Goal: Transaction & Acquisition: Purchase product/service

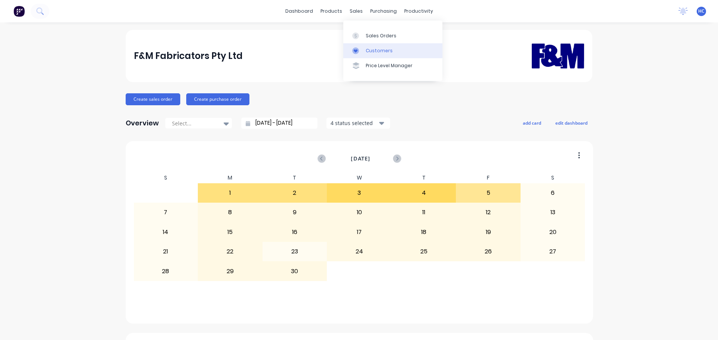
click at [377, 54] on link "Customers" at bounding box center [392, 50] width 99 height 15
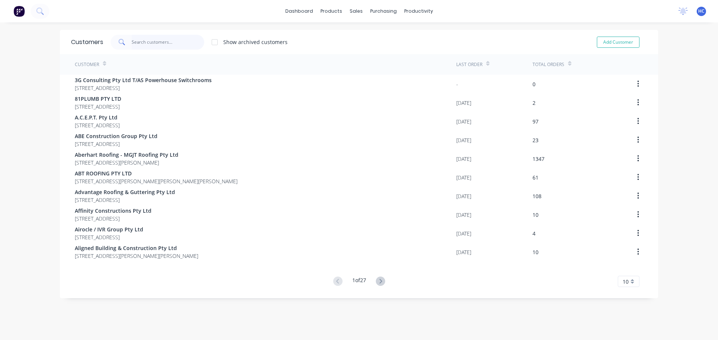
click at [190, 44] on input "text" at bounding box center [168, 42] width 73 height 15
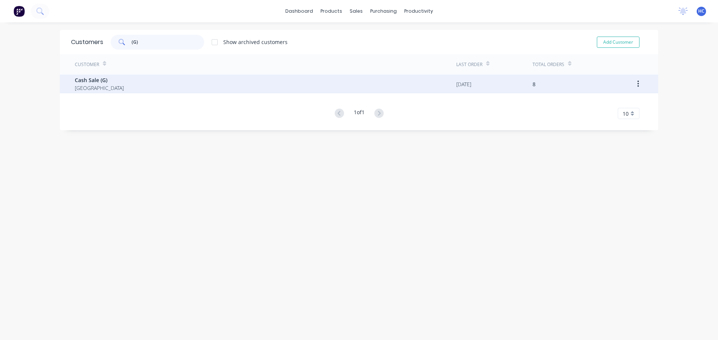
type input "(G)"
click at [94, 79] on span "Cash Sale (G)" at bounding box center [99, 80] width 49 height 8
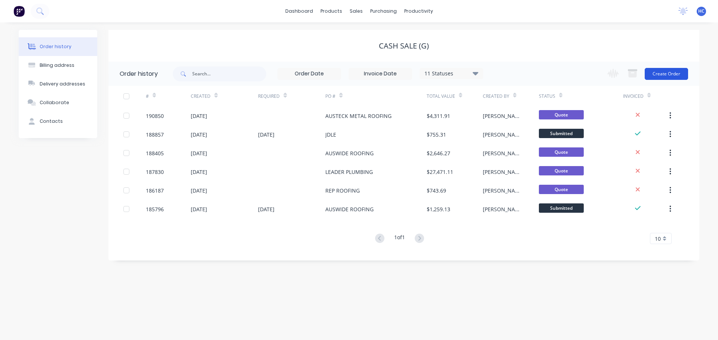
click at [674, 73] on button "Create Order" at bounding box center [665, 74] width 43 height 12
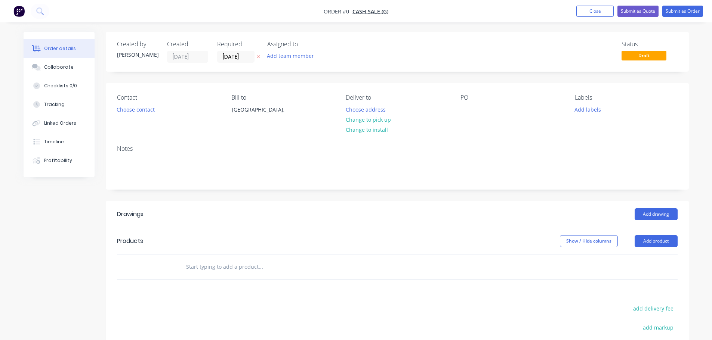
click at [257, 57] on icon at bounding box center [258, 57] width 3 height 4
click at [149, 107] on button "Choose contact" at bounding box center [136, 109] width 46 height 10
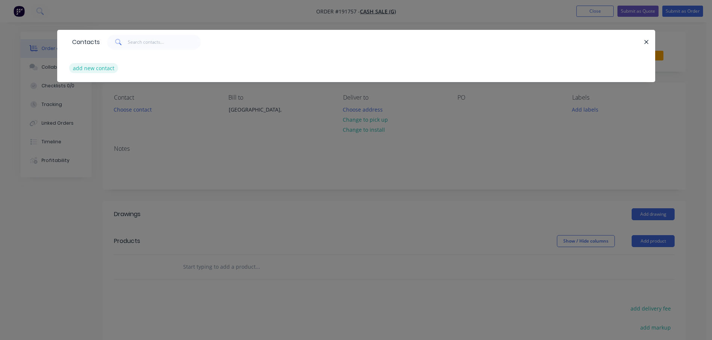
click at [86, 68] on button "add new contact" at bounding box center [93, 68] width 49 height 10
select select "AU"
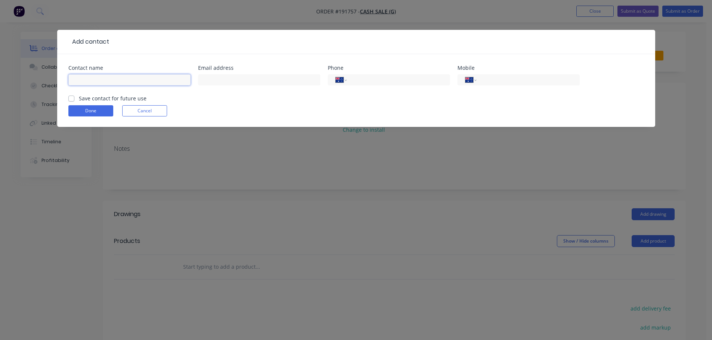
drag, startPoint x: 86, startPoint y: 68, endPoint x: 94, endPoint y: 78, distance: 12.7
click at [94, 78] on input "text" at bounding box center [129, 79] width 122 height 11
type input "[PERSON_NAME]"
drag, startPoint x: 527, startPoint y: 77, endPoint x: 534, endPoint y: 76, distance: 7.3
click at [527, 77] on input "tel" at bounding box center [527, 80] width 90 height 9
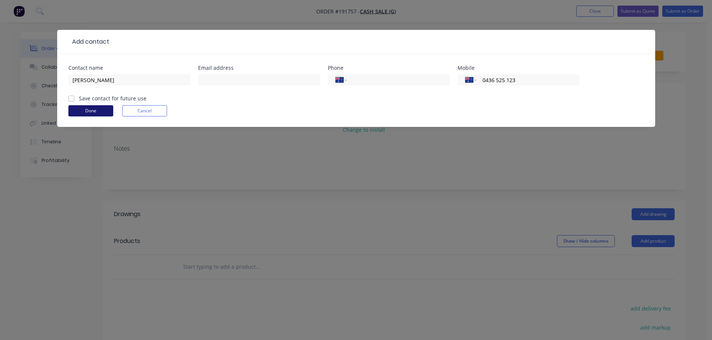
type input "0436 525 123"
click at [94, 111] on button "Done" at bounding box center [90, 110] width 45 height 11
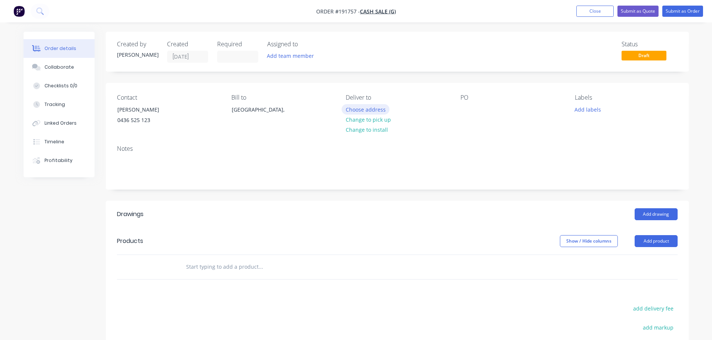
click at [367, 110] on button "Choose address" at bounding box center [366, 109] width 48 height 10
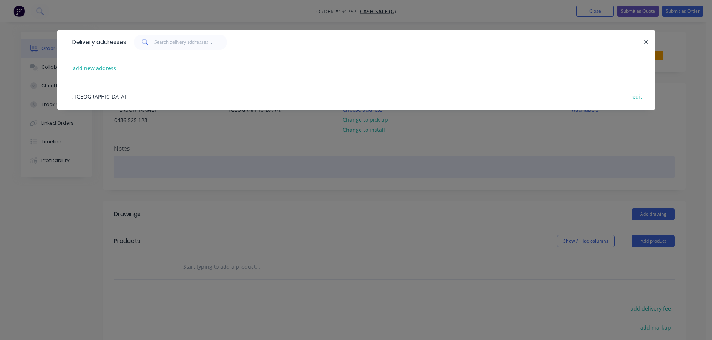
click at [310, 174] on div "Delivery addresses add new address , [GEOGRAPHIC_DATA] edit" at bounding box center [356, 170] width 712 height 340
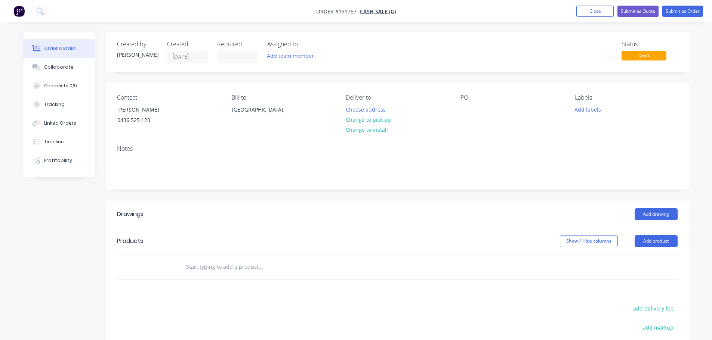
click at [465, 102] on div "PO" at bounding box center [511, 111] width 102 height 34
click at [466, 111] on div at bounding box center [466, 109] width 12 height 11
click at [454, 225] on header "Drawings Add drawing" at bounding box center [397, 214] width 583 height 27
click at [653, 240] on button "Add product" at bounding box center [656, 241] width 43 height 12
click at [651, 258] on div "Product catalogue" at bounding box center [642, 260] width 58 height 11
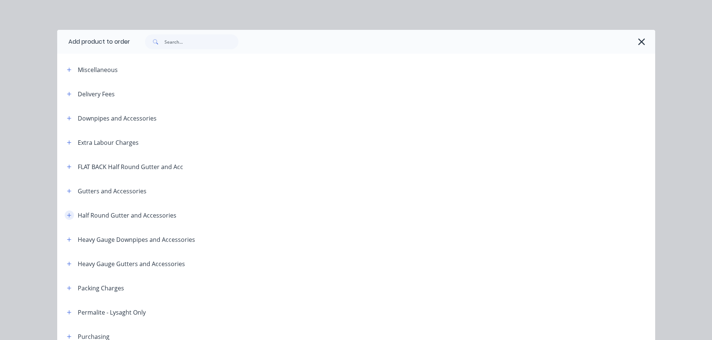
click at [69, 215] on button "button" at bounding box center [69, 215] width 9 height 9
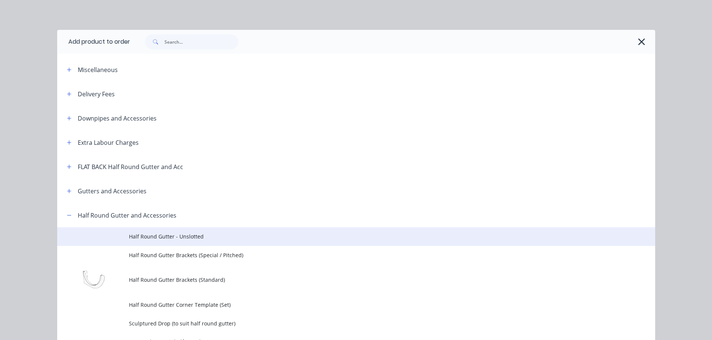
click at [166, 238] on span "Half Round Gutter - Unslotted" at bounding box center [339, 237] width 421 height 8
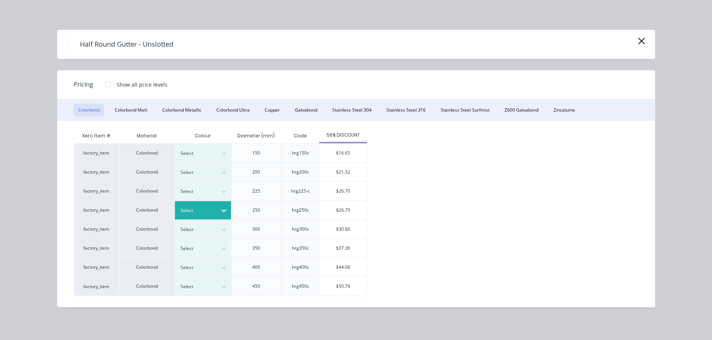
click at [195, 207] on div at bounding box center [198, 211] width 34 height 8
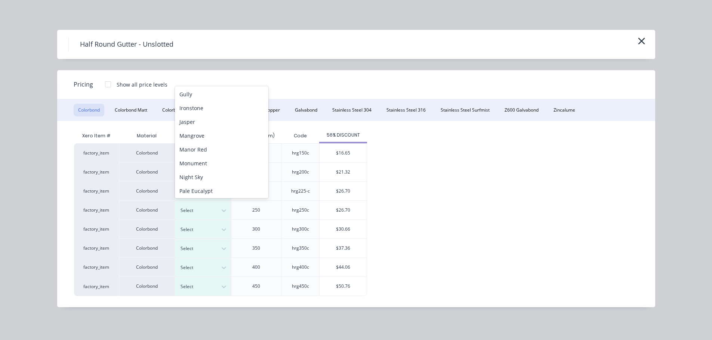
scroll to position [229, 0]
click at [188, 161] on div "T.B.A" at bounding box center [221, 157] width 93 height 14
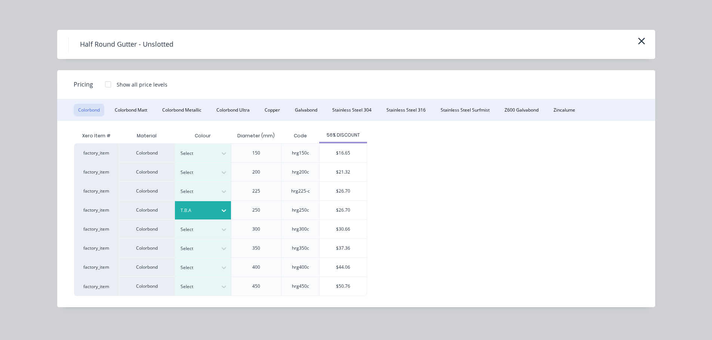
click at [339, 213] on div "$26.70" at bounding box center [343, 210] width 47 height 19
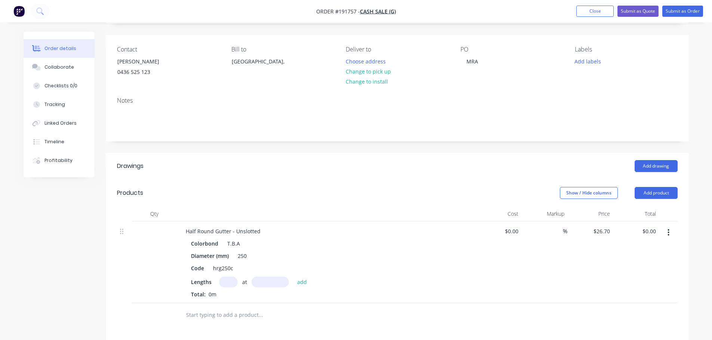
scroll to position [75, 0]
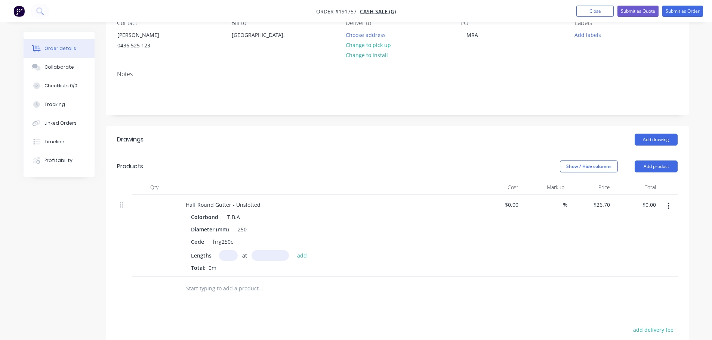
click at [225, 259] on input "text" at bounding box center [228, 255] width 19 height 11
type input "1"
type input "1000"
click at [293, 250] on button "add" at bounding box center [302, 255] width 18 height 10
type input "$26.70"
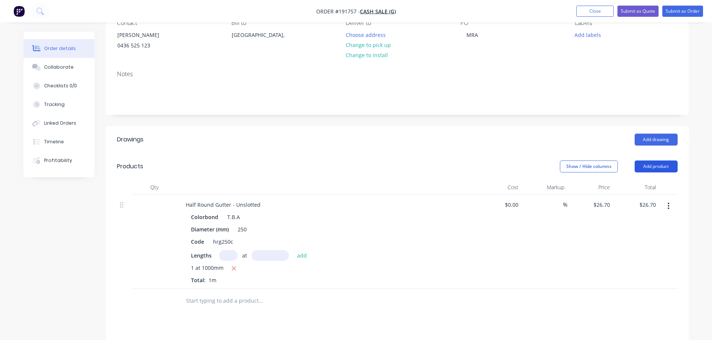
click at [645, 166] on button "Add product" at bounding box center [656, 167] width 43 height 12
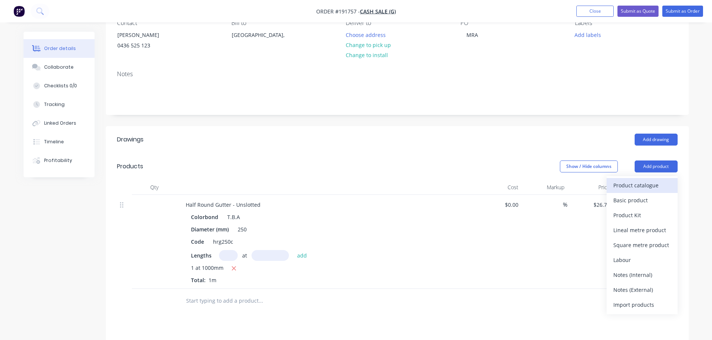
click at [631, 183] on div "Product catalogue" at bounding box center [642, 185] width 58 height 11
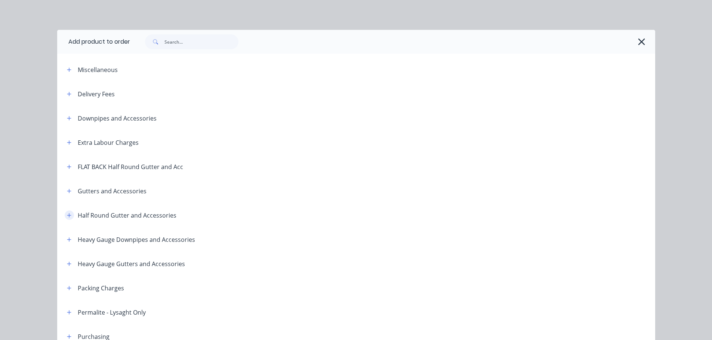
click at [69, 213] on button "button" at bounding box center [69, 215] width 9 height 9
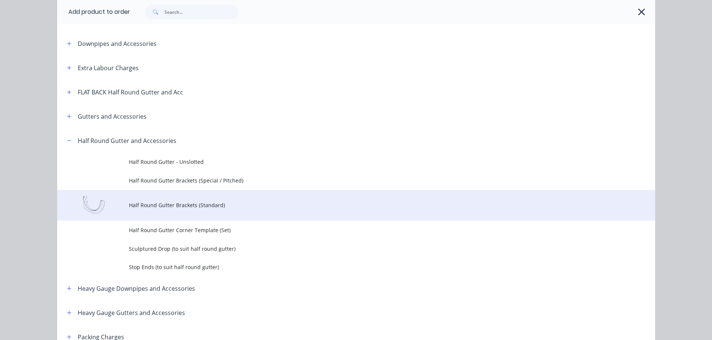
click at [213, 210] on td "Half Round Gutter Brackets (Standard)" at bounding box center [392, 205] width 526 height 31
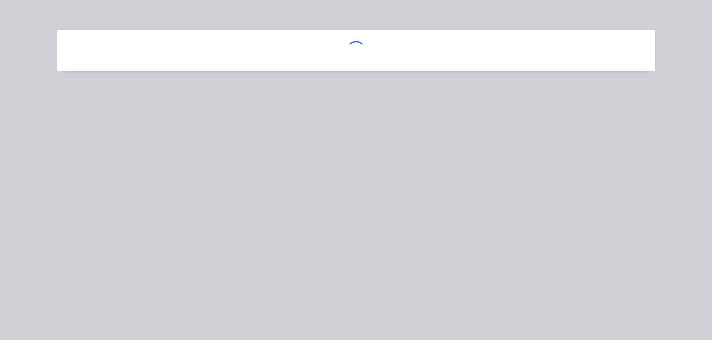
scroll to position [0, 0]
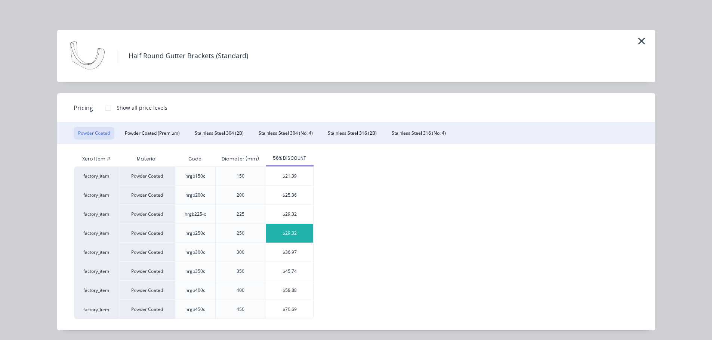
click at [274, 229] on div "$29.32" at bounding box center [289, 233] width 47 height 19
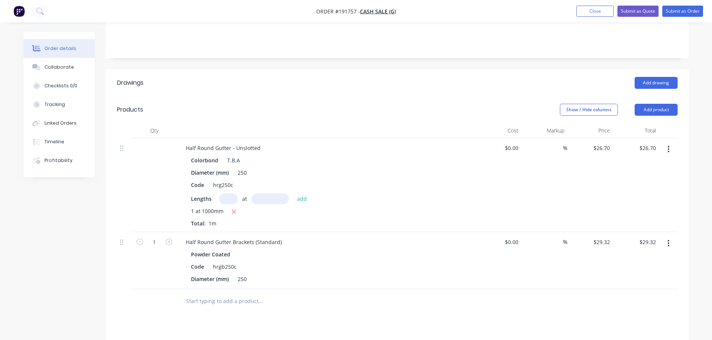
scroll to position [150, 0]
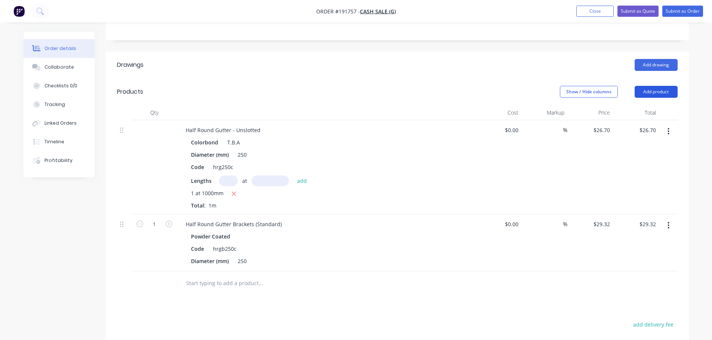
click at [657, 89] on button "Add product" at bounding box center [656, 92] width 43 height 12
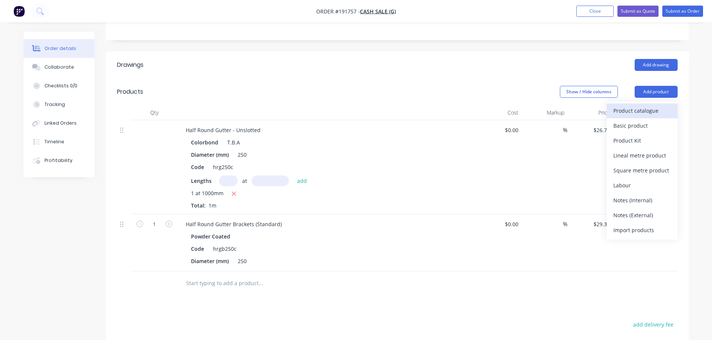
click at [636, 112] on div "Product catalogue" at bounding box center [642, 110] width 58 height 11
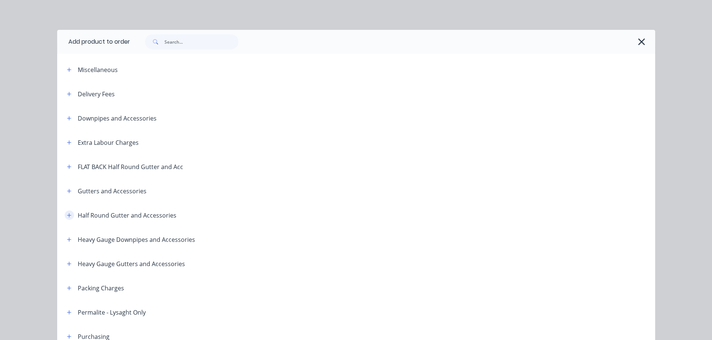
click at [67, 215] on icon "button" at bounding box center [69, 215] width 4 height 5
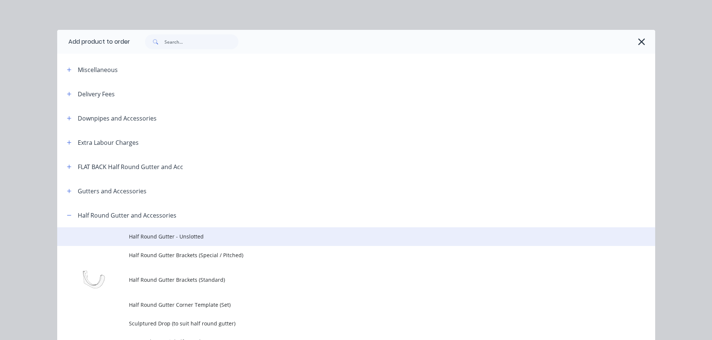
scroll to position [75, 0]
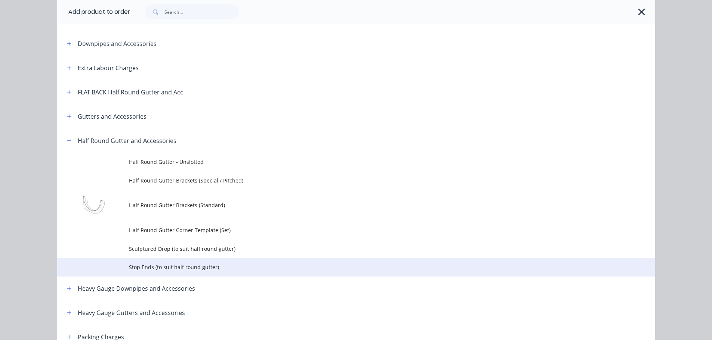
click at [166, 266] on span "Stop Ends (to suit half round gutter)" at bounding box center [339, 268] width 421 height 8
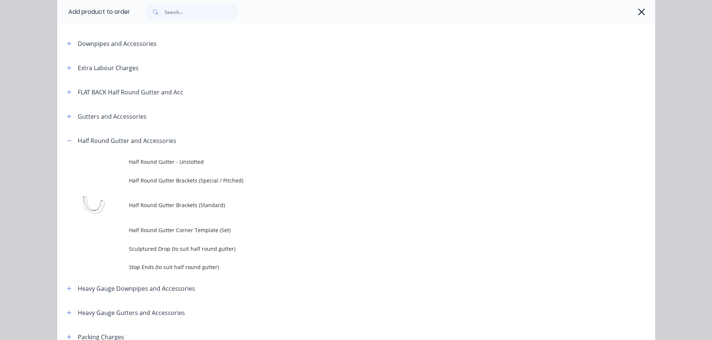
scroll to position [0, 0]
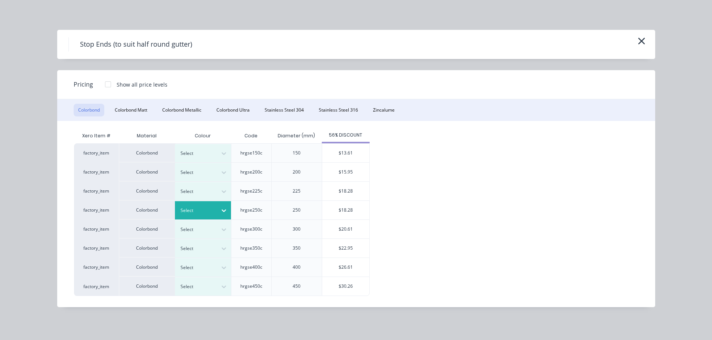
click at [210, 212] on div at bounding box center [198, 211] width 34 height 8
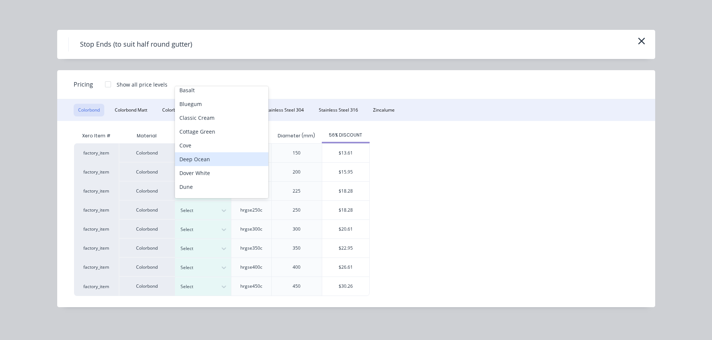
scroll to position [250, 0]
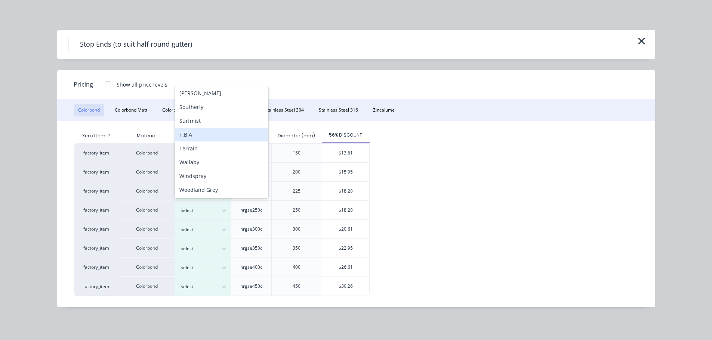
click at [196, 136] on div "T.B.A" at bounding box center [221, 135] width 93 height 14
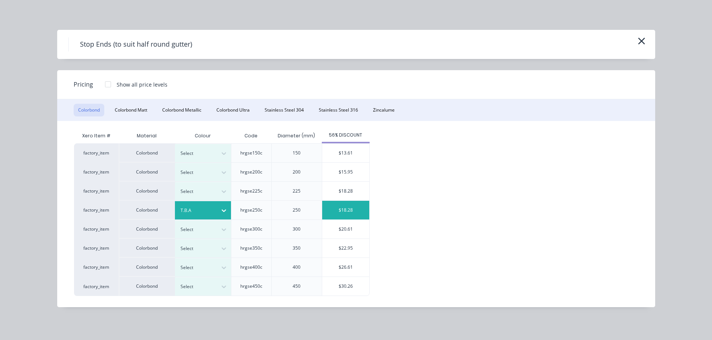
click at [347, 211] on div "$18.28" at bounding box center [345, 210] width 47 height 19
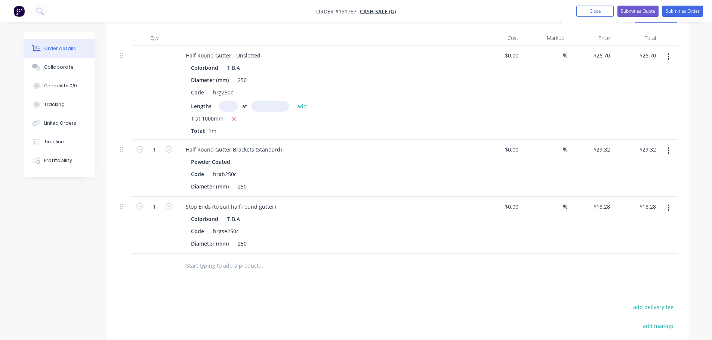
scroll to position [150, 0]
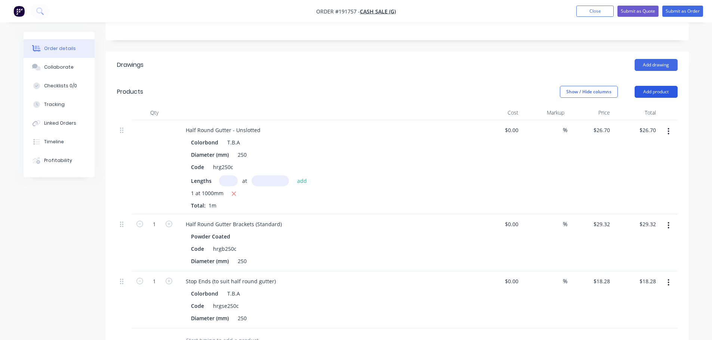
click at [643, 92] on button "Add product" at bounding box center [656, 92] width 43 height 12
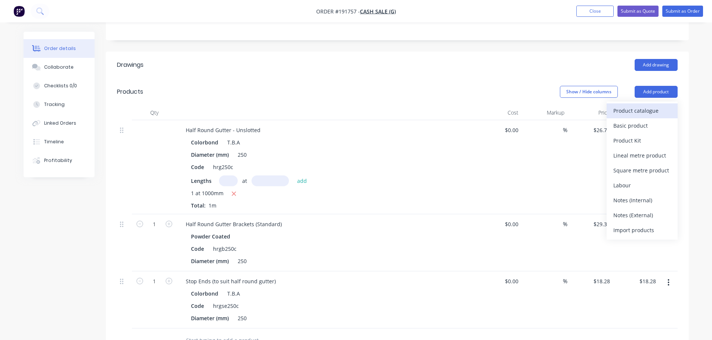
click at [636, 106] on div "Product catalogue" at bounding box center [642, 110] width 58 height 11
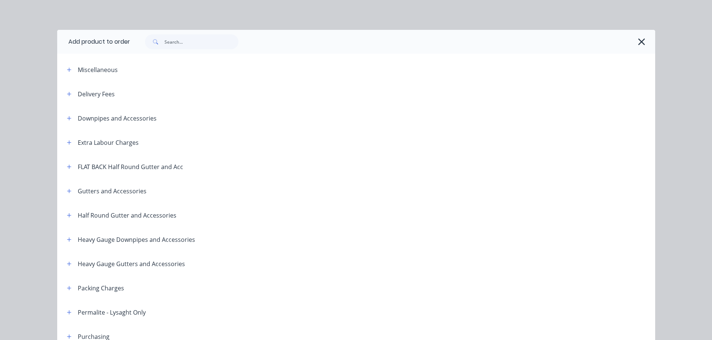
click at [67, 220] on header "Half Round Gutter and Accessories" at bounding box center [356, 215] width 598 height 24
click at [67, 220] on button "button" at bounding box center [69, 215] width 9 height 9
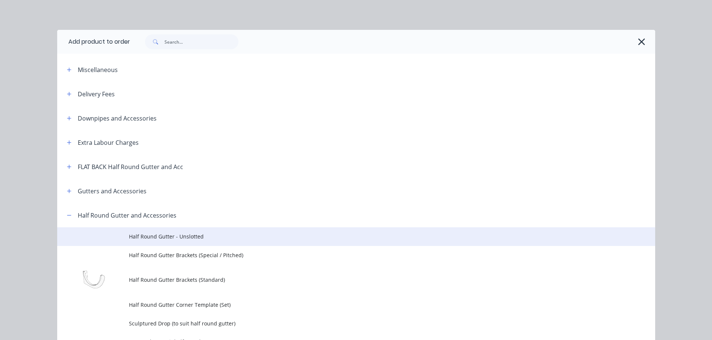
click at [131, 234] on span "Half Round Gutter - Unslotted" at bounding box center [339, 237] width 421 height 8
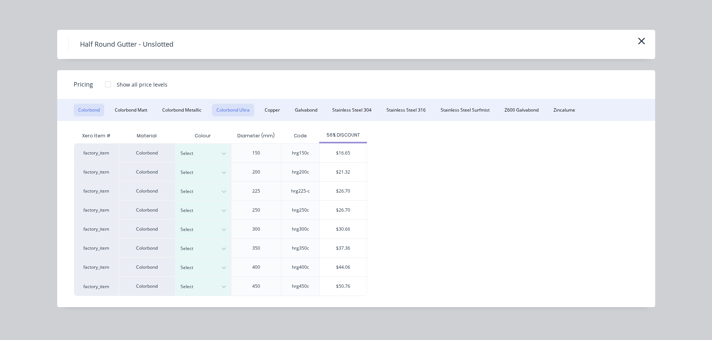
drag, startPoint x: 237, startPoint y: 111, endPoint x: 243, endPoint y: 114, distance: 6.7
click at [237, 111] on button "Colorbond Ultra" at bounding box center [233, 110] width 42 height 13
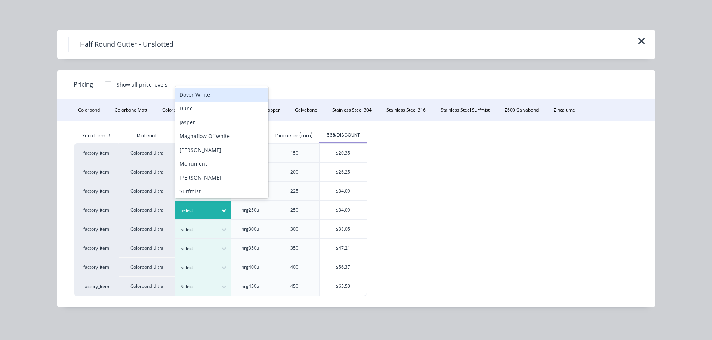
click at [220, 210] on div at bounding box center [223, 211] width 13 height 12
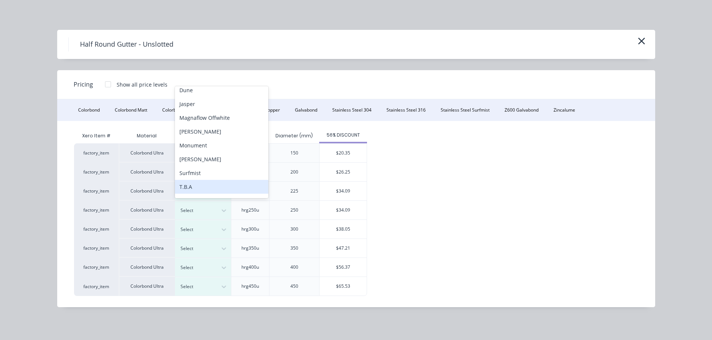
click at [195, 188] on div "T.B.A" at bounding box center [221, 187] width 93 height 14
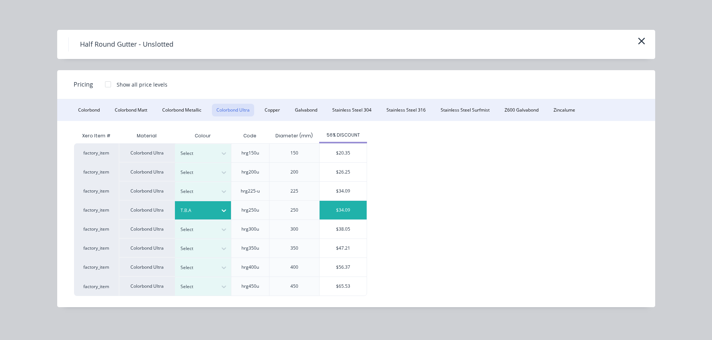
click at [354, 214] on div "$34.09" at bounding box center [343, 210] width 47 height 19
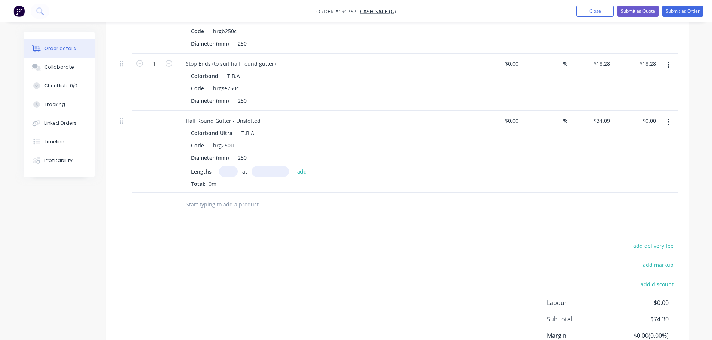
scroll to position [374, 0]
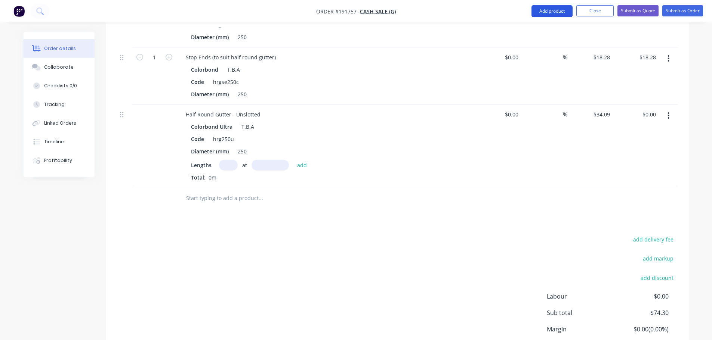
click at [553, 14] on button "Add product" at bounding box center [551, 11] width 41 height 12
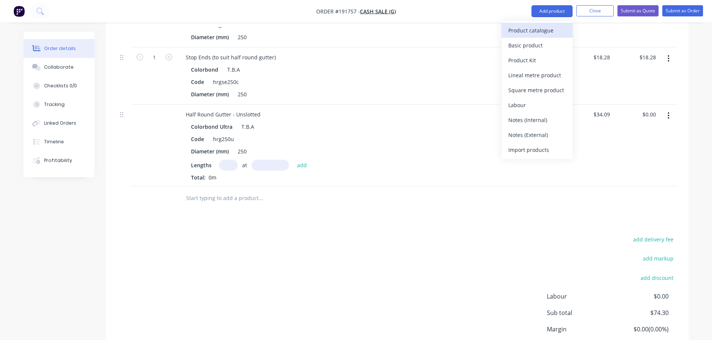
click at [533, 33] on div "Product catalogue" at bounding box center [537, 30] width 58 height 11
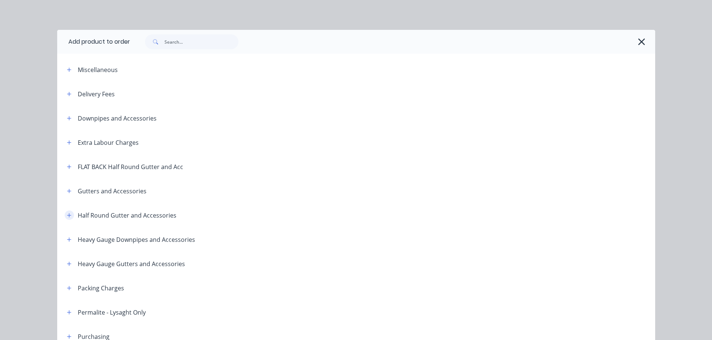
click at [67, 219] on button "button" at bounding box center [69, 215] width 9 height 9
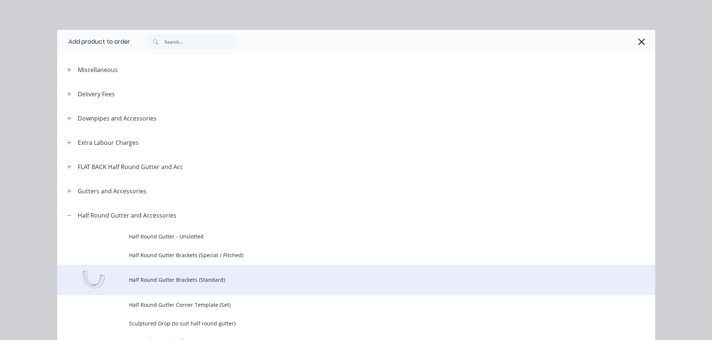
click at [175, 278] on span "Half Round Gutter Brackets (Standard)" at bounding box center [339, 280] width 421 height 8
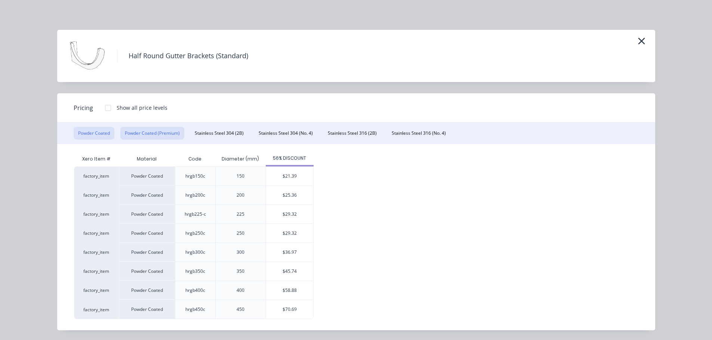
click at [157, 131] on button "Powder Coated (Premium)" at bounding box center [152, 133] width 64 height 13
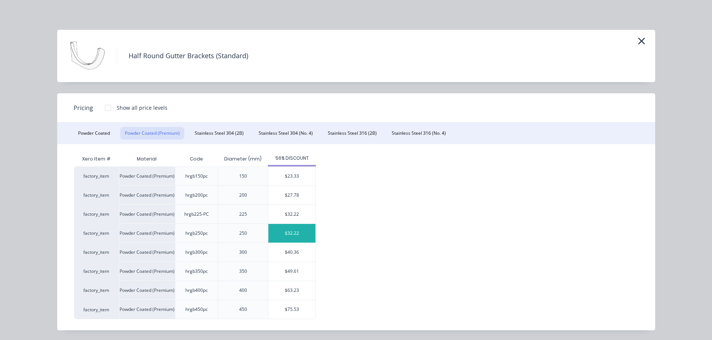
click at [293, 241] on div "$32.22" at bounding box center [291, 233] width 47 height 19
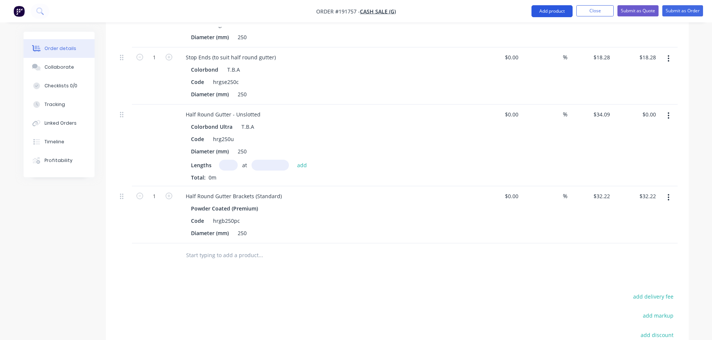
click at [549, 16] on button "Add product" at bounding box center [551, 11] width 41 height 12
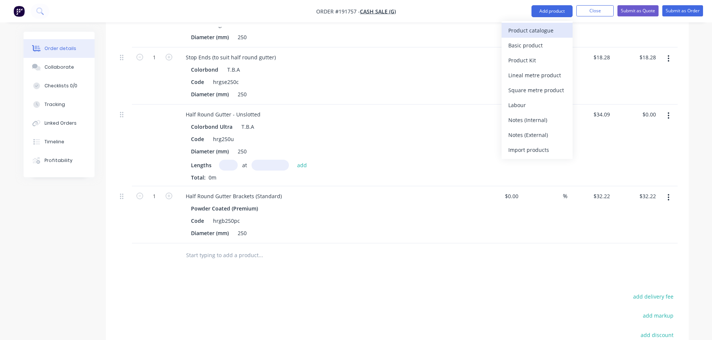
click at [540, 34] on div "Product catalogue" at bounding box center [537, 30] width 58 height 11
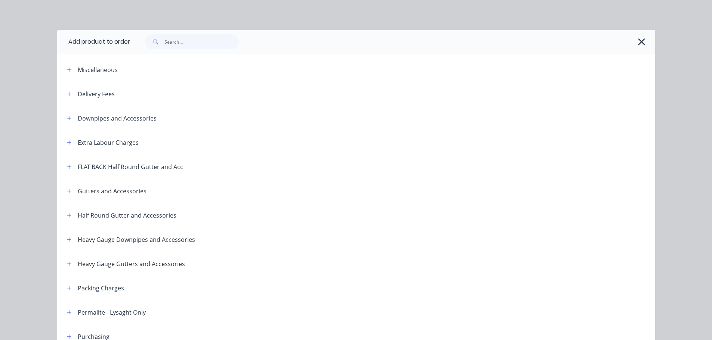
click at [71, 217] on button "button" at bounding box center [69, 215] width 9 height 9
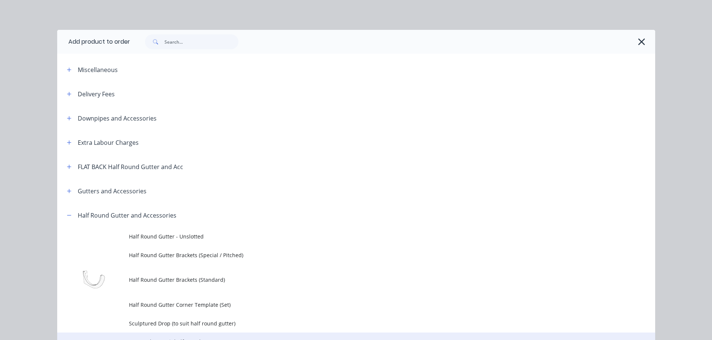
scroll to position [75, 0]
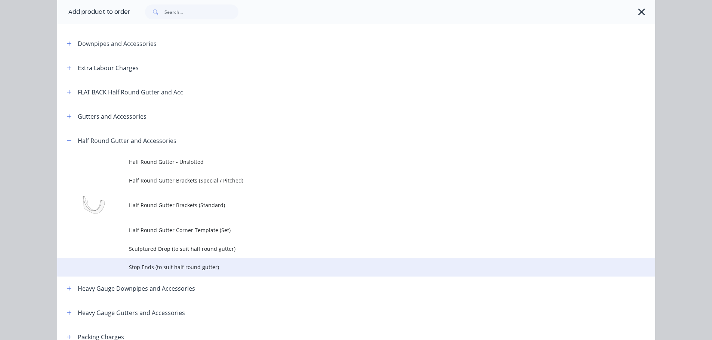
click at [152, 262] on td "Stop Ends (to suit half round gutter)" at bounding box center [392, 267] width 526 height 19
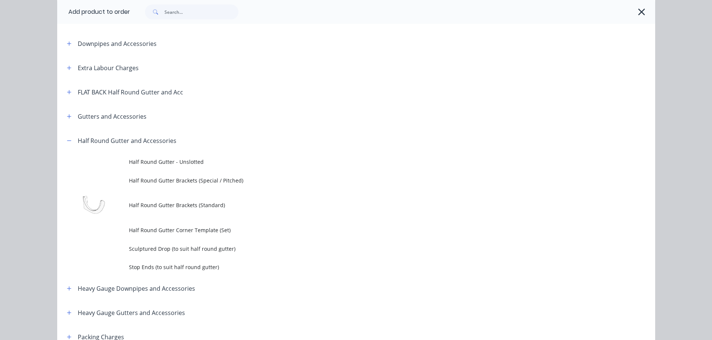
scroll to position [0, 0]
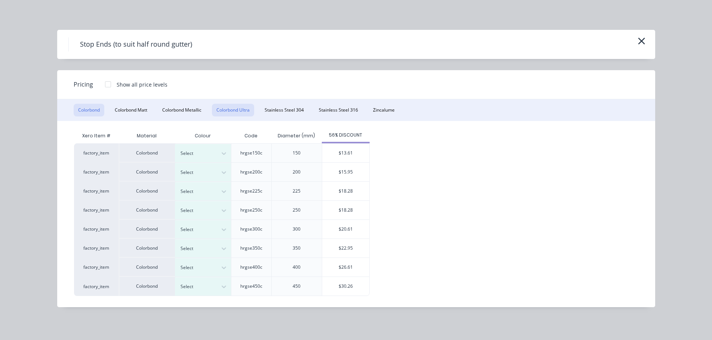
click at [233, 110] on button "Colorbond Ultra" at bounding box center [233, 110] width 42 height 13
click at [341, 213] on div "$21.36" at bounding box center [345, 210] width 47 height 19
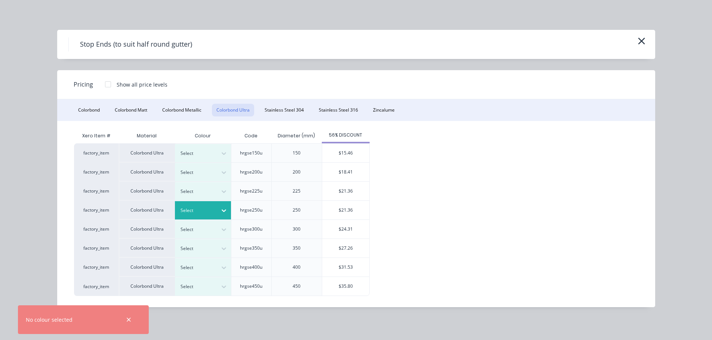
click at [191, 207] on div at bounding box center [198, 211] width 34 height 8
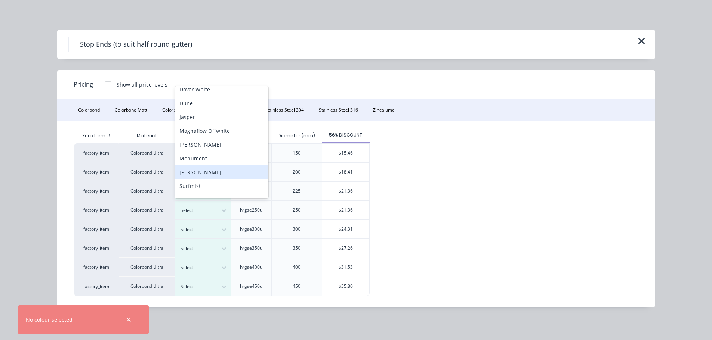
scroll to position [57, 0]
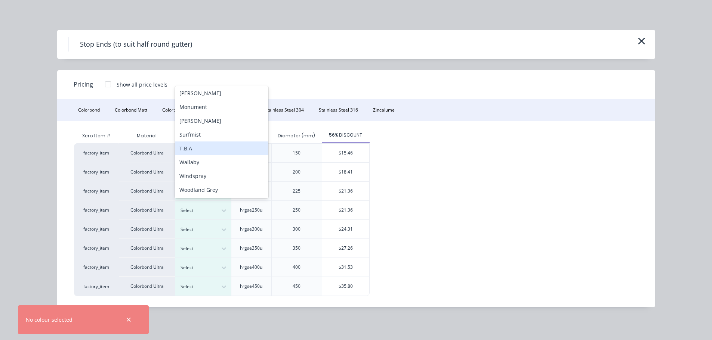
click at [196, 146] on div "T.B.A" at bounding box center [221, 149] width 93 height 14
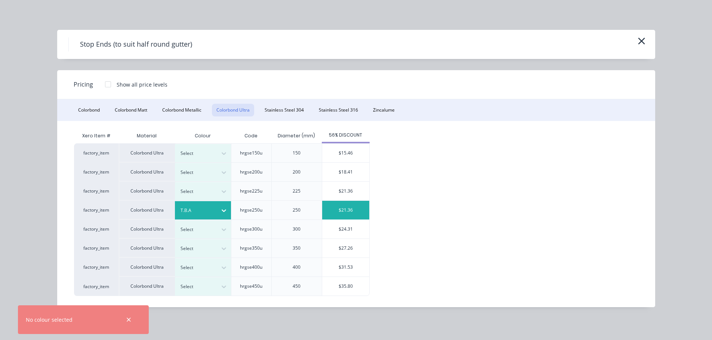
click at [343, 208] on div "$21.36" at bounding box center [345, 210] width 47 height 19
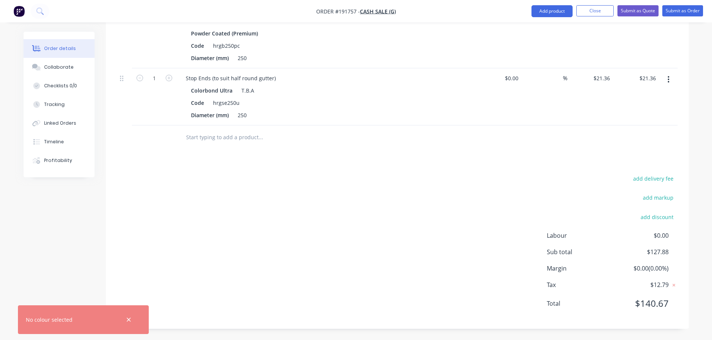
scroll to position [474, 0]
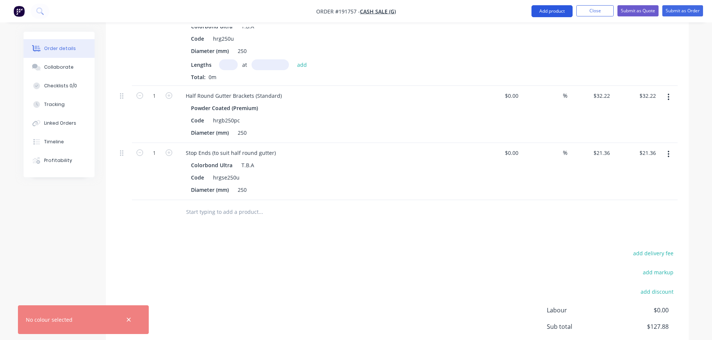
click at [562, 7] on button "Add product" at bounding box center [551, 11] width 41 height 12
click at [548, 28] on div "Product catalogue" at bounding box center [537, 30] width 58 height 11
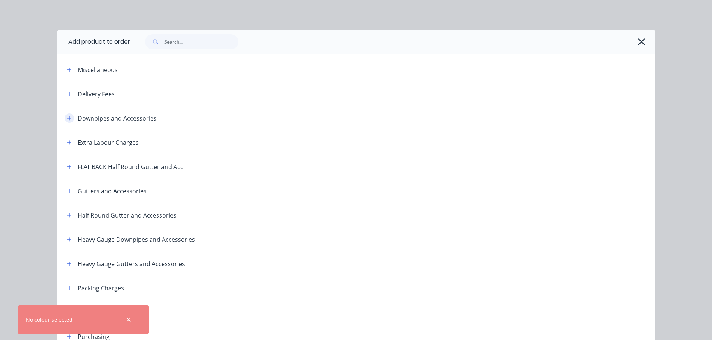
click at [68, 118] on icon "button" at bounding box center [69, 118] width 4 height 5
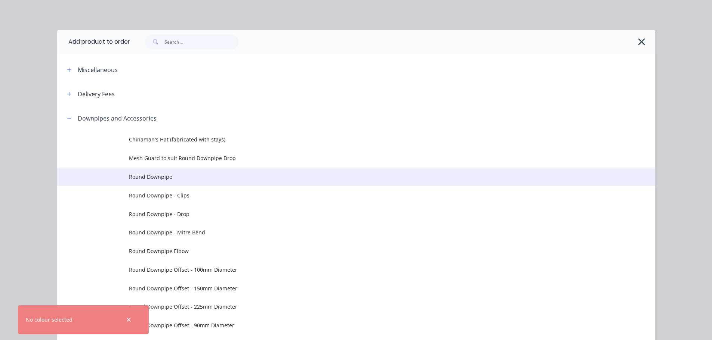
click at [194, 177] on span "Round Downpipe" at bounding box center [339, 177] width 421 height 8
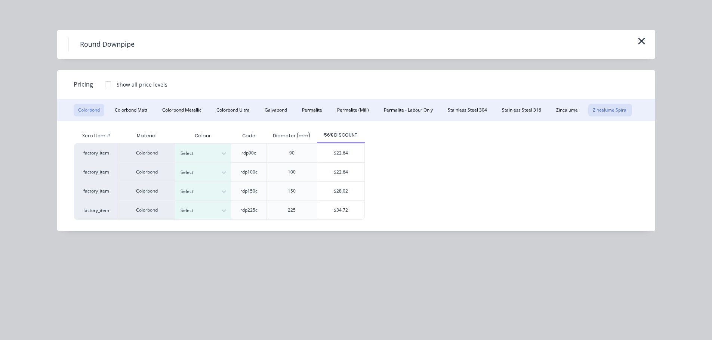
click at [609, 110] on button "Zincalume Spiral" at bounding box center [610, 110] width 44 height 13
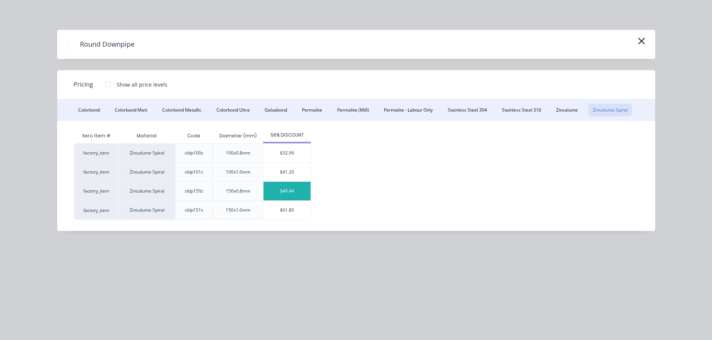
click at [287, 191] on div "$49.44" at bounding box center [287, 191] width 47 height 19
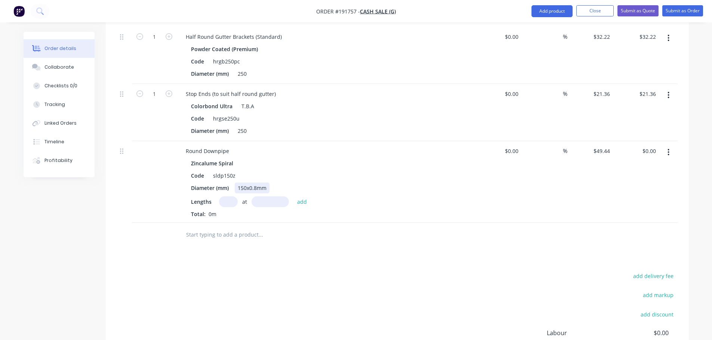
scroll to position [549, 0]
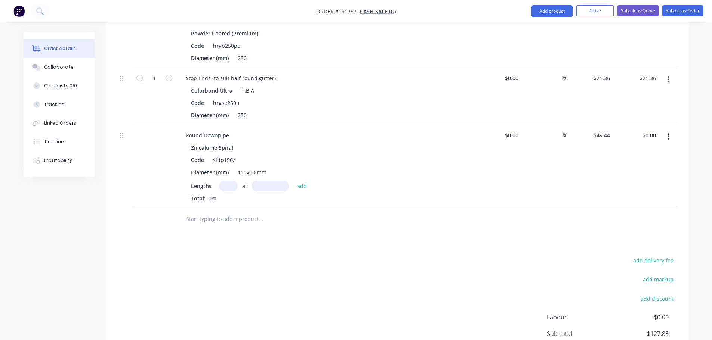
click at [227, 187] on input "text" at bounding box center [228, 186] width 19 height 11
type input "1"
type input "1000"
click at [293, 181] on button "add" at bounding box center [302, 186] width 18 height 10
type input "$49.44"
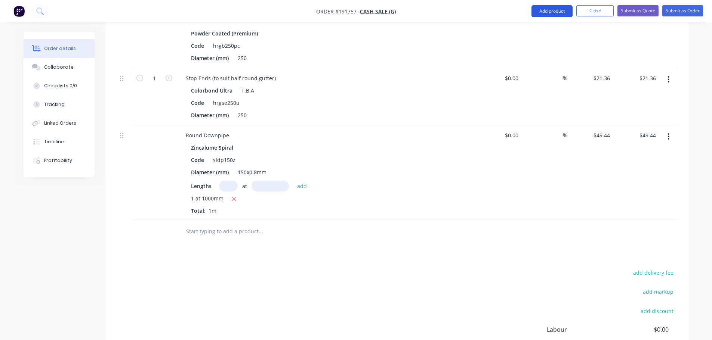
click at [561, 13] on button "Add product" at bounding box center [551, 11] width 41 height 12
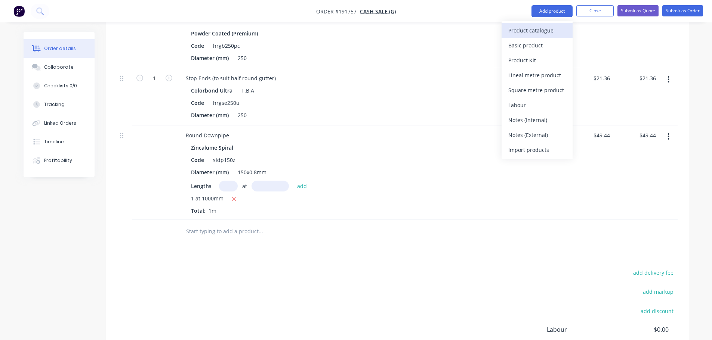
click at [544, 30] on div "Product catalogue" at bounding box center [537, 30] width 58 height 11
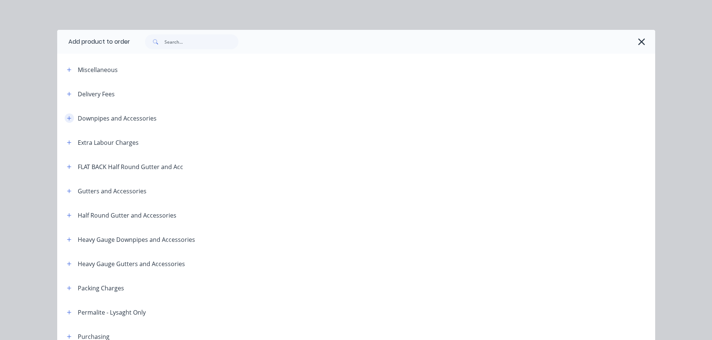
click at [70, 117] on button "button" at bounding box center [69, 118] width 9 height 9
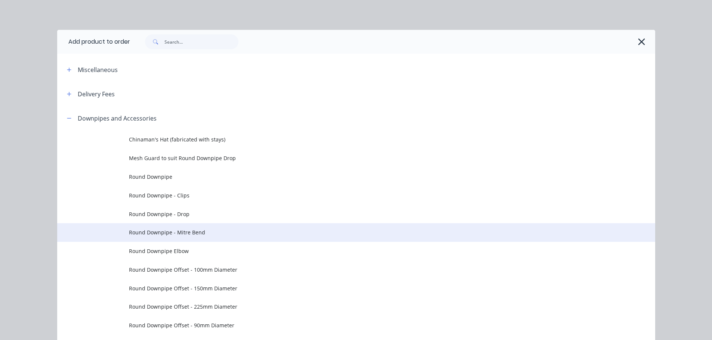
click at [203, 237] on span "Round Downpipe - Mitre Bend" at bounding box center [339, 233] width 421 height 8
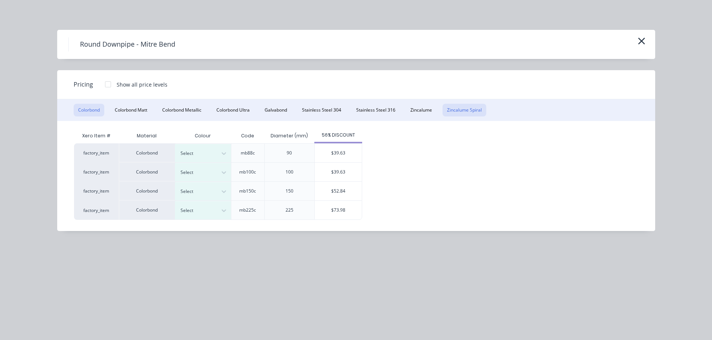
click at [466, 107] on button "Zincalume Spiral" at bounding box center [465, 110] width 44 height 13
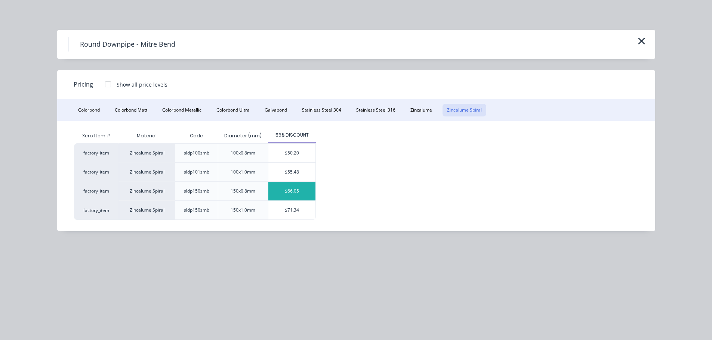
click at [289, 192] on div "$66.05" at bounding box center [291, 191] width 47 height 19
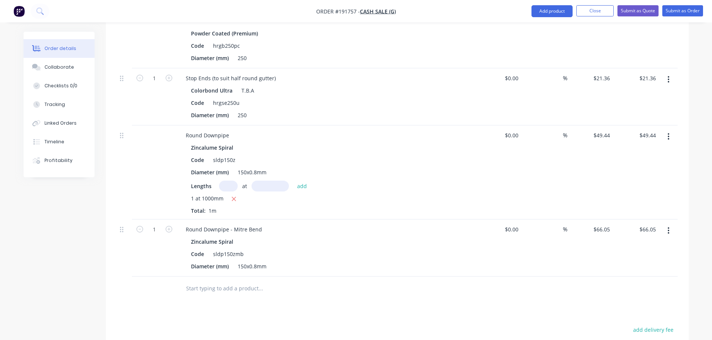
scroll to position [624, 0]
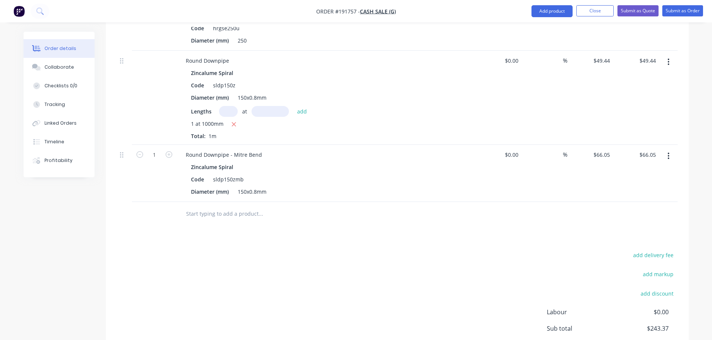
click at [335, 270] on div "add delivery fee add markup add discount Labour $0.00 Sub total $243.37 Margin …" at bounding box center [397, 322] width 561 height 144
drag, startPoint x: 546, startPoint y: 12, endPoint x: 542, endPoint y: 20, distance: 8.5
click at [546, 12] on button "Add product" at bounding box center [551, 11] width 41 height 12
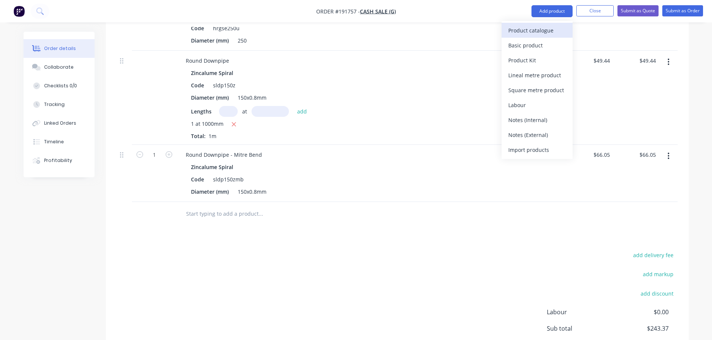
click at [535, 26] on div "Product catalogue" at bounding box center [537, 30] width 58 height 11
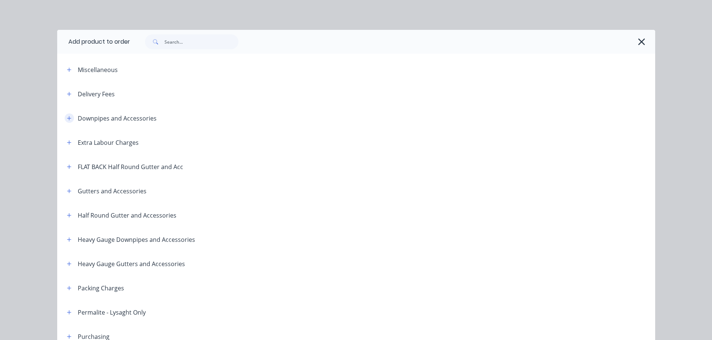
click at [67, 116] on icon "button" at bounding box center [69, 118] width 4 height 5
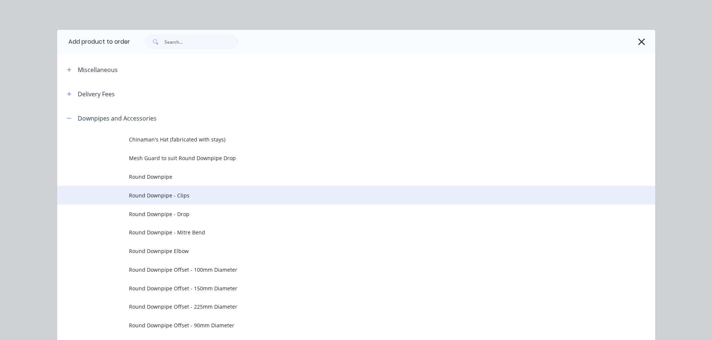
click at [184, 198] on span "Round Downpipe - Clips" at bounding box center [339, 196] width 421 height 8
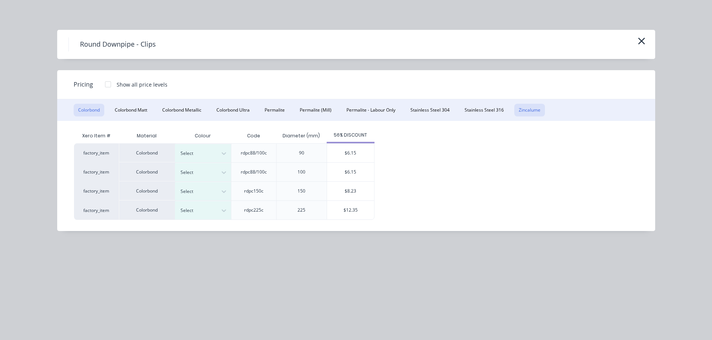
click at [520, 108] on button "Zincalume" at bounding box center [529, 110] width 31 height 13
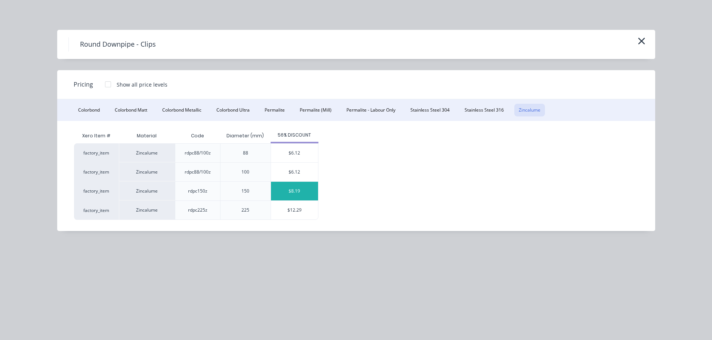
click at [294, 197] on div "$8.19" at bounding box center [294, 191] width 47 height 19
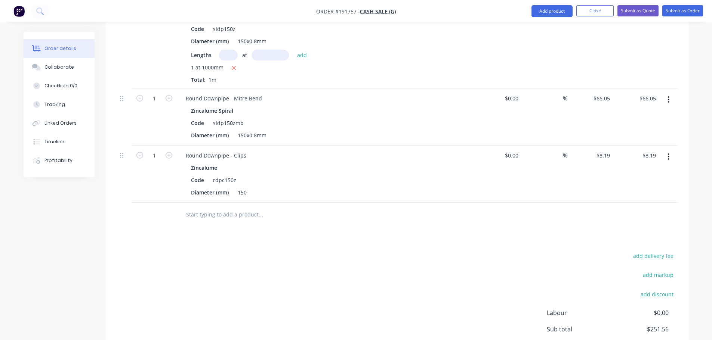
scroll to position [699, 0]
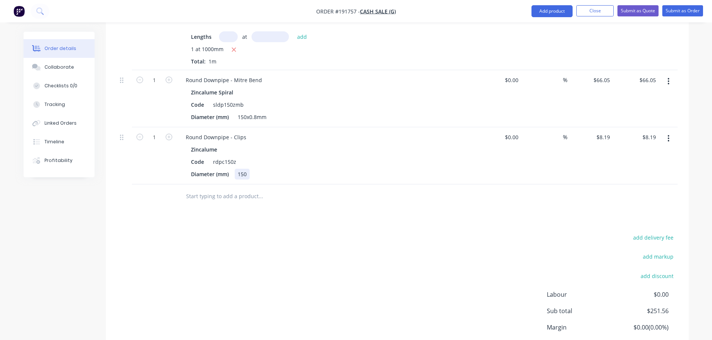
click at [247, 173] on div "150" at bounding box center [242, 174] width 15 height 11
click at [244, 136] on div "Round Downpipe - Clips" at bounding box center [216, 137] width 73 height 11
click at [547, 13] on button "Add product" at bounding box center [551, 11] width 41 height 12
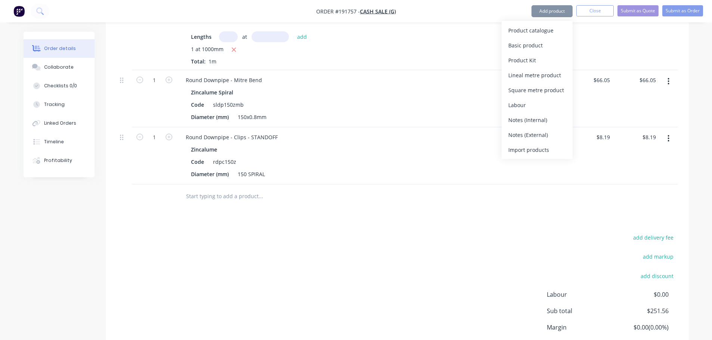
click at [533, 28] on div "Product catalogue" at bounding box center [537, 30] width 58 height 11
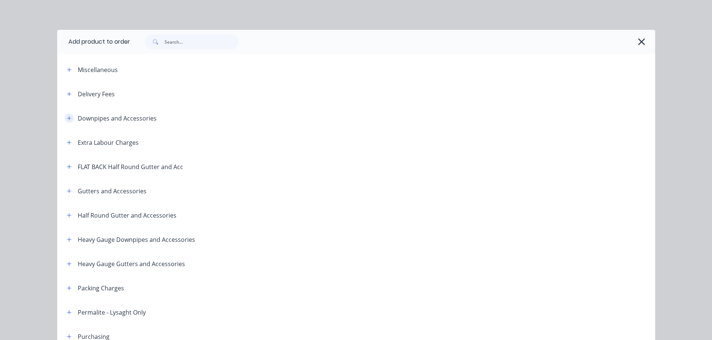
click at [67, 120] on icon "button" at bounding box center [69, 118] width 4 height 5
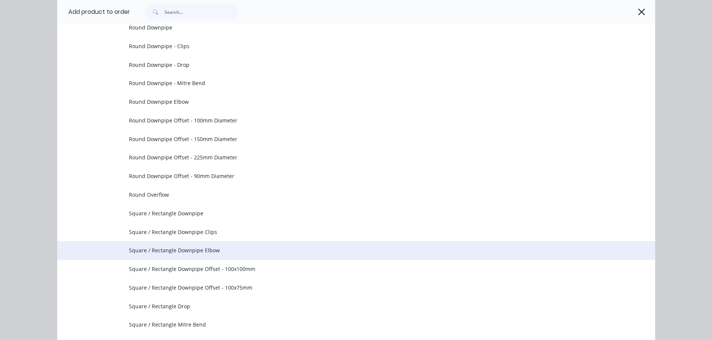
scroll to position [224, 0]
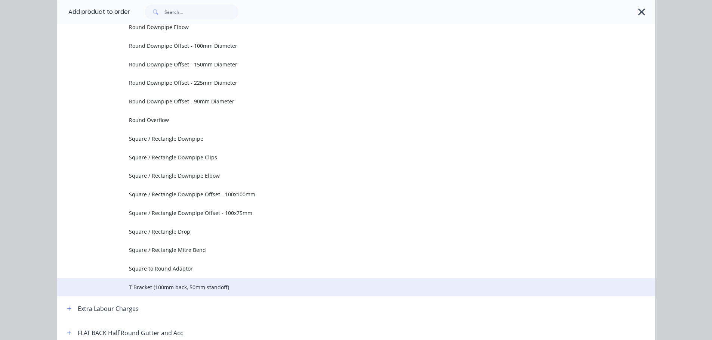
click at [159, 279] on td "T Bracket (100mm back, 50mm standoff)" at bounding box center [392, 287] width 526 height 19
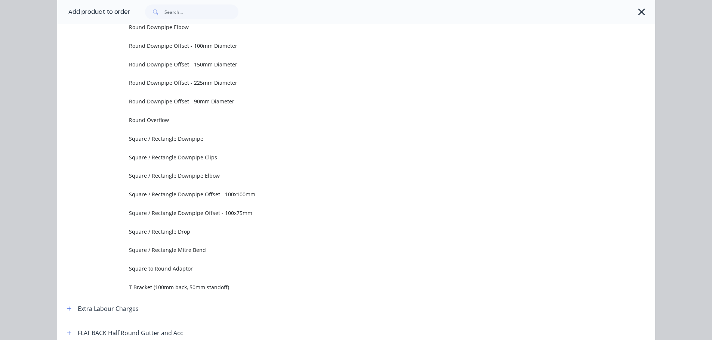
scroll to position [0, 0]
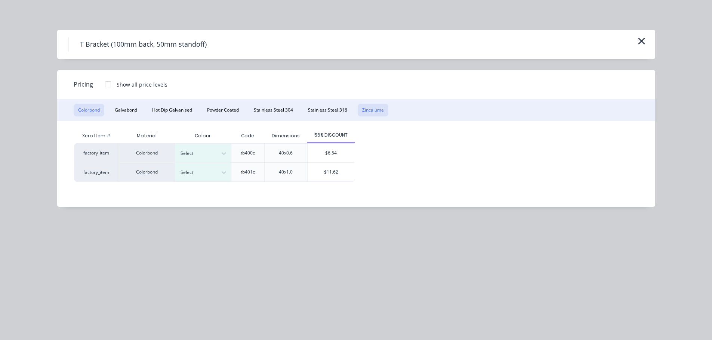
click at [371, 110] on button "Zincalume" at bounding box center [373, 110] width 31 height 13
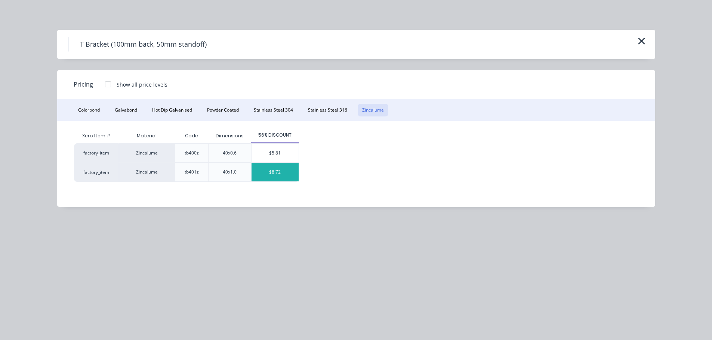
click at [268, 176] on div "$8.72" at bounding box center [275, 172] width 47 height 19
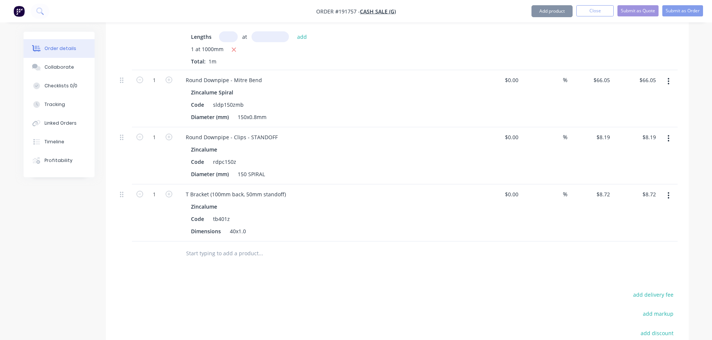
scroll to position [773, 0]
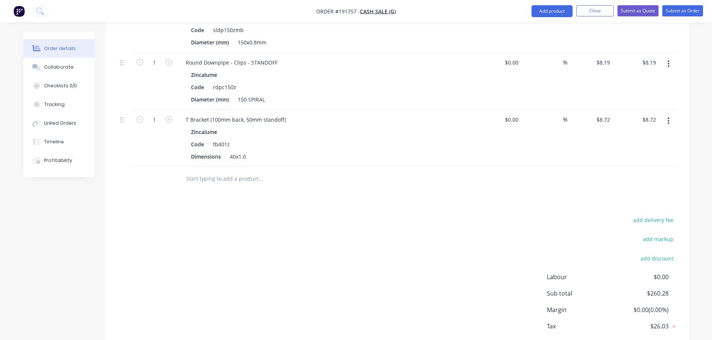
click at [667, 121] on button "button" at bounding box center [669, 120] width 18 height 13
type input "75"
type input "$614.25"
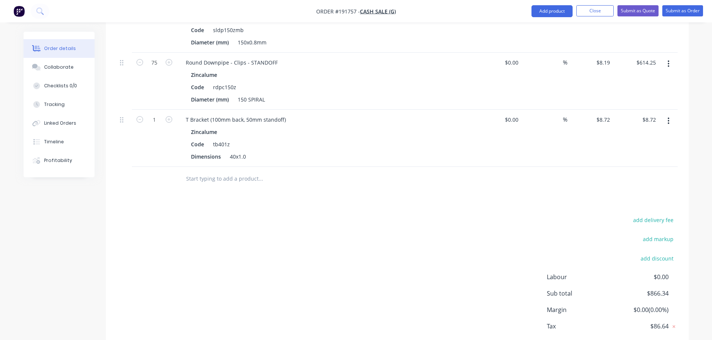
click at [203, 228] on div "add delivery fee add markup add discount Labour $0.00 Sub total $866.34 Margin …" at bounding box center [397, 287] width 561 height 144
drag, startPoint x: 154, startPoint y: 115, endPoint x: 166, endPoint y: 122, distance: 13.6
type input "75"
type input "$654.00"
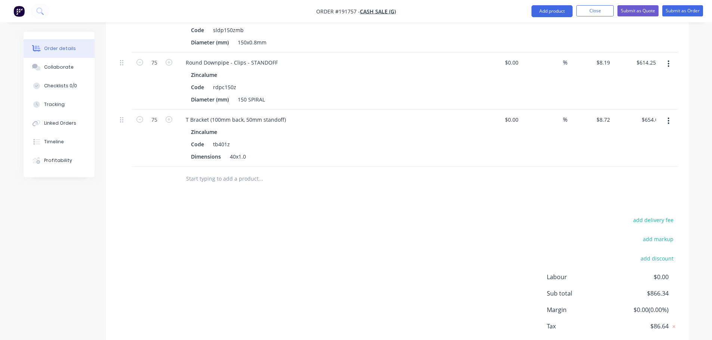
click at [345, 243] on div "add delivery fee add markup add discount Labour $0.00 Sub total $866.34 Margin …" at bounding box center [397, 287] width 561 height 144
type input "1"
type input "$8.19"
click at [168, 246] on div "add delivery fee add markup add discount Labour $0.00 Sub total $905.56 Margin …" at bounding box center [397, 287] width 561 height 144
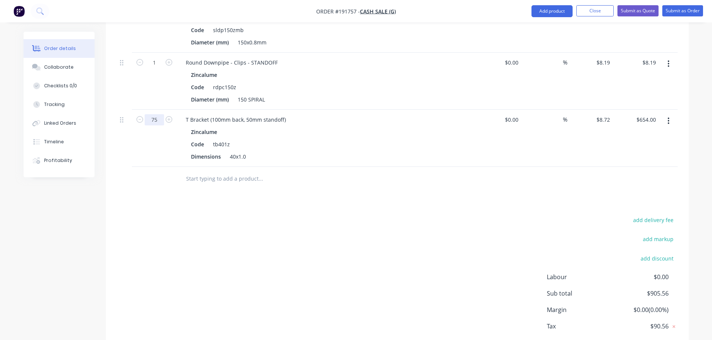
type input "1"
type input "$8.72"
click at [347, 247] on div "add delivery fee add markup add discount Labour $0.00 Sub total $905.56 Margin …" at bounding box center [397, 287] width 561 height 144
click at [549, 12] on button "Add product" at bounding box center [551, 11] width 41 height 12
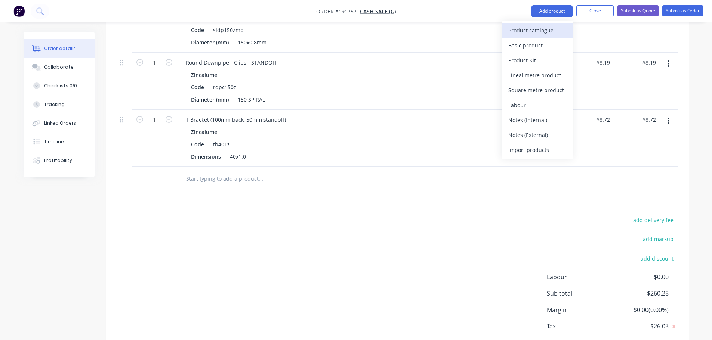
click at [535, 35] on div "Product catalogue" at bounding box center [537, 30] width 58 height 11
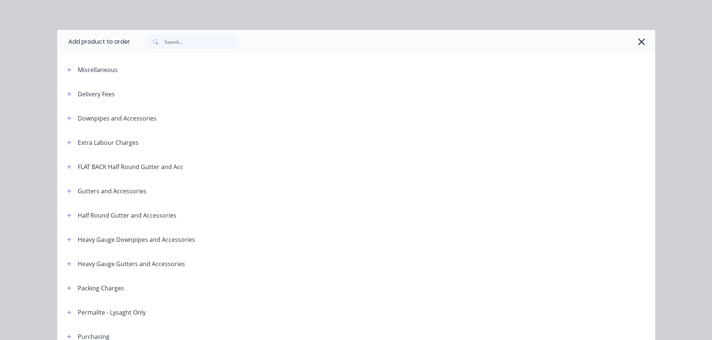
click at [67, 117] on icon "button" at bounding box center [69, 118] width 4 height 5
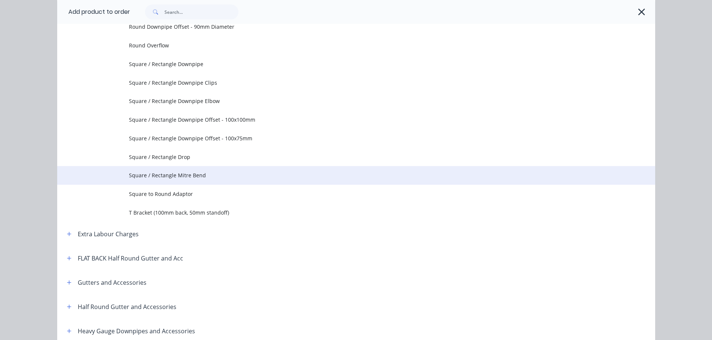
scroll to position [0, 0]
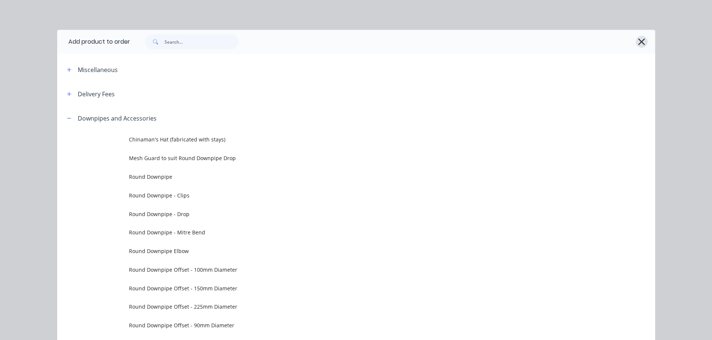
click at [638, 44] on icon "button" at bounding box center [642, 42] width 8 height 10
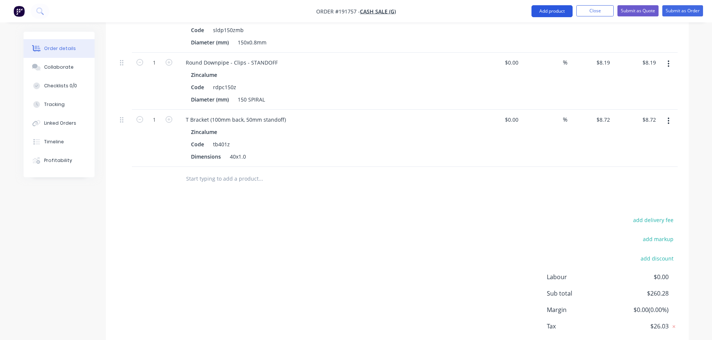
click at [555, 7] on button "Add product" at bounding box center [551, 11] width 41 height 12
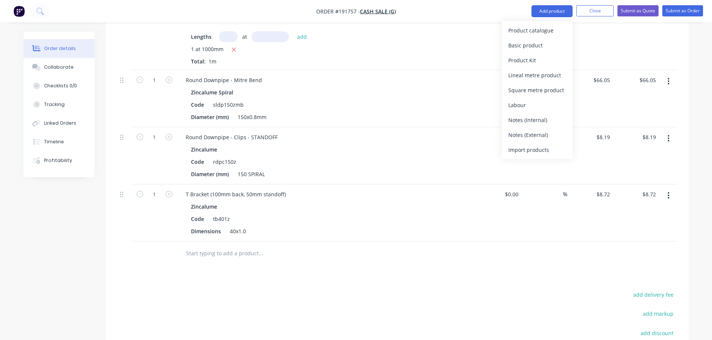
scroll to position [624, 0]
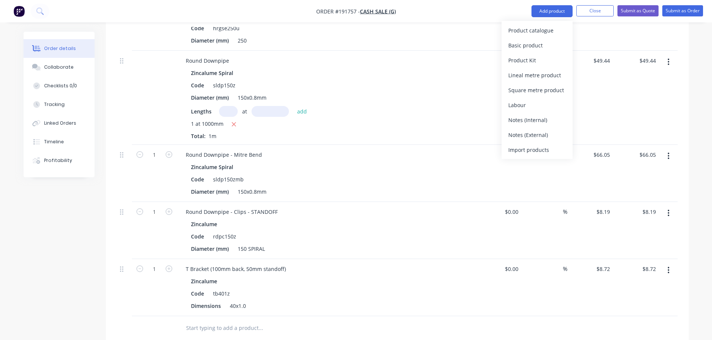
click at [520, 49] on div "Basic product" at bounding box center [537, 45] width 58 height 11
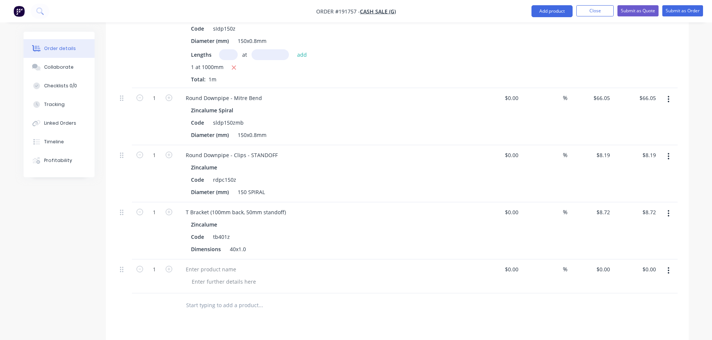
scroll to position [699, 0]
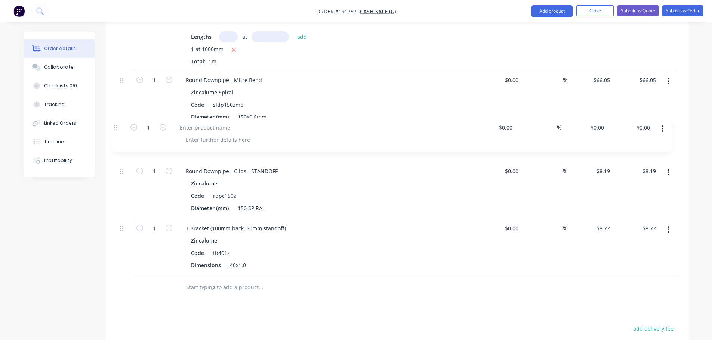
drag, startPoint x: 120, startPoint y: 250, endPoint x: 117, endPoint y: 119, distance: 130.5
click at [222, 139] on div at bounding box center [211, 137] width 62 height 11
click at [211, 143] on div at bounding box center [326, 144] width 299 height 34
click at [216, 136] on div at bounding box center [211, 137] width 62 height 11
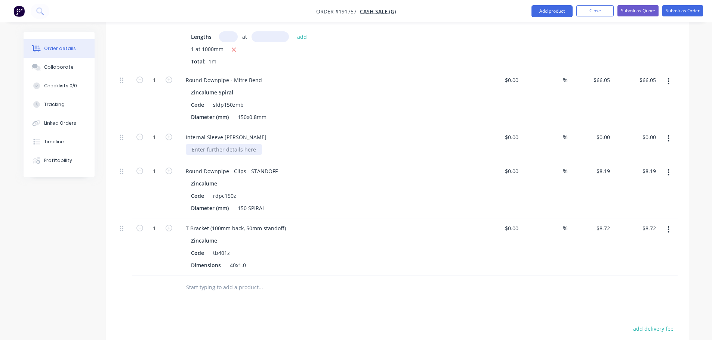
click at [210, 154] on div at bounding box center [224, 149] width 76 height 11
click at [318, 156] on div "Internal Sleeve [PERSON_NAME] 0.8mm Zincalume" at bounding box center [326, 144] width 299 height 34
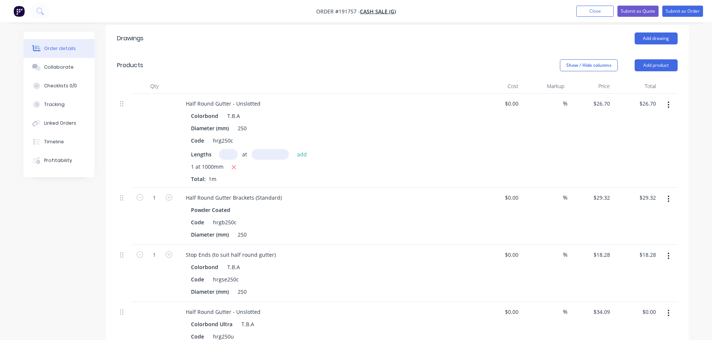
scroll to position [0, 0]
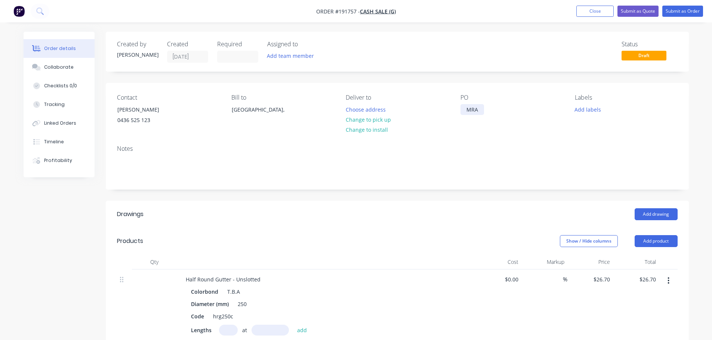
click at [481, 112] on div "MRA" at bounding box center [472, 109] width 24 height 11
click at [403, 215] on div "Add drawing" at bounding box center [456, 215] width 441 height 12
click at [597, 14] on button "Close" at bounding box center [594, 11] width 37 height 11
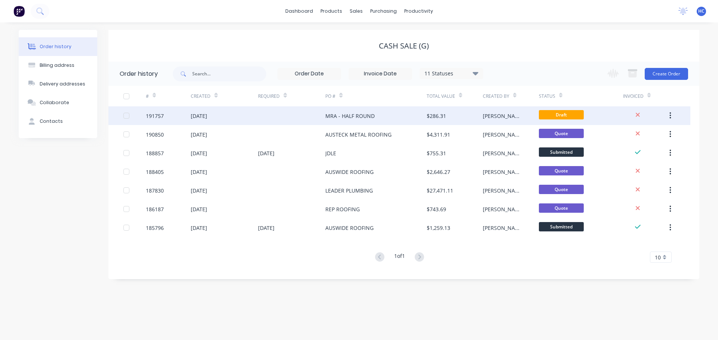
click at [675, 116] on button "button" at bounding box center [670, 115] width 18 height 13
click at [635, 150] on div "Duplicate" at bounding box center [643, 150] width 58 height 11
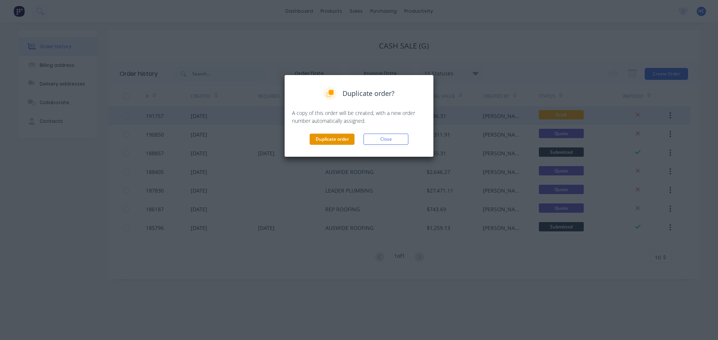
click at [340, 139] on button "Duplicate order" at bounding box center [331, 139] width 45 height 11
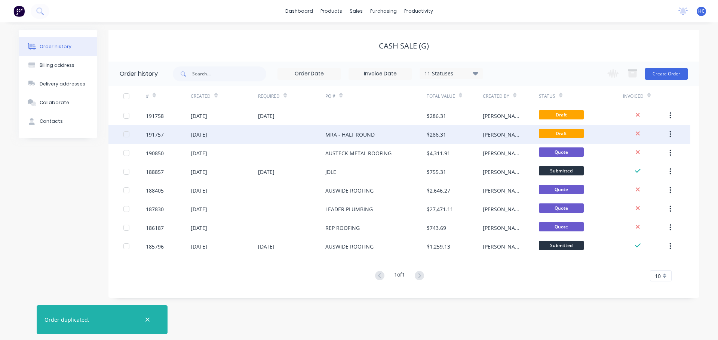
click at [355, 126] on div "MRA - HALF ROUND" at bounding box center [375, 134] width 101 height 19
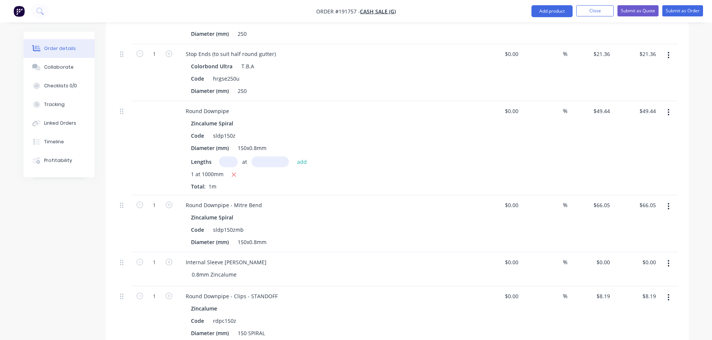
scroll to position [598, 0]
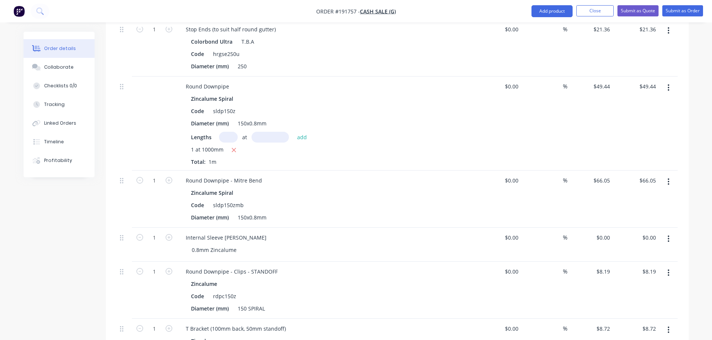
click at [672, 85] on button "button" at bounding box center [669, 87] width 18 height 13
click at [637, 156] on div "Delete" at bounding box center [642, 152] width 58 height 11
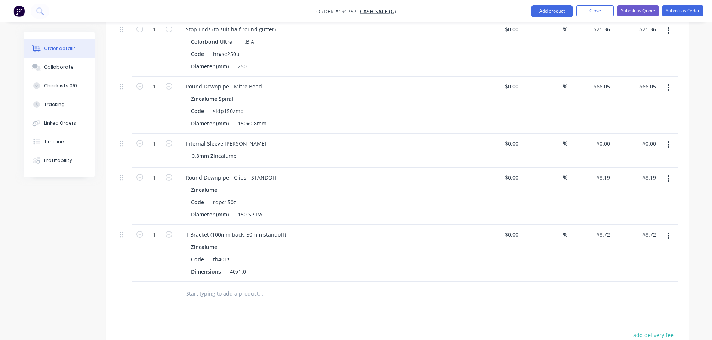
click at [671, 92] on button "button" at bounding box center [669, 87] width 18 height 13
click at [638, 148] on div "Delete" at bounding box center [642, 152] width 58 height 11
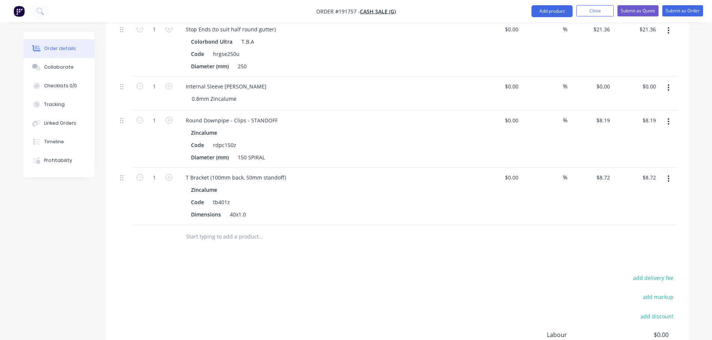
click at [670, 89] on button "button" at bounding box center [669, 87] width 18 height 13
click at [635, 138] on div "Delete" at bounding box center [642, 137] width 58 height 11
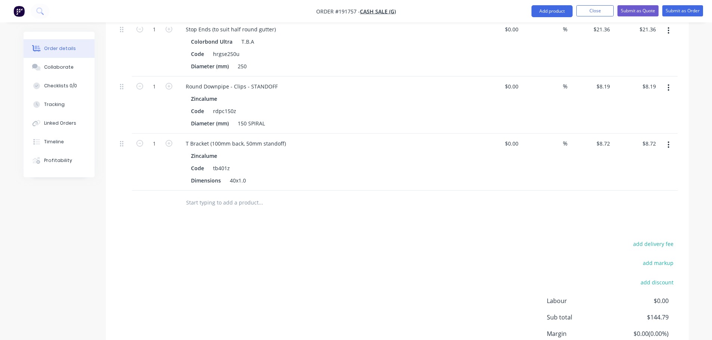
click at [664, 83] on button "button" at bounding box center [669, 87] width 18 height 13
click at [627, 148] on div "Delete" at bounding box center [642, 152] width 58 height 11
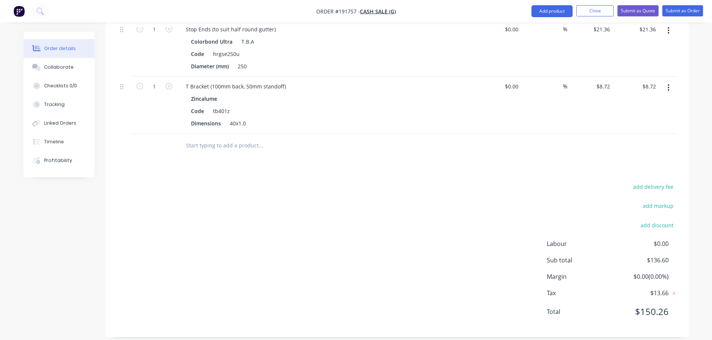
click at [667, 93] on button "button" at bounding box center [669, 87] width 18 height 13
click at [644, 152] on div "Delete" at bounding box center [642, 152] width 58 height 11
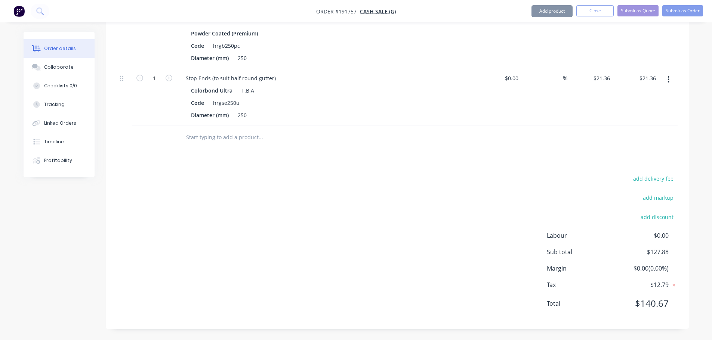
scroll to position [549, 0]
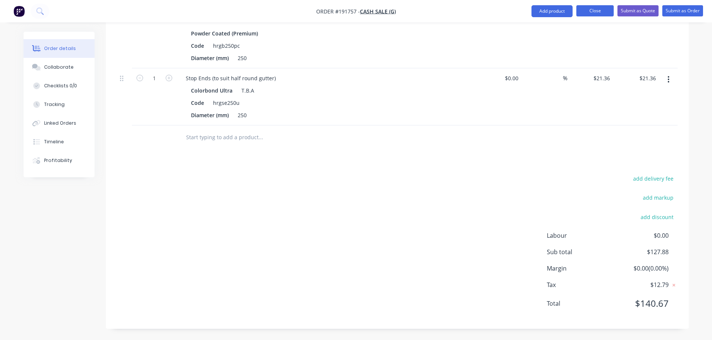
click at [593, 11] on button "Close" at bounding box center [594, 10] width 37 height 11
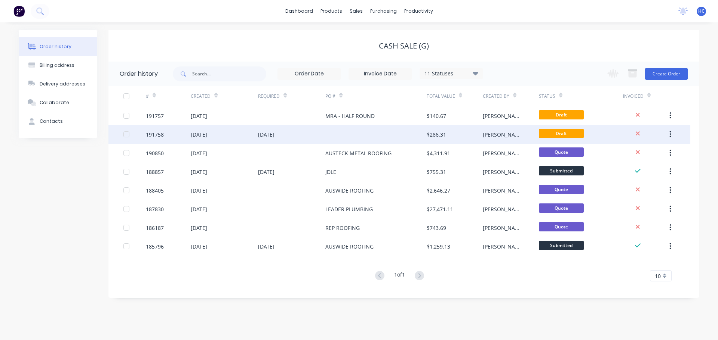
click at [368, 133] on div at bounding box center [375, 134] width 101 height 19
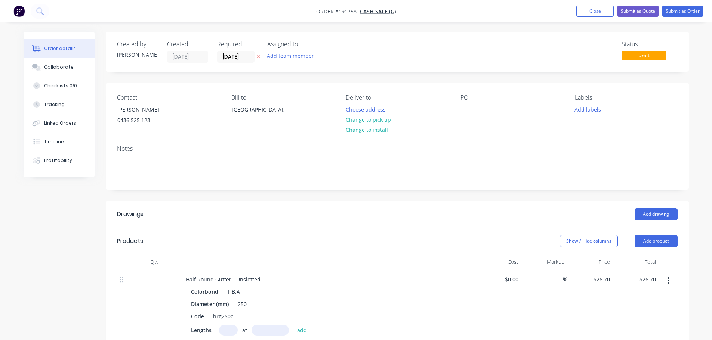
click at [260, 58] on button at bounding box center [259, 57] width 8 height 9
click at [466, 107] on div at bounding box center [466, 109] width 12 height 11
click at [403, 236] on div "Show / Hide columns Add product" at bounding box center [456, 241] width 441 height 12
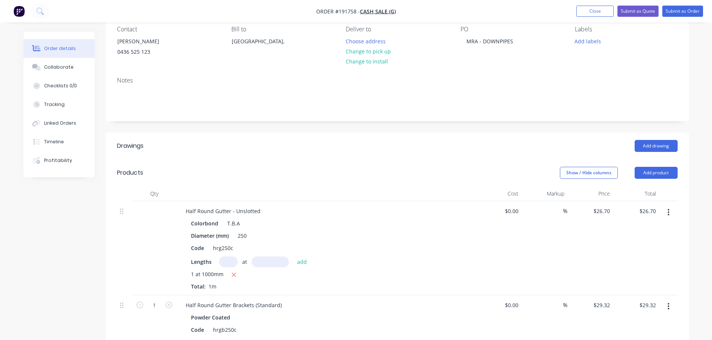
scroll to position [150, 0]
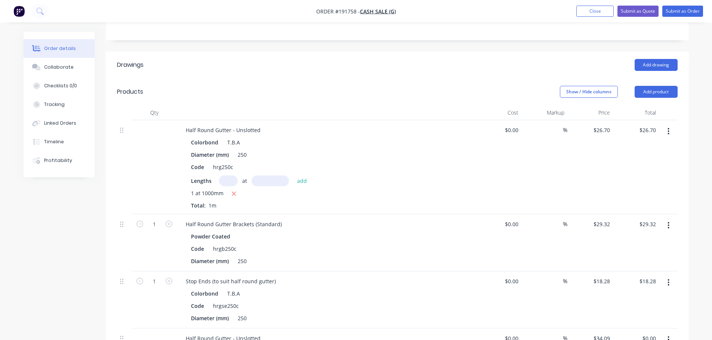
click at [661, 132] on button "button" at bounding box center [669, 131] width 18 height 13
click at [627, 192] on div "Delete" at bounding box center [642, 196] width 58 height 11
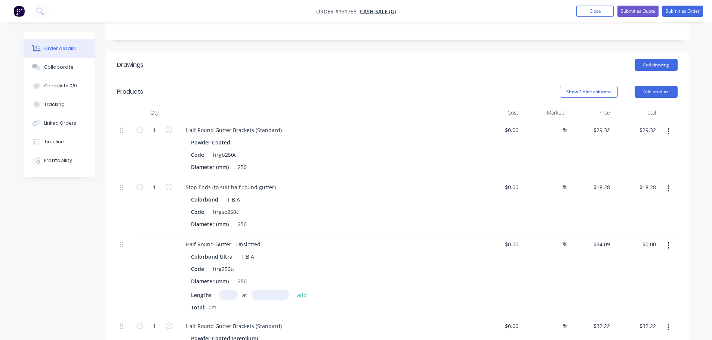
click at [673, 128] on button "button" at bounding box center [669, 131] width 18 height 13
click at [636, 191] on div "Delete" at bounding box center [642, 196] width 58 height 11
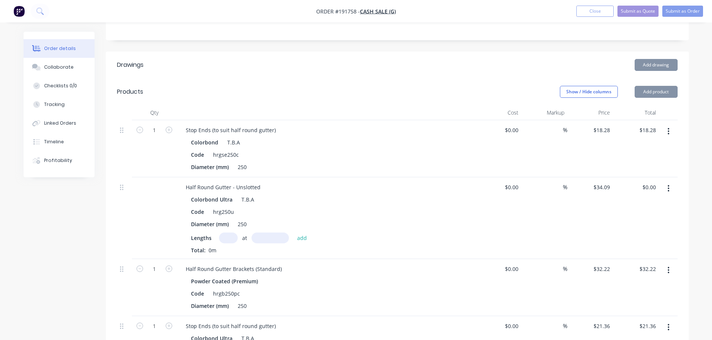
click at [668, 129] on icon "button" at bounding box center [668, 131] width 1 height 7
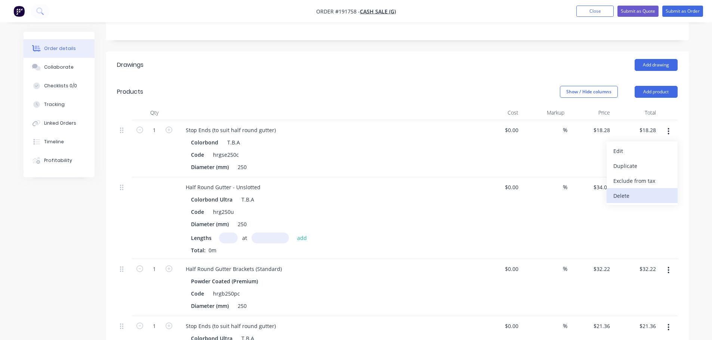
click at [629, 194] on div "Delete" at bounding box center [642, 196] width 58 height 11
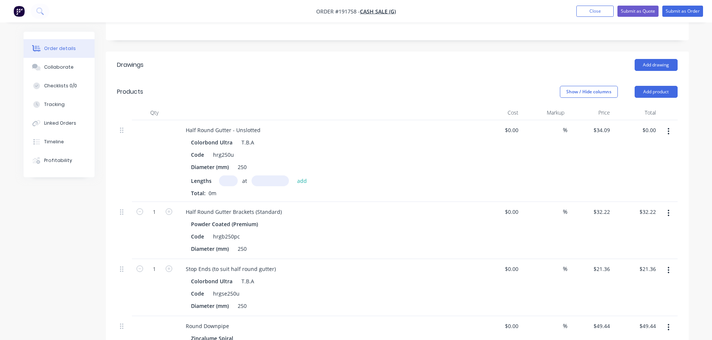
click at [668, 129] on icon "button" at bounding box center [669, 131] width 2 height 8
click at [628, 196] on div "Delete" at bounding box center [642, 196] width 58 height 11
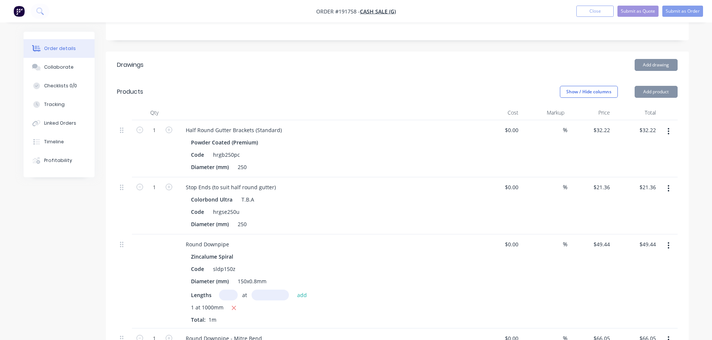
click at [672, 129] on button "button" at bounding box center [669, 131] width 18 height 13
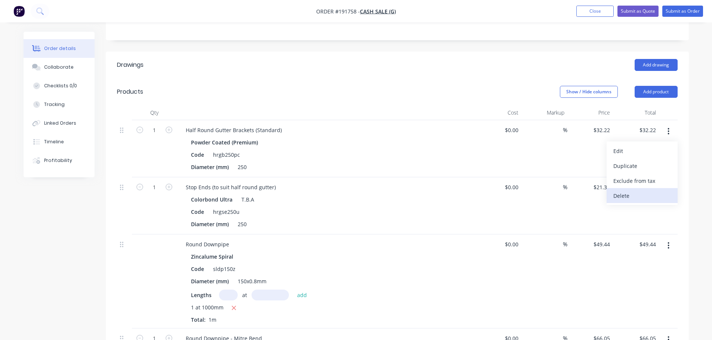
click at [634, 196] on div "Delete" at bounding box center [642, 196] width 58 height 11
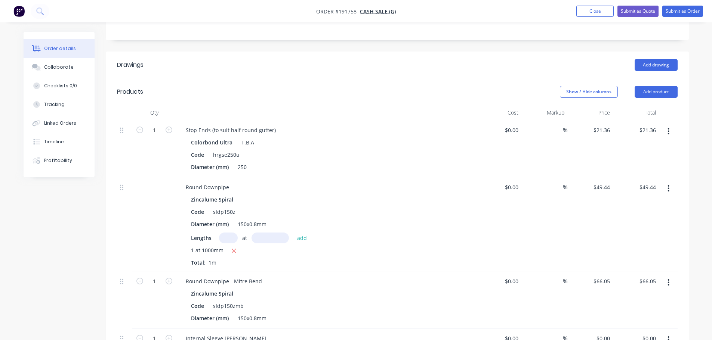
click at [664, 130] on button "button" at bounding box center [669, 131] width 18 height 13
click at [634, 191] on div "Delete" at bounding box center [642, 196] width 58 height 11
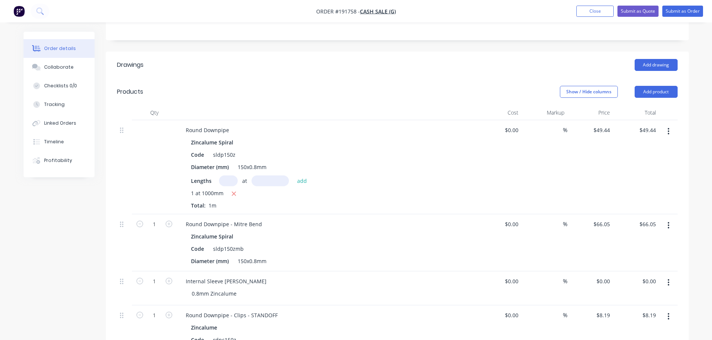
click at [422, 100] on header "Products Show / Hide columns Add product" at bounding box center [397, 91] width 583 height 27
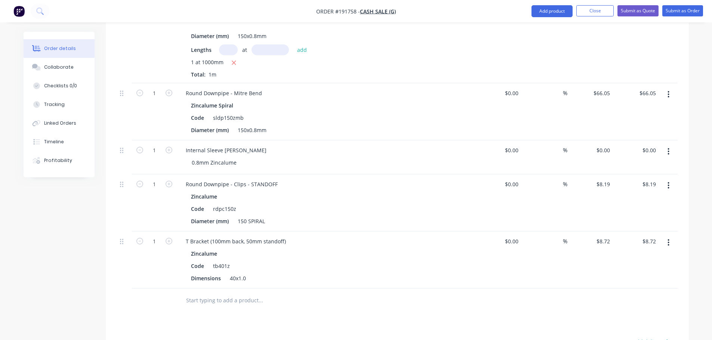
scroll to position [299, 0]
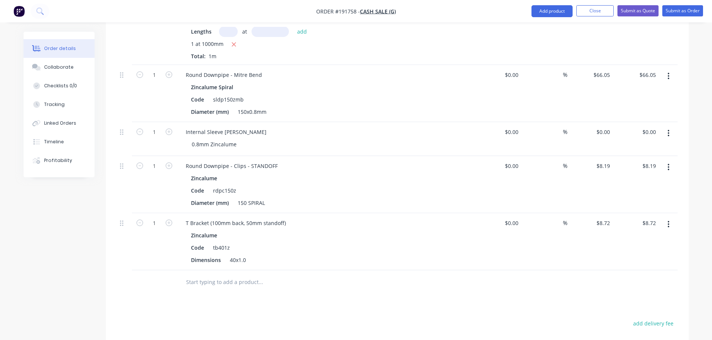
drag, startPoint x: 598, startPoint y: 7, endPoint x: 502, endPoint y: 9, distance: 96.8
click at [598, 7] on button "Close" at bounding box center [594, 10] width 37 height 11
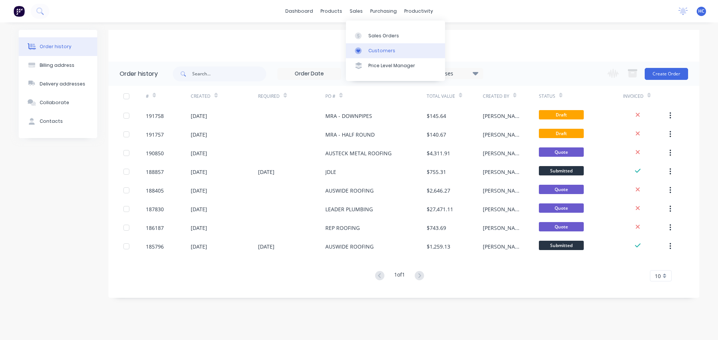
drag, startPoint x: 358, startPoint y: 11, endPoint x: 369, endPoint y: 50, distance: 40.5
click at [369, 50] on div "Customers" at bounding box center [381, 50] width 27 height 7
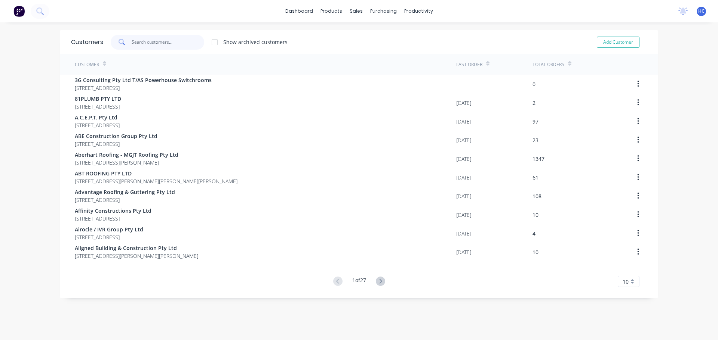
click at [145, 44] on input "text" at bounding box center [168, 42] width 73 height 15
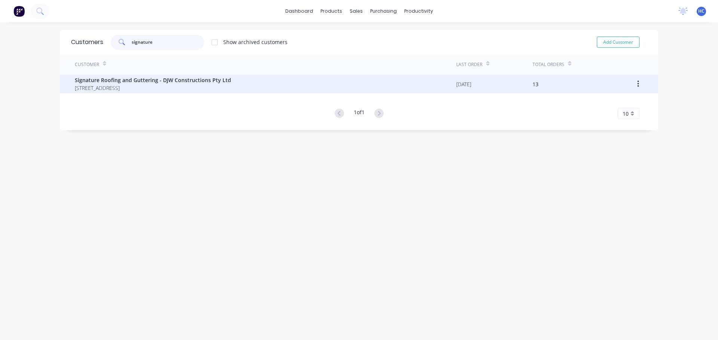
type input "signature"
click at [99, 81] on span "Signature Roofing and Guttering - DJW Constructions Pty Ltd" at bounding box center [153, 80] width 156 height 8
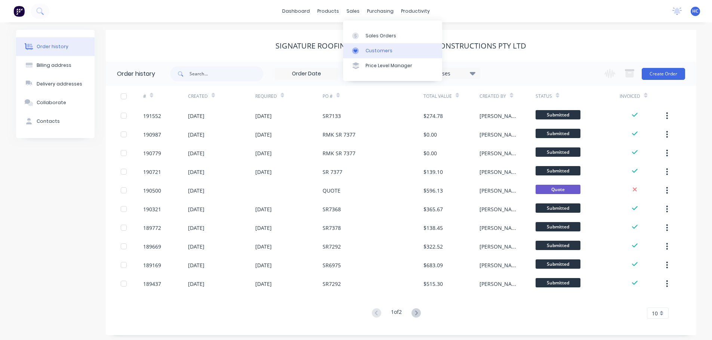
click at [378, 53] on div "Customers" at bounding box center [379, 50] width 27 height 7
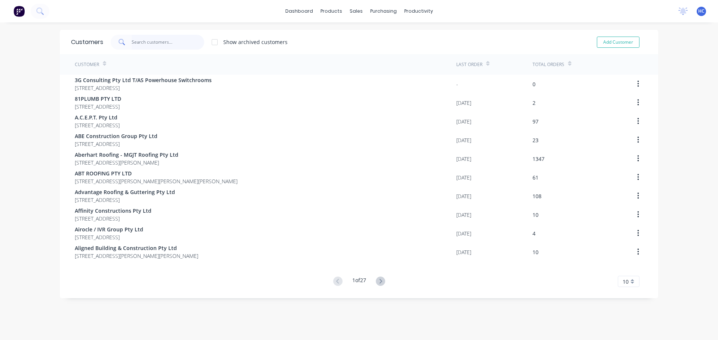
click at [155, 40] on input "text" at bounding box center [168, 42] width 73 height 15
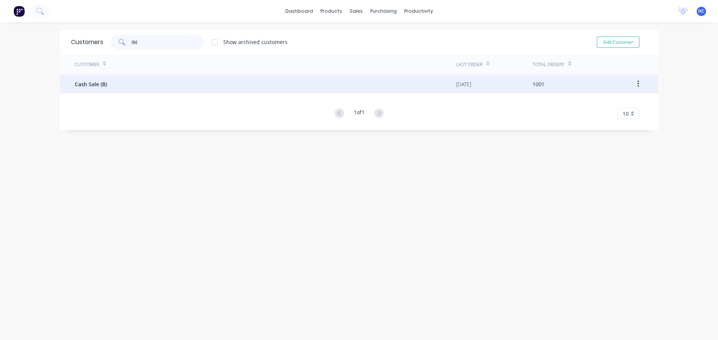
type input "(b)"
click at [116, 88] on div "Cash Sale (B)" at bounding box center [265, 84] width 381 height 19
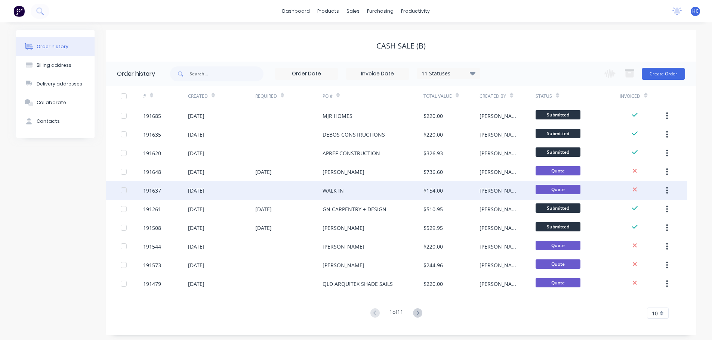
click at [351, 191] on div "WALK IN" at bounding box center [373, 190] width 101 height 19
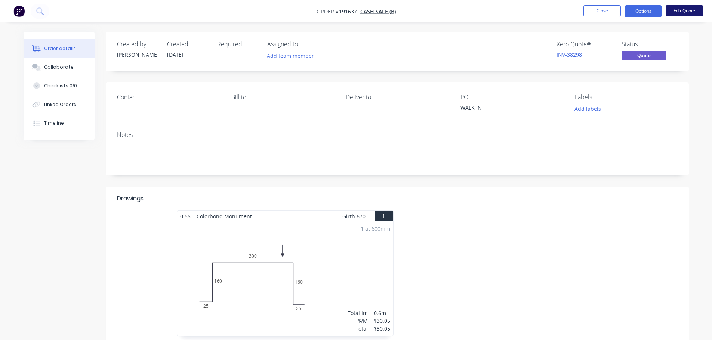
click at [691, 14] on button "Edit Quote" at bounding box center [684, 10] width 37 height 11
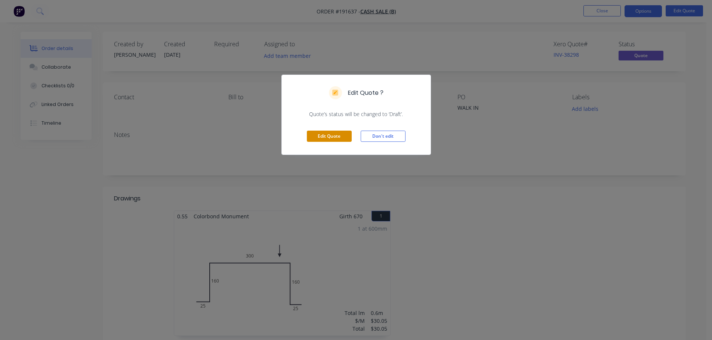
click at [331, 134] on button "Edit Quote" at bounding box center [329, 136] width 45 height 11
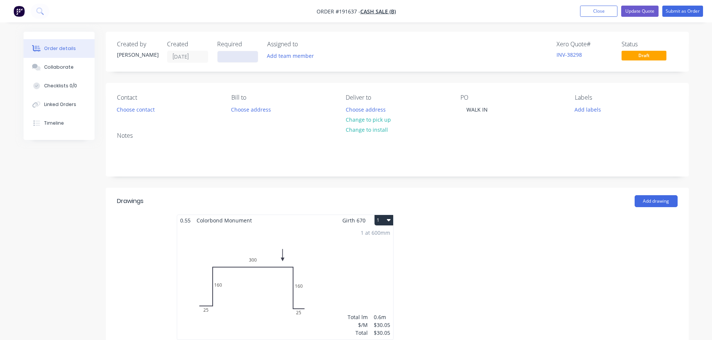
click at [220, 58] on input at bounding box center [238, 56] width 40 height 11
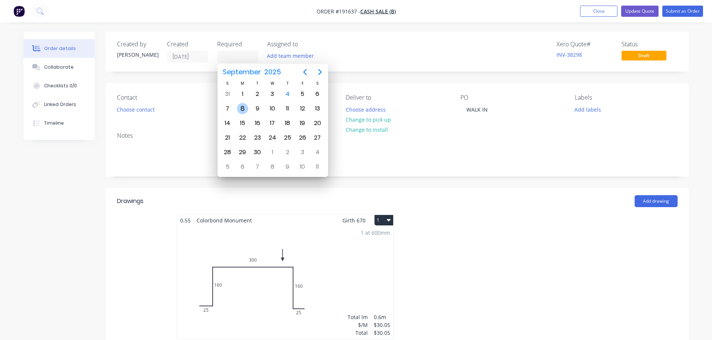
click at [243, 109] on div "8" at bounding box center [242, 108] width 11 height 11
type input "[DATE]"
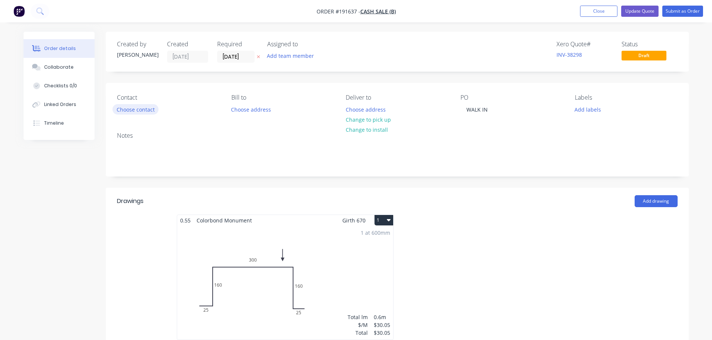
click at [145, 106] on button "Choose contact" at bounding box center [136, 109] width 46 height 10
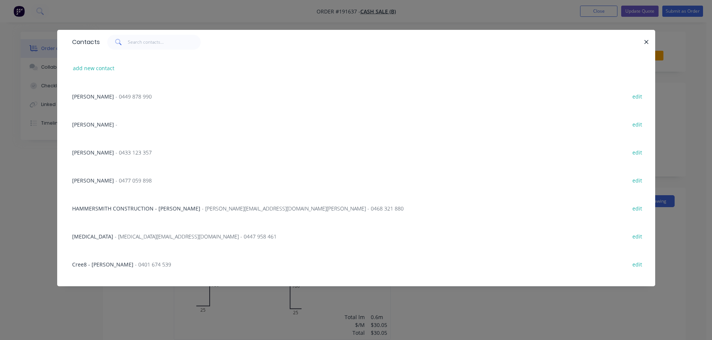
click at [104, 81] on div "add new contact" at bounding box center [356, 68] width 576 height 28
click at [101, 69] on button "add new contact" at bounding box center [93, 68] width 49 height 10
select select "AU"
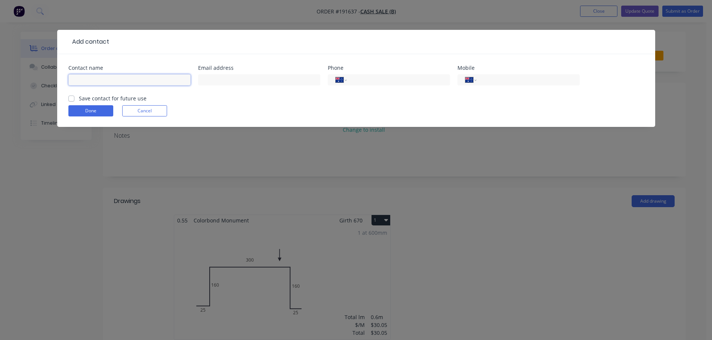
click at [99, 75] on input "text" at bounding box center [129, 79] width 122 height 11
type input "PHIL"
drag, startPoint x: 502, startPoint y: 78, endPoint x: 528, endPoint y: 58, distance: 33.3
click at [502, 78] on input "tel" at bounding box center [527, 80] width 90 height 9
type input "0422 427 927"
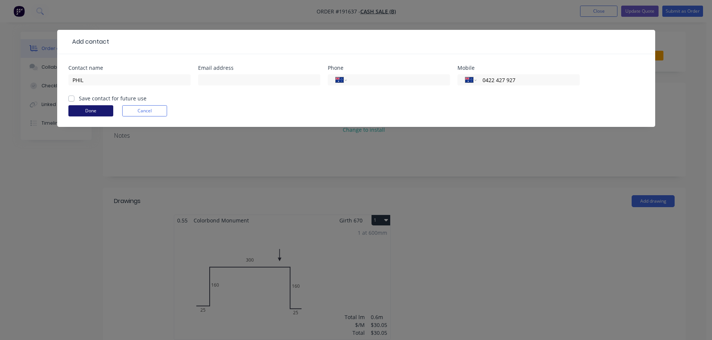
click at [96, 111] on button "Done" at bounding box center [90, 110] width 45 height 11
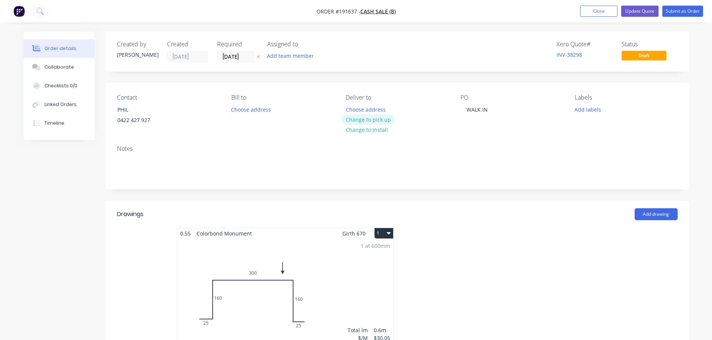
click at [361, 120] on button "Change to pick up" at bounding box center [368, 120] width 53 height 10
drag, startPoint x: 491, startPoint y: 111, endPoint x: 459, endPoint y: 109, distance: 32.2
click at [457, 109] on div "Contact PHIL [PHONE_NUMBER] Bill to Choose address Pick up Change to delivery C…" at bounding box center [397, 111] width 583 height 56
click at [511, 237] on div at bounding box center [509, 294] width 224 height 133
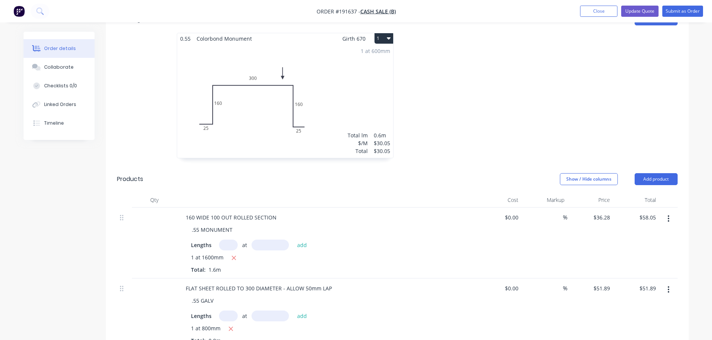
scroll to position [46, 0]
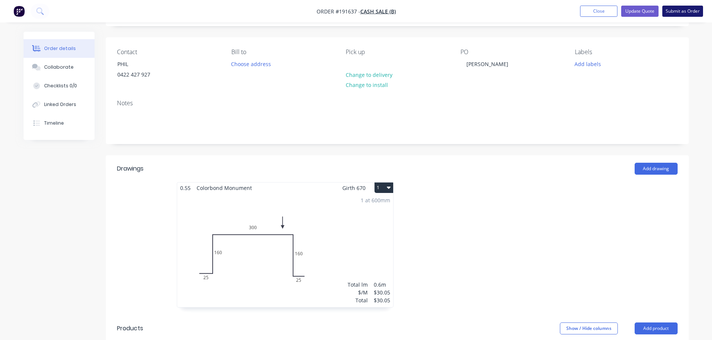
click at [684, 10] on button "Submit as Order" at bounding box center [682, 11] width 41 height 11
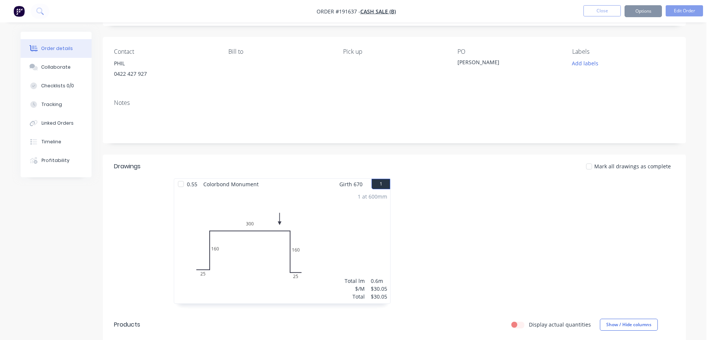
scroll to position [0, 0]
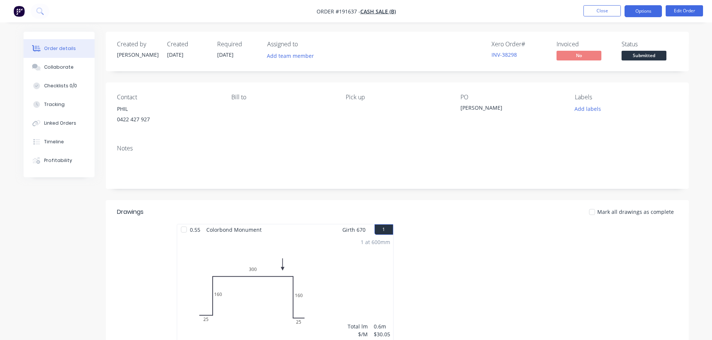
click at [656, 9] on button "Options" at bounding box center [643, 11] width 37 height 12
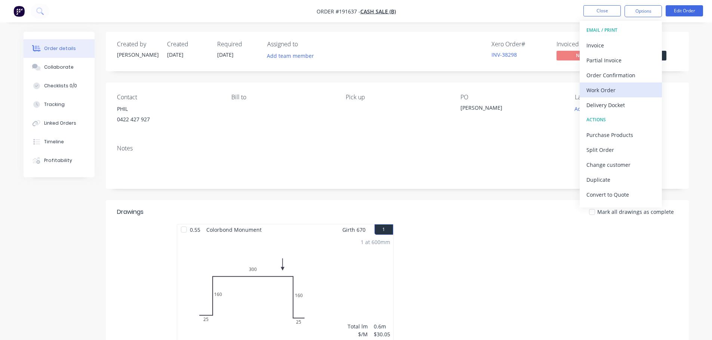
click at [613, 94] on div "Work Order" at bounding box center [620, 90] width 69 height 11
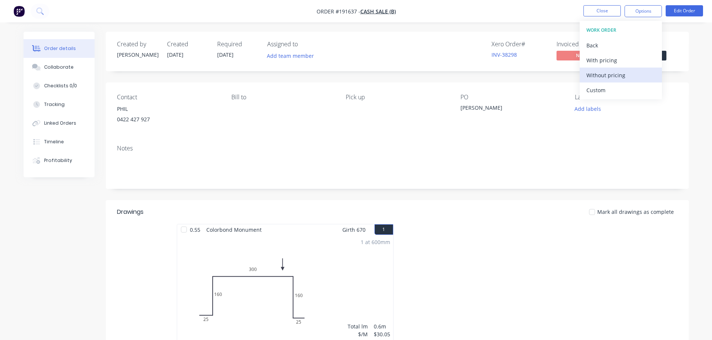
click at [609, 79] on div "Without pricing" at bounding box center [620, 75] width 69 height 11
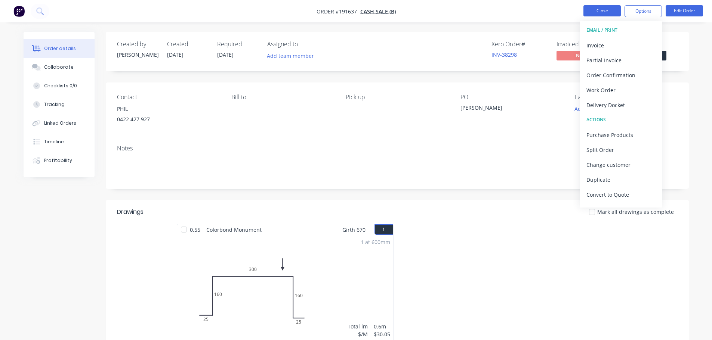
click at [603, 11] on button "Close" at bounding box center [601, 10] width 37 height 11
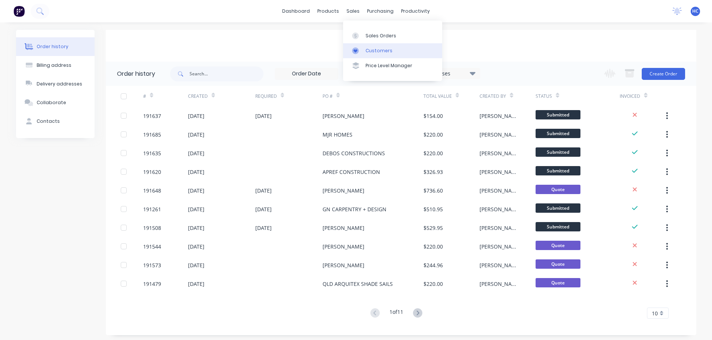
click at [375, 50] on div "Customers" at bounding box center [379, 50] width 27 height 7
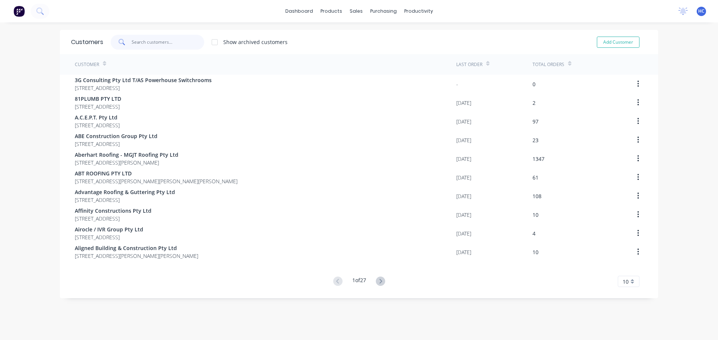
drag, startPoint x: 173, startPoint y: 45, endPoint x: 173, endPoint y: 58, distance: 12.3
click at [172, 45] on input "text" at bounding box center [168, 42] width 73 height 15
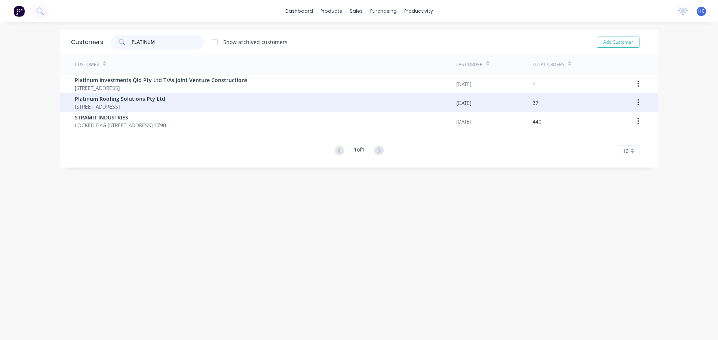
type input "PLATINUM"
click at [118, 103] on span "[STREET_ADDRESS]" at bounding box center [120, 107] width 90 height 8
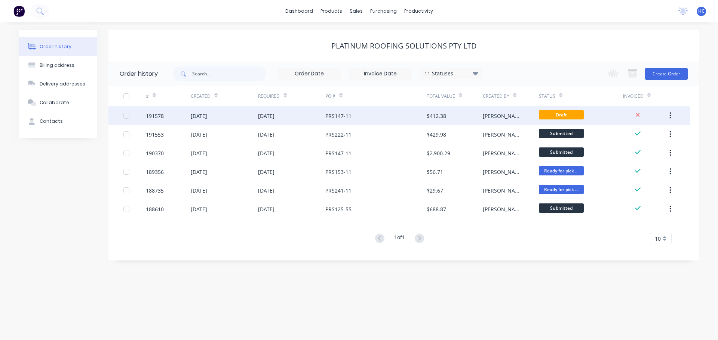
click at [360, 114] on div "PRS147-11" at bounding box center [375, 116] width 101 height 19
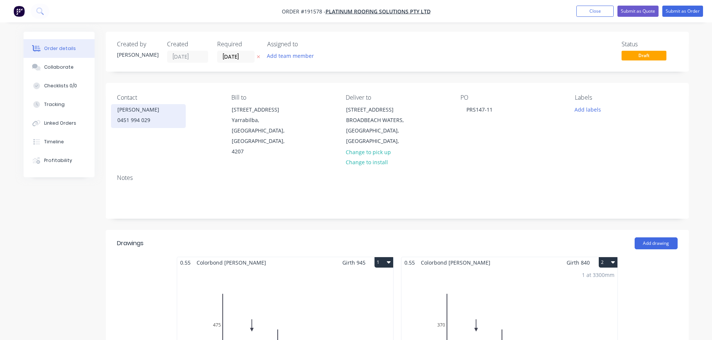
click at [140, 120] on div "0451 994 029" at bounding box center [148, 120] width 62 height 10
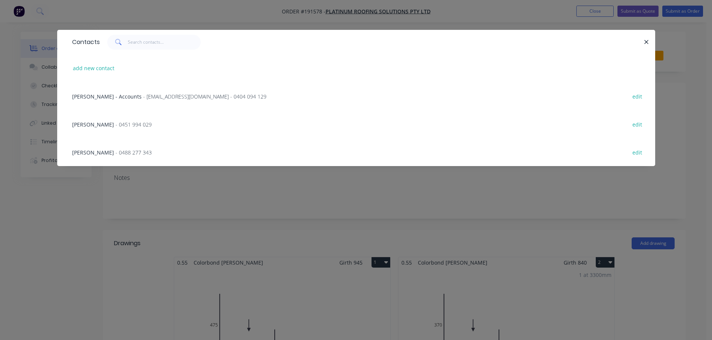
click at [107, 185] on div "Contacts add new contact [PERSON_NAME] - Accounts - [EMAIL_ADDRESS][DOMAIN_NAME…" at bounding box center [356, 170] width 712 height 340
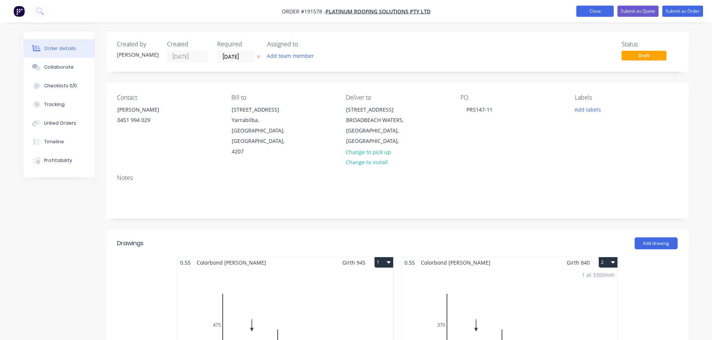
click at [587, 15] on button "Close" at bounding box center [594, 11] width 37 height 11
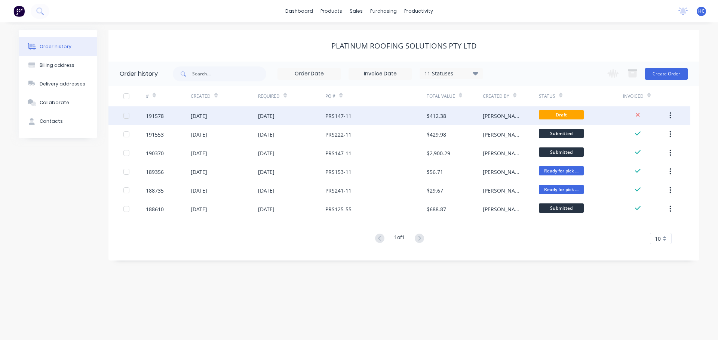
click at [346, 115] on div "PRS147-11" at bounding box center [338, 116] width 26 height 8
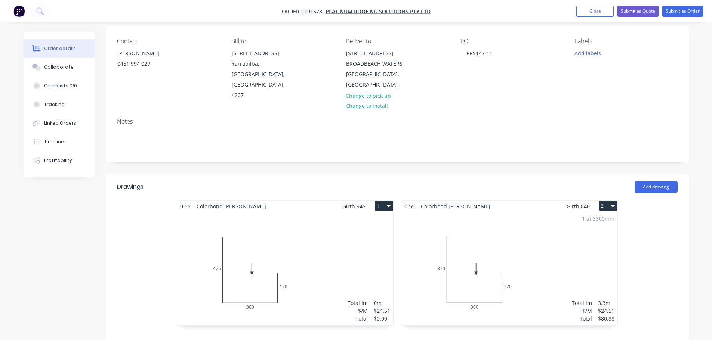
scroll to position [75, 0]
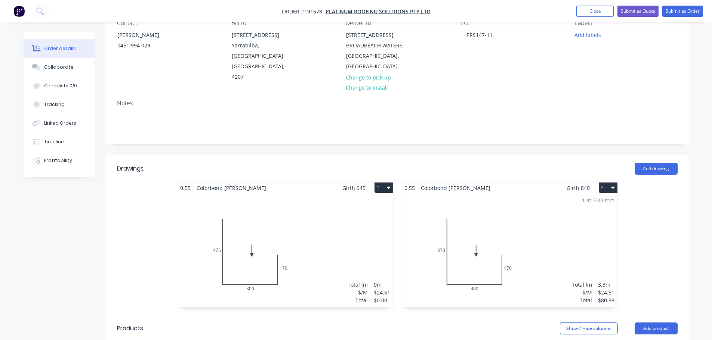
click at [336, 234] on div "Total lm $/M Total 0m $24.51 $0.00" at bounding box center [285, 251] width 216 height 114
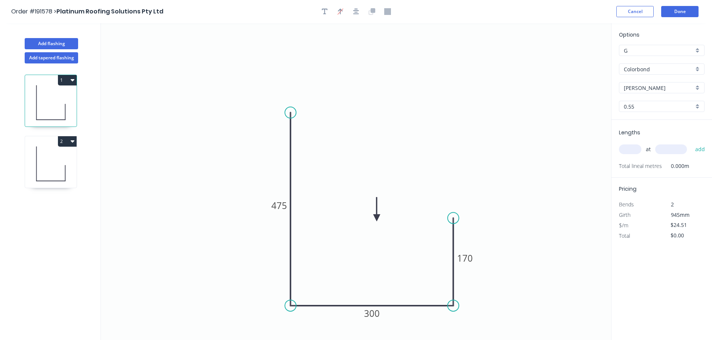
click at [631, 150] on input "text" at bounding box center [630, 150] width 22 height 10
type input "1"
type input "3100"
click at [691, 143] on button "add" at bounding box center [700, 149] width 18 height 13
type input "$75.98"
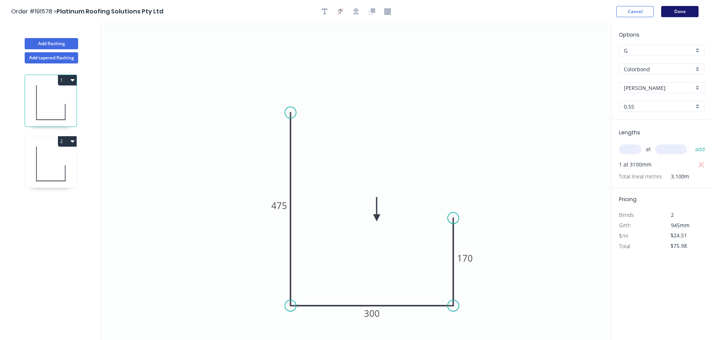
click at [678, 16] on button "Done" at bounding box center [679, 11] width 37 height 11
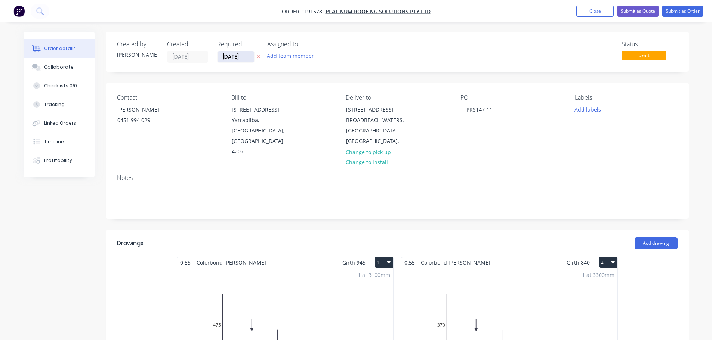
click at [250, 59] on input "[DATE]" at bounding box center [236, 56] width 37 height 11
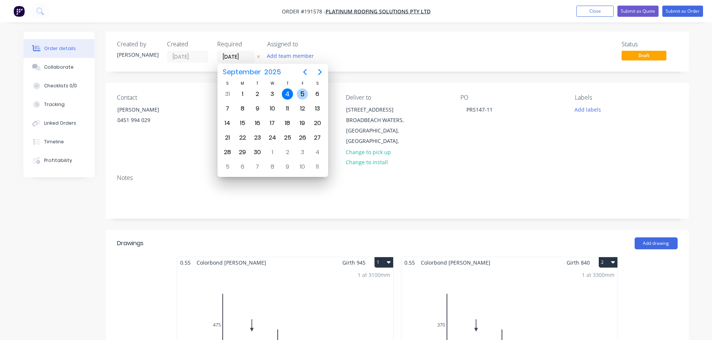
click at [301, 94] on div "5" at bounding box center [302, 94] width 11 height 11
type input "[DATE]"
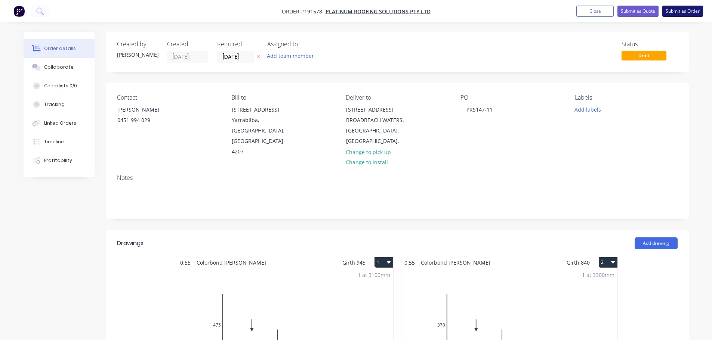
click at [695, 15] on button "Submit as Order" at bounding box center [682, 11] width 41 height 11
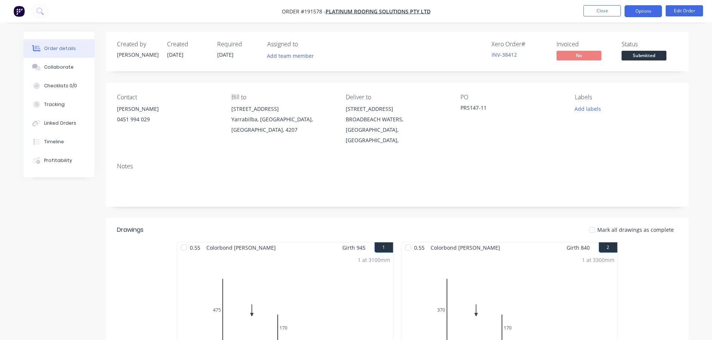
click at [644, 6] on button "Options" at bounding box center [643, 11] width 37 height 12
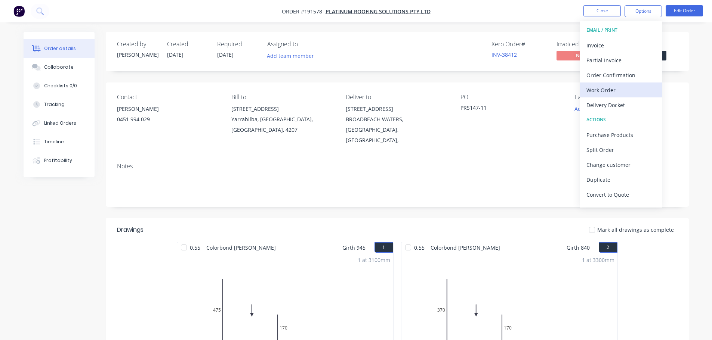
click at [611, 90] on div "Work Order" at bounding box center [620, 90] width 69 height 11
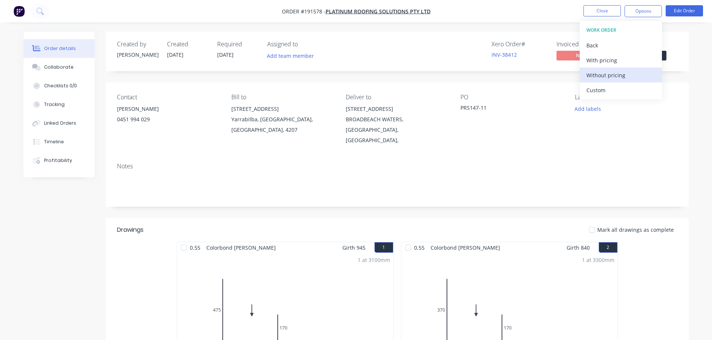
click at [611, 78] on div "Without pricing" at bounding box center [620, 75] width 69 height 11
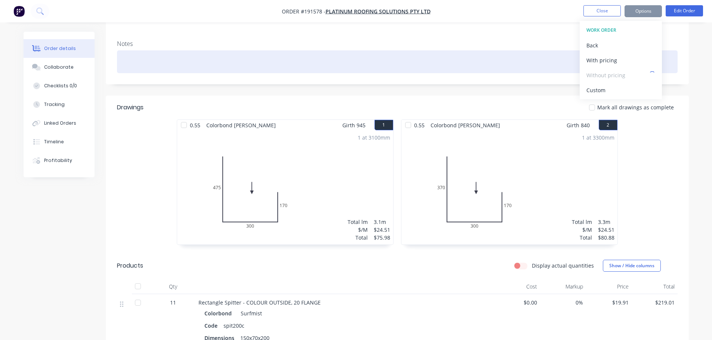
scroll to position [150, 0]
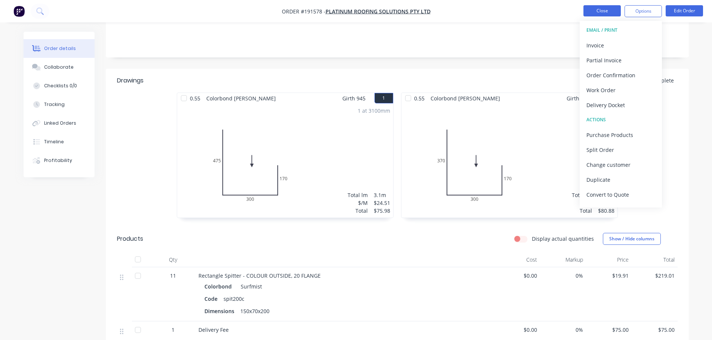
click at [598, 11] on button "Close" at bounding box center [601, 10] width 37 height 11
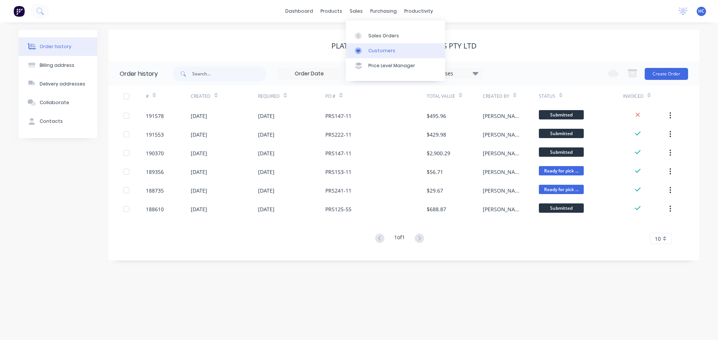
click at [374, 49] on div "Customers" at bounding box center [381, 50] width 27 height 7
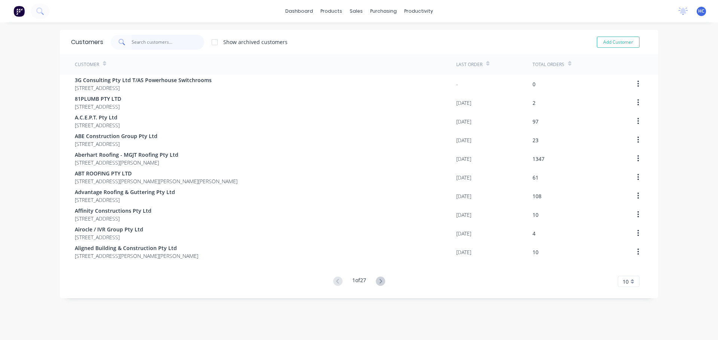
click at [156, 42] on input "text" at bounding box center [168, 42] width 73 height 15
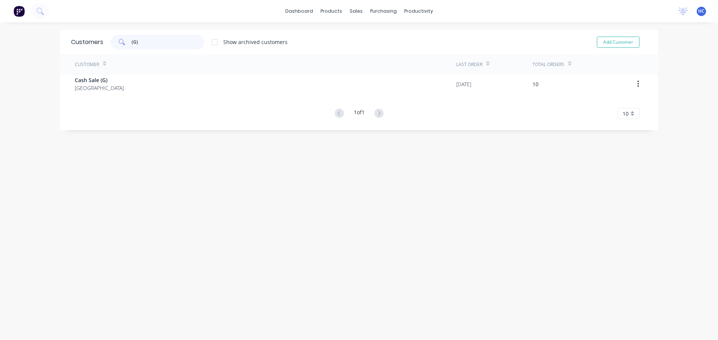
type input "(G)"
click at [107, 95] on div "Customer Last Order Total Orders Cash Sale (G) [GEOGRAPHIC_DATA] [DATE] 10 1 of…" at bounding box center [359, 86] width 598 height 65
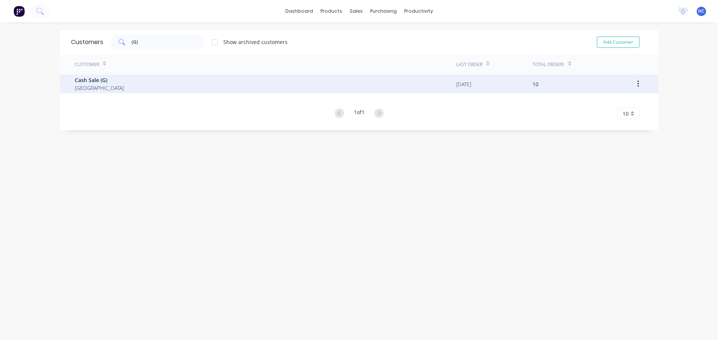
click at [134, 88] on div "Cash Sale (G) [GEOGRAPHIC_DATA]" at bounding box center [265, 84] width 381 height 19
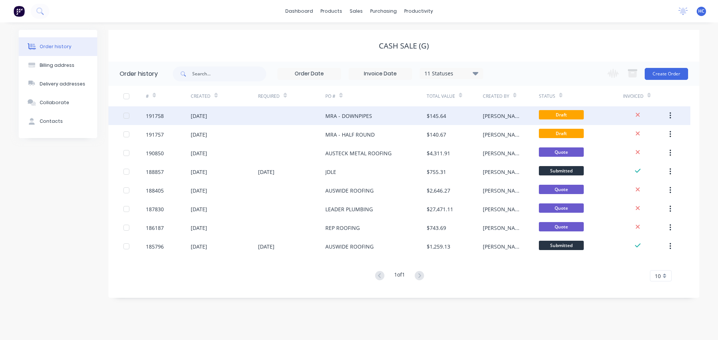
click at [385, 119] on div "MRA - DOWNPIPES" at bounding box center [375, 116] width 101 height 19
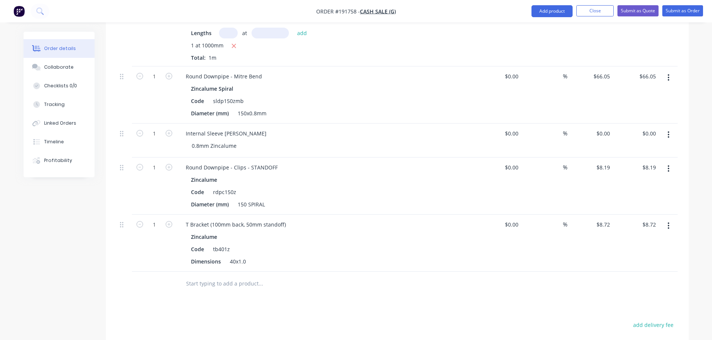
scroll to position [295, 0]
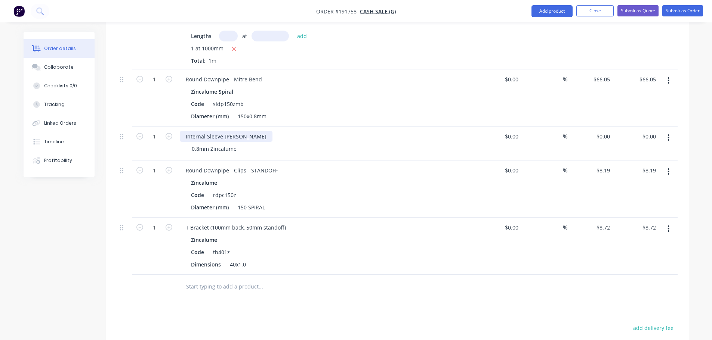
click at [240, 137] on div "Internal Sleeve [PERSON_NAME]" at bounding box center [226, 136] width 93 height 11
click at [398, 149] on div "0.8mm Zincalume" at bounding box center [329, 149] width 287 height 11
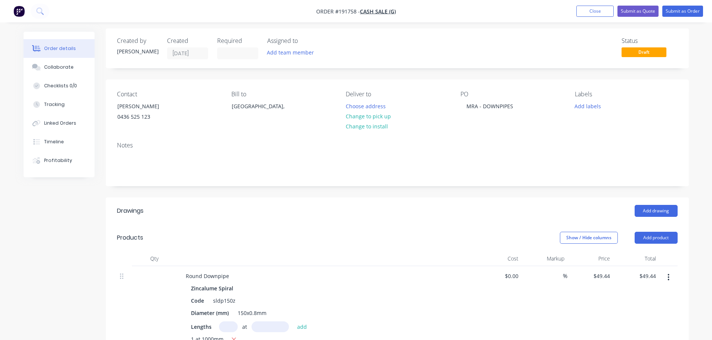
scroll to position [0, 0]
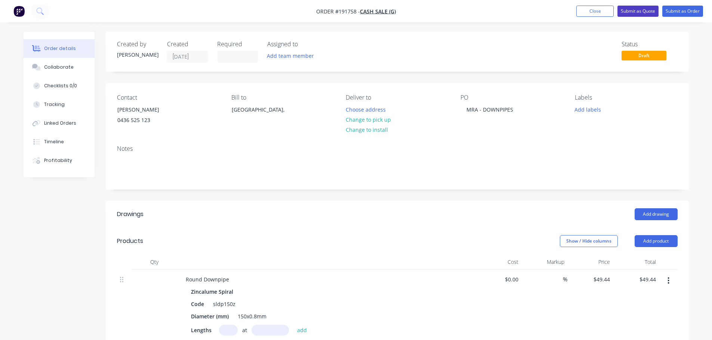
click at [644, 13] on button "Submit as Quote" at bounding box center [637, 11] width 41 height 11
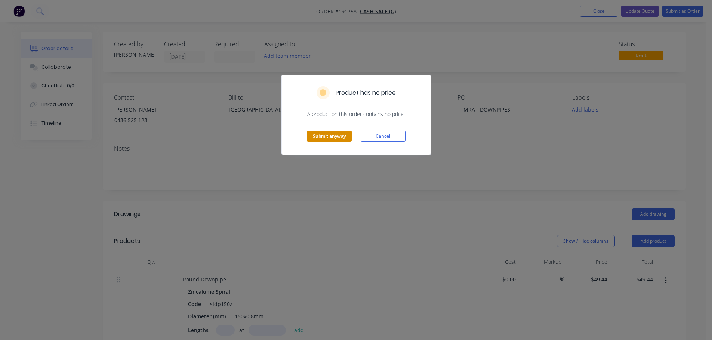
click at [327, 136] on button "Submit anyway" at bounding box center [329, 136] width 45 height 11
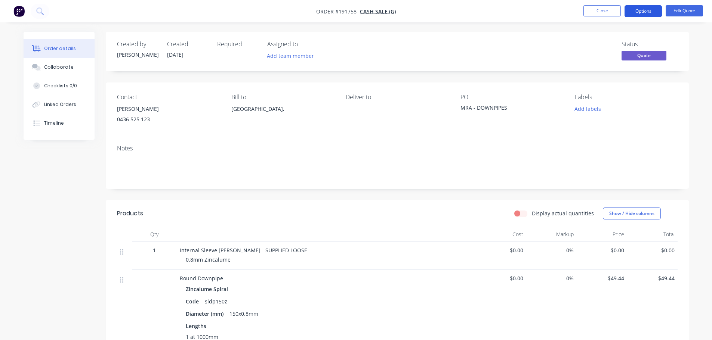
drag, startPoint x: 623, startPoint y: 8, endPoint x: 636, endPoint y: 10, distance: 13.0
click at [623, 8] on ul "Close Options Edit Quote" at bounding box center [643, 11] width 138 height 12
click at [650, 14] on button "Options" at bounding box center [643, 11] width 37 height 12
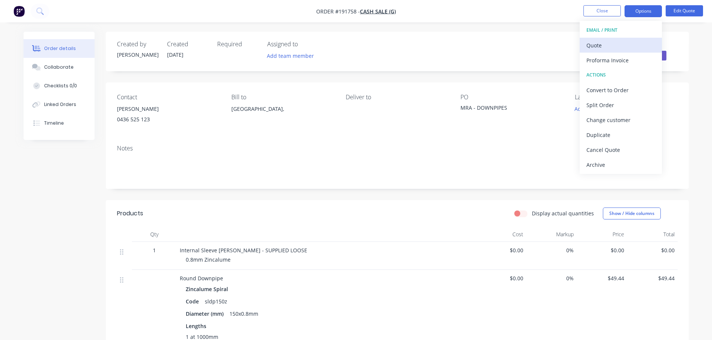
click at [622, 43] on div "Quote" at bounding box center [620, 45] width 69 height 11
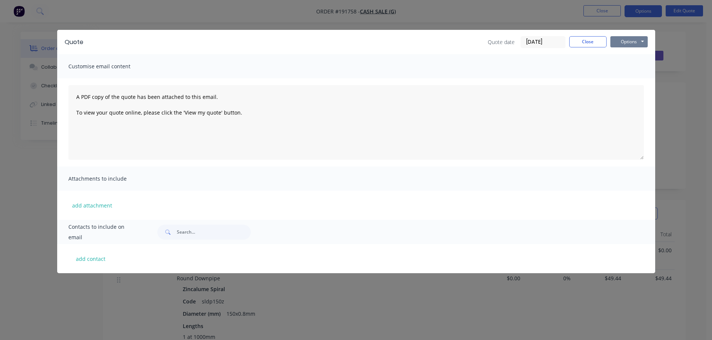
click at [628, 45] on button "Options" at bounding box center [628, 41] width 37 height 11
click at [630, 66] on button "Print" at bounding box center [634, 67] width 48 height 12
click at [574, 41] on button "Close" at bounding box center [587, 41] width 37 height 11
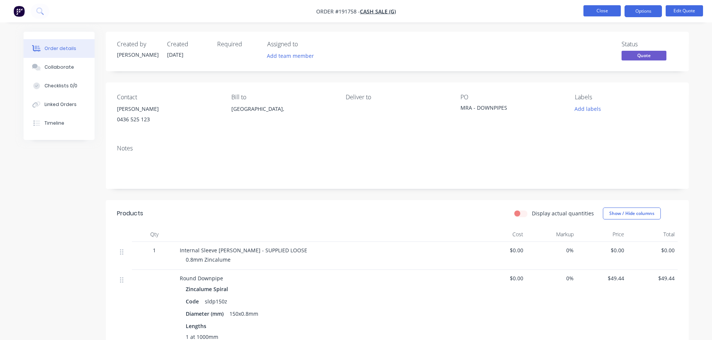
click at [594, 13] on button "Close" at bounding box center [601, 10] width 37 height 11
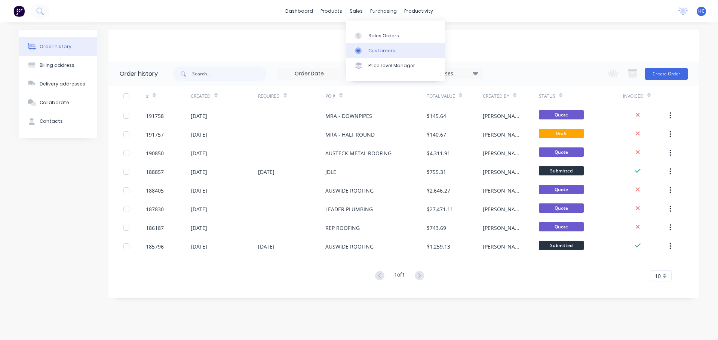
click at [375, 51] on div "Customers" at bounding box center [381, 50] width 27 height 7
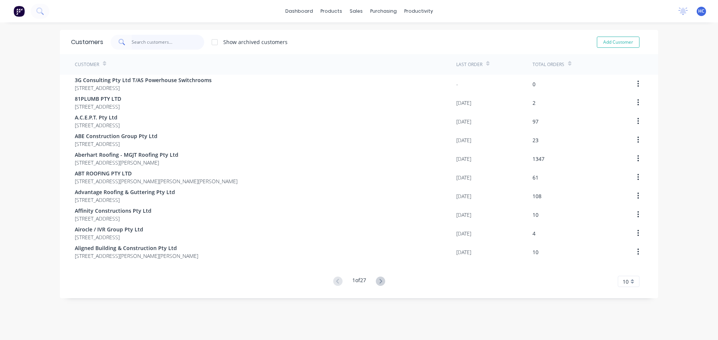
click at [169, 38] on input "text" at bounding box center [168, 42] width 73 height 15
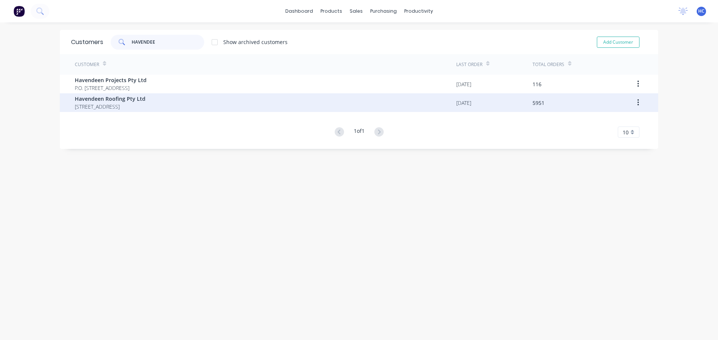
type input "HAVENDEE"
click at [144, 103] on span "[STREET_ADDRESS]" at bounding box center [110, 107] width 71 height 8
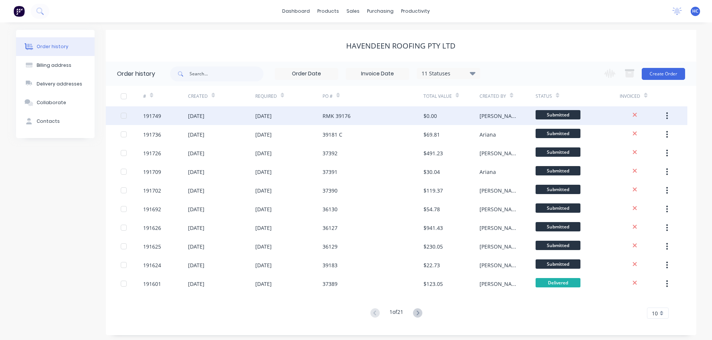
click at [430, 124] on div "$0.00" at bounding box center [451, 116] width 56 height 19
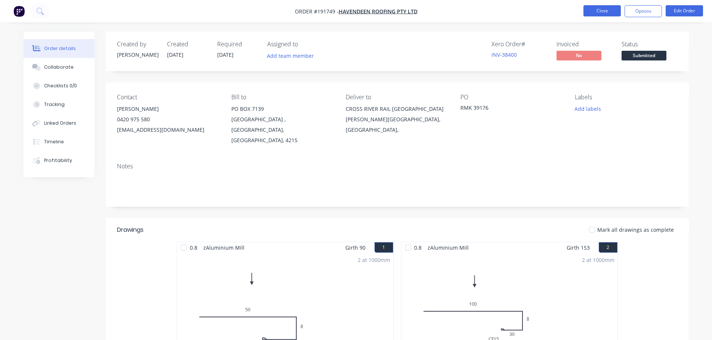
click at [609, 7] on button "Close" at bounding box center [601, 10] width 37 height 11
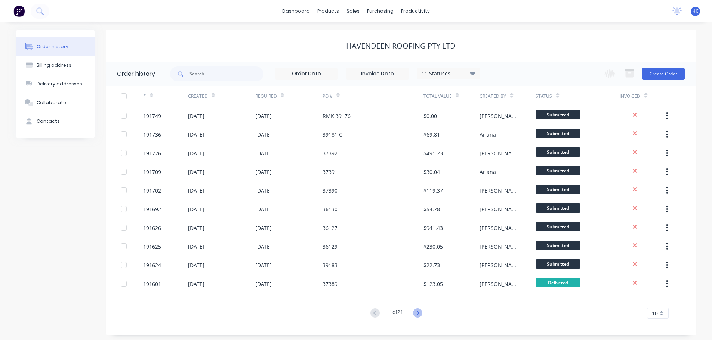
click at [421, 317] on icon at bounding box center [417, 313] width 9 height 9
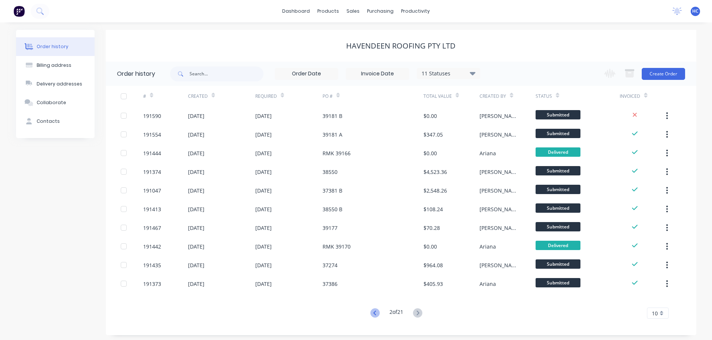
click at [373, 316] on icon at bounding box center [374, 313] width 9 height 9
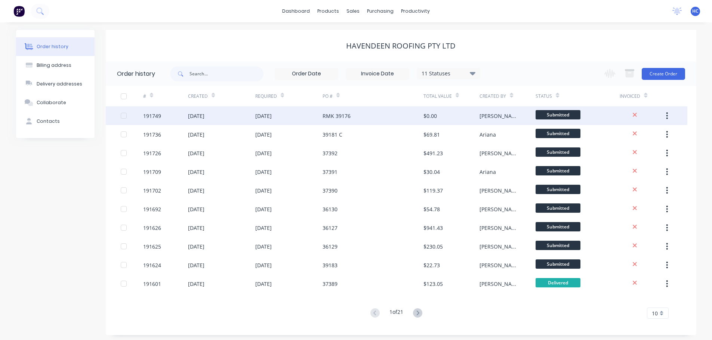
click at [376, 125] on div "RMK 39176" at bounding box center [373, 116] width 101 height 19
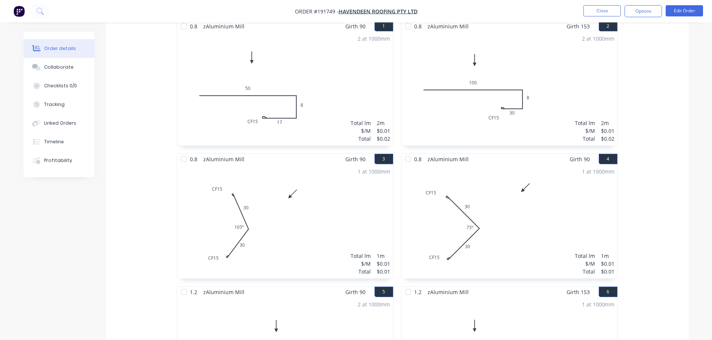
scroll to position [75, 0]
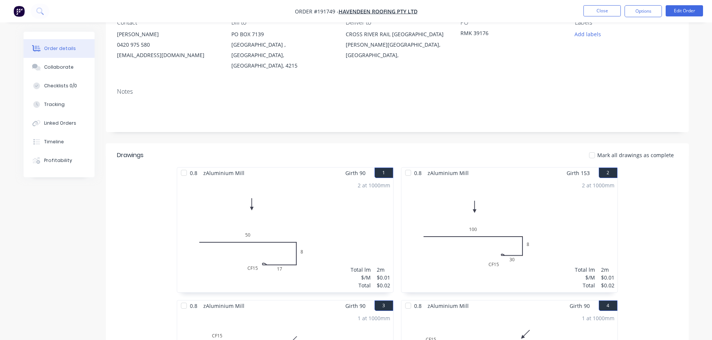
click at [594, 16] on li "Close" at bounding box center [601, 11] width 37 height 12
click at [595, 11] on button "Close" at bounding box center [601, 10] width 37 height 11
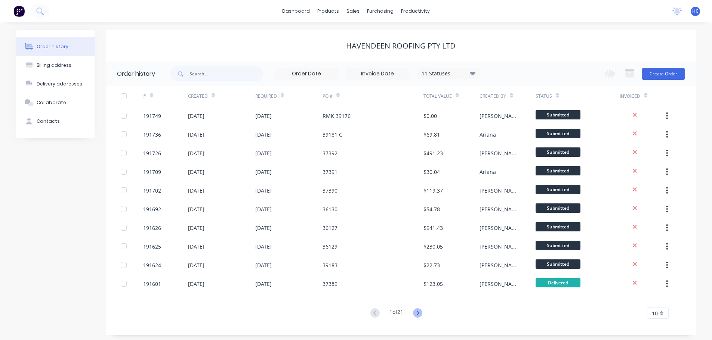
click at [418, 312] on icon at bounding box center [417, 313] width 9 height 9
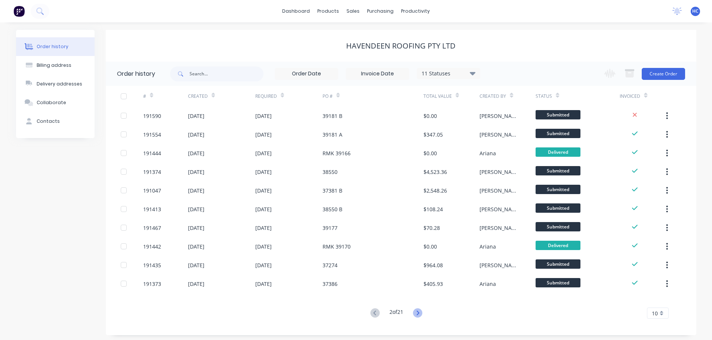
click at [422, 311] on icon at bounding box center [417, 313] width 9 height 9
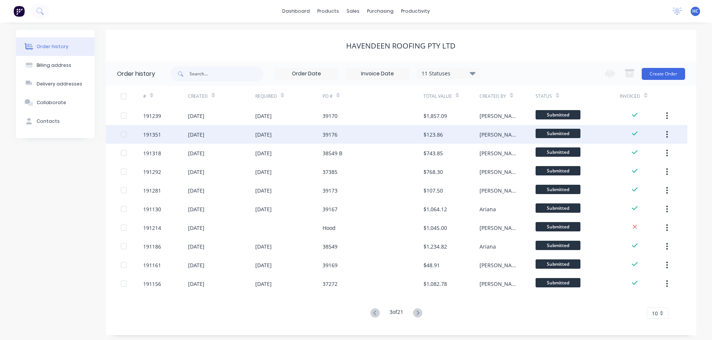
click at [360, 127] on div "39176" at bounding box center [373, 134] width 101 height 19
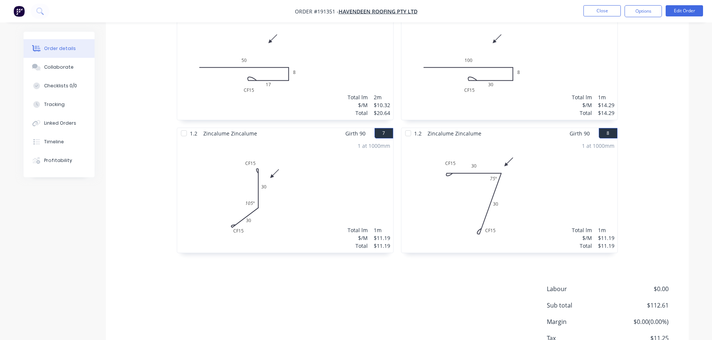
scroll to position [557, 0]
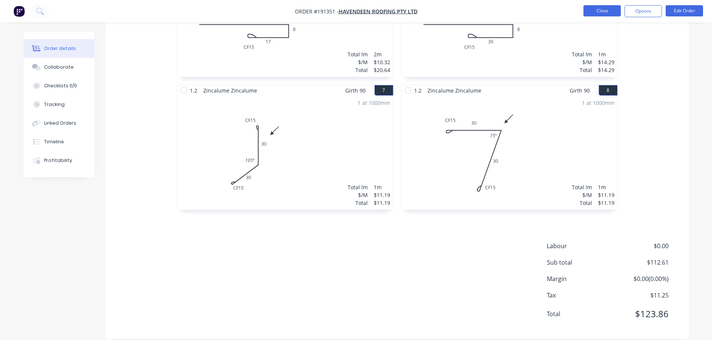
click at [610, 10] on button "Close" at bounding box center [601, 10] width 37 height 11
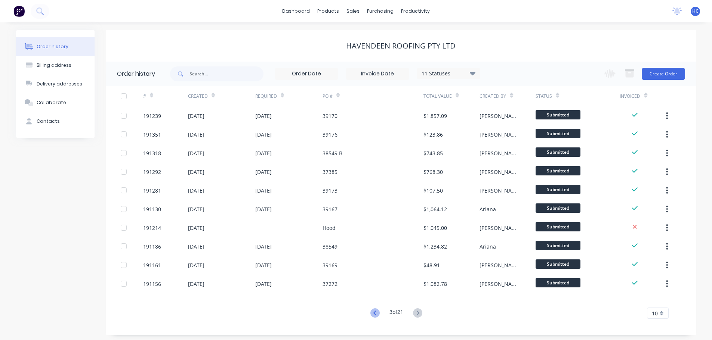
click at [377, 316] on icon at bounding box center [374, 313] width 9 height 9
click at [375, 313] on icon at bounding box center [374, 313] width 9 height 9
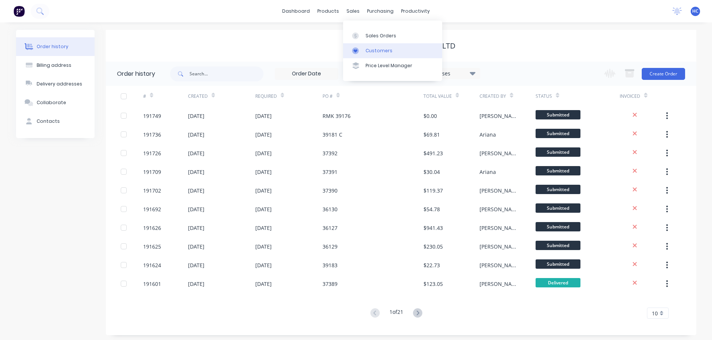
click at [394, 53] on link "Customers" at bounding box center [392, 50] width 99 height 15
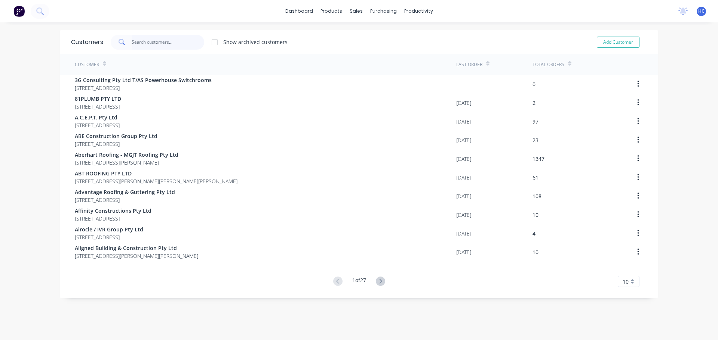
click at [171, 38] on input "text" at bounding box center [168, 42] width 73 height 15
click at [176, 46] on input "text" at bounding box center [168, 42] width 73 height 15
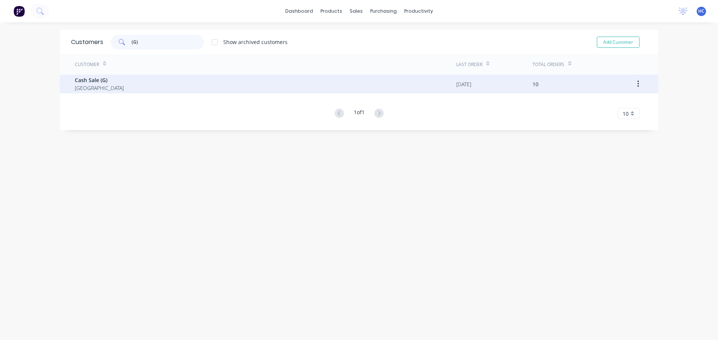
type input "(G)"
click at [144, 77] on div "Cash Sale (G) [GEOGRAPHIC_DATA]" at bounding box center [265, 84] width 381 height 19
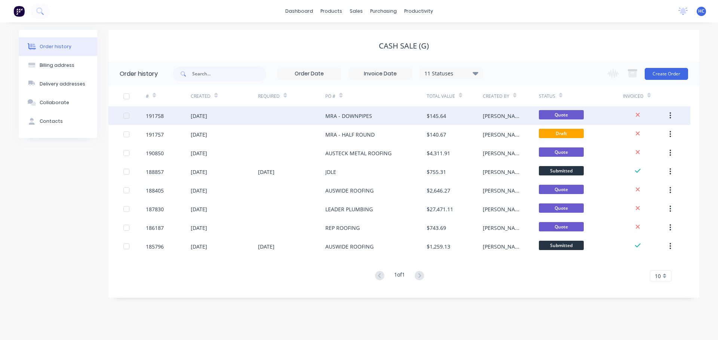
click at [369, 116] on div "MRA - DOWNPIPES" at bounding box center [348, 116] width 47 height 8
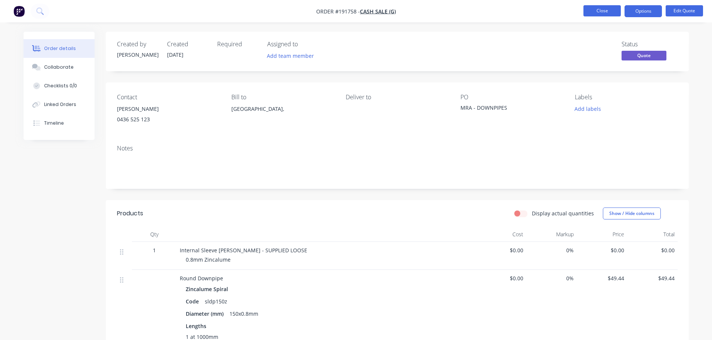
click at [601, 9] on button "Close" at bounding box center [601, 10] width 37 height 11
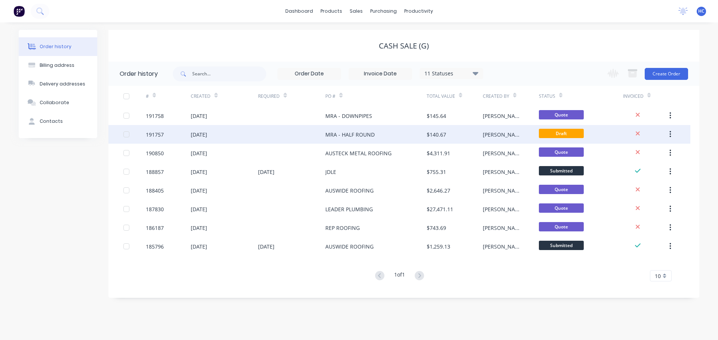
click at [414, 132] on div "MRA - HALF ROUND" at bounding box center [375, 134] width 101 height 19
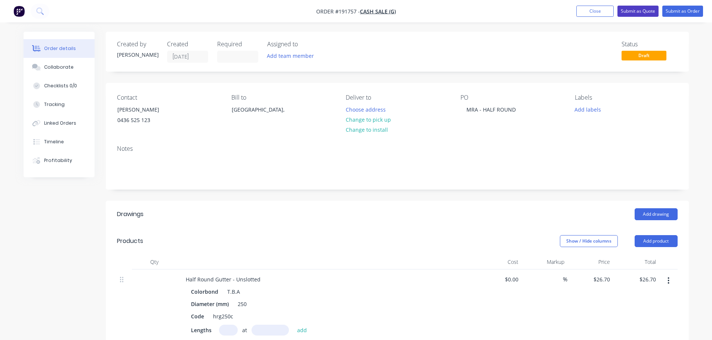
click at [639, 10] on button "Submit as Quote" at bounding box center [637, 11] width 41 height 11
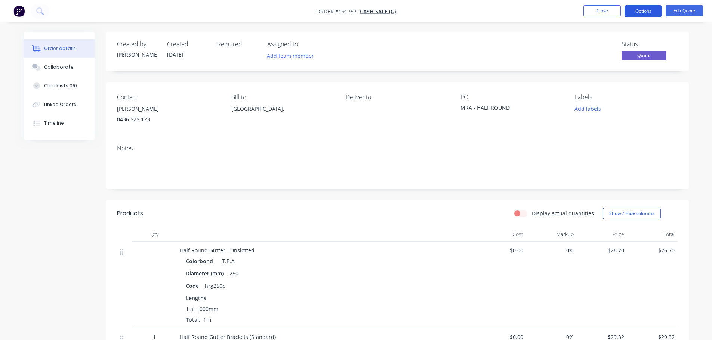
click at [642, 10] on button "Options" at bounding box center [643, 11] width 37 height 12
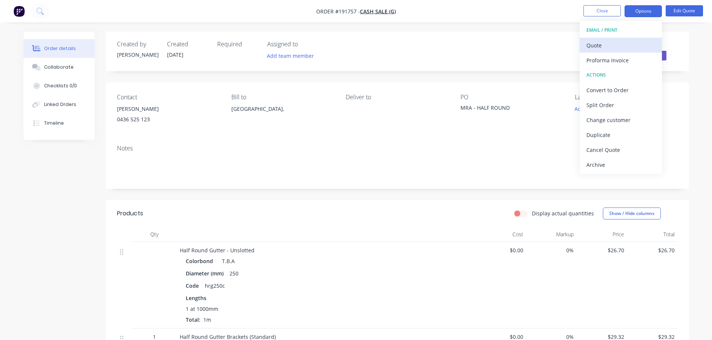
click at [604, 48] on div "Quote" at bounding box center [620, 45] width 69 height 11
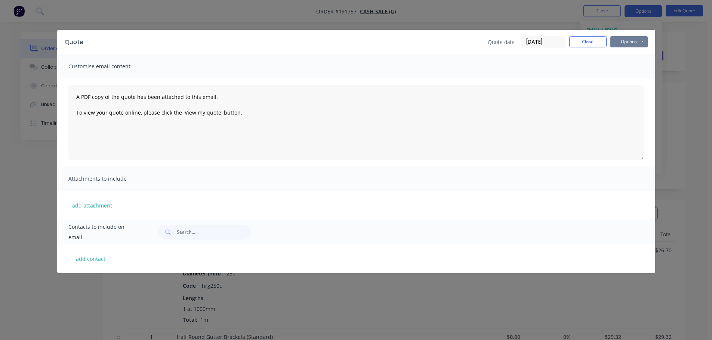
click at [625, 45] on button "Options" at bounding box center [628, 41] width 37 height 11
click at [627, 66] on button "Print" at bounding box center [634, 67] width 48 height 12
click at [589, 41] on button "Close" at bounding box center [587, 41] width 37 height 11
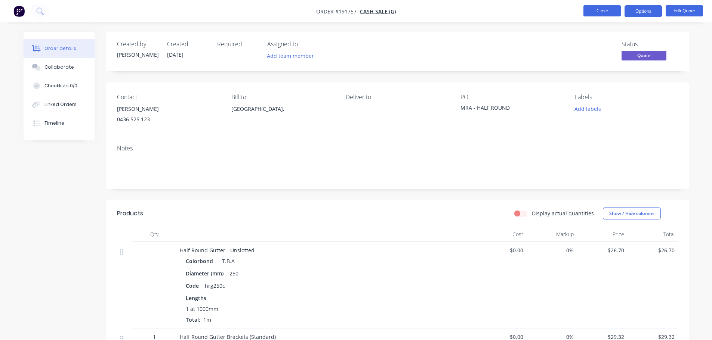
click at [599, 15] on button "Close" at bounding box center [601, 10] width 37 height 11
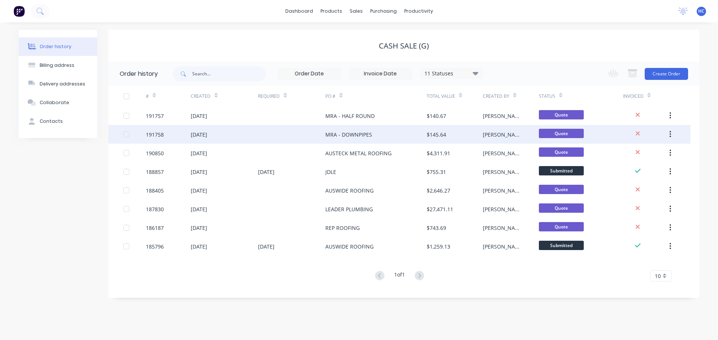
click at [266, 137] on div at bounding box center [291, 134] width 67 height 19
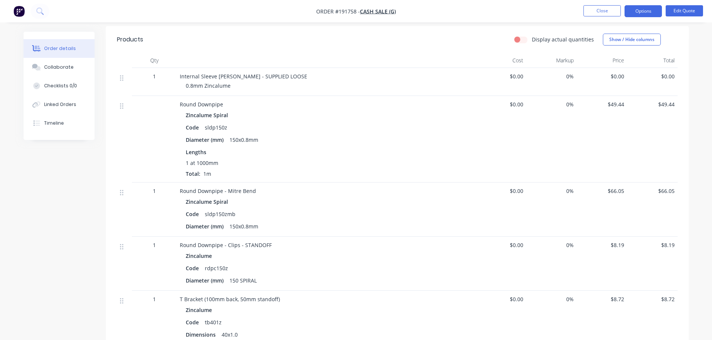
scroll to position [150, 0]
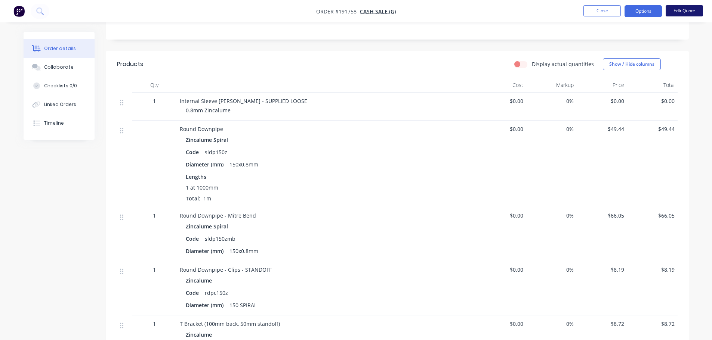
click at [687, 12] on button "Edit Quote" at bounding box center [684, 10] width 37 height 11
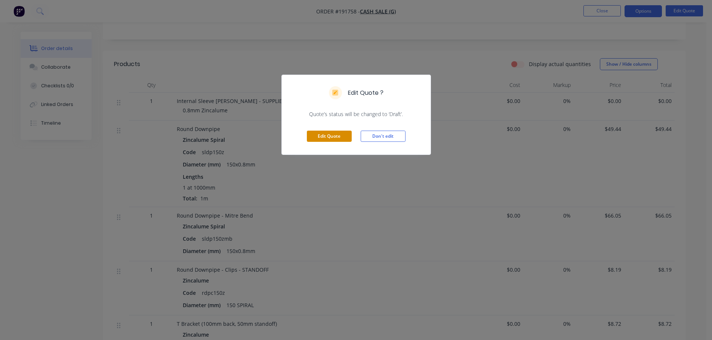
click at [326, 133] on button "Edit Quote" at bounding box center [329, 136] width 45 height 11
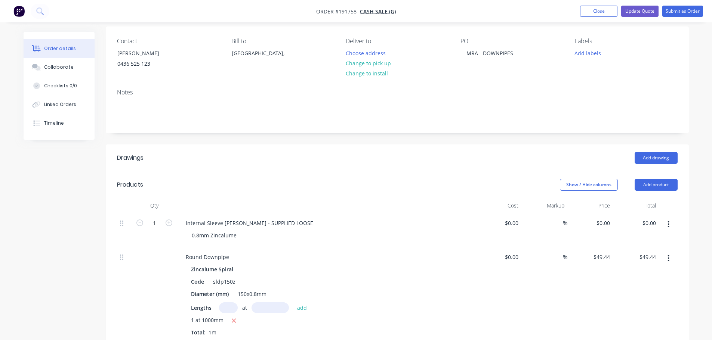
scroll to position [75, 0]
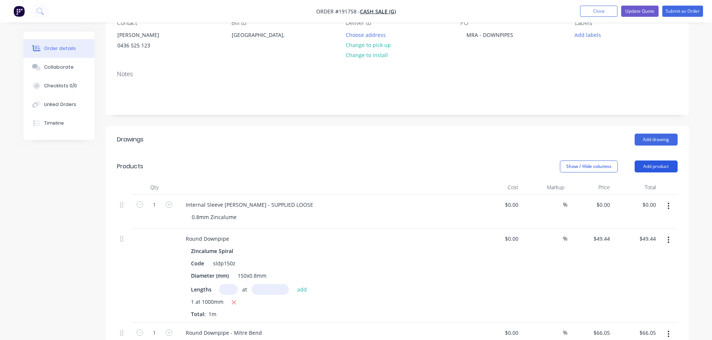
click at [659, 163] on button "Add product" at bounding box center [656, 167] width 43 height 12
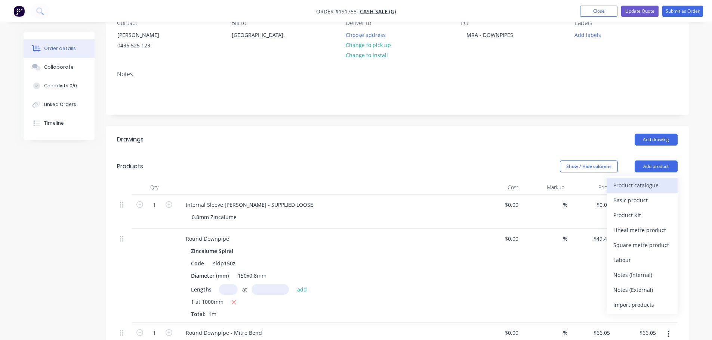
click at [633, 182] on div "Product catalogue" at bounding box center [642, 185] width 58 height 11
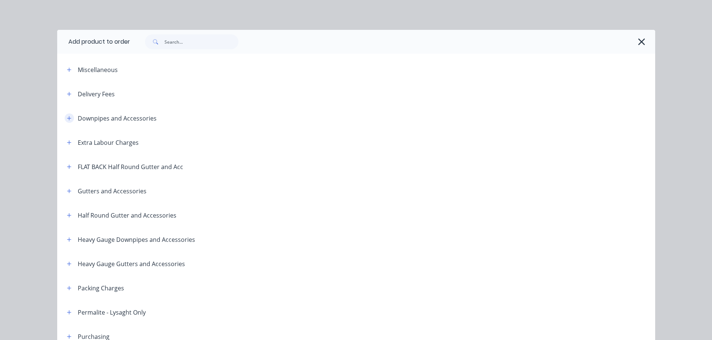
click at [67, 117] on icon "button" at bounding box center [69, 118] width 4 height 4
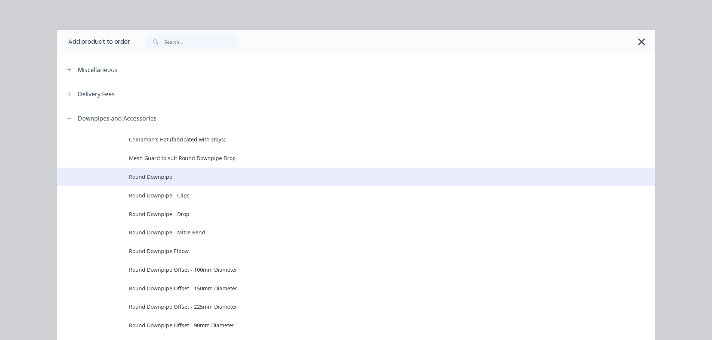
click at [168, 169] on td "Round Downpipe" at bounding box center [392, 177] width 526 height 19
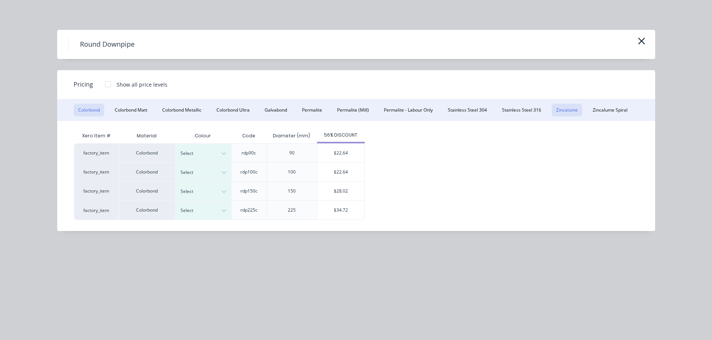
click at [565, 108] on button "Zincalume" at bounding box center [567, 110] width 31 height 13
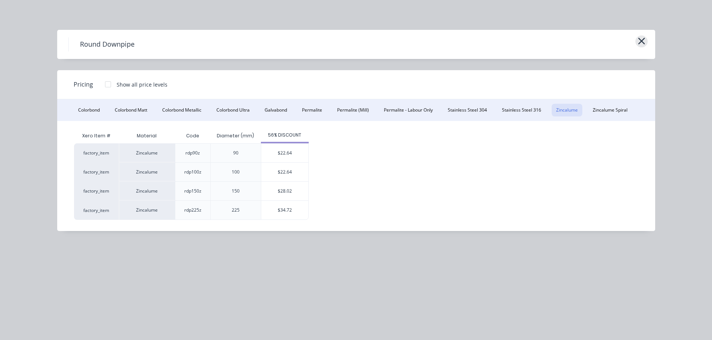
click at [639, 41] on icon "button" at bounding box center [642, 41] width 8 height 10
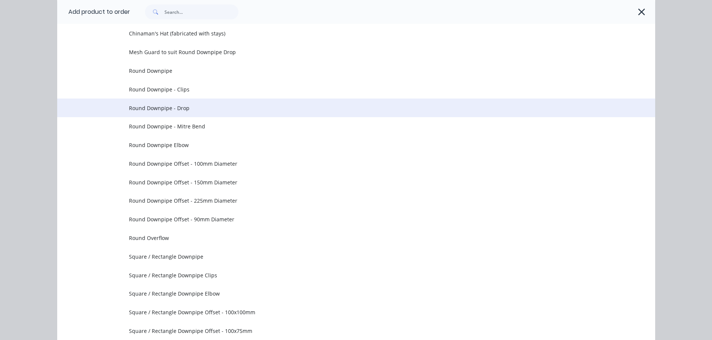
click at [198, 104] on span "Round Downpipe - Drop" at bounding box center [339, 108] width 421 height 8
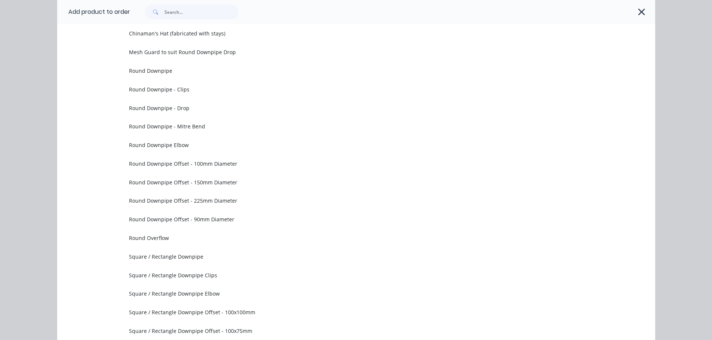
scroll to position [0, 0]
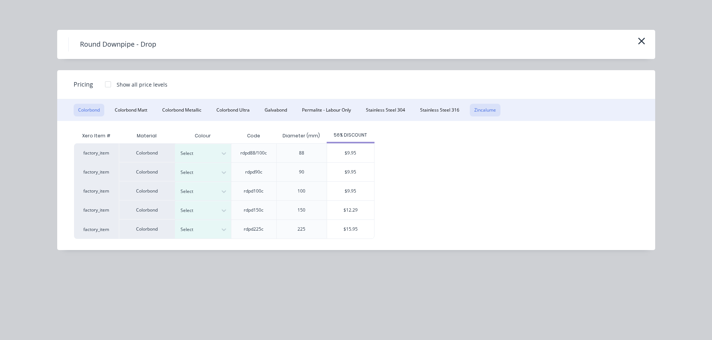
click at [481, 113] on button "Zincalume" at bounding box center [485, 110] width 31 height 13
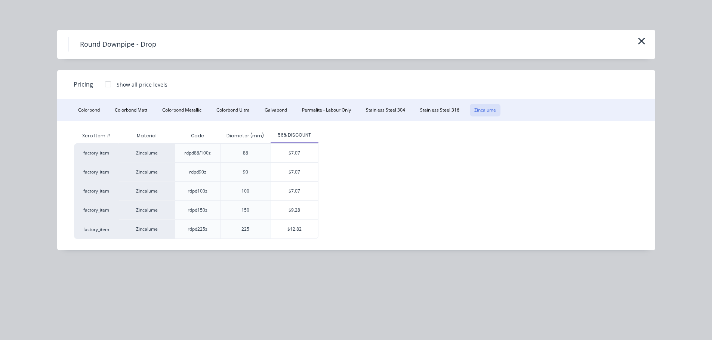
click at [632, 41] on div "Round Downpipe - Drop" at bounding box center [356, 44] width 576 height 14
click at [643, 39] on icon "button" at bounding box center [641, 41] width 7 height 7
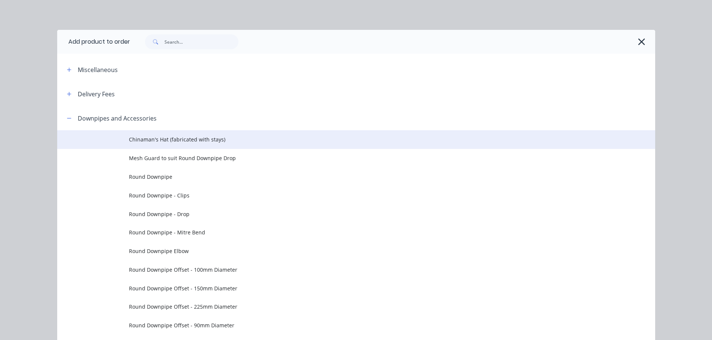
scroll to position [106, 0]
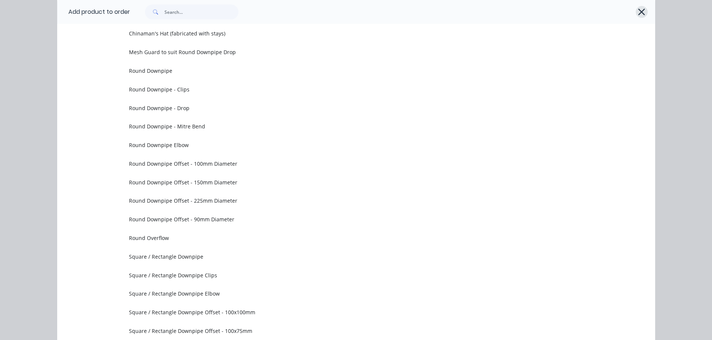
click at [638, 7] on icon "button" at bounding box center [642, 12] width 8 height 10
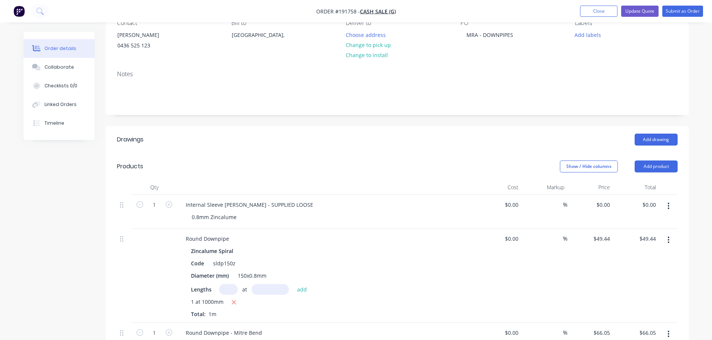
click at [604, 195] on div "$0.00 $0.00" at bounding box center [590, 212] width 46 height 34
click at [604, 200] on div "0 0" at bounding box center [608, 205] width 9 height 11
type input "$9.28"
click at [503, 168] on div "Show / Hide columns Add product" at bounding box center [456, 167] width 441 height 12
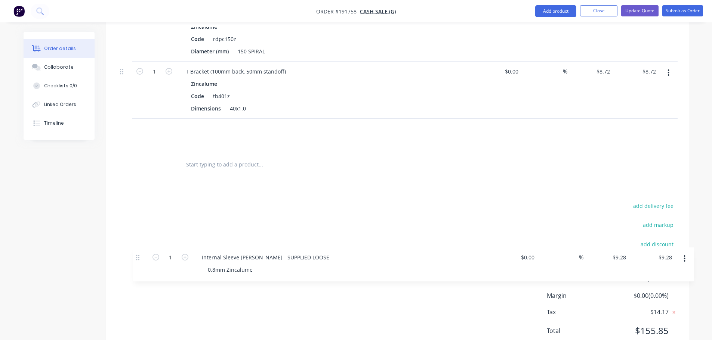
scroll to position [420, 0]
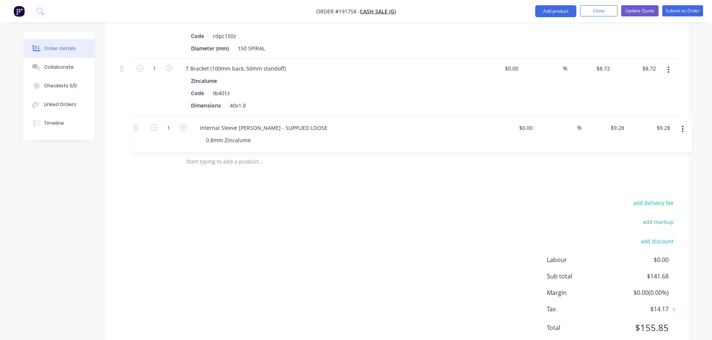
drag, startPoint x: 121, startPoint y: 135, endPoint x: 135, endPoint y: 135, distance: 14.2
click at [135, 135] on div "1 Internal Sleeve [PERSON_NAME] - SUPPLIED LOOSE 0.8mm Zincalume $0.00 $0.00 % …" at bounding box center [397, 0] width 561 height 300
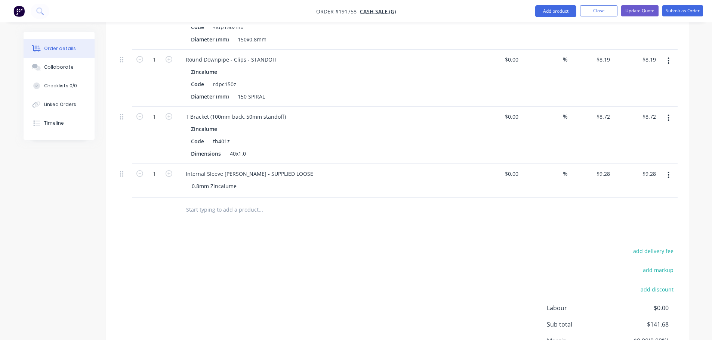
scroll to position [345, 0]
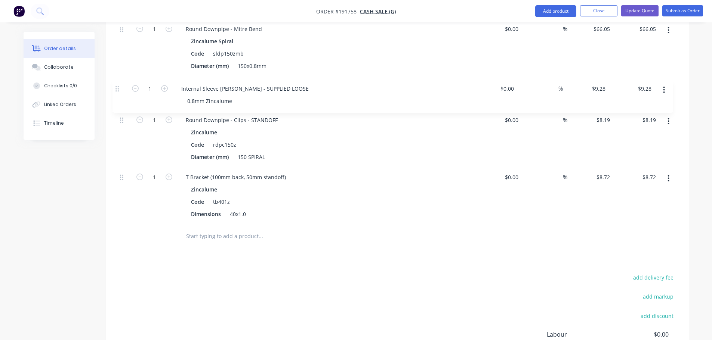
drag, startPoint x: 123, startPoint y: 198, endPoint x: 118, endPoint y: 80, distance: 119.0
click at [118, 80] on div "Round Downpipe Zincalume Spiral Code sldp150z Diameter (mm) 150x0.8mm Lengths a…" at bounding box center [397, 75] width 561 height 300
click at [406, 292] on div "add delivery fee add markup add discount Labour $0.00 Sub total $141.68 Margin …" at bounding box center [397, 345] width 561 height 144
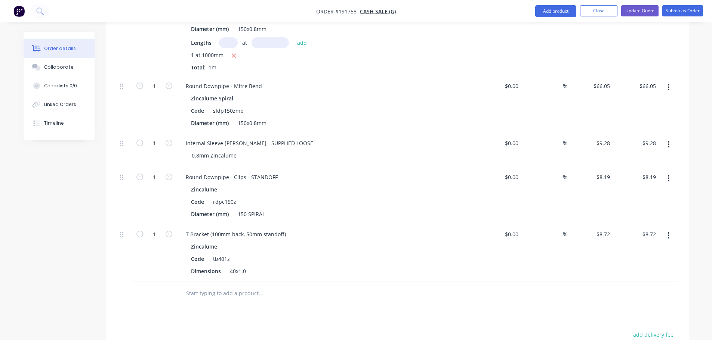
scroll to position [270, 0]
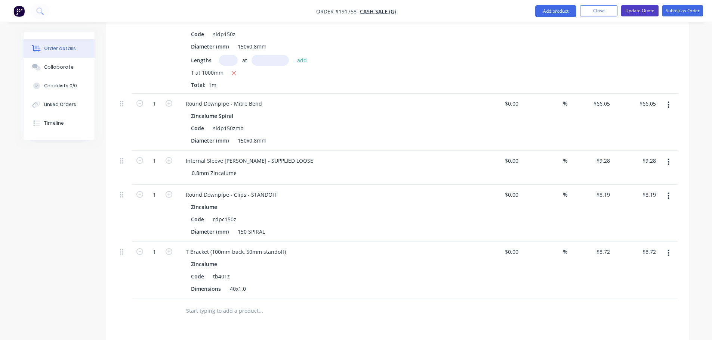
click at [646, 9] on button "Update Quote" at bounding box center [639, 10] width 37 height 11
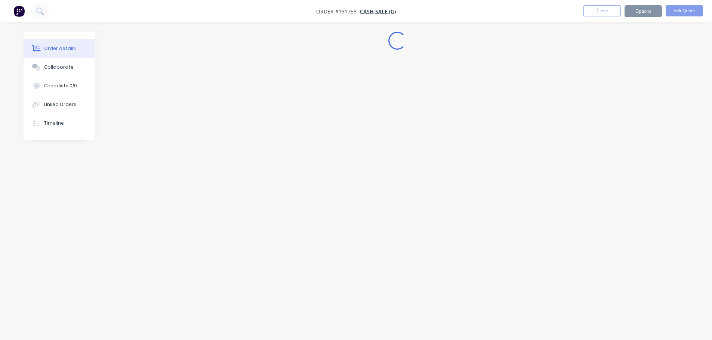
scroll to position [0, 0]
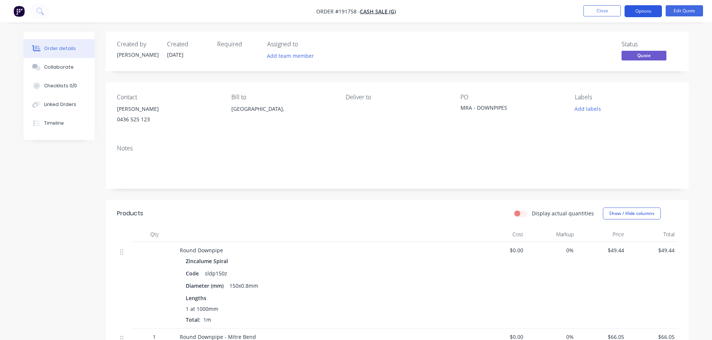
click at [654, 9] on button "Options" at bounding box center [643, 11] width 37 height 12
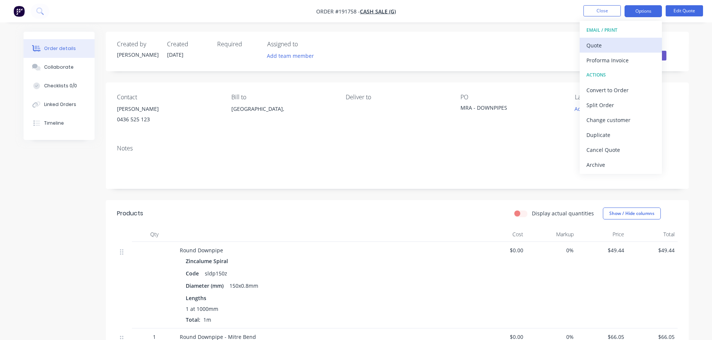
click at [609, 45] on div "Quote" at bounding box center [620, 45] width 69 height 11
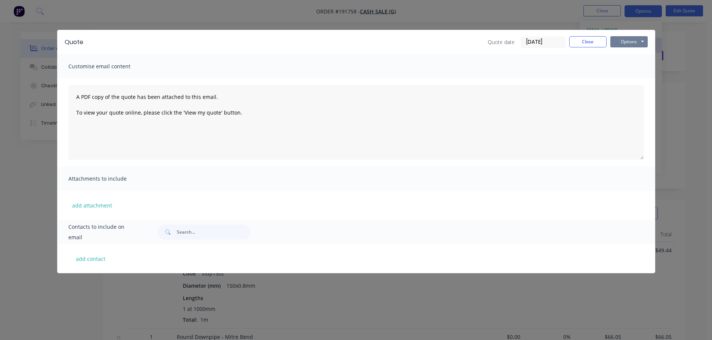
click at [628, 41] on button "Options" at bounding box center [628, 41] width 37 height 11
click at [629, 65] on button "Print" at bounding box center [634, 67] width 48 height 12
click at [577, 40] on button "Close" at bounding box center [587, 41] width 37 height 11
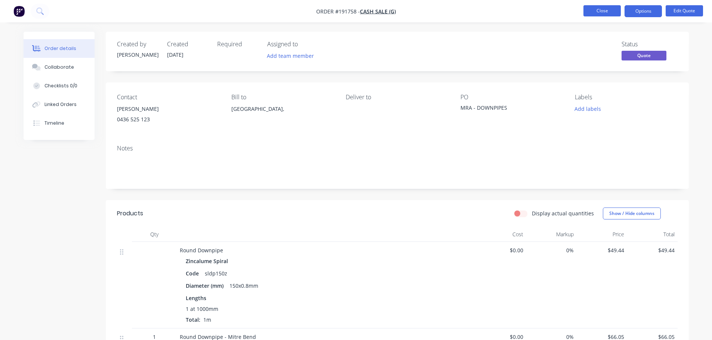
click at [592, 13] on button "Close" at bounding box center [601, 10] width 37 height 11
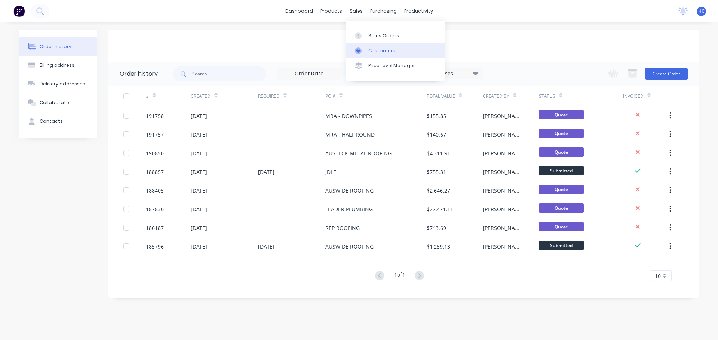
click at [378, 50] on div "Customers" at bounding box center [381, 50] width 27 height 7
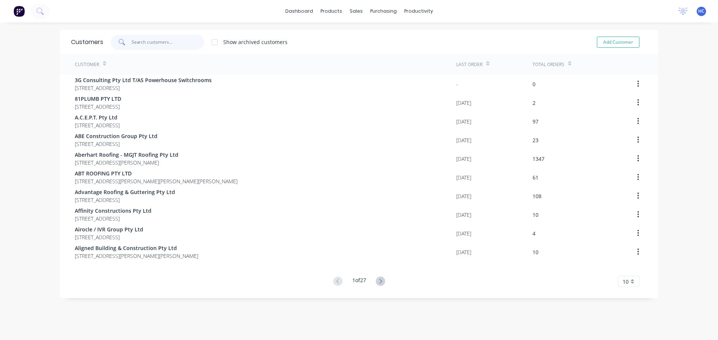
click at [160, 41] on input "text" at bounding box center [168, 42] width 73 height 15
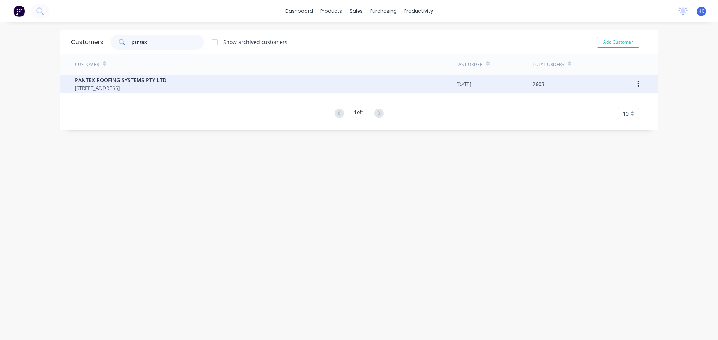
type input "pantex"
click at [135, 81] on span "PANTEX ROOFING SYSTEMS PTY LTD" at bounding box center [121, 80] width 92 height 8
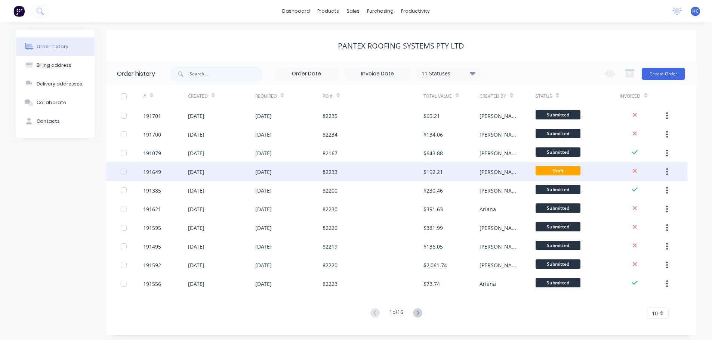
click at [470, 167] on div "$192.21" at bounding box center [451, 172] width 56 height 19
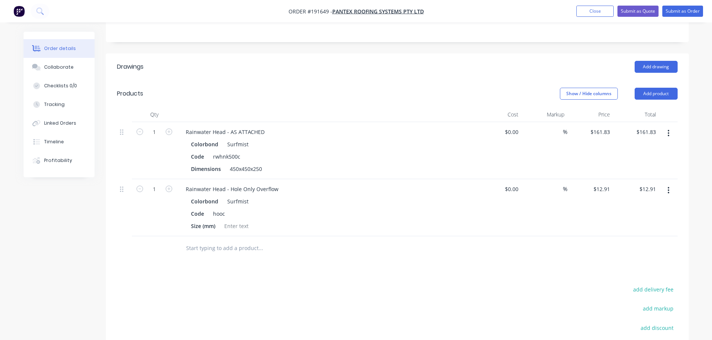
scroll to position [150, 0]
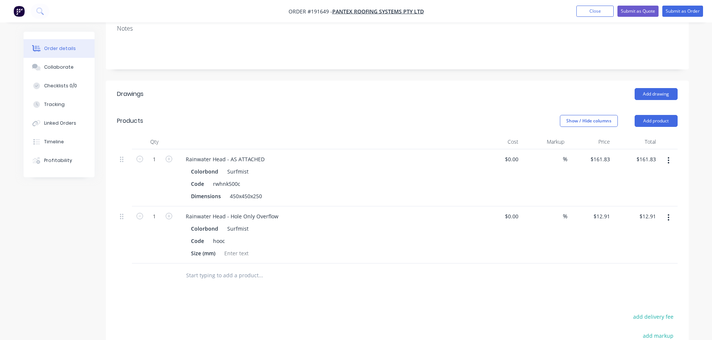
click at [677, 154] on button "button" at bounding box center [669, 160] width 18 height 13
click at [630, 220] on div "Delete" at bounding box center [642, 225] width 58 height 11
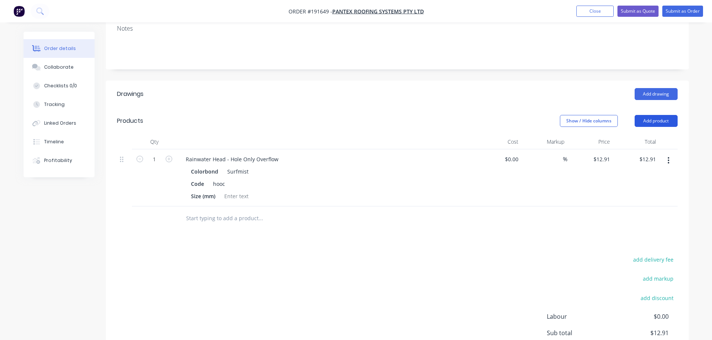
click at [650, 115] on button "Add product" at bounding box center [656, 121] width 43 height 12
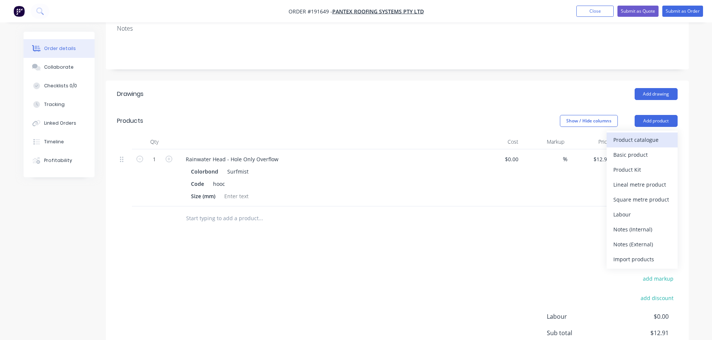
click at [632, 135] on div "Product catalogue" at bounding box center [642, 140] width 58 height 11
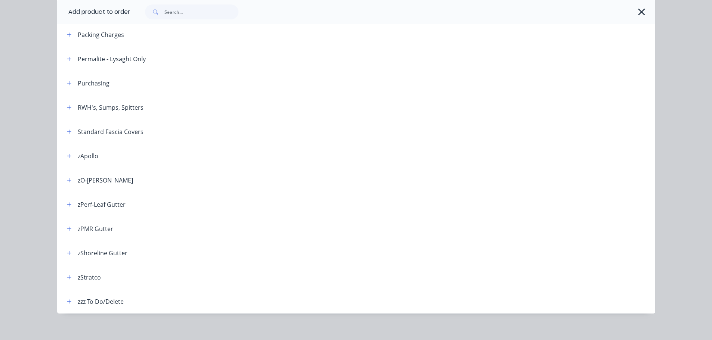
scroll to position [260, 0]
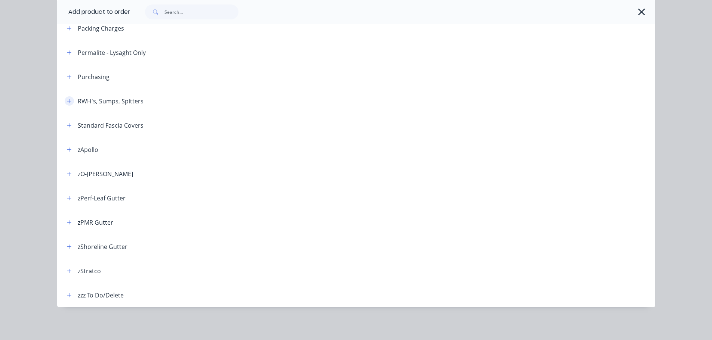
click at [67, 100] on icon "button" at bounding box center [69, 101] width 4 height 5
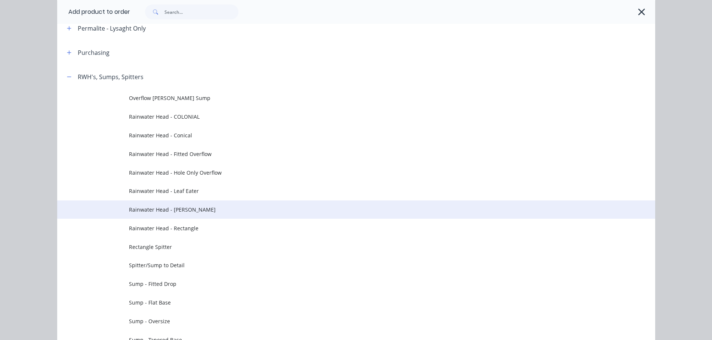
scroll to position [335, 0]
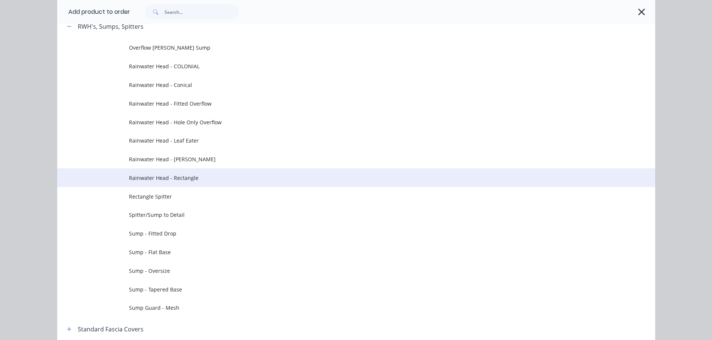
click at [187, 184] on td "Rainwater Head - Rectangle" at bounding box center [392, 178] width 526 height 19
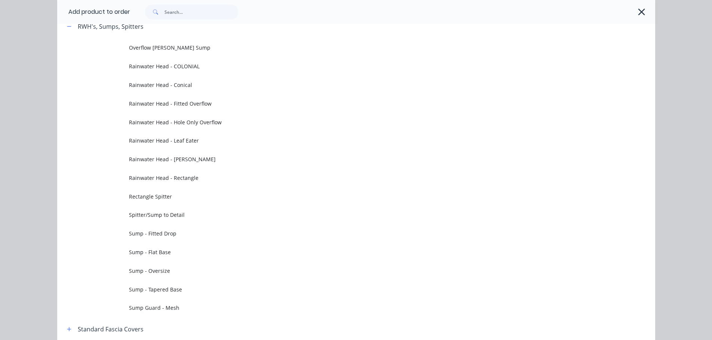
scroll to position [0, 0]
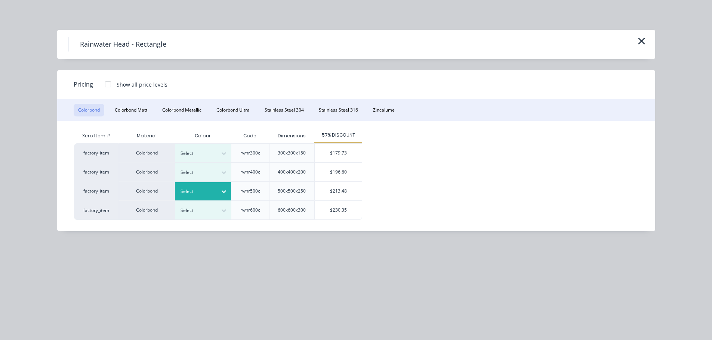
click at [219, 185] on div at bounding box center [223, 192] width 13 height 18
click at [333, 182] on div "$213.48" at bounding box center [338, 191] width 48 height 19
click at [321, 188] on div "$213.48" at bounding box center [338, 191] width 47 height 19
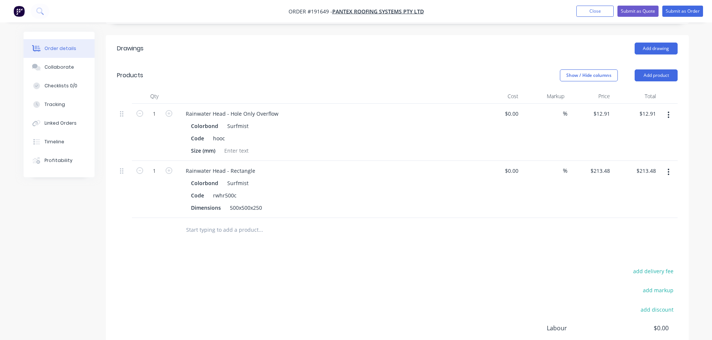
scroll to position [224, 0]
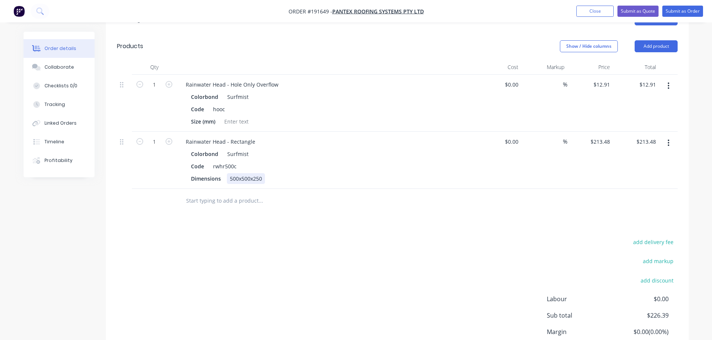
click at [233, 173] on div "500x500x250" at bounding box center [246, 178] width 38 height 11
click at [243, 136] on div "Rainwater Head - Rectangle" at bounding box center [220, 141] width 81 height 11
click at [275, 161] on div "Code rwhr500c" at bounding box center [325, 166] width 274 height 11
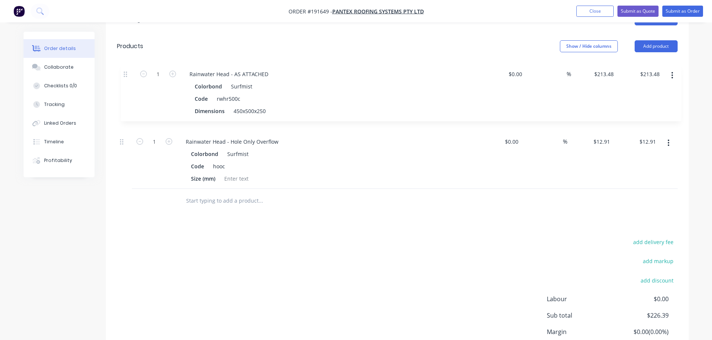
drag, startPoint x: 121, startPoint y: 125, endPoint x: 181, endPoint y: 88, distance: 71.0
click at [124, 75] on div "1 Rainwater Head - Hole Only Overflow Colorbond Surfmist Code hooc Size (mm) $0…" at bounding box center [397, 132] width 561 height 114
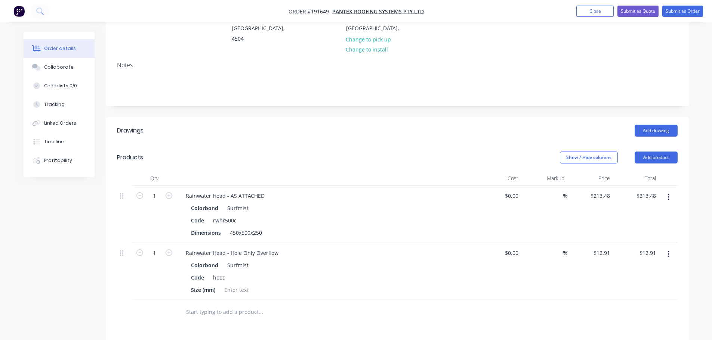
scroll to position [0, 0]
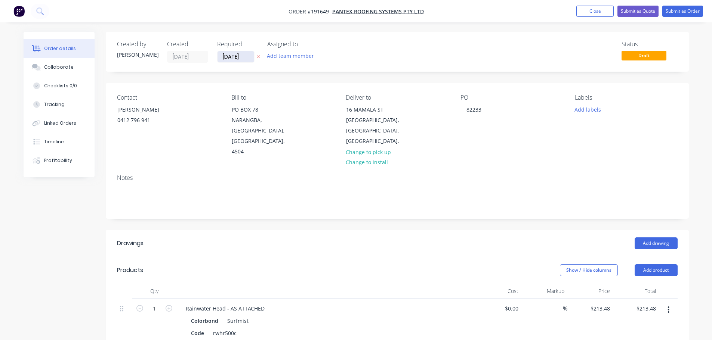
click at [236, 55] on input "[DATE]" at bounding box center [236, 56] width 37 height 11
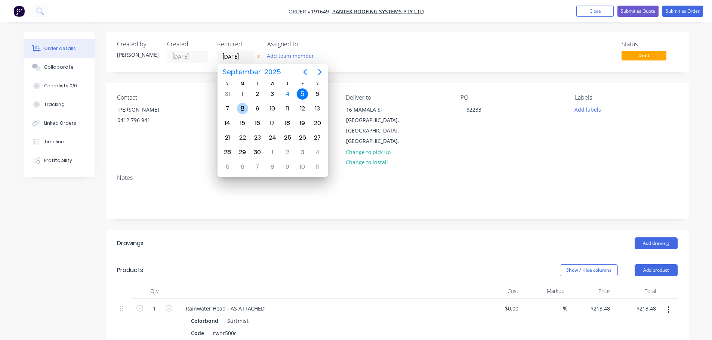
click at [238, 106] on div "8" at bounding box center [242, 108] width 11 height 11
type input "[DATE]"
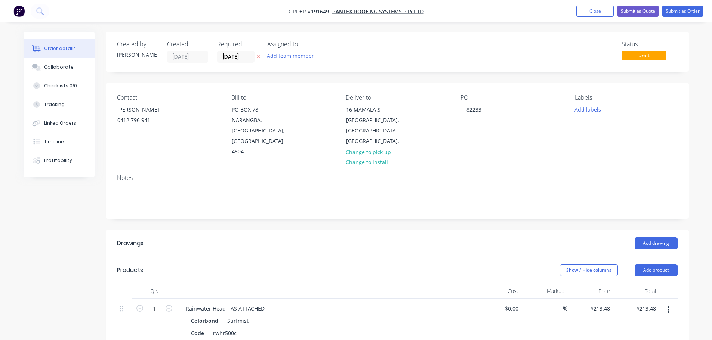
click at [325, 231] on header "Drawings Add drawing" at bounding box center [397, 243] width 583 height 27
click at [681, 3] on nav "Order #191649 - PANTEX ROOFING SYSTEMS PTY LTD Add product Close Submit as Quot…" at bounding box center [356, 11] width 712 height 22
click at [680, 16] on button "Submit as Order" at bounding box center [682, 11] width 41 height 11
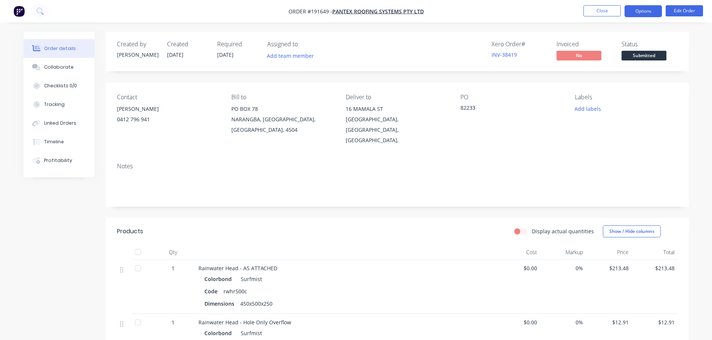
click at [657, 8] on button "Options" at bounding box center [643, 11] width 37 height 12
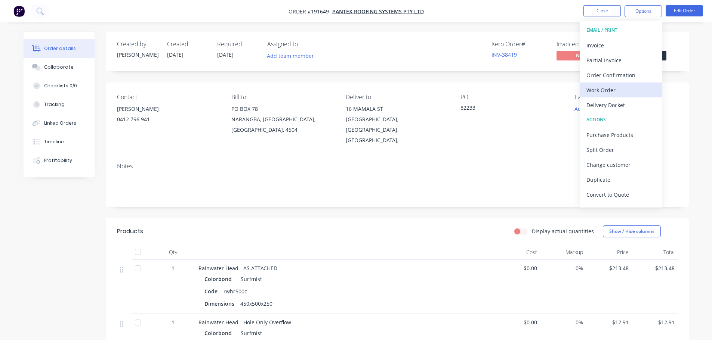
click at [603, 92] on div "Work Order" at bounding box center [620, 90] width 69 height 11
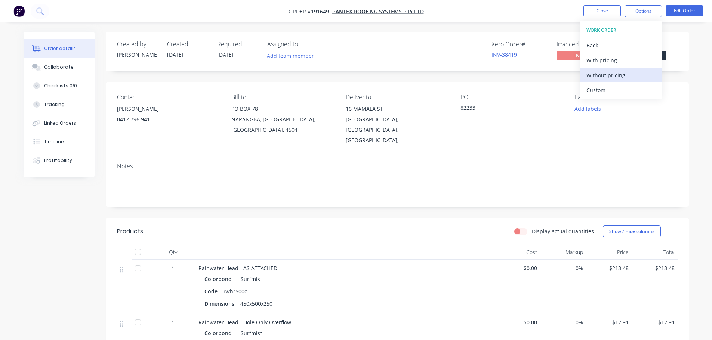
click at [614, 75] on div "Without pricing" at bounding box center [620, 75] width 69 height 11
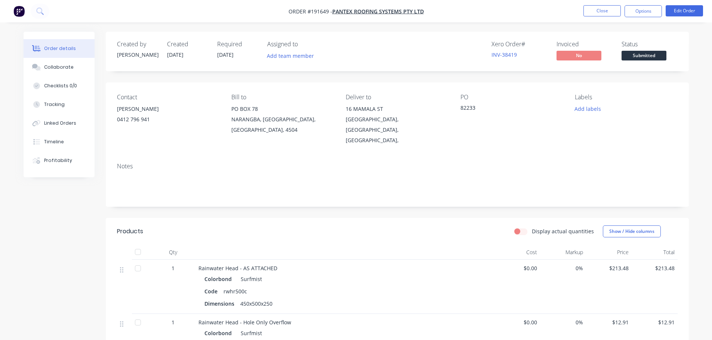
click at [594, 4] on nav "Order #191649 - PANTEX ROOFING SYSTEMS PTY LTD Close Options Edit Order" at bounding box center [356, 11] width 712 height 22
click at [602, 9] on button "Close" at bounding box center [601, 10] width 37 height 11
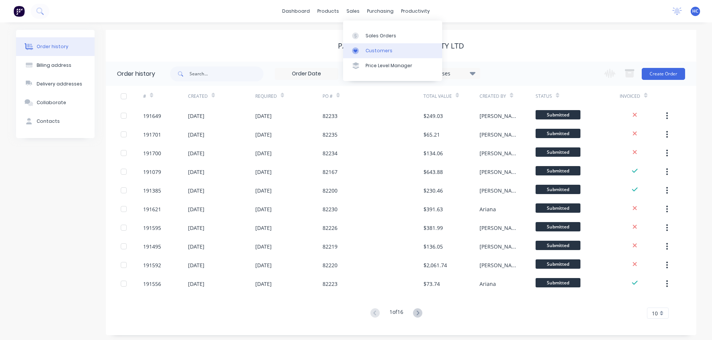
click at [363, 48] on div at bounding box center [357, 50] width 11 height 7
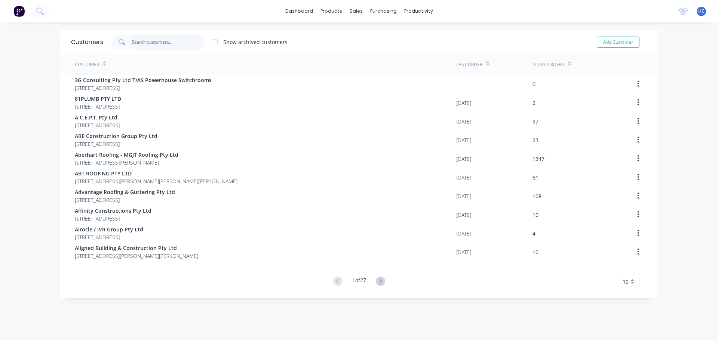
click at [163, 39] on input "text" at bounding box center [168, 42] width 73 height 15
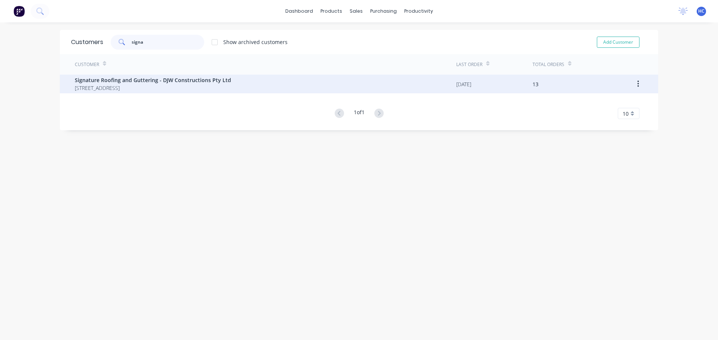
type input "signa"
click at [107, 92] on div "Signature Roofing and Guttering - DJW Constructions Pty Ltd [STREET_ADDRESS]" at bounding box center [265, 84] width 381 height 19
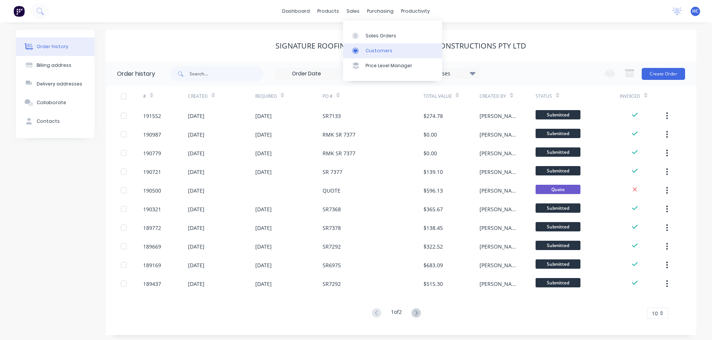
click at [384, 45] on link "Customers" at bounding box center [392, 50] width 99 height 15
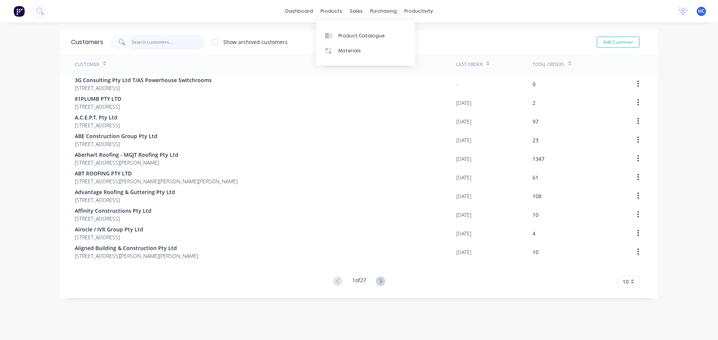
click at [152, 37] on input "text" at bounding box center [168, 42] width 73 height 15
click at [195, 37] on input "text" at bounding box center [168, 42] width 73 height 15
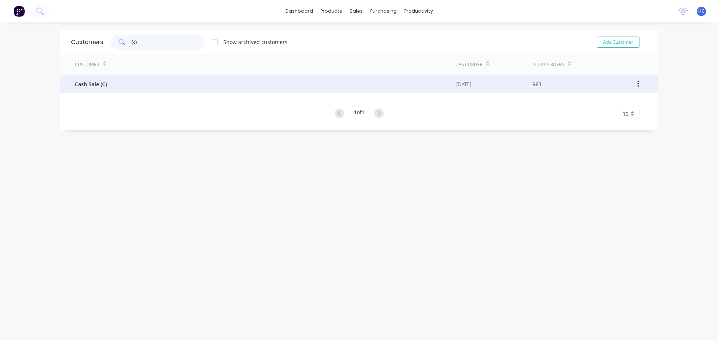
type input "(c)"
click at [113, 86] on div "Cash Sale (C)" at bounding box center [265, 84] width 381 height 19
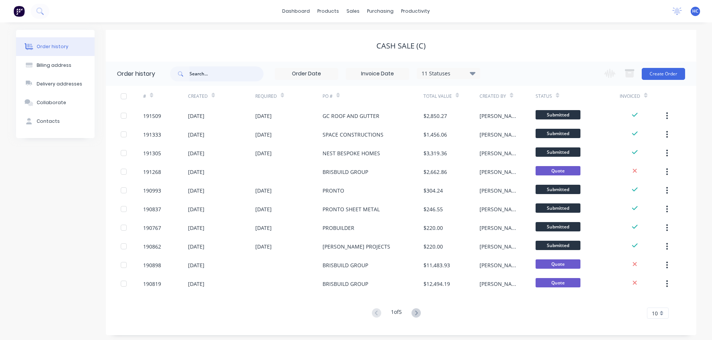
click at [221, 72] on input "text" at bounding box center [226, 74] width 74 height 15
type input "SOLAIRE"
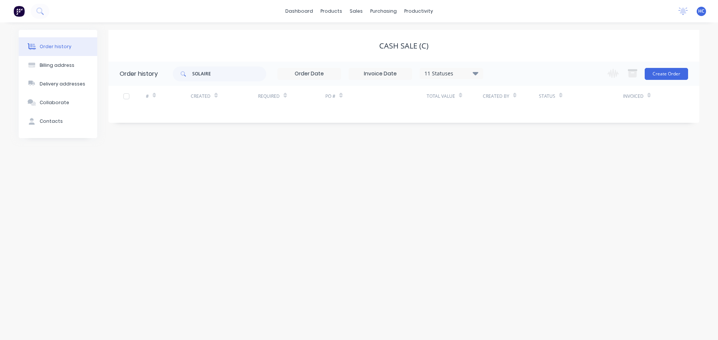
click at [454, 71] on div "11 Statuses" at bounding box center [451, 74] width 63 height 8
click at [513, 175] on label at bounding box center [513, 175] width 0 height 0
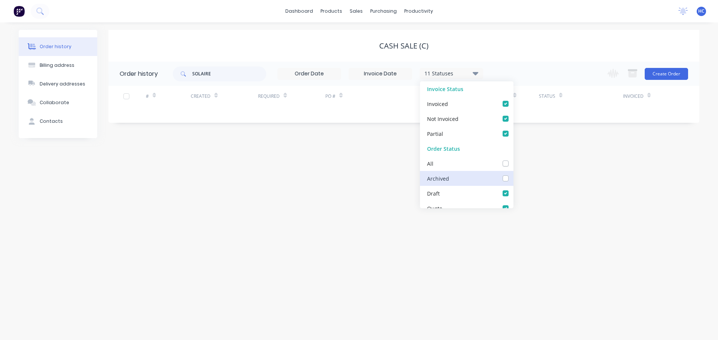
click at [513, 178] on input "checkbox" at bounding box center [516, 178] width 6 height 7
checkbox input "true"
click at [584, 190] on div "Order history Billing address Delivery addresses Collaborate Contacts Cash Sale…" at bounding box center [359, 181] width 718 height 318
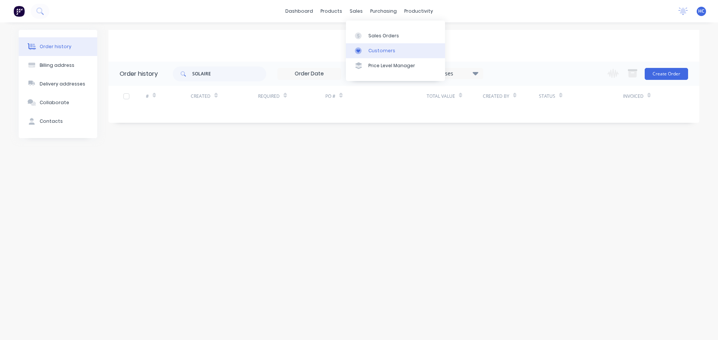
click at [384, 54] on link "Customers" at bounding box center [395, 50] width 99 height 15
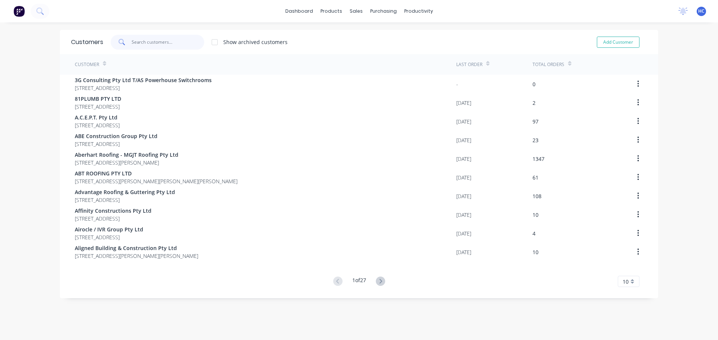
click at [153, 43] on input "text" at bounding box center [168, 42] width 73 height 15
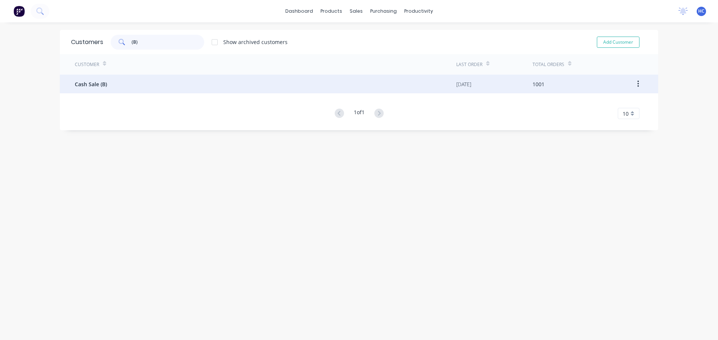
type input "(B)"
click at [128, 90] on div "Cash Sale (B)" at bounding box center [265, 84] width 381 height 19
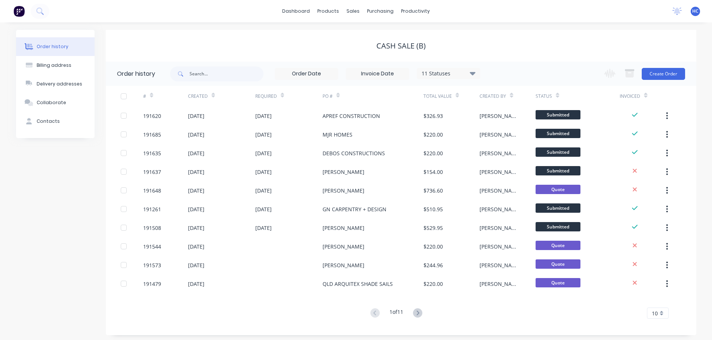
click at [221, 65] on div "11 Statuses Invoice Status Invoiced Not Invoiced Partial Order Status All Archi…" at bounding box center [325, 74] width 310 height 24
click at [215, 74] on input "text" at bounding box center [226, 74] width 74 height 15
type input "SOLAIRE"
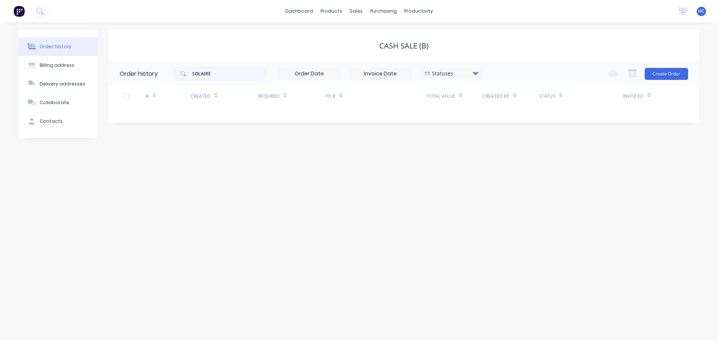
click at [458, 73] on div "11 Statuses" at bounding box center [451, 74] width 63 height 8
click at [513, 175] on label at bounding box center [513, 175] width 0 height 0
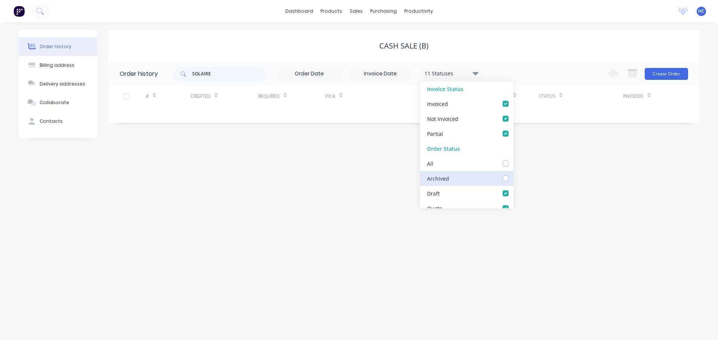
click at [513, 179] on input "checkbox" at bounding box center [516, 178] width 6 height 7
checkbox input "true"
click at [564, 187] on div "Order history Billing address Delivery addresses Collaborate Contacts Cash Sale…" at bounding box center [359, 181] width 718 height 318
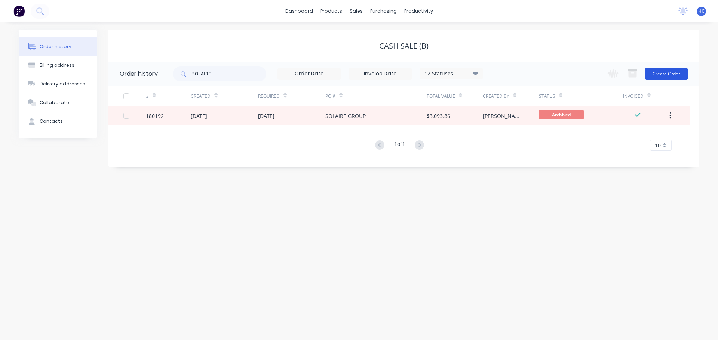
click at [669, 71] on button "Create Order" at bounding box center [665, 74] width 43 height 12
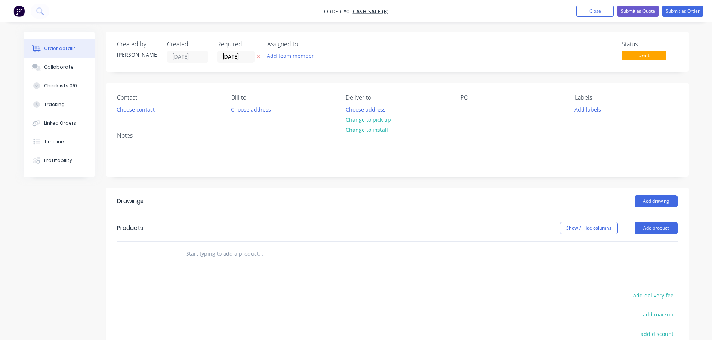
click at [256, 56] on button at bounding box center [259, 57] width 8 height 9
click at [240, 59] on input at bounding box center [238, 56] width 40 height 11
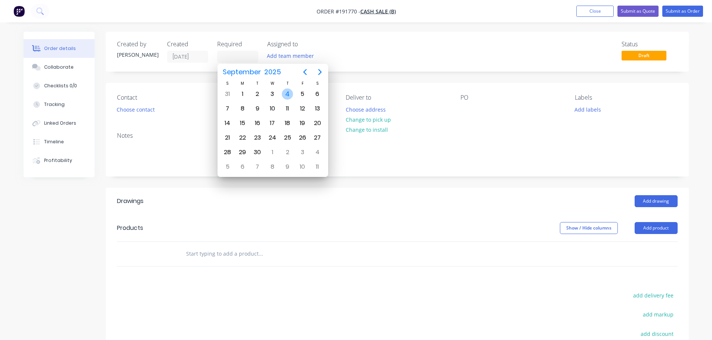
click at [286, 99] on div "4" at bounding box center [287, 94] width 11 height 11
type input "[DATE]"
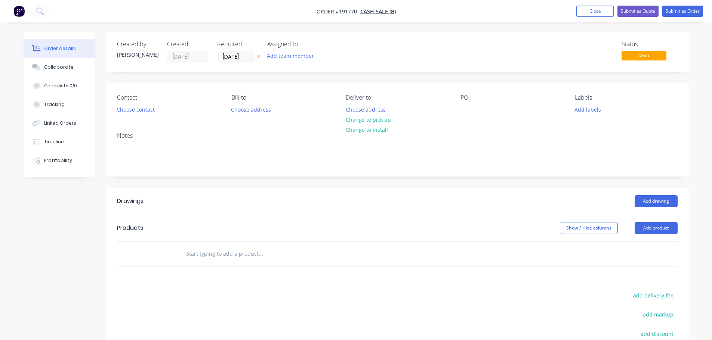
click at [259, 56] on icon at bounding box center [258, 57] width 3 height 3
click at [117, 107] on button "Choose contact" at bounding box center [136, 109] width 46 height 10
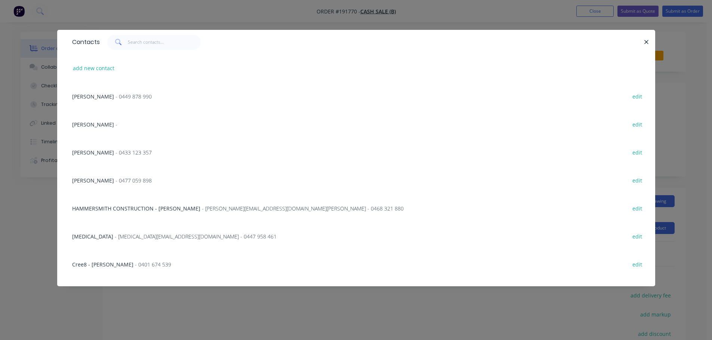
click at [102, 76] on div "add new contact" at bounding box center [356, 68] width 576 height 28
click at [106, 71] on button "add new contact" at bounding box center [93, 68] width 49 height 10
select select "AU"
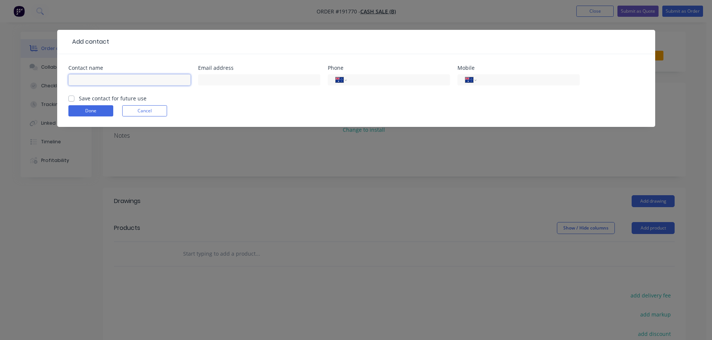
click at [99, 75] on input "text" at bounding box center [129, 79] width 122 height 11
type input "BRODY"
click at [491, 78] on input "tel" at bounding box center [527, 80] width 90 height 9
type input "0437 825 179"
click at [93, 114] on button "Done" at bounding box center [90, 110] width 45 height 11
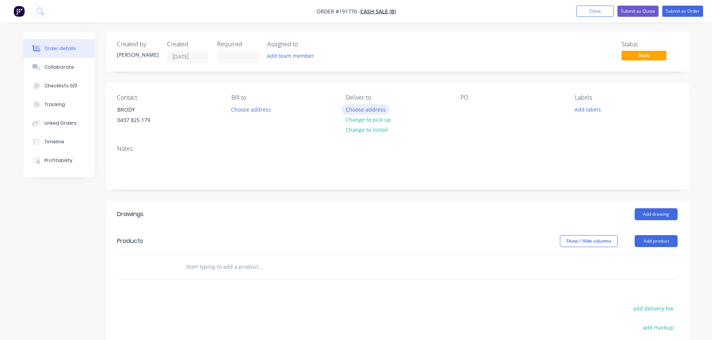
click at [358, 110] on button "Choose address" at bounding box center [366, 109] width 48 height 10
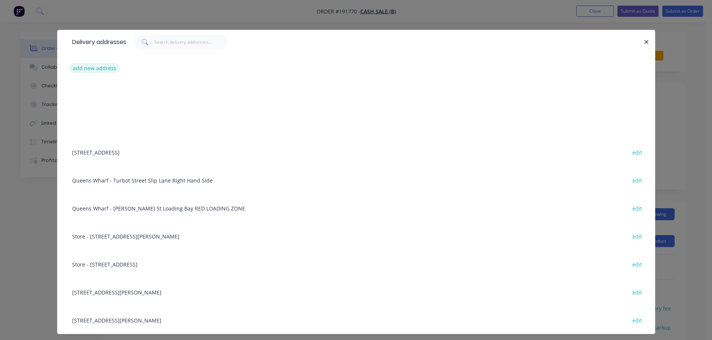
click at [95, 65] on button "add new address" at bounding box center [94, 68] width 51 height 10
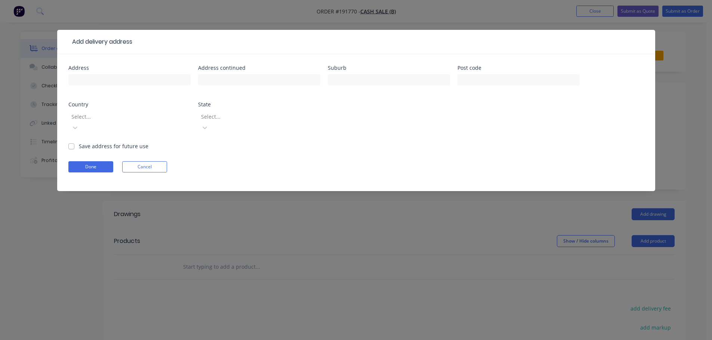
click at [86, 77] on input "text" at bounding box center [129, 79] width 122 height 11
type input "[STREET_ADDRESS]"
type input "[GEOGRAPHIC_DATA]"
drag, startPoint x: 108, startPoint y: 119, endPoint x: 110, endPoint y: 124, distance: 5.5
click at [108, 119] on div at bounding box center [125, 116] width 108 height 9
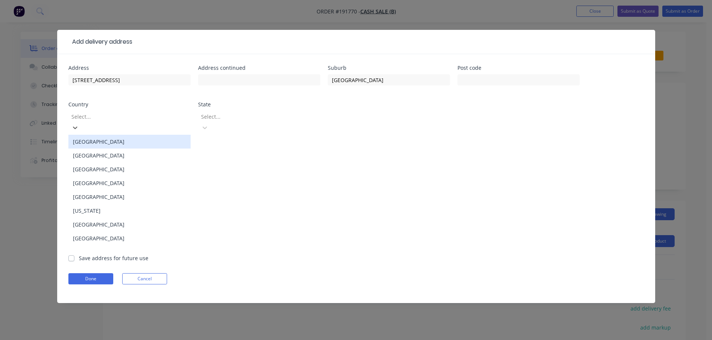
click at [102, 136] on div "[GEOGRAPHIC_DATA]" at bounding box center [129, 142] width 122 height 14
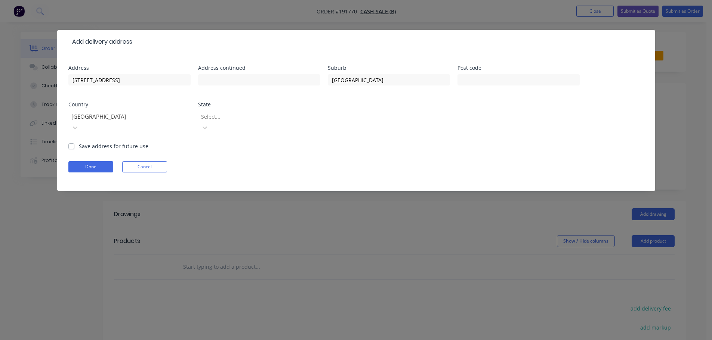
click at [244, 120] on div at bounding box center [254, 116] width 108 height 9
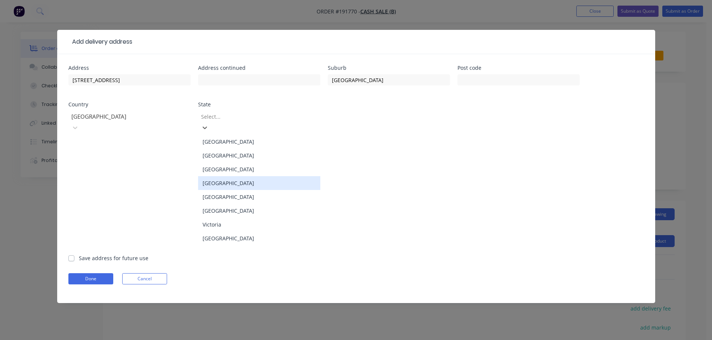
click at [233, 176] on div "[GEOGRAPHIC_DATA]" at bounding box center [259, 183] width 122 height 14
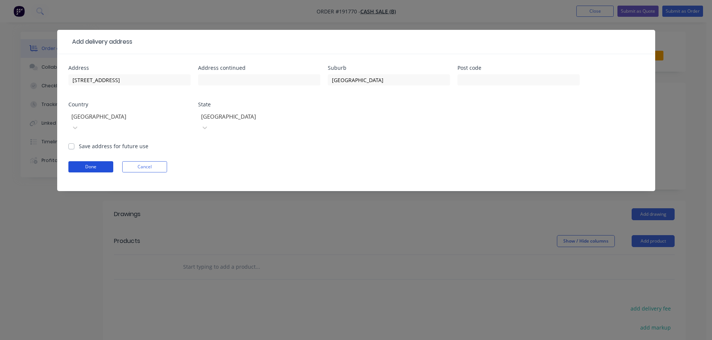
click at [100, 161] on button "Done" at bounding box center [90, 166] width 45 height 11
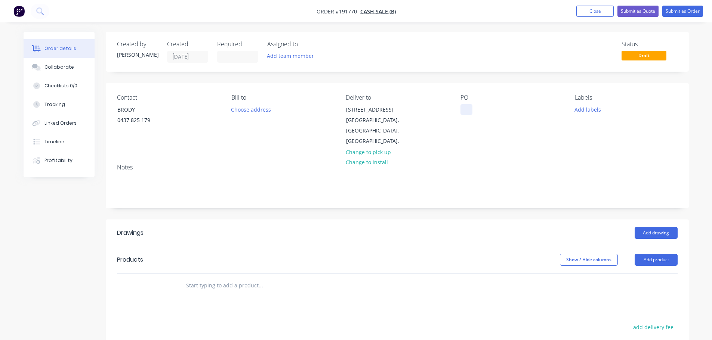
click at [468, 109] on div at bounding box center [466, 109] width 12 height 11
click at [663, 227] on button "Add drawing" at bounding box center [656, 233] width 43 height 12
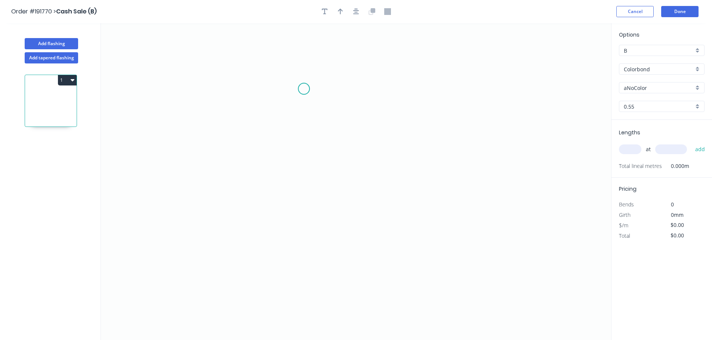
click at [322, 69] on icon "0" at bounding box center [356, 181] width 510 height 317
click at [317, 214] on icon "0" at bounding box center [356, 181] width 510 height 317
click at [419, 216] on icon "0 ?" at bounding box center [356, 181] width 510 height 317
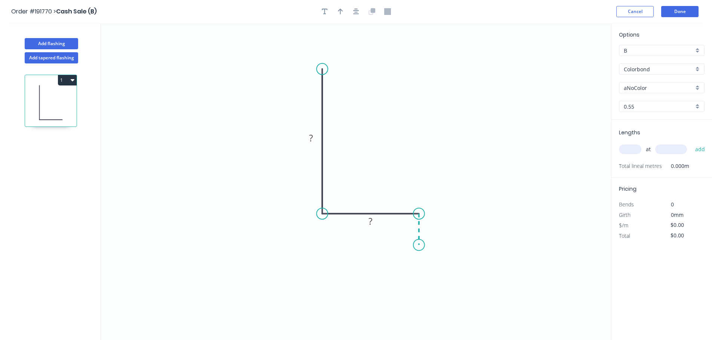
click at [418, 246] on icon "0 ? ?" at bounding box center [356, 181] width 510 height 317
click at [419, 246] on circle at bounding box center [418, 245] width 11 height 11
click at [434, 224] on rect at bounding box center [430, 226] width 15 height 10
type input "$11.30"
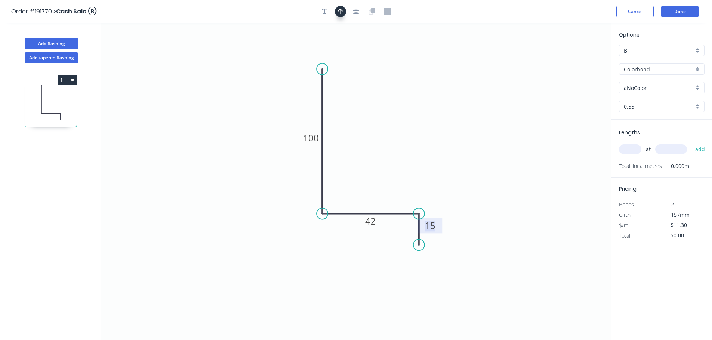
click at [343, 11] on button "button" at bounding box center [340, 11] width 11 height 11
drag, startPoint x: 573, startPoint y: 59, endPoint x: 380, endPoint y: 184, distance: 229.6
click at [380, 184] on icon at bounding box center [382, 190] width 7 height 24
click at [648, 87] on input "aNoColor" at bounding box center [659, 88] width 70 height 8
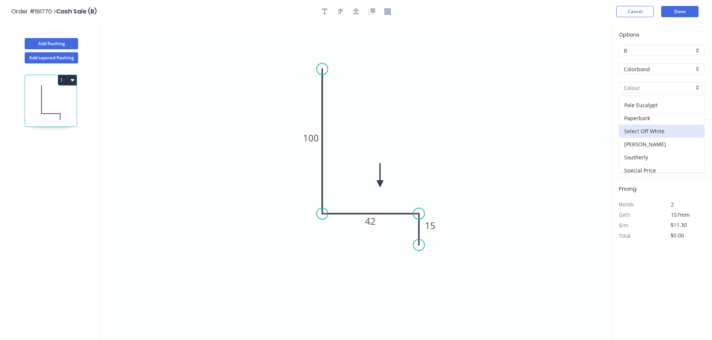
scroll to position [224, 0]
click at [642, 164] on div "Surfmist" at bounding box center [661, 165] width 85 height 13
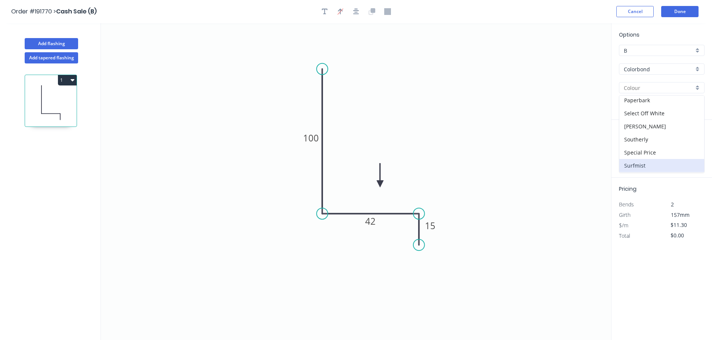
type input "Surfmist"
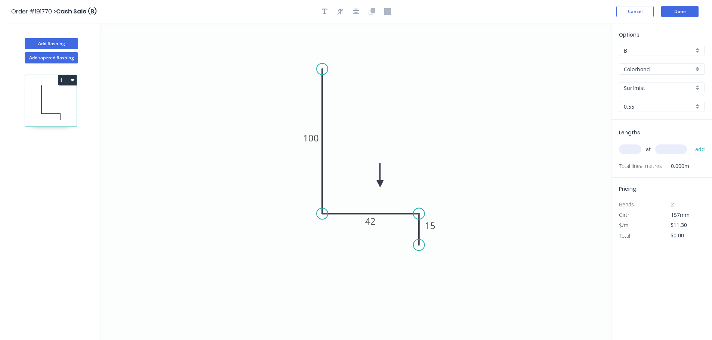
click at [629, 152] on input "text" at bounding box center [630, 150] width 22 height 10
type input "2"
type input "3800"
click at [691, 143] on button "add" at bounding box center [700, 149] width 18 height 13
type input "$85.88"
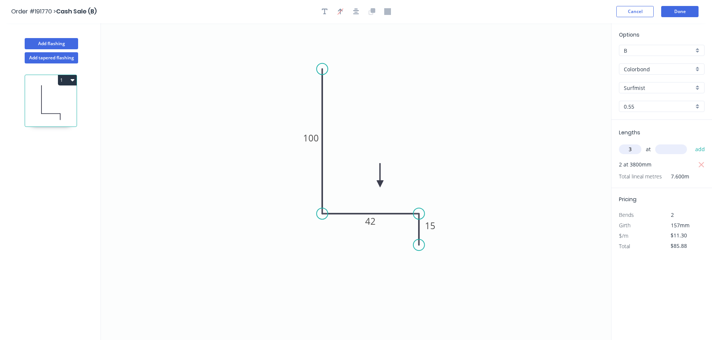
type input "3"
type input "2400"
click at [691, 143] on button "add" at bounding box center [700, 149] width 18 height 13
type input "$167.24"
type input "1"
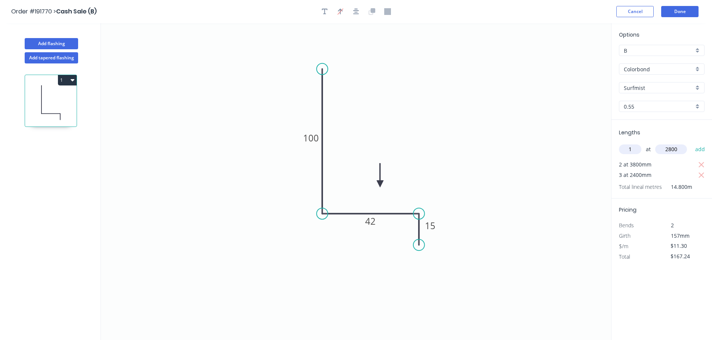
type input "2800"
click at [691, 143] on button "add" at bounding box center [700, 149] width 18 height 13
type input "$198.88"
click at [67, 43] on button "Add flashing" at bounding box center [51, 43] width 53 height 11
type input "$0.00"
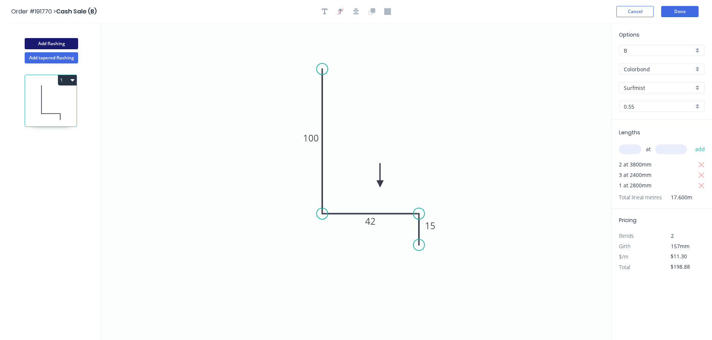
type input "$0.00"
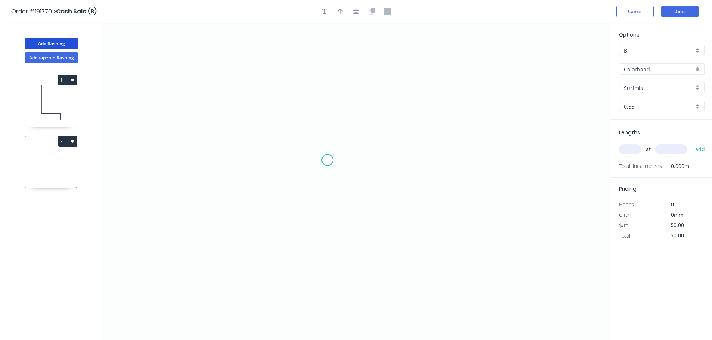
click at [327, 159] on icon "0" at bounding box center [356, 181] width 510 height 317
click at [325, 219] on icon "0" at bounding box center [356, 181] width 510 height 317
click at [493, 225] on icon "0 ?" at bounding box center [356, 181] width 510 height 317
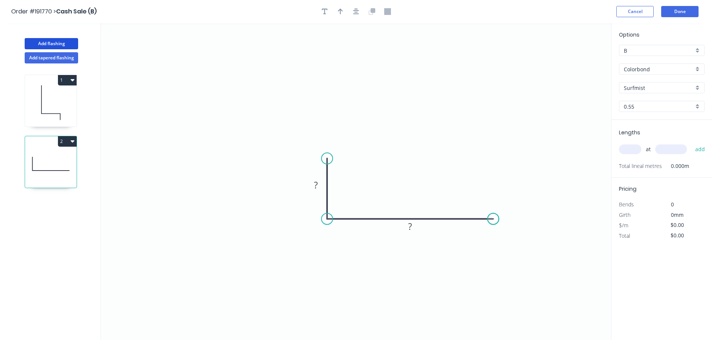
click at [493, 225] on circle at bounding box center [493, 218] width 11 height 11
click at [412, 225] on tspan "?" at bounding box center [410, 227] width 4 height 12
type input "$12.98"
click at [511, 160] on icon "0 90 135" at bounding box center [356, 181] width 510 height 317
click at [643, 60] on div "Options B B Colorbond Colorbond Colorbond (Premium) Colorbond Coolmax Colorbond…" at bounding box center [661, 75] width 101 height 89
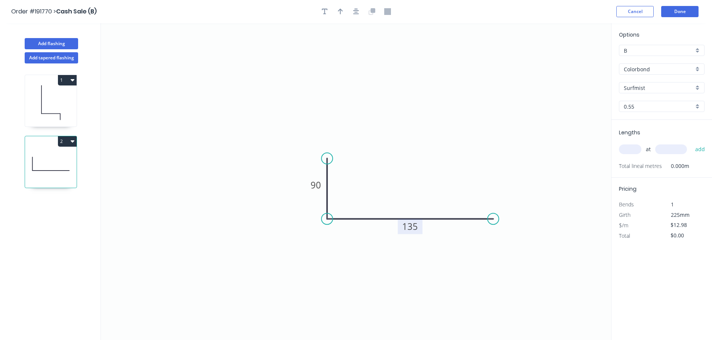
click at [639, 70] on input "Colorbond" at bounding box center [659, 69] width 70 height 8
click at [643, 136] on div "Zincalume" at bounding box center [661, 134] width 85 height 13
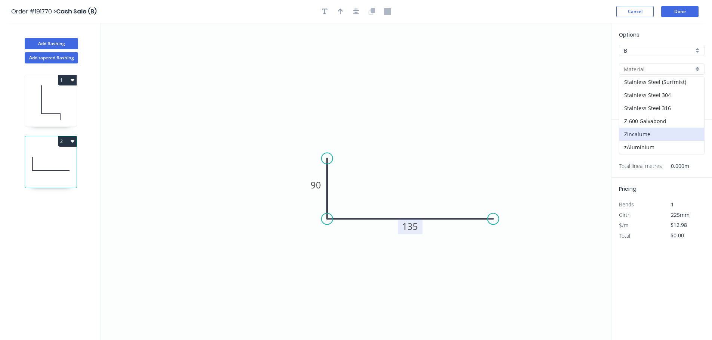
type input "Zincalume"
type input "$11.98"
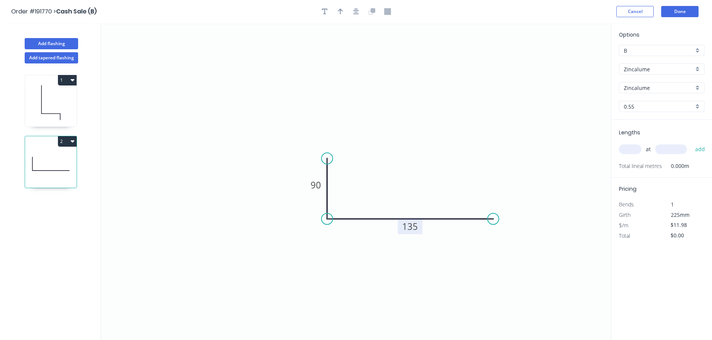
click at [636, 145] on input "text" at bounding box center [630, 150] width 22 height 10
type input "2"
type input "3200"
click at [691, 143] on button "add" at bounding box center [700, 149] width 18 height 13
type input "$76.67"
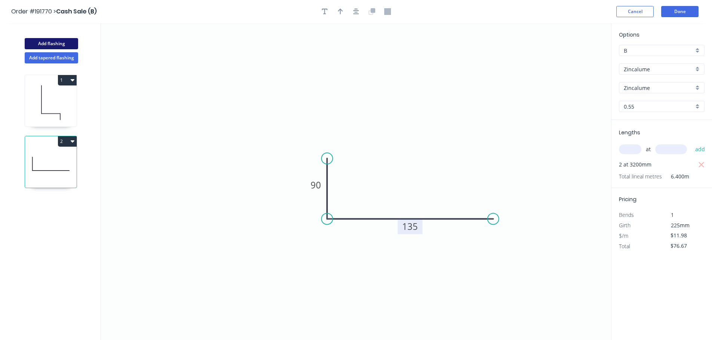
click at [49, 43] on button "Add flashing" at bounding box center [51, 43] width 53 height 11
type input "$0.00"
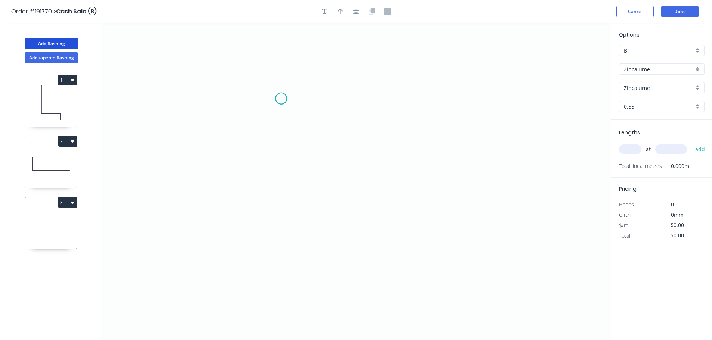
click at [281, 99] on icon "0" at bounding box center [356, 181] width 510 height 317
click at [280, 144] on icon "0" at bounding box center [356, 181] width 510 height 317
click at [398, 145] on icon "0 ?" at bounding box center [356, 181] width 510 height 317
click at [396, 181] on icon "0 ? ?" at bounding box center [356, 181] width 510 height 317
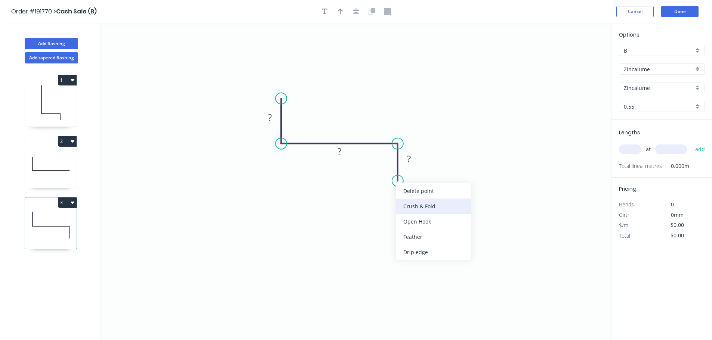
click at [414, 206] on div "Crush & Fold" at bounding box center [433, 206] width 75 height 15
click at [413, 208] on div "Flip bend" at bounding box center [435, 208] width 75 height 15
drag, startPoint x: 428, startPoint y: 167, endPoint x: 440, endPoint y: 206, distance: 41.1
click at [429, 179] on rect at bounding box center [415, 170] width 30 height 15
click at [434, 204] on tspan "10" at bounding box center [431, 207] width 10 height 12
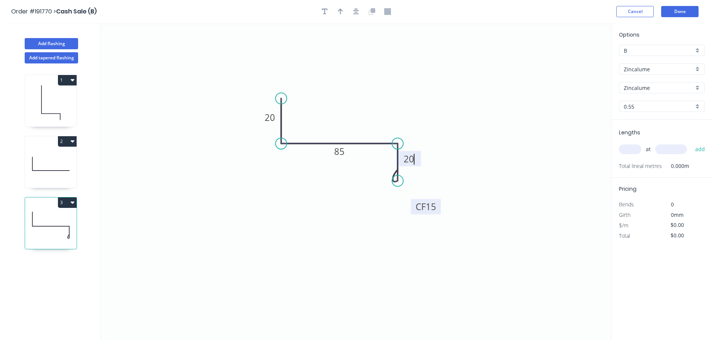
type input "$12.79"
click at [336, 12] on button "button" at bounding box center [340, 11] width 11 height 11
click at [344, 14] on button "button" at bounding box center [340, 11] width 11 height 11
click at [671, 73] on input "Zincalume" at bounding box center [659, 69] width 70 height 8
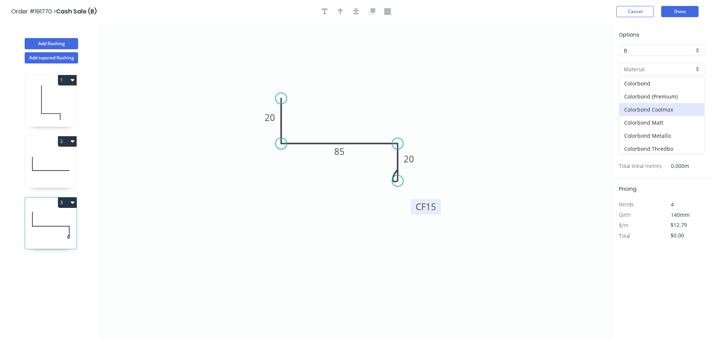
scroll to position [75, 0]
click at [649, 128] on div "Galvabond" at bounding box center [661, 126] width 85 height 13
type input "Galvabond"
type input "$13.81"
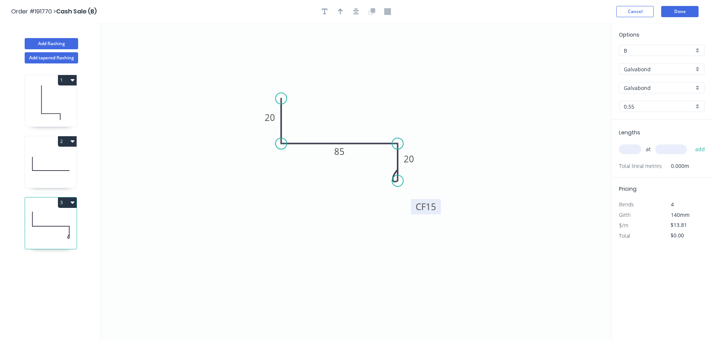
click at [637, 135] on span "Lengths" at bounding box center [629, 132] width 21 height 7
click at [634, 143] on div "at add" at bounding box center [662, 149] width 87 height 13
click at [630, 148] on input "text" at bounding box center [630, 150] width 22 height 10
type input "1"
type input "1400"
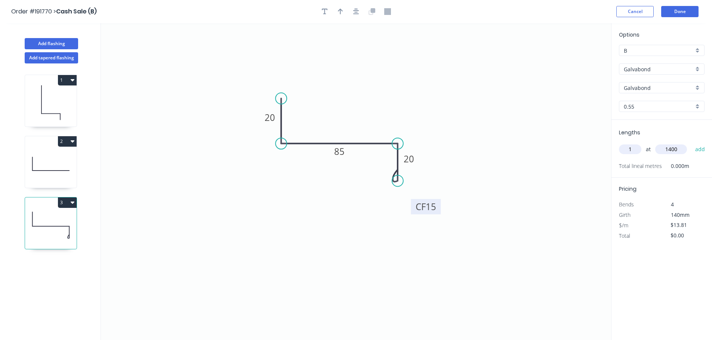
click at [691, 143] on button "add" at bounding box center [700, 149] width 18 height 13
type input "$19.33"
click at [673, 11] on button "Done" at bounding box center [679, 11] width 37 height 11
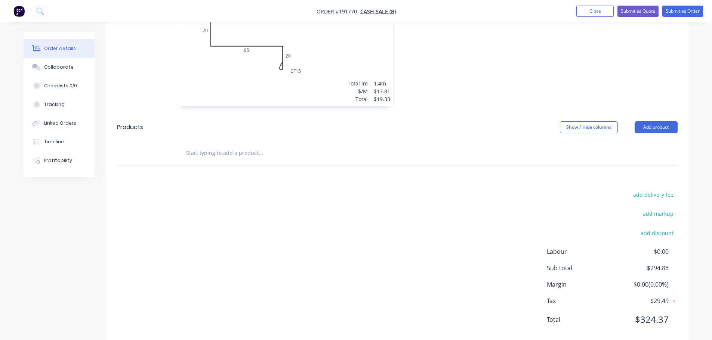
scroll to position [330, 0]
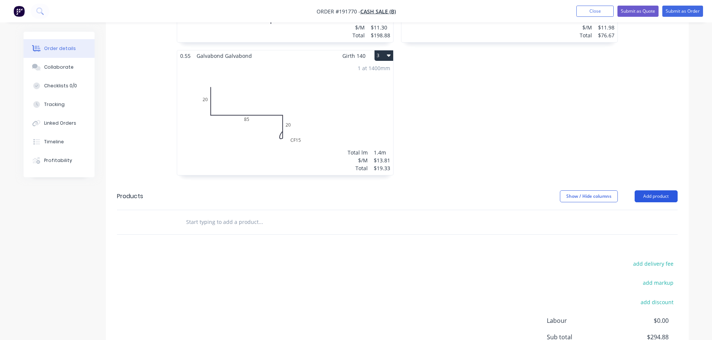
click at [648, 191] on button "Add product" at bounding box center [656, 197] width 43 height 12
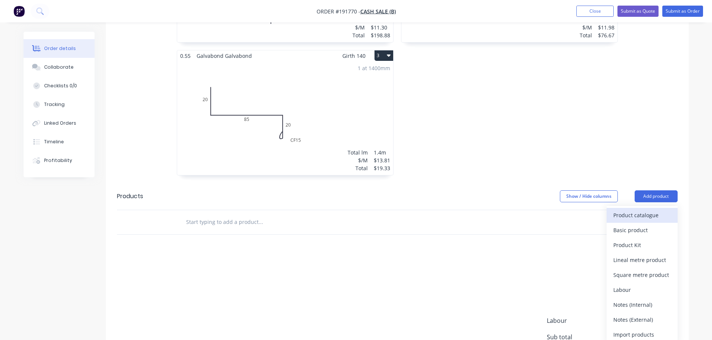
click at [639, 210] on div "Product catalogue" at bounding box center [642, 215] width 58 height 11
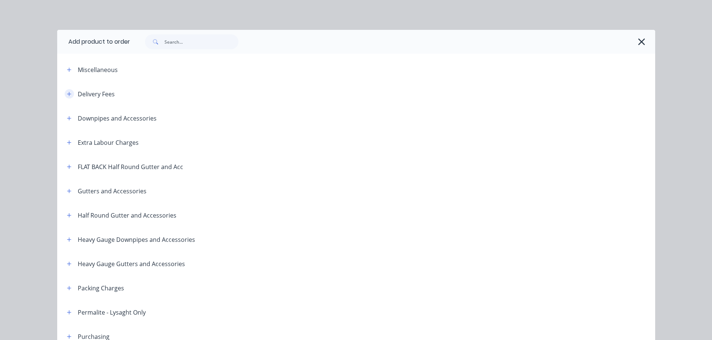
click at [69, 97] on button "button" at bounding box center [69, 93] width 9 height 9
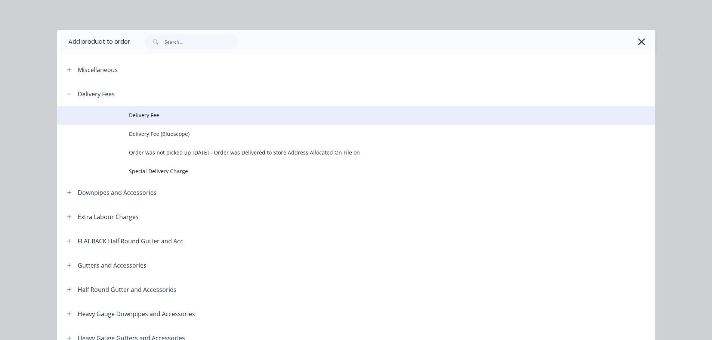
click at [111, 114] on td at bounding box center [93, 115] width 72 height 19
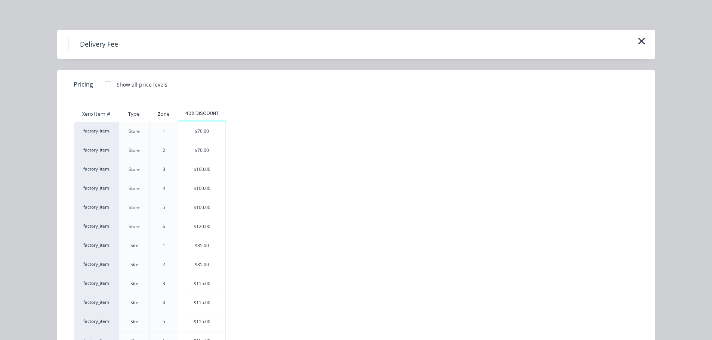
drag, startPoint x: 185, startPoint y: 246, endPoint x: 193, endPoint y: 248, distance: 7.7
click at [186, 246] on div "$85.00" at bounding box center [201, 246] width 47 height 19
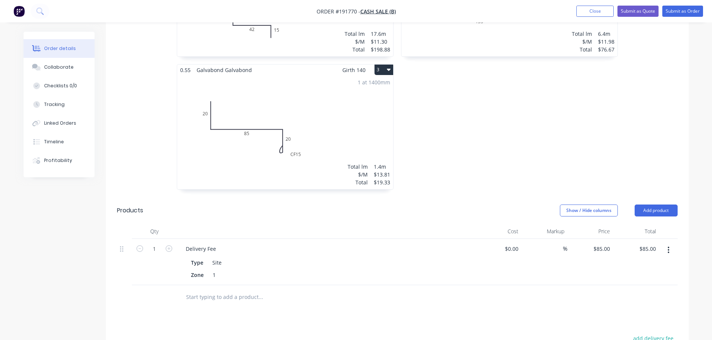
scroll to position [0, 0]
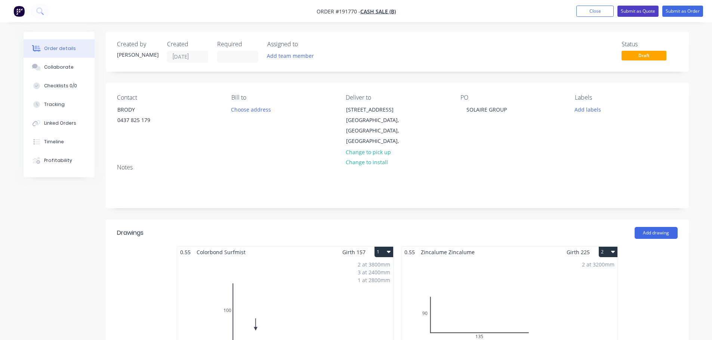
click at [639, 12] on button "Submit as Quote" at bounding box center [637, 11] width 41 height 11
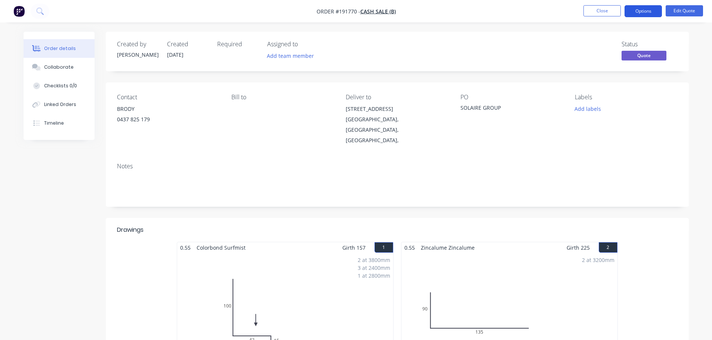
drag, startPoint x: 636, startPoint y: 18, endPoint x: 647, endPoint y: 11, distance: 13.0
click at [636, 18] on nav "Order #191770 - Cash Sale (B) Close Options Edit Quote" at bounding box center [356, 11] width 712 height 22
click at [647, 11] on button "Options" at bounding box center [643, 11] width 37 height 12
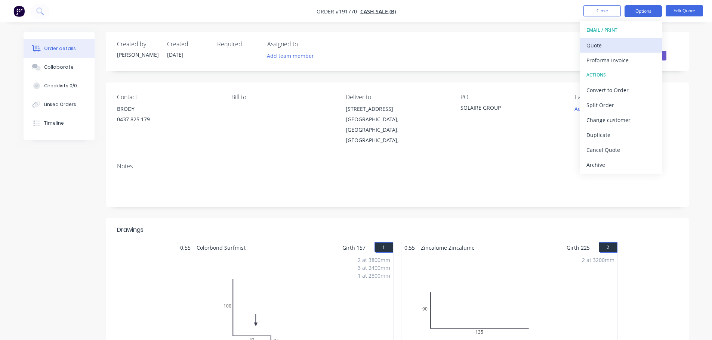
click at [606, 46] on div "Quote" at bounding box center [620, 45] width 69 height 11
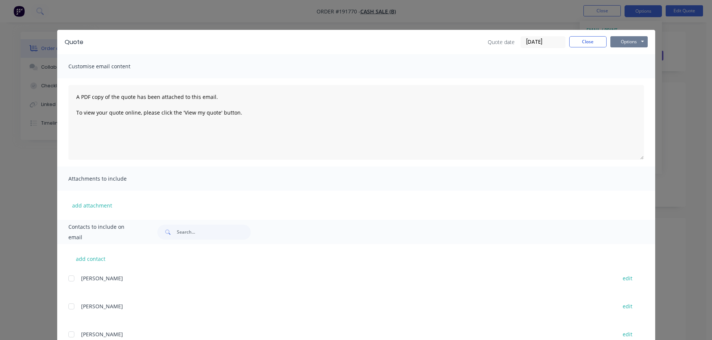
click at [626, 41] on button "Options" at bounding box center [628, 41] width 37 height 11
click at [626, 62] on button "Print" at bounding box center [634, 67] width 48 height 12
click at [579, 41] on button "Close" at bounding box center [587, 41] width 37 height 11
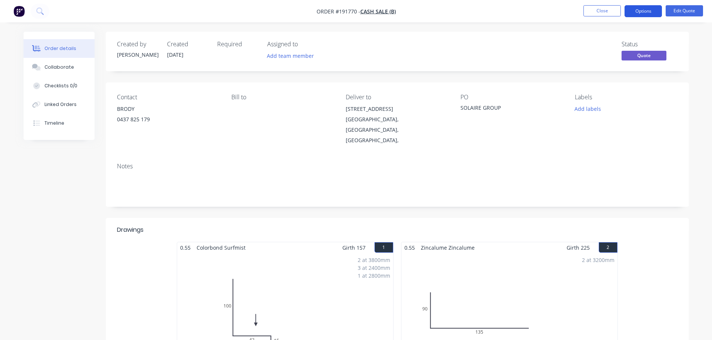
click at [629, 15] on button "Options" at bounding box center [643, 11] width 37 height 12
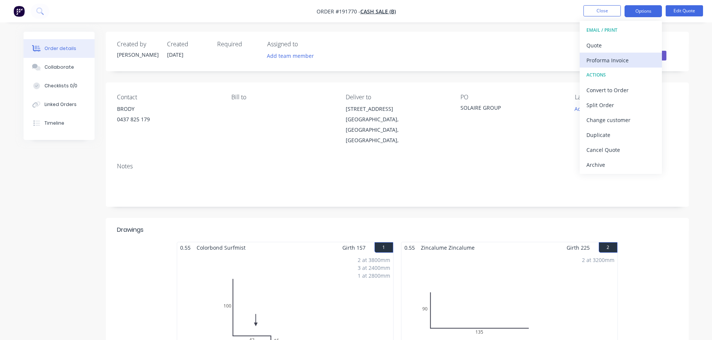
click at [599, 62] on div "Proforma Invoice" at bounding box center [620, 60] width 69 height 11
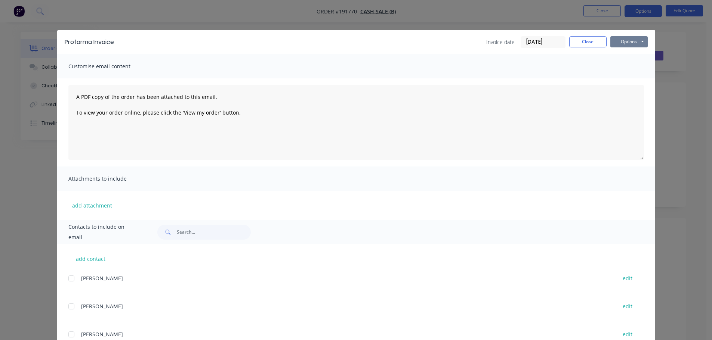
click at [614, 41] on button "Options" at bounding box center [628, 41] width 37 height 11
click at [619, 68] on button "Print" at bounding box center [634, 67] width 48 height 12
click at [569, 38] on button "Close" at bounding box center [587, 41] width 37 height 11
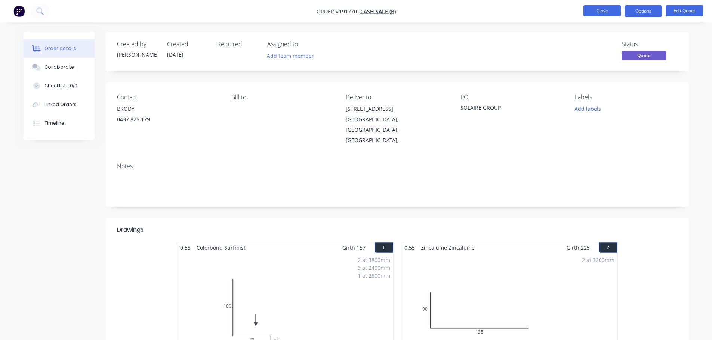
click at [589, 13] on button "Close" at bounding box center [601, 10] width 37 height 11
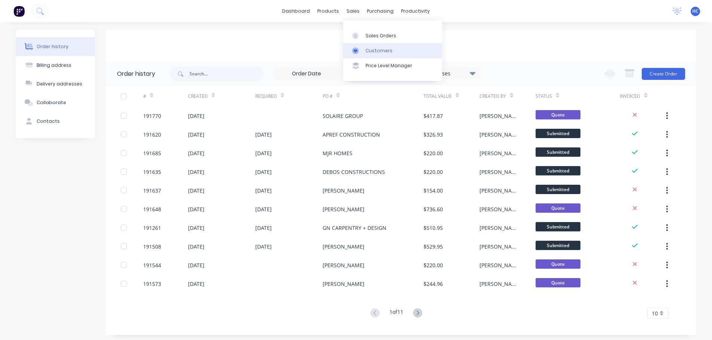
click at [370, 50] on div "Customers" at bounding box center [379, 50] width 27 height 7
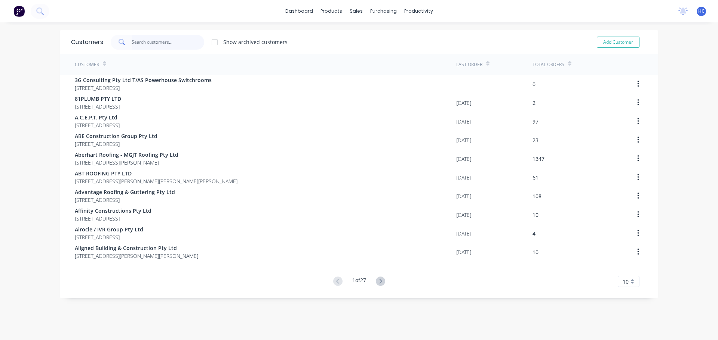
click at [136, 42] on input "text" at bounding box center [168, 42] width 73 height 15
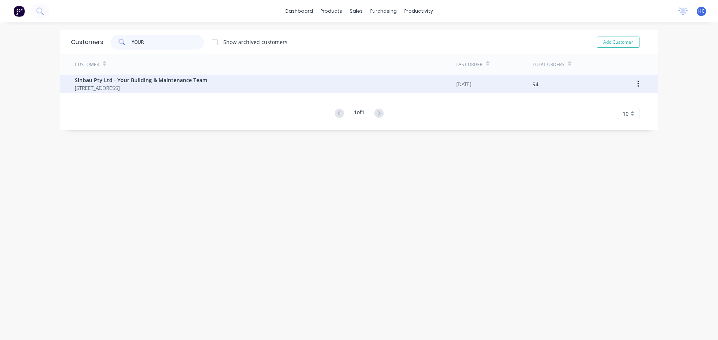
type input "YOUR"
click at [136, 87] on span "[STREET_ADDRESS]" at bounding box center [141, 88] width 132 height 8
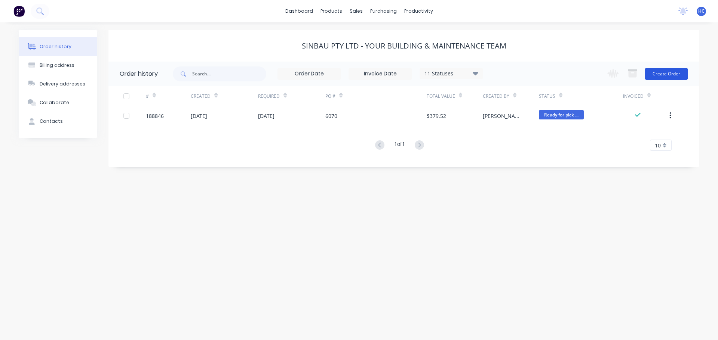
click at [669, 68] on button "Create Order" at bounding box center [665, 74] width 43 height 12
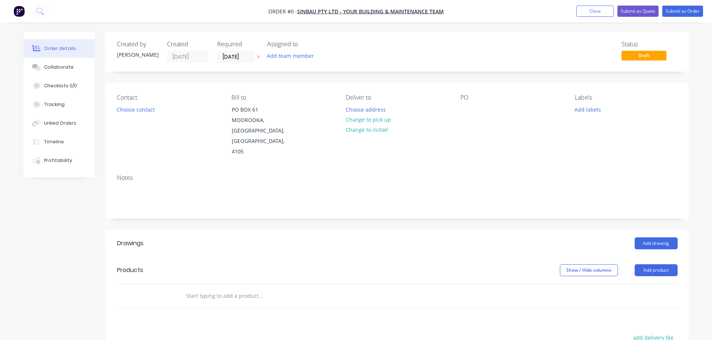
click at [260, 55] on button at bounding box center [259, 57] width 8 height 9
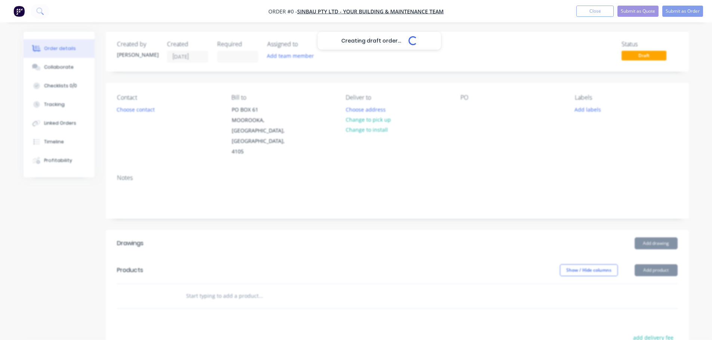
click at [467, 110] on div "Creating draft order... Loading..." at bounding box center [380, 202] width 712 height 340
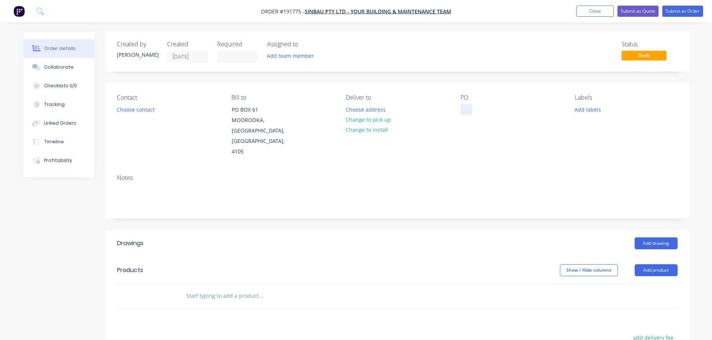
click at [465, 110] on div at bounding box center [466, 109] width 12 height 11
click at [512, 265] on div "Show / Hide columns Add product" at bounding box center [456, 271] width 441 height 12
click at [644, 230] on header "Drawings Add drawing" at bounding box center [397, 243] width 583 height 27
click at [656, 238] on button "Add drawing" at bounding box center [656, 244] width 43 height 12
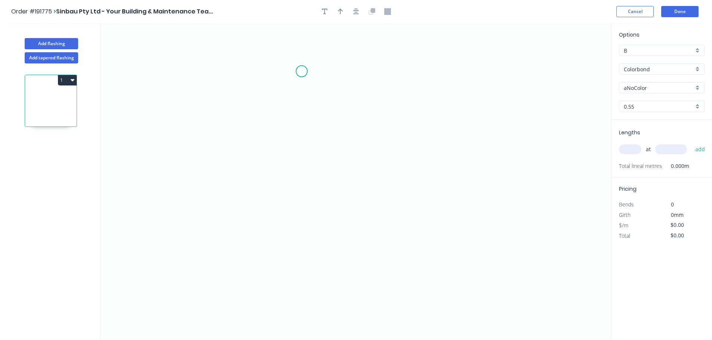
click at [306, 70] on icon "0" at bounding box center [356, 181] width 510 height 317
click at [283, 62] on icon "0" at bounding box center [356, 181] width 510 height 317
click at [284, 121] on icon "0 ?" at bounding box center [356, 181] width 510 height 317
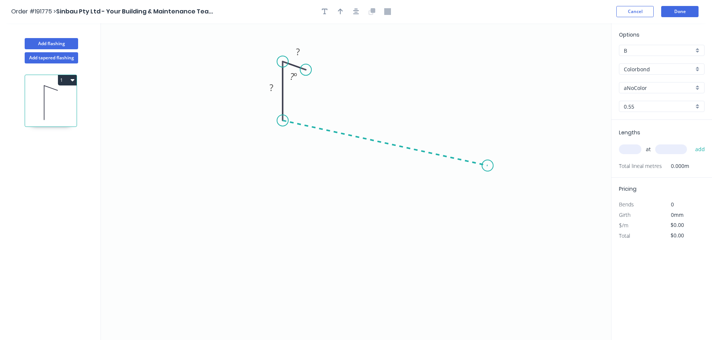
click at [488, 166] on icon "0 ? ? ? º" at bounding box center [356, 181] width 510 height 317
click at [486, 192] on icon "0 ? ? ? ? º ? º" at bounding box center [356, 181] width 510 height 317
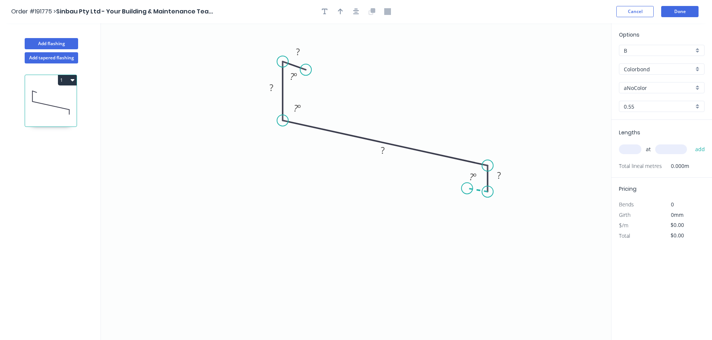
click at [467, 189] on icon "0 ? ? ? ? ? º ? º ? º" at bounding box center [356, 181] width 510 height 317
click at [467, 189] on circle at bounding box center [467, 188] width 11 height 11
drag, startPoint x: 463, startPoint y: 173, endPoint x: 478, endPoint y: 140, distance: 36.6
click at [478, 140] on rect at bounding box center [488, 143] width 24 height 15
click at [296, 47] on tspan "?" at bounding box center [298, 52] width 4 height 12
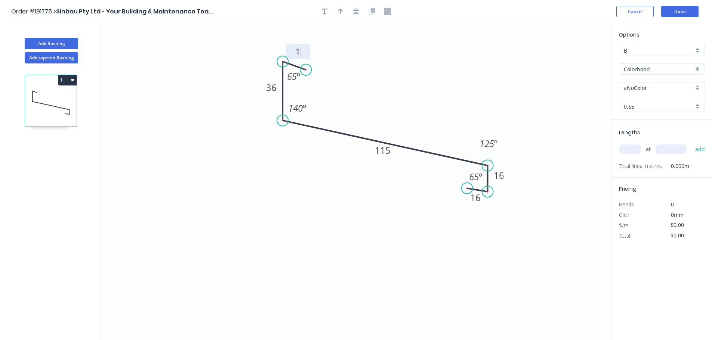
type input "$13.46"
click at [354, 56] on icon "0 15 36 115 16 16 65 º 140 º 125 º 65 º" at bounding box center [356, 181] width 510 height 317
click at [339, 8] on icon "button" at bounding box center [340, 11] width 5 height 7
drag, startPoint x: 574, startPoint y: 61, endPoint x: 428, endPoint y: 98, distance: 151.2
click at [453, 114] on icon at bounding box center [456, 106] width 7 height 24
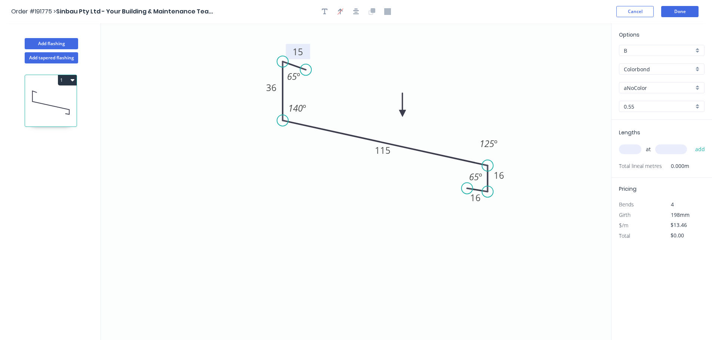
click at [624, 89] on div "aNoColor" at bounding box center [662, 87] width 86 height 11
click at [639, 161] on div "Surfmist" at bounding box center [661, 165] width 85 height 13
type input "Surfmist"
click at [631, 153] on input "text" at bounding box center [630, 150] width 22 height 10
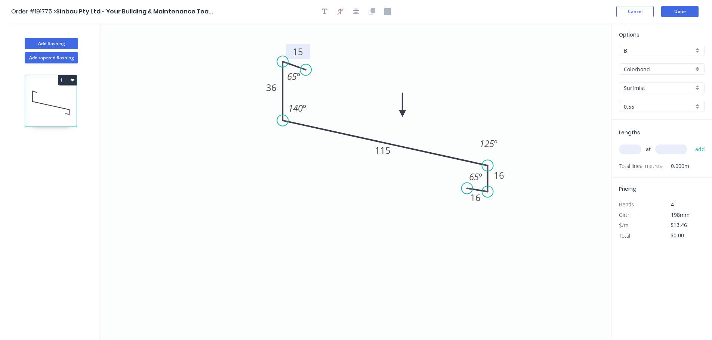
click at [637, 151] on input "text" at bounding box center [630, 150] width 22 height 10
type input "6"
type input "5000"
click at [691, 143] on button "add" at bounding box center [700, 149] width 18 height 13
type input "$403.80"
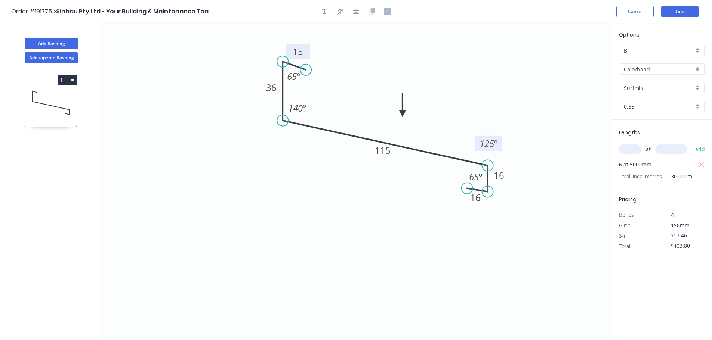
click at [487, 141] on tspan "125" at bounding box center [487, 144] width 15 height 12
click at [535, 108] on icon "0 15 36 115 16 16 65 º 140 º 140 º 65 º" at bounding box center [356, 181] width 510 height 317
click at [576, 114] on icon "0 15 36 115 16 16 65 º 140 º 140 º 65 º" at bounding box center [356, 181] width 510 height 317
click at [680, 15] on button "Done" at bounding box center [679, 11] width 37 height 11
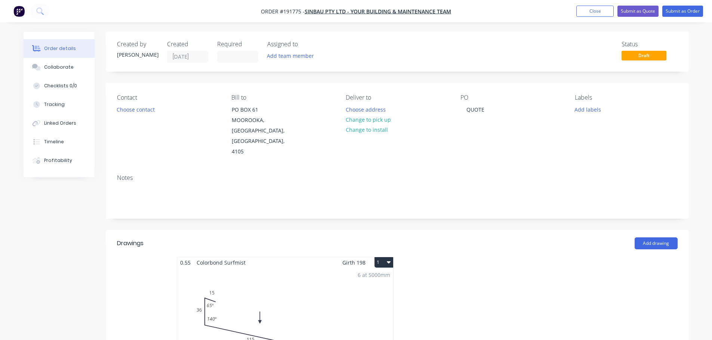
scroll to position [150, 0]
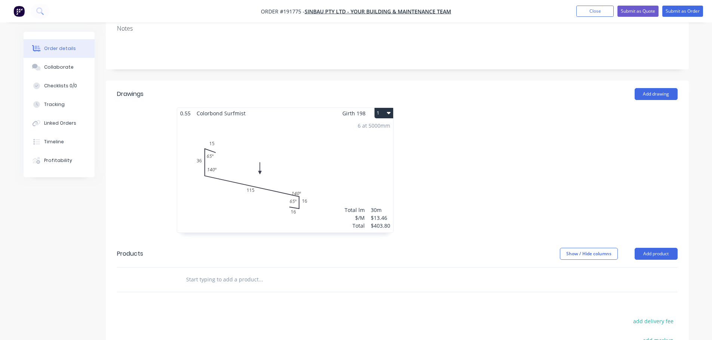
click at [319, 186] on div "6 at 5000mm Total lm $/M Total 30m $13.46 $403.80" at bounding box center [285, 176] width 216 height 114
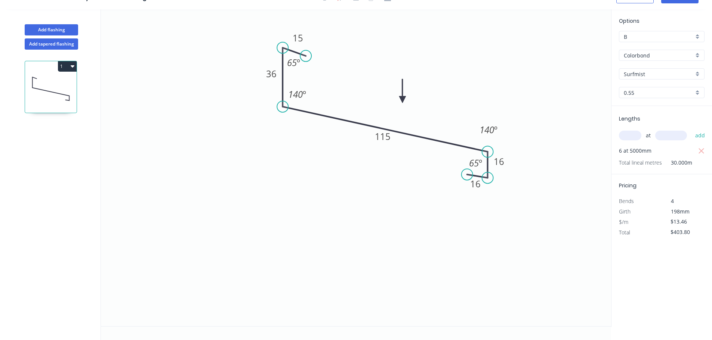
scroll to position [14, 0]
drag, startPoint x: 498, startPoint y: 126, endPoint x: 506, endPoint y: 108, distance: 19.8
click at [506, 108] on rect at bounding box center [496, 111] width 28 height 15
click at [555, 110] on icon "0 15 36 115 16 16 65 º 140 º 140 º 65 º" at bounding box center [356, 167] width 510 height 317
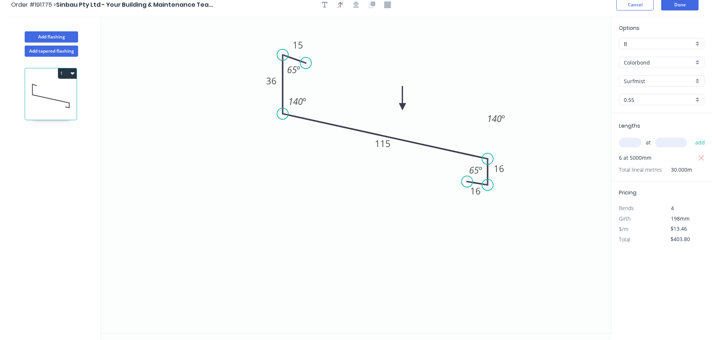
scroll to position [0, 0]
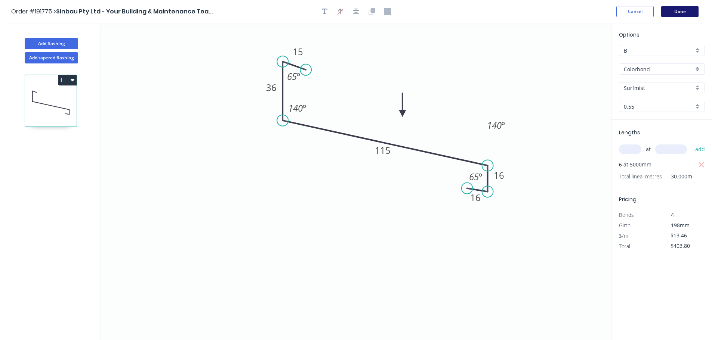
click at [664, 11] on button "Done" at bounding box center [679, 11] width 37 height 11
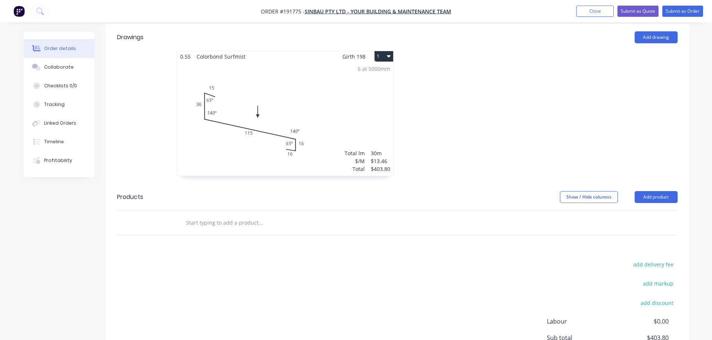
scroll to position [224, 0]
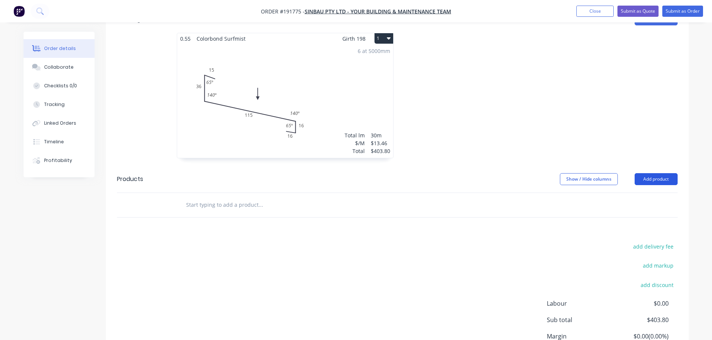
click at [662, 173] on button "Add product" at bounding box center [656, 179] width 43 height 12
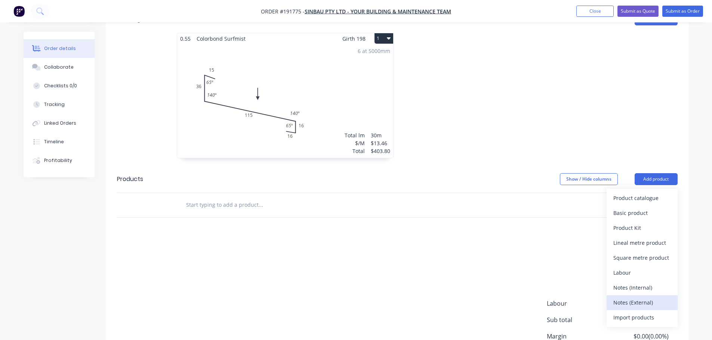
click at [644, 298] on div "Notes (External)" at bounding box center [642, 303] width 58 height 11
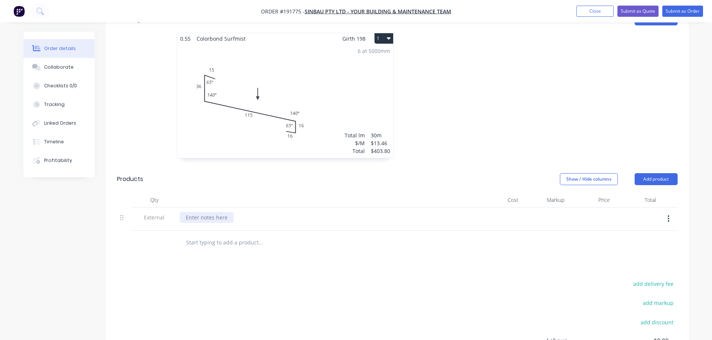
click at [216, 212] on div at bounding box center [207, 217] width 54 height 11
click at [342, 173] on div "Show / Hide columns Add product" at bounding box center [456, 179] width 441 height 12
click at [257, 212] on div "LEAD TIME: 1 WORKING DAYS" at bounding box center [222, 217] width 85 height 11
click at [460, 97] on div at bounding box center [509, 99] width 224 height 133
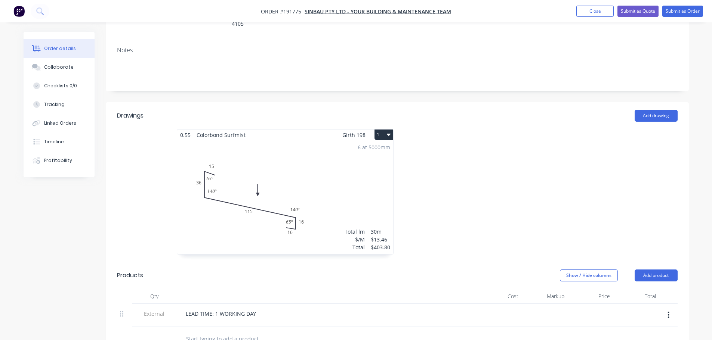
scroll to position [0, 0]
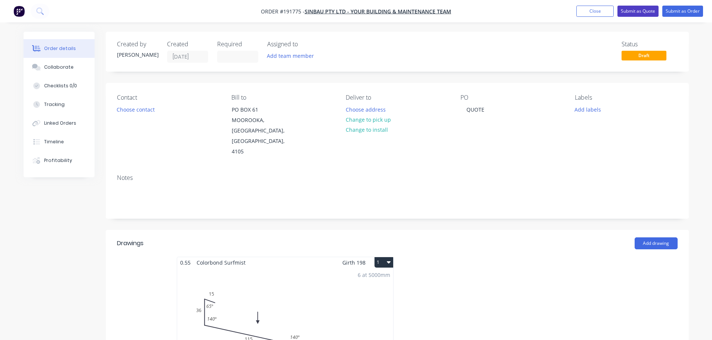
click at [640, 11] on button "Submit as Quote" at bounding box center [637, 11] width 41 height 11
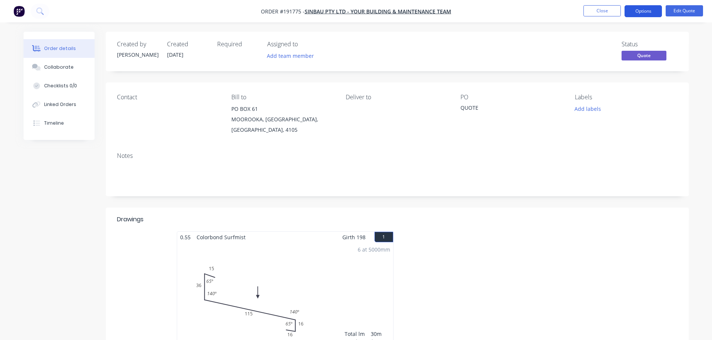
click at [645, 10] on button "Options" at bounding box center [643, 11] width 37 height 12
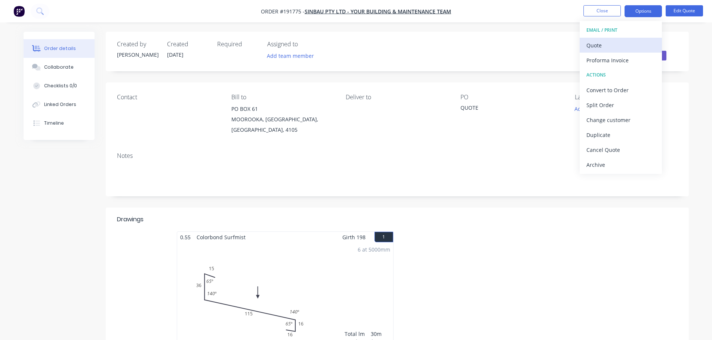
click at [610, 40] on div "Quote" at bounding box center [620, 45] width 69 height 11
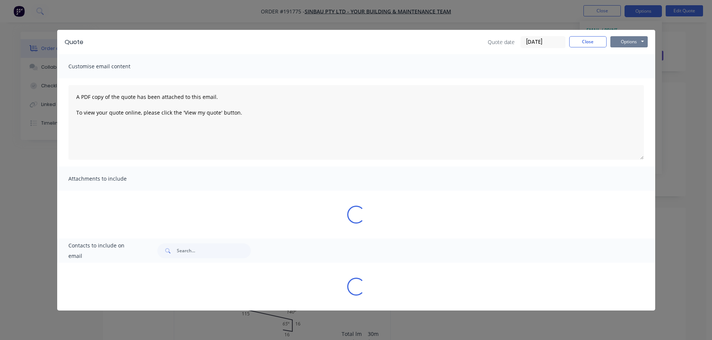
click at [626, 44] on button "Options" at bounding box center [628, 41] width 37 height 11
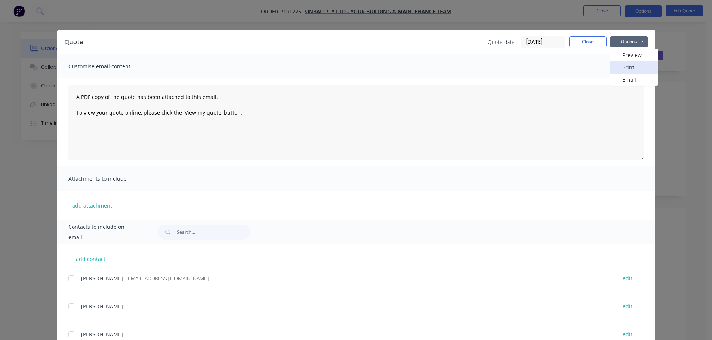
click at [642, 68] on button "Print" at bounding box center [634, 67] width 48 height 12
click at [570, 42] on button "Close" at bounding box center [587, 41] width 37 height 11
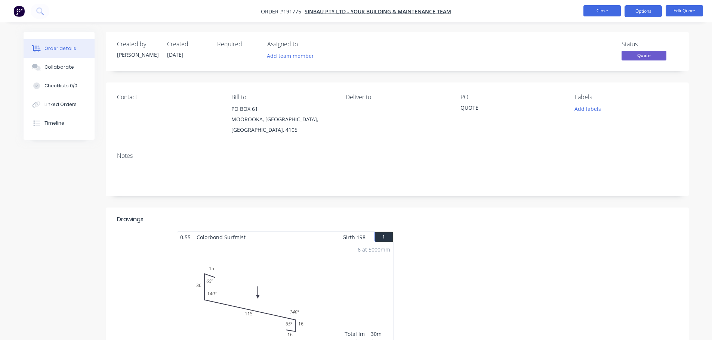
click at [591, 2] on nav "Order #191775 - Sinbau Pty Ltd - Your Building & Maintenance Team Close Options…" at bounding box center [356, 11] width 712 height 22
click at [601, 9] on button "Close" at bounding box center [601, 10] width 37 height 11
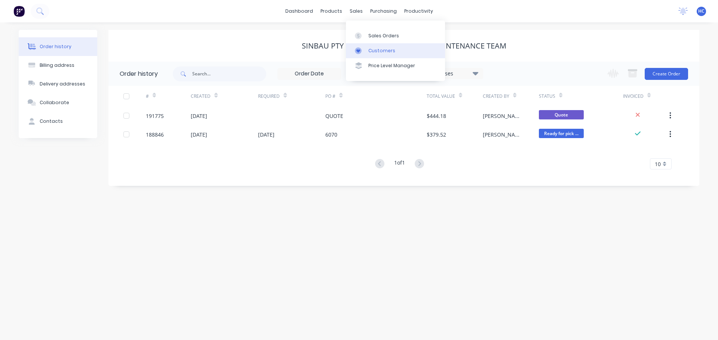
click at [378, 47] on div "Customers" at bounding box center [381, 50] width 27 height 7
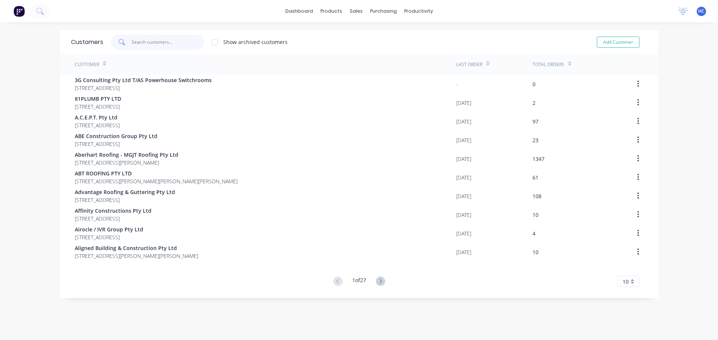
click at [158, 40] on input "text" at bounding box center [168, 42] width 73 height 15
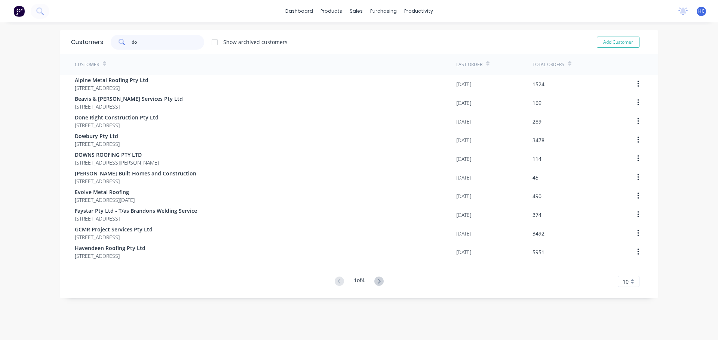
type input "d"
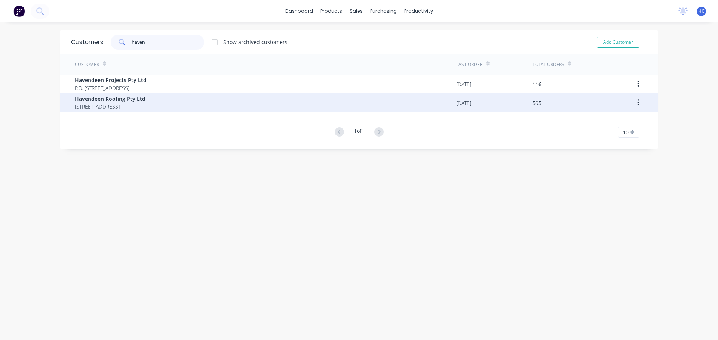
type input "haven"
click at [130, 108] on span "[STREET_ADDRESS]" at bounding box center [110, 107] width 71 height 8
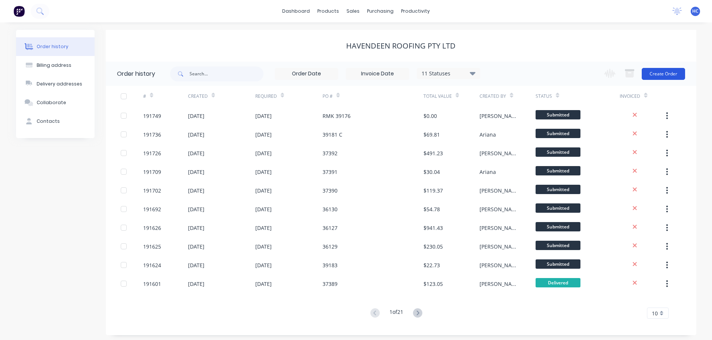
click at [669, 79] on button "Create Order" at bounding box center [663, 74] width 43 height 12
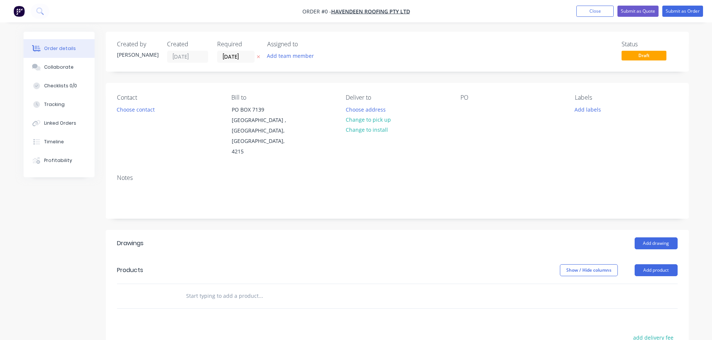
click at [257, 59] on icon at bounding box center [258, 57] width 3 height 4
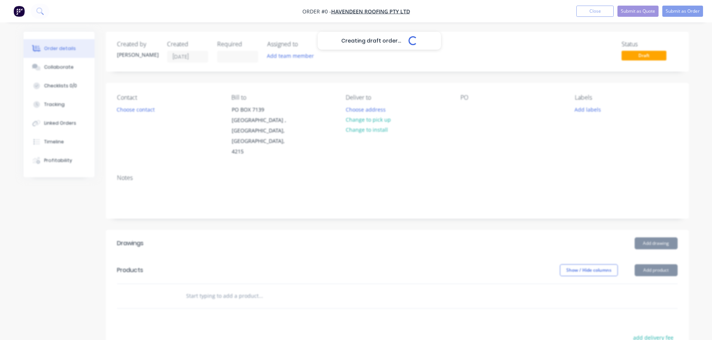
click at [131, 115] on div "Creating draft order... Loading..." at bounding box center [380, 202] width 712 height 340
click at [133, 118] on div "Creating draft order... Loading..." at bounding box center [380, 202] width 712 height 340
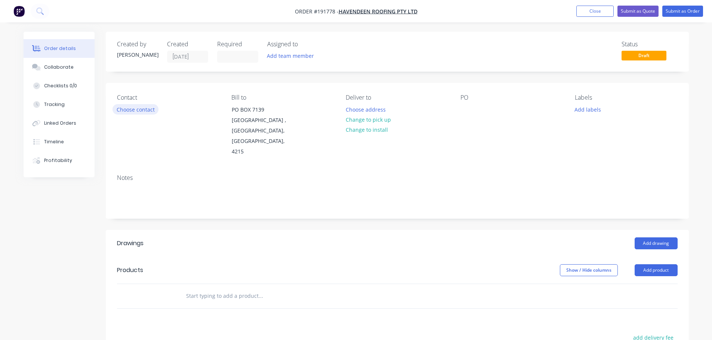
click at [148, 110] on button "Choose contact" at bounding box center [136, 109] width 46 height 10
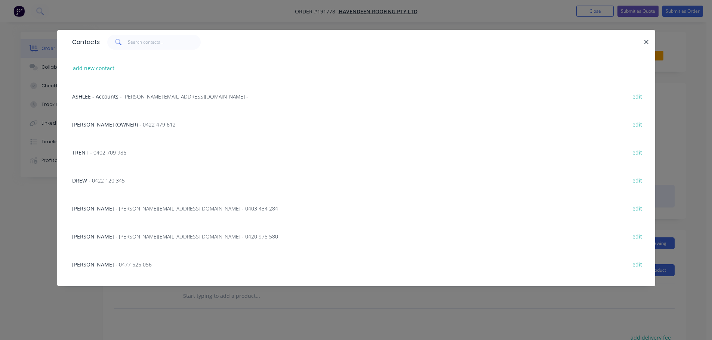
drag, startPoint x: 110, startPoint y: 240, endPoint x: 438, endPoint y: 191, distance: 332.6
click at [115, 240] on span "- [PERSON_NAME][EMAIL_ADDRESS][DOMAIN_NAME] - 0420 975 580" at bounding box center [196, 236] width 163 height 7
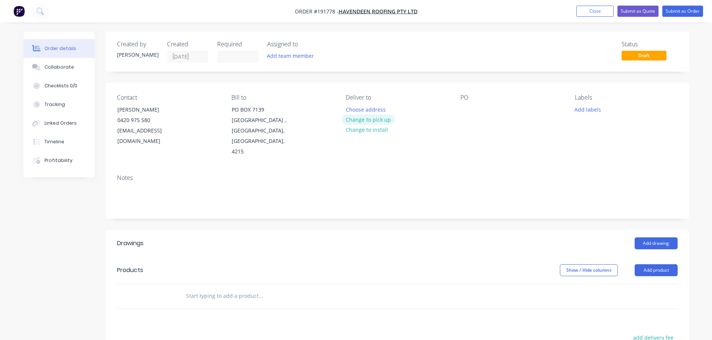
click at [379, 115] on button "Change to pick up" at bounding box center [368, 120] width 53 height 10
click at [377, 122] on button "Change to delivery" at bounding box center [369, 120] width 55 height 10
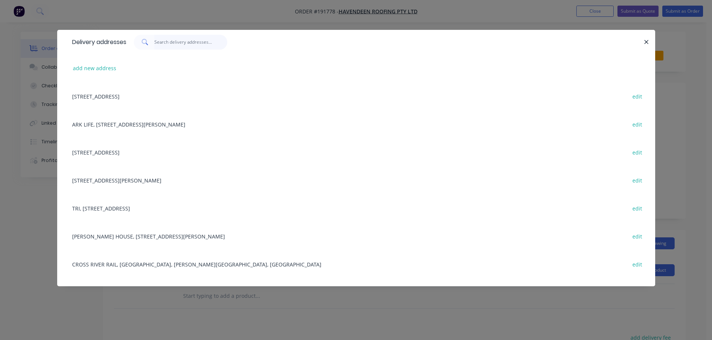
click at [169, 38] on input "text" at bounding box center [190, 42] width 73 height 15
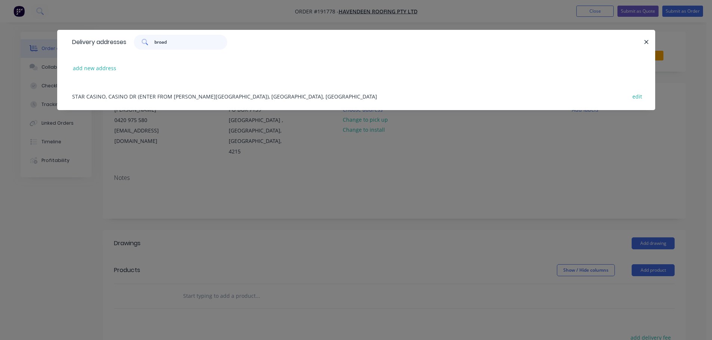
type input "broad"
click at [171, 94] on div "STAR CASINO, CASINO DR (ENTER FROM [PERSON_NAME] DR), BROADBEACH, [GEOGRAPHIC_D…" at bounding box center [356, 96] width 576 height 28
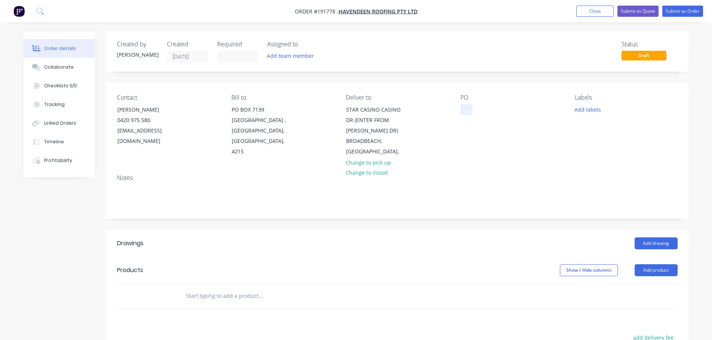
click at [469, 106] on div at bounding box center [466, 109] width 12 height 11
click at [649, 238] on button "Add drawing" at bounding box center [656, 244] width 43 height 12
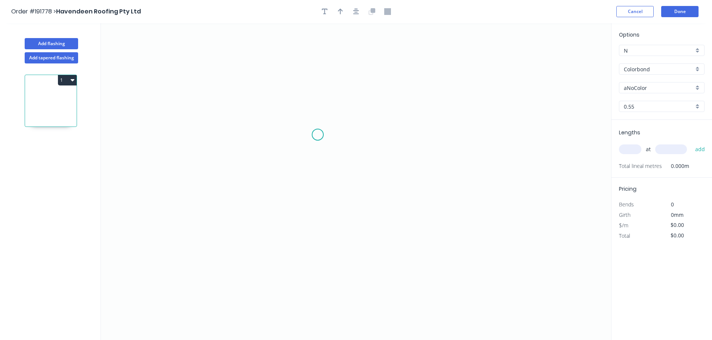
click at [343, 182] on icon "0" at bounding box center [356, 181] width 510 height 317
click at [67, 55] on button "Add tapered flashing" at bounding box center [51, 57] width 53 height 11
drag, startPoint x: 275, startPoint y: 59, endPoint x: 270, endPoint y: 53, distance: 7.9
click at [275, 59] on icon "0" at bounding box center [356, 102] width 510 height 158
click at [262, 47] on icon "0" at bounding box center [356, 102] width 510 height 158
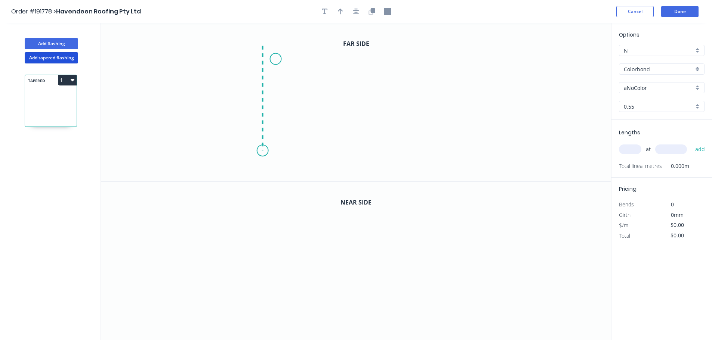
click at [261, 151] on icon "0" at bounding box center [356, 102] width 510 height 158
click at [272, 50] on icon "0" at bounding box center [356, 102] width 510 height 158
click at [273, 57] on circle at bounding box center [275, 58] width 11 height 11
click at [263, 47] on icon at bounding box center [269, 52] width 13 height 13
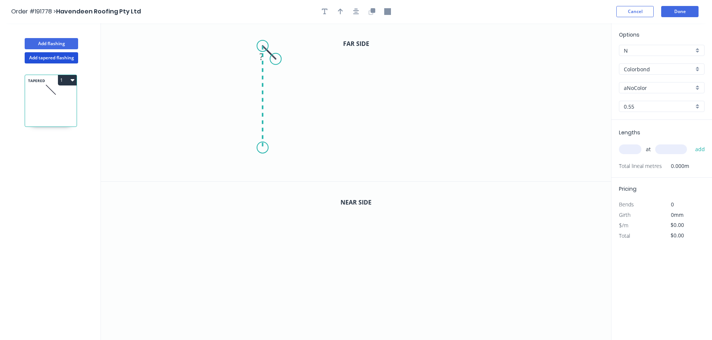
click at [262, 148] on icon "0 ?" at bounding box center [356, 102] width 510 height 158
click at [430, 151] on icon "0 ? ?" at bounding box center [356, 102] width 510 height 158
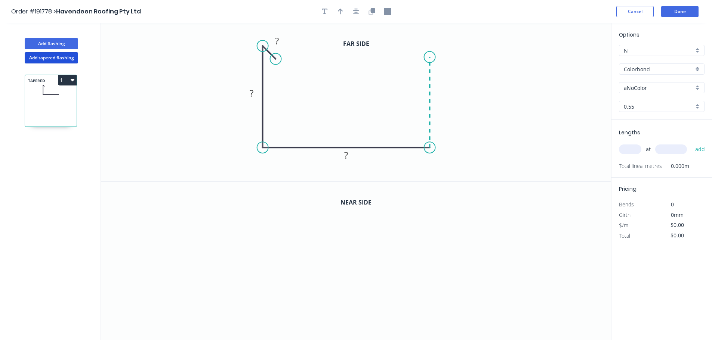
click at [428, 57] on icon "0 ? ? ?" at bounding box center [356, 102] width 510 height 158
click at [418, 68] on icon at bounding box center [424, 63] width 12 height 12
click at [423, 53] on rect at bounding box center [416, 52] width 15 height 10
click at [483, 84] on icon "0 15 127 600 227 15" at bounding box center [356, 102] width 510 height 158
click at [372, 5] on header "Order #191778 > Havendeen Roofing Pty Ltd Cancel Done" at bounding box center [356, 11] width 712 height 23
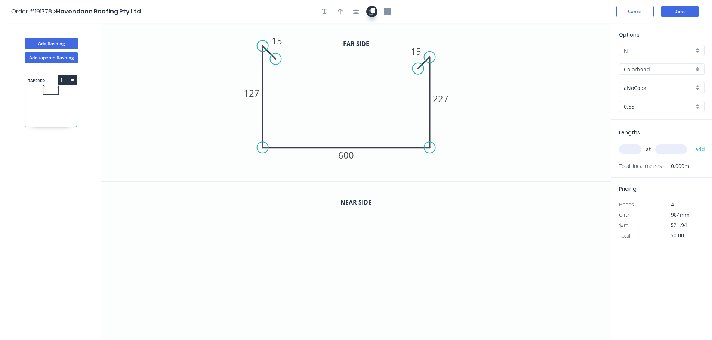
click at [373, 15] on button "button" at bounding box center [371, 11] width 11 height 11
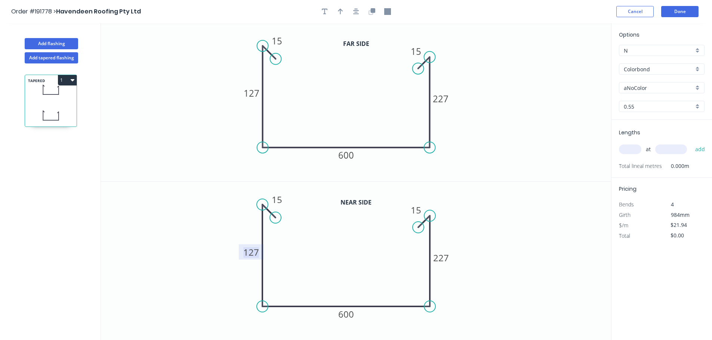
click at [256, 249] on tspan "127" at bounding box center [251, 252] width 16 height 12
type input "$23.27"
click at [500, 235] on icon "0 15 100 600 200 15" at bounding box center [356, 261] width 510 height 159
drag, startPoint x: 270, startPoint y: 53, endPoint x: 270, endPoint y: 81, distance: 28.0
click at [270, 81] on icon at bounding box center [269, 80] width 13 height 13
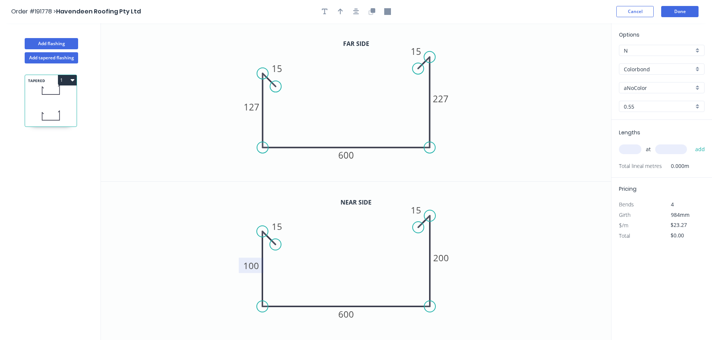
drag, startPoint x: 270, startPoint y: 213, endPoint x: 270, endPoint y: 241, distance: 27.3
click at [270, 241] on icon "0 15 100 600 200 15" at bounding box center [356, 261] width 510 height 159
click at [640, 68] on input "Colorbond" at bounding box center [659, 69] width 70 height 8
click at [657, 108] on div "Stainless Steel 316" at bounding box center [661, 108] width 85 height 13
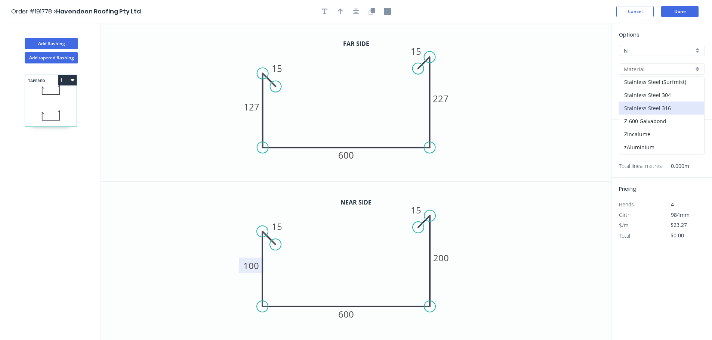
type input "Stainless Steel 316"
type input "2B"
type input "$86.34"
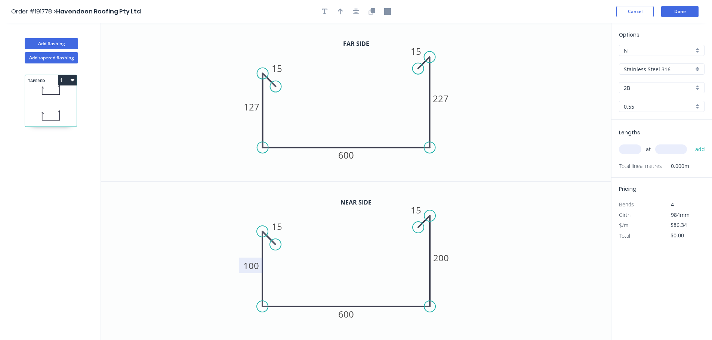
click at [640, 90] on input "2B" at bounding box center [659, 88] width 70 height 8
click at [638, 116] on div "No. 4" at bounding box center [661, 115] width 85 height 13
type input "No. 4"
click at [639, 113] on div "Options N N Stainless Steel 316 Stainless Steel 316 No. 4 No. 4 0.55 0.55" at bounding box center [661, 75] width 101 height 89
click at [647, 109] on input "0.55" at bounding box center [659, 107] width 70 height 8
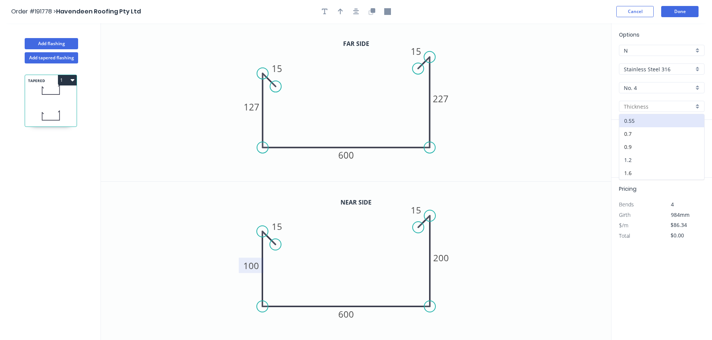
click at [637, 160] on div "1.2" at bounding box center [661, 160] width 85 height 13
type input "1.2"
type input "$180.31"
click at [634, 150] on input "text" at bounding box center [630, 150] width 22 height 10
type input "1"
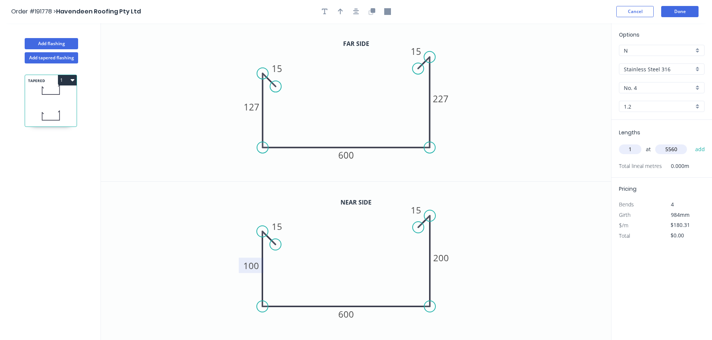
type input "5560"
click at [691, 143] on button "add" at bounding box center [700, 149] width 18 height 13
type input "$1,002.52"
click at [679, 5] on header "Order #191778 > Havendeen Roofing Pty Ltd Cancel Done" at bounding box center [356, 11] width 712 height 23
click at [680, 10] on button "Done" at bounding box center [679, 11] width 37 height 11
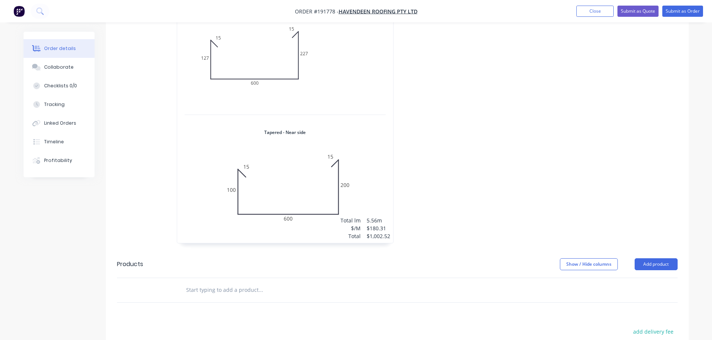
scroll to position [299, 0]
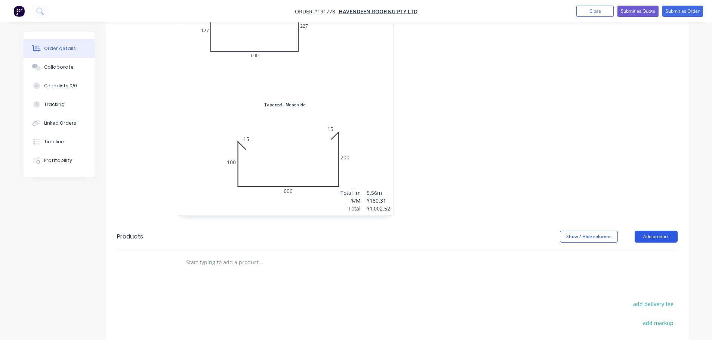
click at [658, 231] on button "Add product" at bounding box center [656, 237] width 43 height 12
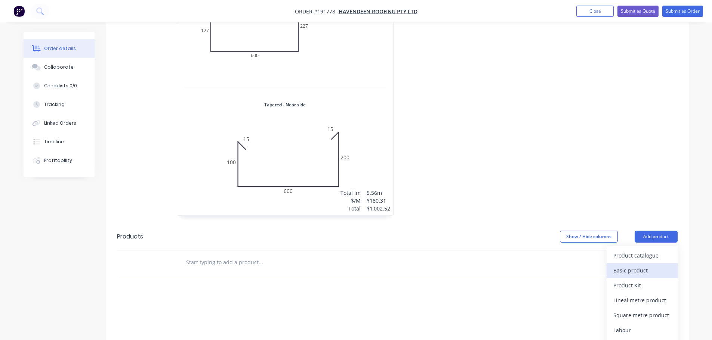
click at [644, 265] on div "Basic product" at bounding box center [642, 270] width 58 height 11
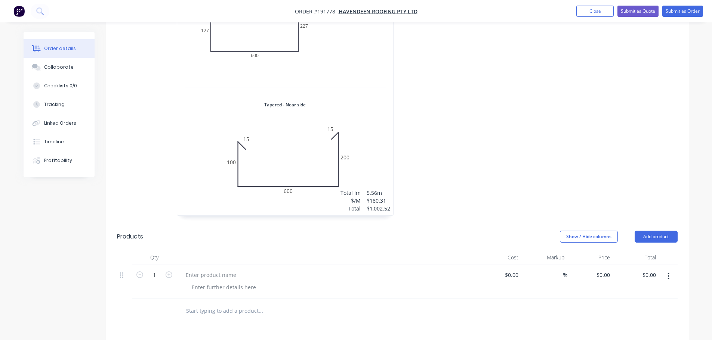
click at [218, 271] on div at bounding box center [326, 282] width 299 height 34
click at [221, 270] on div at bounding box center [211, 275] width 62 height 11
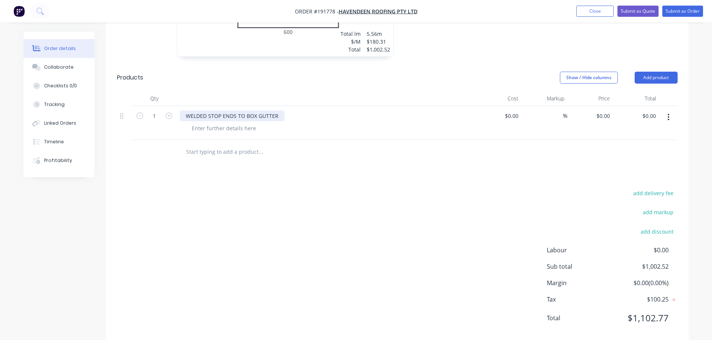
scroll to position [462, 0]
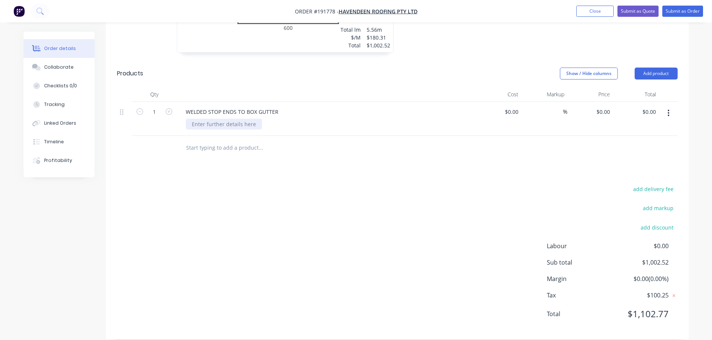
click at [204, 119] on div at bounding box center [224, 124] width 76 height 11
click at [258, 184] on div "add delivery fee add markup add discount Labour $0.00 Sub total $1,002.52 Margi…" at bounding box center [397, 256] width 561 height 144
click at [166, 108] on icon "button" at bounding box center [169, 111] width 7 height 7
type input "2"
click at [668, 110] on icon "button" at bounding box center [668, 113] width 1 height 7
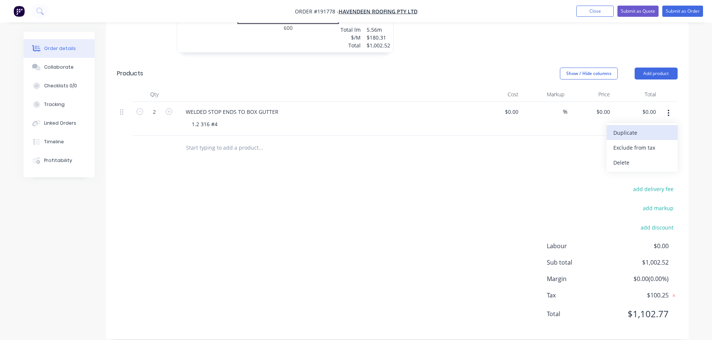
click at [633, 127] on div "Duplicate" at bounding box center [642, 132] width 58 height 11
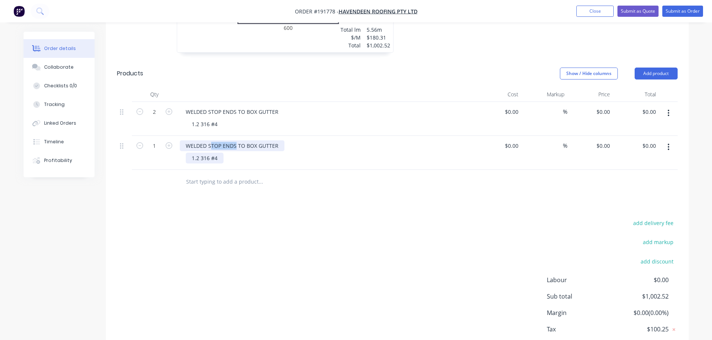
drag, startPoint x: 235, startPoint y: 137, endPoint x: 212, endPoint y: 144, distance: 24.2
click at [212, 141] on div "WELDED STOP ENDS TO BOX GUTTER" at bounding box center [232, 146] width 105 height 11
click at [356, 218] on div "add delivery fee add markup add discount Labour $0.00 Sub total $1,002.52 Margi…" at bounding box center [397, 290] width 561 height 144
click at [365, 243] on div "add delivery fee add markup add discount Labour $0.00 Sub total $1,002.52 Margi…" at bounding box center [397, 290] width 561 height 144
click at [224, 141] on div "WELDED SUMP TO BOX GUTTER" at bounding box center [225, 146] width 91 height 11
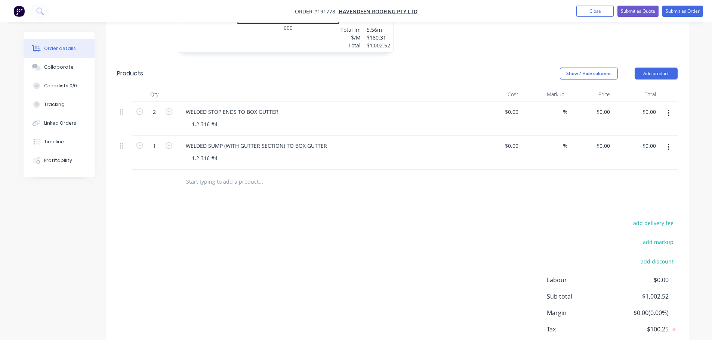
click at [250, 262] on div "add delivery fee add markup add discount Labour $0.00 Sub total $1,002.52 Margi…" at bounding box center [397, 290] width 561 height 144
click at [648, 68] on button "Add product" at bounding box center [656, 74] width 43 height 12
click at [626, 87] on div "Product catalogue" at bounding box center [642, 92] width 58 height 11
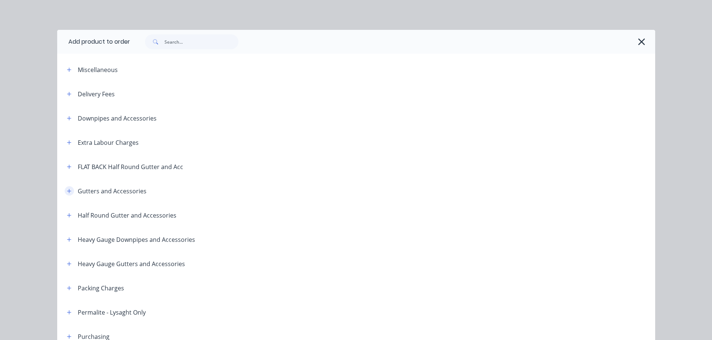
click at [67, 189] on icon "button" at bounding box center [69, 191] width 4 height 5
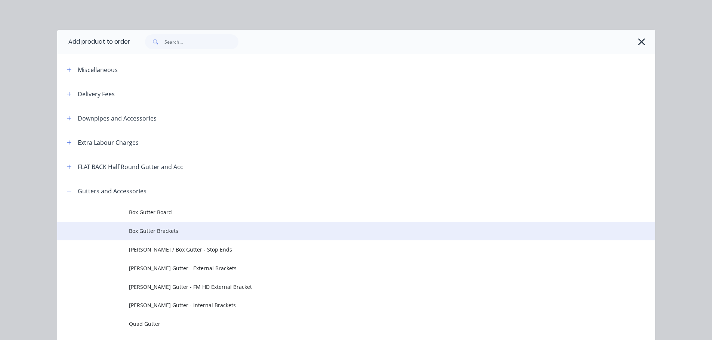
click at [165, 235] on span "Box Gutter Brackets" at bounding box center [339, 231] width 421 height 8
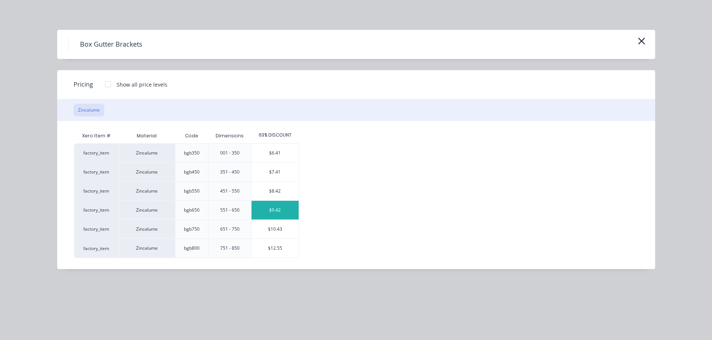
click at [275, 213] on div "$9.42" at bounding box center [275, 210] width 47 height 19
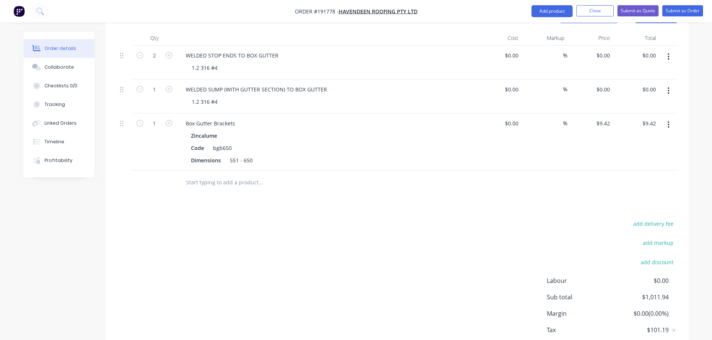
scroll to position [537, 0]
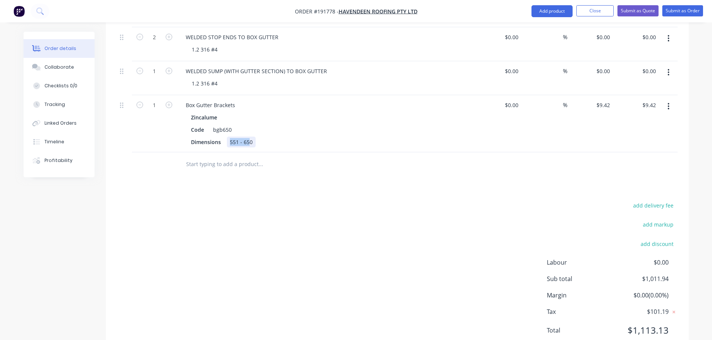
drag, startPoint x: 250, startPoint y: 134, endPoint x: 201, endPoint y: 139, distance: 49.3
click at [201, 139] on div "Box Gutter Brackets Zincalume Code bgb650 Dimensions 551 - 650" at bounding box center [326, 123] width 299 height 57
click at [238, 100] on div "Box Gutter Brackets" at bounding box center [210, 105] width 61 height 11
click at [170, 102] on icon "button" at bounding box center [169, 105] width 7 height 7
type input "2"
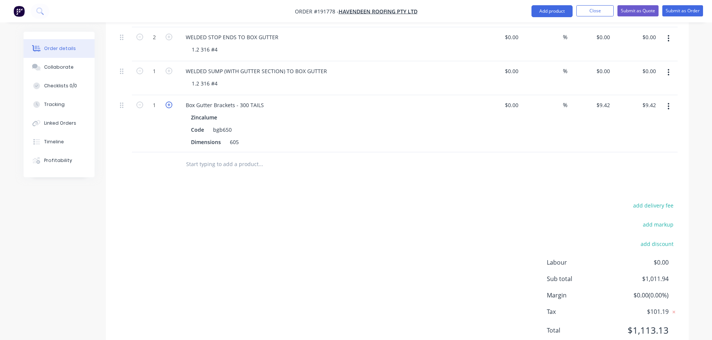
type input "$18.84"
click at [168, 102] on icon "button" at bounding box center [169, 105] width 7 height 7
type input "3"
type input "$28.26"
click at [168, 102] on icon "button" at bounding box center [169, 105] width 7 height 7
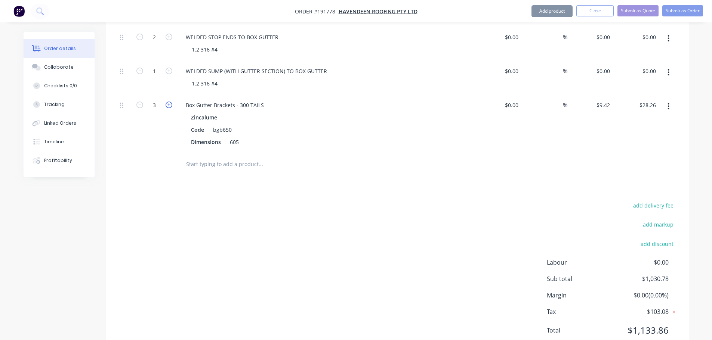
type input "4"
type input "$37.68"
click at [168, 102] on icon "button" at bounding box center [169, 105] width 7 height 7
type input "5"
type input "$47.10"
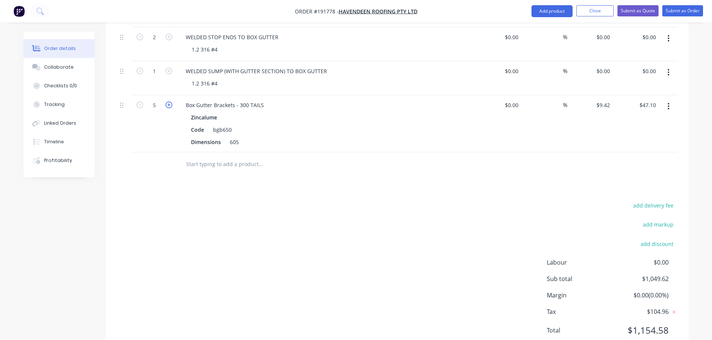
click at [168, 102] on icon "button" at bounding box center [169, 105] width 7 height 7
type input "6"
type input "$56.52"
click at [168, 102] on icon "button" at bounding box center [169, 105] width 7 height 7
type input "7"
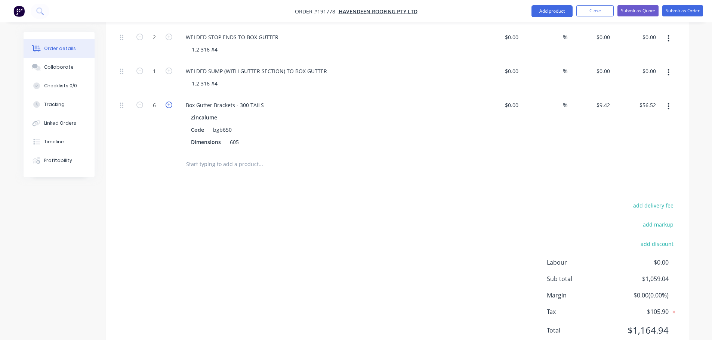
type input "$65.94"
click at [241, 242] on div "add delivery fee add markup add discount Labour $0.00 Sub total $1,068.46 Margi…" at bounding box center [397, 273] width 561 height 144
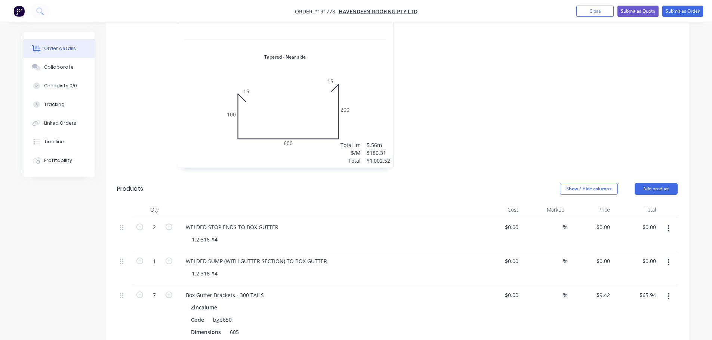
scroll to position [329, 0]
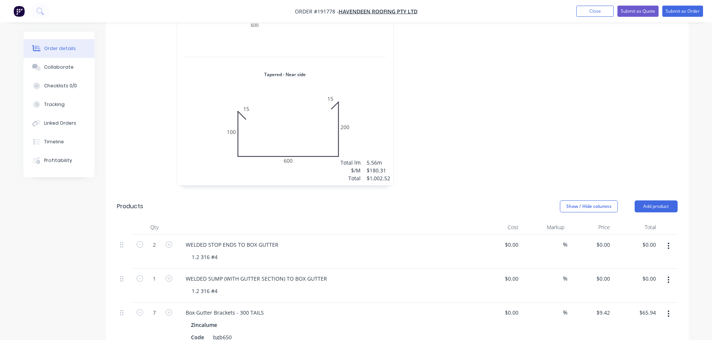
click at [431, 142] on div at bounding box center [509, 60] width 224 height 265
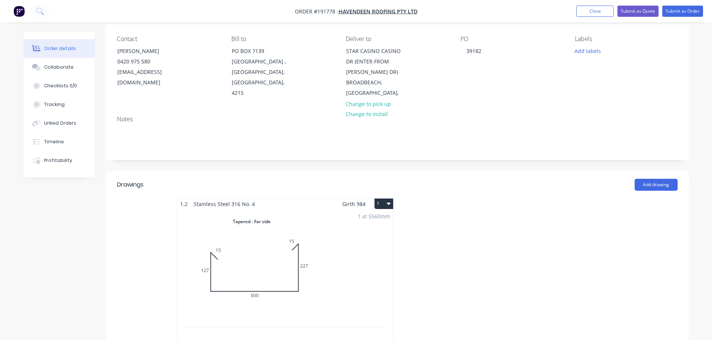
scroll to position [0, 0]
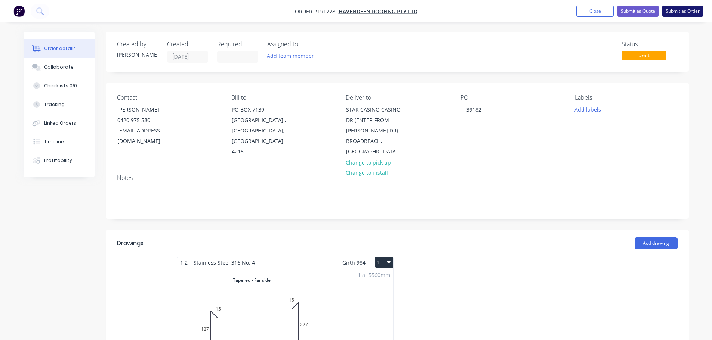
click at [687, 5] on nav "Order #191778 - Havendeen Roofing Pty Ltd Add product Close Submit as Quote Sub…" at bounding box center [356, 11] width 712 height 22
click at [678, 13] on button "Submit as Order" at bounding box center [682, 11] width 41 height 11
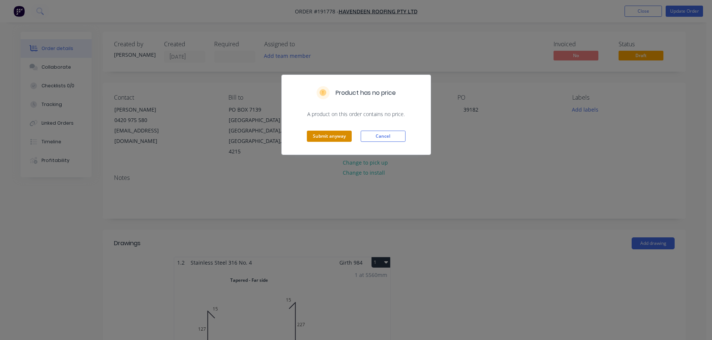
click at [332, 131] on button "Submit anyway" at bounding box center [329, 136] width 45 height 11
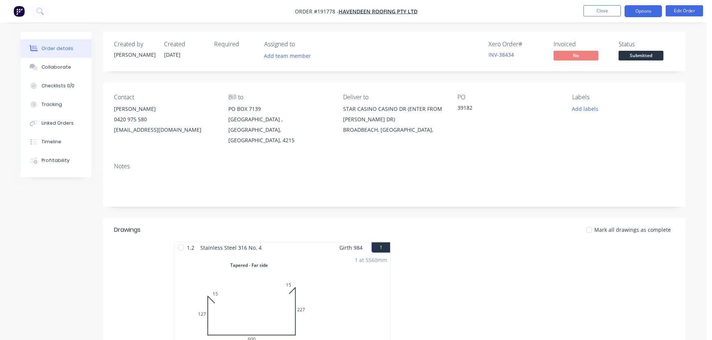
click at [629, 15] on button "Options" at bounding box center [643, 11] width 37 height 12
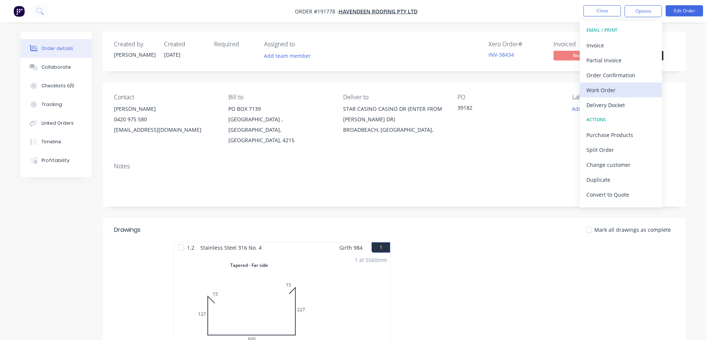
click at [596, 92] on div "Work Order" at bounding box center [620, 90] width 69 height 11
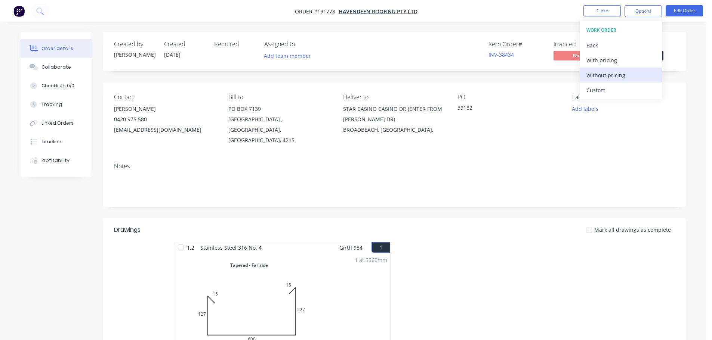
click at [603, 80] on div "Without pricing" at bounding box center [620, 75] width 69 height 11
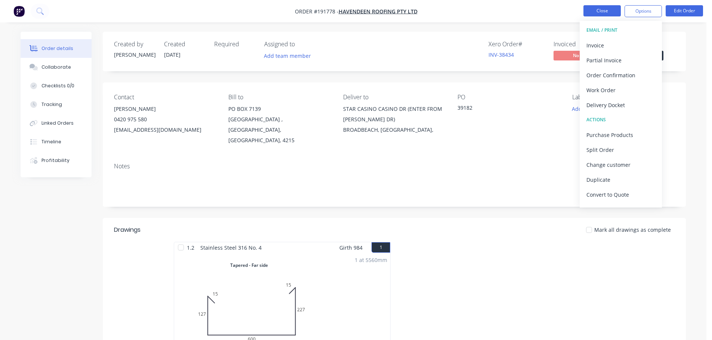
click at [597, 14] on button "Close" at bounding box center [601, 10] width 37 height 11
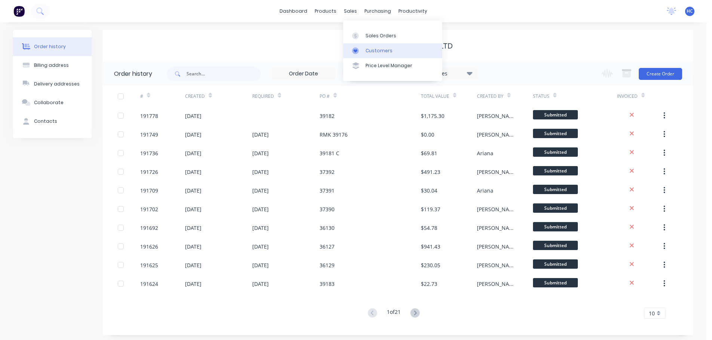
click at [370, 50] on div "Customers" at bounding box center [379, 50] width 27 height 7
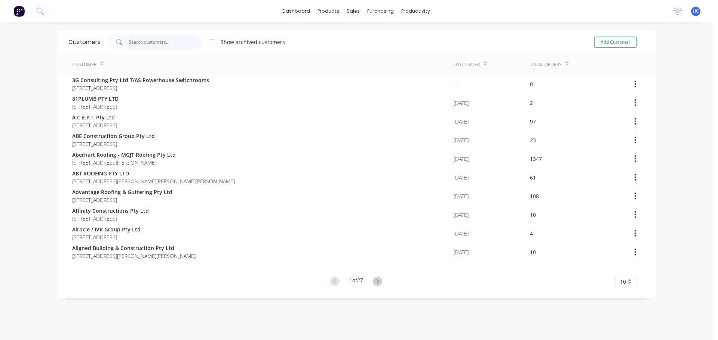
click at [166, 42] on input "text" at bounding box center [165, 42] width 73 height 15
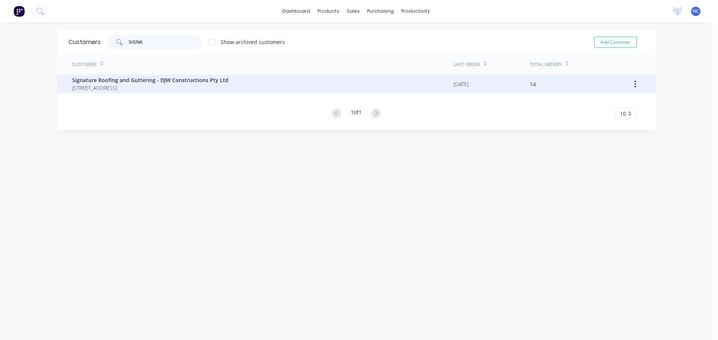
type input "SIGNA"
click at [147, 89] on span "[STREET_ADDRESS]" at bounding box center [150, 88] width 156 height 8
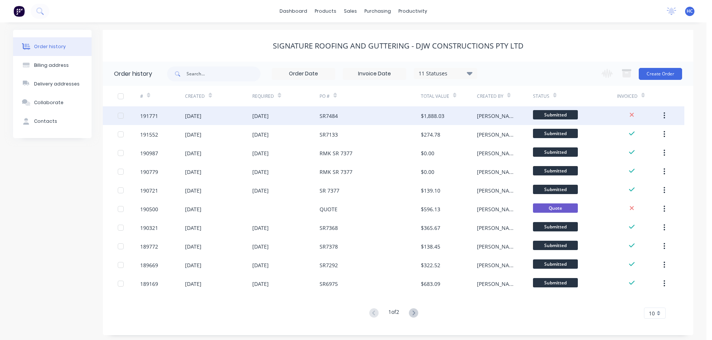
click at [378, 115] on div "SR7484" at bounding box center [370, 116] width 101 height 19
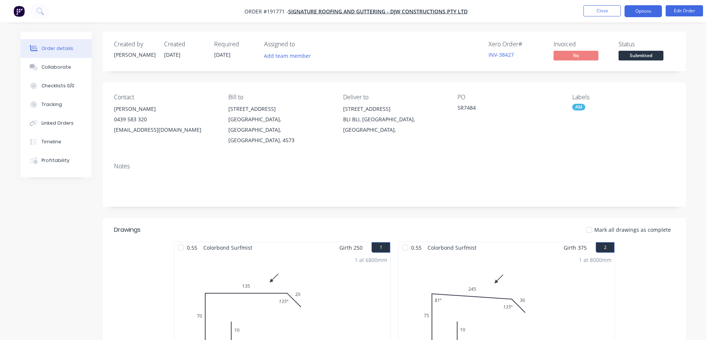
click at [642, 11] on button "Options" at bounding box center [643, 11] width 37 height 12
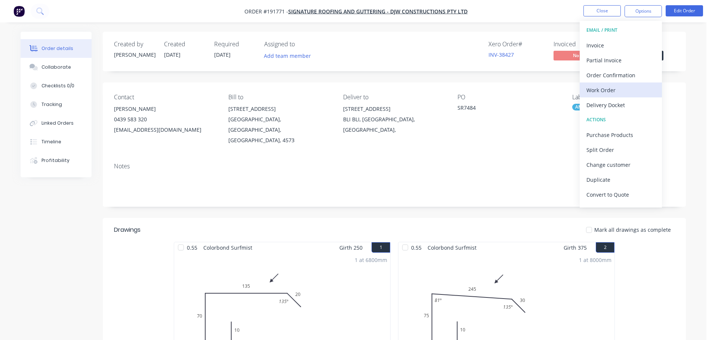
click at [625, 92] on div "Work Order" at bounding box center [620, 90] width 69 height 11
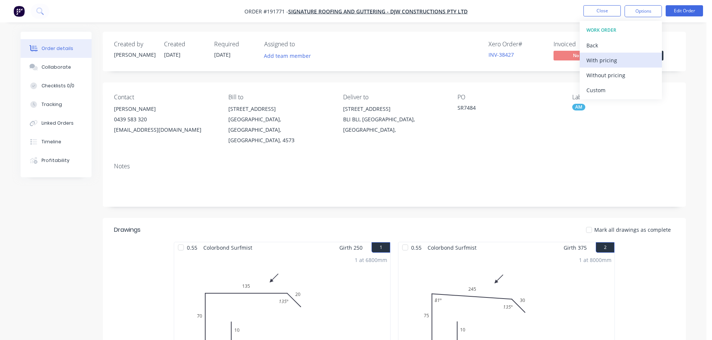
click at [618, 63] on div "With pricing" at bounding box center [620, 60] width 69 height 11
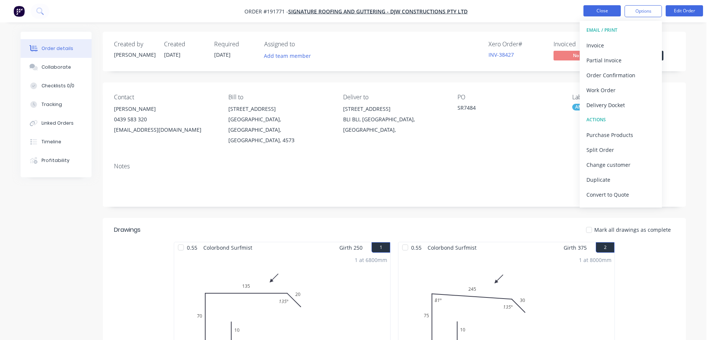
click at [590, 10] on button "Close" at bounding box center [601, 10] width 37 height 11
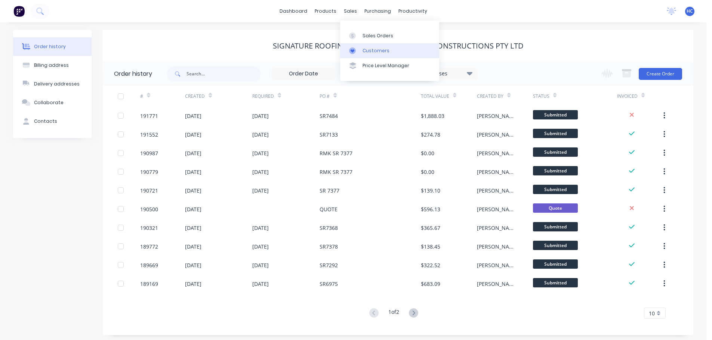
click at [372, 56] on link "Customers" at bounding box center [389, 50] width 99 height 15
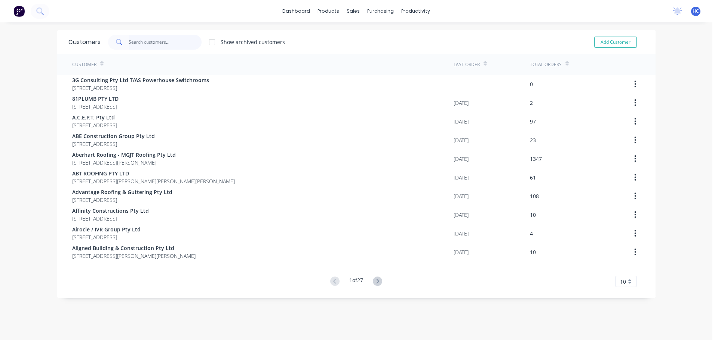
click at [161, 44] on input "text" at bounding box center [165, 42] width 73 height 15
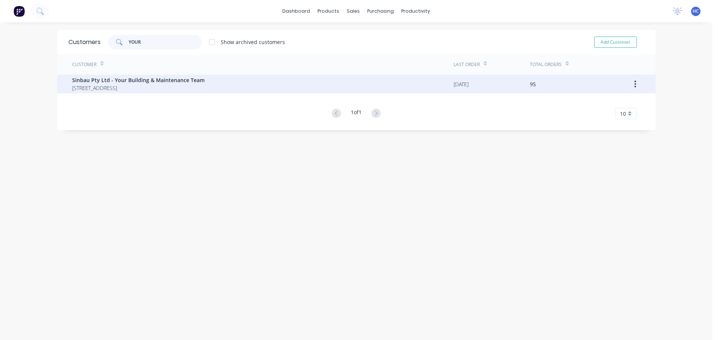
type input "YOUR"
click at [128, 78] on span "Sinbau Pty Ltd - Your Building & Maintenance Team" at bounding box center [138, 80] width 132 height 8
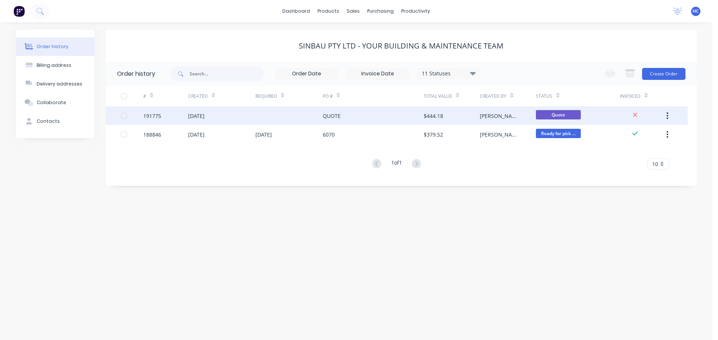
click at [349, 121] on div "QUOTE" at bounding box center [373, 116] width 101 height 19
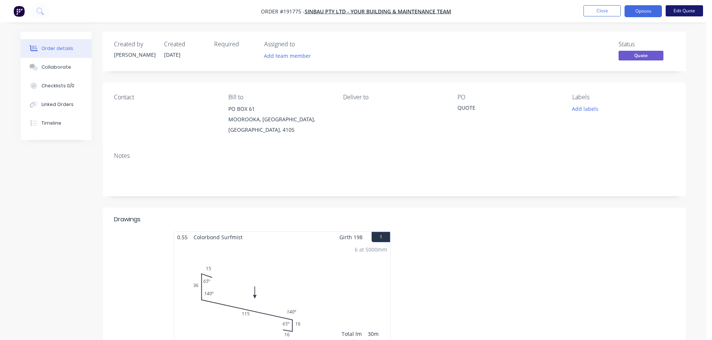
click at [692, 12] on button "Edit Quote" at bounding box center [684, 10] width 37 height 11
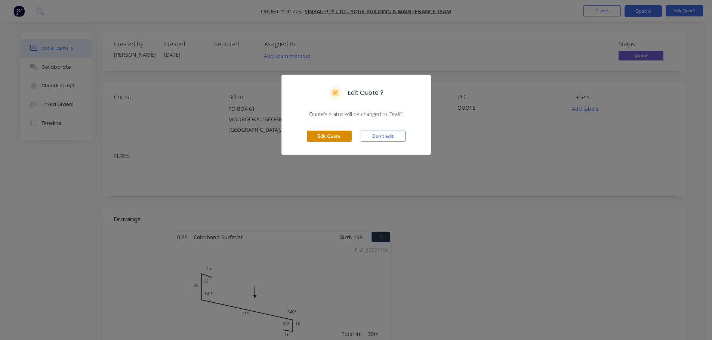
click at [333, 137] on button "Edit Quote" at bounding box center [329, 136] width 45 height 11
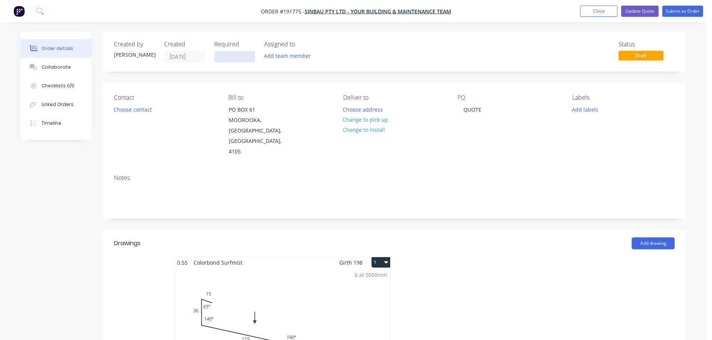
click at [235, 57] on input at bounding box center [235, 56] width 40 height 11
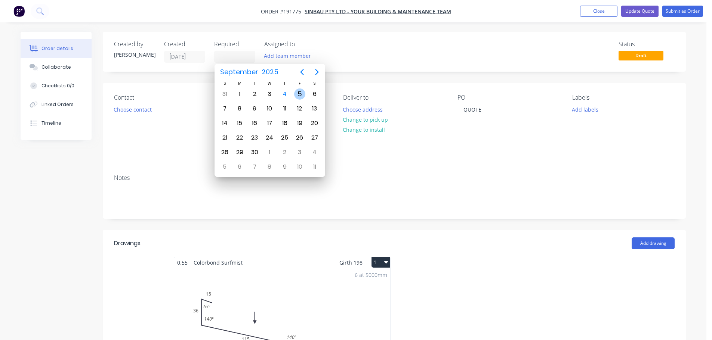
click at [293, 94] on div "5" at bounding box center [299, 94] width 15 height 14
type input "[DATE]"
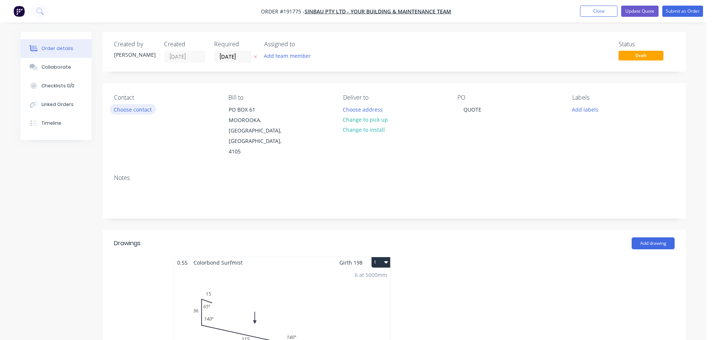
click at [132, 111] on button "Choose contact" at bounding box center [133, 109] width 46 height 10
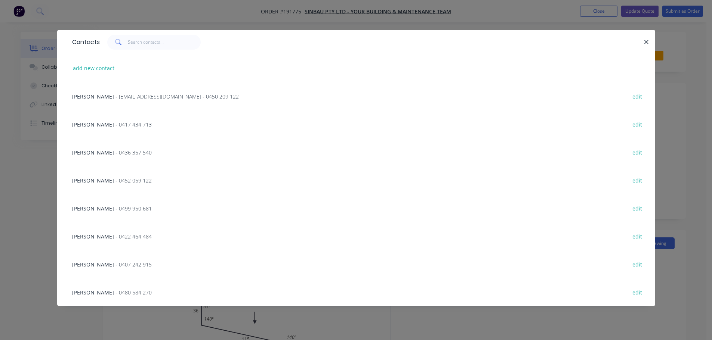
click at [117, 293] on span "- 0480 584 270" at bounding box center [133, 292] width 36 height 7
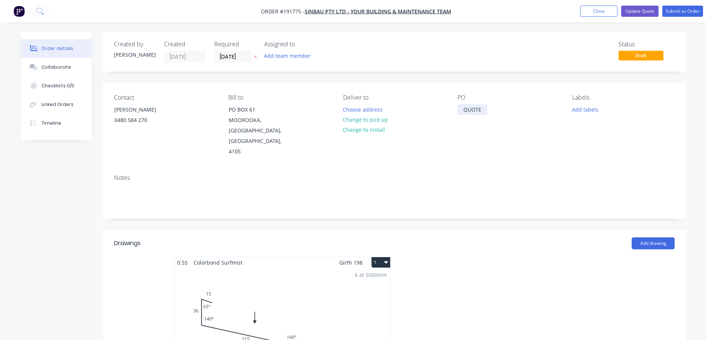
click at [469, 107] on div "QUOTE" at bounding box center [472, 109] width 30 height 11
click at [457, 257] on div at bounding box center [506, 323] width 224 height 133
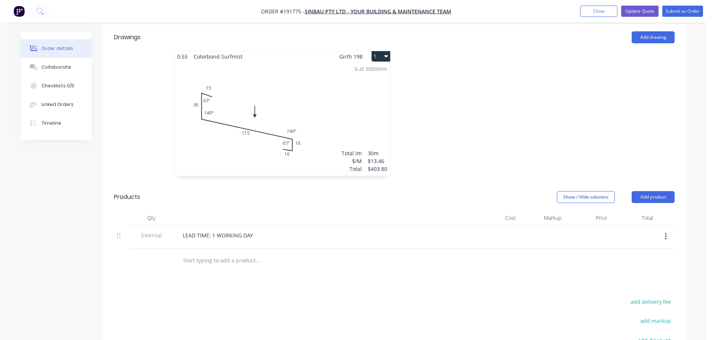
scroll to position [224, 0]
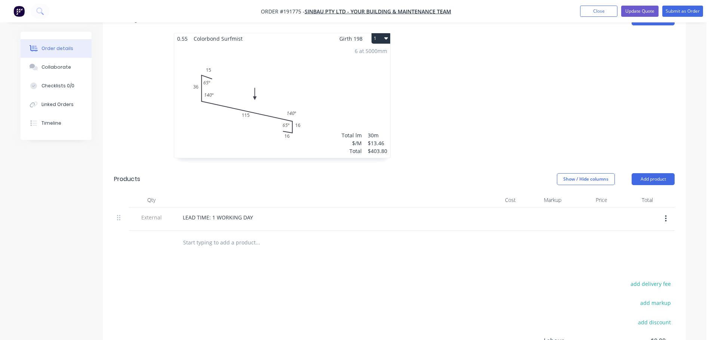
click at [667, 212] on button "button" at bounding box center [666, 218] width 18 height 13
click at [644, 248] on div "Delete" at bounding box center [639, 253] width 58 height 11
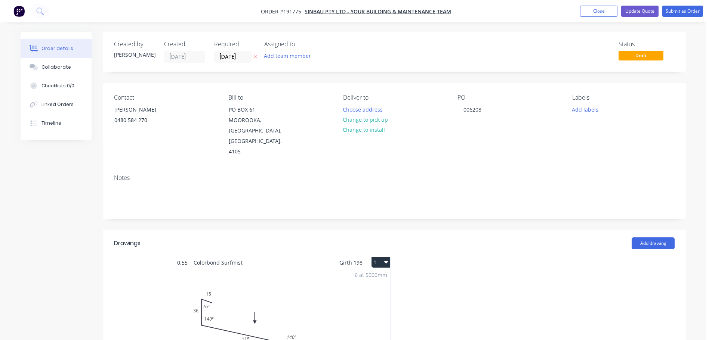
scroll to position [75, 0]
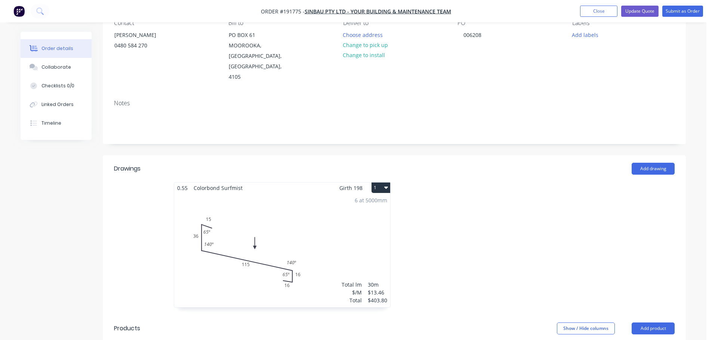
click at [490, 197] on div at bounding box center [506, 248] width 224 height 133
click at [599, 6] on button "Close" at bounding box center [598, 11] width 37 height 11
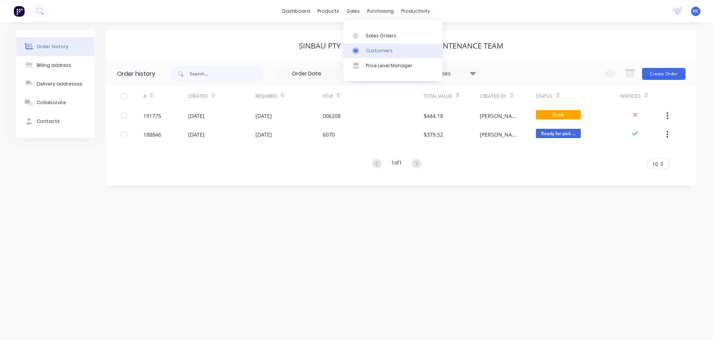
click at [373, 53] on div "Customers" at bounding box center [379, 50] width 27 height 7
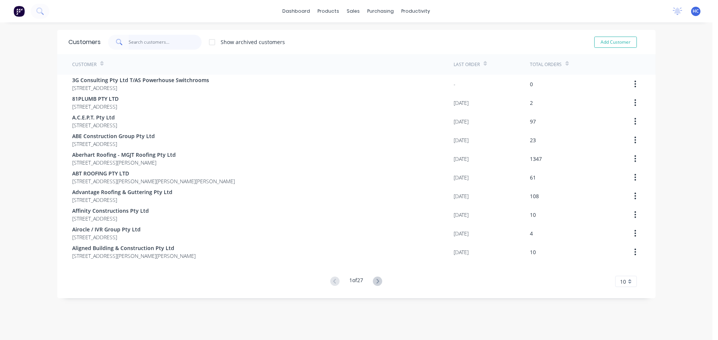
click at [183, 42] on input "text" at bounding box center [165, 42] width 73 height 15
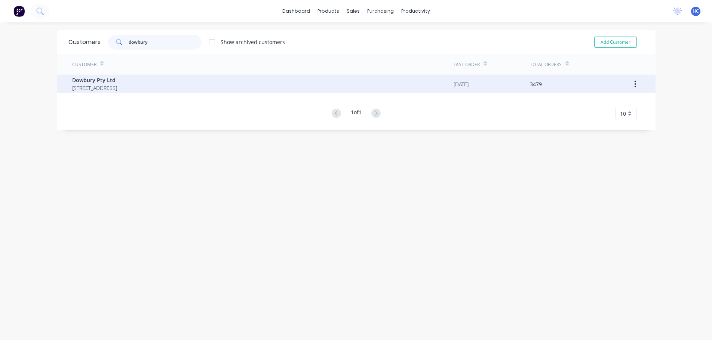
type input "dowbury"
click at [114, 84] on span "[STREET_ADDRESS]" at bounding box center [94, 88] width 45 height 8
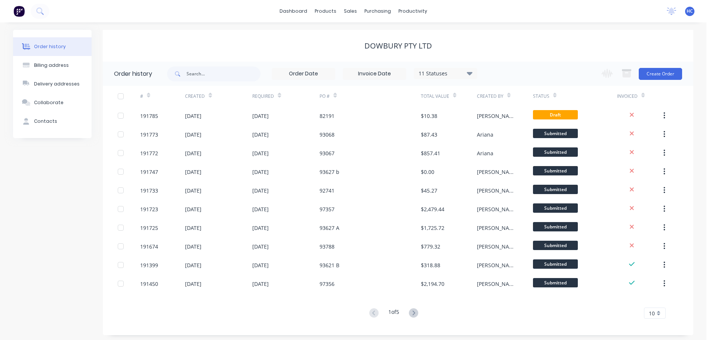
click at [656, 81] on div "Change order status Submitted Manufactured Ready for pick up Slitting Delivered…" at bounding box center [639, 74] width 85 height 24
click at [660, 70] on button "Create Order" at bounding box center [660, 74] width 43 height 12
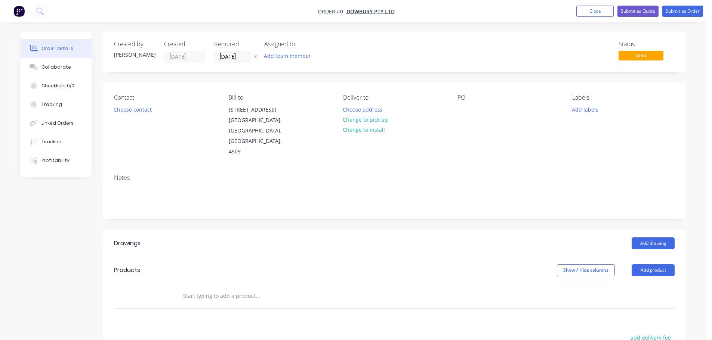
click at [604, 4] on nav "Order #0 - Dowbury Pty Ltd Add product Close Submit as Quote Submit as Order" at bounding box center [356, 11] width 712 height 22
click at [608, 10] on button "Close" at bounding box center [594, 11] width 37 height 11
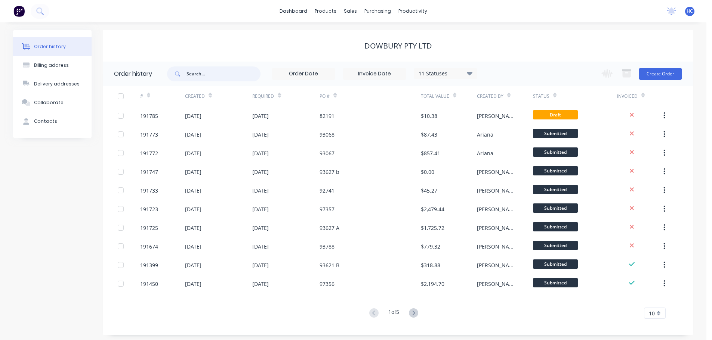
click at [191, 68] on input "text" at bounding box center [224, 74] width 74 height 15
type input "[PERSON_NAME]"
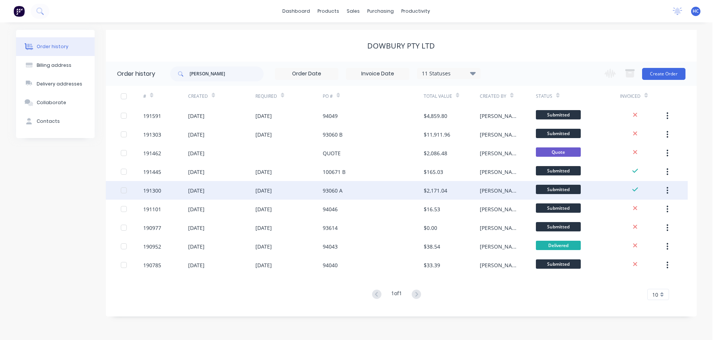
click at [370, 192] on div "93060 A" at bounding box center [373, 190] width 101 height 19
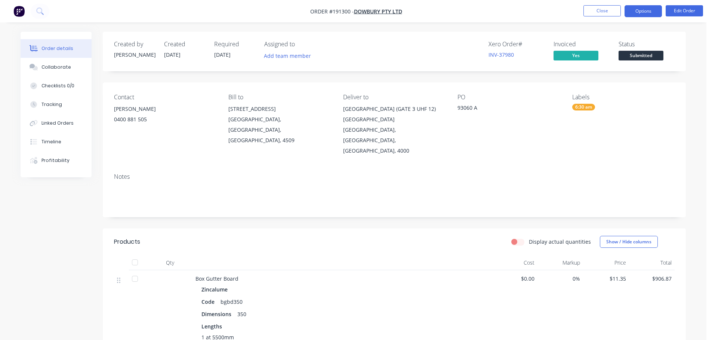
click at [628, 12] on button "Options" at bounding box center [643, 11] width 37 height 12
click at [605, 9] on button "Close" at bounding box center [601, 10] width 37 height 11
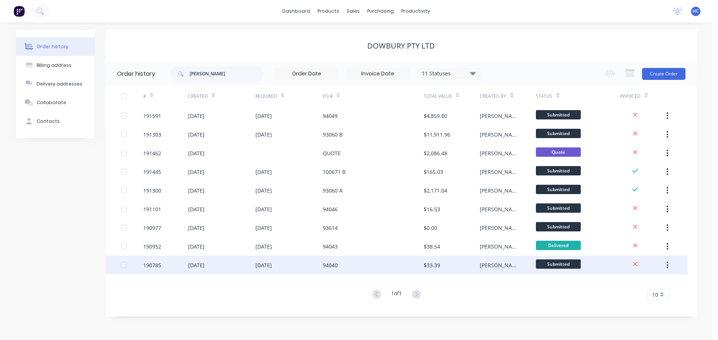
click at [346, 266] on div "94040" at bounding box center [373, 265] width 101 height 19
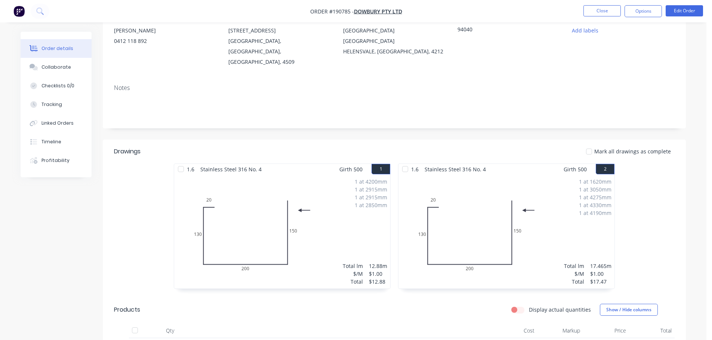
scroll to position [78, 0]
click at [66, 61] on button "Collaborate" at bounding box center [56, 67] width 71 height 19
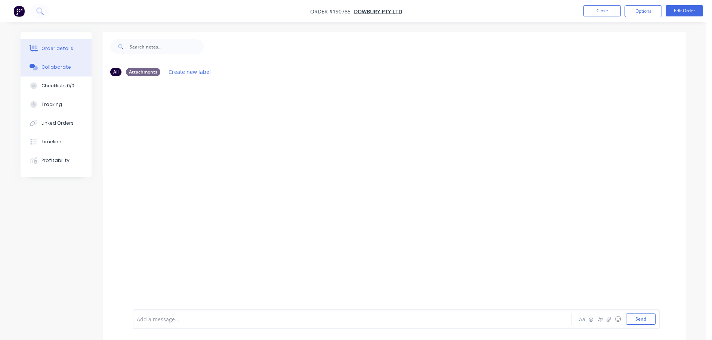
click at [61, 46] on div "Order details" at bounding box center [57, 48] width 32 height 7
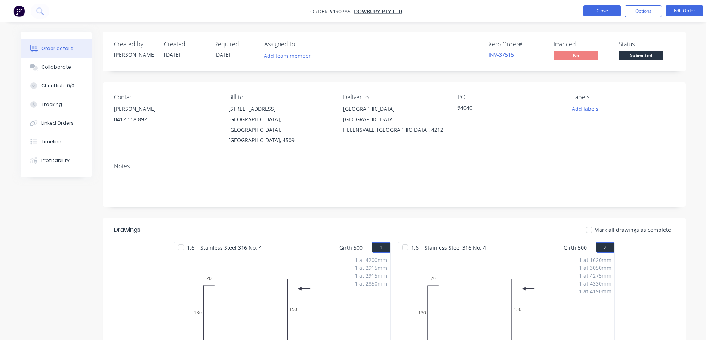
click at [593, 10] on button "Close" at bounding box center [601, 10] width 37 height 11
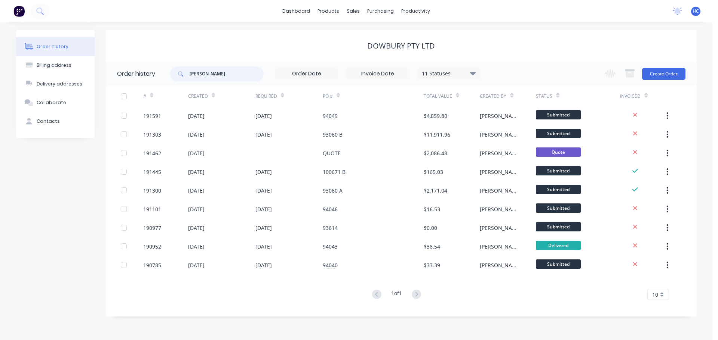
drag, startPoint x: 178, startPoint y: 76, endPoint x: 170, endPoint y: 75, distance: 8.4
click at [170, 75] on header "Order history HAYDEN 11 Statuses Invoice Status Invoiced Not Invoiced Partial O…" at bounding box center [401, 74] width 591 height 24
type input "94036"
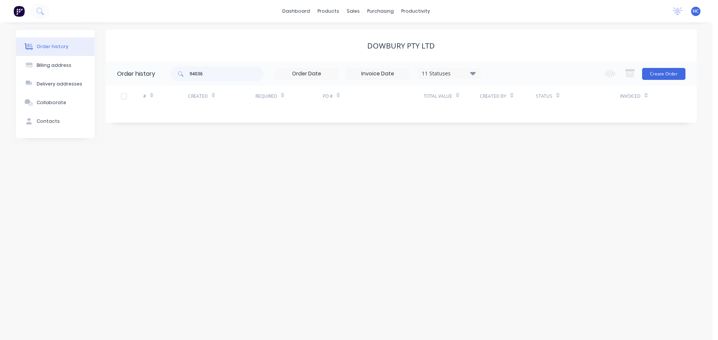
click at [444, 79] on div "11 Statuses Invoice Status Invoiced Not Invoiced Partial Order Status All Archi…" at bounding box center [449, 73] width 64 height 11
click at [470, 73] on icon at bounding box center [472, 73] width 6 height 3
click at [510, 175] on label at bounding box center [510, 175] width 0 height 0
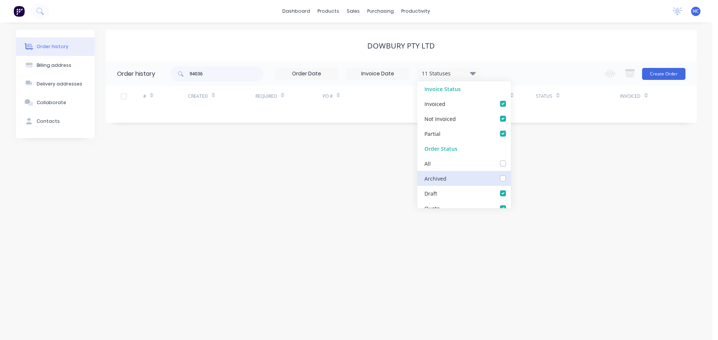
click at [510, 176] on input "checkbox" at bounding box center [513, 178] width 6 height 7
checkbox input "true"
click at [573, 184] on div "Order history Billing address Delivery addresses Collaborate Contacts Dowbury P…" at bounding box center [356, 181] width 712 height 318
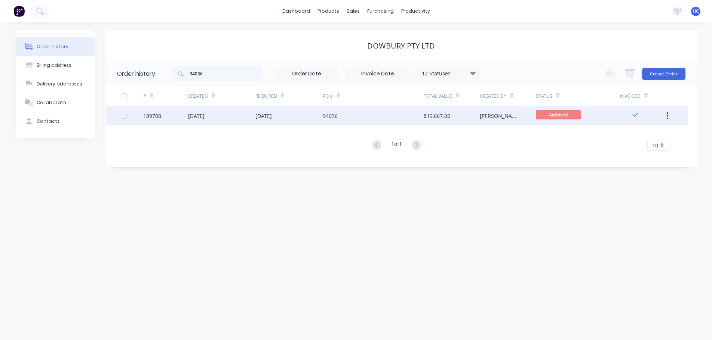
click at [376, 124] on div "94036" at bounding box center [373, 116] width 101 height 19
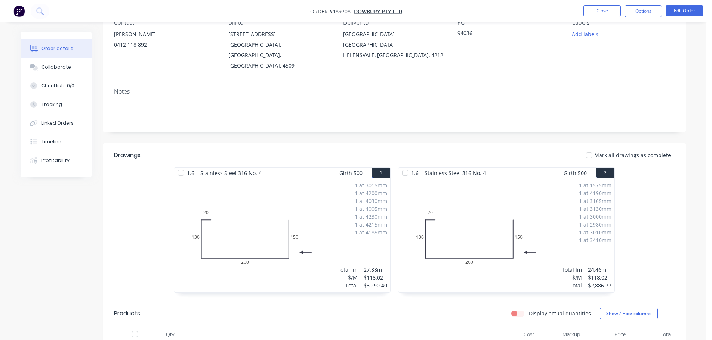
scroll to position [299, 0]
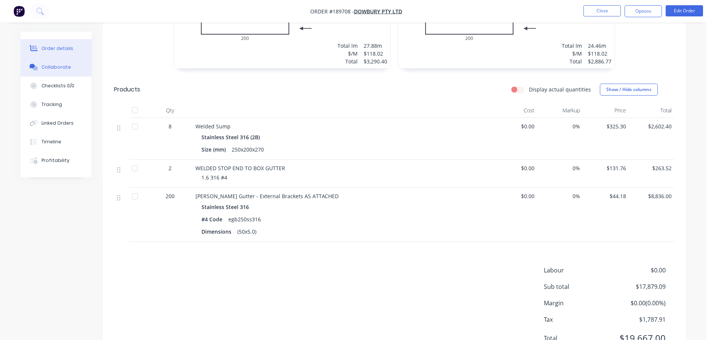
click at [54, 68] on div "Collaborate" at bounding box center [56, 67] width 30 height 7
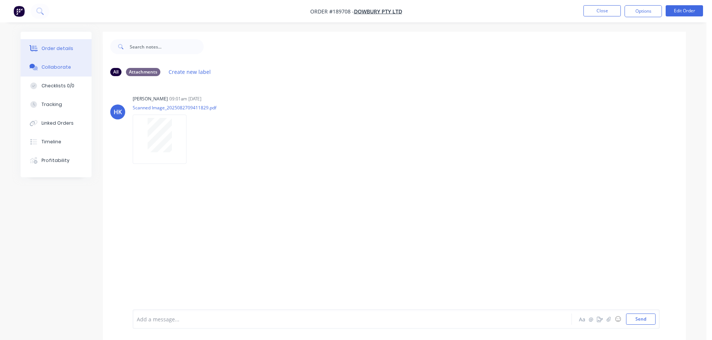
click at [47, 43] on button "Order details" at bounding box center [56, 48] width 71 height 19
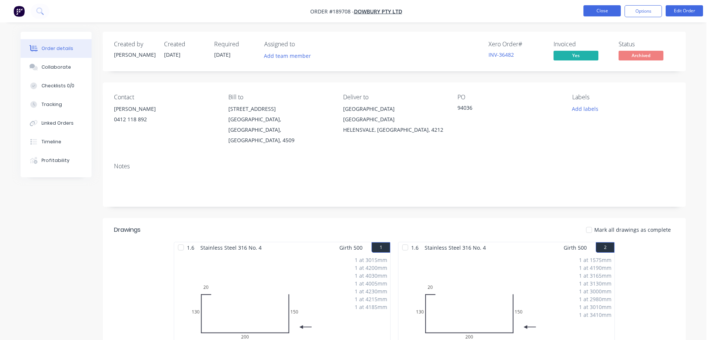
click at [607, 10] on button "Close" at bounding box center [601, 10] width 37 height 11
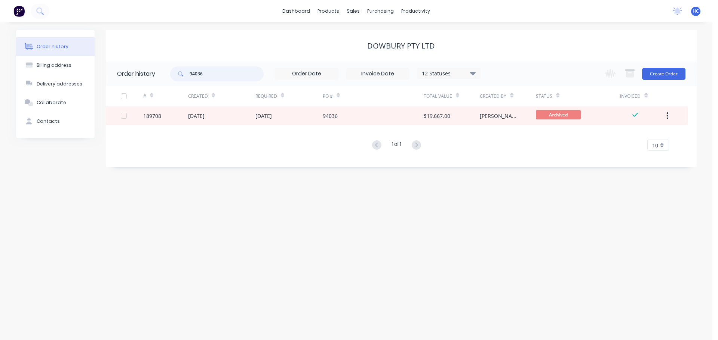
drag, startPoint x: 220, startPoint y: 73, endPoint x: 172, endPoint y: 75, distance: 48.7
click at [174, 75] on div "94036" at bounding box center [216, 74] width 93 height 15
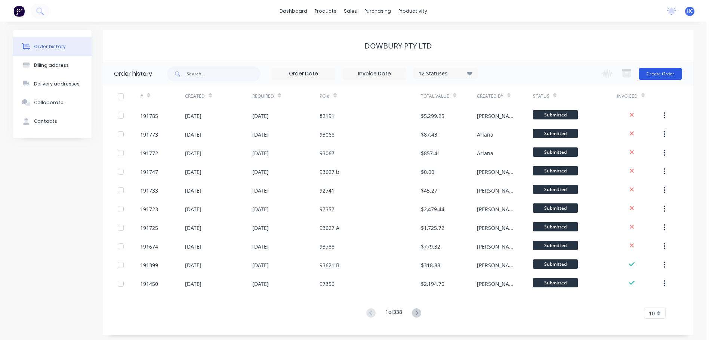
click at [658, 70] on button "Create Order" at bounding box center [660, 74] width 43 height 12
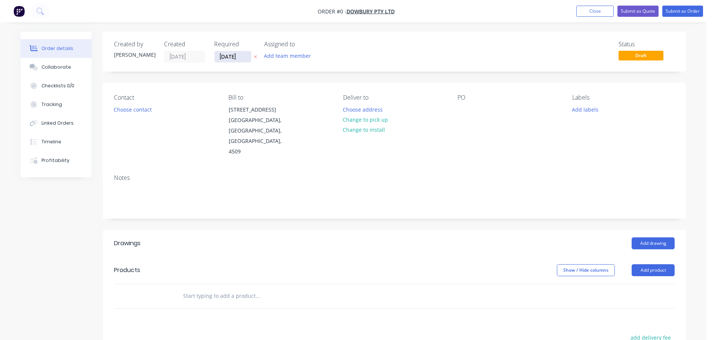
click at [241, 55] on input "[DATE]" at bounding box center [233, 56] width 37 height 11
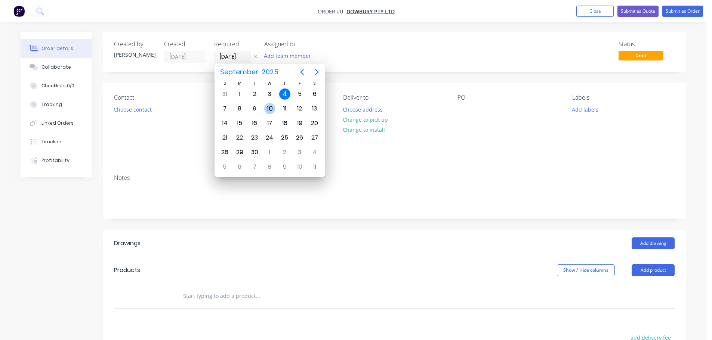
click at [272, 107] on div "10" at bounding box center [269, 108] width 11 height 11
type input "10/09/25"
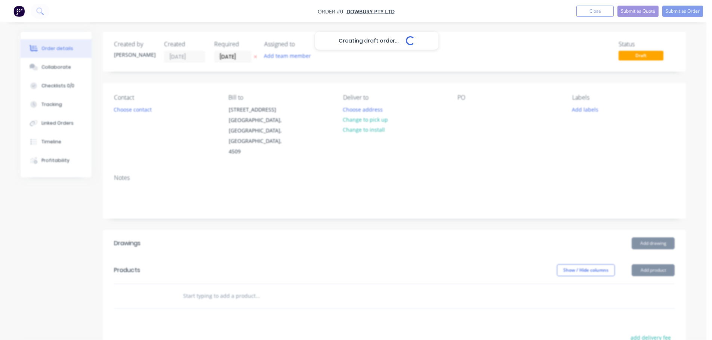
click at [131, 111] on div "Creating draft order... Loading..." at bounding box center [377, 202] width 712 height 340
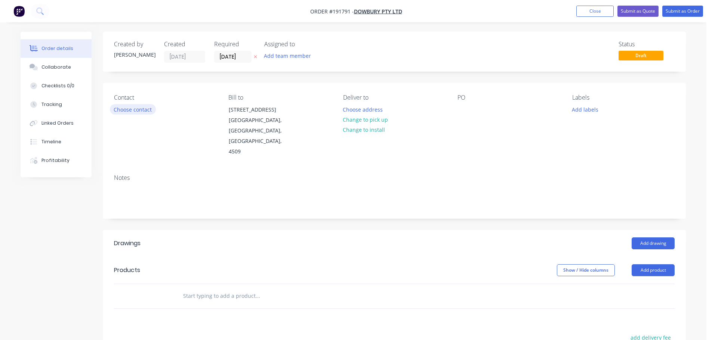
click at [130, 112] on button "Choose contact" at bounding box center [133, 109] width 46 height 10
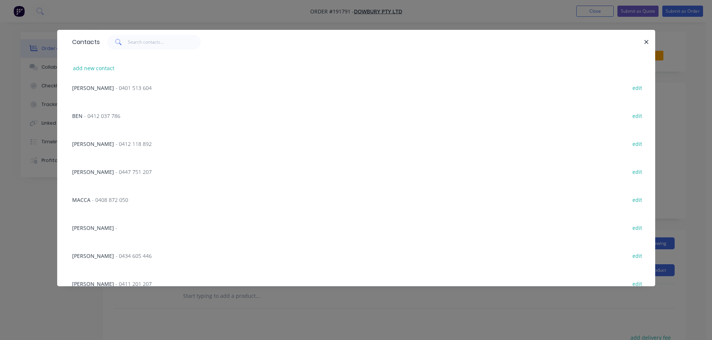
scroll to position [449, 0]
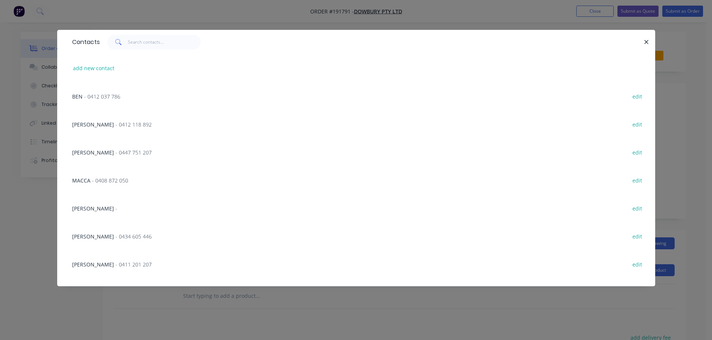
click at [127, 125] on div "WADE - 0412 118 892 edit" at bounding box center [356, 124] width 576 height 28
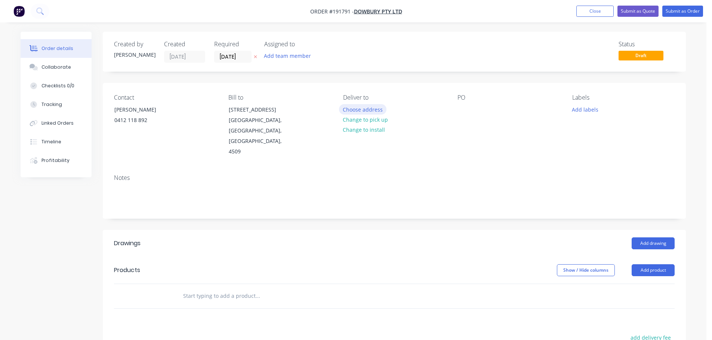
click at [369, 109] on button "Choose address" at bounding box center [363, 109] width 48 height 10
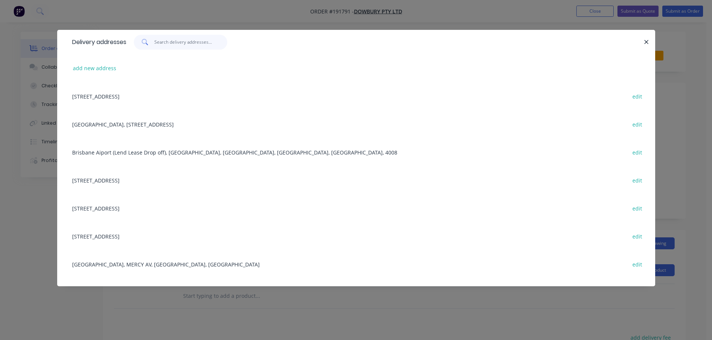
click at [199, 36] on input "text" at bounding box center [190, 42] width 73 height 15
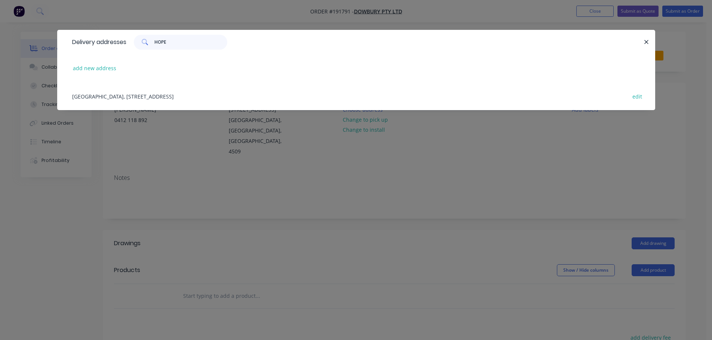
type input "HOPE"
click at [203, 98] on div "HOPE ISLAND TRAIN STATION, 2 RIVER COVE PL, HELENSVALE, Australia, 4212 edit" at bounding box center [356, 96] width 576 height 28
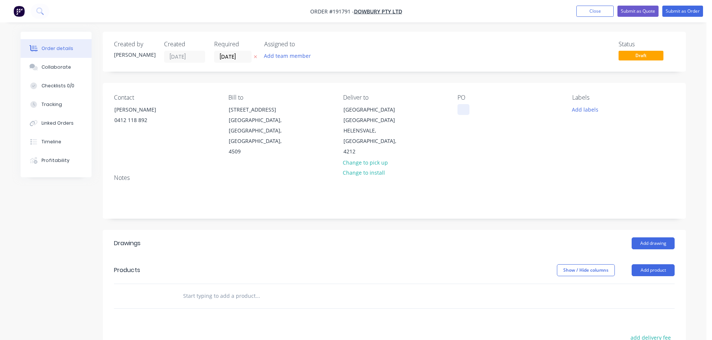
click at [464, 105] on div at bounding box center [463, 109] width 12 height 11
click at [649, 245] on button "Add drawing" at bounding box center [653, 244] width 43 height 12
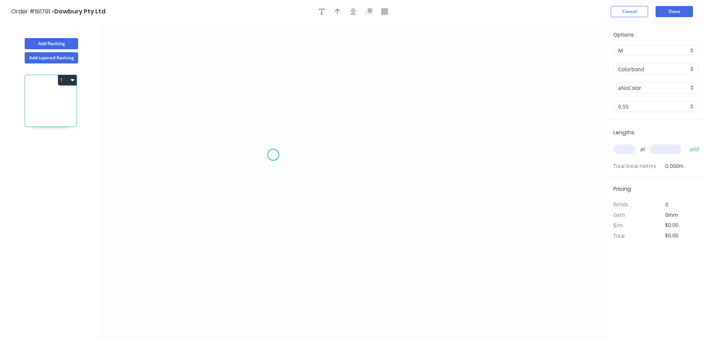
click at [278, 153] on icon "0" at bounding box center [353, 181] width 505 height 317
click at [277, 266] on icon "0" at bounding box center [353, 181] width 505 height 317
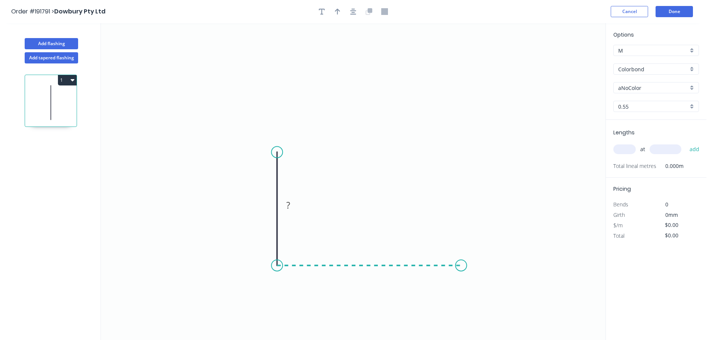
click at [461, 266] on icon "0 ?" at bounding box center [353, 181] width 505 height 317
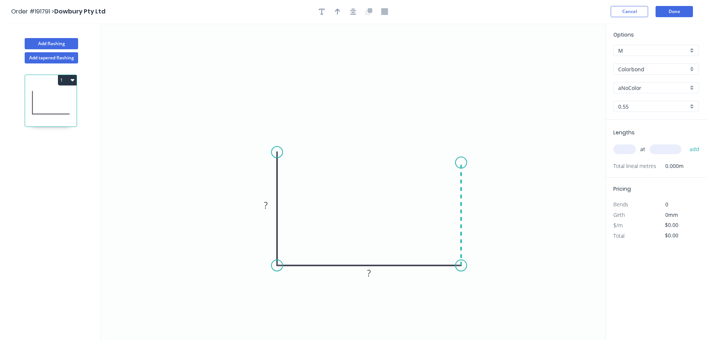
click at [465, 163] on icon "0 ? ?" at bounding box center [353, 181] width 505 height 317
click at [434, 163] on icon "0 ? ? ?" at bounding box center [353, 181] width 505 height 317
click at [447, 151] on tspan "?" at bounding box center [448, 148] width 4 height 12
type input "$13.09"
click at [386, 122] on icon "0 150 200 130 20" at bounding box center [353, 181] width 505 height 317
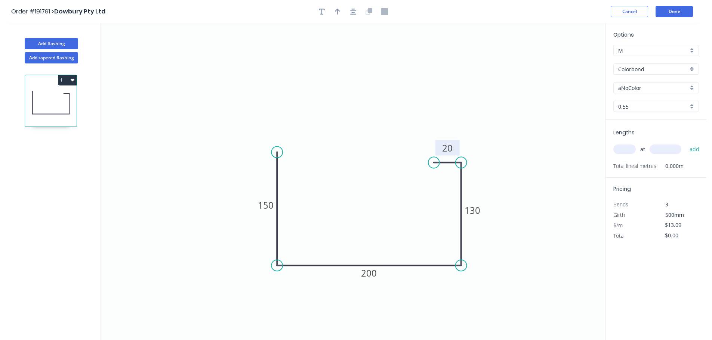
click at [343, 11] on div at bounding box center [353, 11] width 78 height 11
click at [340, 10] on icon "button" at bounding box center [337, 11] width 5 height 7
click at [567, 59] on icon at bounding box center [567, 52] width 7 height 24
drag, startPoint x: 567, startPoint y: 59, endPoint x: 491, endPoint y: 169, distance: 133.4
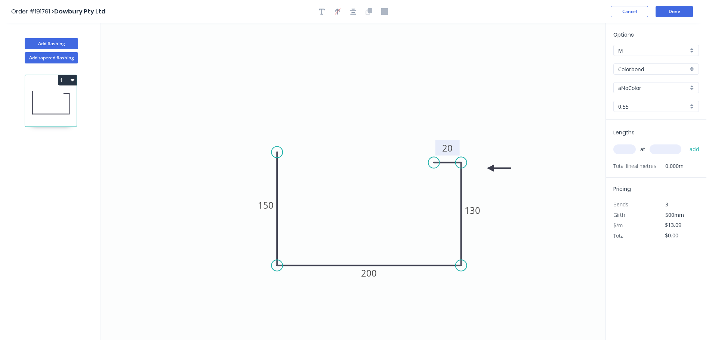
click at [491, 169] on icon at bounding box center [499, 168] width 24 height 7
click at [637, 70] on input "Colorbond" at bounding box center [653, 69] width 70 height 8
click at [656, 105] on div "Stainless Steel 316" at bounding box center [656, 108] width 85 height 13
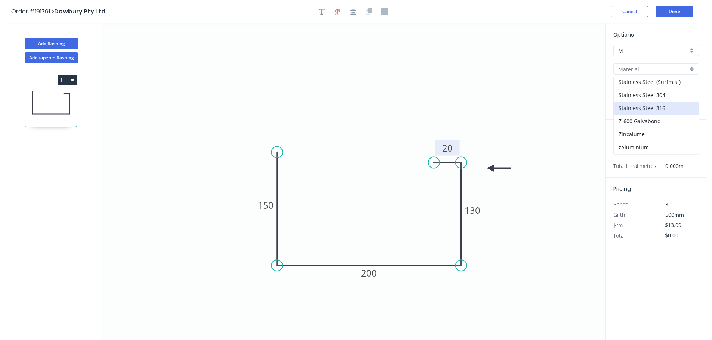
type input "Stainless Steel 316"
type input "2B"
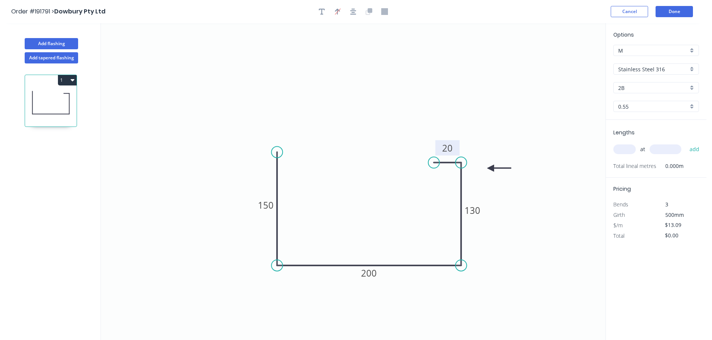
type input "$45.71"
click at [645, 88] on input "2B" at bounding box center [653, 88] width 70 height 8
click at [634, 115] on div "No. 4" at bounding box center [656, 115] width 85 height 13
type input "No. 4"
click at [628, 104] on input "0.55" at bounding box center [653, 107] width 70 height 8
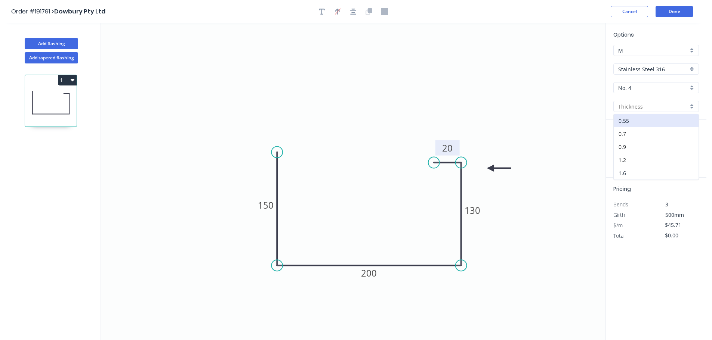
drag, startPoint x: 628, startPoint y: 172, endPoint x: 631, endPoint y: 151, distance: 21.1
click at [628, 172] on div "1.6" at bounding box center [656, 173] width 85 height 13
type input "1.6"
type input "$1.00"
click at [627, 150] on input "text" at bounding box center [624, 150] width 22 height 10
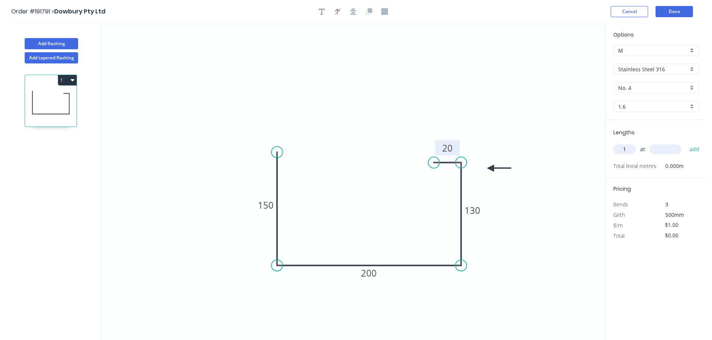
type input "1"
type input "5500"
click at [686, 143] on button "add" at bounding box center [695, 149] width 18 height 13
type input "$5.50"
type input "1"
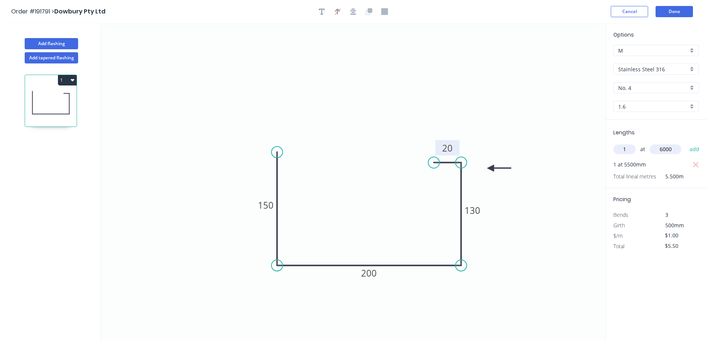
type input "6000"
click at [686, 143] on button "add" at bounding box center [695, 149] width 18 height 13
type input "$11.50"
type input "1"
type input "2340"
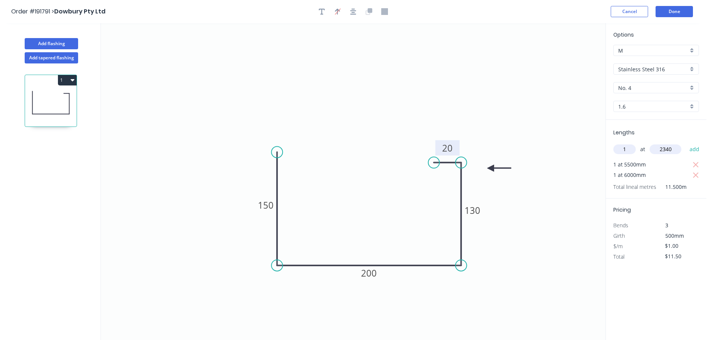
click at [686, 143] on button "add" at bounding box center [695, 149] width 18 height 13
type input "$13.84"
type input "1"
type input "2965"
click at [686, 143] on button "add" at bounding box center [695, 149] width 18 height 13
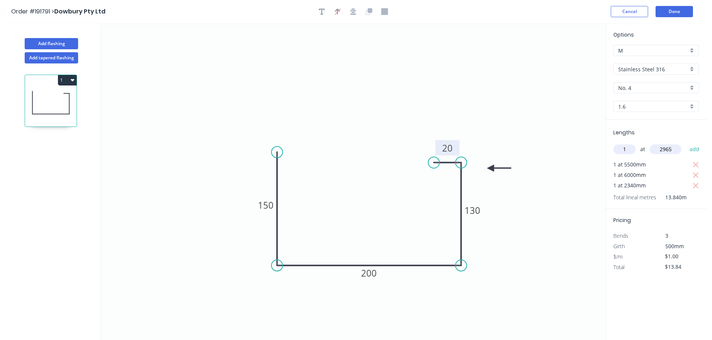
type input "$16.81"
type input "1"
type input "4570"
click at [686, 143] on button "add" at bounding box center [695, 149] width 18 height 13
type input "$21.38"
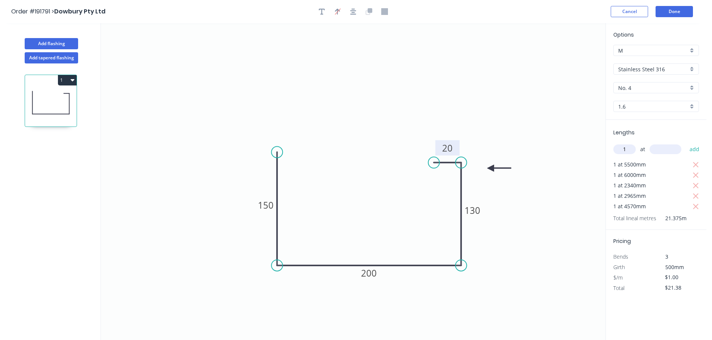
type input "1"
type input "4000"
click at [686, 143] on button "add" at bounding box center [695, 149] width 18 height 13
type input "$25.38"
type input "1"
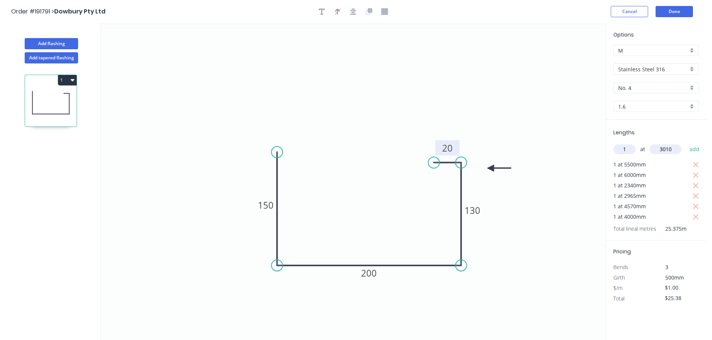
type input "3010"
click at [686, 143] on button "add" at bounding box center [695, 149] width 18 height 13
type input "$28.39"
click at [664, 12] on button "Done" at bounding box center [674, 11] width 37 height 11
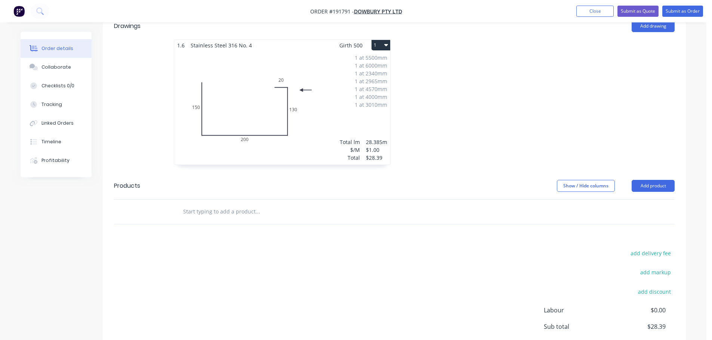
click at [463, 121] on div at bounding box center [506, 106] width 224 height 133
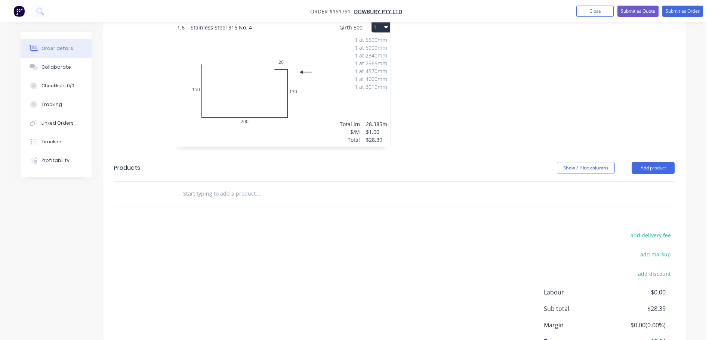
scroll to position [218, 0]
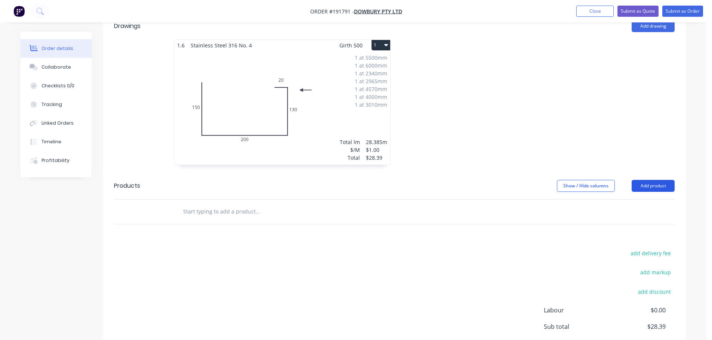
click at [653, 188] on button "Add product" at bounding box center [653, 186] width 43 height 12
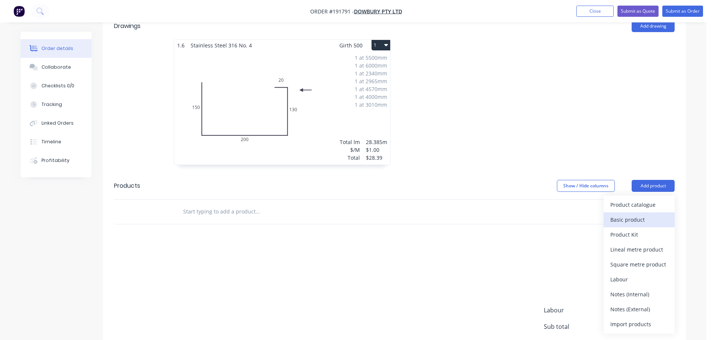
click at [641, 216] on div "Basic product" at bounding box center [639, 220] width 58 height 11
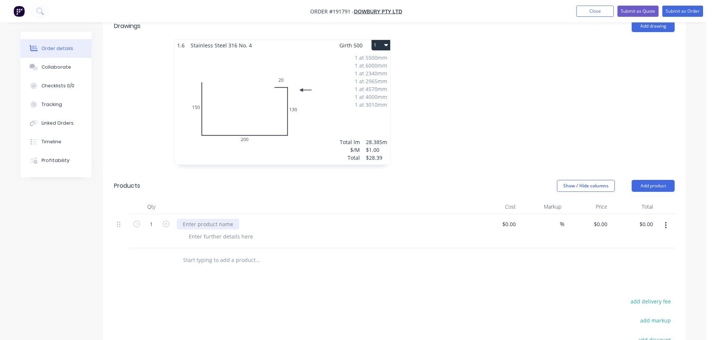
click at [227, 223] on div at bounding box center [208, 224] width 62 height 11
click at [197, 238] on div at bounding box center [221, 236] width 76 height 11
click at [245, 201] on div at bounding box center [323, 207] width 299 height 15
click at [181, 224] on div "WELDED STOP END TO BOX GUTTER" at bounding box center [228, 224] width 102 height 11
click at [230, 190] on div "Products" at bounding box center [173, 186] width 119 height 12
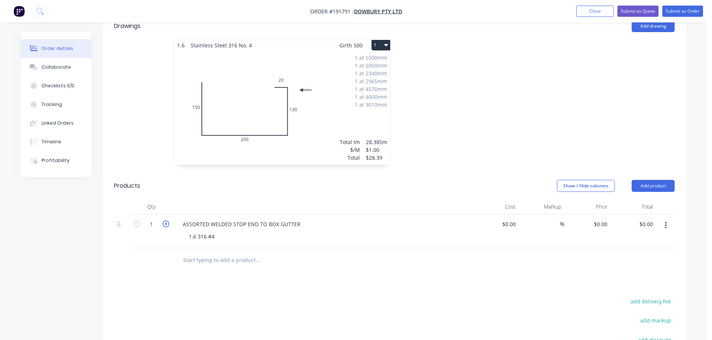
click at [164, 226] on icon "button" at bounding box center [166, 224] width 7 height 7
type input "4"
click at [207, 206] on div at bounding box center [323, 207] width 299 height 15
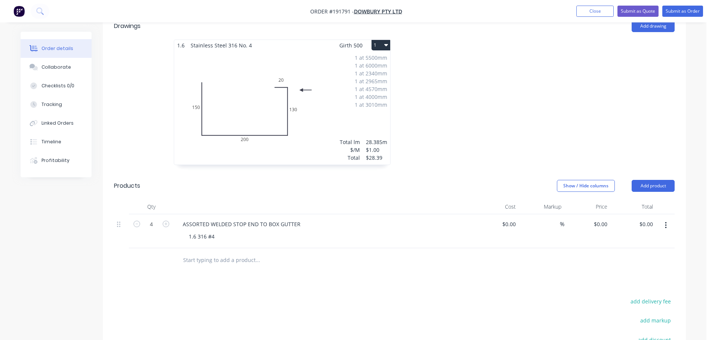
scroll to position [292, 0]
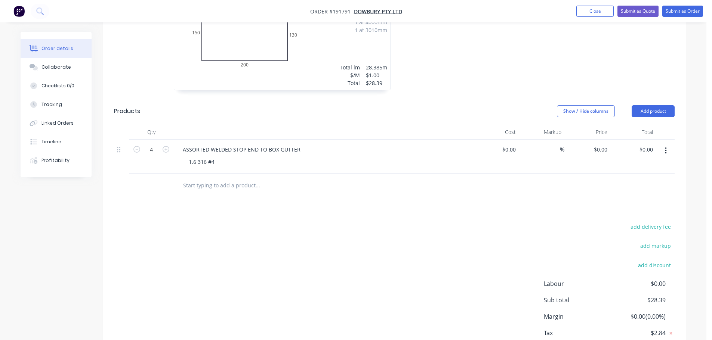
click at [661, 149] on button "button" at bounding box center [666, 150] width 18 height 13
click at [635, 174] on div "Duplicate" at bounding box center [639, 170] width 58 height 11
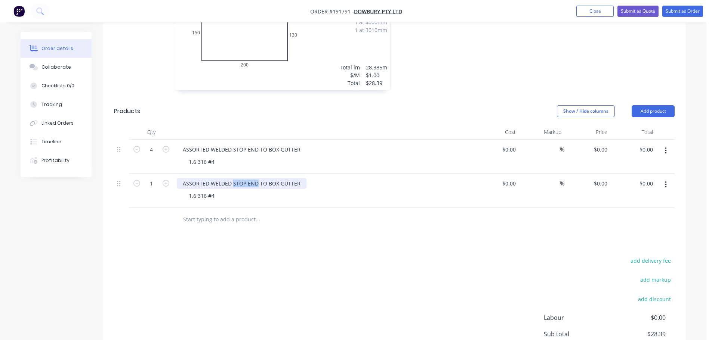
drag, startPoint x: 257, startPoint y: 184, endPoint x: 234, endPoint y: 183, distance: 23.2
click at [234, 183] on div "ASSORTED WELDED STOP END TO BOX GUTTER" at bounding box center [242, 183] width 130 height 11
click at [167, 180] on icon "button" at bounding box center [166, 183] width 7 height 7
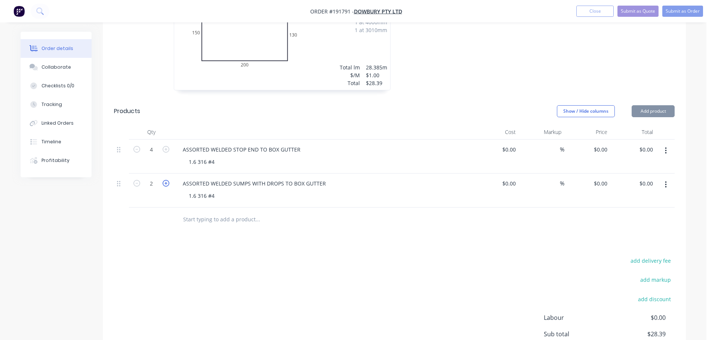
click at [167, 180] on icon "button" at bounding box center [166, 183] width 7 height 7
type input "3"
click at [665, 185] on icon "button" at bounding box center [666, 185] width 2 height 8
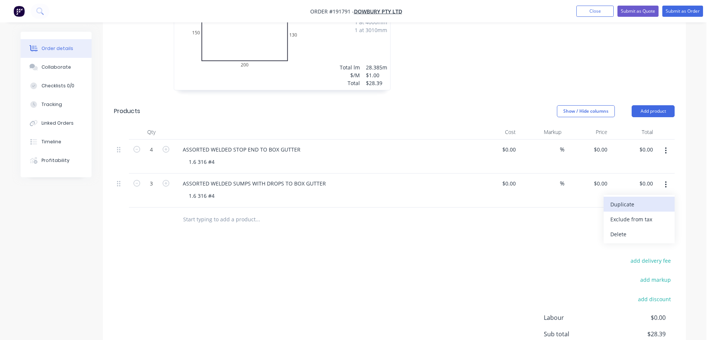
click at [634, 209] on div "Duplicate" at bounding box center [639, 204] width 58 height 11
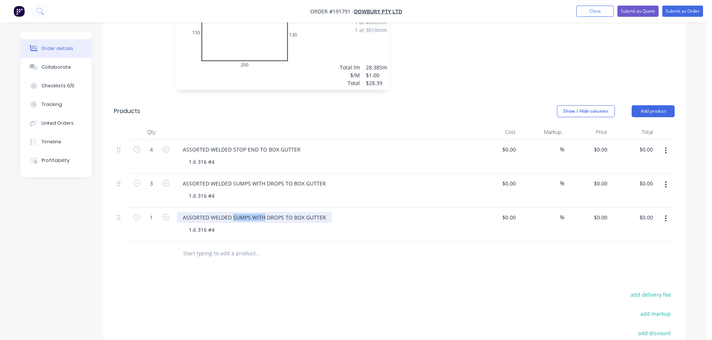
drag, startPoint x: 264, startPoint y: 218, endPoint x: 233, endPoint y: 218, distance: 30.3
click at [233, 218] on div "ASSORTED WELDED SUMPS WITH DROPS TO BOX GUTTER" at bounding box center [254, 217] width 155 height 11
click at [303, 274] on div "Drawings Add drawing 1.6 Stainless Steel 316 No. 4 Girth 500 1 0 150 200 130 20…" at bounding box center [394, 192] width 583 height 508
click at [293, 220] on div "ASSORTED WELDED DROPS TO BOX GUTTER" at bounding box center [237, 217] width 121 height 11
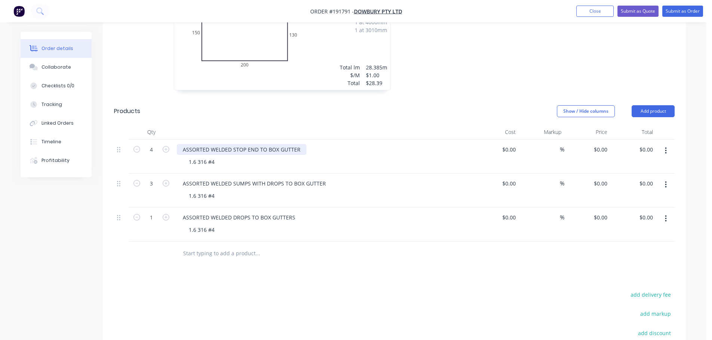
click at [301, 147] on div "ASSORTED WELDED STOP END TO BOX GUTTER" at bounding box center [242, 149] width 130 height 11
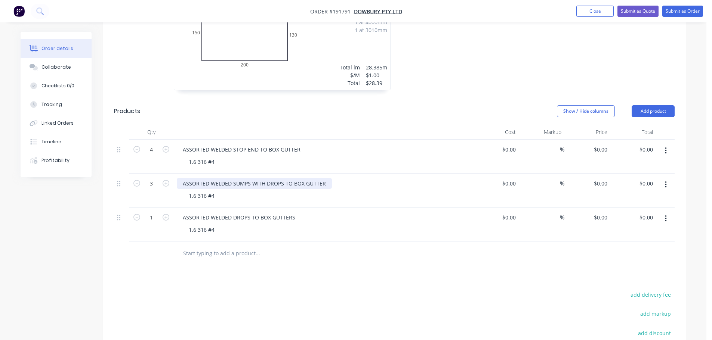
click at [326, 181] on div "ASSORTED WELDED SUMPS WITH DROPS TO BOX GUTTER" at bounding box center [254, 183] width 155 height 11
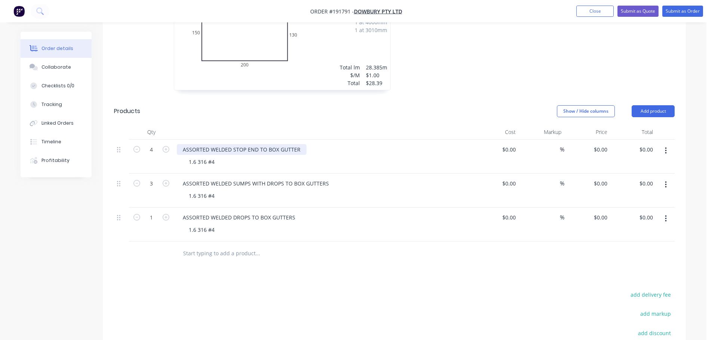
click at [301, 154] on div "ASSORTED WELDED STOP END TO BOX GUTTER" at bounding box center [242, 149] width 130 height 11
click at [297, 148] on div "ASSORTED WELDED STOP END TO BOX GUTTER" at bounding box center [242, 149] width 130 height 11
drag, startPoint x: 333, startPoint y: 272, endPoint x: 277, endPoint y: 255, distance: 57.9
click at [333, 272] on div "Drawings Add drawing 1.6 Stainless Steel 316 No. 4 Girth 500 1 0 150 200 130 20…" at bounding box center [394, 192] width 583 height 508
click at [164, 215] on icon "button" at bounding box center [166, 217] width 7 height 7
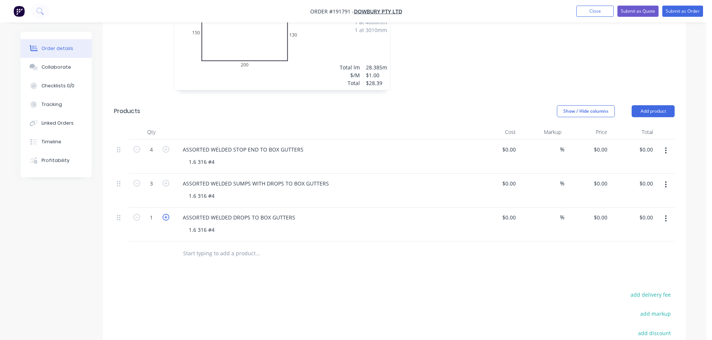
type input "2"
click at [284, 277] on div "Drawings Add drawing 1.6 Stainless Steel 316 No. 4 Girth 500 1 0 150 200 130 20…" at bounding box center [394, 192] width 583 height 508
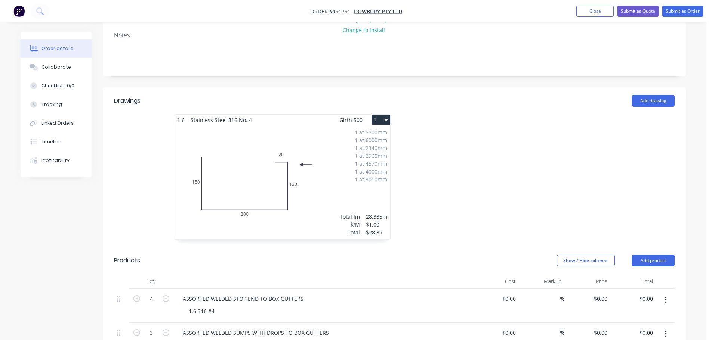
scroll to position [409, 0]
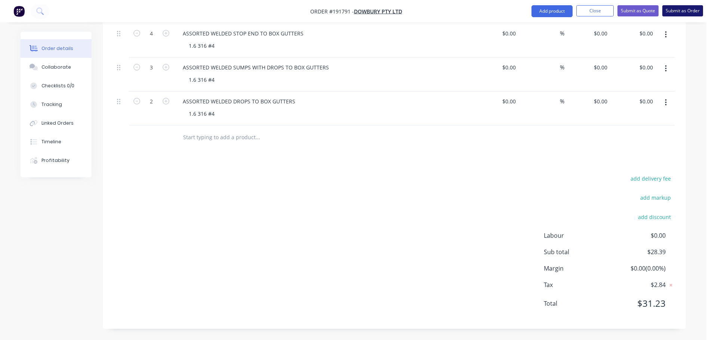
click at [680, 13] on button "Submit as Order" at bounding box center [682, 10] width 41 height 11
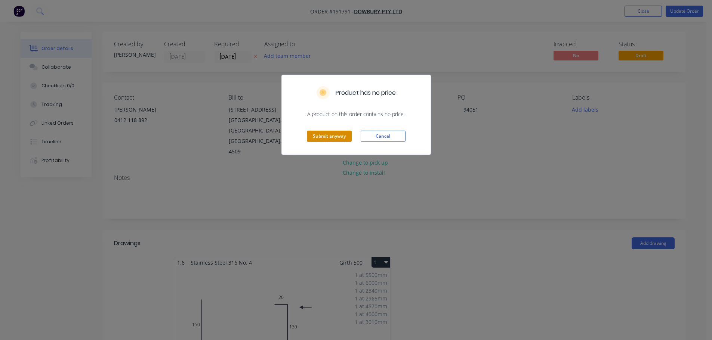
click at [317, 139] on button "Submit anyway" at bounding box center [329, 136] width 45 height 11
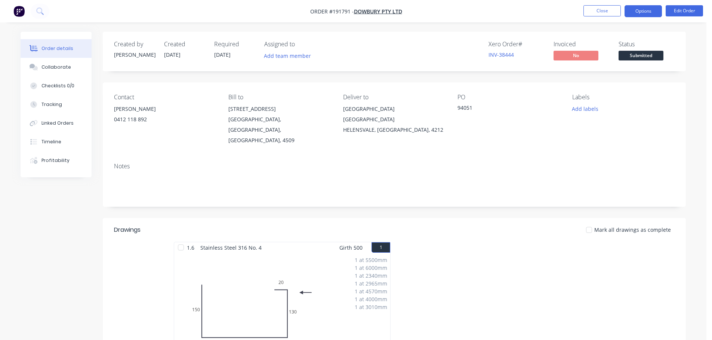
click at [647, 12] on button "Options" at bounding box center [643, 11] width 37 height 12
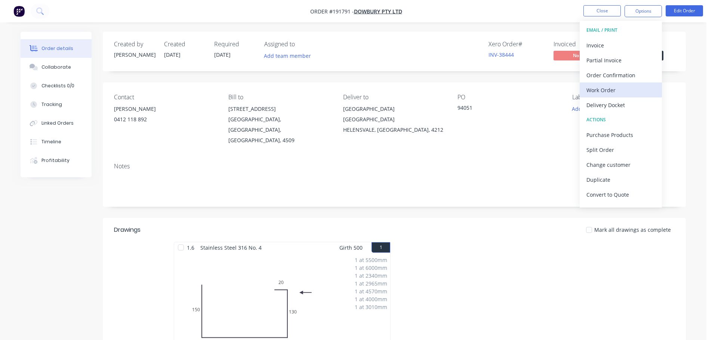
click at [605, 90] on div "Work Order" at bounding box center [620, 90] width 69 height 11
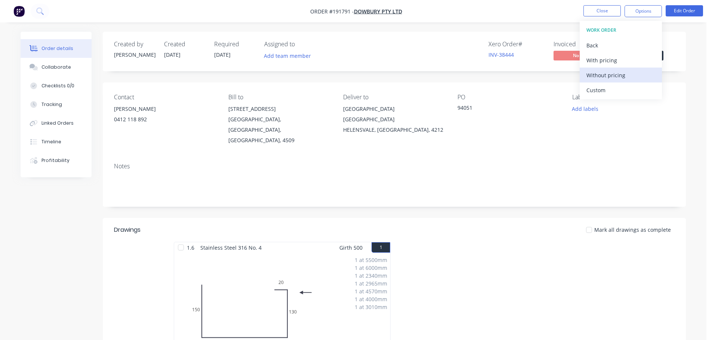
click at [626, 71] on div "Without pricing" at bounding box center [620, 75] width 69 height 11
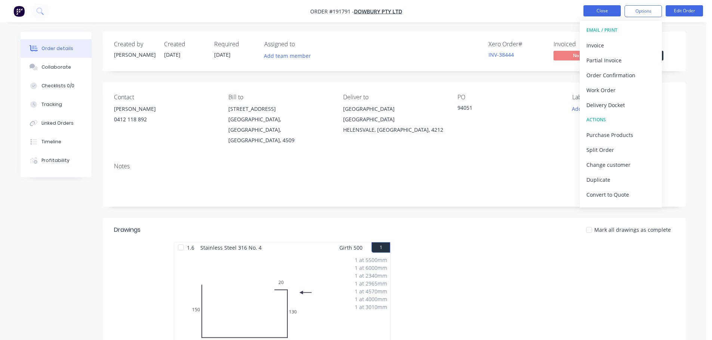
click at [594, 12] on button "Close" at bounding box center [601, 10] width 37 height 11
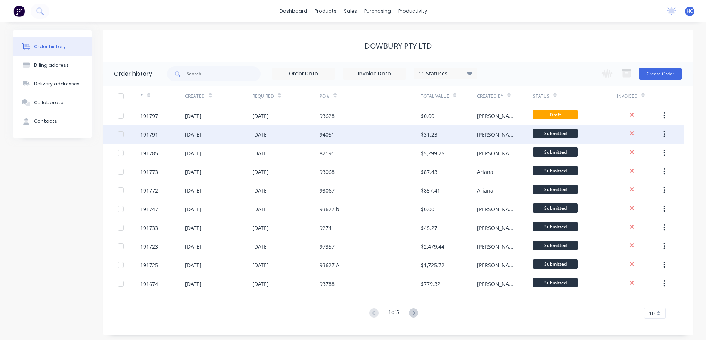
drag, startPoint x: 665, startPoint y: 137, endPoint x: 662, endPoint y: 144, distance: 7.0
click at [665, 137] on icon "button" at bounding box center [663, 134] width 1 height 7
click at [636, 166] on div "Duplicate" at bounding box center [638, 169] width 58 height 11
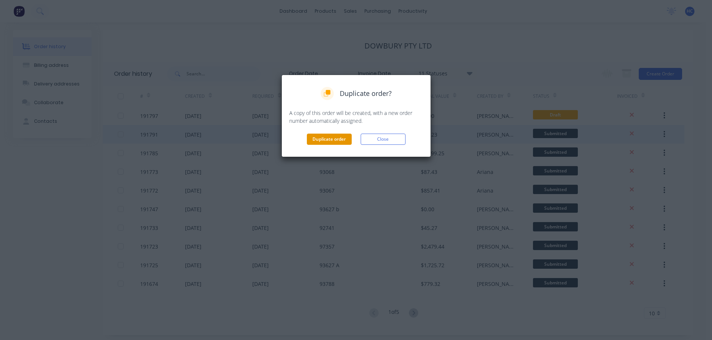
click at [338, 142] on button "Duplicate order" at bounding box center [329, 139] width 45 height 11
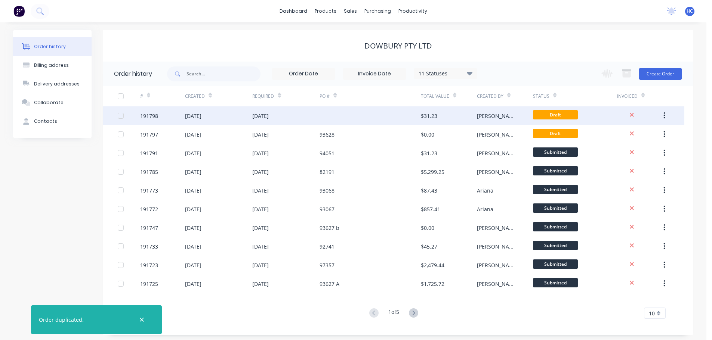
click at [317, 118] on div "[DATE]" at bounding box center [285, 116] width 67 height 19
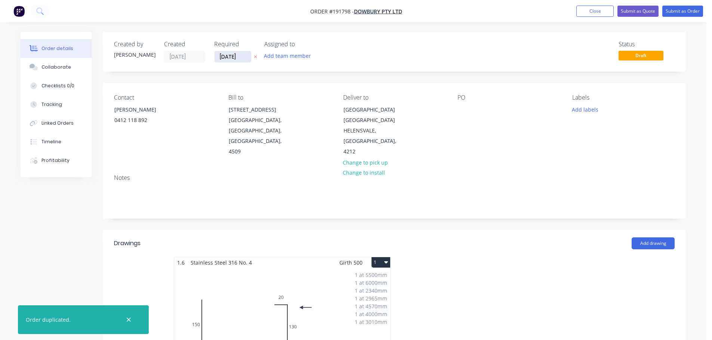
click at [232, 59] on input "[DATE]" at bounding box center [233, 56] width 37 height 11
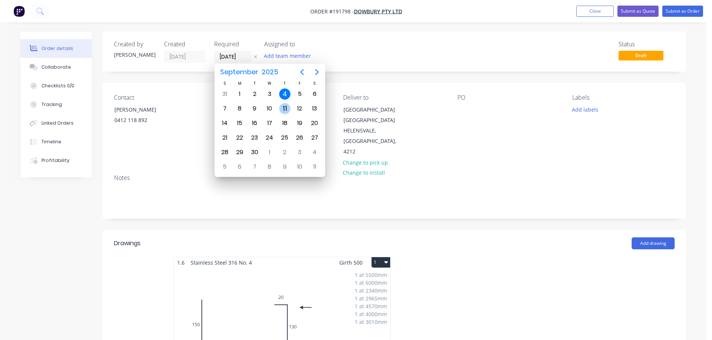
click at [284, 106] on div "11" at bounding box center [284, 108] width 11 height 11
type input "11/09/25"
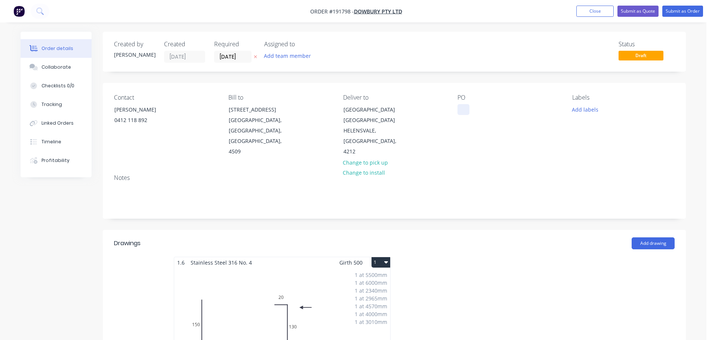
click at [458, 108] on div at bounding box center [463, 109] width 12 height 11
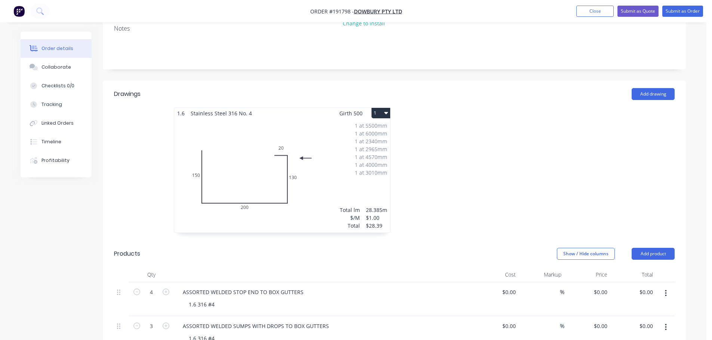
click at [367, 185] on div "1 at 5500mm 1 at 6000mm 1 at 2340mm 1 at 2965mm 1 at 4570mm 1 at 4000mm 1 at 30…" at bounding box center [282, 176] width 216 height 114
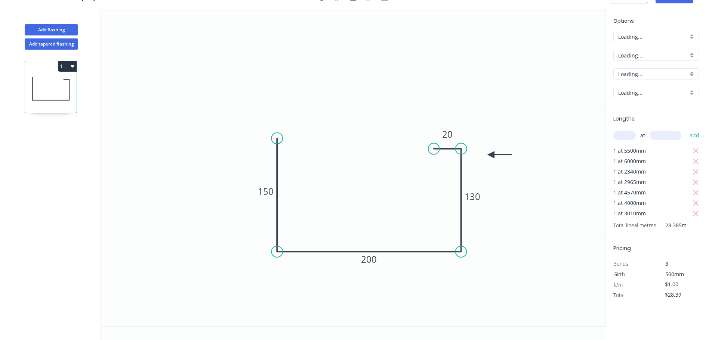
scroll to position [14, 0]
click at [696, 153] on icon "button" at bounding box center [696, 151] width 7 height 9
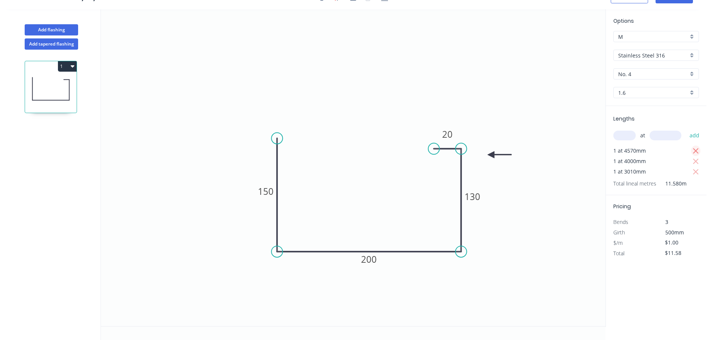
click at [696, 153] on icon "button" at bounding box center [696, 151] width 7 height 9
type input "$0.00"
click at [623, 138] on input "text" at bounding box center [624, 136] width 22 height 10
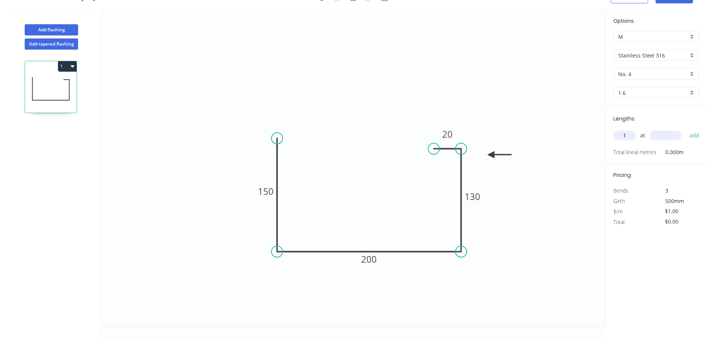
type input "1"
type input "1500"
click at [686, 129] on button "add" at bounding box center [695, 135] width 18 height 13
type input "$1.50"
type input "1"
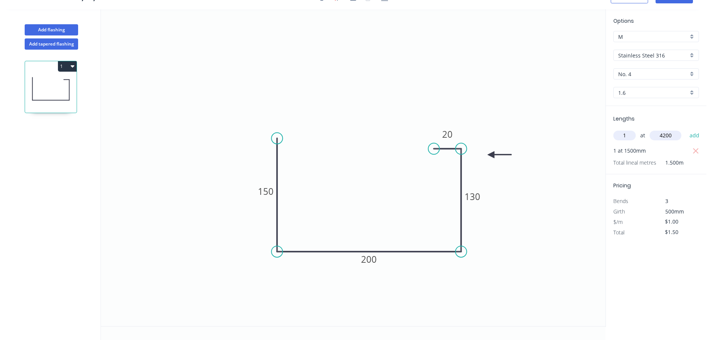
type input "4200"
click at [686, 129] on button "add" at bounding box center [695, 135] width 18 height 13
type input "$5.70"
type input "1"
type input "4205"
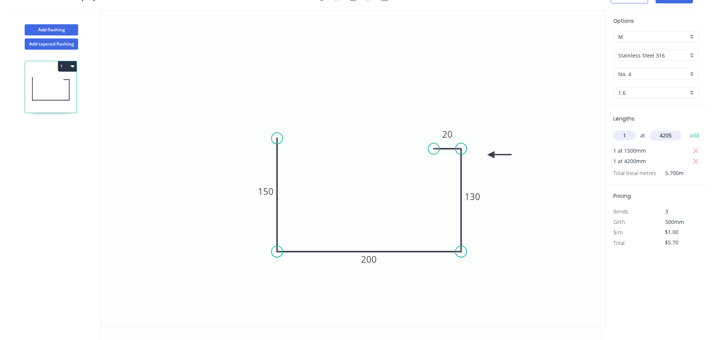
click at [686, 129] on button "add" at bounding box center [695, 135] width 18 height 13
type input "$9.91"
type input "1"
type input "4195"
click at [686, 129] on button "add" at bounding box center [695, 135] width 18 height 13
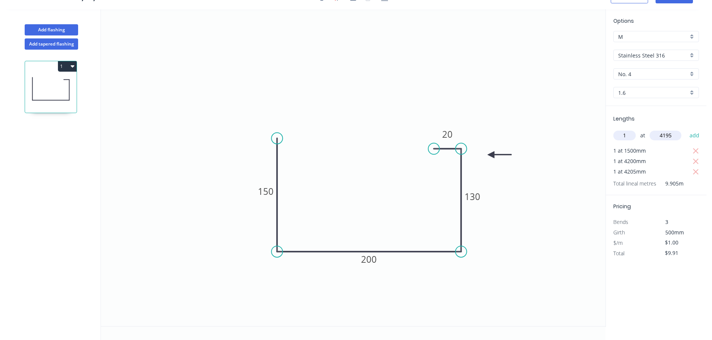
type input "$14.10"
type input "1"
type input "4200"
click at [686, 129] on button "add" at bounding box center [695, 135] width 18 height 13
type input "$18.30"
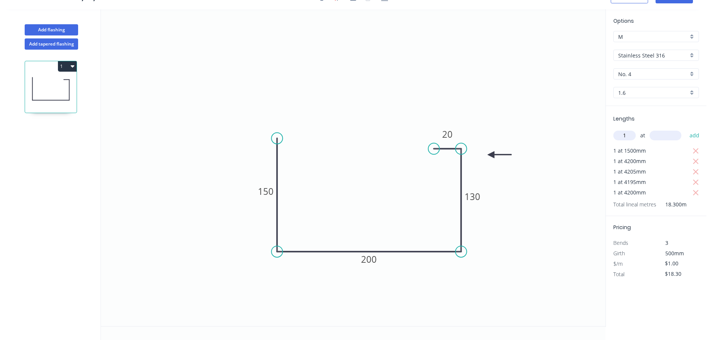
type input "1"
type input "4195"
click at [686, 129] on button "add" at bounding box center [695, 135] width 18 height 13
type input "$22.50"
type input "1"
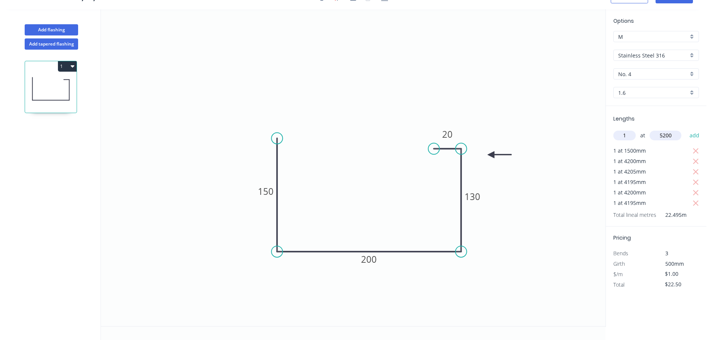
type input "5200"
click at [686, 129] on button "add" at bounding box center [695, 135] width 18 height 13
type input "$27.70"
type input "1"
type input "4205"
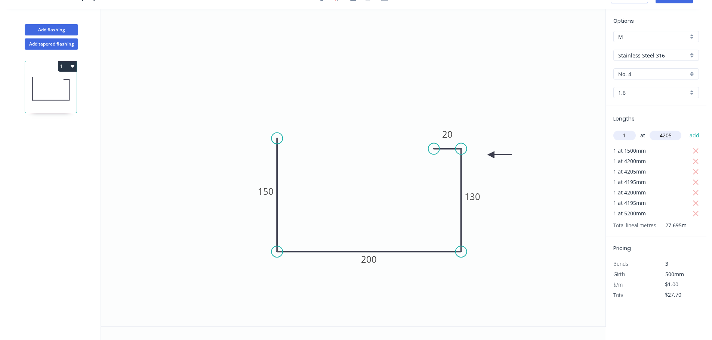
click at [686, 129] on button "add" at bounding box center [695, 135] width 18 height 13
type input "$31.90"
type input "1"
type input "4200"
click at [686, 129] on button "add" at bounding box center [695, 135] width 18 height 13
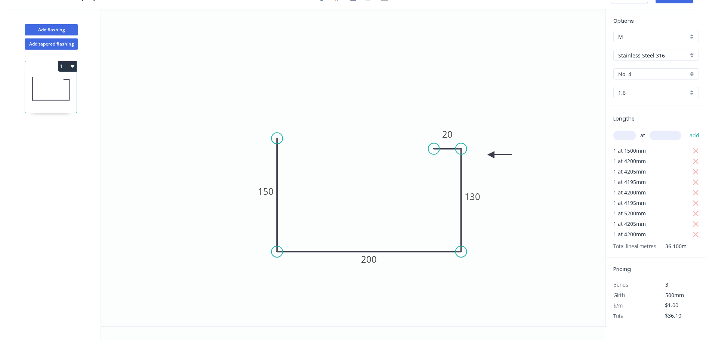
click at [62, 64] on button "1" at bounding box center [67, 66] width 19 height 10
click at [47, 80] on div "Duplicate" at bounding box center [41, 85] width 58 height 11
type input "$0.00"
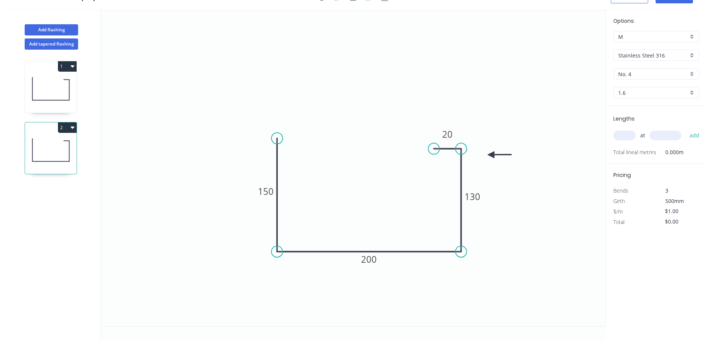
click at [629, 138] on input "text" at bounding box center [624, 136] width 22 height 10
type input "1"
type input "2995"
click at [686, 129] on button "add" at bounding box center [695, 135] width 18 height 13
type input "$3.00"
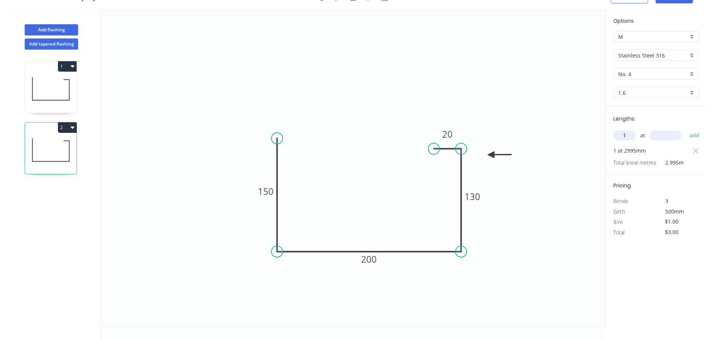
type input "1"
type input "3600"
click at [686, 129] on button "add" at bounding box center [695, 135] width 18 height 13
type input "$6.60"
type input "3"
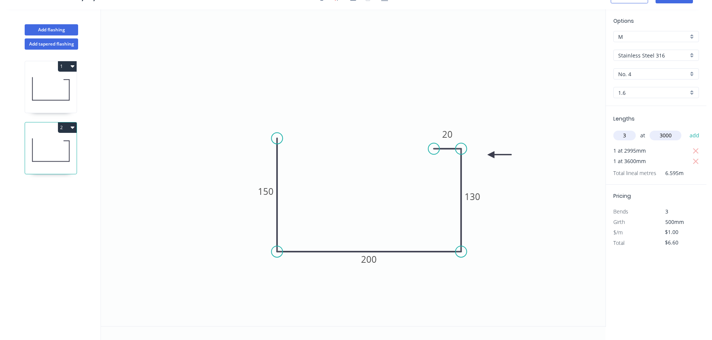
type input "3000"
click at [686, 129] on button "add" at bounding box center [695, 135] width 18 height 13
type input "$15.60"
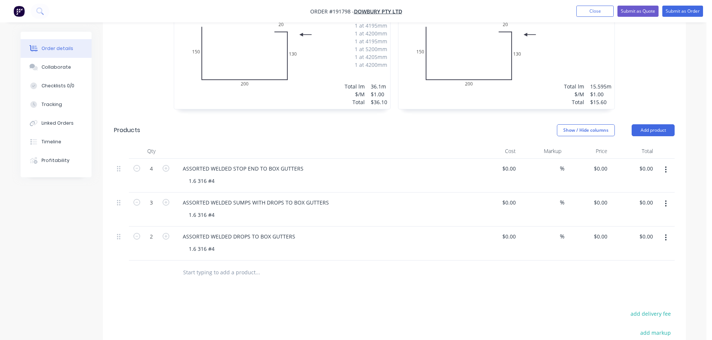
scroll to position [299, 0]
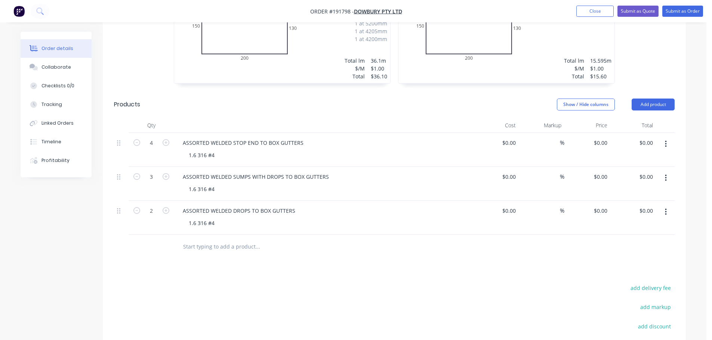
click at [140, 141] on button "button" at bounding box center [137, 142] width 10 height 8
type input "3"
click at [169, 209] on icon "button" at bounding box center [166, 210] width 7 height 7
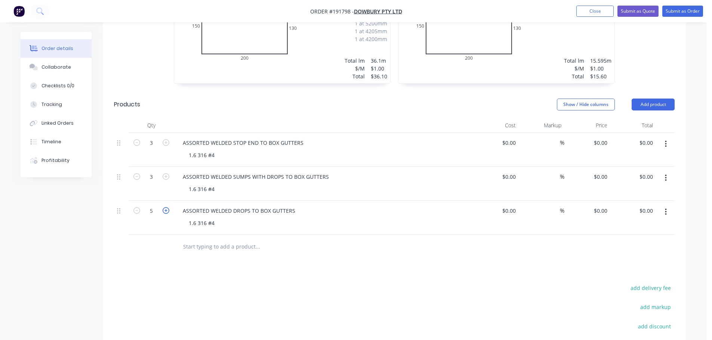
click at [169, 209] on icon "button" at bounding box center [166, 210] width 7 height 7
click at [168, 209] on icon "button" at bounding box center [166, 210] width 7 height 7
type input "7"
click at [669, 176] on button "button" at bounding box center [666, 178] width 18 height 13
click at [637, 228] on div "Delete" at bounding box center [639, 227] width 58 height 11
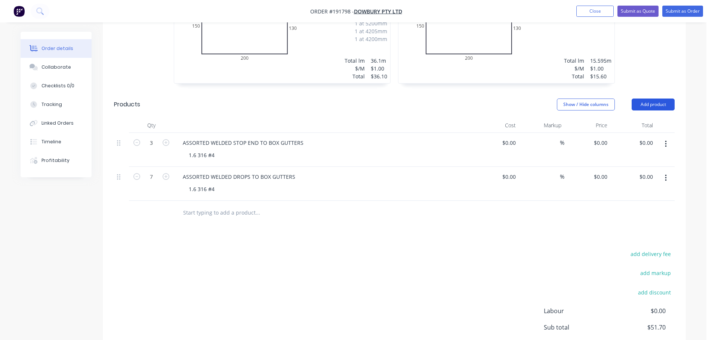
click at [659, 101] on button "Add product" at bounding box center [653, 105] width 43 height 12
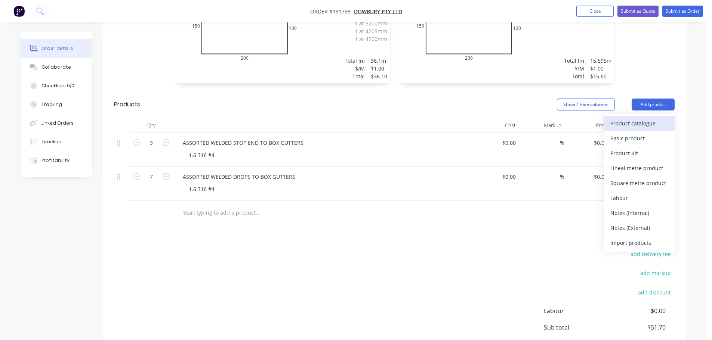
click at [649, 126] on div "Product catalogue" at bounding box center [639, 123] width 58 height 11
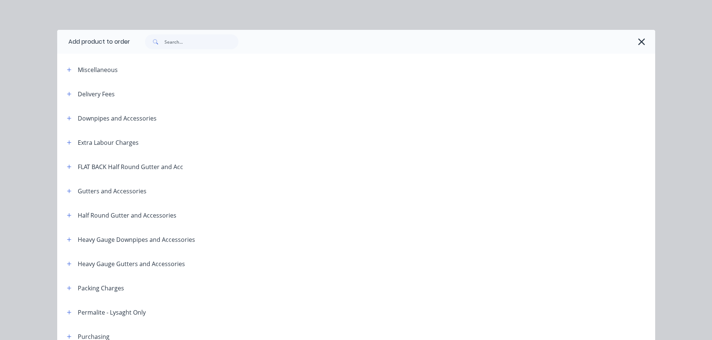
click at [71, 187] on span at bounding box center [69, 191] width 9 height 9
click at [68, 190] on icon "button" at bounding box center [69, 191] width 4 height 5
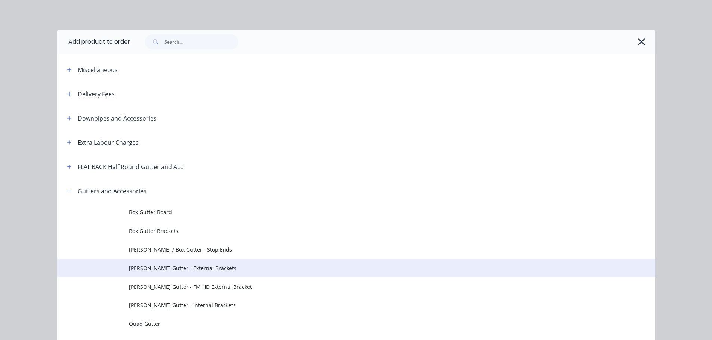
click at [202, 271] on span "[PERSON_NAME] Gutter - External Brackets" at bounding box center [339, 269] width 421 height 8
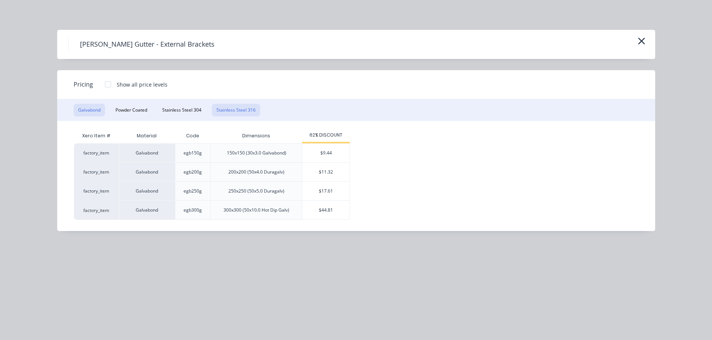
click at [235, 108] on button "Stainless Steel 316" at bounding box center [236, 110] width 48 height 13
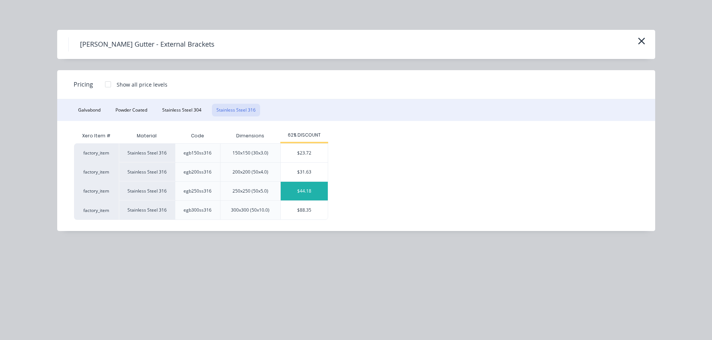
click at [304, 191] on div "$44.18" at bounding box center [304, 191] width 47 height 19
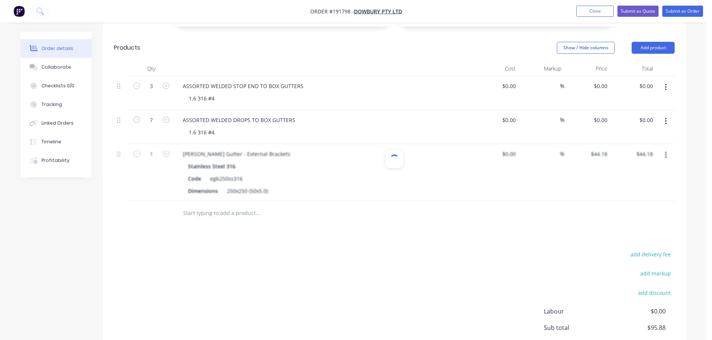
scroll to position [374, 0]
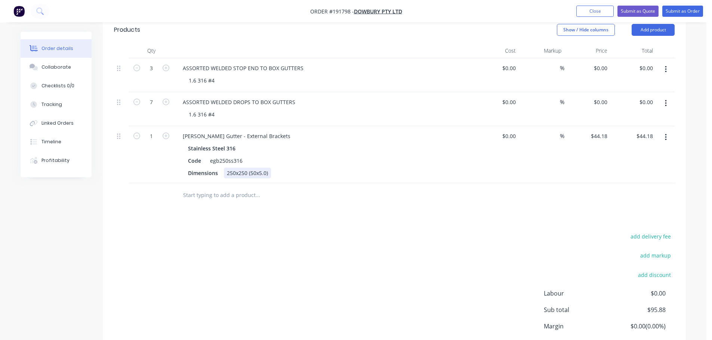
click at [235, 173] on div "250x250 (50x5.0)" at bounding box center [247, 173] width 47 height 11
click at [329, 252] on div "add delivery fee add markup add discount Labour $0.00 Sub total $95.88 Margin $…" at bounding box center [394, 304] width 561 height 144
click at [187, 163] on div "Code" at bounding box center [194, 160] width 19 height 11
click at [280, 238] on div "add delivery fee add markup add discount Labour $0.00 Sub total $95.88 Margin $…" at bounding box center [394, 304] width 561 height 144
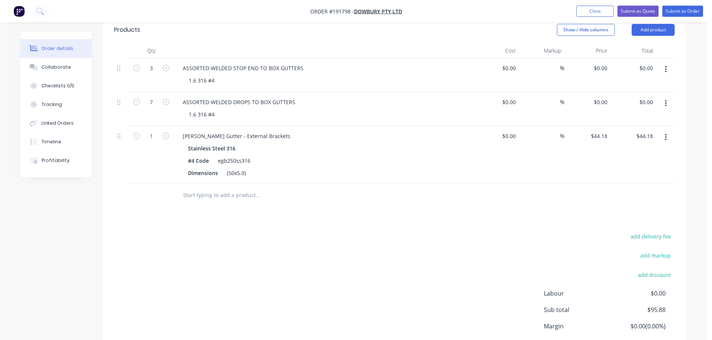
click at [265, 145] on div "Stainless Steel 316" at bounding box center [323, 148] width 271 height 11
click at [266, 139] on div "[PERSON_NAME] Gutter - External Brackets" at bounding box center [237, 136] width 120 height 11
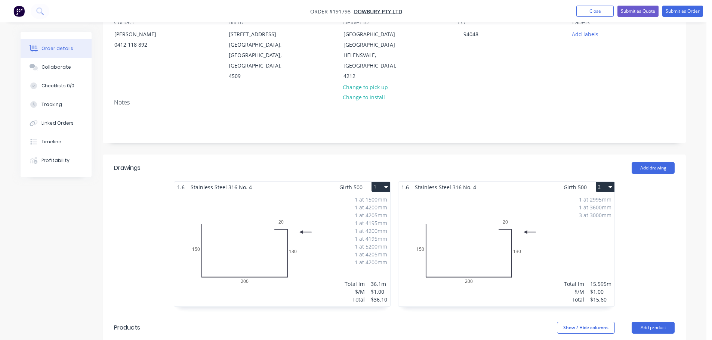
scroll to position [75, 0]
click at [315, 249] on div "1 at 1500mm 1 at 4200mm 1 at 4205mm 1 at 4195mm 1 at 4200mm 1 at 4195mm 1 at 52…" at bounding box center [282, 251] width 216 height 114
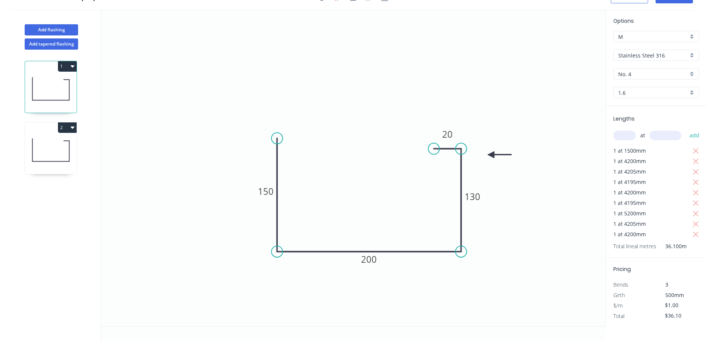
scroll to position [14, 0]
click at [368, 261] on tspan "200" at bounding box center [369, 259] width 16 height 12
click at [349, 101] on icon "0 150 150 150 20" at bounding box center [353, 167] width 505 height 317
drag, startPoint x: 82, startPoint y: 147, endPoint x: 76, endPoint y: 143, distance: 7.6
click at [80, 147] on div "1 2" at bounding box center [51, 195] width 98 height 291
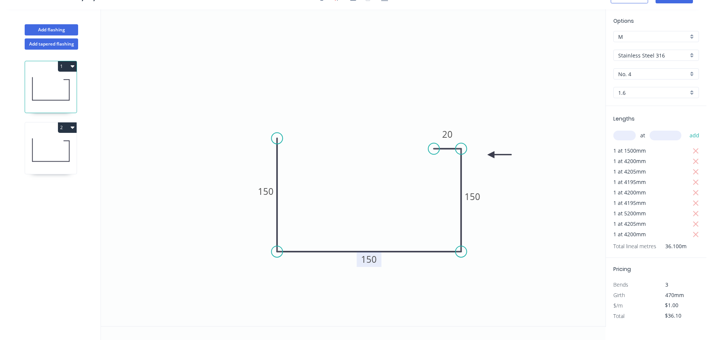
click at [75, 141] on icon at bounding box center [51, 150] width 52 height 48
type input "$15.60"
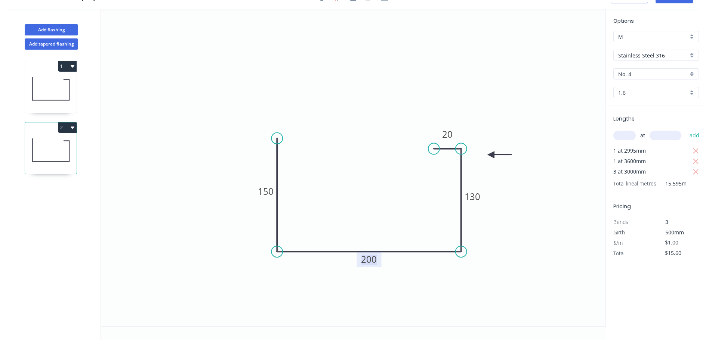
click at [367, 263] on tspan "200" at bounding box center [369, 259] width 16 height 12
click at [513, 66] on icon "0 150 150 150 20" at bounding box center [353, 167] width 505 height 317
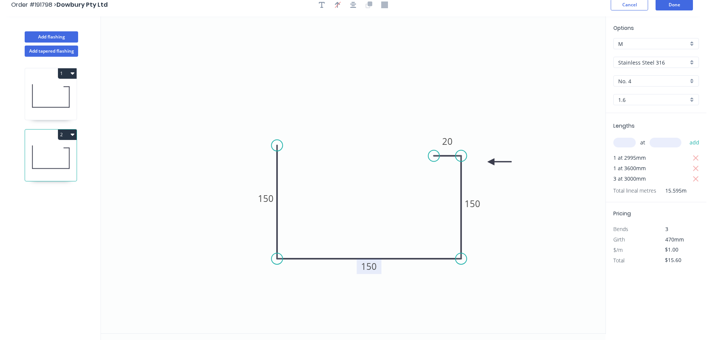
scroll to position [0, 0]
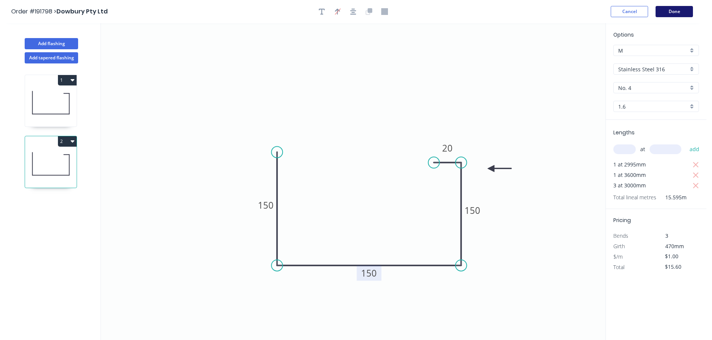
click at [675, 11] on button "Done" at bounding box center [674, 11] width 37 height 11
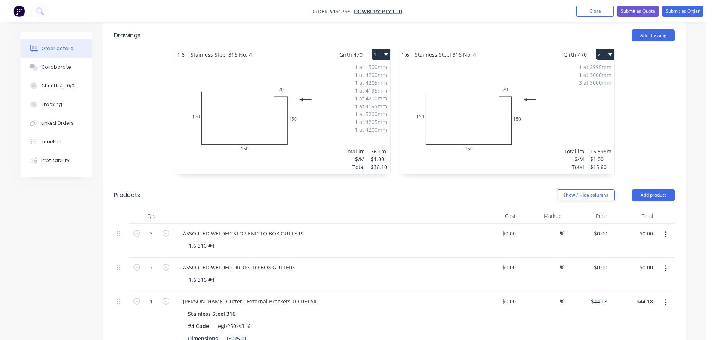
scroll to position [299, 0]
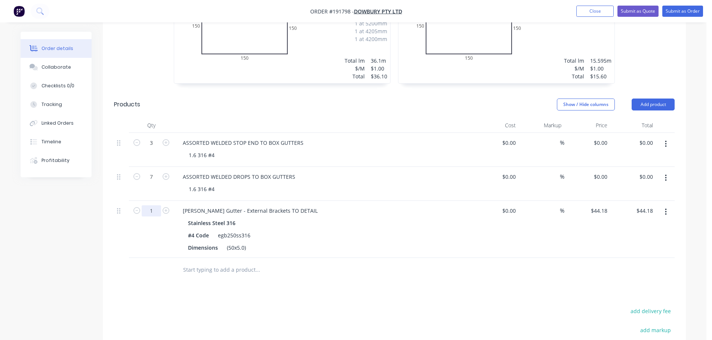
drag, startPoint x: 157, startPoint y: 214, endPoint x: 165, endPoint y: 217, distance: 8.3
click at [157, 149] on input "1" at bounding box center [151, 143] width 19 height 11
type input "160"
type input "$7,068.80"
click at [323, 281] on div at bounding box center [308, 270] width 269 height 24
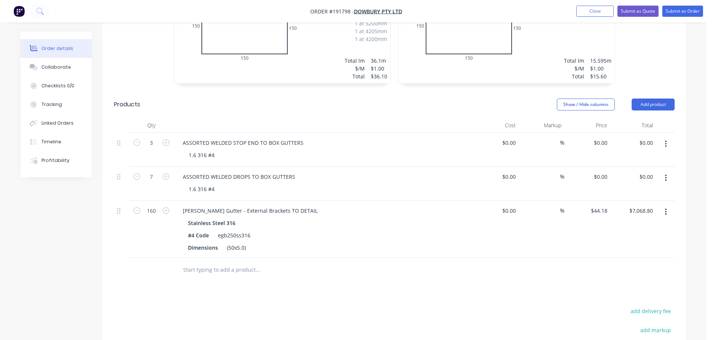
click at [295, 287] on div "Drawings Add drawing 1.6 Stainless Steel 316 No. 4 Girth 470 1 0 150 150 150 20…" at bounding box center [394, 196] width 583 height 531
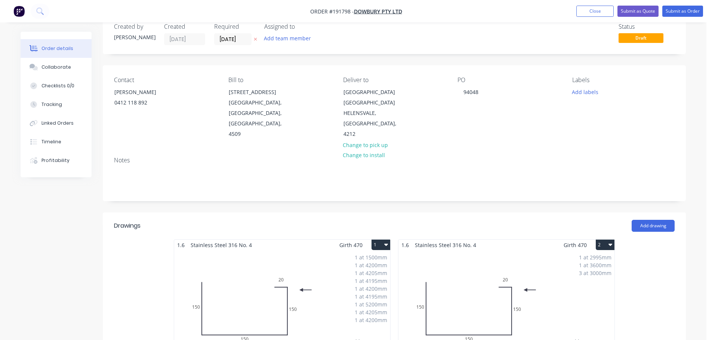
scroll to position [0, 0]
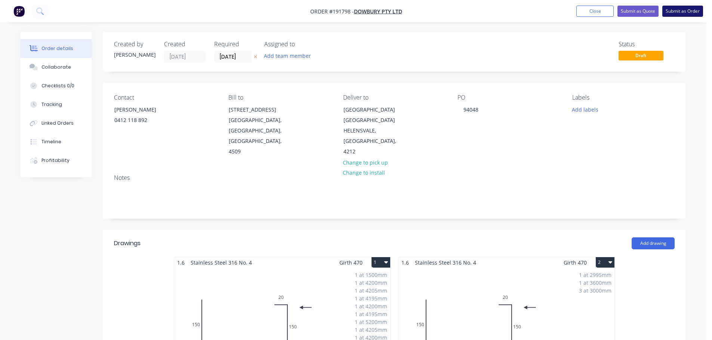
click at [692, 15] on button "Submit as Order" at bounding box center [682, 11] width 41 height 11
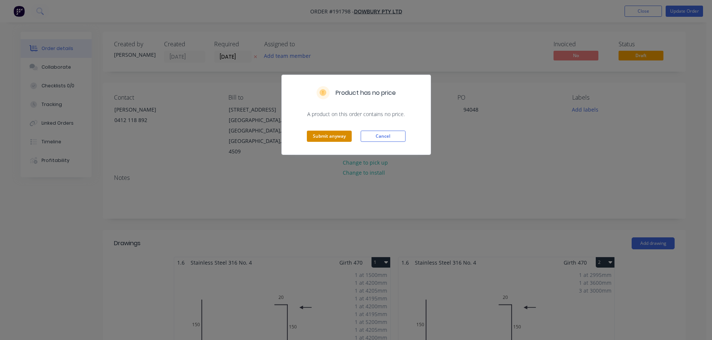
click at [345, 138] on button "Submit anyway" at bounding box center [329, 136] width 45 height 11
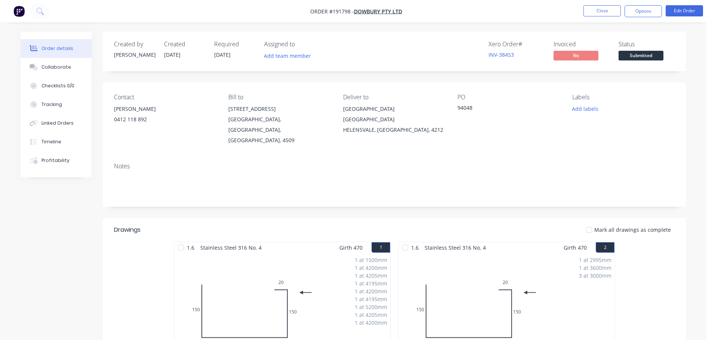
drag, startPoint x: 645, startPoint y: 9, endPoint x: 648, endPoint y: 18, distance: 9.6
click at [645, 9] on button "Options" at bounding box center [643, 11] width 37 height 12
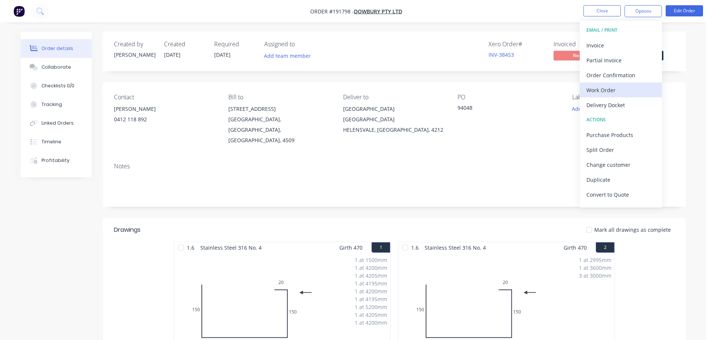
click at [598, 88] on div "Work Order" at bounding box center [620, 90] width 69 height 11
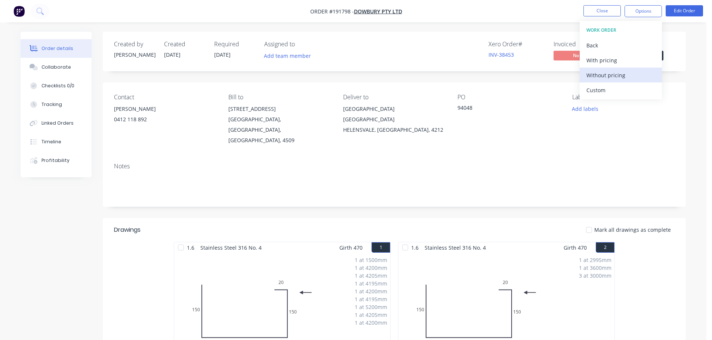
click at [600, 75] on div "Without pricing" at bounding box center [620, 75] width 69 height 11
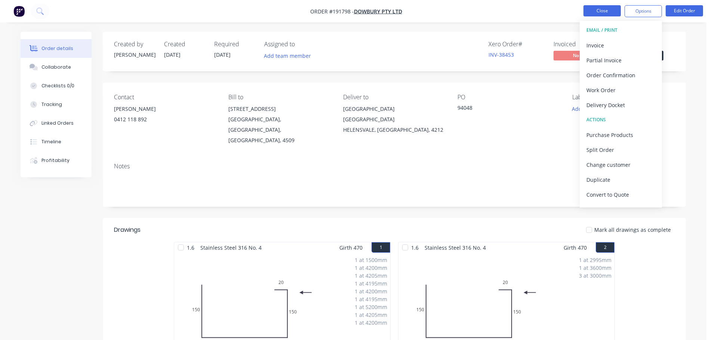
click at [592, 8] on button "Close" at bounding box center [601, 10] width 37 height 11
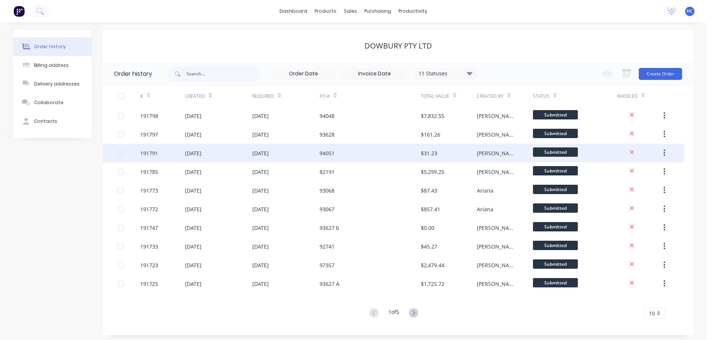
click at [662, 155] on button "button" at bounding box center [665, 153] width 18 height 13
click at [633, 184] on div "Duplicate" at bounding box center [638, 187] width 58 height 11
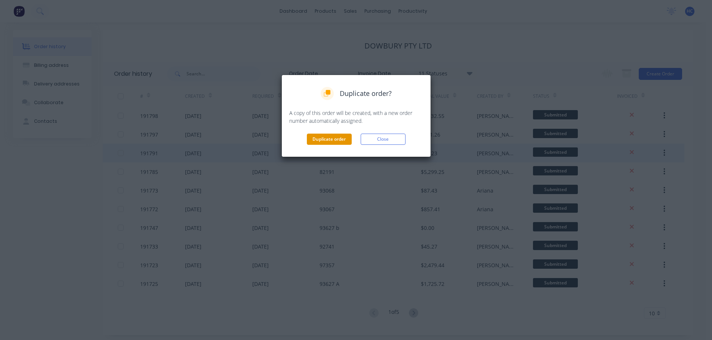
click at [331, 141] on button "Duplicate order" at bounding box center [329, 139] width 45 height 11
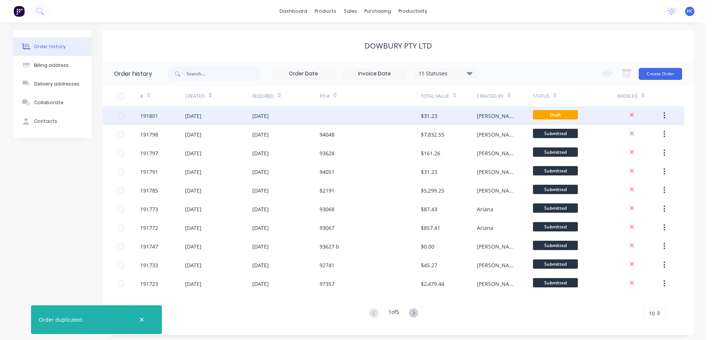
click at [429, 117] on div "$31.23" at bounding box center [429, 116] width 16 height 8
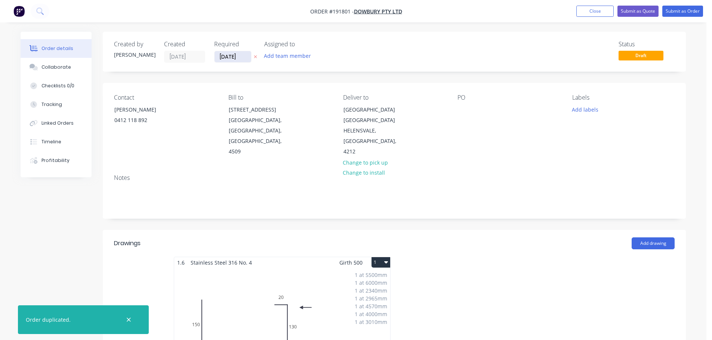
click at [236, 58] on input "[DATE]" at bounding box center [233, 56] width 37 height 11
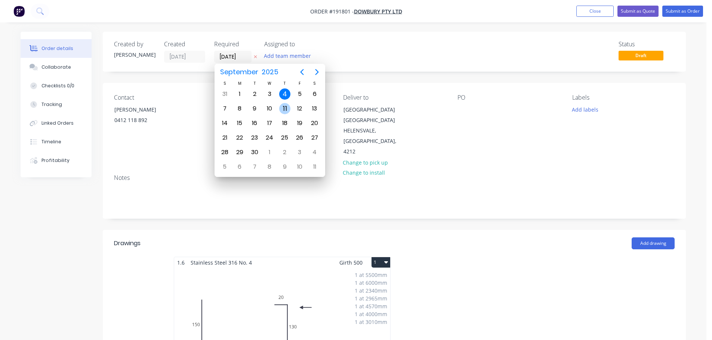
click at [284, 108] on div "11" at bounding box center [284, 108] width 11 height 11
type input "11/09/25"
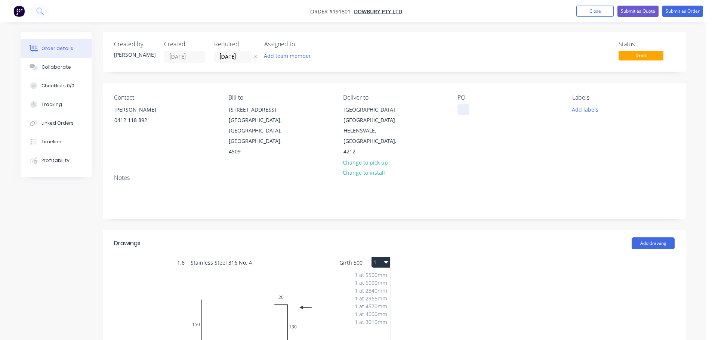
click at [465, 110] on div at bounding box center [463, 109] width 12 height 11
click at [501, 238] on div "Add drawing" at bounding box center [453, 244] width 441 height 12
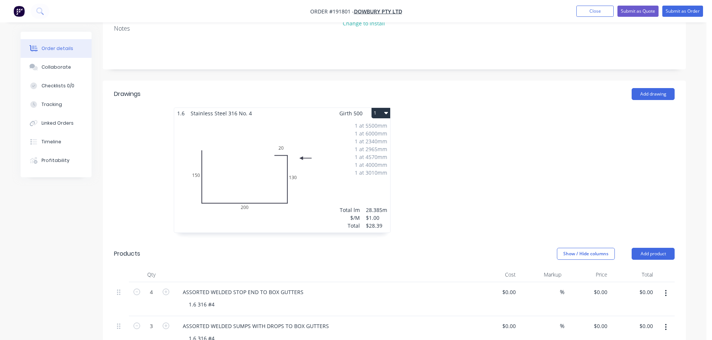
click at [320, 167] on div "1 at 5500mm 1 at 6000mm 1 at 2340mm 1 at 2965mm 1 at 4570mm 1 at 4000mm 1 at 30…" at bounding box center [282, 176] width 216 height 114
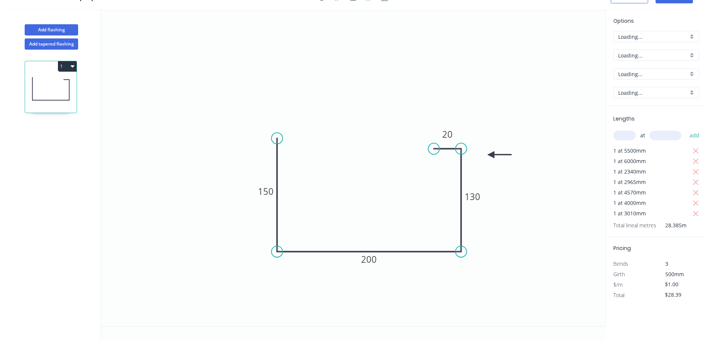
scroll to position [14, 0]
click at [699, 149] on icon "button" at bounding box center [696, 151] width 7 height 9
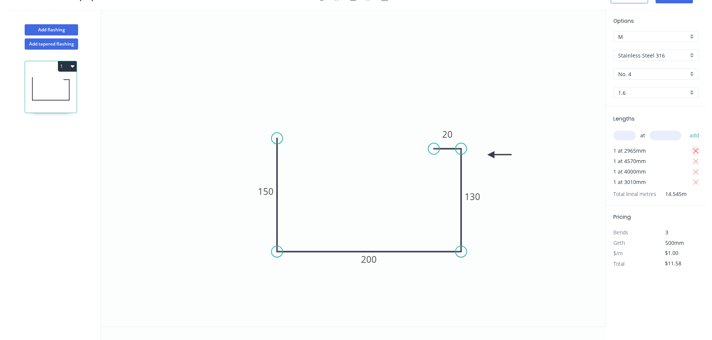
click at [699, 149] on icon "button" at bounding box center [696, 151] width 7 height 9
click at [696, 157] on div "Lengths at add 1 at 3010mm Total lineal metres 3.010m" at bounding box center [656, 140] width 101 height 68
click at [694, 153] on icon "button" at bounding box center [696, 151] width 7 height 9
type input "$0.00"
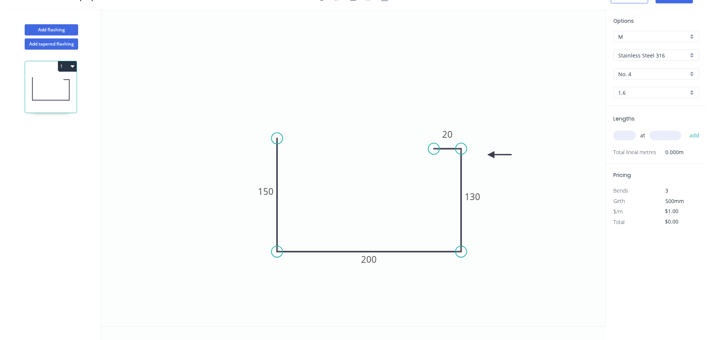
click at [592, 127] on icon "0 150 200 130 20" at bounding box center [353, 167] width 505 height 317
click at [622, 137] on input "text" at bounding box center [624, 136] width 22 height 10
type input "1"
type input "5680"
click at [686, 129] on button "add" at bounding box center [695, 135] width 18 height 13
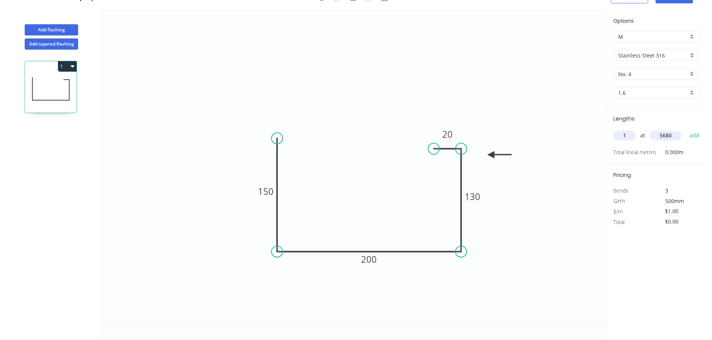
type input "$5.68"
type input "1"
type input "5600"
click at [686, 129] on button "add" at bounding box center [695, 135] width 18 height 13
type input "$11.28"
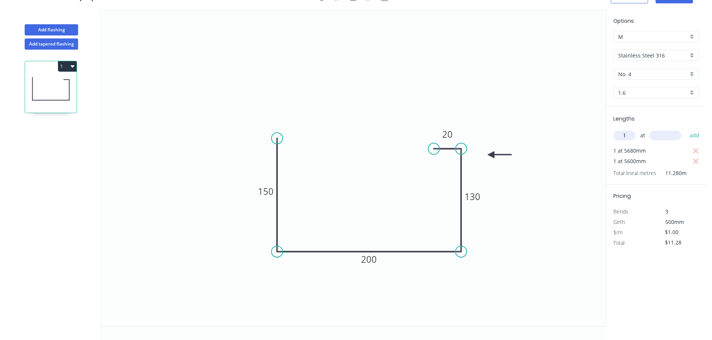
type input "1"
type input "4205"
click at [686, 129] on button "add" at bounding box center [695, 135] width 18 height 13
type input "$15.49"
click at [503, 99] on icon "0 150 200 130 20" at bounding box center [353, 167] width 505 height 317
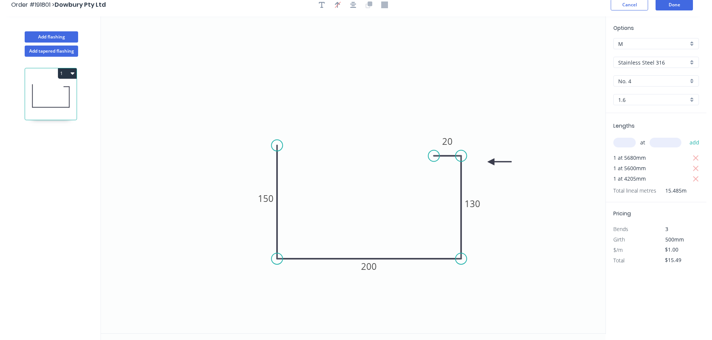
scroll to position [0, 0]
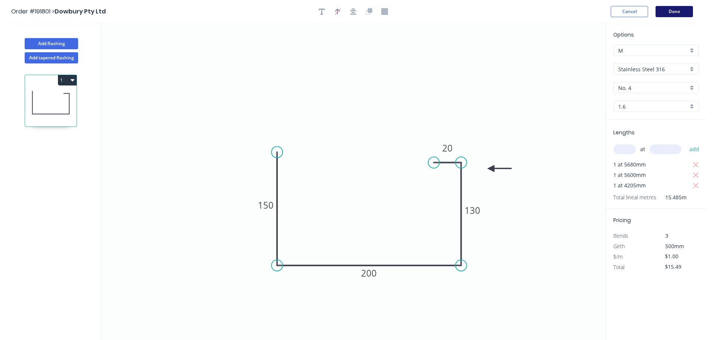
click at [672, 15] on button "Done" at bounding box center [674, 11] width 37 height 11
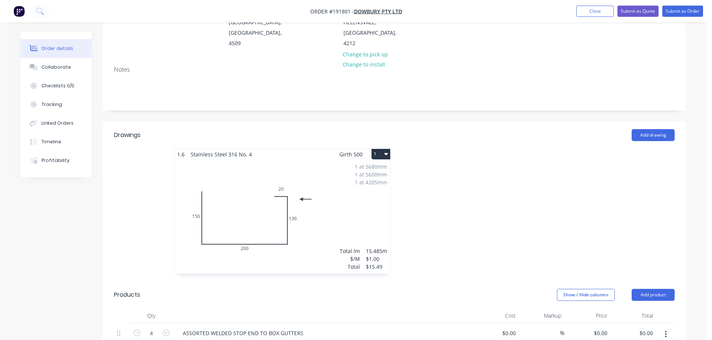
scroll to position [150, 0]
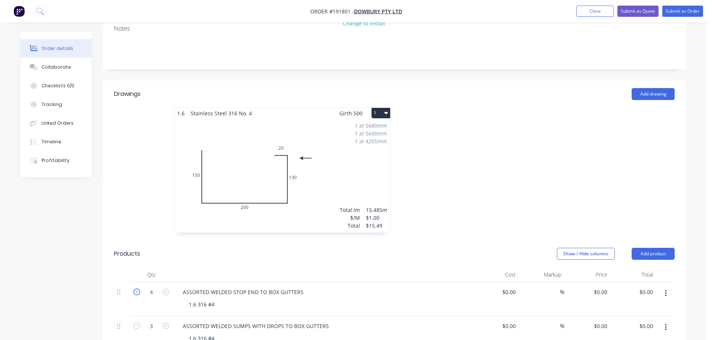
click at [134, 293] on icon "button" at bounding box center [136, 292] width 7 height 7
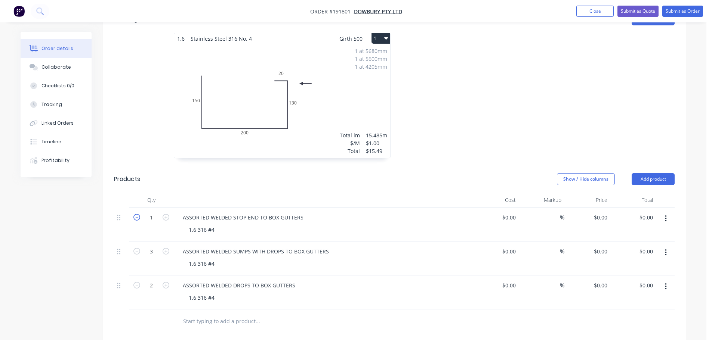
click at [134, 220] on icon "button" at bounding box center [136, 217] width 7 height 7
click at [165, 219] on icon "button" at bounding box center [166, 217] width 7 height 7
type input "1"
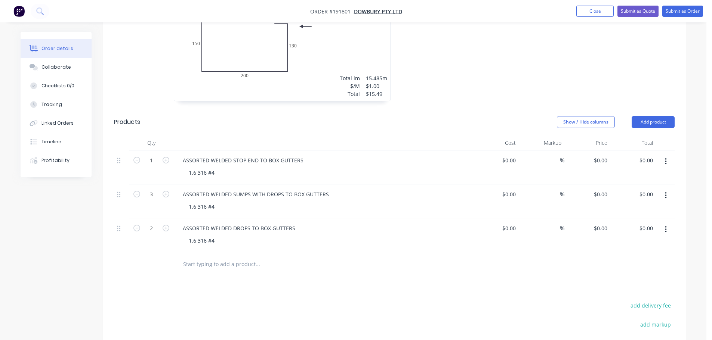
scroll to position [299, 0]
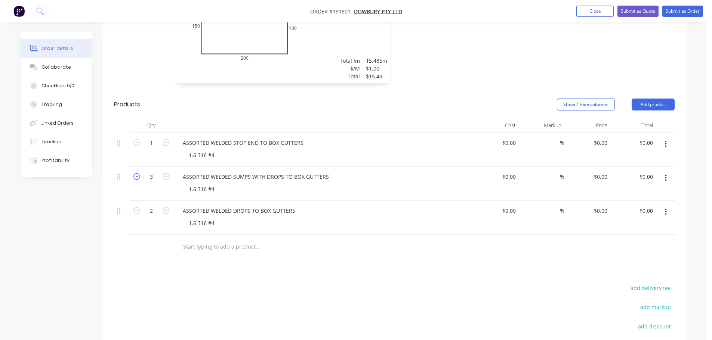
click at [136, 176] on icon "button" at bounding box center [136, 176] width 7 height 7
type input "1"
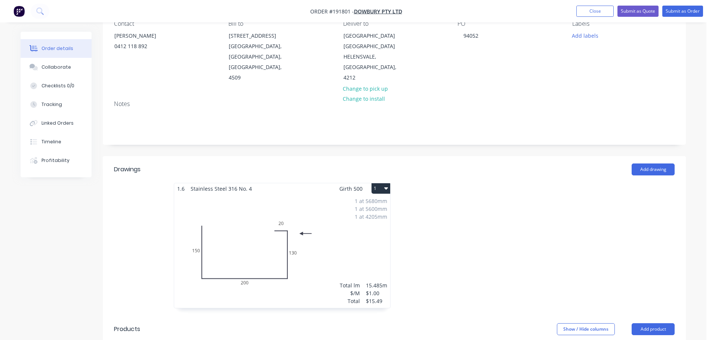
scroll to position [150, 0]
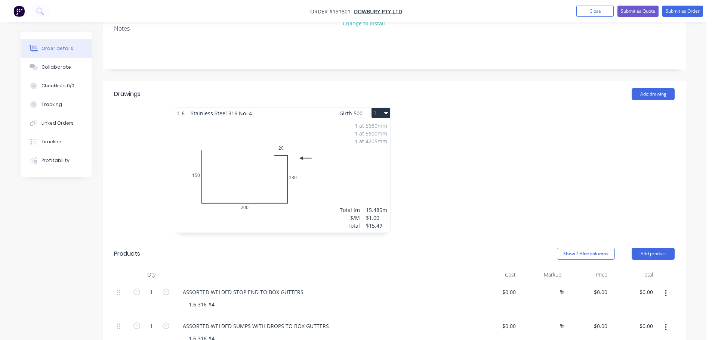
click at [360, 145] on div "1 at 4205mm" at bounding box center [371, 142] width 33 height 8
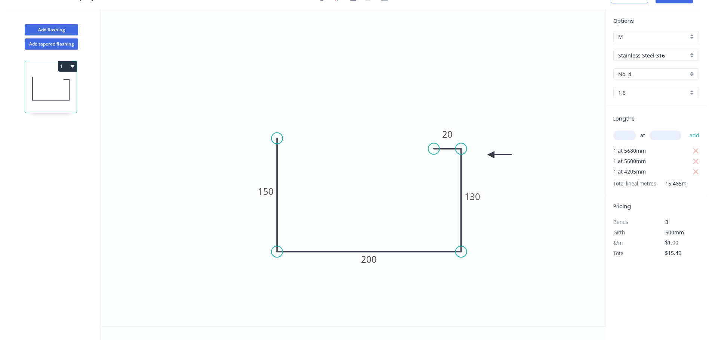
scroll to position [14, 0]
click at [699, 152] on icon "button" at bounding box center [696, 151] width 7 height 9
type input "$0.00"
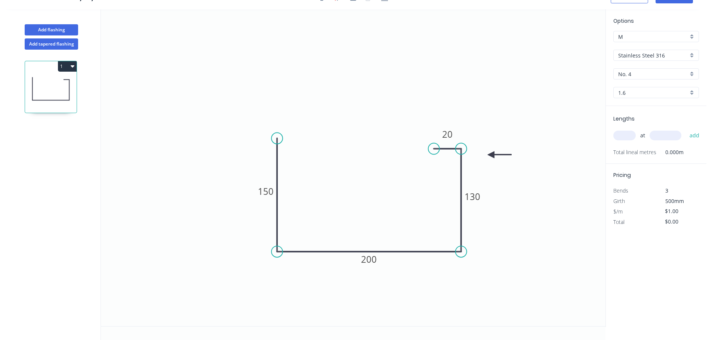
click at [699, 152] on div "Total lineal metres 0.000m" at bounding box center [656, 152] width 87 height 10
click at [632, 136] on input "text" at bounding box center [624, 136] width 22 height 10
type input "1"
type input "6000"
click at [686, 129] on button "add" at bounding box center [695, 135] width 18 height 13
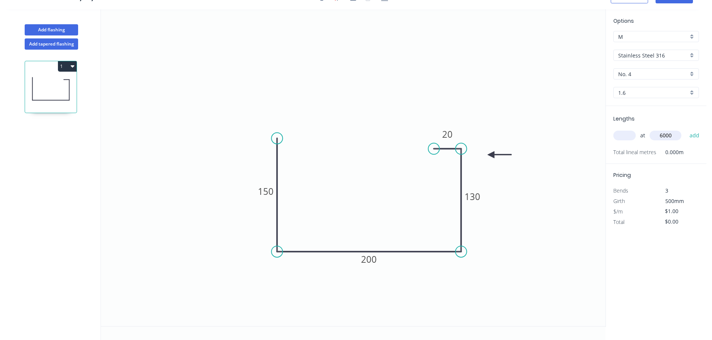
type input "$6.00"
type input "1"
type input "5600"
click at [686, 129] on button "add" at bounding box center [695, 135] width 18 height 13
type input "$11.60"
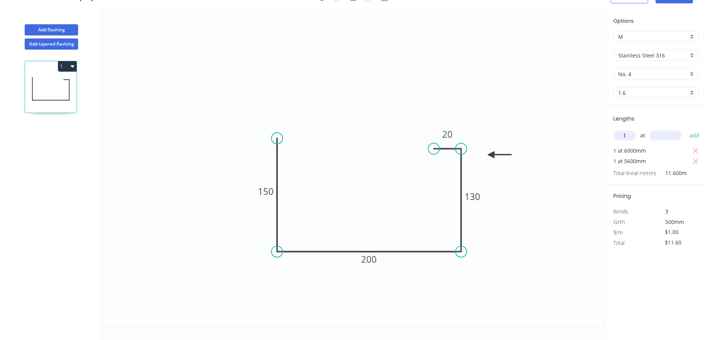
type input "1"
type input "4205"
click at [686, 129] on button "add" at bounding box center [695, 135] width 18 height 13
type input "$15.81"
click at [577, 90] on icon "0 150 200 130 20" at bounding box center [353, 167] width 505 height 317
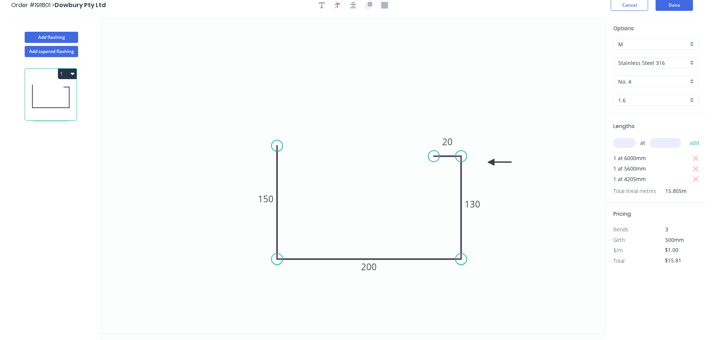
scroll to position [0, 0]
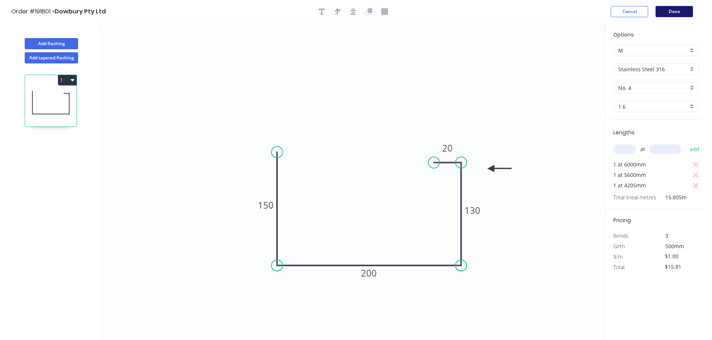
click at [667, 8] on button "Done" at bounding box center [674, 11] width 37 height 11
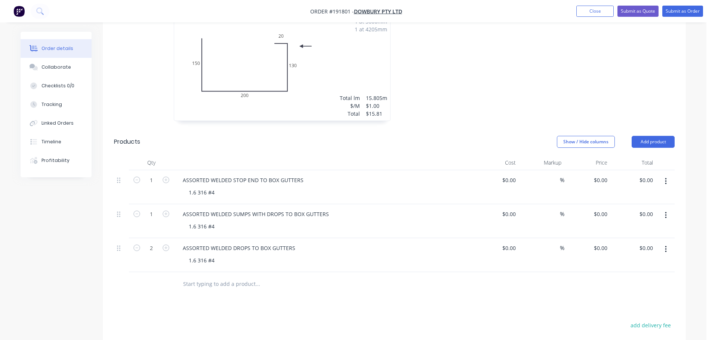
scroll to position [35, 0]
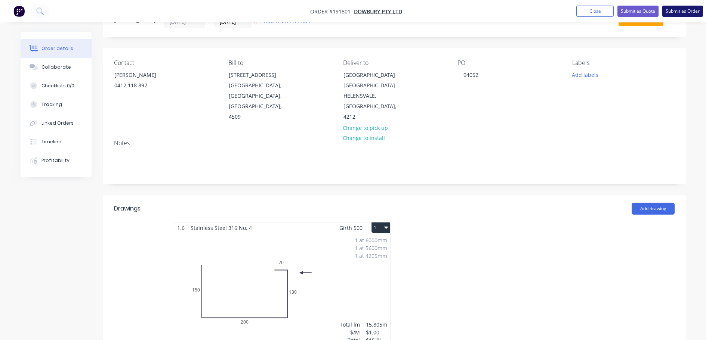
click at [688, 14] on button "Submit as Order" at bounding box center [682, 11] width 41 height 11
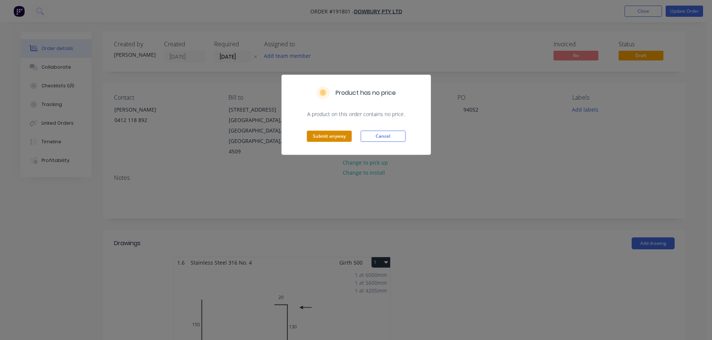
click at [333, 138] on button "Submit anyway" at bounding box center [329, 136] width 45 height 11
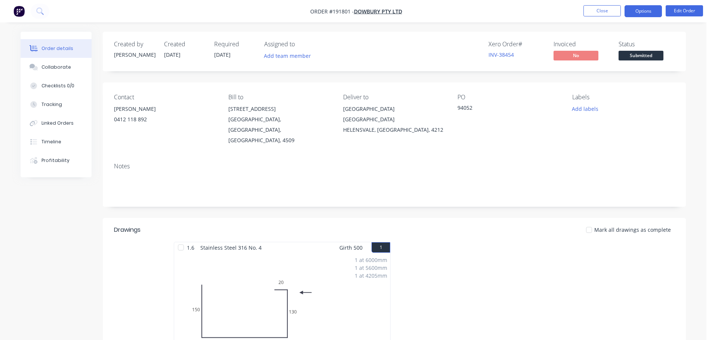
click at [645, 15] on button "Options" at bounding box center [643, 11] width 37 height 12
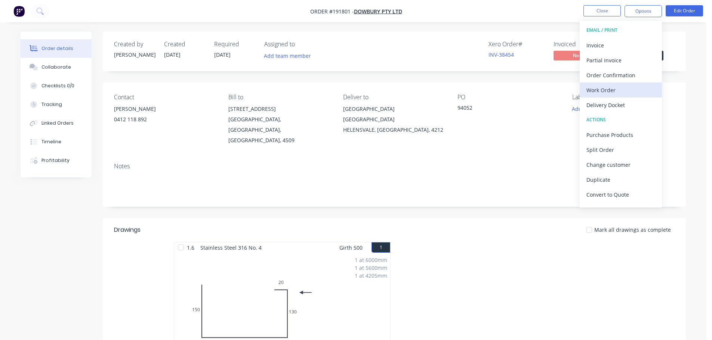
click at [599, 87] on div "Work Order" at bounding box center [620, 90] width 69 height 11
click at [614, 78] on div "Without pricing" at bounding box center [620, 75] width 69 height 11
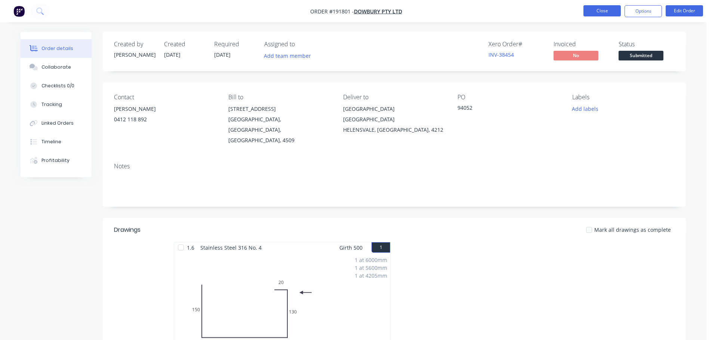
click at [586, 10] on button "Close" at bounding box center [601, 10] width 37 height 11
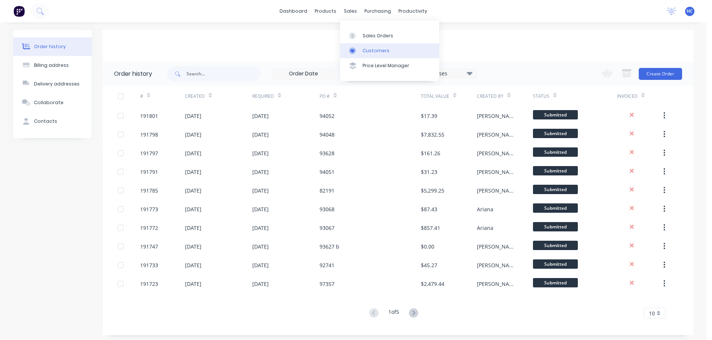
click at [364, 48] on div "Customers" at bounding box center [376, 50] width 27 height 7
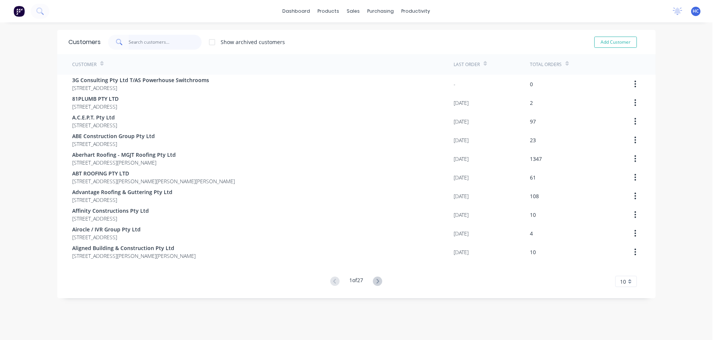
click at [159, 42] on input "text" at bounding box center [165, 42] width 73 height 15
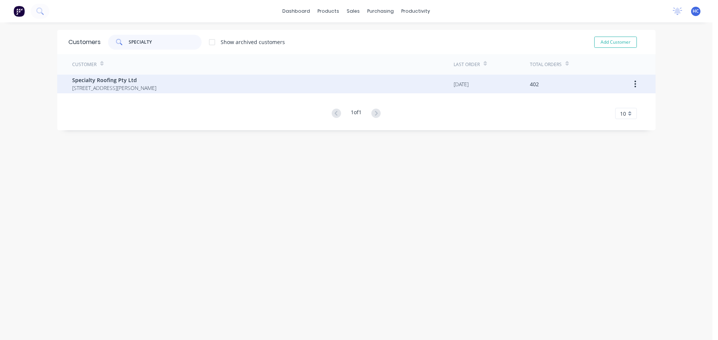
type input "SPECIALTY"
click at [109, 81] on span "Specialty Roofing Pty Ltd" at bounding box center [114, 80] width 84 height 8
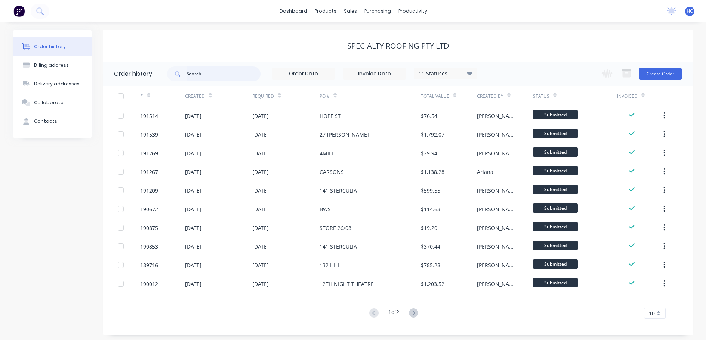
click at [226, 73] on input "text" at bounding box center [224, 74] width 74 height 15
type input "[PERSON_NAME]"
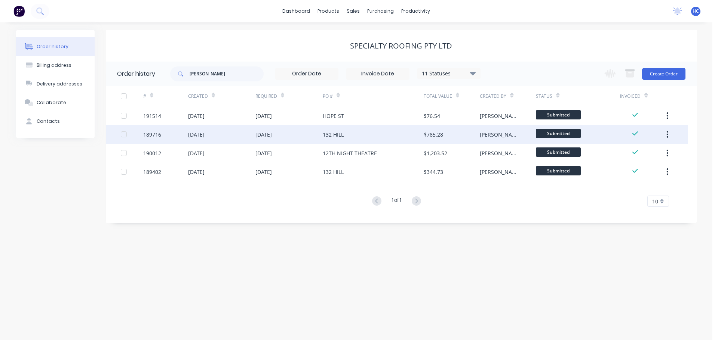
click at [390, 140] on div "132 HILL" at bounding box center [373, 134] width 101 height 19
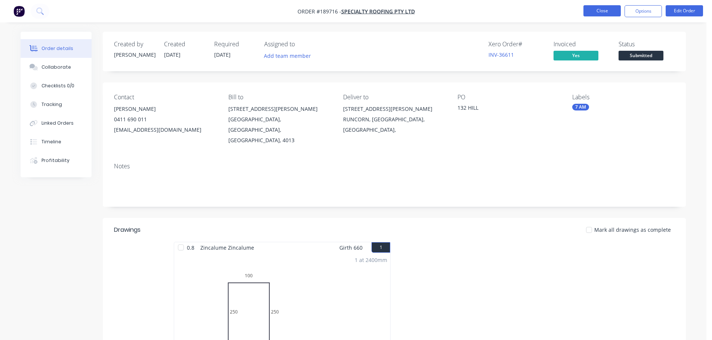
click at [608, 11] on button "Close" at bounding box center [601, 10] width 37 height 11
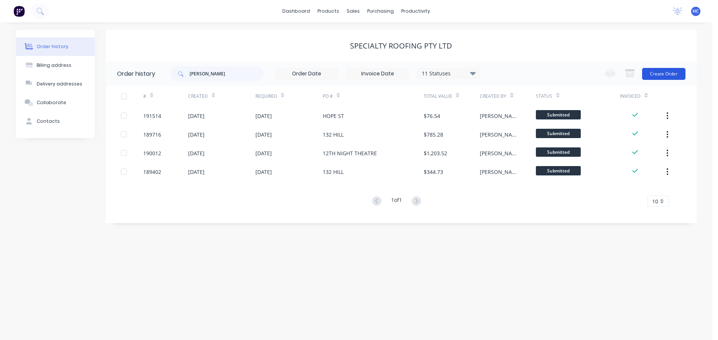
click at [658, 76] on button "Create Order" at bounding box center [663, 74] width 43 height 12
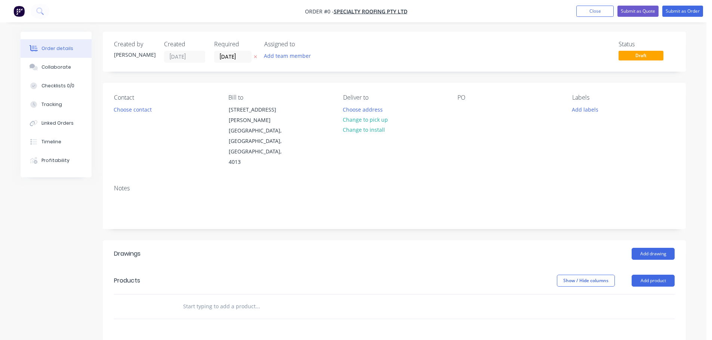
click at [255, 55] on icon at bounding box center [255, 57] width 3 height 4
click at [226, 53] on input at bounding box center [235, 56] width 40 height 11
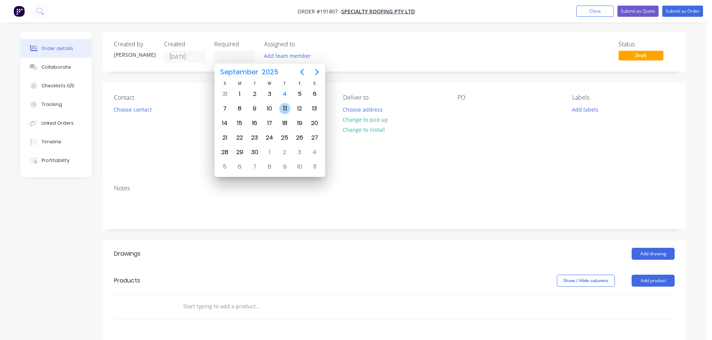
click at [284, 105] on div "11" at bounding box center [284, 108] width 11 height 11
type input "11/09/25"
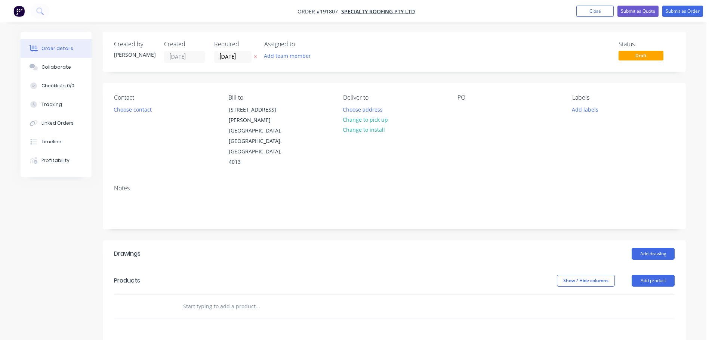
click at [131, 104] on div "Contact Choose contact" at bounding box center [165, 131] width 102 height 74
click at [132, 111] on button "Choose contact" at bounding box center [133, 109] width 46 height 10
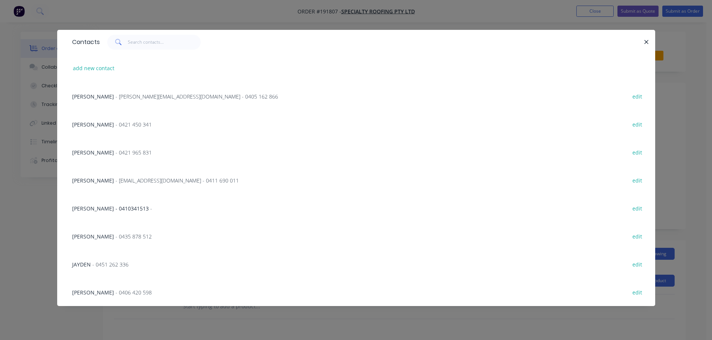
click at [115, 129] on div "SIMON - 0421 450 341 edit" at bounding box center [356, 124] width 576 height 28
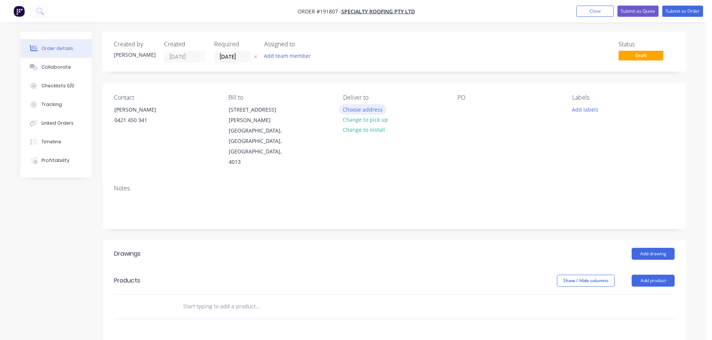
click at [369, 110] on button "Choose address" at bounding box center [363, 109] width 48 height 10
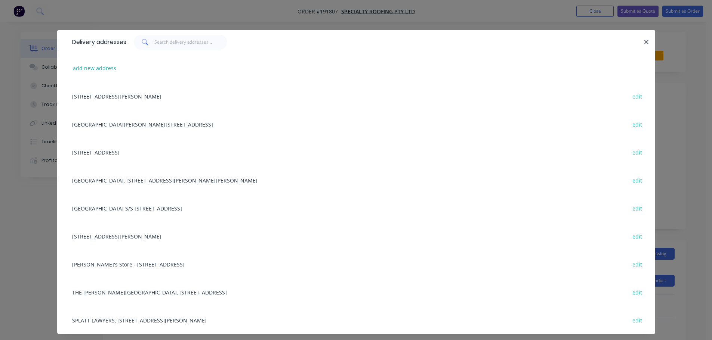
drag, startPoint x: 164, startPoint y: 154, endPoint x: 210, endPoint y: 150, distance: 45.8
click at [164, 154] on div "5/21 DUNTROON STREET, (NEW STORE), BRENDALE, Australia edit" at bounding box center [356, 152] width 576 height 28
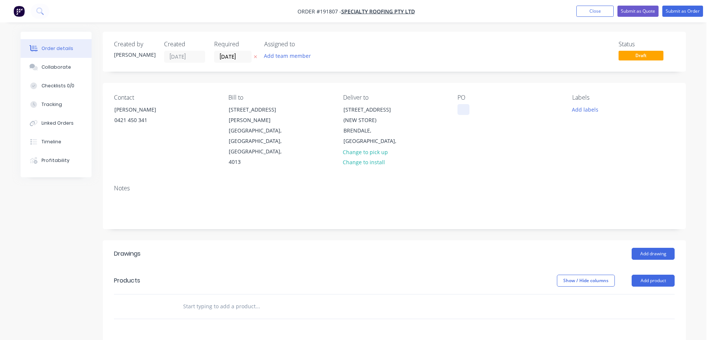
click at [462, 113] on div at bounding box center [463, 109] width 12 height 11
click at [460, 268] on header "Products Show / Hide columns Add product" at bounding box center [394, 281] width 583 height 27
click at [492, 248] on div "Add drawing" at bounding box center [453, 254] width 441 height 12
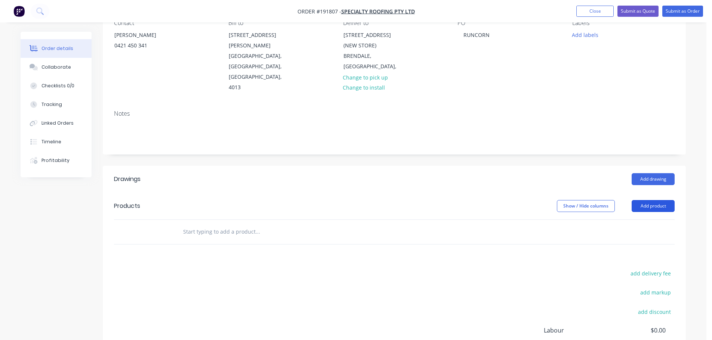
click at [652, 200] on button "Add product" at bounding box center [653, 206] width 43 height 12
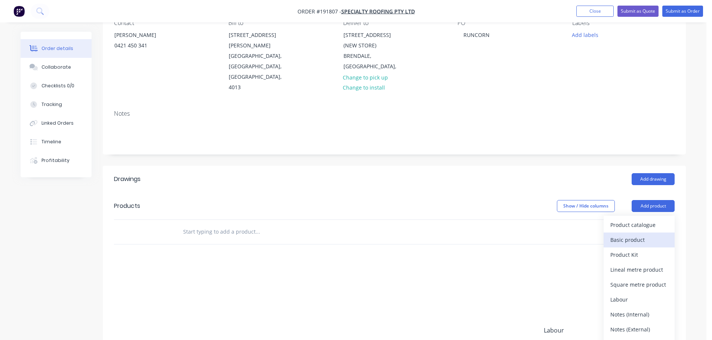
click at [638, 235] on div "Basic product" at bounding box center [639, 240] width 58 height 11
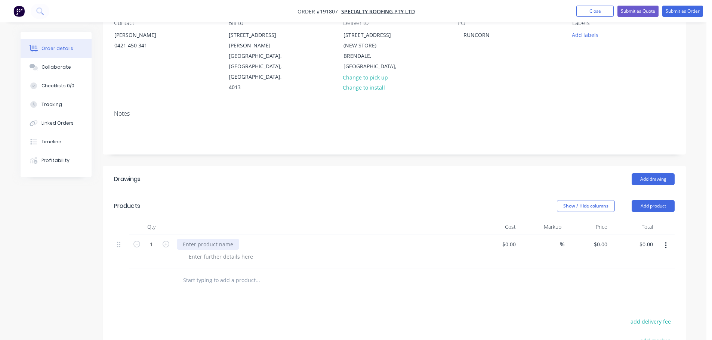
click at [219, 239] on div at bounding box center [208, 244] width 62 height 11
click at [168, 241] on icon "button" at bounding box center [166, 244] width 7 height 7
type input "2"
click at [650, 200] on button "Add product" at bounding box center [653, 206] width 43 height 12
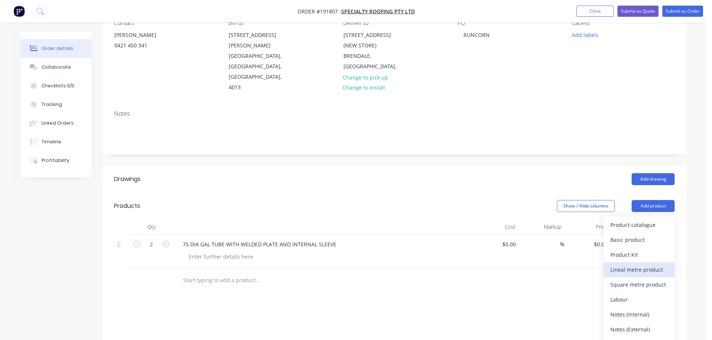
click at [631, 265] on div "Lineal metre product" at bounding box center [639, 270] width 58 height 11
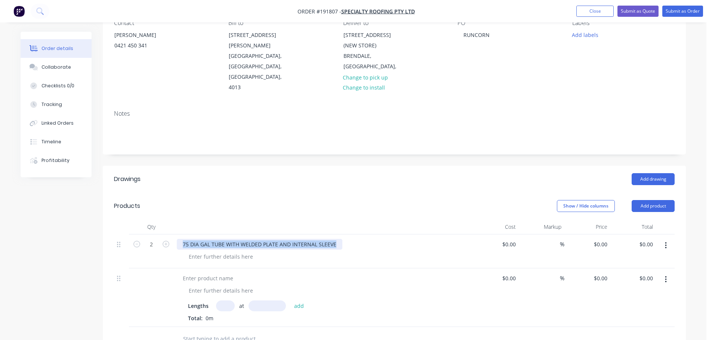
drag, startPoint x: 337, startPoint y: 215, endPoint x: 155, endPoint y: 205, distance: 181.6
click at [155, 235] on div "2 75 DIA GAL TUBE WITH WELDED PLATE AND INTERNAL SLEEVE $0.00 $0.00 % $0.00 $0.…" at bounding box center [394, 252] width 561 height 34
copy div "75 DIA GAL TUBE WITH WELDED PLATE AND INTERNAL SLEEVE"
click at [213, 273] on div at bounding box center [208, 278] width 62 height 11
click at [217, 273] on div at bounding box center [208, 278] width 62 height 11
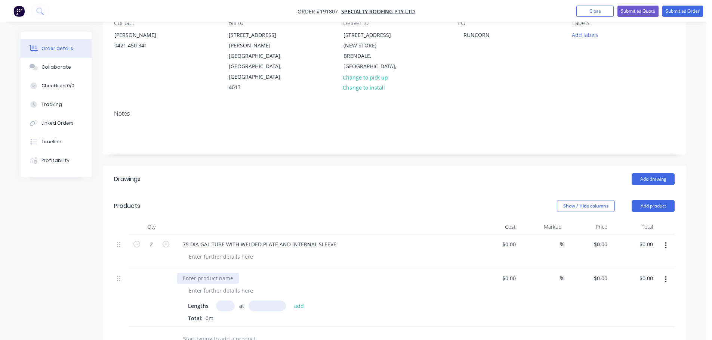
paste div
click at [232, 301] on input "text" at bounding box center [225, 306] width 19 height 11
type input "1"
type input "3070"
click at [290, 301] on button "add" at bounding box center [299, 306] width 18 height 10
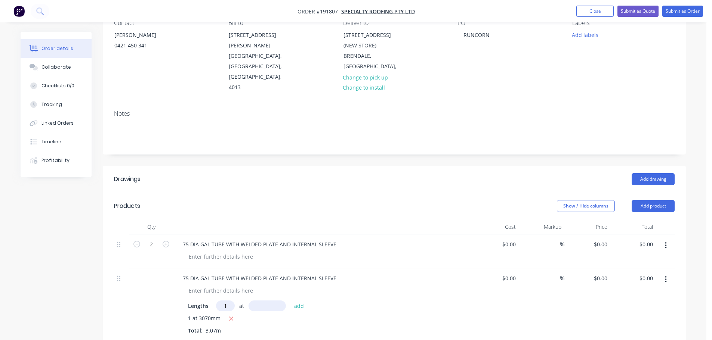
type input "1"
type input "3110"
click at [290, 301] on button "add" at bounding box center [299, 306] width 18 height 10
click at [671, 239] on button "button" at bounding box center [666, 245] width 18 height 13
click at [637, 290] on div "Delete" at bounding box center [639, 295] width 58 height 11
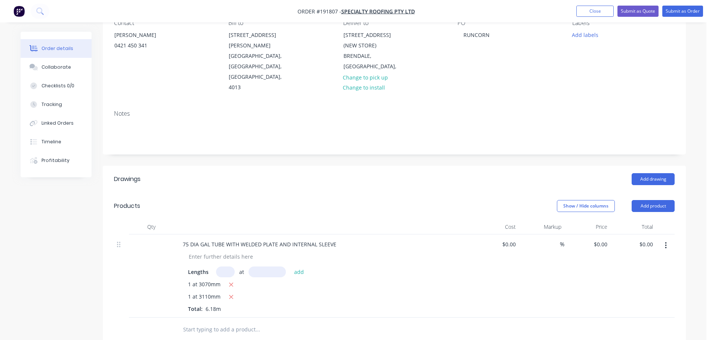
click at [480, 220] on div "Cost" at bounding box center [496, 227] width 46 height 15
click at [686, 12] on button "Submit as Order" at bounding box center [682, 11] width 41 height 11
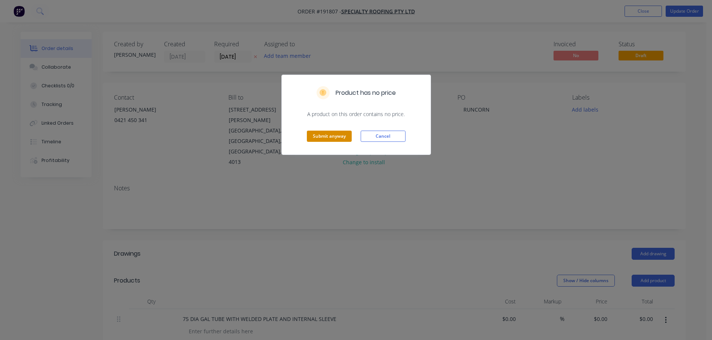
click at [330, 133] on button "Submit anyway" at bounding box center [329, 136] width 45 height 11
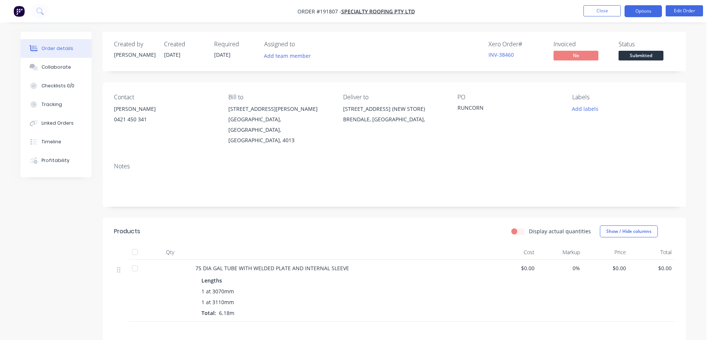
click at [650, 11] on button "Options" at bounding box center [643, 11] width 37 height 12
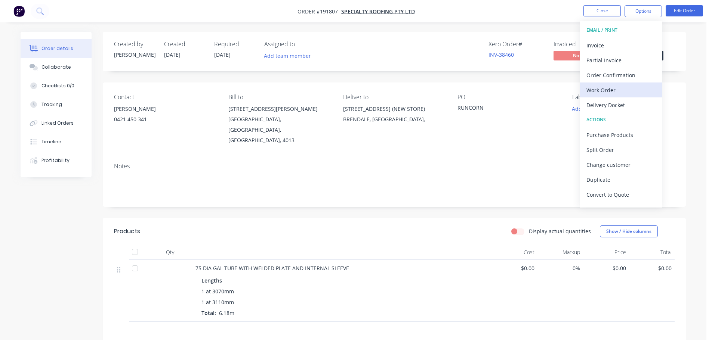
click at [602, 89] on div "Work Order" at bounding box center [620, 90] width 69 height 11
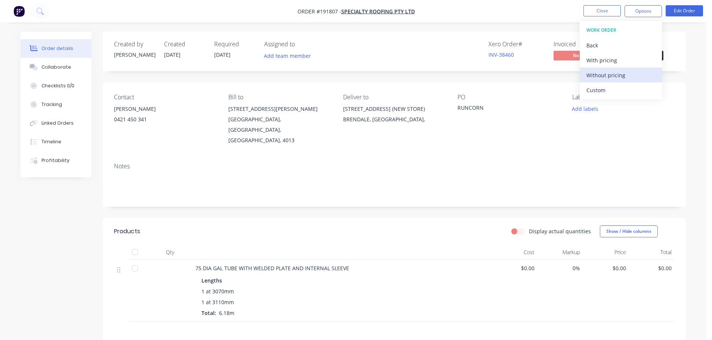
click at [611, 72] on div "Without pricing" at bounding box center [620, 75] width 69 height 11
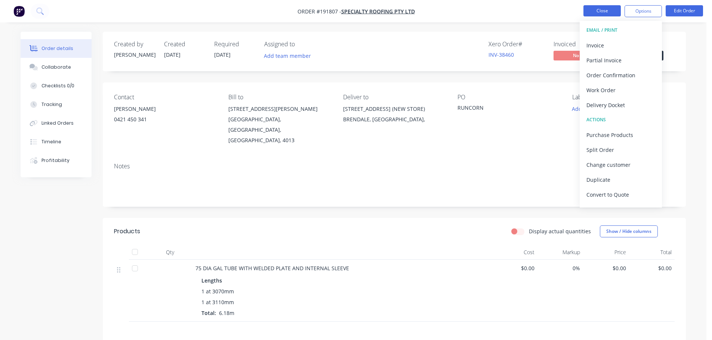
click at [617, 10] on button "Close" at bounding box center [601, 10] width 37 height 11
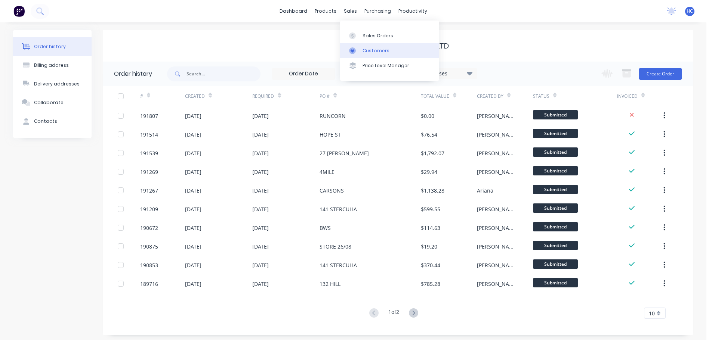
click at [379, 45] on link "Customers" at bounding box center [389, 50] width 99 height 15
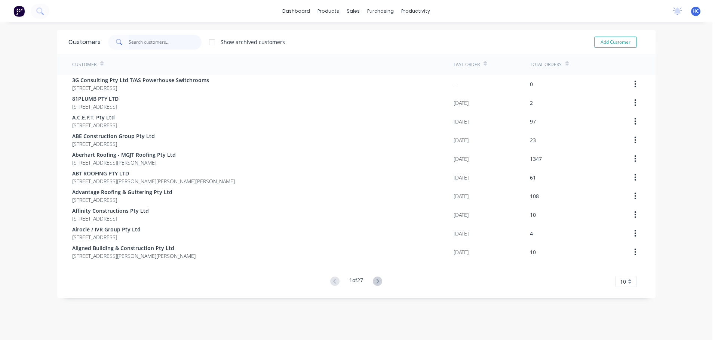
click at [157, 42] on input "text" at bounding box center [165, 42] width 73 height 15
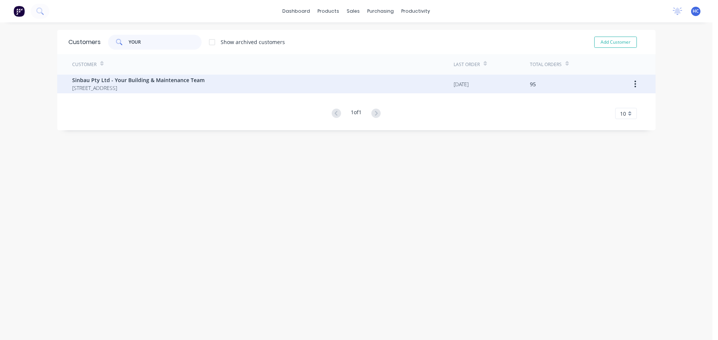
type input "YOUR"
click at [133, 91] on span "[STREET_ADDRESS]" at bounding box center [138, 88] width 132 height 8
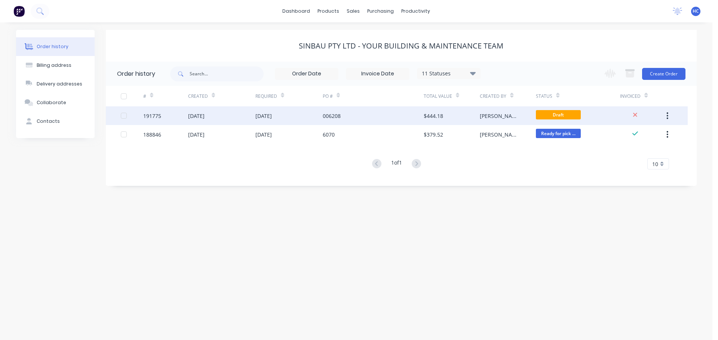
click at [395, 119] on div "006208" at bounding box center [373, 116] width 101 height 19
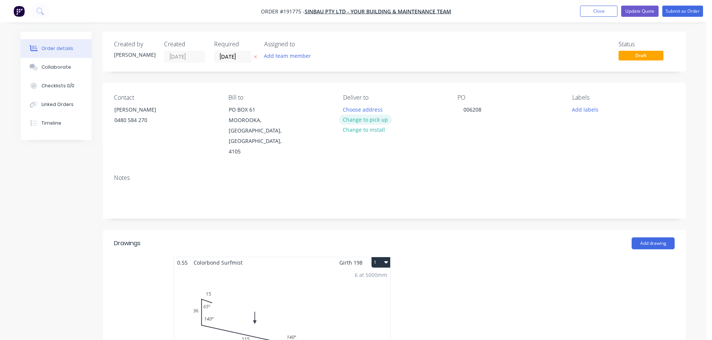
click at [377, 118] on button "Change to pick up" at bounding box center [365, 120] width 53 height 10
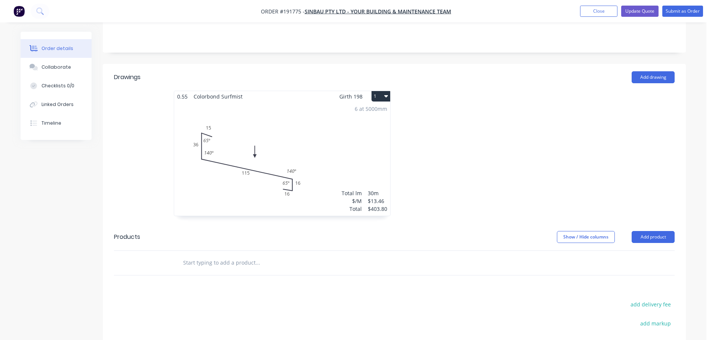
scroll to position [58, 0]
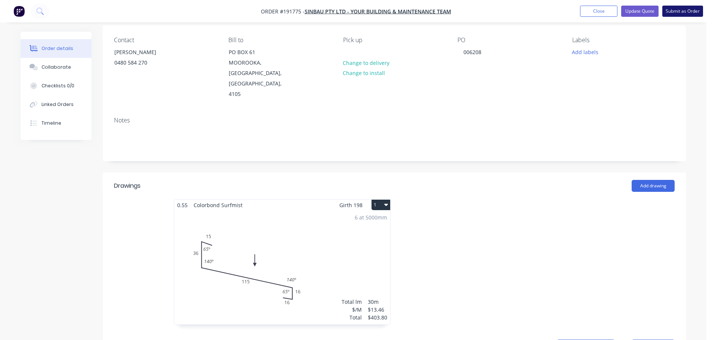
click at [686, 14] on button "Submit as Order" at bounding box center [682, 11] width 41 height 11
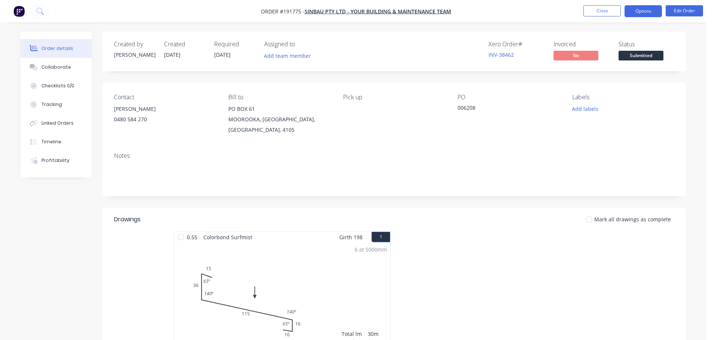
click at [638, 13] on button "Options" at bounding box center [643, 11] width 37 height 12
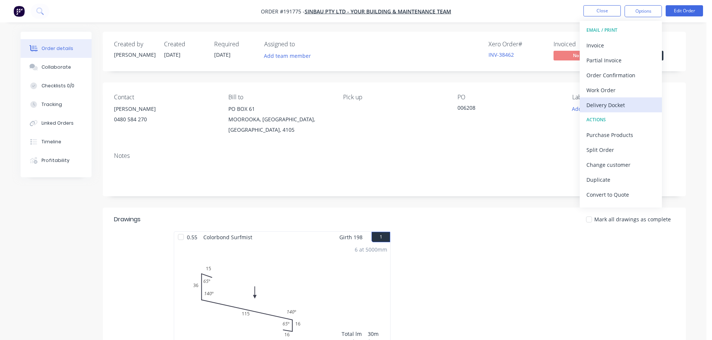
click at [610, 98] on button "Delivery Docket" at bounding box center [621, 105] width 82 height 15
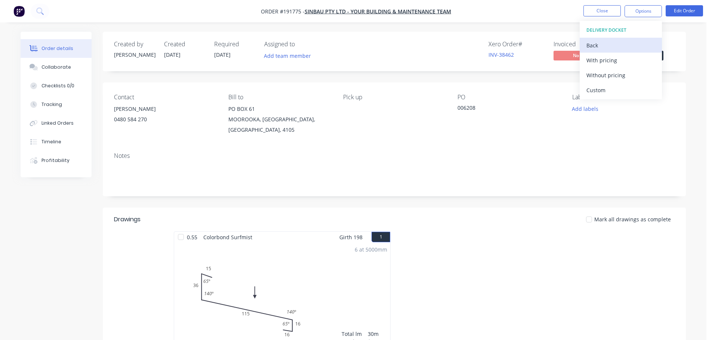
click at [598, 50] on div "Back" at bounding box center [620, 45] width 69 height 11
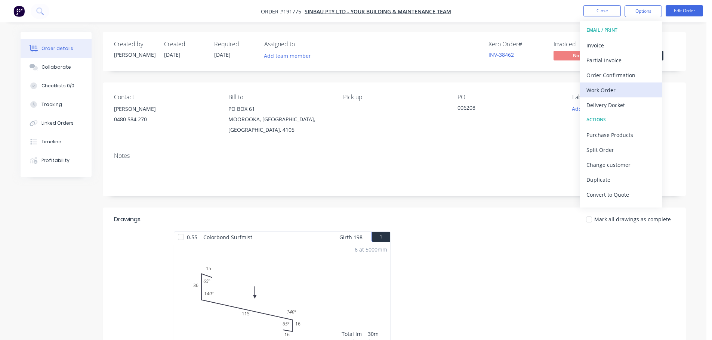
click at [599, 93] on div "Work Order" at bounding box center [620, 90] width 69 height 11
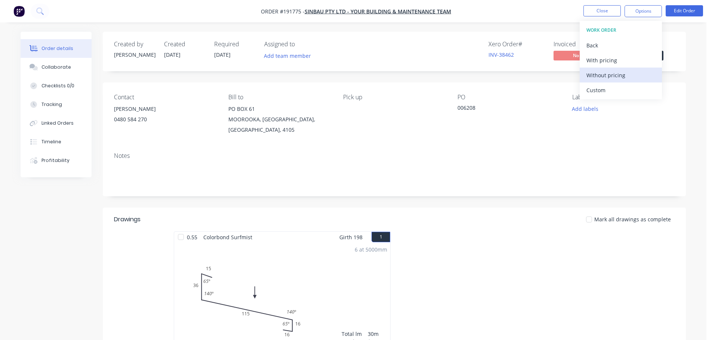
click at [615, 78] on div "Without pricing" at bounding box center [620, 75] width 69 height 11
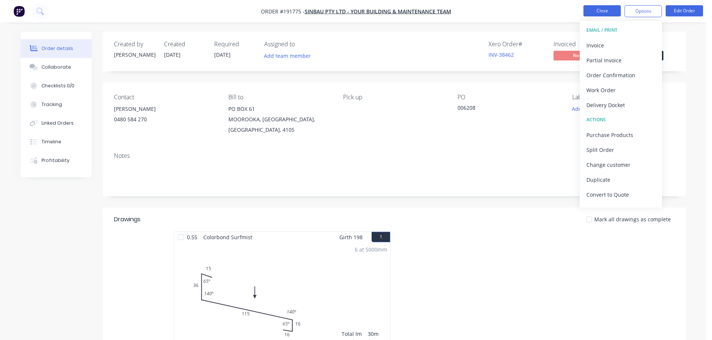
click at [607, 12] on button "Close" at bounding box center [601, 10] width 37 height 11
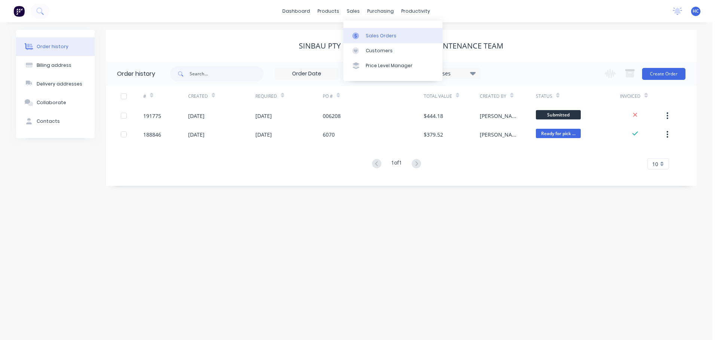
drag, startPoint x: 373, startPoint y: 35, endPoint x: 366, endPoint y: 35, distance: 6.7
click at [373, 35] on div "Sales Orders" at bounding box center [381, 36] width 31 height 7
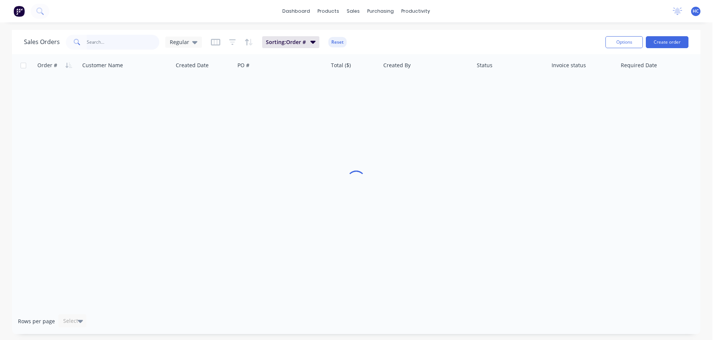
click at [138, 46] on input "text" at bounding box center [123, 42] width 73 height 15
type input "191228"
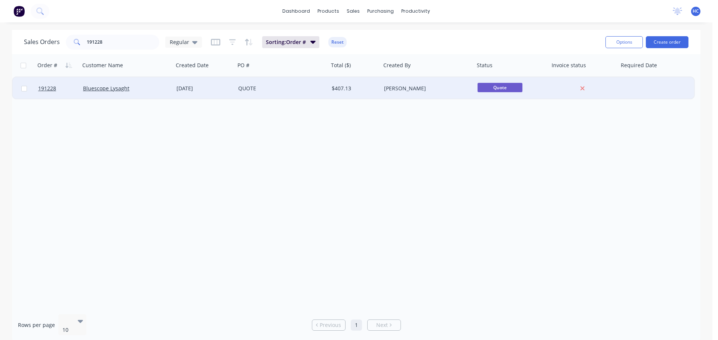
click at [202, 96] on div "[DATE]" at bounding box center [204, 88] width 62 height 22
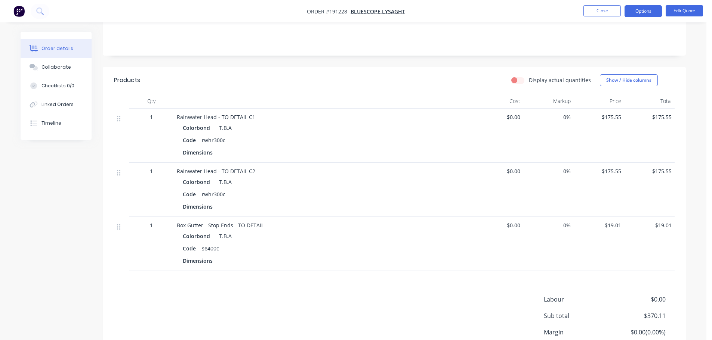
scroll to position [123, 0]
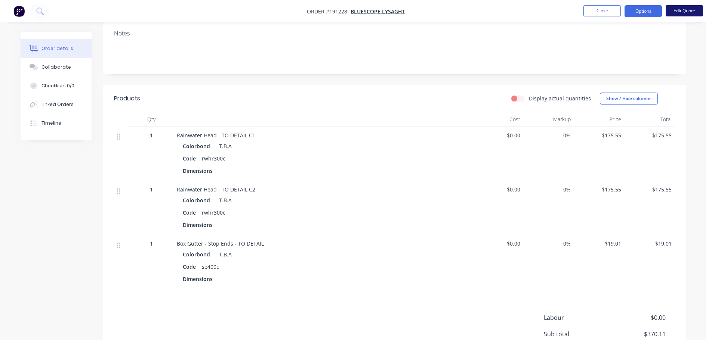
click at [685, 10] on button "Edit Quote" at bounding box center [684, 10] width 37 height 11
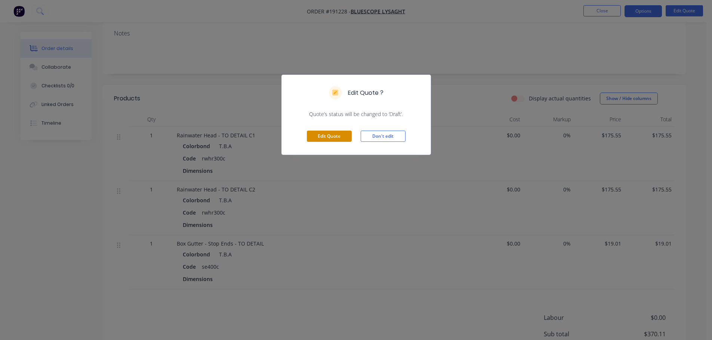
click at [336, 133] on button "Edit Quote" at bounding box center [329, 136] width 45 height 11
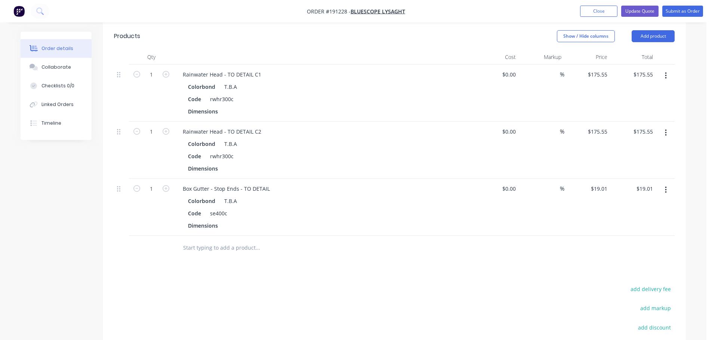
scroll to position [224, 0]
drag, startPoint x: 651, startPoint y: 28, endPoint x: 661, endPoint y: 33, distance: 11.2
click at [651, 30] on button "Add product" at bounding box center [653, 36] width 43 height 12
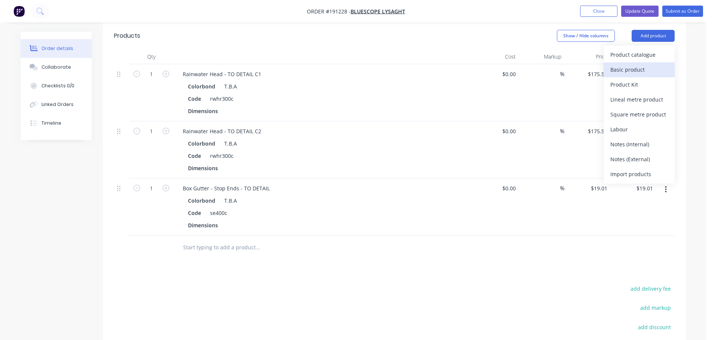
click at [633, 64] on div "Basic product" at bounding box center [639, 69] width 58 height 11
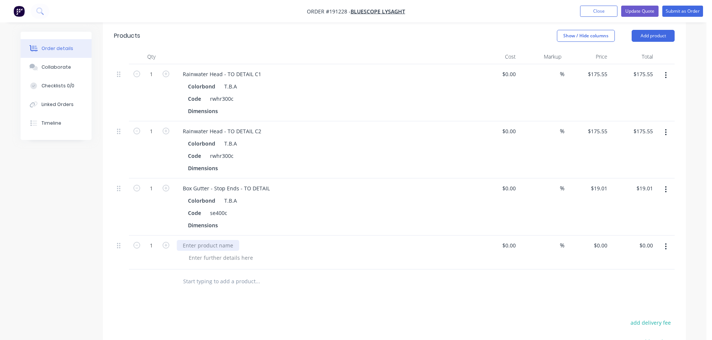
click at [195, 240] on div at bounding box center [208, 245] width 62 height 11
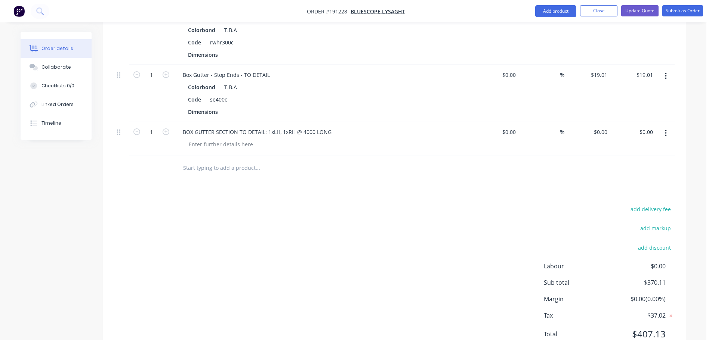
scroll to position [358, 0]
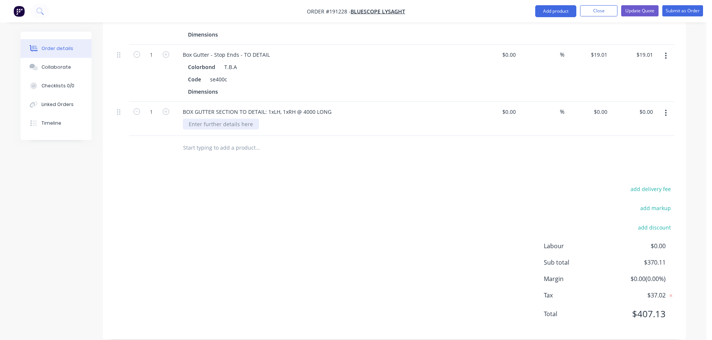
click at [222, 119] on div at bounding box center [221, 124] width 76 height 11
click at [201, 119] on div ".55 cOLORBOND" at bounding box center [209, 124] width 53 height 11
click at [315, 194] on div "add delivery fee add markup add discount Labour $0.00 Sub total $370.11 Margin …" at bounding box center [394, 256] width 561 height 144
click at [599, 107] on div "0 $0.00" at bounding box center [600, 112] width 20 height 11
type input "$133.00"
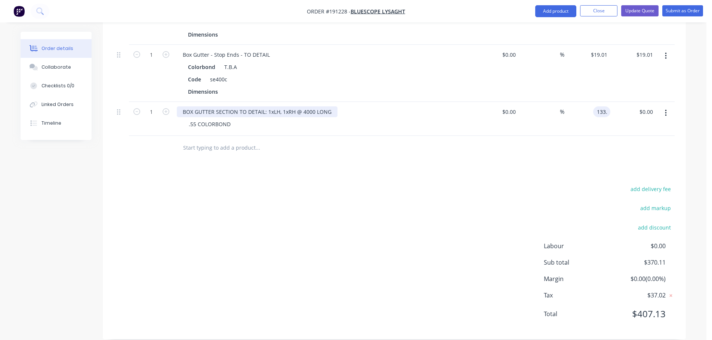
type input "$133.00"
drag, startPoint x: 293, startPoint y: 101, endPoint x: 269, endPoint y: 104, distance: 24.8
click at [269, 107] on div "BOX GUTTER SECTION TO DETAIL: 1xLH, 1xRH @ 4000 LONG" at bounding box center [257, 112] width 161 height 11
click at [275, 107] on div "BOX GUTTER SECTION TO DETAIL: 1xLH, 1xRH @ 4000 LONG" at bounding box center [257, 112] width 161 height 11
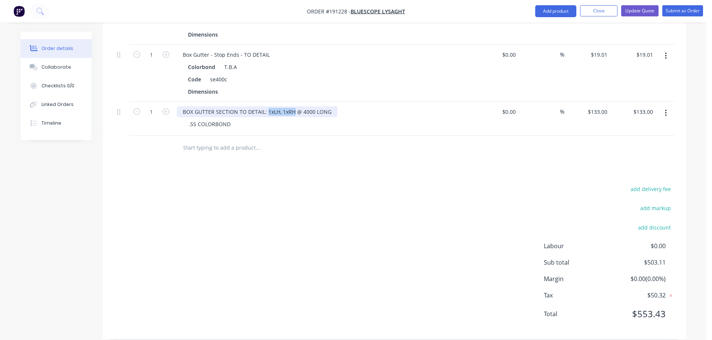
drag, startPoint x: 294, startPoint y: 101, endPoint x: 267, endPoint y: 100, distance: 26.9
click at [267, 107] on div "BOX GUTTER SECTION TO DETAIL: 1xLH, 1xRH @ 4000 LONG" at bounding box center [257, 112] width 161 height 11
click at [600, 107] on input "133" at bounding box center [604, 112] width 13 height 11
type input "$266.16"
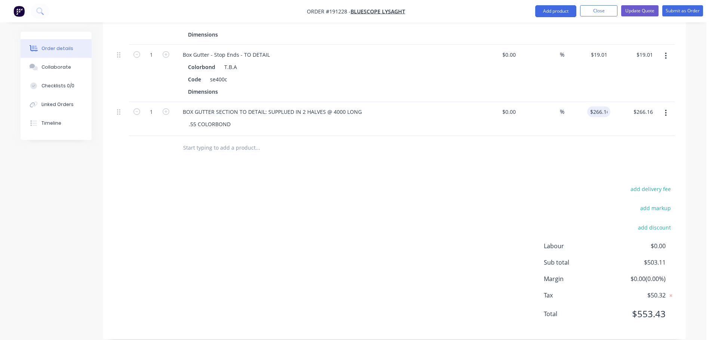
click at [577, 78] on div "$19.01 $19.01" at bounding box center [587, 73] width 46 height 57
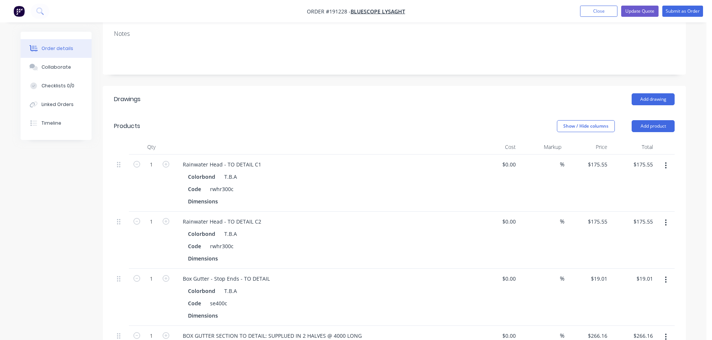
scroll to position [209, 0]
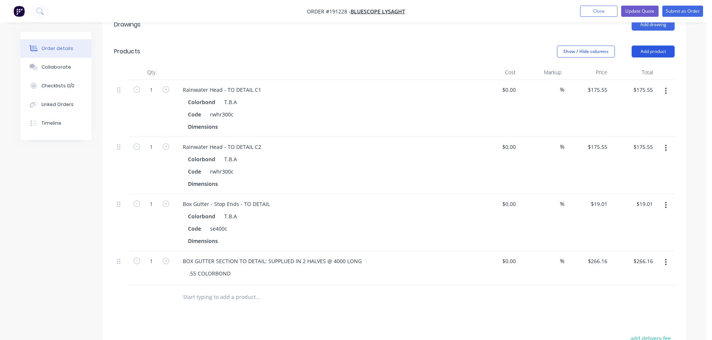
click at [644, 46] on button "Add product" at bounding box center [653, 52] width 43 height 12
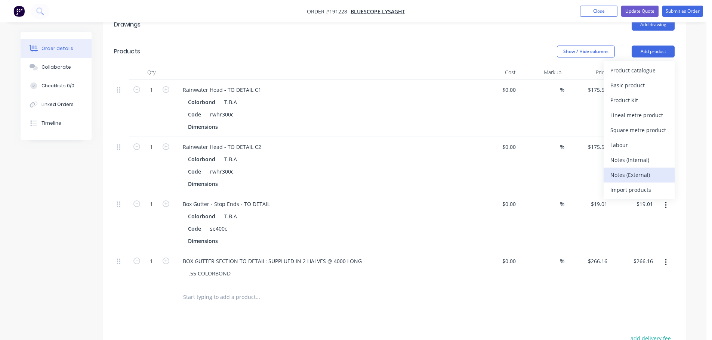
click at [640, 170] on div "Notes (External)" at bounding box center [639, 175] width 58 height 11
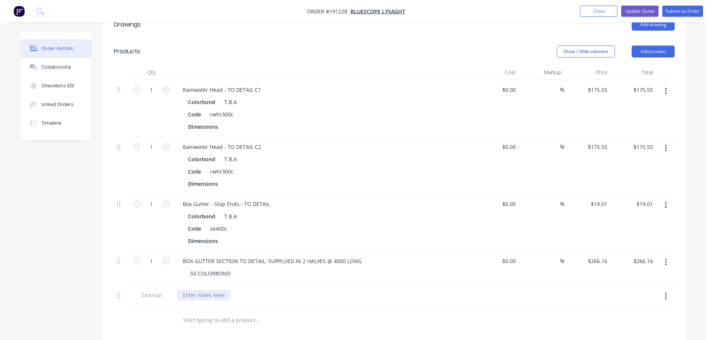
click at [188, 290] on div at bounding box center [204, 295] width 54 height 11
click at [318, 48] on header "Products Show / Hide columns Add product" at bounding box center [394, 51] width 583 height 27
click at [58, 63] on button "Collaborate" at bounding box center [56, 67] width 71 height 19
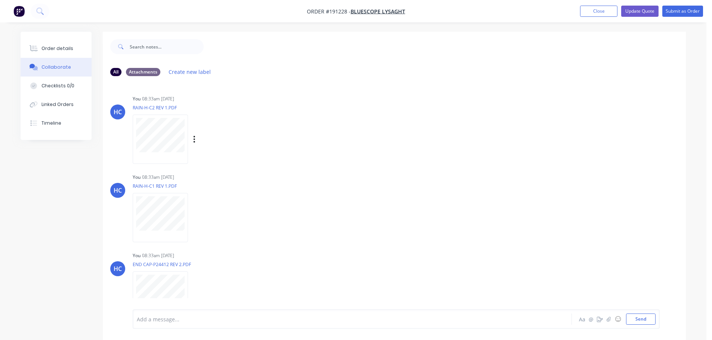
click at [197, 138] on div "Labels Download Delete" at bounding box center [233, 139] width 84 height 11
click at [196, 136] on div "Labels Download Delete" at bounding box center [233, 139] width 84 height 11
click at [194, 138] on icon "button" at bounding box center [194, 139] width 1 height 7
click at [0, 0] on button "Delete" at bounding box center [0, 0] width 0 height 0
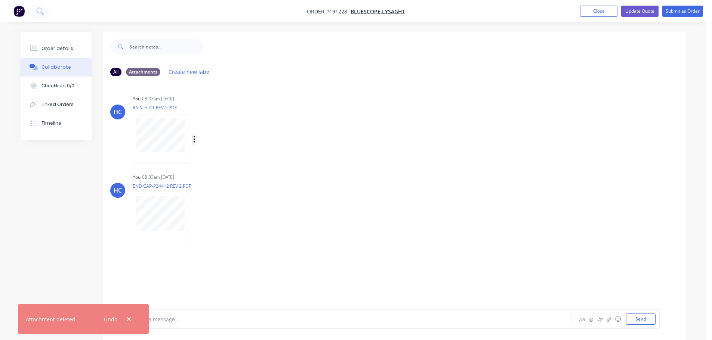
click at [194, 143] on icon "button" at bounding box center [194, 139] width 1 height 7
click at [225, 174] on button "Delete" at bounding box center [243, 176] width 84 height 17
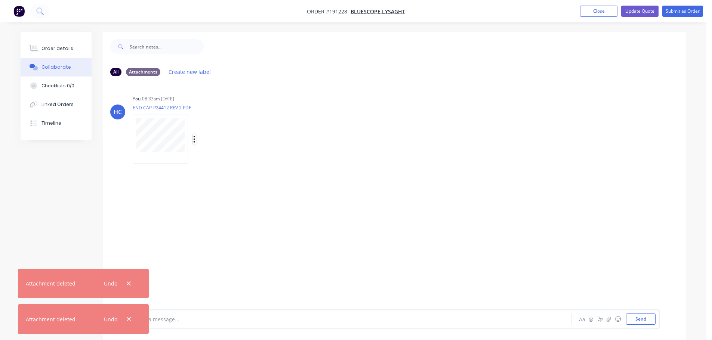
click at [195, 140] on icon "button" at bounding box center [194, 139] width 2 height 9
click at [229, 173] on button "Delete" at bounding box center [243, 176] width 84 height 17
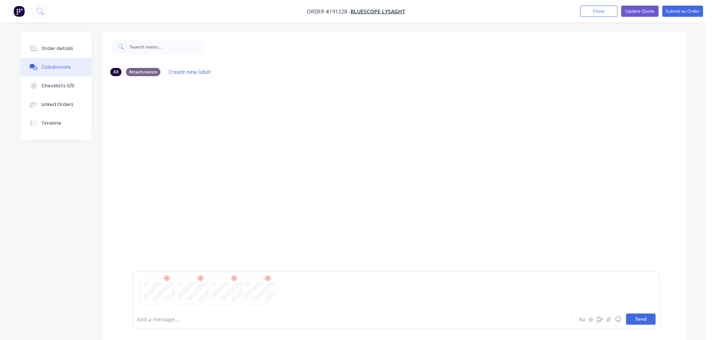
click at [645, 319] on button "Send" at bounding box center [641, 319] width 30 height 11
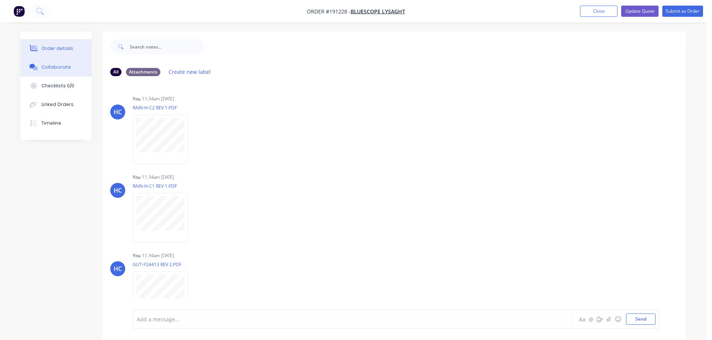
click at [77, 50] on button "Order details" at bounding box center [56, 48] width 71 height 19
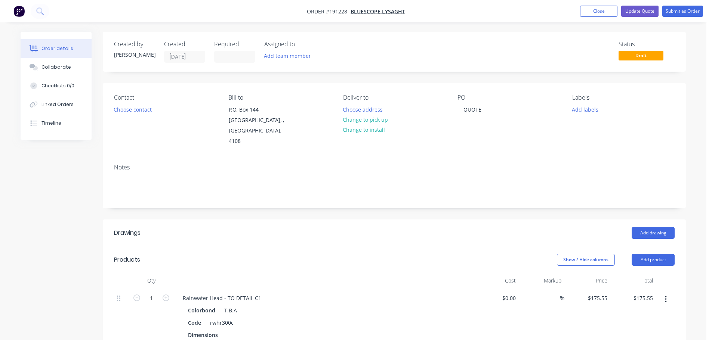
click at [330, 254] on div "Show / Hide columns Add product" at bounding box center [453, 260] width 441 height 12
click at [651, 15] on button "Update Quote" at bounding box center [639, 11] width 37 height 11
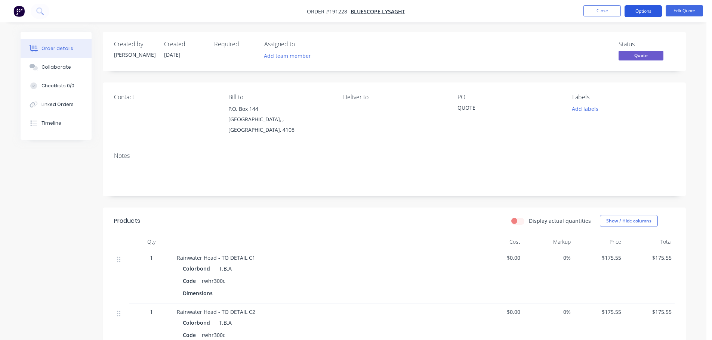
click at [652, 11] on button "Options" at bounding box center [643, 11] width 37 height 12
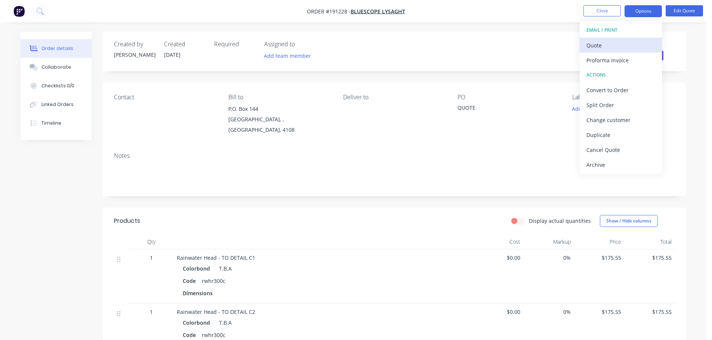
click at [607, 49] on div "Quote" at bounding box center [620, 45] width 69 height 11
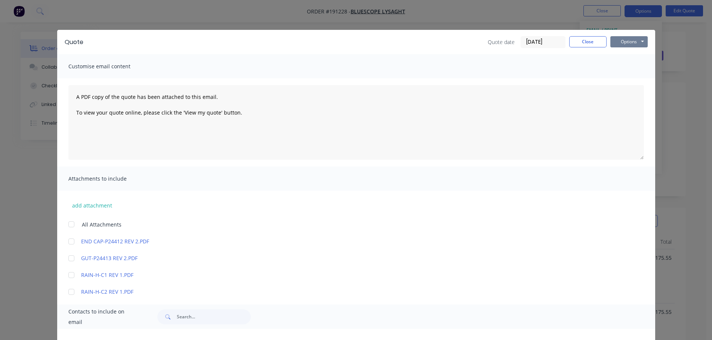
click at [626, 42] on button "Options" at bounding box center [628, 41] width 37 height 11
click at [619, 65] on button "Print" at bounding box center [634, 67] width 48 height 12
click at [583, 41] on button "Close" at bounding box center [587, 41] width 37 height 11
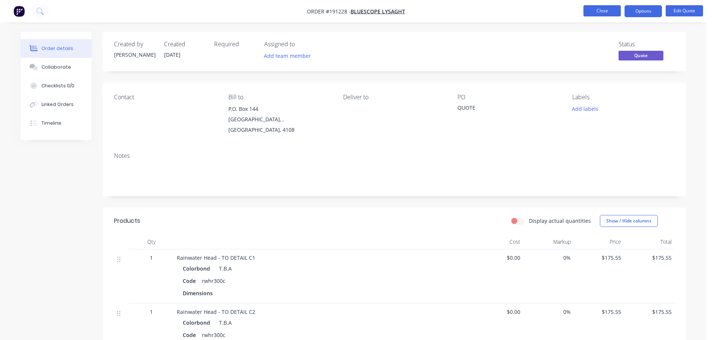
click at [598, 13] on button "Close" at bounding box center [601, 10] width 37 height 11
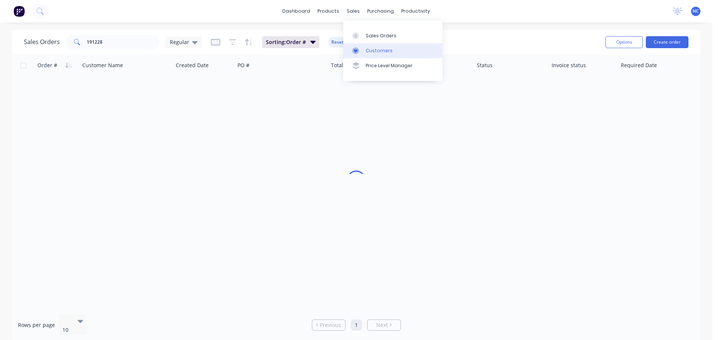
click at [386, 51] on div "Customers" at bounding box center [379, 50] width 27 height 7
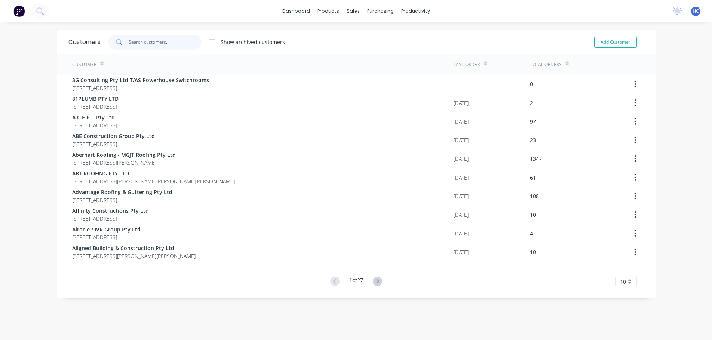
click at [161, 41] on input "text" at bounding box center [165, 42] width 73 height 15
click at [164, 42] on input "text" at bounding box center [165, 42] width 73 height 15
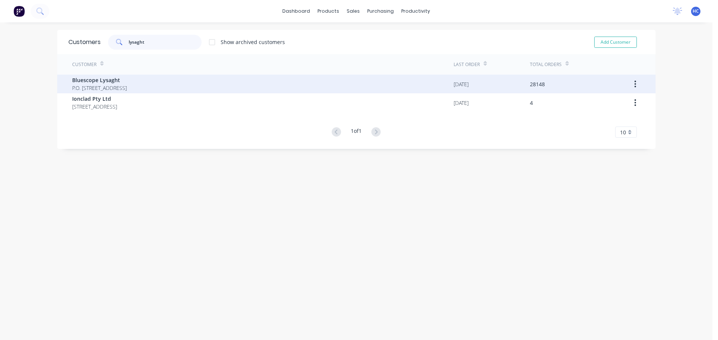
type input "lysaght"
click at [119, 79] on span "Bluescope Lysaght" at bounding box center [99, 80] width 55 height 8
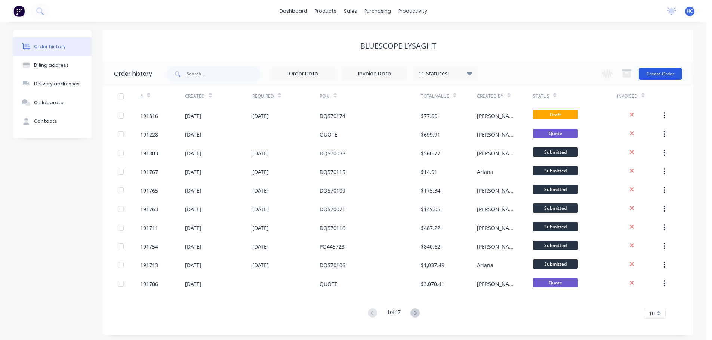
click at [674, 71] on button "Create Order" at bounding box center [660, 74] width 43 height 12
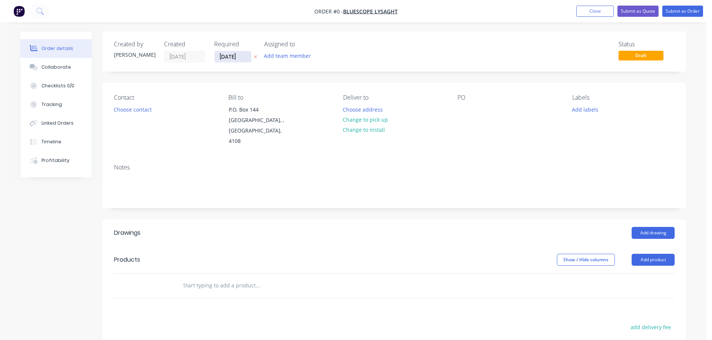
click at [250, 58] on input "[DATE]" at bounding box center [233, 56] width 37 height 11
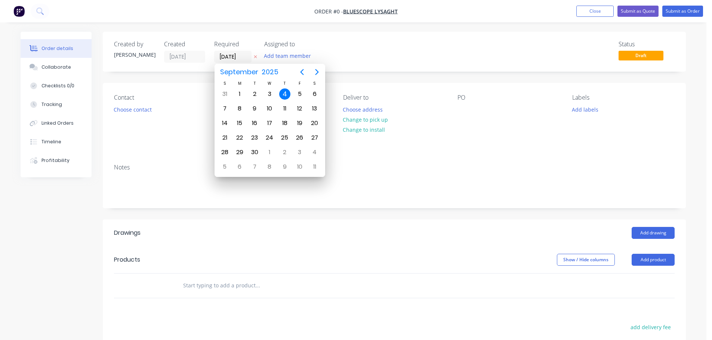
click at [254, 56] on icon at bounding box center [255, 57] width 3 height 4
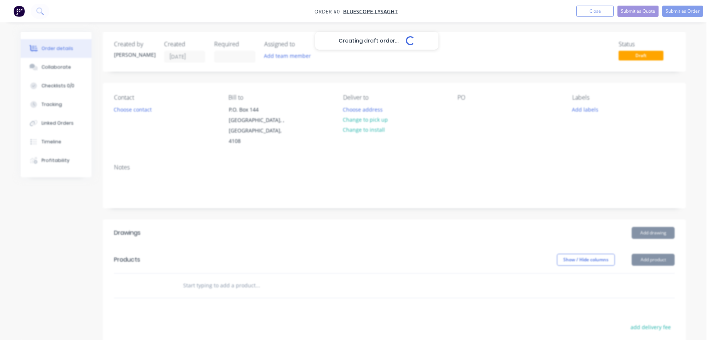
click at [464, 109] on div "Creating draft order... Loading..." at bounding box center [377, 202] width 712 height 340
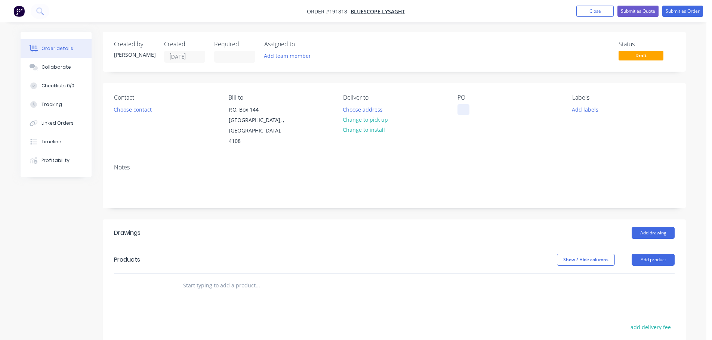
click at [467, 109] on div at bounding box center [463, 109] width 12 height 11
click at [385, 254] on div "Show / Hide columns Add product" at bounding box center [453, 260] width 441 height 12
click at [645, 254] on button "Add product" at bounding box center [653, 260] width 43 height 12
click at [641, 274] on div "Product catalogue" at bounding box center [639, 279] width 58 height 11
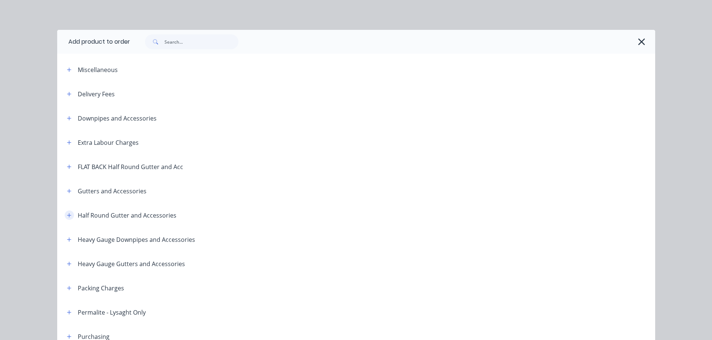
click at [65, 218] on button "button" at bounding box center [69, 215] width 9 height 9
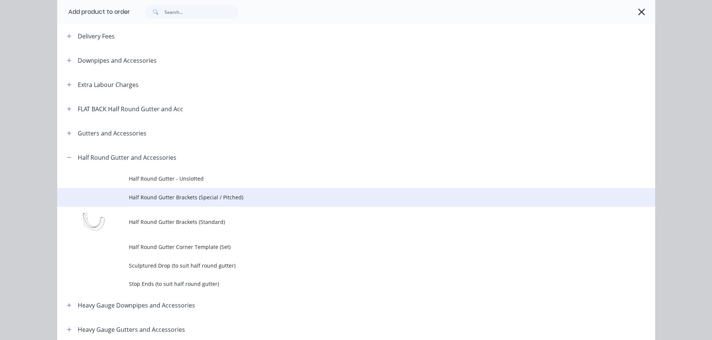
scroll to position [75, 0]
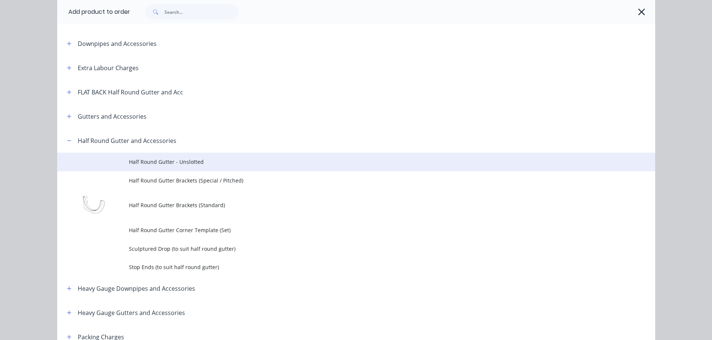
click at [189, 166] on span "Half Round Gutter - Unslotted" at bounding box center [339, 162] width 421 height 8
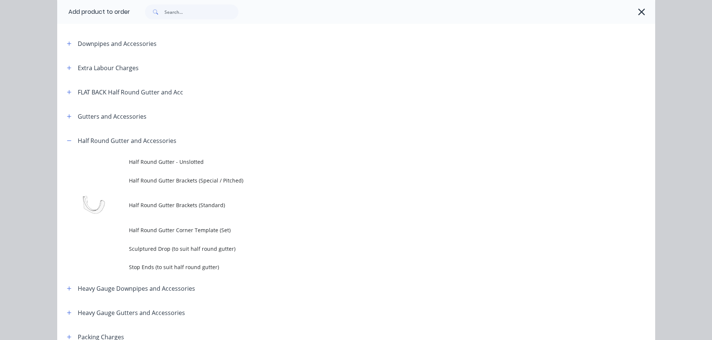
scroll to position [0, 0]
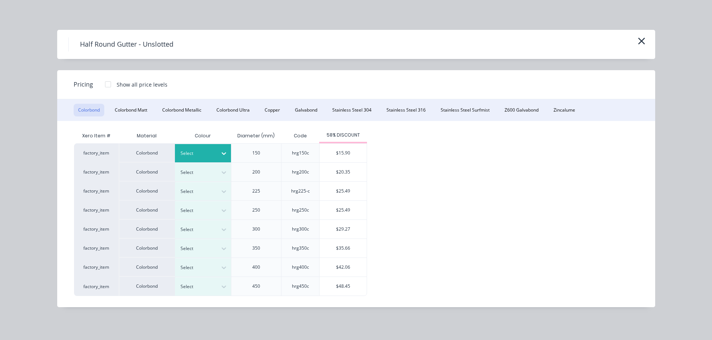
click at [212, 155] on div at bounding box center [198, 154] width 34 height 8
click at [338, 151] on div "$15.90" at bounding box center [343, 153] width 47 height 19
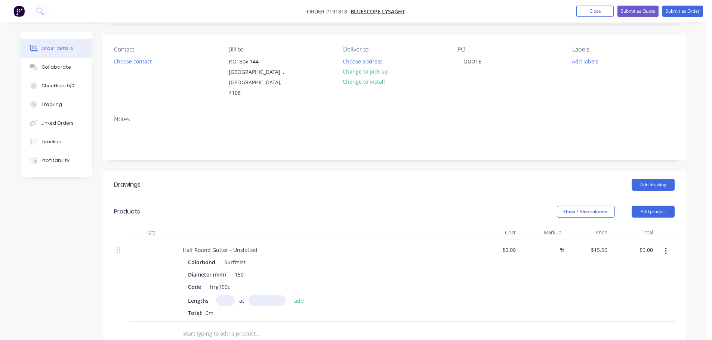
scroll to position [75, 0]
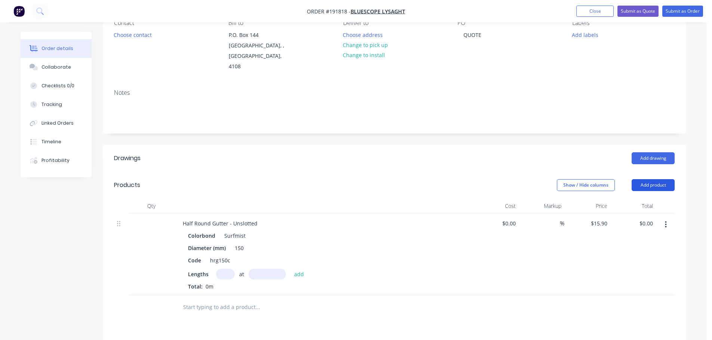
click at [649, 179] on button "Add product" at bounding box center [653, 185] width 43 height 12
click at [641, 199] on div "Product catalogue" at bounding box center [639, 204] width 58 height 11
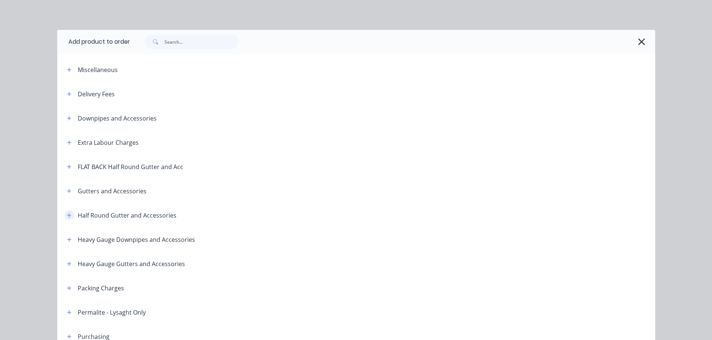
click at [65, 219] on button "button" at bounding box center [69, 215] width 9 height 9
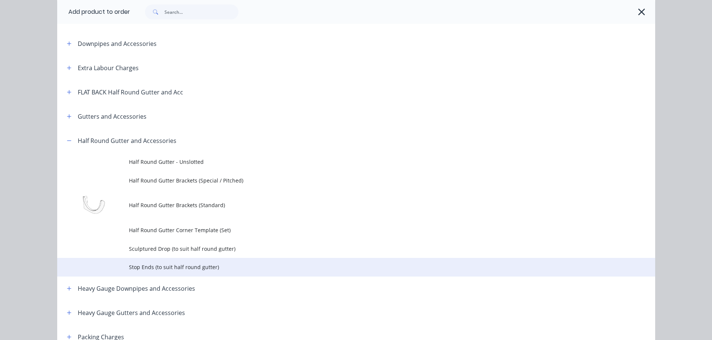
click at [173, 263] on td "Stop Ends (to suit half round gutter)" at bounding box center [392, 267] width 526 height 19
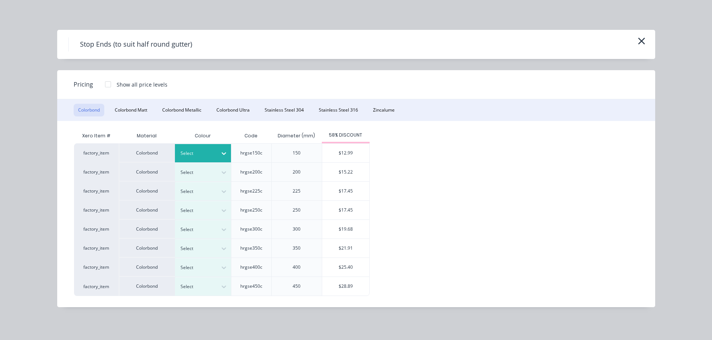
click at [216, 155] on div "Select" at bounding box center [196, 154] width 42 height 10
click at [347, 152] on div "$12.99" at bounding box center [345, 153] width 47 height 19
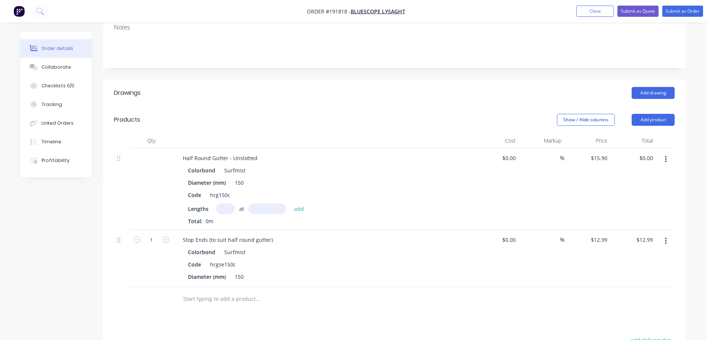
scroll to position [150, 0]
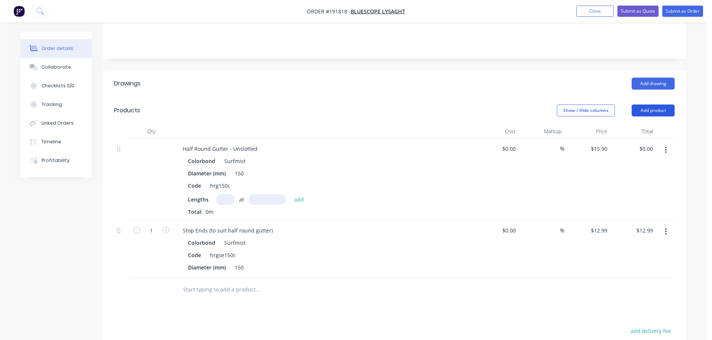
click at [652, 105] on button "Add product" at bounding box center [653, 111] width 43 height 12
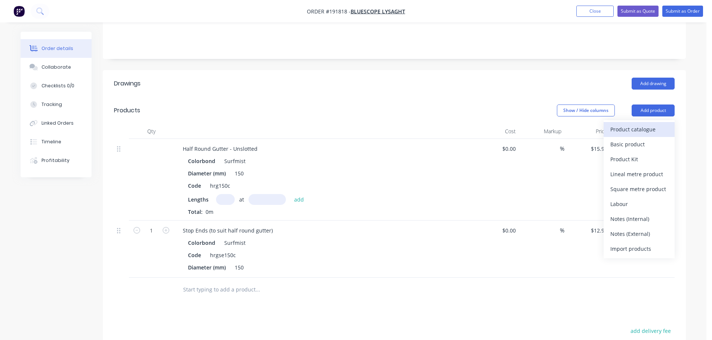
click at [633, 124] on div "Product catalogue" at bounding box center [639, 129] width 58 height 11
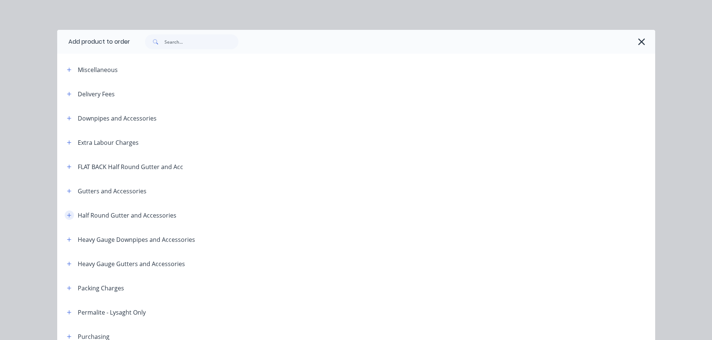
click at [65, 219] on button "button" at bounding box center [69, 215] width 9 height 9
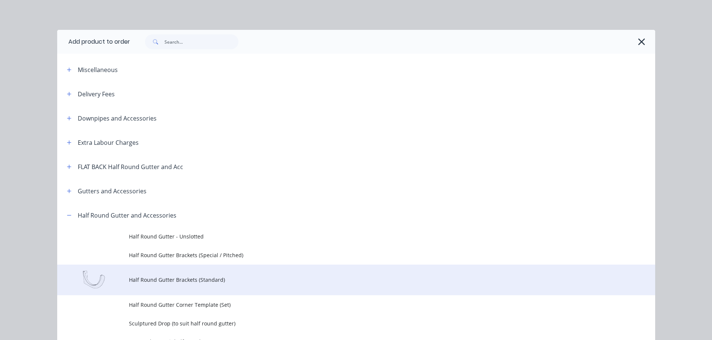
scroll to position [75, 0]
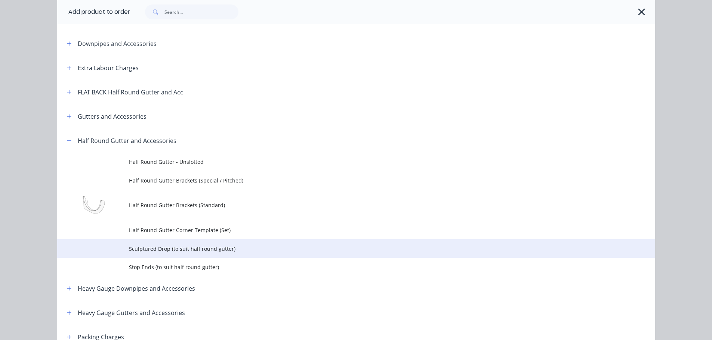
click at [181, 247] on span "Sculptured Drop (to suit half round gutter)" at bounding box center [339, 249] width 421 height 8
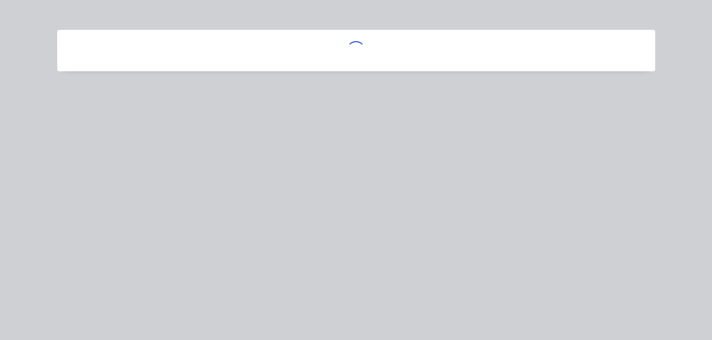
scroll to position [0, 0]
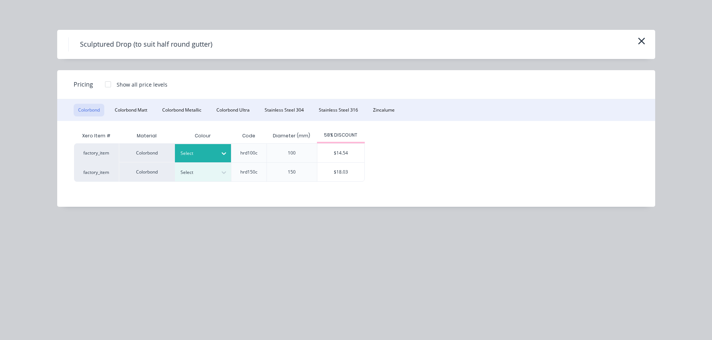
click at [195, 155] on div at bounding box center [198, 154] width 34 height 8
click at [93, 222] on div "Surfmist" at bounding box center [46, 229] width 93 height 14
click at [351, 157] on div "$14.54" at bounding box center [340, 153] width 47 height 19
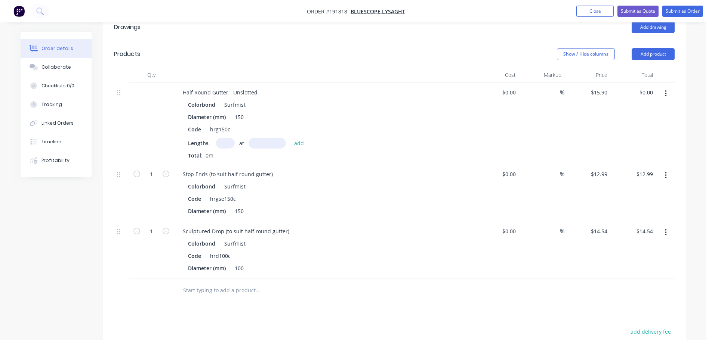
scroll to position [224, 0]
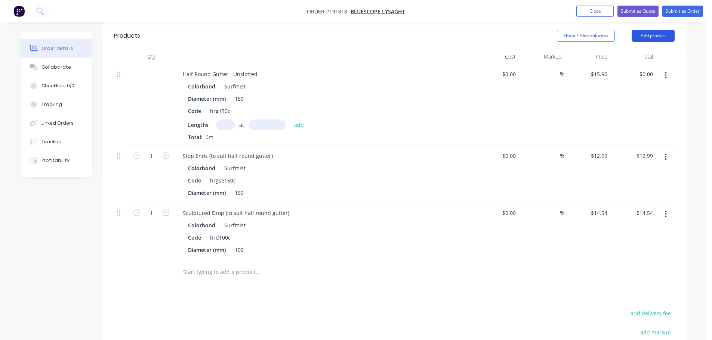
click at [656, 30] on button "Add product" at bounding box center [653, 36] width 43 height 12
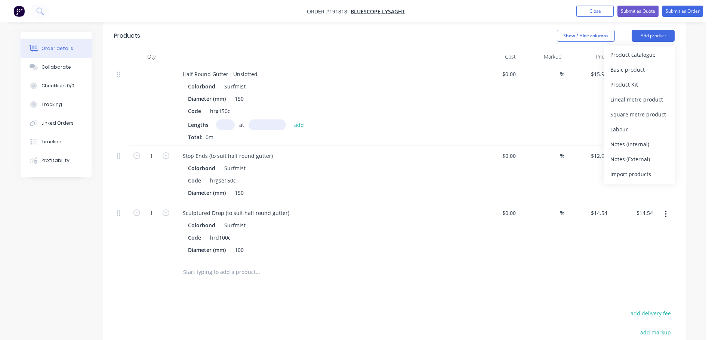
click at [643, 49] on div "Product catalogue" at bounding box center [639, 54] width 58 height 11
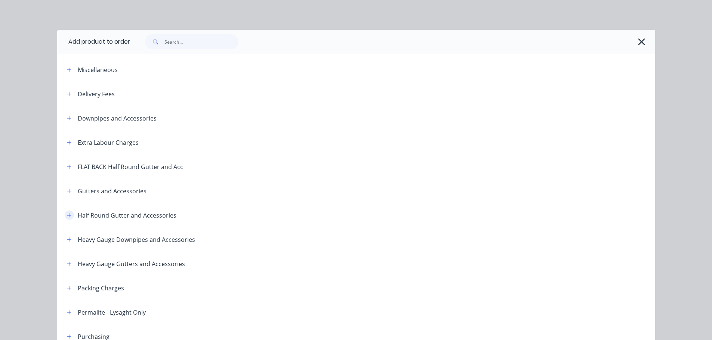
click at [69, 212] on span at bounding box center [69, 215] width 9 height 9
click at [67, 215] on icon "button" at bounding box center [69, 215] width 4 height 4
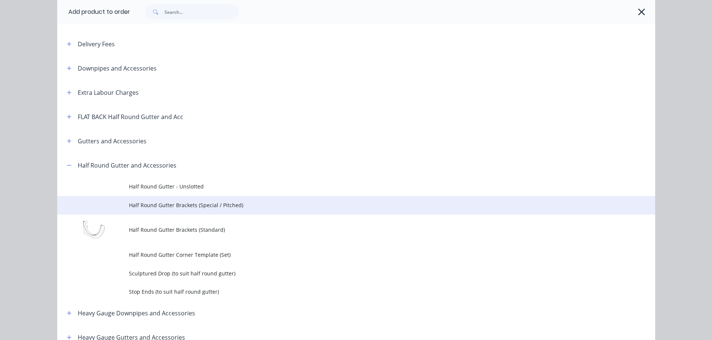
scroll to position [75, 0]
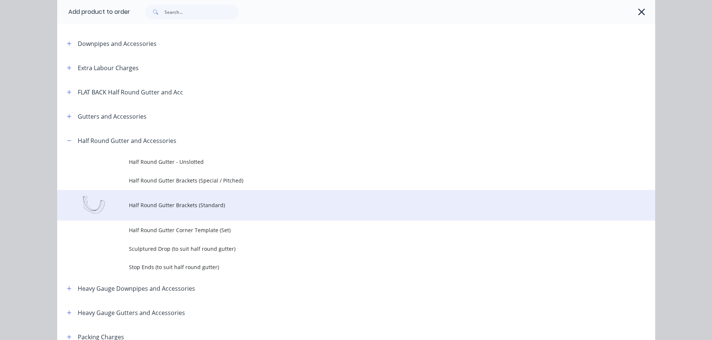
click at [204, 204] on span "Half Round Gutter Brackets (Standard)" at bounding box center [339, 205] width 421 height 8
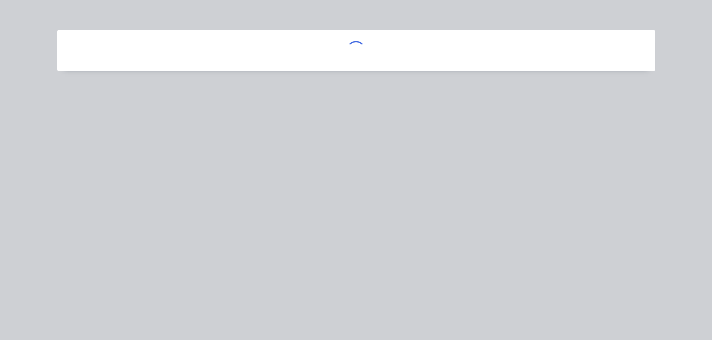
scroll to position [0, 0]
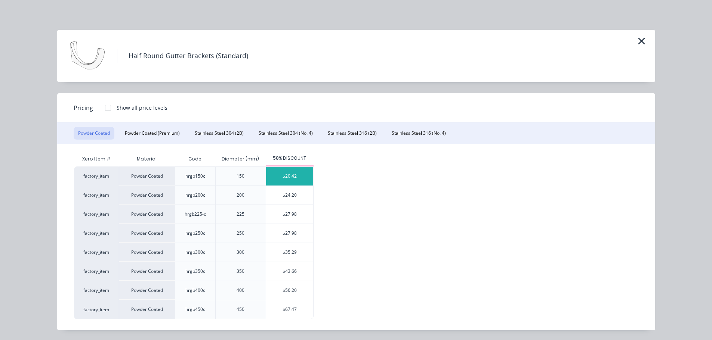
click at [293, 173] on div "$20.42" at bounding box center [289, 176] width 47 height 19
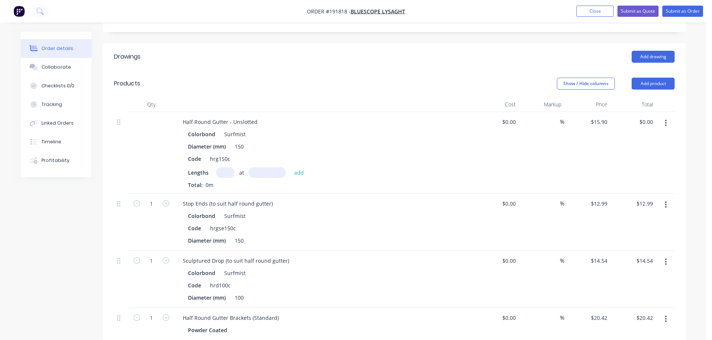
scroll to position [150, 0]
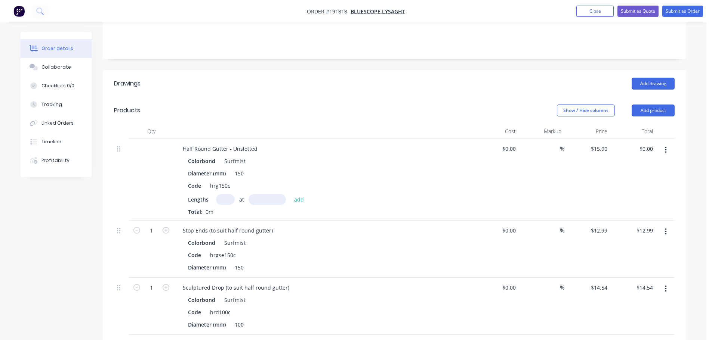
click at [665, 147] on icon "button" at bounding box center [665, 150] width 1 height 7
click at [635, 179] on div "Duplicate" at bounding box center [639, 184] width 58 height 11
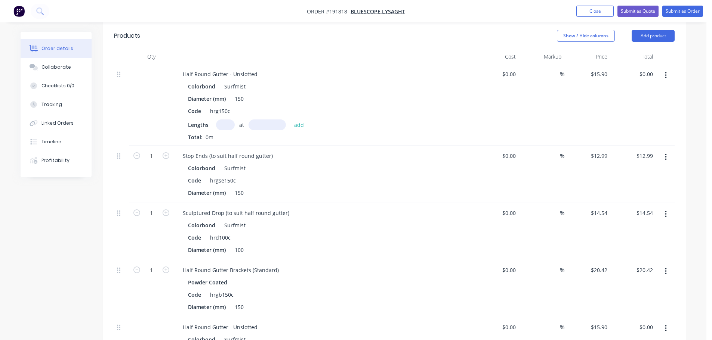
scroll to position [226, 0]
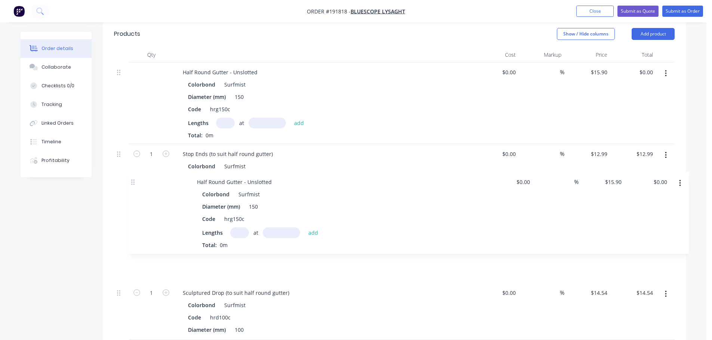
drag, startPoint x: 121, startPoint y: 319, endPoint x: 136, endPoint y: 191, distance: 129.0
click at [136, 191] on div "Half Round Gutter - Unslotted Colorbond Surfmist Diameter (mm) 150 Code hrg150c…" at bounding box center [394, 229] width 561 height 335
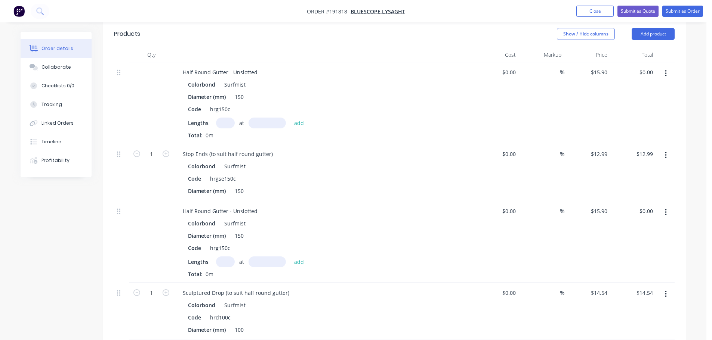
click at [670, 149] on button "button" at bounding box center [666, 155] width 18 height 13
click at [638, 185] on div "Duplicate" at bounding box center [639, 190] width 58 height 11
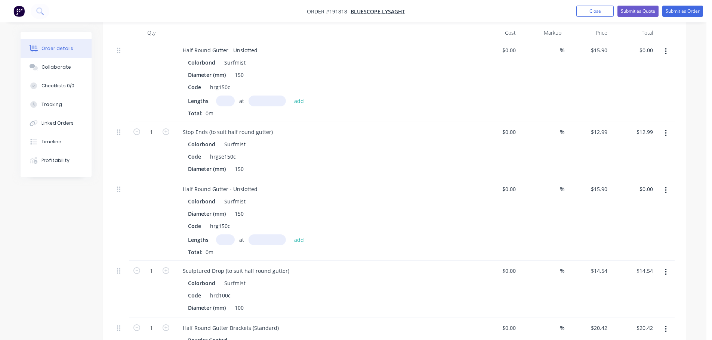
scroll to position [301, 0]
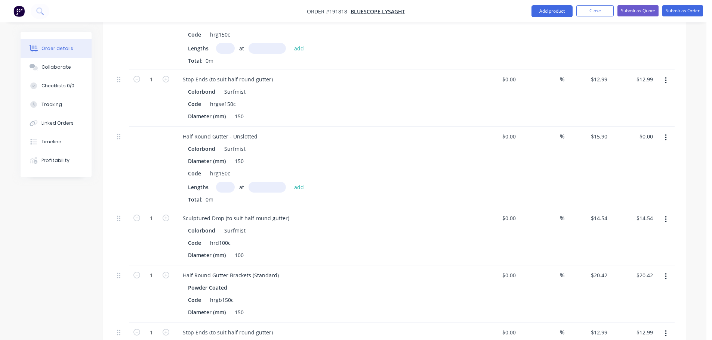
drag, startPoint x: 117, startPoint y: 323, endPoint x: 123, endPoint y: 318, distance: 8.1
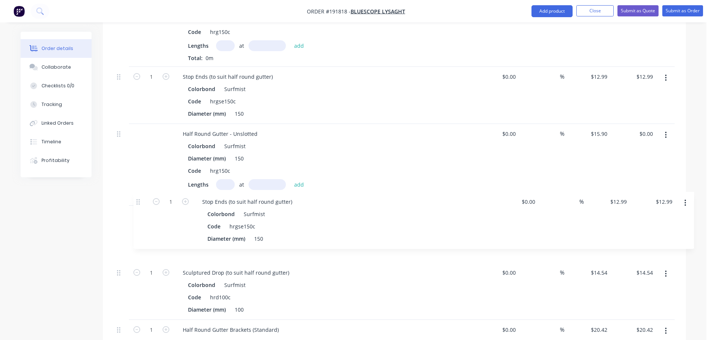
drag, startPoint x: 120, startPoint y: 325, endPoint x: 198, endPoint y: 201, distance: 146.1
click at [139, 196] on div "Half Round Gutter - Unslotted Colorbond Surfmist Diameter (mm) 150 Code hrg150c…" at bounding box center [394, 181] width 561 height 392
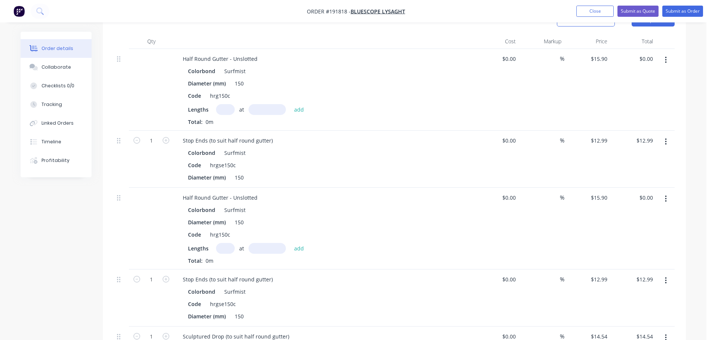
scroll to position [154, 0]
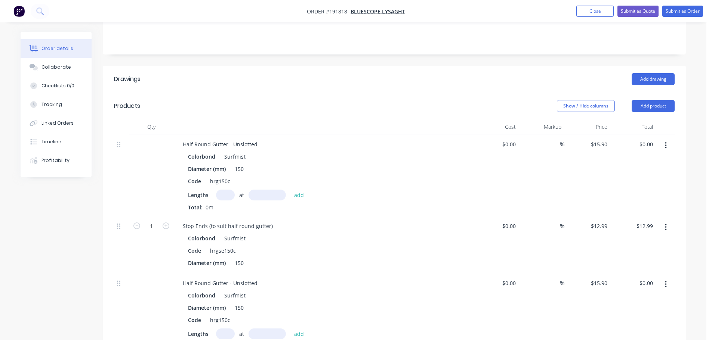
click at [225, 190] on input "text" at bounding box center [225, 195] width 19 height 11
type input "1"
type input "58000"
click at [290, 190] on button "add" at bounding box center [299, 195] width 18 height 10
type input "$922.20"
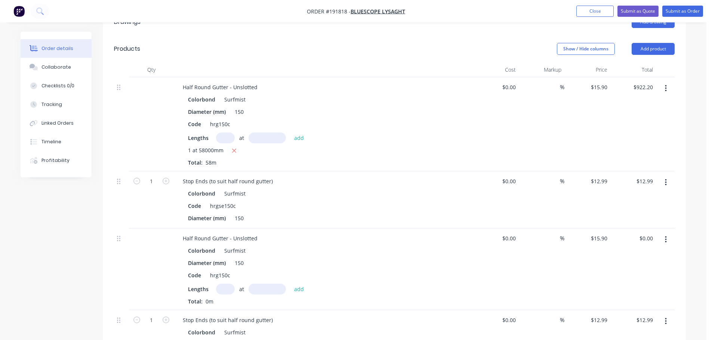
scroll to position [229, 0]
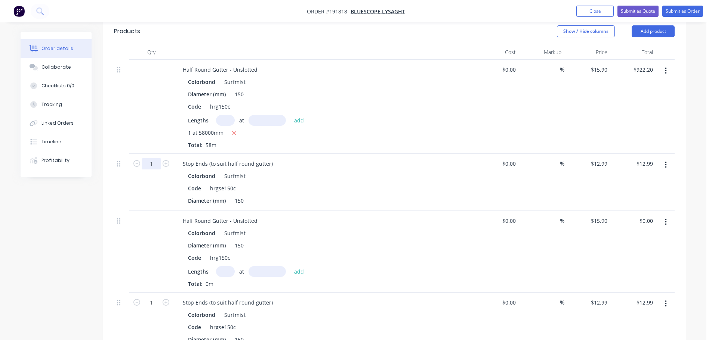
drag, startPoint x: 152, startPoint y: 155, endPoint x: 160, endPoint y: 150, distance: 9.3
click at [152, 158] on input "1" at bounding box center [151, 163] width 19 height 11
type input "16"
type input "$207.84"
drag, startPoint x: 140, startPoint y: 106, endPoint x: 168, endPoint y: 144, distance: 47.4
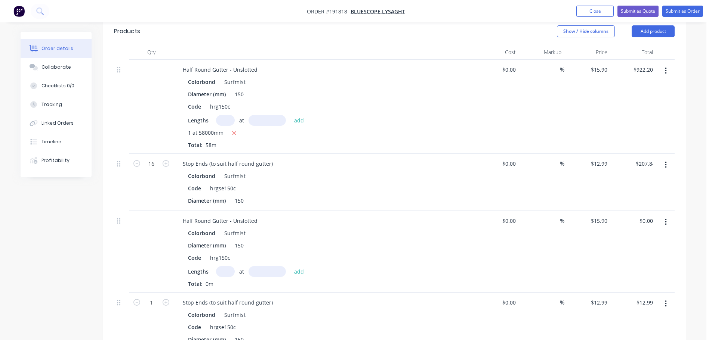
click at [140, 106] on div at bounding box center [151, 107] width 45 height 94
click at [222, 266] on input "text" at bounding box center [225, 271] width 19 height 11
type input "1"
type input "58000"
click at [290, 266] on button "add" at bounding box center [299, 271] width 18 height 10
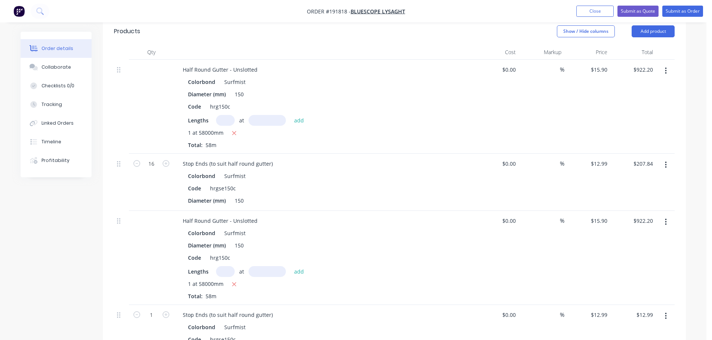
click at [594, 211] on div "$15.90 $15.90" at bounding box center [587, 258] width 46 height 94
click at [602, 216] on input "15.9" at bounding box center [600, 221] width 20 height 11
click at [612, 211] on div "$922.20 $922.20" at bounding box center [633, 258] width 46 height 94
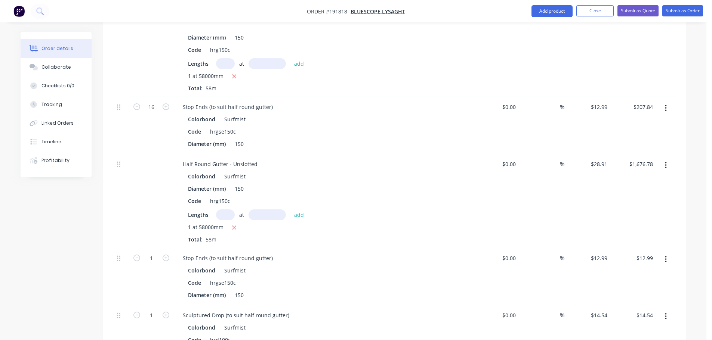
scroll to position [303, 0]
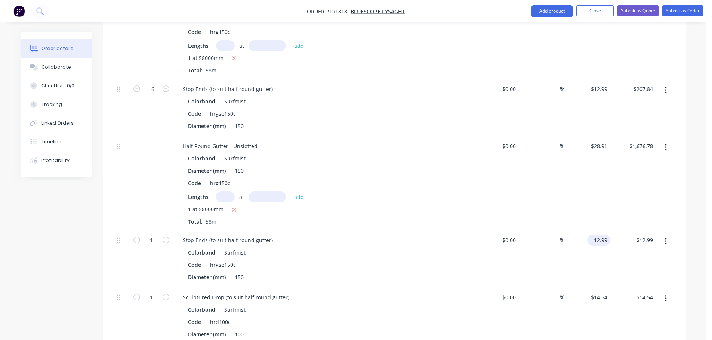
click at [603, 235] on input "12.99" at bounding box center [600, 240] width 20 height 11
click at [594, 198] on div "$28.91 $28.91" at bounding box center [587, 183] width 46 height 94
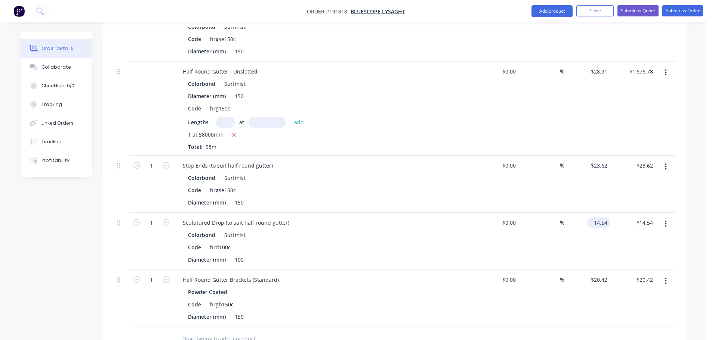
click at [598, 218] on input "14.54" at bounding box center [600, 223] width 20 height 11
click at [604, 232] on div "$26.44 $26.44" at bounding box center [587, 241] width 46 height 57
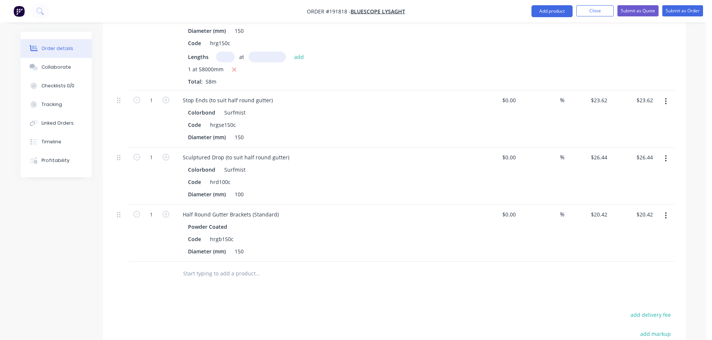
scroll to position [453, 0]
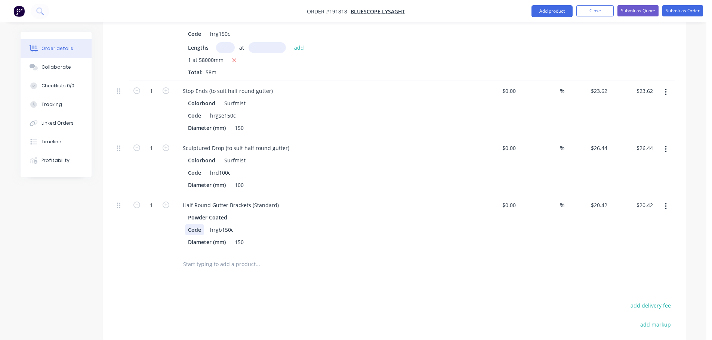
click at [184, 222] on div "Powder Coated Code hrgb150c Diameter (mm) 150" at bounding box center [323, 230] width 293 height 36
click at [352, 275] on div "Drawings Add drawing Products Show / Hide columns Add product Qty Cost Markup P…" at bounding box center [394, 112] width 583 height 690
click at [370, 257] on div at bounding box center [289, 264] width 224 height 15
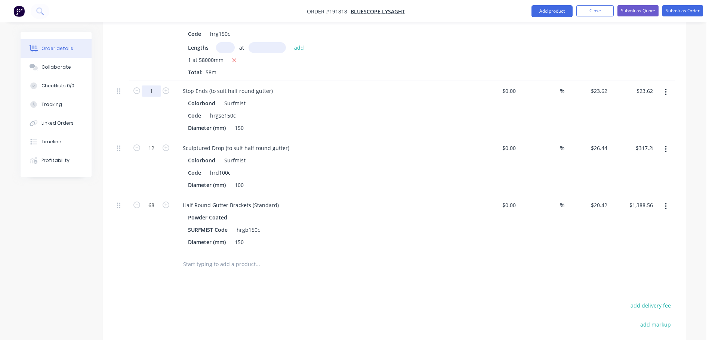
click at [385, 123] on div "Stop Ends (to suit half round gutter) Colorbond Surfmist Code hrgse150c Diamete…" at bounding box center [323, 109] width 299 height 57
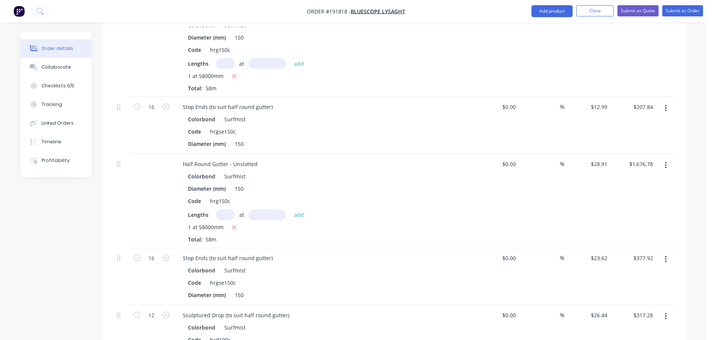
scroll to position [303, 0]
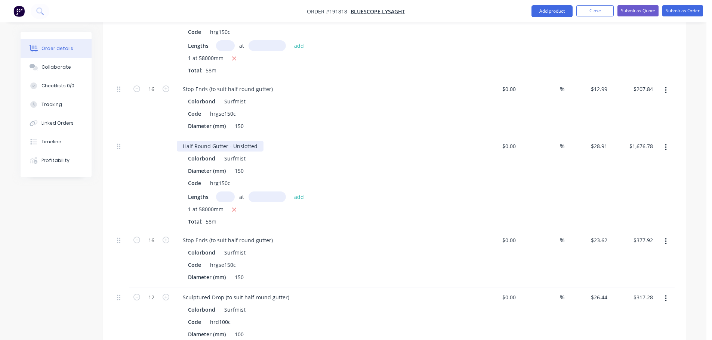
click at [259, 141] on div "Half Round Gutter - Unslotted" at bounding box center [220, 146] width 87 height 11
drag, startPoint x: 300, startPoint y: 136, endPoint x: 256, endPoint y: 135, distance: 44.5
click at [256, 141] on div "Half Round Gutter - Unslotted - 1mm SURFMIST" at bounding box center [242, 146] width 131 height 11
copy div "- 1mm SURFMIST"
click at [270, 235] on div "Stop Ends (to suit half round gutter)" at bounding box center [228, 240] width 102 height 11
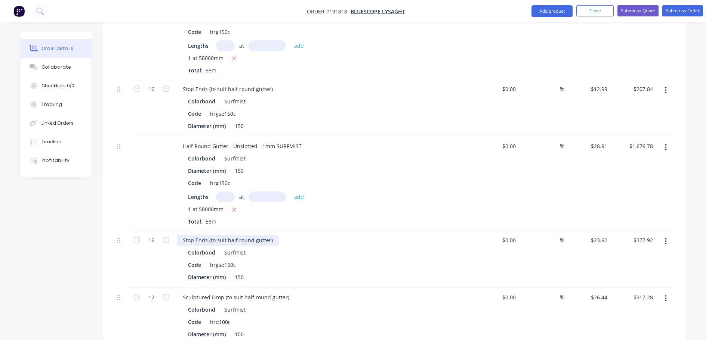
click at [274, 235] on div "Stop Ends (to suit half round gutter)" at bounding box center [228, 240] width 102 height 11
paste div
click at [269, 235] on div "Stop Ends (to suit half round gutter)- 1mm SURFMIST" at bounding box center [249, 240] width 145 height 11
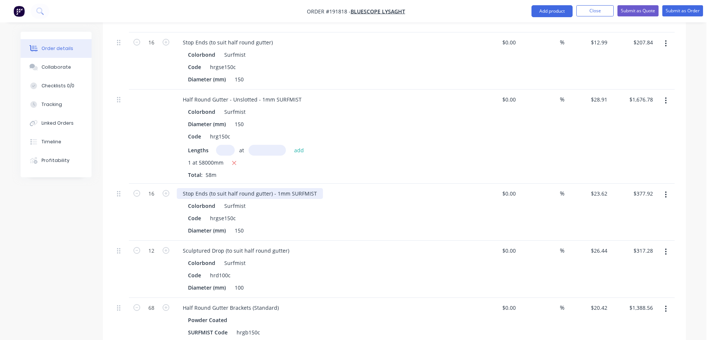
scroll to position [378, 0]
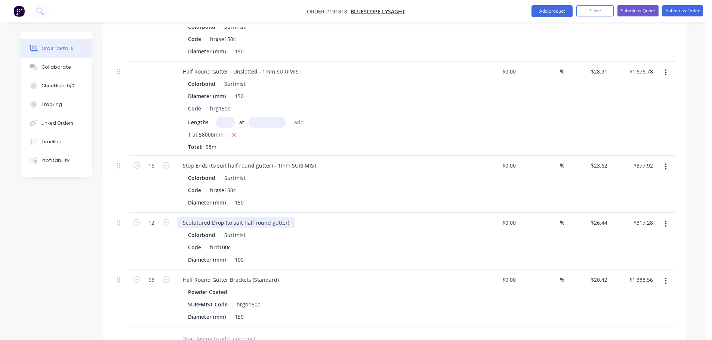
click at [286, 218] on div "Sculptured Drop (to suit half round gutter)" at bounding box center [236, 223] width 118 height 11
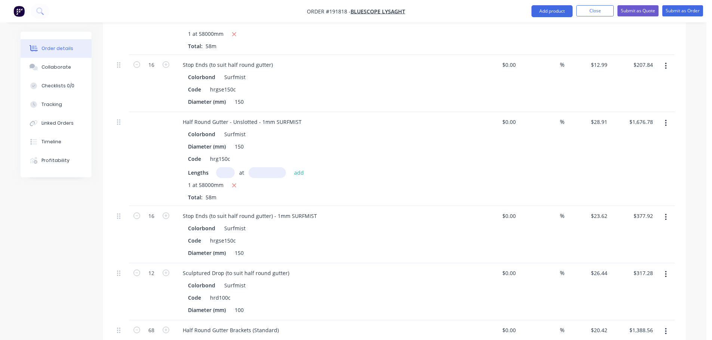
scroll to position [345, 0]
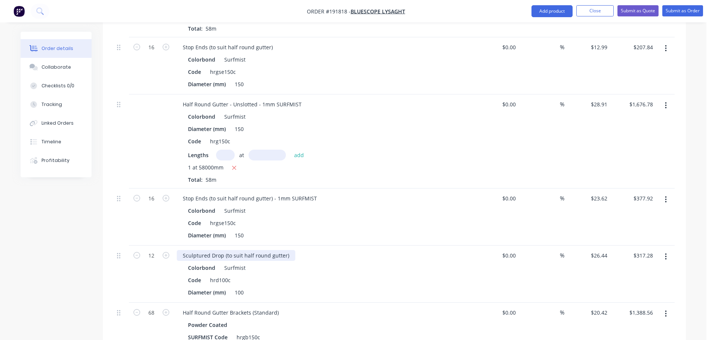
click at [287, 250] on div "Sculptured Drop (to suit half round gutter)" at bounding box center [236, 255] width 118 height 11
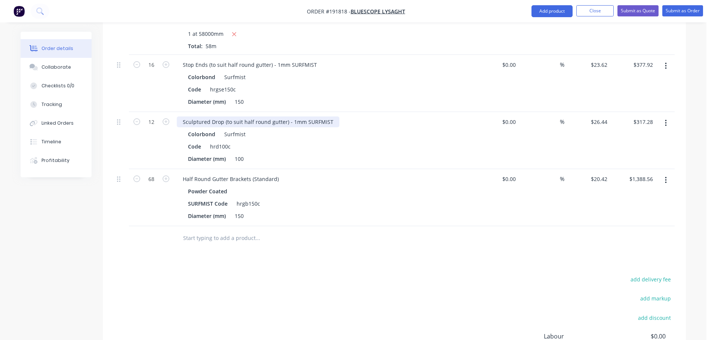
scroll to position [495, 0]
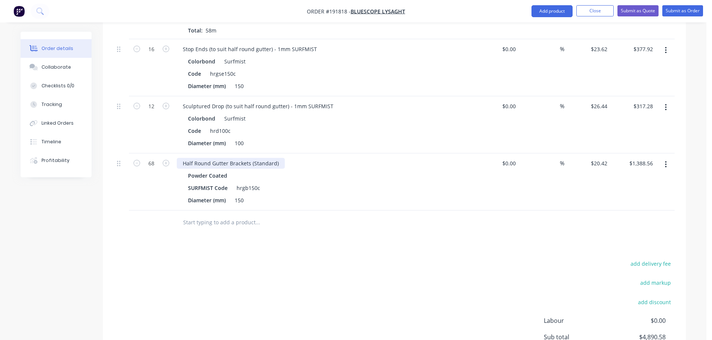
click at [278, 158] on div "Half Round Gutter Brackets (Standard)" at bounding box center [231, 163] width 108 height 11
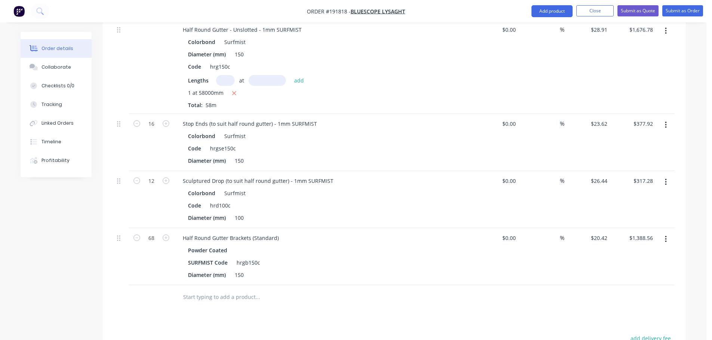
click at [375, 176] on div "Sculptured Drop (to suit half round gutter) - 1mm SURFMIST" at bounding box center [323, 181] width 293 height 11
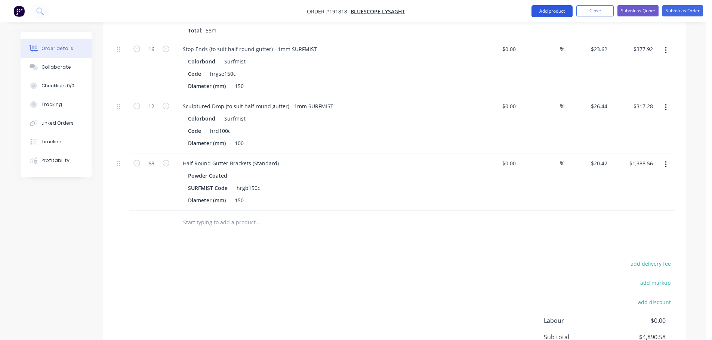
click at [552, 12] on button "Add product" at bounding box center [551, 11] width 41 height 12
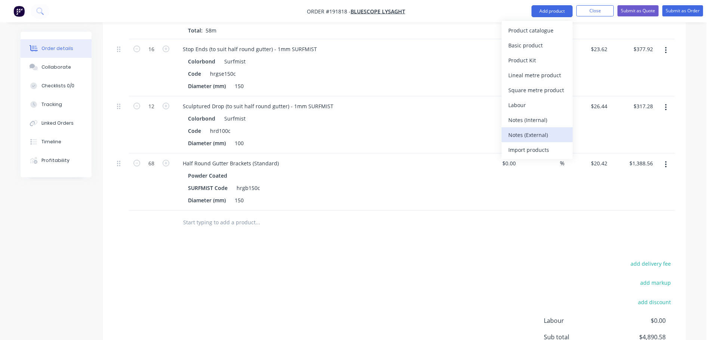
click at [534, 134] on div "Notes (External)" at bounding box center [537, 135] width 58 height 11
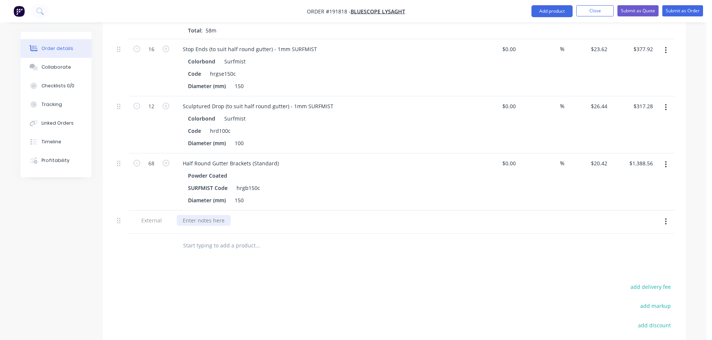
click at [186, 215] on div at bounding box center [204, 220] width 54 height 11
click at [472, 268] on div "Drawings Add drawing Products Show / Hide columns Add product Qty Cost Markup P…" at bounding box center [394, 81] width 583 height 713
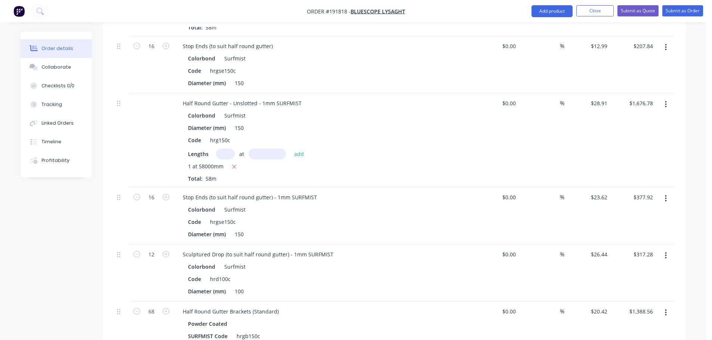
scroll to position [345, 0]
click at [640, 13] on button "Submit as Quote" at bounding box center [637, 10] width 41 height 11
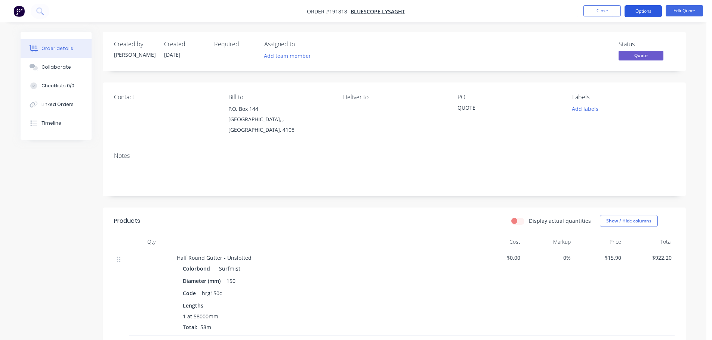
click at [652, 12] on button "Options" at bounding box center [643, 11] width 37 height 12
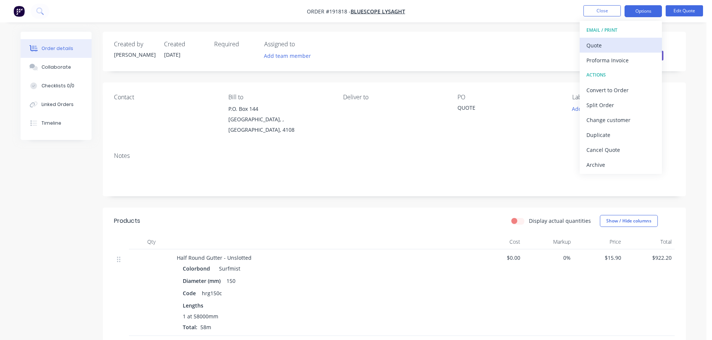
click at [632, 48] on div "Quote" at bounding box center [620, 45] width 69 height 11
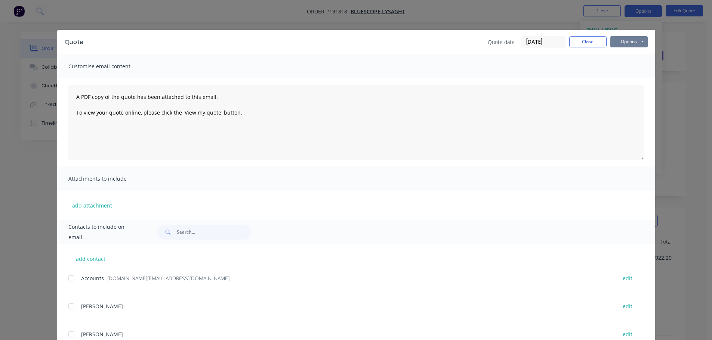
click at [632, 46] on button "Options" at bounding box center [628, 41] width 37 height 11
click at [628, 67] on button "Print" at bounding box center [634, 67] width 48 height 12
click at [583, 39] on button "Close" at bounding box center [587, 41] width 37 height 11
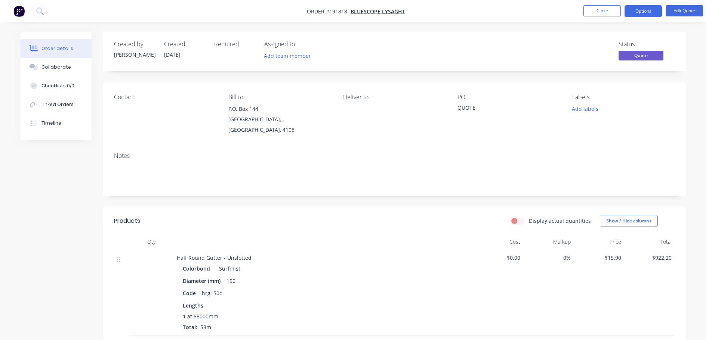
click at [594, 19] on nav "Order #191818 - Bluescope Lysaght Close Options Edit Quote" at bounding box center [356, 11] width 712 height 22
click at [598, 13] on button "Close" at bounding box center [601, 10] width 37 height 11
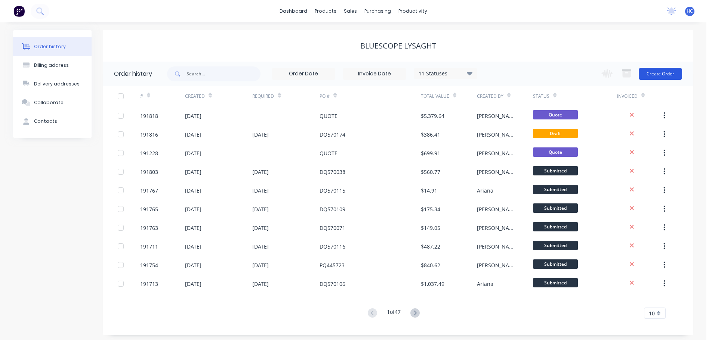
click at [663, 71] on button "Create Order" at bounding box center [660, 74] width 43 height 12
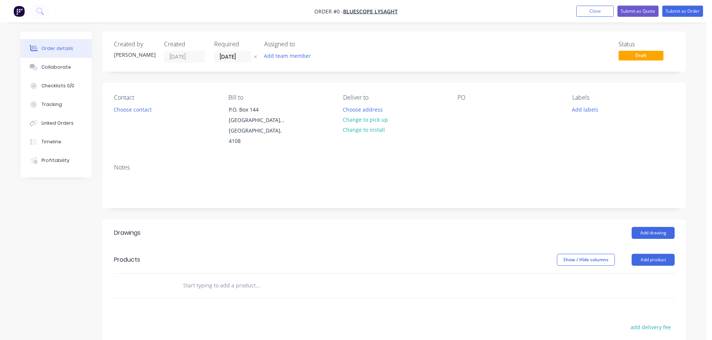
click at [258, 56] on button at bounding box center [256, 57] width 8 height 9
click at [472, 110] on div "PO" at bounding box center [508, 120] width 102 height 53
click at [467, 105] on div at bounding box center [463, 109] width 12 height 11
click at [469, 111] on div "quote" at bounding box center [470, 109] width 27 height 11
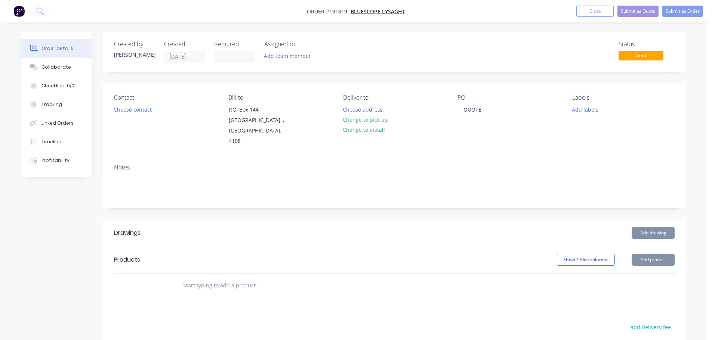
click at [420, 188] on div "Notes" at bounding box center [394, 183] width 583 height 50
click at [417, 220] on header "Drawings Add drawing" at bounding box center [394, 233] width 583 height 27
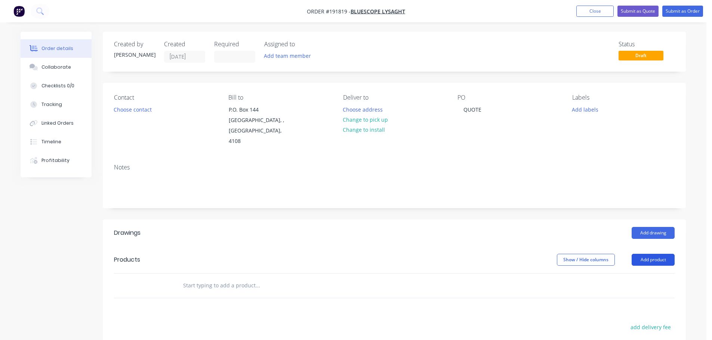
click at [645, 254] on button "Add product" at bounding box center [653, 260] width 43 height 12
click at [634, 274] on div "Product catalogue" at bounding box center [639, 279] width 58 height 11
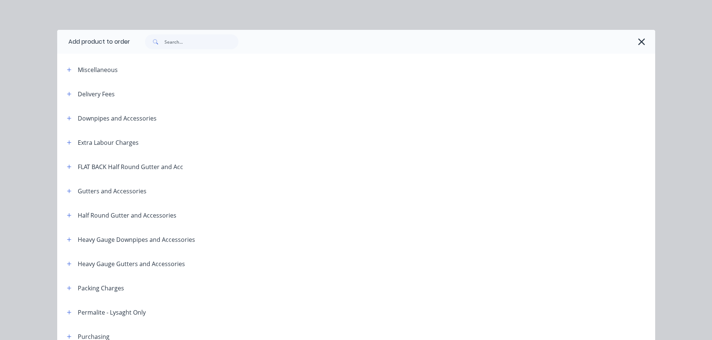
scroll to position [224, 0]
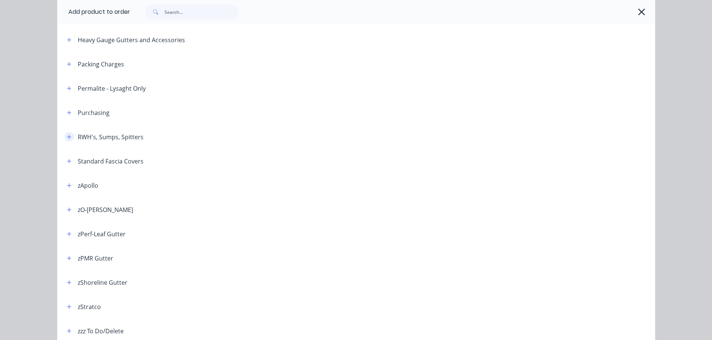
click at [67, 135] on icon "button" at bounding box center [69, 137] width 4 height 5
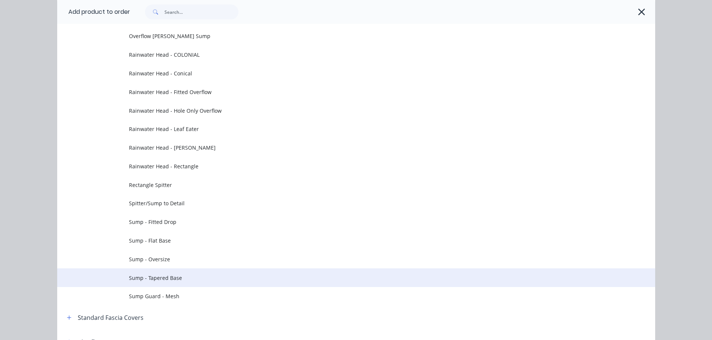
scroll to position [449, 0]
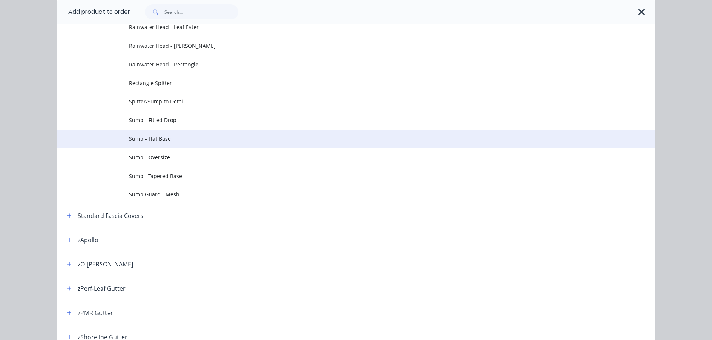
click at [165, 136] on span "Sump - Flat Base" at bounding box center [339, 139] width 421 height 8
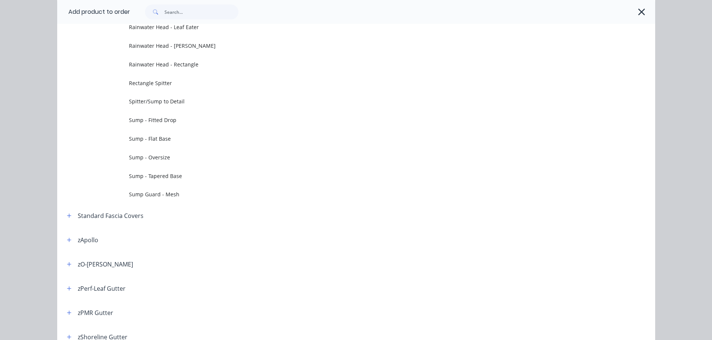
scroll to position [0, 0]
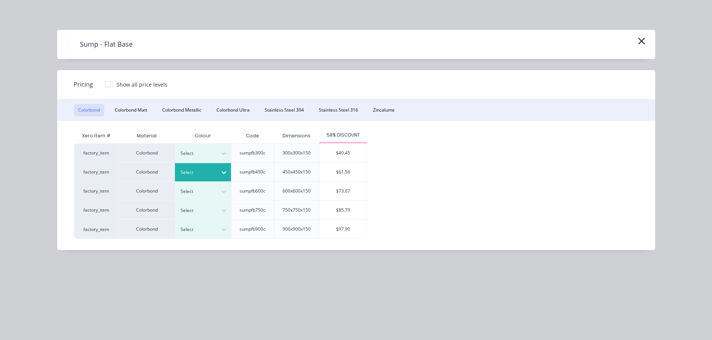
click at [211, 176] on div at bounding box center [198, 173] width 34 height 8
click at [330, 170] on div "$61.56" at bounding box center [343, 172] width 47 height 19
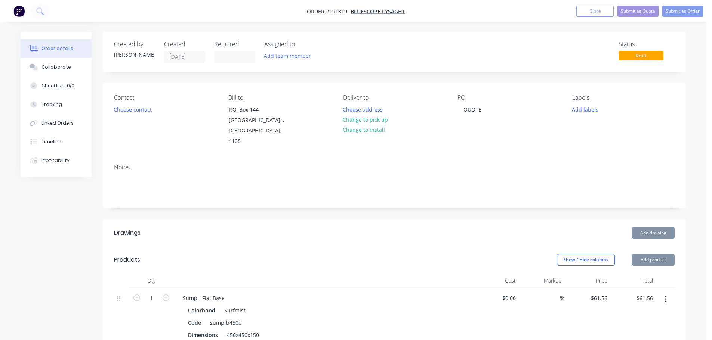
scroll to position [75, 0]
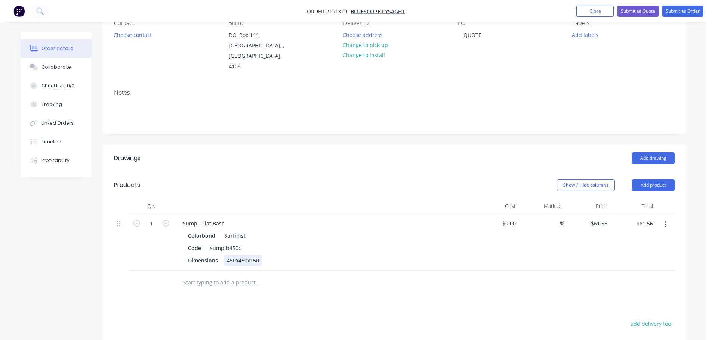
click at [246, 255] on div "450x450x150" at bounding box center [243, 260] width 38 height 11
click at [665, 221] on icon "button" at bounding box center [666, 225] width 2 height 8
click at [257, 255] on div "450x500x100/200" at bounding box center [248, 260] width 49 height 11
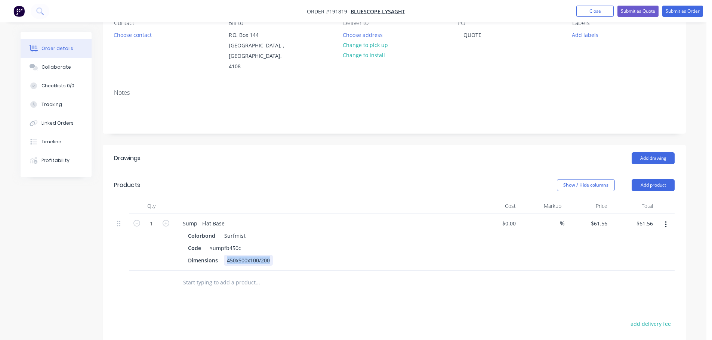
copy div "450x500x100/200"
click at [382, 199] on div at bounding box center [323, 206] width 299 height 15
click at [664, 218] on button "button" at bounding box center [666, 224] width 18 height 13
click at [634, 239] on div "Edit" at bounding box center [639, 244] width 58 height 11
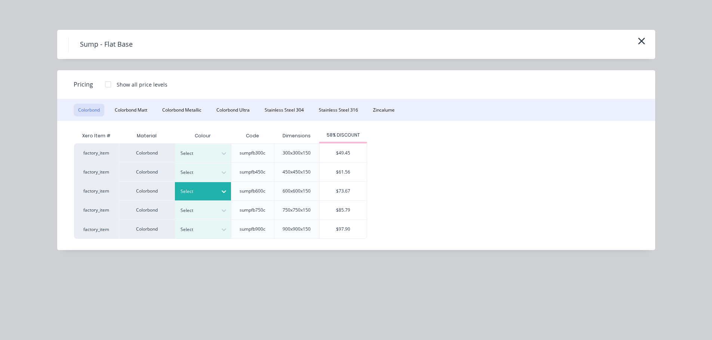
click at [218, 191] on div at bounding box center [223, 192] width 13 height 12
click at [93, 323] on div "Surfmist" at bounding box center [46, 330] width 93 height 14
click at [336, 189] on div "$73.67" at bounding box center [343, 191] width 47 height 19
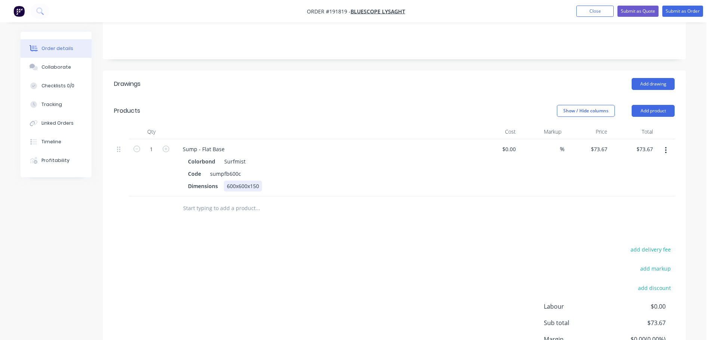
scroll to position [150, 0]
click at [249, 181] on div "600x600x150" at bounding box center [243, 186] width 38 height 11
click at [318, 181] on div "Dimensions 450x500x100/200" at bounding box center [322, 186] width 274 height 11
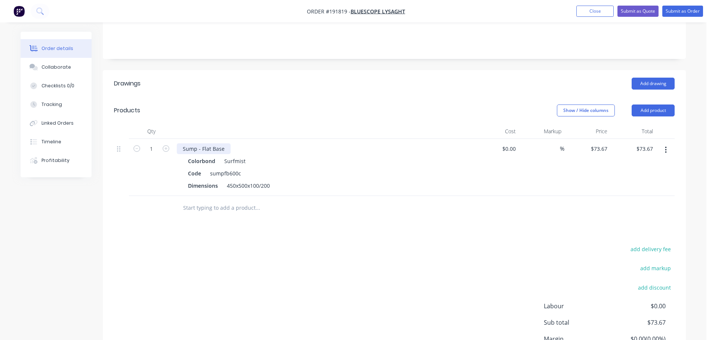
click at [226, 144] on div "Sump - Flat Base" at bounding box center [204, 149] width 54 height 11
click at [163, 145] on icon "button" at bounding box center [166, 148] width 7 height 7
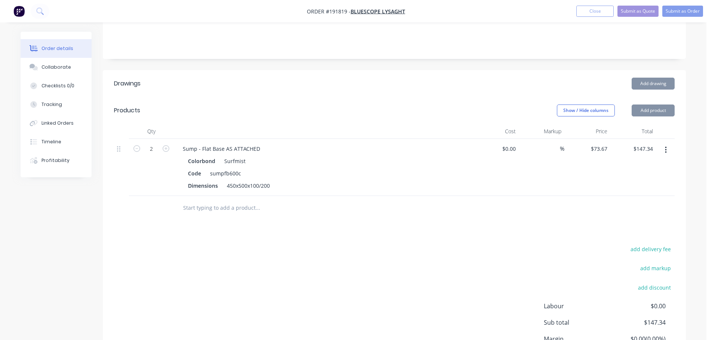
drag, startPoint x: 225, startPoint y: 121, endPoint x: 274, endPoint y: 109, distance: 51.1
click at [225, 124] on div at bounding box center [323, 131] width 299 height 15
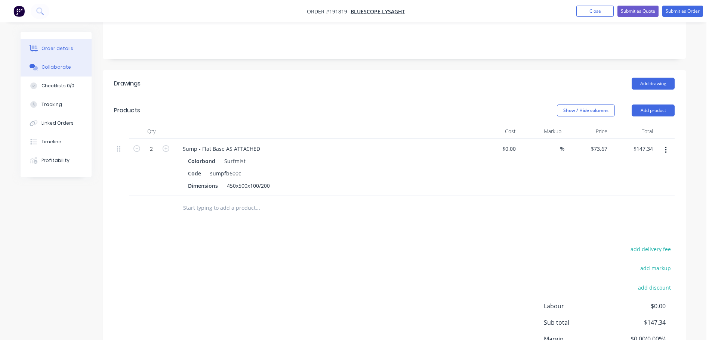
drag, startPoint x: 55, startPoint y: 69, endPoint x: 59, endPoint y: 68, distance: 4.1
click at [55, 69] on div "Collaborate" at bounding box center [56, 67] width 30 height 7
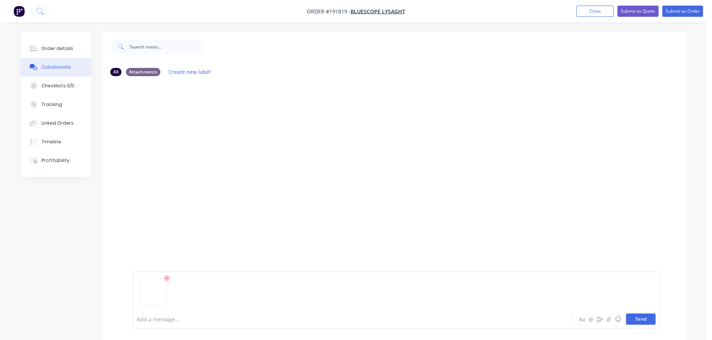
click at [642, 314] on button "Send" at bounding box center [641, 319] width 30 height 11
click at [72, 48] on button "Order details" at bounding box center [56, 48] width 71 height 19
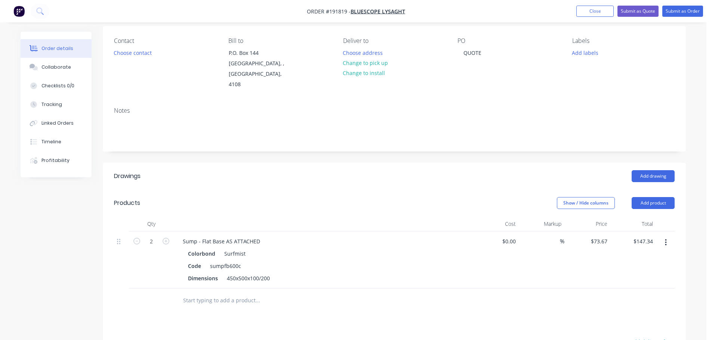
scroll to position [75, 0]
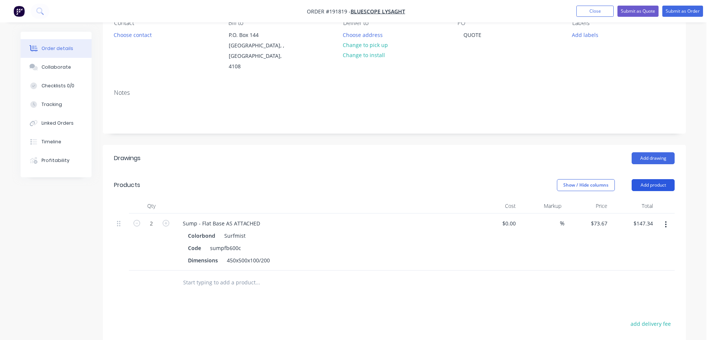
click at [648, 179] on button "Add product" at bounding box center [653, 185] width 43 height 12
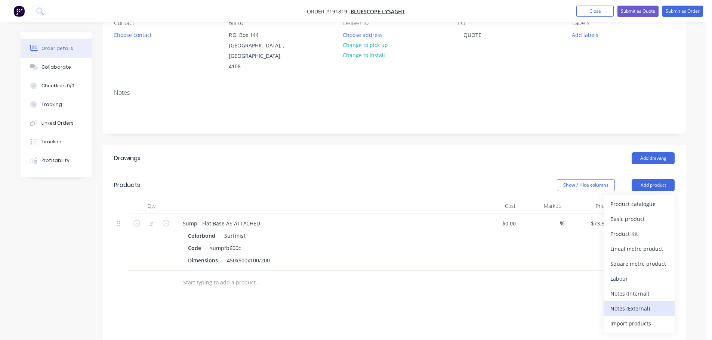
click at [634, 302] on button "Notes (External)" at bounding box center [639, 309] width 71 height 15
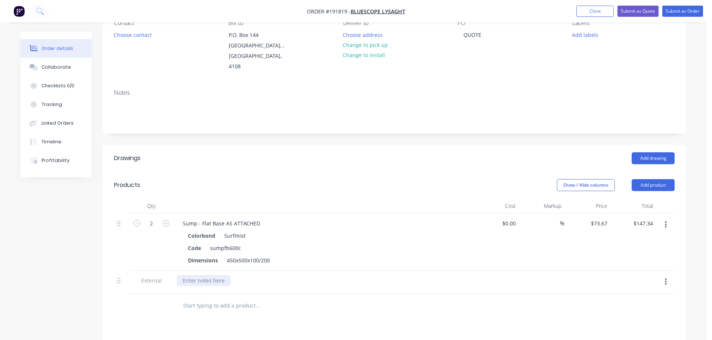
click at [203, 275] on div at bounding box center [204, 280] width 54 height 11
click at [642, 12] on button "Submit as Quote" at bounding box center [637, 11] width 41 height 11
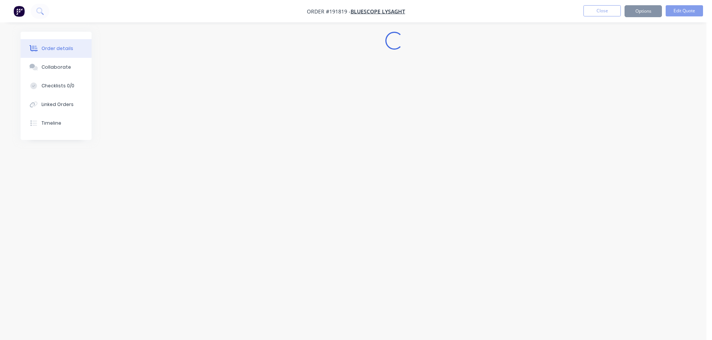
scroll to position [0, 0]
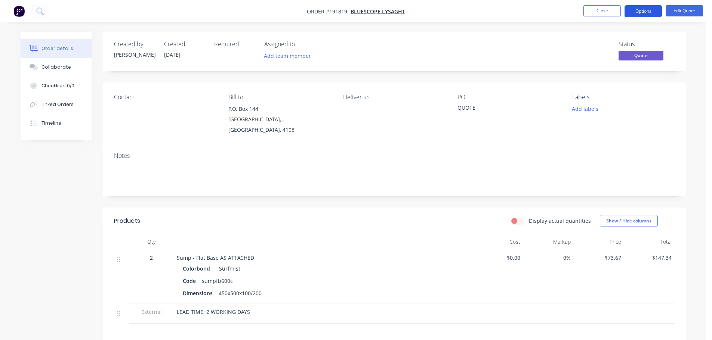
click at [643, 12] on button "Options" at bounding box center [643, 11] width 37 height 12
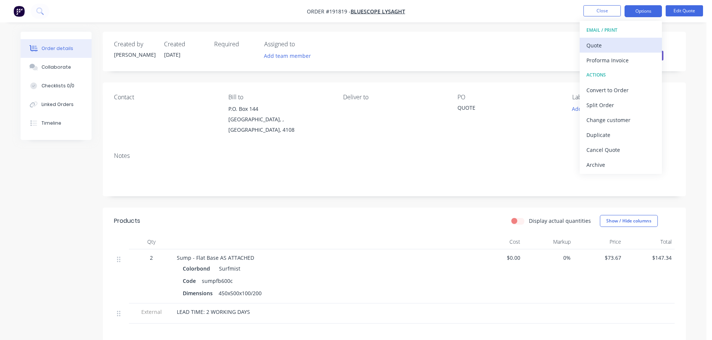
click at [610, 39] on button "Quote" at bounding box center [621, 45] width 82 height 15
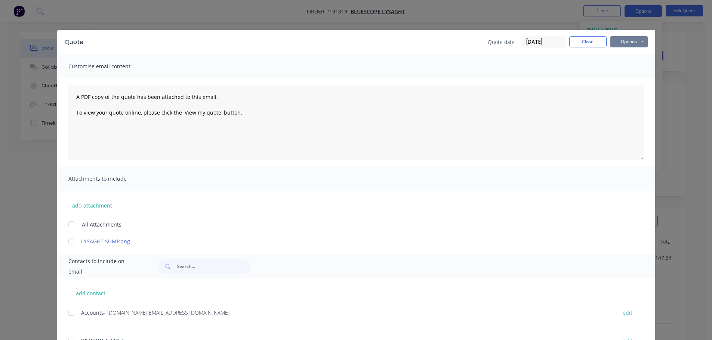
click at [640, 38] on button "Options" at bounding box center [628, 41] width 37 height 11
click at [624, 65] on button "Print" at bounding box center [634, 67] width 48 height 12
click at [599, 44] on button "Close" at bounding box center [587, 41] width 37 height 11
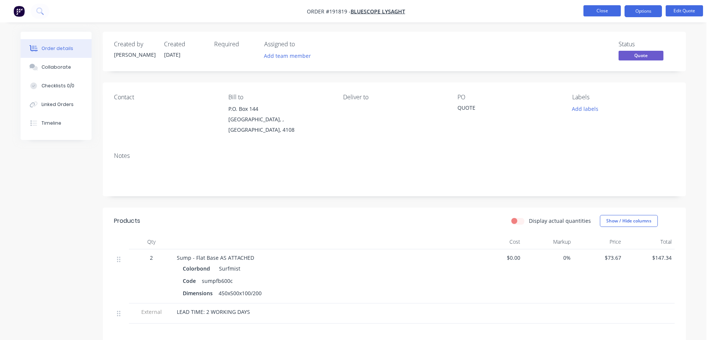
click at [598, 13] on button "Close" at bounding box center [601, 10] width 37 height 11
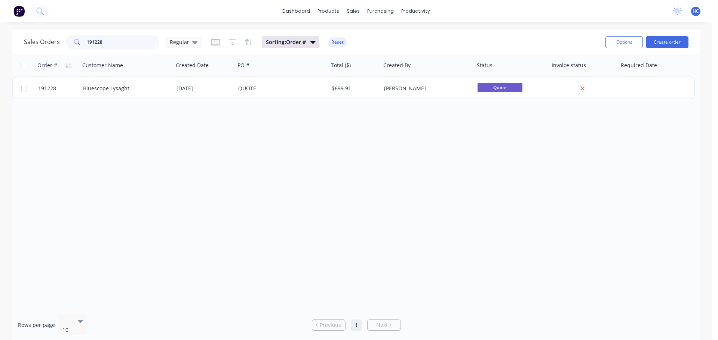
drag, startPoint x: 130, startPoint y: 40, endPoint x: 64, endPoint y: 43, distance: 65.8
click at [64, 43] on div "Sales Orders 191228 Regular" at bounding box center [113, 42] width 178 height 15
click at [190, 41] on div "Regular" at bounding box center [184, 42] width 28 height 7
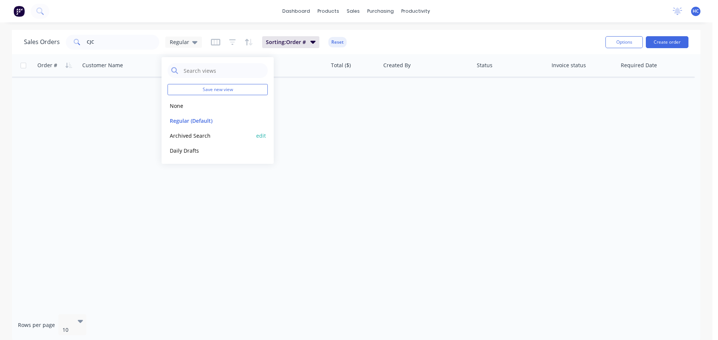
click at [209, 135] on button "Archived Search" at bounding box center [209, 136] width 85 height 9
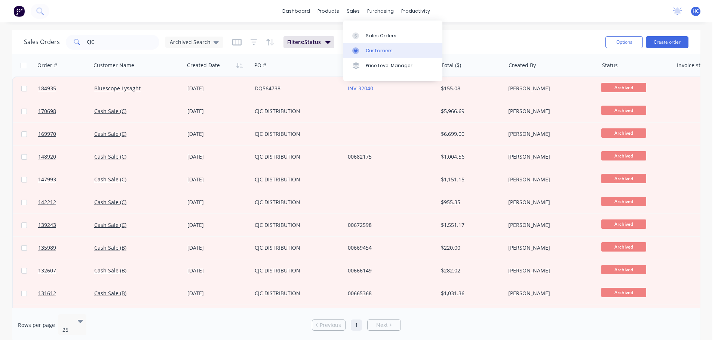
click at [380, 51] on div "Customers" at bounding box center [379, 50] width 27 height 7
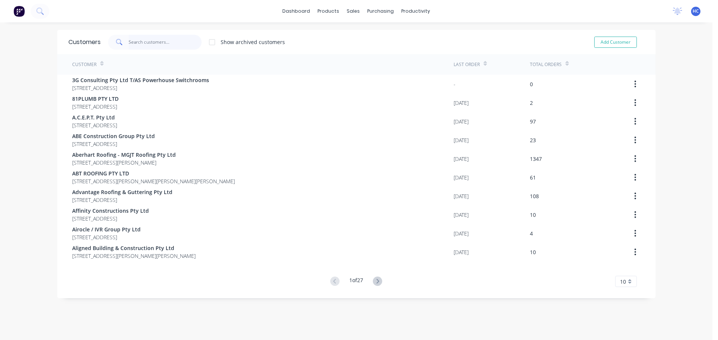
click at [167, 42] on input "text" at bounding box center [165, 42] width 73 height 15
click at [179, 40] on input "text" at bounding box center [165, 42] width 73 height 15
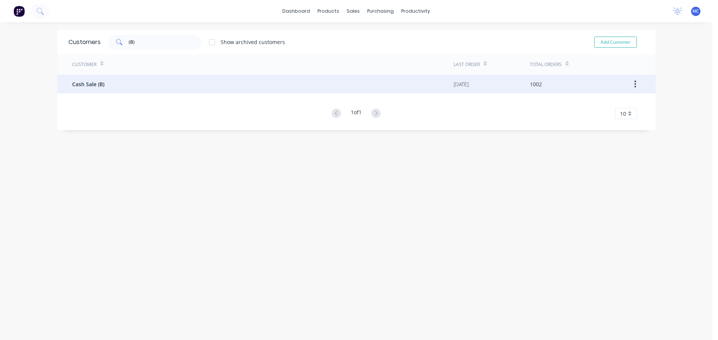
click at [87, 78] on div "Cash Sale (B)" at bounding box center [262, 84] width 381 height 19
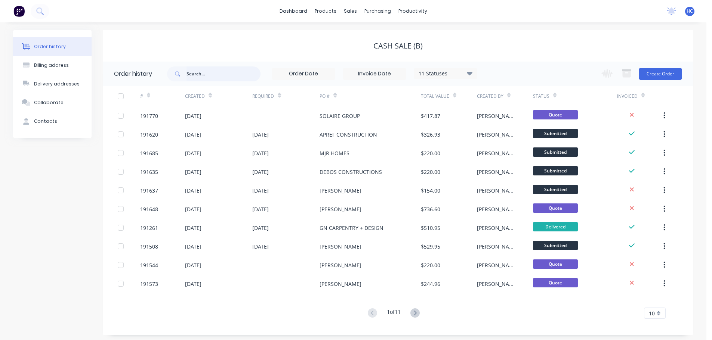
click at [233, 72] on input "text" at bounding box center [224, 74] width 74 height 15
click at [440, 72] on div "11 Statuses" at bounding box center [445, 74] width 63 height 8
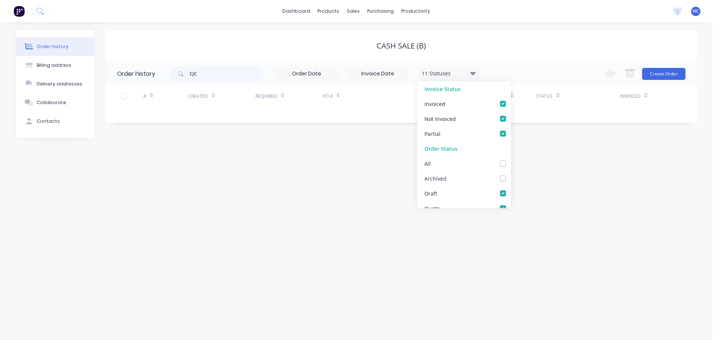
click at [510, 175] on label at bounding box center [510, 175] width 0 height 0
click at [510, 179] on input "checkbox" at bounding box center [513, 178] width 6 height 7
click at [566, 198] on div "Order history Billing address Delivery addresses Collaborate Contacts Cash Sale…" at bounding box center [356, 181] width 712 height 318
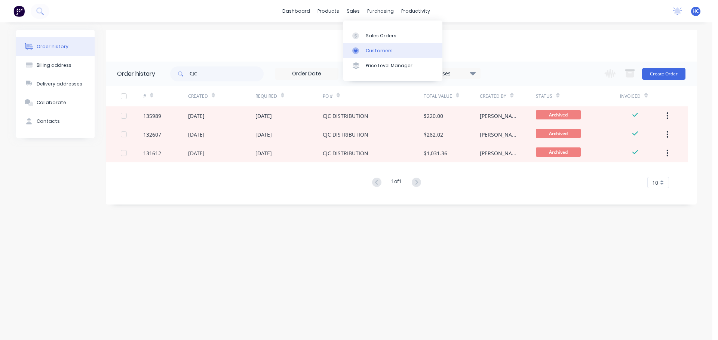
click at [377, 46] on link "Customers" at bounding box center [392, 50] width 99 height 15
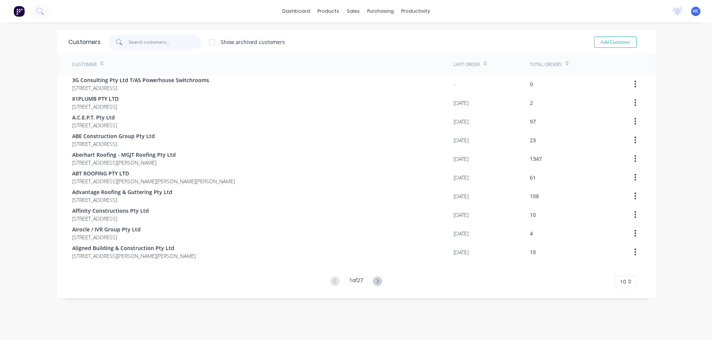
click at [157, 43] on input "text" at bounding box center [165, 42] width 73 height 15
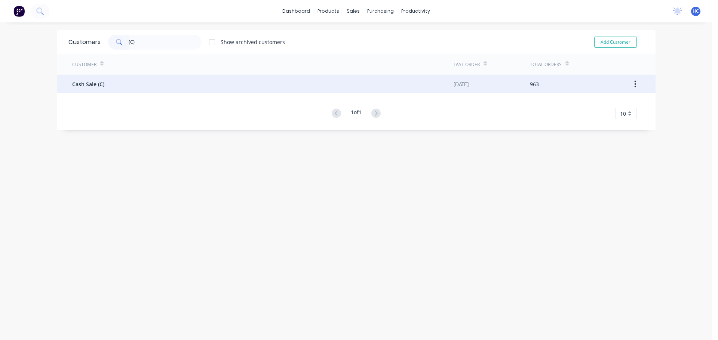
click at [99, 77] on div "Cash Sale (C)" at bounding box center [262, 84] width 381 height 19
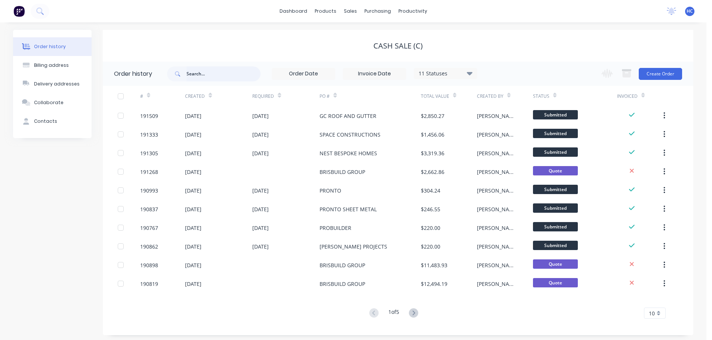
click at [223, 75] on input "text" at bounding box center [224, 74] width 74 height 15
click at [470, 77] on icon at bounding box center [470, 73] width 6 height 9
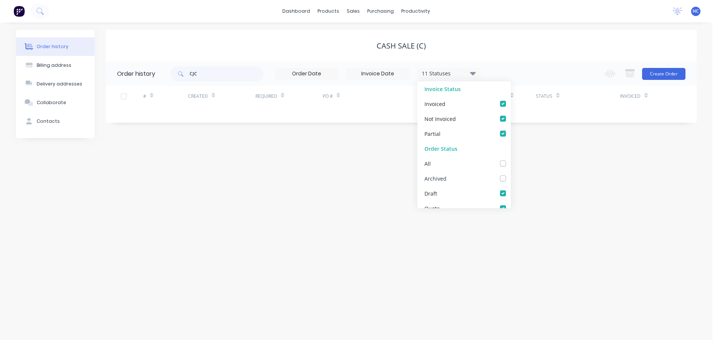
click at [510, 175] on label at bounding box center [510, 175] width 0 height 0
click at [510, 179] on input "checkbox" at bounding box center [513, 178] width 6 height 7
drag, startPoint x: 595, startPoint y: 201, endPoint x: 601, endPoint y: 201, distance: 6.0
click at [596, 201] on div "Order history Billing address Delivery addresses Collaborate Contacts Cash Sale…" at bounding box center [356, 181] width 712 height 318
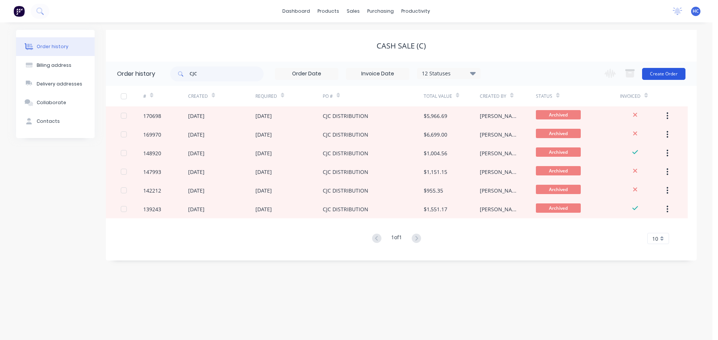
click at [663, 71] on button "Create Order" at bounding box center [663, 74] width 43 height 12
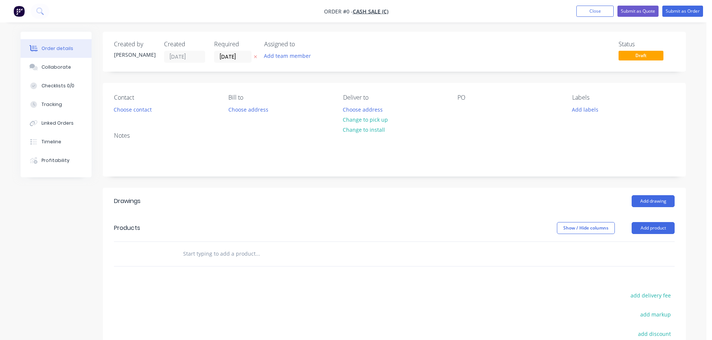
click at [255, 56] on icon at bounding box center [255, 57] width 3 height 4
click at [127, 109] on button "Choose contact" at bounding box center [133, 109] width 46 height 10
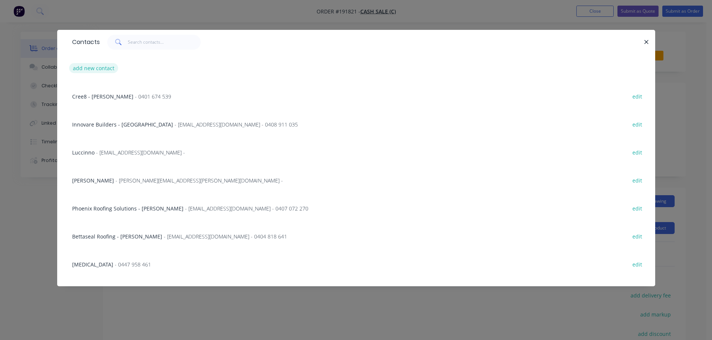
click at [80, 68] on button "add new contact" at bounding box center [93, 68] width 49 height 10
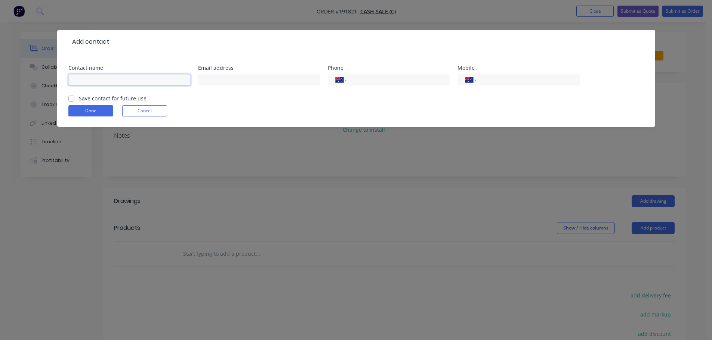
click at [111, 79] on input "text" at bounding box center [129, 79] width 122 height 11
click at [509, 76] on input "tel" at bounding box center [527, 80] width 90 height 9
click at [89, 110] on button "Done" at bounding box center [90, 110] width 45 height 11
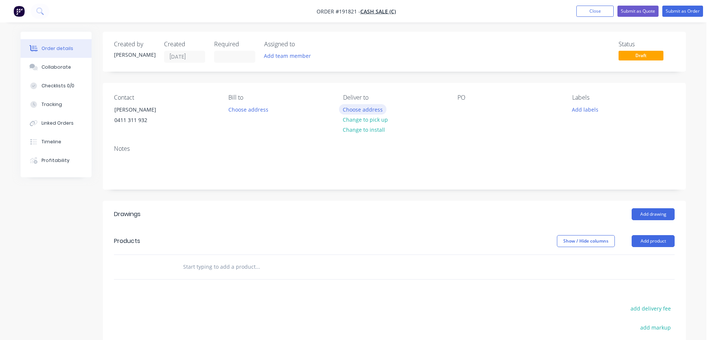
click at [362, 113] on button "Choose address" at bounding box center [363, 109] width 48 height 10
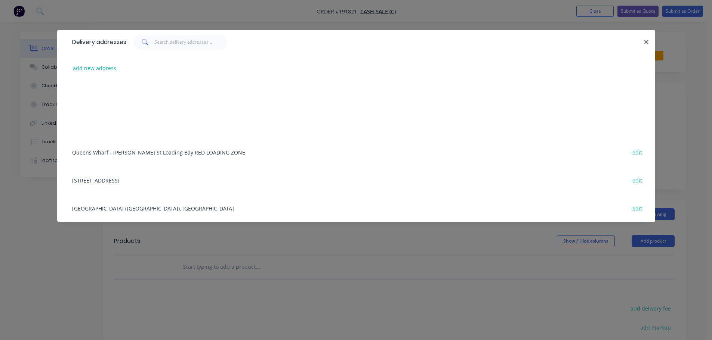
click at [98, 74] on div "add new address" at bounding box center [356, 68] width 576 height 28
click at [102, 74] on div "add new address" at bounding box center [356, 68] width 576 height 28
click at [95, 63] on div "add new address" at bounding box center [356, 68] width 576 height 28
click at [102, 75] on div "add new address" at bounding box center [356, 68] width 576 height 28
click at [96, 74] on div "add new address" at bounding box center [356, 68] width 576 height 28
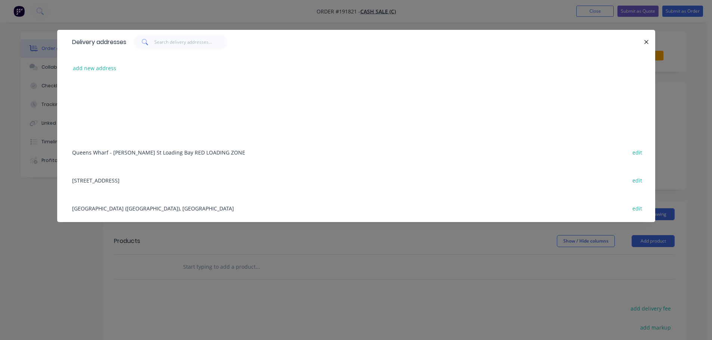
click at [278, 232] on div "Delivery addresses add new address Queens Wharf - William St Loading Bay RED LO…" at bounding box center [356, 132] width 598 height 204
click at [323, 291] on div "Delivery addresses add new address Queens Wharf - William St Loading Bay RED LO…" at bounding box center [356, 170] width 712 height 340
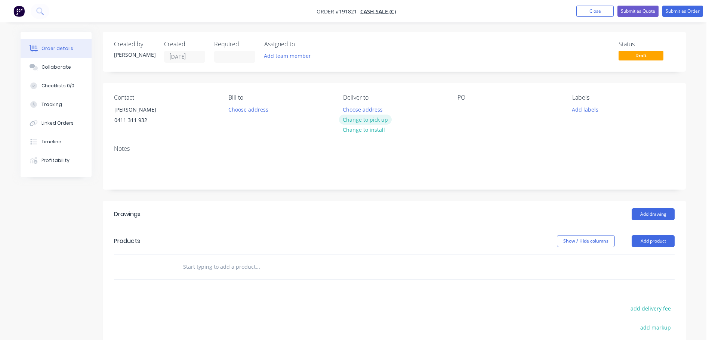
click at [361, 121] on button "Change to pick up" at bounding box center [365, 120] width 53 height 10
click at [462, 112] on div at bounding box center [463, 109] width 12 height 11
click at [647, 217] on button "Add drawing" at bounding box center [653, 215] width 43 height 12
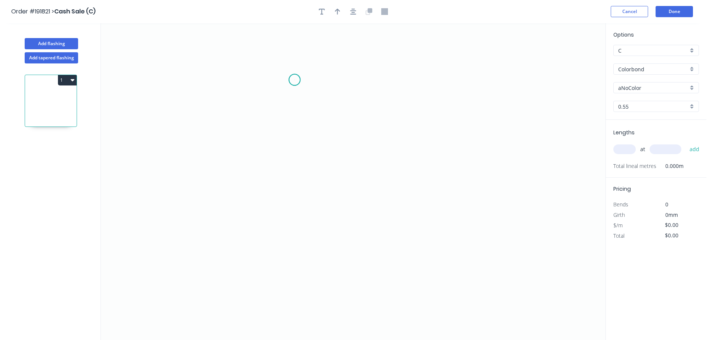
click at [295, 80] on circle at bounding box center [294, 79] width 11 height 11
click at [318, 107] on div "Crush & Fold" at bounding box center [332, 105] width 75 height 15
click at [294, 83] on circle at bounding box center [294, 79] width 11 height 11
click at [295, 164] on icon "0" at bounding box center [353, 181] width 505 height 317
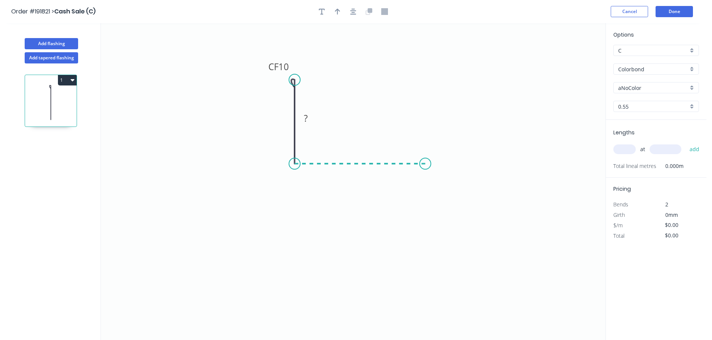
click at [436, 168] on icon "0 CF 10 ?" at bounding box center [353, 181] width 505 height 317
click at [433, 221] on icon "0 CF 10 ? ?" at bounding box center [353, 181] width 505 height 317
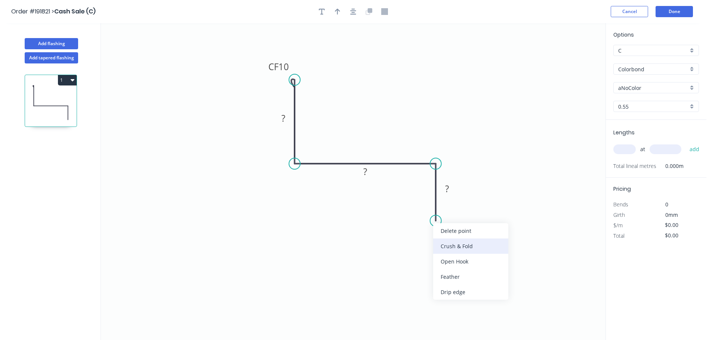
click at [450, 242] on div "Crush & Fold" at bounding box center [470, 246] width 75 height 15
click at [452, 243] on div "Flip bend" at bounding box center [476, 244] width 75 height 15
drag, startPoint x: 463, startPoint y: 209, endPoint x: 473, endPoint y: 248, distance: 40.8
click at [473, 248] on rect at bounding box center [461, 247] width 30 height 15
click at [466, 246] on tspan "10" at bounding box center [466, 247] width 10 height 12
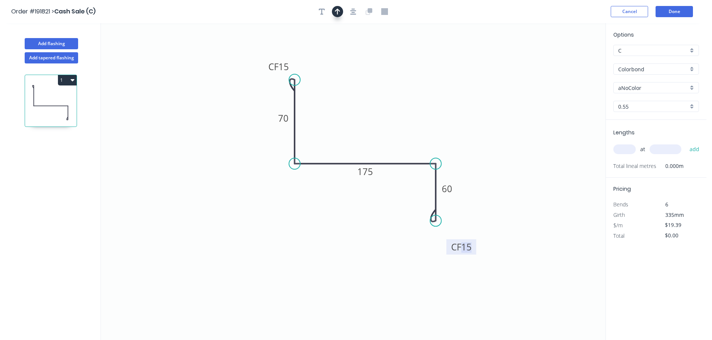
click at [343, 10] on div at bounding box center [353, 11] width 78 height 11
click at [342, 10] on button "button" at bounding box center [337, 11] width 11 height 11
drag, startPoint x: 568, startPoint y: 61, endPoint x: 404, endPoint y: 137, distance: 180.9
click at [404, 137] on icon at bounding box center [404, 129] width 7 height 24
click at [635, 90] on input "aNoColor" at bounding box center [653, 88] width 70 height 8
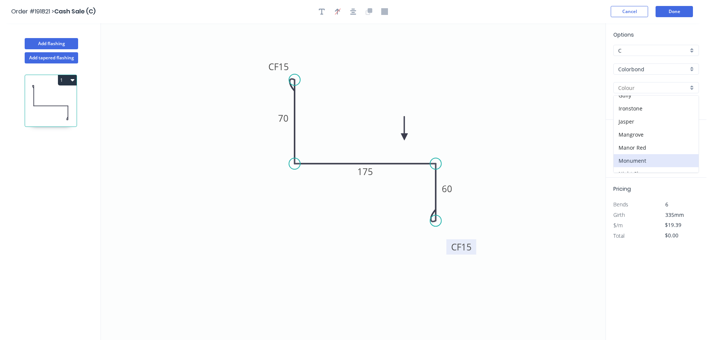
scroll to position [150, 0]
drag, startPoint x: 644, startPoint y: 136, endPoint x: 638, endPoint y: 136, distance: 5.6
click at [645, 136] on div "Monument" at bounding box center [656, 135] width 85 height 13
click at [637, 110] on div "0.55" at bounding box center [656, 106] width 86 height 11
click at [634, 129] on div "1.0" at bounding box center [656, 133] width 85 height 13
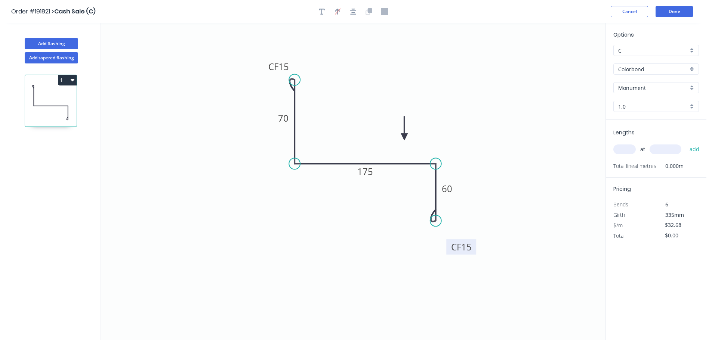
click at [623, 148] on input "text" at bounding box center [624, 150] width 22 height 10
click at [686, 143] on button "add" at bounding box center [695, 149] width 18 height 13
click at [51, 44] on button "Add flashing" at bounding box center [51, 43] width 53 height 11
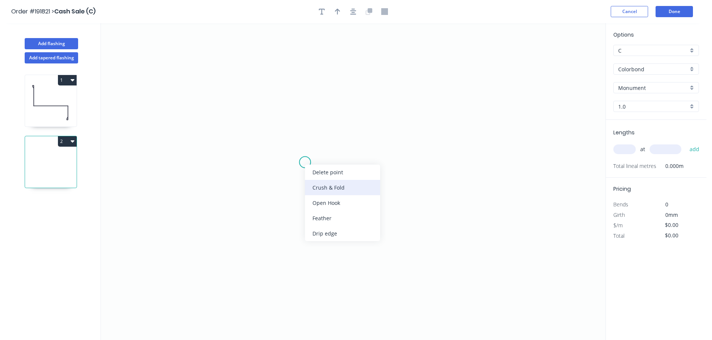
click at [318, 186] on div "Crush & Fold" at bounding box center [342, 187] width 75 height 15
click at [304, 163] on circle at bounding box center [304, 162] width 11 height 11
click at [406, 165] on icon "0" at bounding box center [353, 181] width 505 height 317
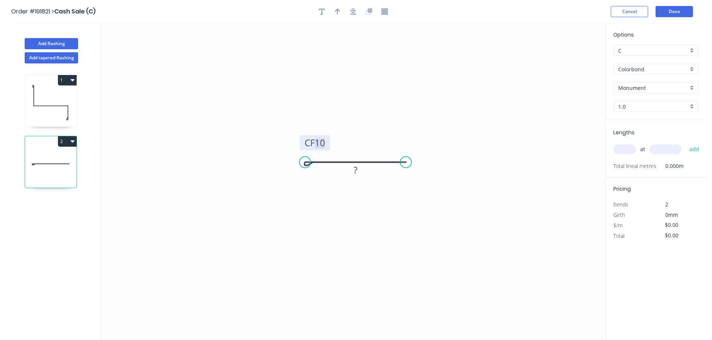
click at [323, 142] on tspan "10" at bounding box center [320, 143] width 10 height 12
click at [549, 121] on icon "0 CF 15 50" at bounding box center [353, 181] width 505 height 317
click at [623, 153] on input "text" at bounding box center [624, 150] width 22 height 10
click at [686, 143] on button "add" at bounding box center [695, 149] width 18 height 13
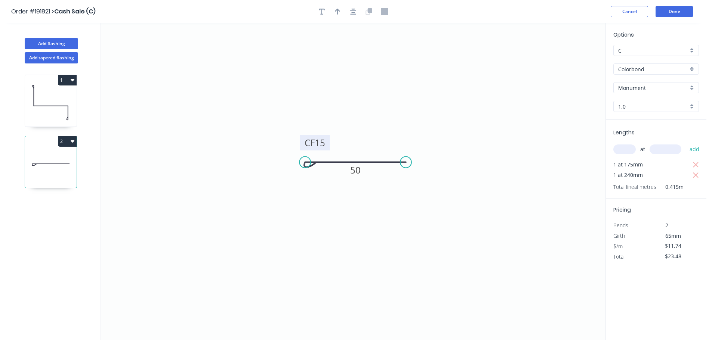
click at [68, 80] on button "1" at bounding box center [67, 80] width 19 height 10
click at [58, 94] on div "Duplicate" at bounding box center [41, 98] width 58 height 11
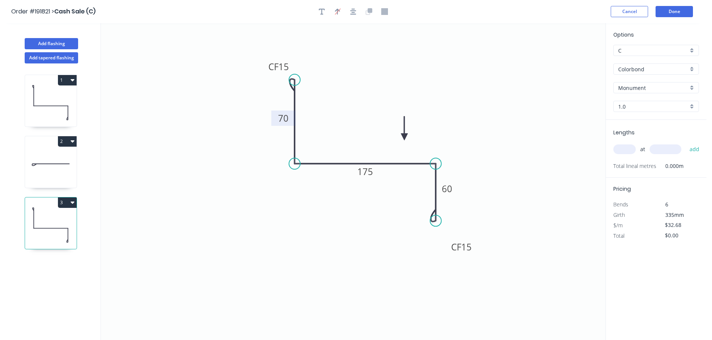
click at [280, 121] on tspan "70" at bounding box center [283, 118] width 10 height 12
click at [464, 105] on icon "0 CF 15 70 240 CF 15 90" at bounding box center [353, 181] width 505 height 317
click at [626, 145] on input "text" at bounding box center [624, 150] width 22 height 10
click at [686, 143] on button "add" at bounding box center [695, 149] width 18 height 13
click at [686, 12] on button "Done" at bounding box center [674, 11] width 37 height 11
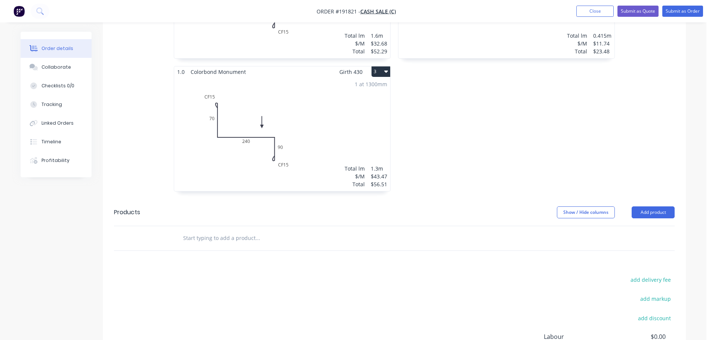
scroll to position [321, 0]
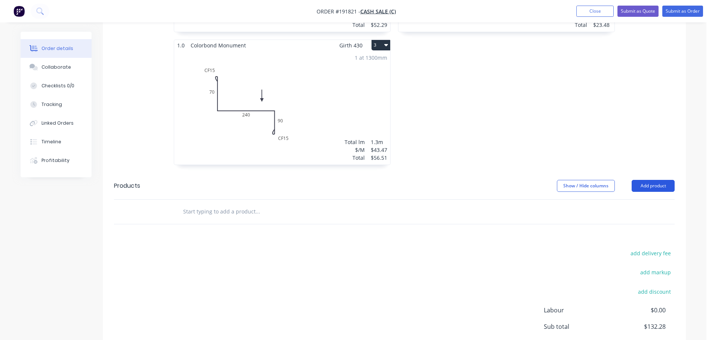
click at [649, 184] on button "Add product" at bounding box center [653, 186] width 43 height 12
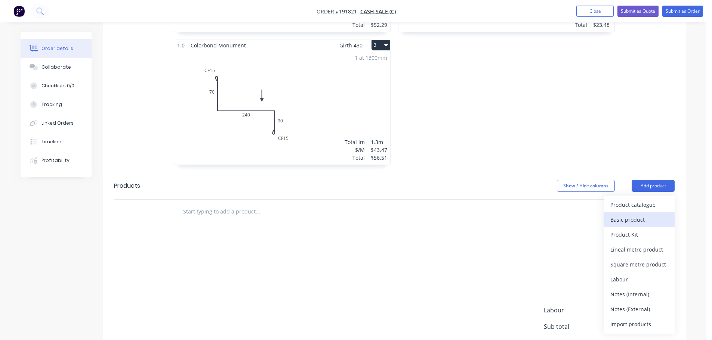
click at [635, 213] on button "Basic product" at bounding box center [639, 220] width 71 height 15
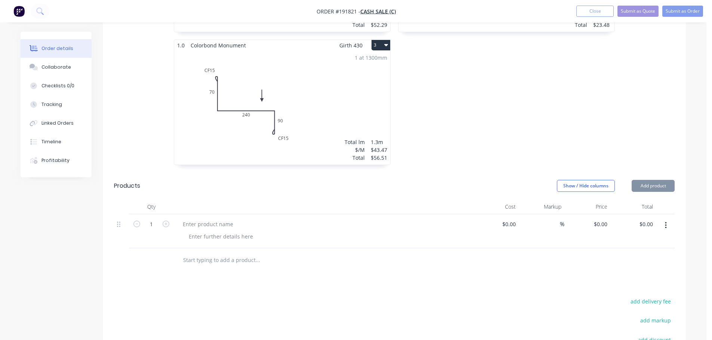
click at [644, 180] on button "Add product" at bounding box center [653, 186] width 43 height 12
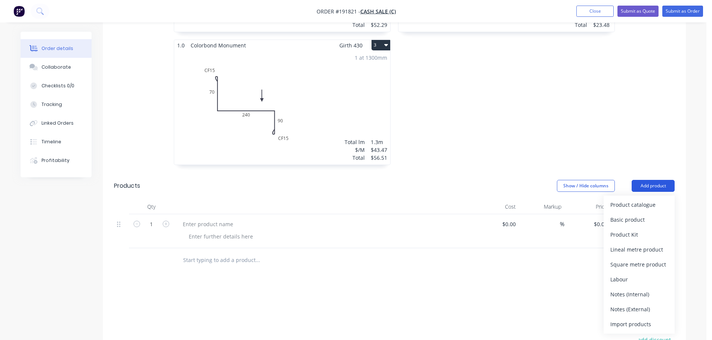
click at [643, 188] on button "Add product" at bounding box center [653, 186] width 43 height 12
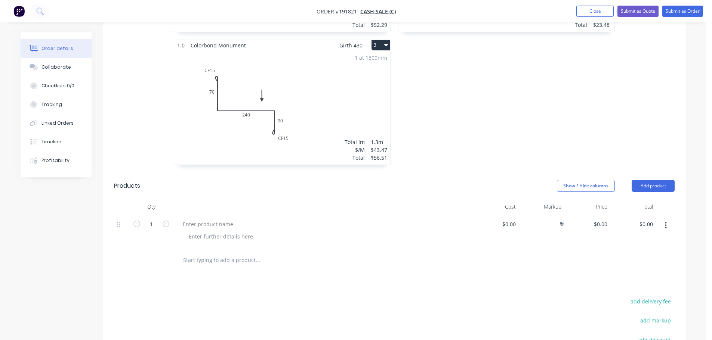
click at [637, 203] on div "Total" at bounding box center [633, 207] width 46 height 15
click at [640, 190] on button "Add product" at bounding box center [653, 186] width 43 height 12
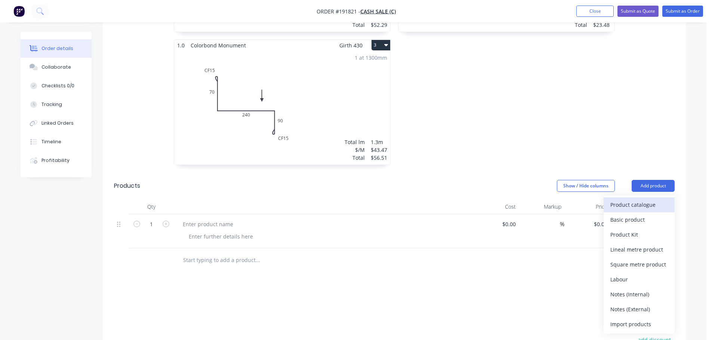
click at [635, 205] on div "Product catalogue" at bounding box center [639, 205] width 58 height 11
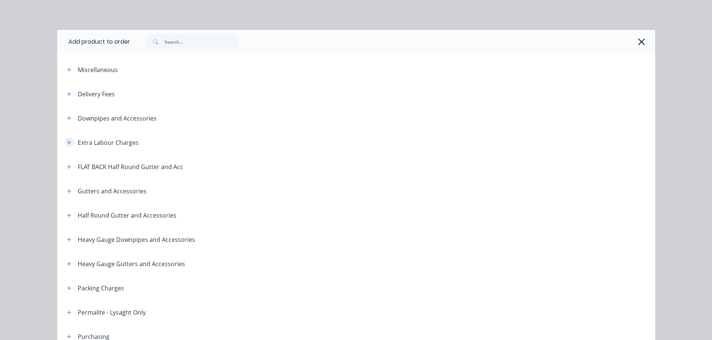
click at [67, 144] on icon "button" at bounding box center [69, 142] width 4 height 5
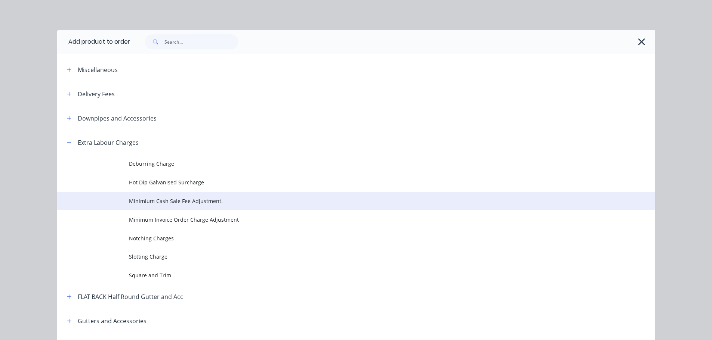
click at [176, 198] on span "Minimium Cash Sale Fee Adjustment." at bounding box center [339, 201] width 421 height 8
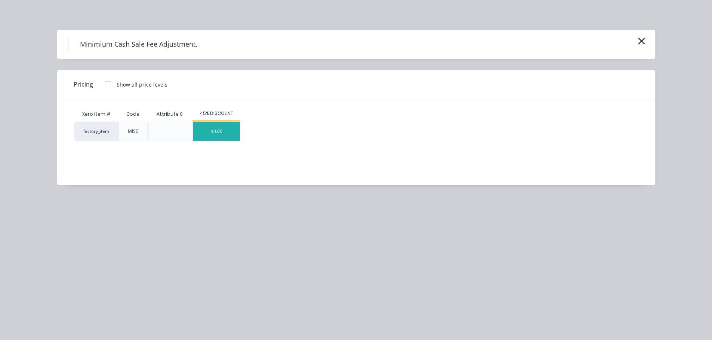
click at [219, 124] on div "$0.00" at bounding box center [216, 131] width 47 height 19
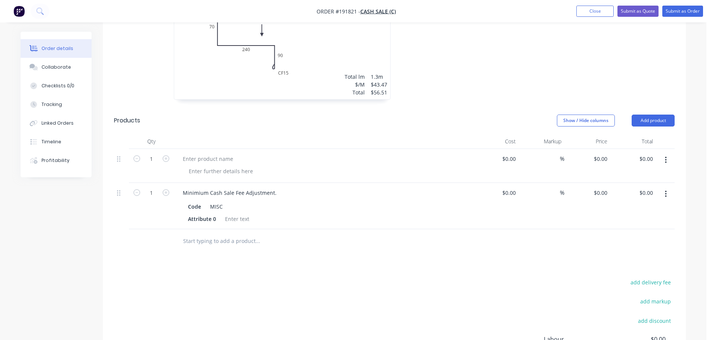
scroll to position [396, 0]
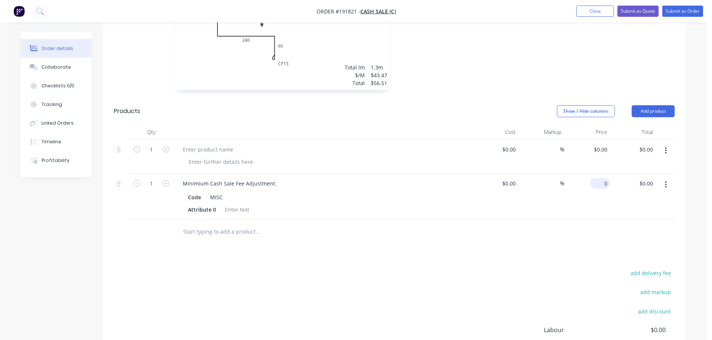
click at [608, 182] on input "0" at bounding box center [601, 183] width 17 height 11
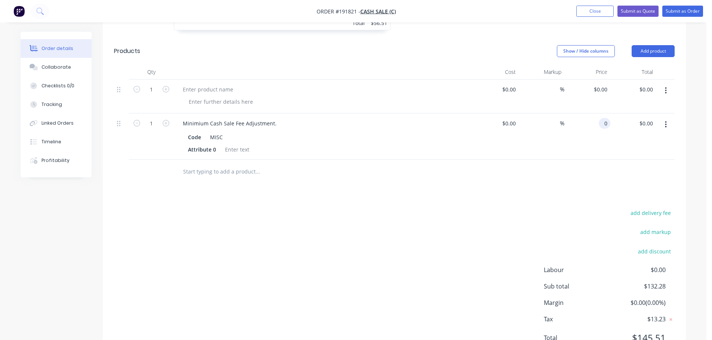
scroll to position [491, 0]
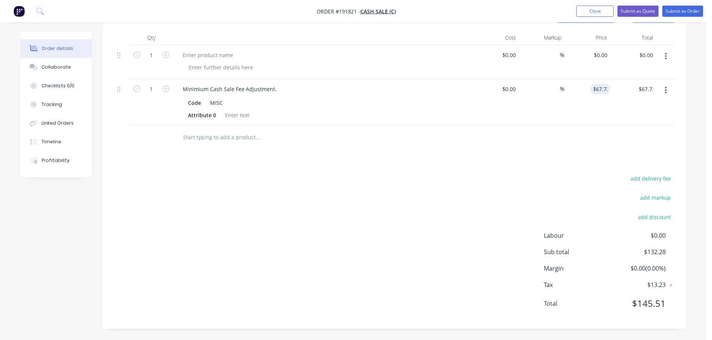
click at [520, 153] on div "Drawings Add drawing 1.0 Colorbond Monument Girth 335 1 0 CF 15 70 175 CF 15 60…" at bounding box center [394, 19] width 583 height 619
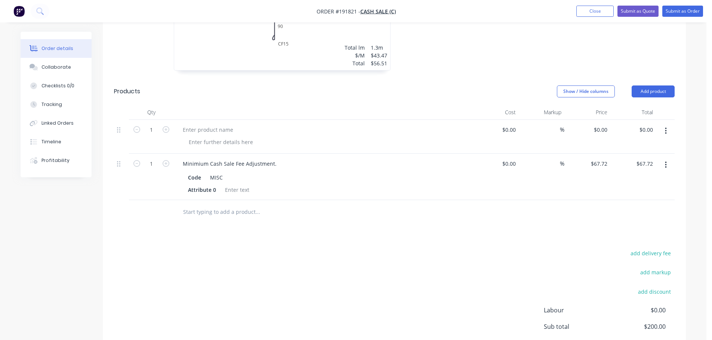
click at [670, 130] on button "button" at bounding box center [666, 130] width 18 height 13
click at [635, 180] on div "Delete" at bounding box center [639, 180] width 58 height 11
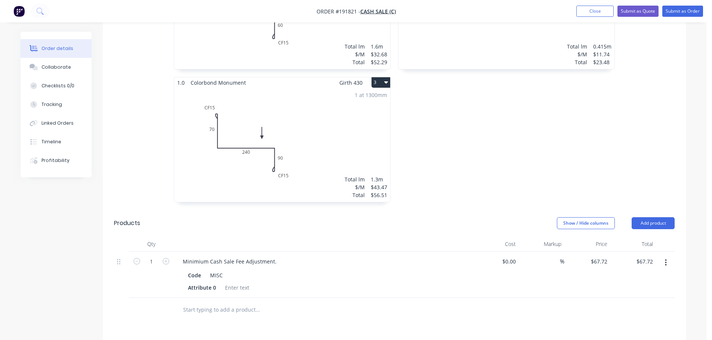
scroll to position [192, 0]
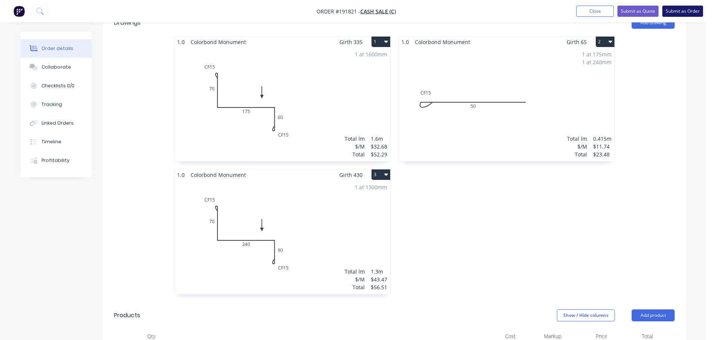
click at [679, 11] on button "Submit as Order" at bounding box center [682, 11] width 41 height 11
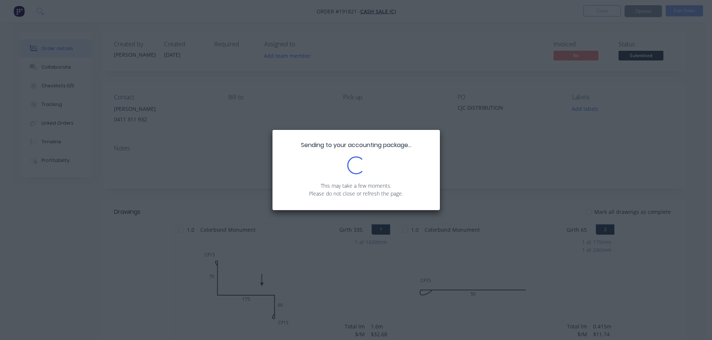
scroll to position [75, 0]
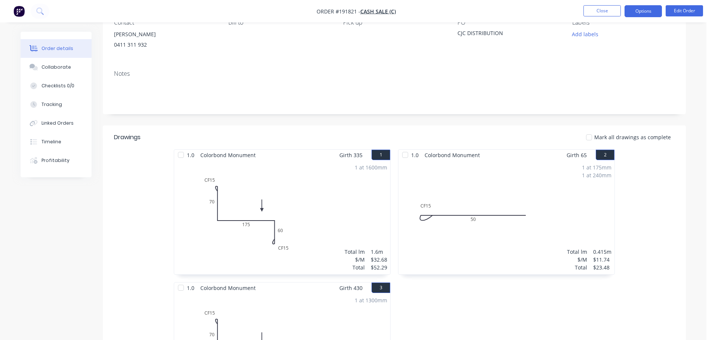
drag, startPoint x: 638, startPoint y: 8, endPoint x: 644, endPoint y: 16, distance: 10.9
click at [638, 7] on button "Options" at bounding box center [643, 11] width 37 height 12
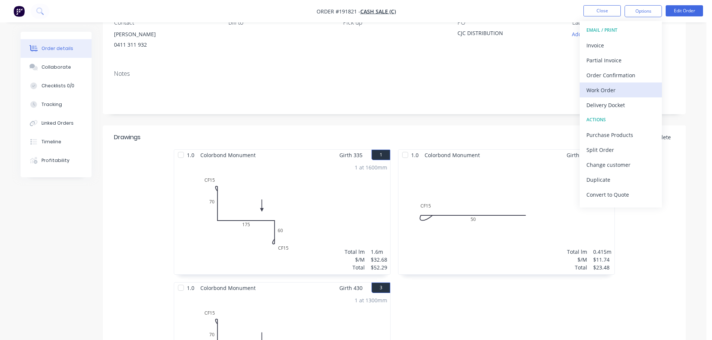
click at [608, 87] on div "Work Order" at bounding box center [620, 90] width 69 height 11
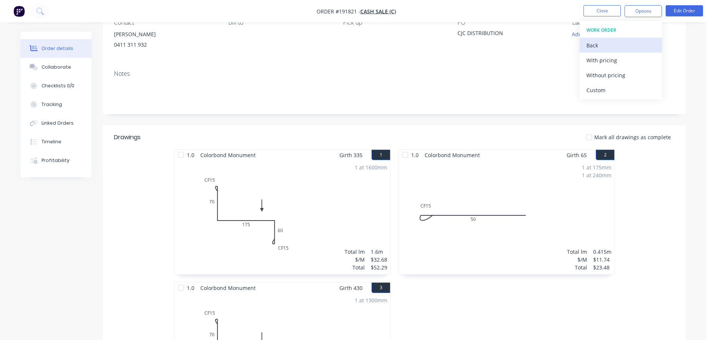
click at [610, 44] on div "Back" at bounding box center [620, 45] width 69 height 11
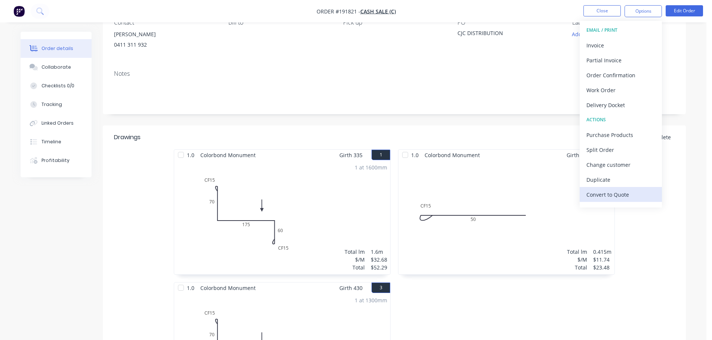
click at [613, 198] on div "Convert to Quote" at bounding box center [620, 194] width 69 height 11
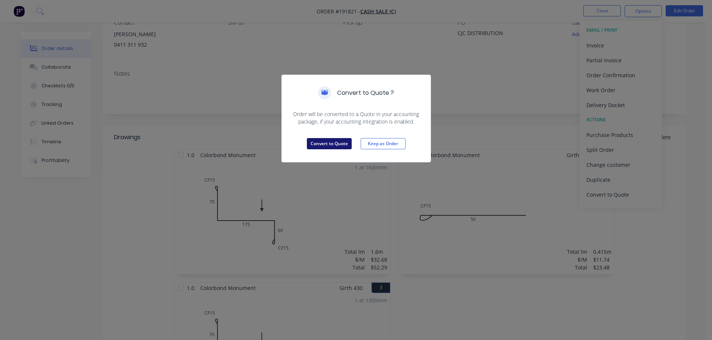
click at [326, 145] on button "Convert to Quote" at bounding box center [329, 143] width 45 height 11
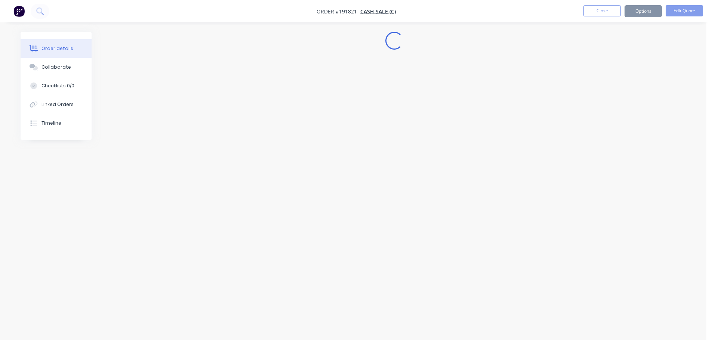
scroll to position [0, 0]
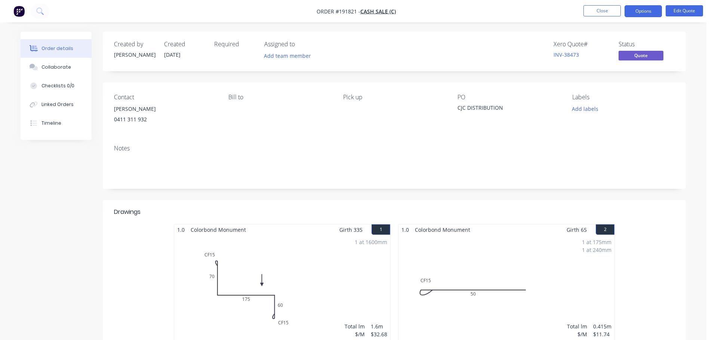
drag, startPoint x: 634, startPoint y: 13, endPoint x: 642, endPoint y: 19, distance: 9.8
click at [634, 13] on button "Options" at bounding box center [643, 11] width 37 height 12
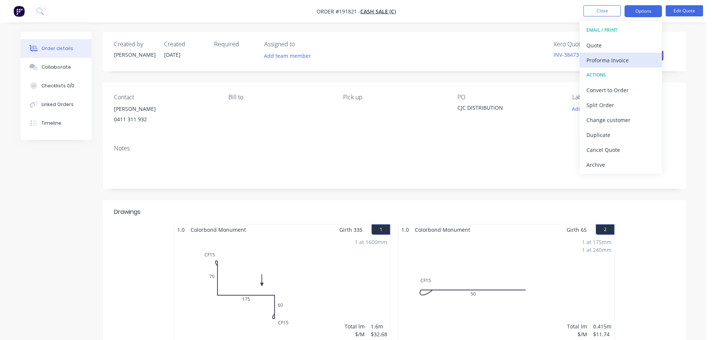
click at [619, 59] on div "Proforma Invoice" at bounding box center [620, 60] width 69 height 11
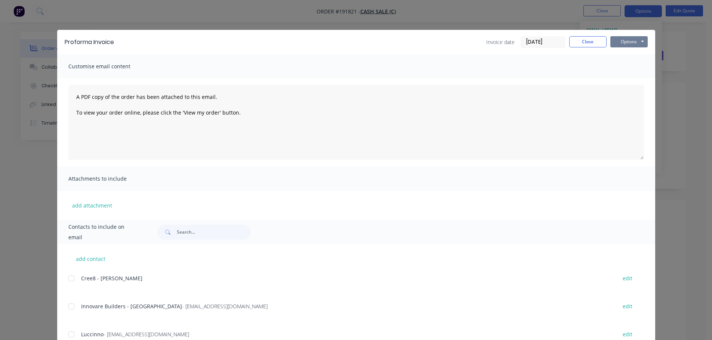
click at [629, 41] on button "Options" at bounding box center [628, 41] width 37 height 11
click at [626, 62] on button "Print" at bounding box center [634, 67] width 48 height 12
click at [572, 41] on button "Close" at bounding box center [587, 41] width 37 height 11
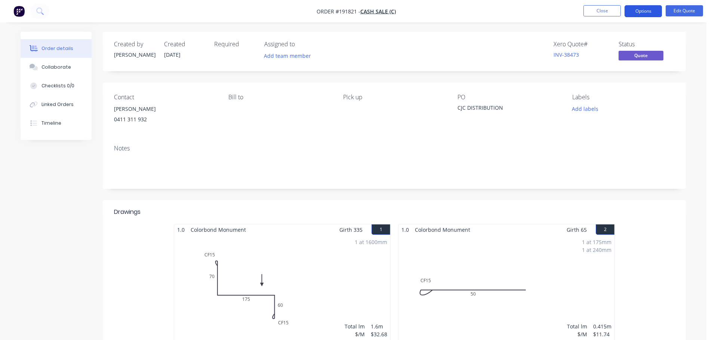
click at [646, 8] on button "Options" at bounding box center [643, 11] width 37 height 12
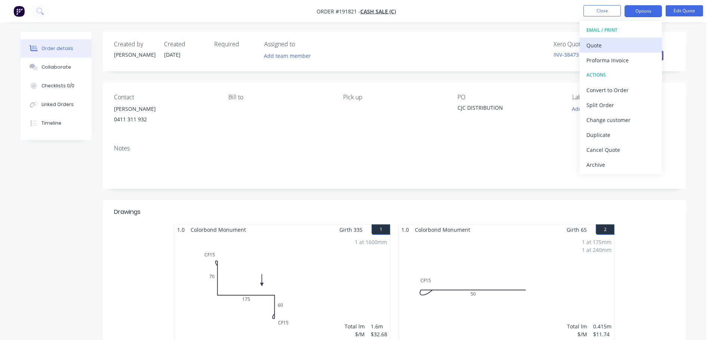
click at [614, 47] on div "Quote" at bounding box center [620, 45] width 69 height 11
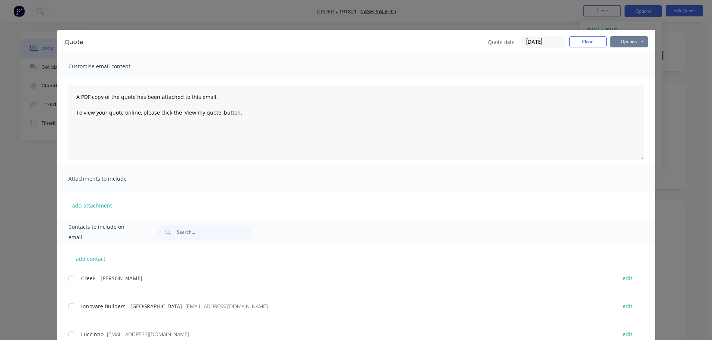
click at [629, 38] on button "Options" at bounding box center [628, 41] width 37 height 11
click at [631, 68] on button "Print" at bounding box center [634, 67] width 48 height 12
click at [584, 35] on div "Quote Quote date 04/09/25 Close Options Preview Print Email" at bounding box center [356, 42] width 598 height 24
click at [584, 43] on button "Close" at bounding box center [587, 41] width 37 height 11
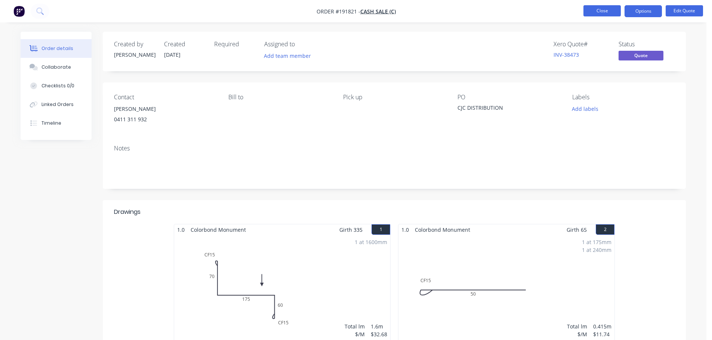
click at [606, 12] on button "Close" at bounding box center [601, 10] width 37 height 11
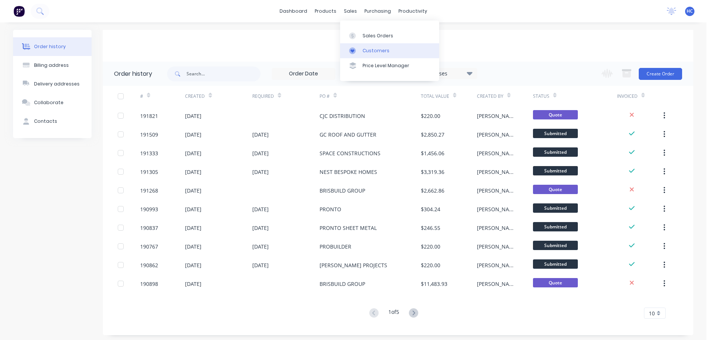
click at [367, 47] on div "Customers" at bounding box center [376, 50] width 27 height 7
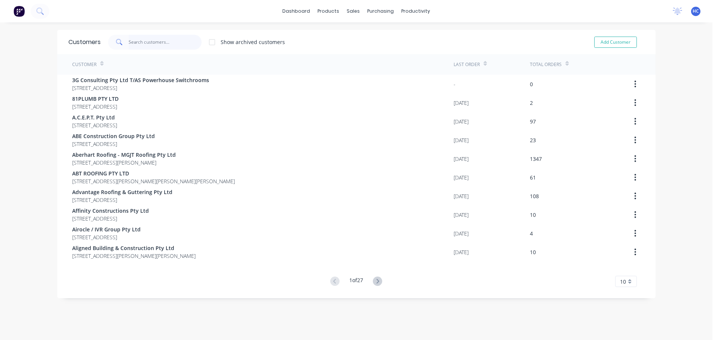
click at [161, 40] on input "text" at bounding box center [165, 42] width 73 height 15
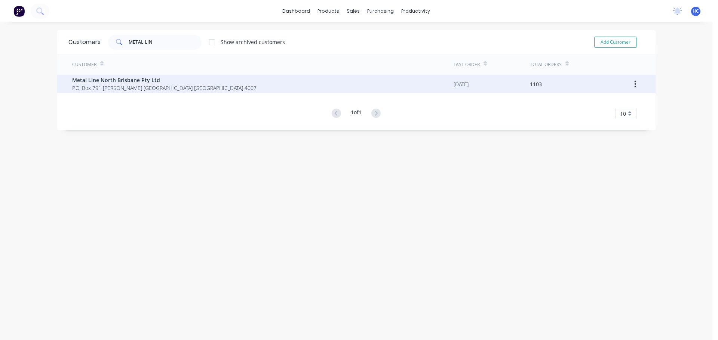
click at [158, 92] on span "P.O. Box 791 Hamilton B.C. Queensland Australia 4007" at bounding box center [164, 88] width 184 height 8
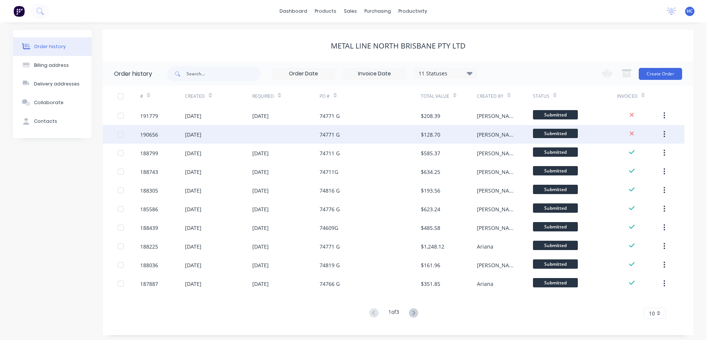
click at [355, 132] on div "74771 G" at bounding box center [370, 134] width 101 height 19
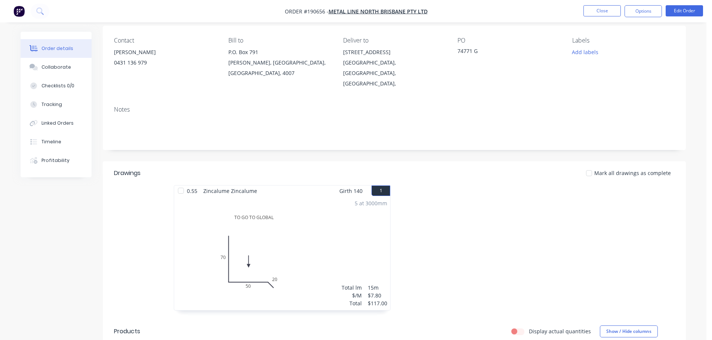
scroll to position [75, 0]
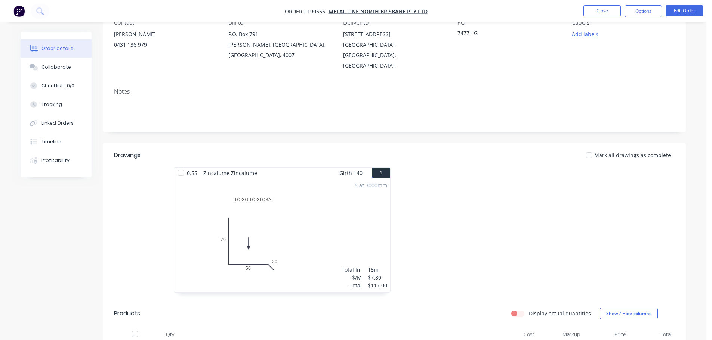
click at [510, 214] on div at bounding box center [506, 233] width 224 height 133
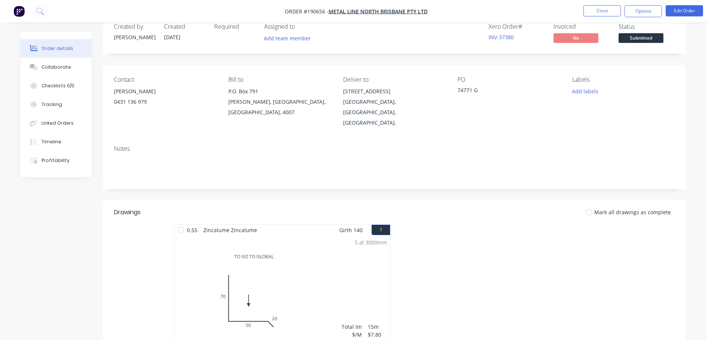
scroll to position [0, 0]
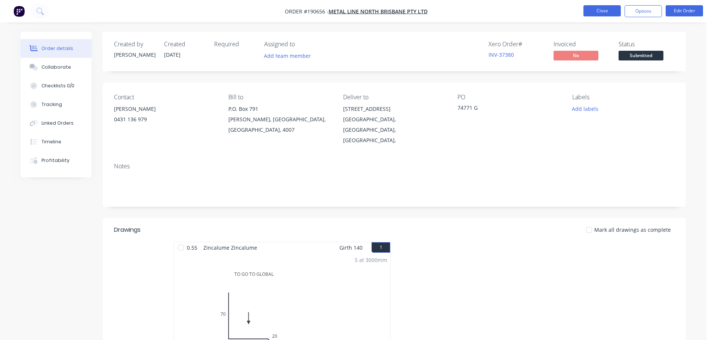
click at [599, 10] on button "Close" at bounding box center [601, 10] width 37 height 11
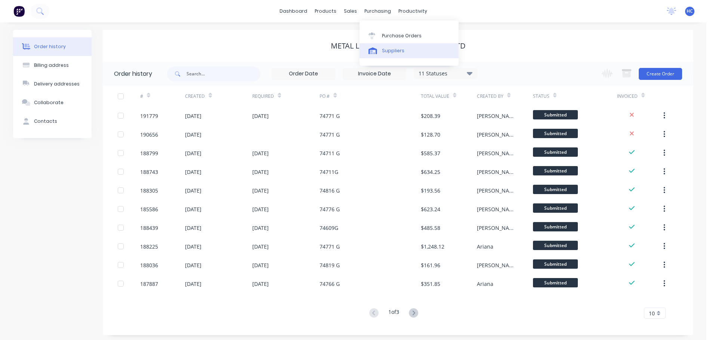
click at [402, 49] on div "Suppliers" at bounding box center [393, 50] width 22 height 7
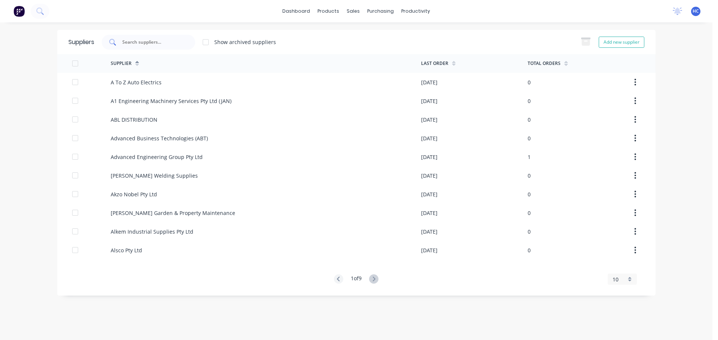
click at [168, 38] on input "text" at bounding box center [152, 41] width 62 height 7
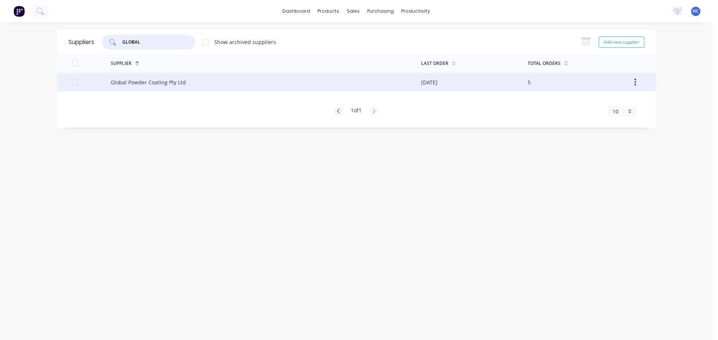
click at [205, 81] on div "Global Powder Coating Pty Ltd" at bounding box center [266, 82] width 310 height 19
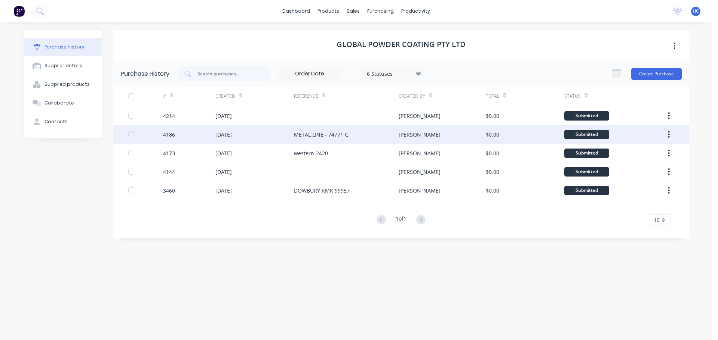
click at [374, 135] on div "METAL LINE - 74771 G" at bounding box center [346, 134] width 105 height 19
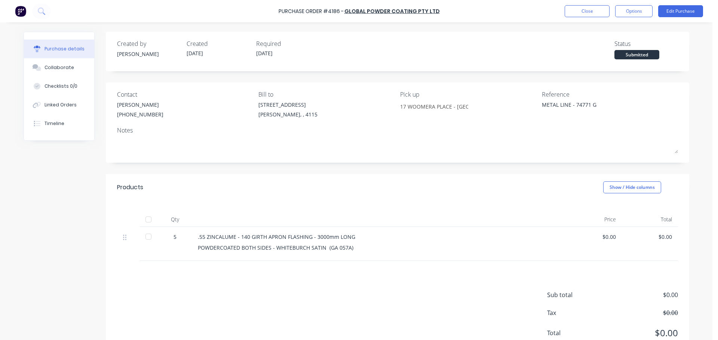
drag, startPoint x: 416, startPoint y: 28, endPoint x: 454, endPoint y: 32, distance: 37.9
click at [454, 32] on div "Purchase details Collaborate Checklists 0/0 Linked Orders Timeline Created by T…" at bounding box center [356, 158] width 680 height 303
click at [635, 13] on button "Options" at bounding box center [633, 11] width 37 height 12
click at [612, 31] on div "Print / Email" at bounding box center [617, 30] width 58 height 11
click at [606, 54] on button "Without pricing" at bounding box center [616, 60] width 71 height 15
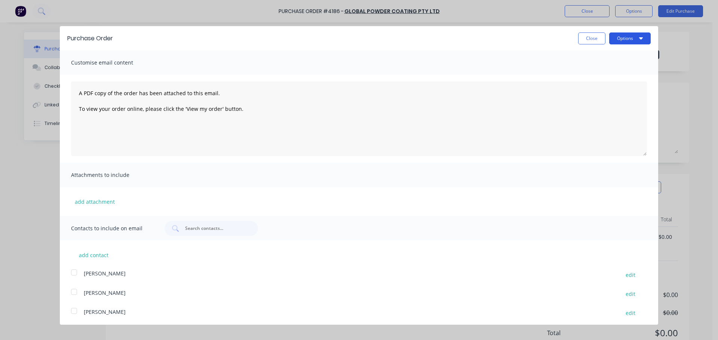
click at [618, 40] on button "Options" at bounding box center [629, 39] width 41 height 12
click at [610, 60] on div "Print" at bounding box center [615, 57] width 58 height 11
click at [586, 36] on button "Close" at bounding box center [591, 39] width 27 height 12
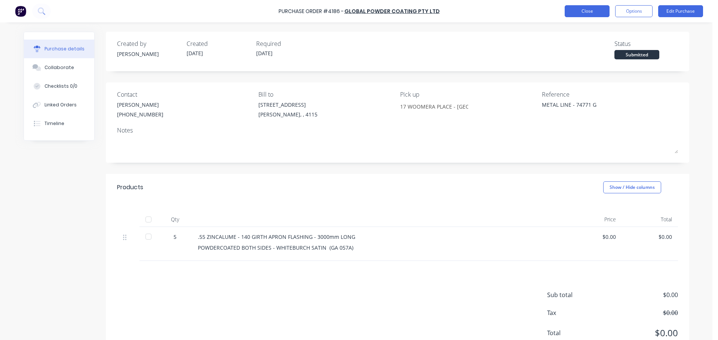
click at [590, 9] on button "Close" at bounding box center [586, 11] width 45 height 12
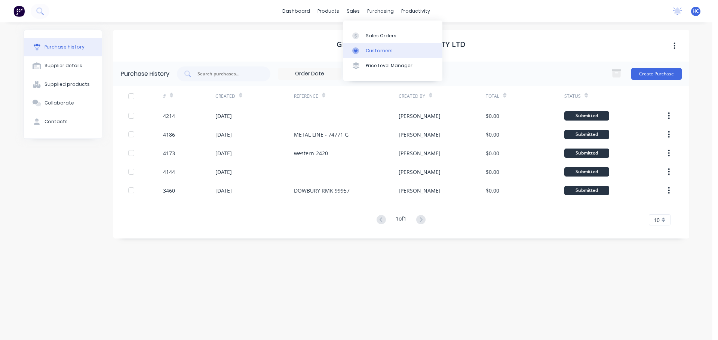
click at [375, 51] on div "Customers" at bounding box center [379, 50] width 27 height 7
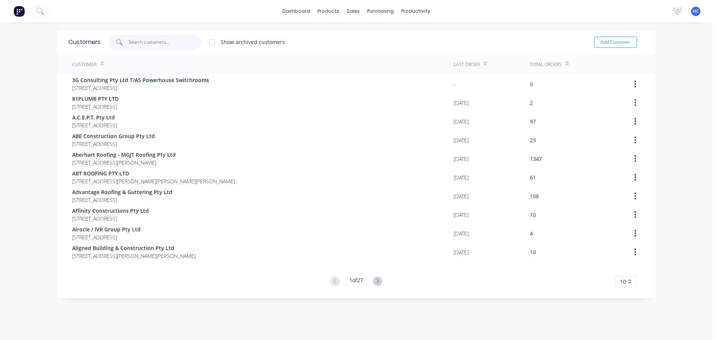
click at [179, 38] on input "text" at bounding box center [165, 42] width 73 height 15
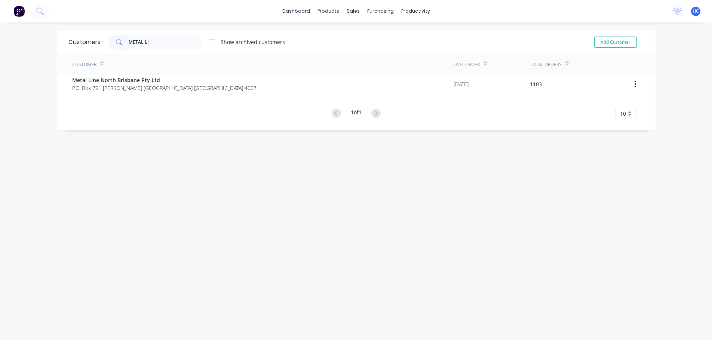
click at [123, 86] on span "P.O. Box 791 Hamilton B.C. Queensland Australia 4007" at bounding box center [164, 88] width 184 height 8
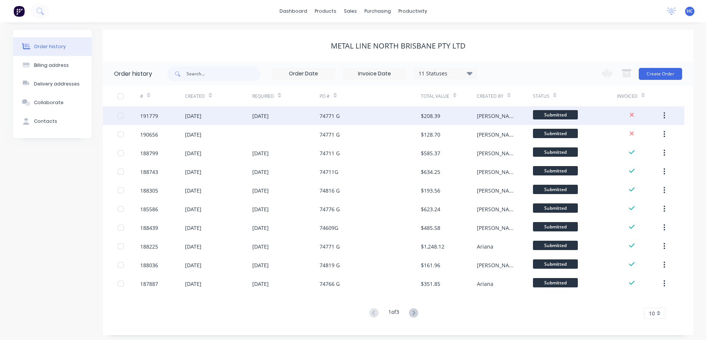
click at [364, 123] on div "74771 G" at bounding box center [370, 116] width 101 height 19
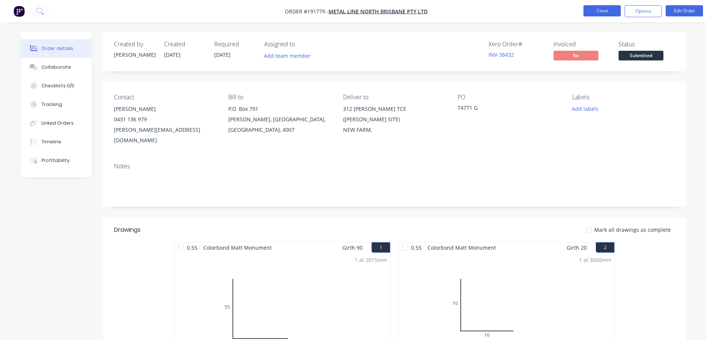
click at [605, 12] on button "Close" at bounding box center [601, 10] width 37 height 11
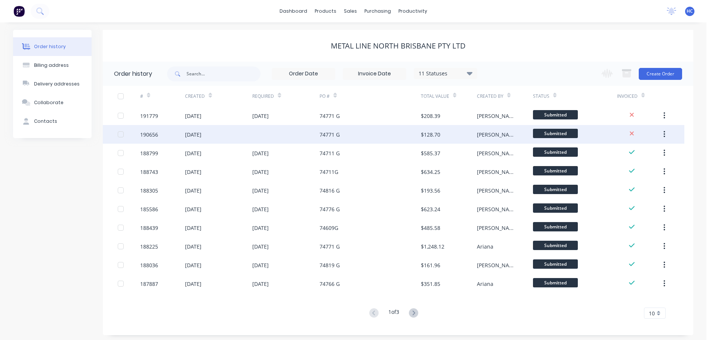
click at [348, 129] on div "74771 G" at bounding box center [370, 134] width 101 height 19
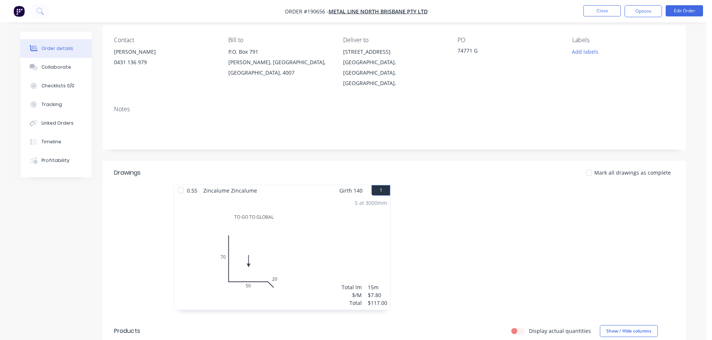
scroll to position [75, 0]
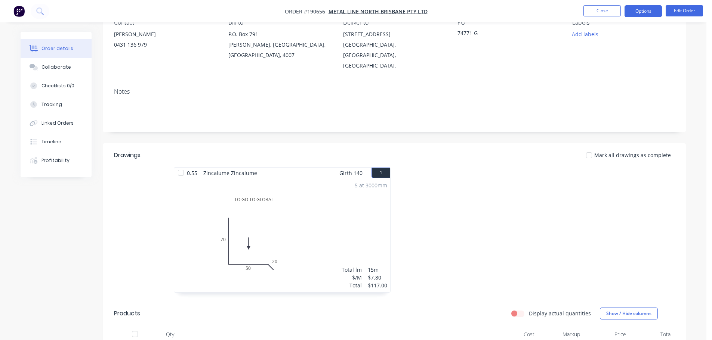
click at [645, 10] on button "Options" at bounding box center [643, 11] width 37 height 12
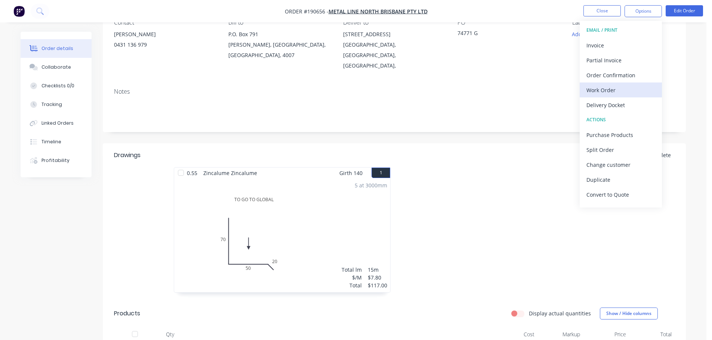
click at [611, 93] on div "Work Order" at bounding box center [620, 90] width 69 height 11
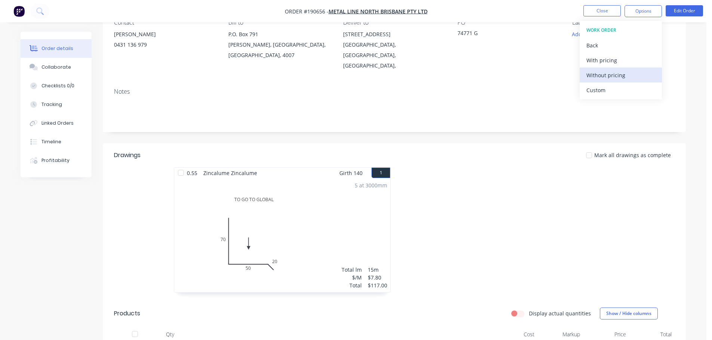
click at [618, 79] on div "Without pricing" at bounding box center [620, 75] width 69 height 11
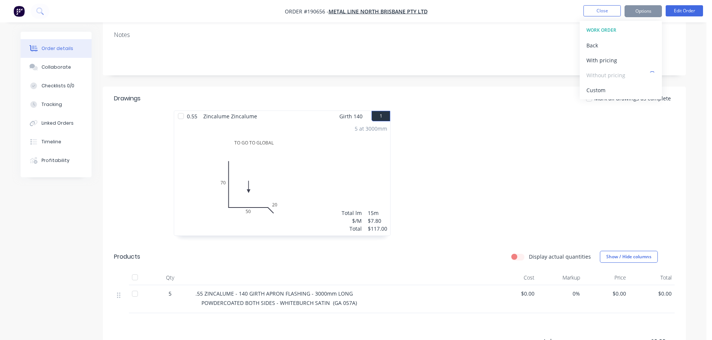
scroll to position [150, 0]
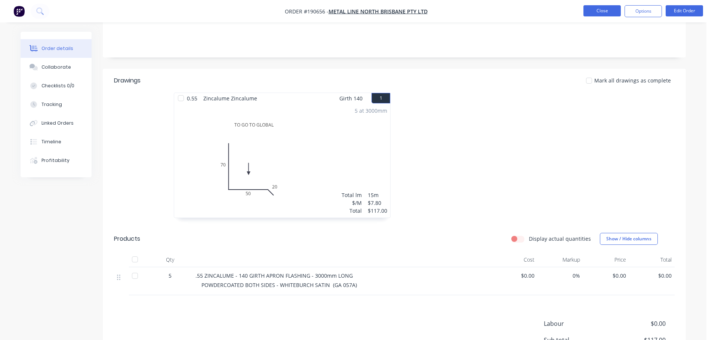
click at [607, 7] on button "Close" at bounding box center [601, 10] width 37 height 11
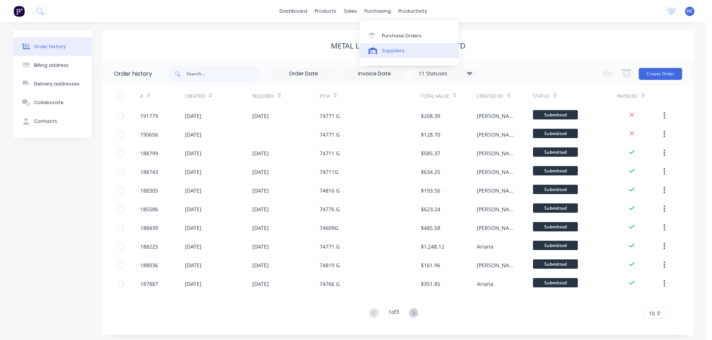
click at [402, 54] on link "Suppliers" at bounding box center [409, 50] width 99 height 15
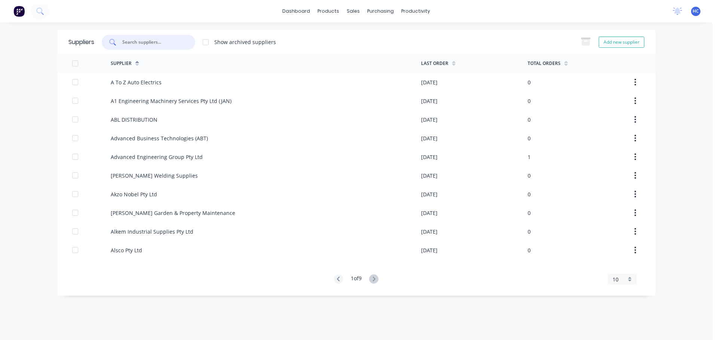
click at [158, 40] on input "text" at bounding box center [152, 41] width 62 height 7
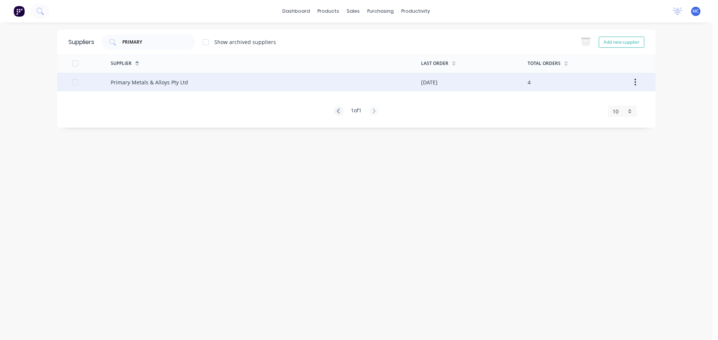
click at [209, 88] on div "Primary Metals & Alloys Pty Ltd" at bounding box center [266, 82] width 310 height 19
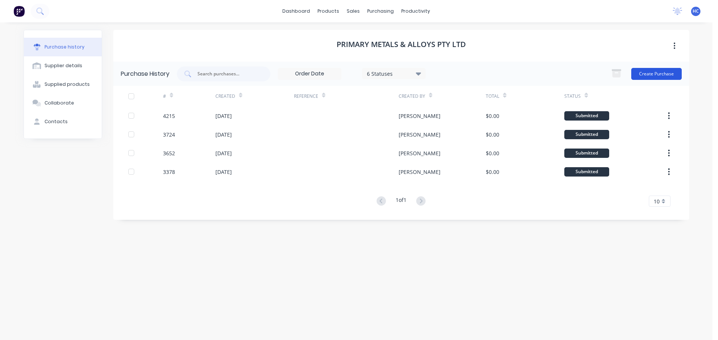
click at [638, 76] on button "Create Purchase" at bounding box center [656, 74] width 50 height 12
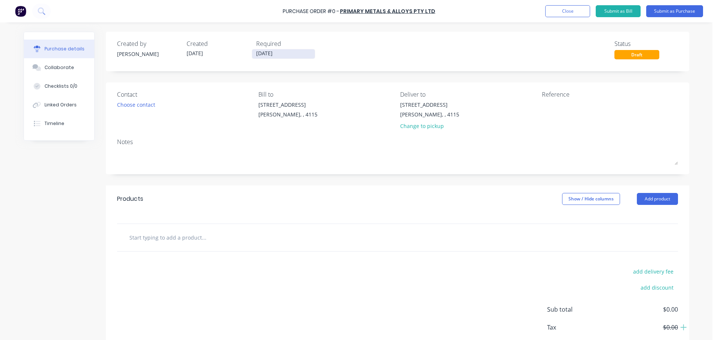
click at [272, 52] on input "[DATE]" at bounding box center [283, 53] width 63 height 9
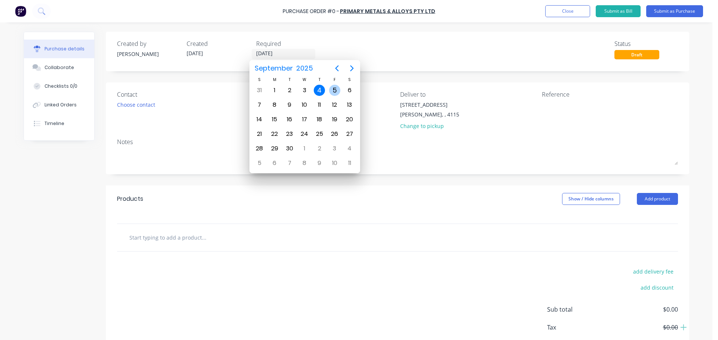
click at [333, 88] on div "5" at bounding box center [334, 90] width 11 height 11
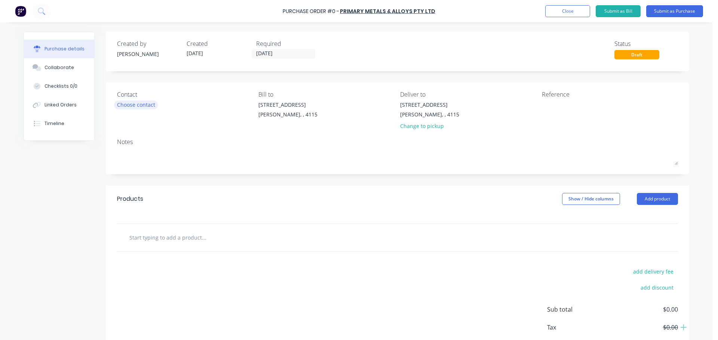
click at [140, 102] on div "Choose contact" at bounding box center [136, 105] width 38 height 8
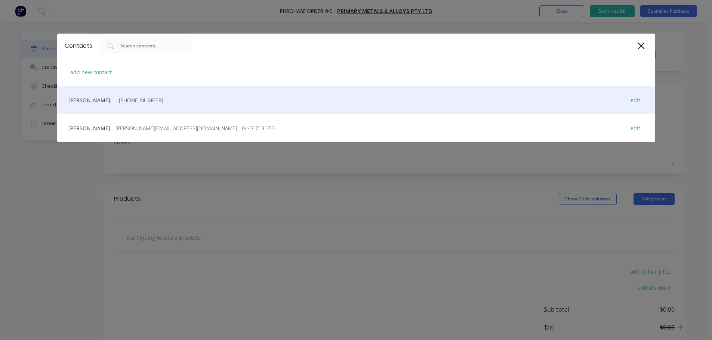
click at [112, 104] on span "- - (07) 3372 3005" at bounding box center [137, 100] width 51 height 8
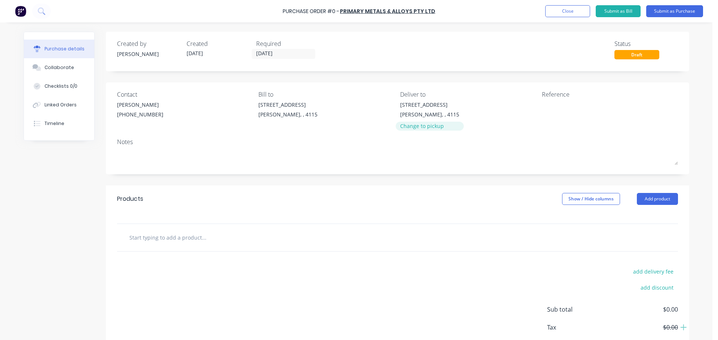
click at [428, 128] on div "Change to pickup" at bounding box center [429, 126] width 59 height 8
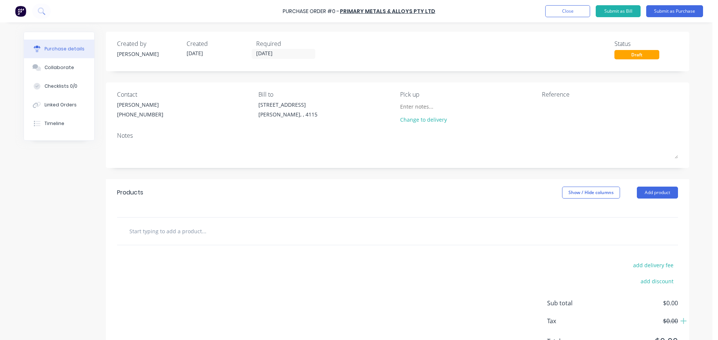
click at [415, 114] on div "Change to delivery" at bounding box center [434, 114] width 68 height 27
click at [422, 110] on input at bounding box center [434, 106] width 68 height 11
click at [495, 186] on div "Products Show / Hide columns Add product" at bounding box center [397, 192] width 583 height 27
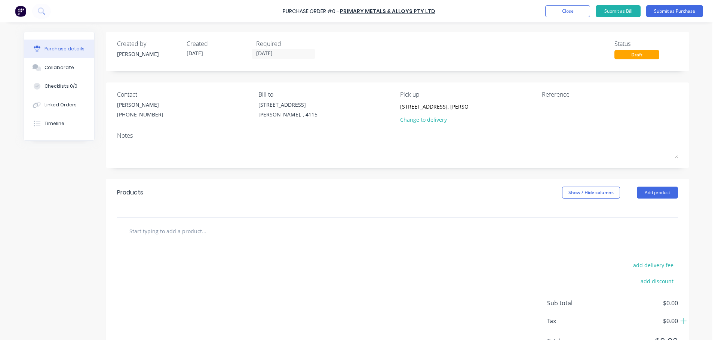
click at [647, 196] on button "Add product" at bounding box center [657, 193] width 41 height 12
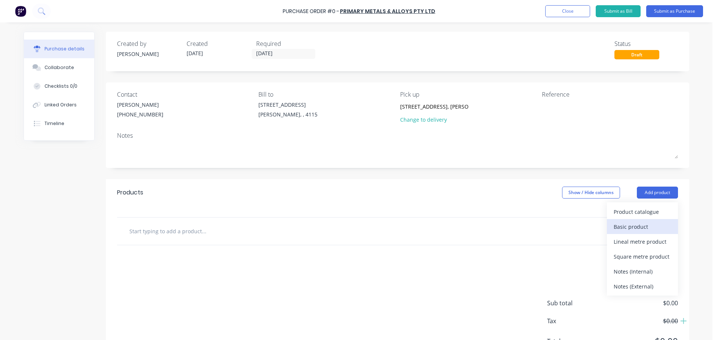
click at [633, 230] on div "Basic product" at bounding box center [642, 227] width 58 height 11
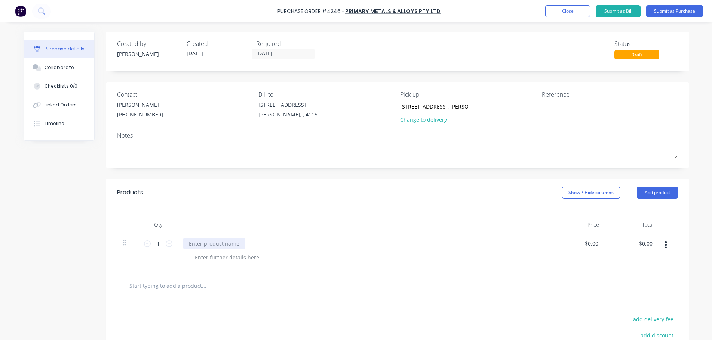
click at [211, 244] on div at bounding box center [214, 243] width 62 height 11
click at [291, 210] on div "Qty Price Total 1 1 3000x1500 FLAT SHEET 1.6mm ALUMINIUM 5005 $0.00 $0.00 $0.00…" at bounding box center [397, 239] width 583 height 66
click at [666, 12] on button "Submit as Purchase" at bounding box center [674, 11] width 57 height 12
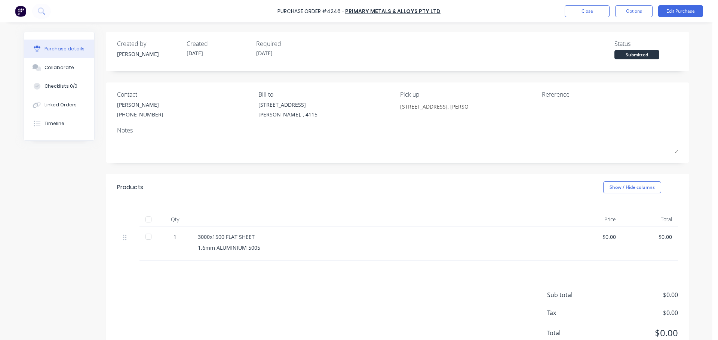
click at [633, 10] on button "Options" at bounding box center [633, 11] width 37 height 12
click at [610, 32] on div "Print / Email" at bounding box center [617, 30] width 58 height 11
click at [607, 59] on div "Without pricing" at bounding box center [617, 60] width 58 height 11
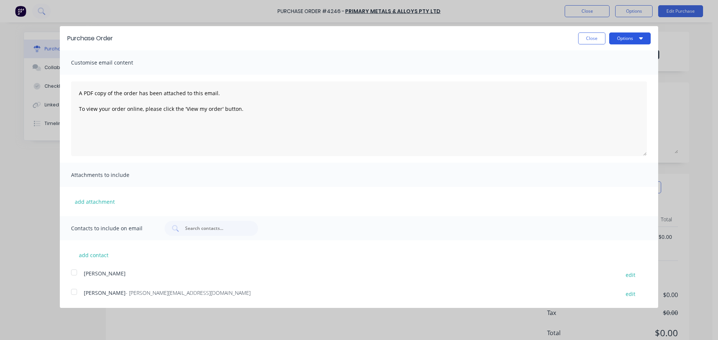
click at [618, 41] on button "Options" at bounding box center [629, 39] width 41 height 12
click at [622, 62] on div "Print" at bounding box center [615, 57] width 58 height 11
click at [580, 40] on button "Close" at bounding box center [591, 39] width 27 height 12
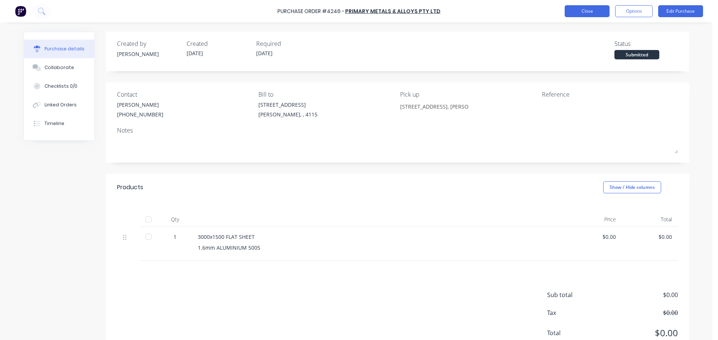
click at [583, 13] on button "Close" at bounding box center [586, 11] width 45 height 12
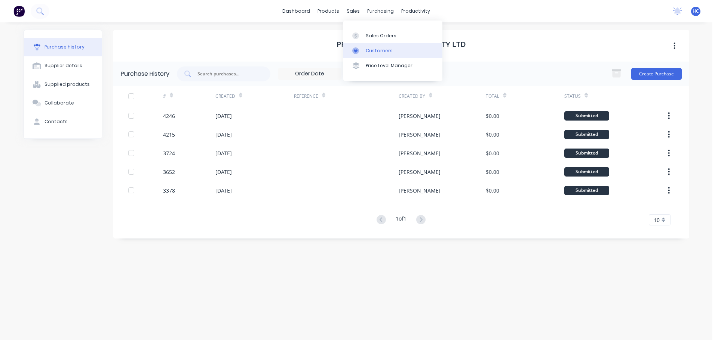
click at [372, 52] on div "Customers" at bounding box center [379, 50] width 27 height 7
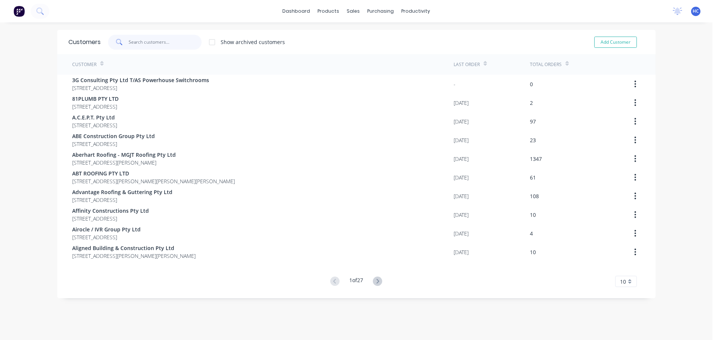
click at [155, 39] on input "text" at bounding box center [165, 42] width 73 height 15
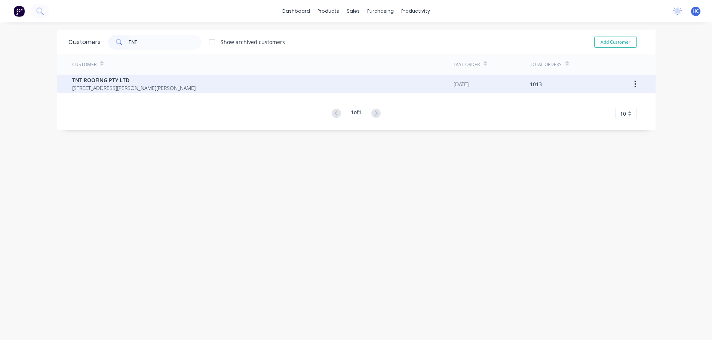
click at [133, 78] on span "TNT ROOFING PTY LTD" at bounding box center [133, 80] width 123 height 8
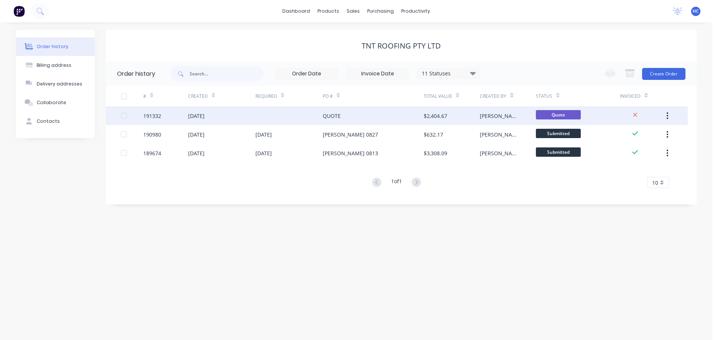
click at [391, 112] on div "QUOTE" at bounding box center [373, 116] width 101 height 19
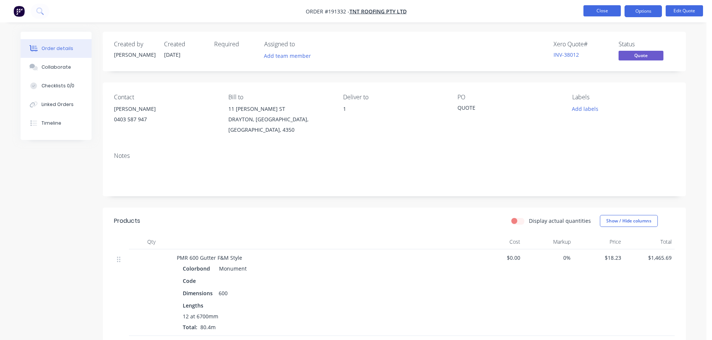
click at [609, 6] on button "Close" at bounding box center [601, 10] width 37 height 11
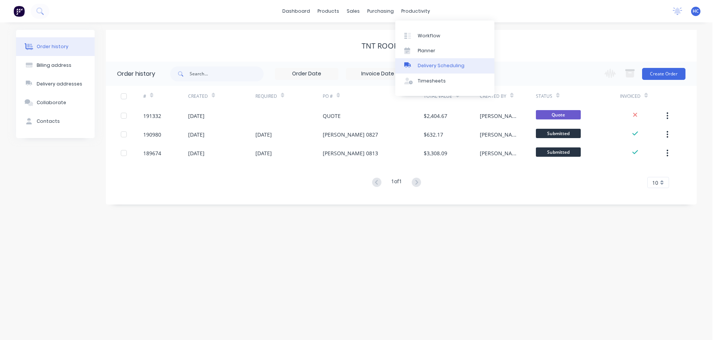
drag, startPoint x: 429, startPoint y: 64, endPoint x: 402, endPoint y: 60, distance: 26.8
click at [429, 64] on div "Delivery Scheduling" at bounding box center [440, 65] width 47 height 7
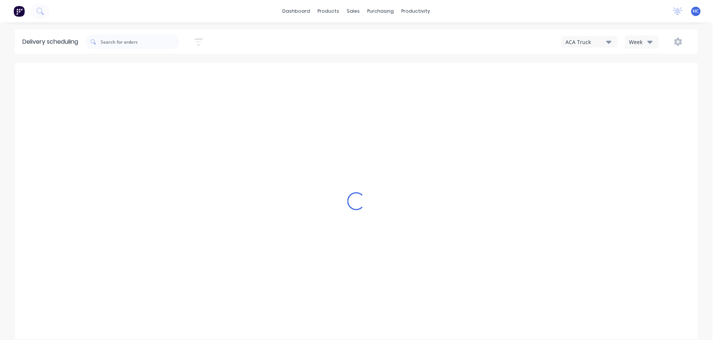
click at [201, 43] on icon "button" at bounding box center [198, 41] width 8 height 9
click at [182, 66] on input at bounding box center [164, 70] width 70 height 11
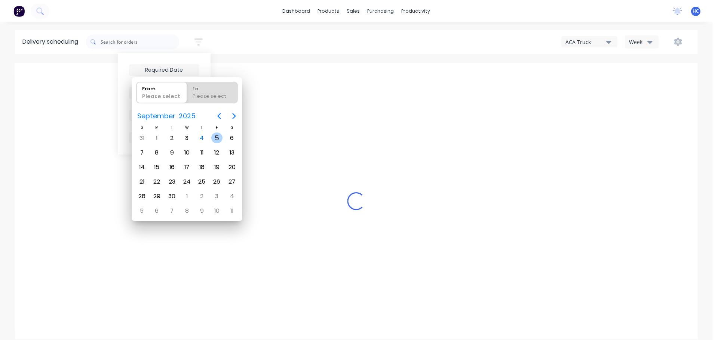
click at [212, 136] on div "5" at bounding box center [216, 138] width 11 height 11
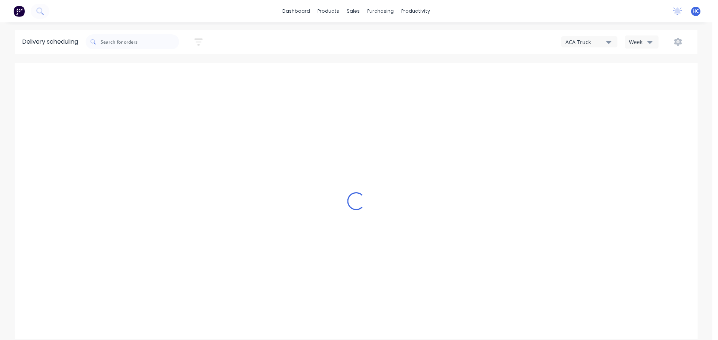
click at [645, 41] on div "Week" at bounding box center [640, 42] width 22 height 8
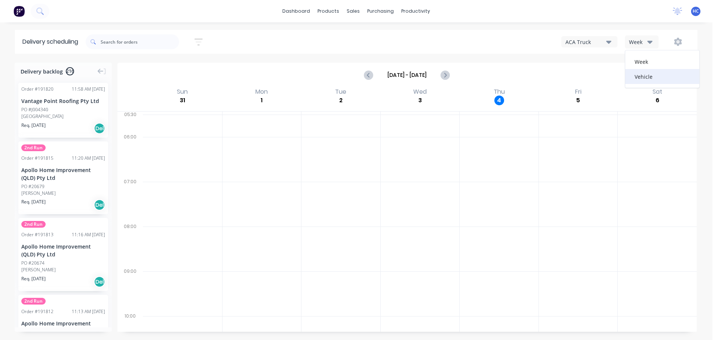
click at [644, 79] on div "Vehicle" at bounding box center [662, 76] width 74 height 15
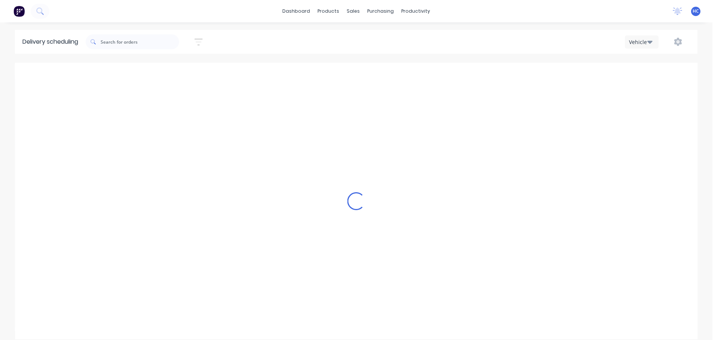
scroll to position [0, 0]
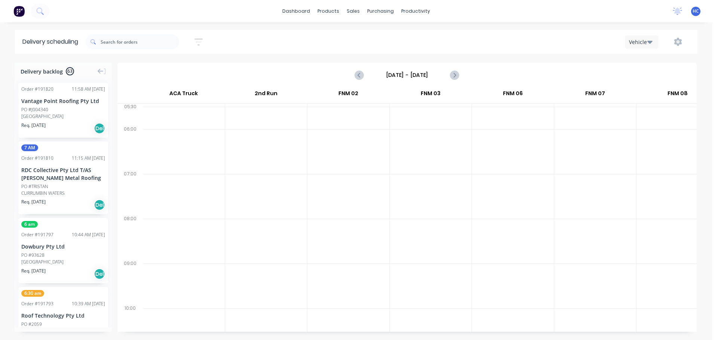
click at [203, 39] on icon "button" at bounding box center [198, 41] width 8 height 7
click at [169, 117] on div "Filter by labels" at bounding box center [159, 115] width 53 height 8
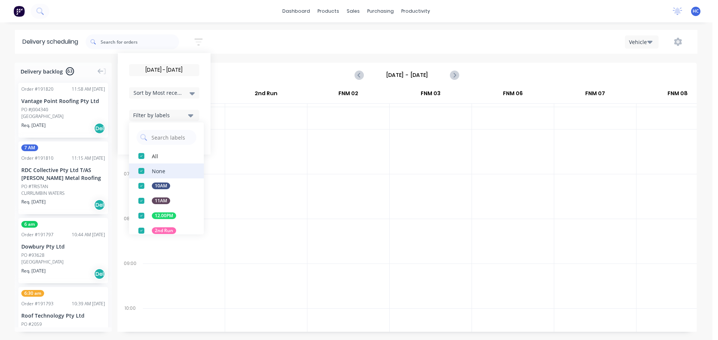
click at [144, 170] on div "button" at bounding box center [141, 171] width 15 height 15
click at [173, 95] on span "Sort by Most recent" at bounding box center [157, 93] width 49 height 8
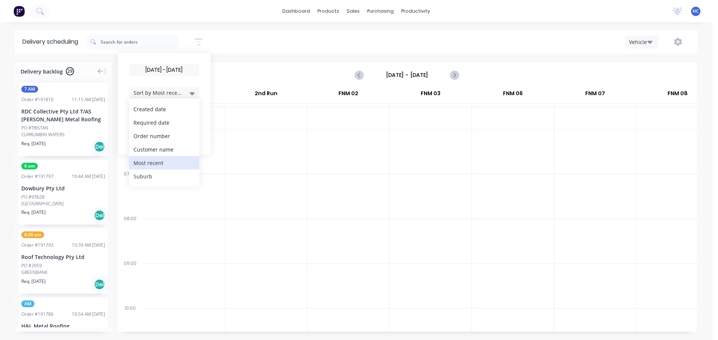
click at [157, 172] on div "Suburb" at bounding box center [164, 176] width 70 height 13
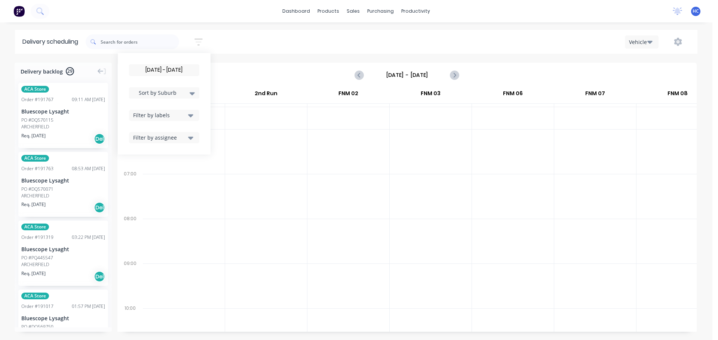
click at [287, 176] on div at bounding box center [266, 196] width 82 height 45
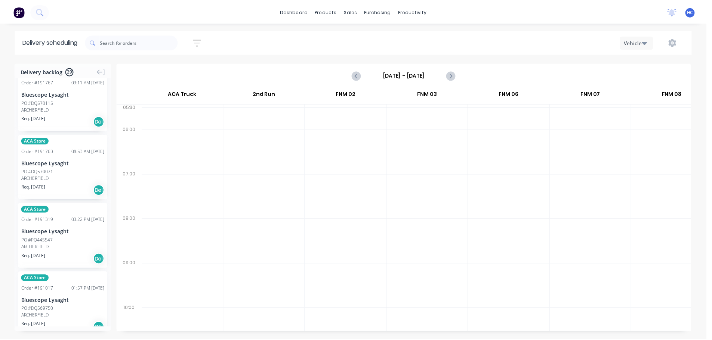
scroll to position [0, 0]
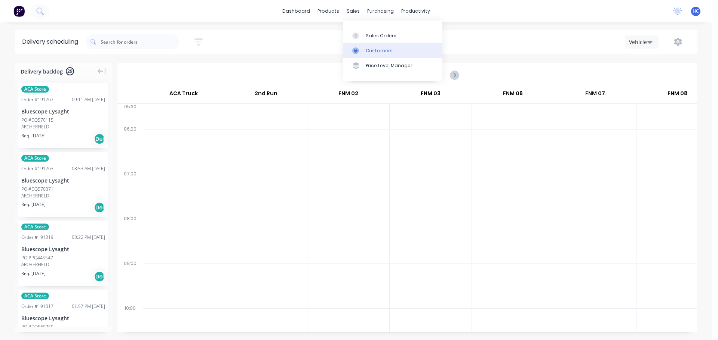
click at [376, 57] on link "Customers" at bounding box center [392, 50] width 99 height 15
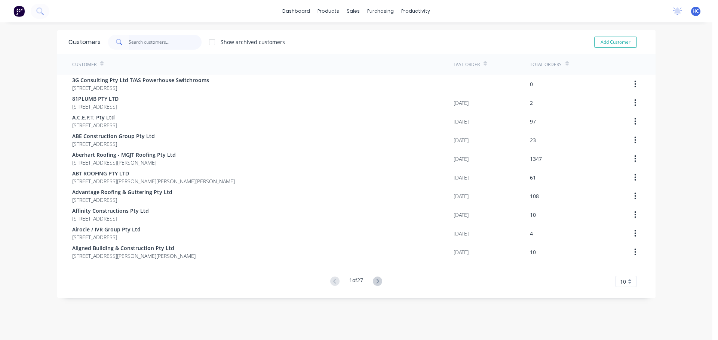
click at [179, 39] on input "text" at bounding box center [165, 42] width 73 height 15
click at [395, 52] on div "Suppliers" at bounding box center [393, 50] width 22 height 7
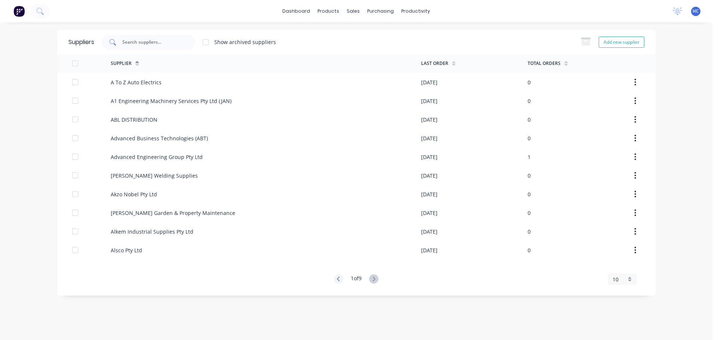
click at [154, 40] on input "text" at bounding box center [152, 41] width 62 height 7
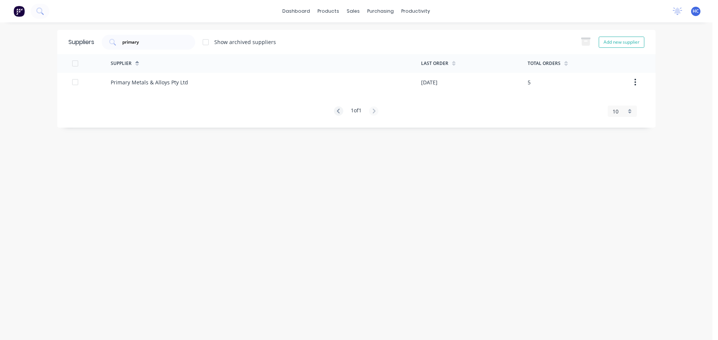
click at [237, 92] on div "Supplier Last Order Total Orders Primary Metals & Alloys Pty Ltd 04/09/25 5 1 o…" at bounding box center [356, 85] width 598 height 62
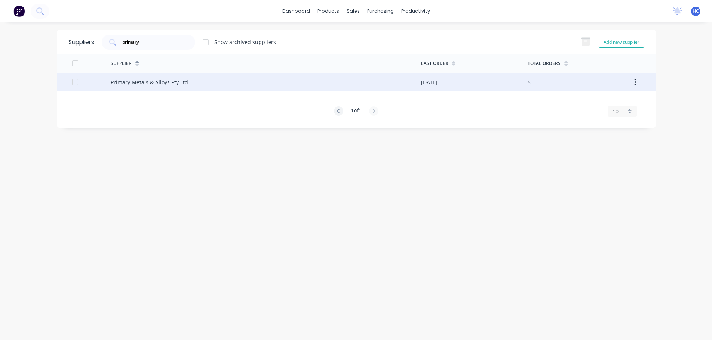
click at [268, 78] on div "Primary Metals & Alloys Pty Ltd" at bounding box center [266, 82] width 310 height 19
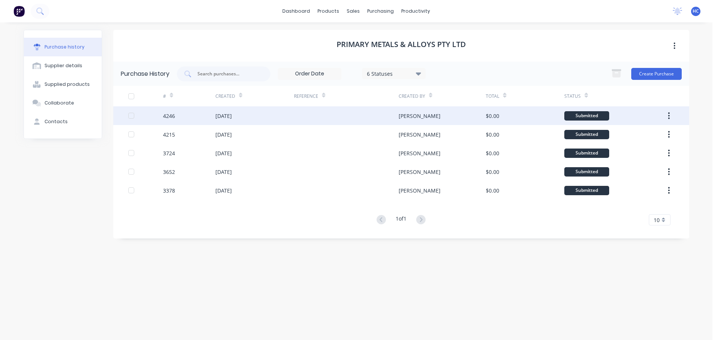
click at [342, 112] on div at bounding box center [346, 116] width 105 height 19
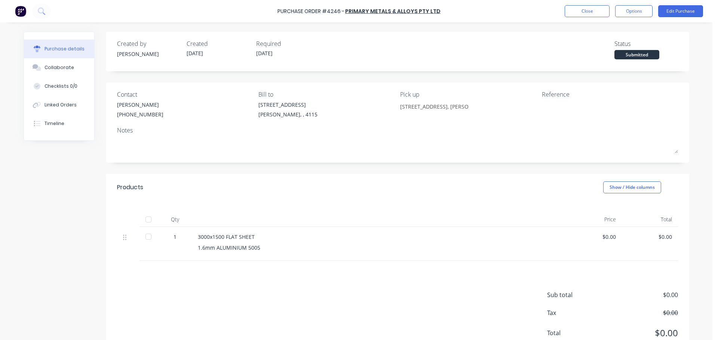
click at [531, 51] on div "Created by Hayden Created 04/09/25 Required 05/09/25 Status Submitted" at bounding box center [397, 49] width 561 height 20
click at [634, 9] on button "Options" at bounding box center [633, 11] width 37 height 12
click at [612, 32] on div "Print / Email" at bounding box center [617, 30] width 58 height 11
click at [605, 59] on div "Without pricing" at bounding box center [617, 60] width 58 height 11
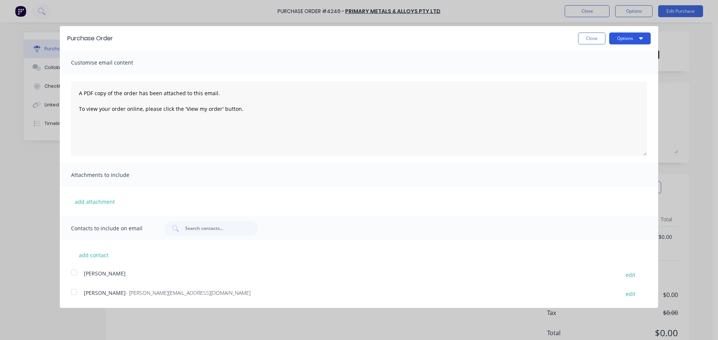
click at [621, 33] on button "Options" at bounding box center [629, 39] width 41 height 12
click at [610, 61] on div "Print" at bounding box center [615, 57] width 58 height 11
click at [586, 39] on button "Close" at bounding box center [591, 39] width 27 height 12
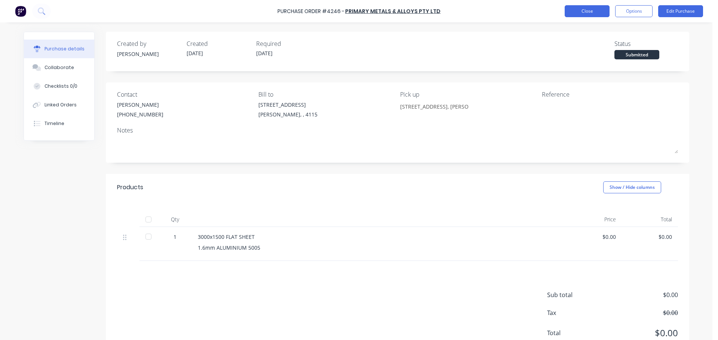
click at [577, 10] on button "Close" at bounding box center [586, 11] width 45 height 12
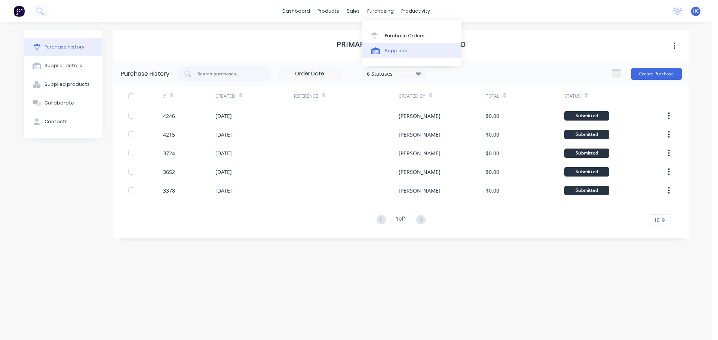
click at [397, 53] on div "Suppliers" at bounding box center [396, 50] width 22 height 7
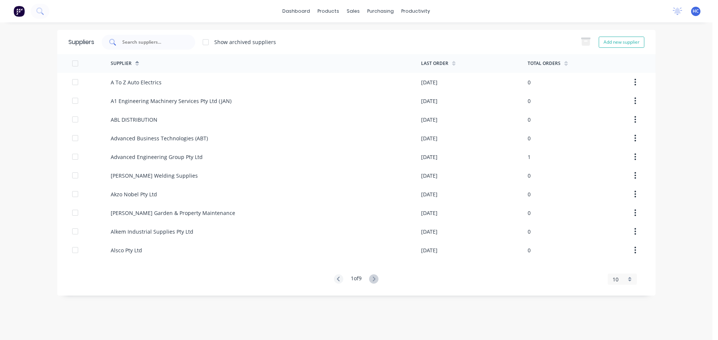
click at [160, 42] on input "text" at bounding box center [152, 41] width 62 height 7
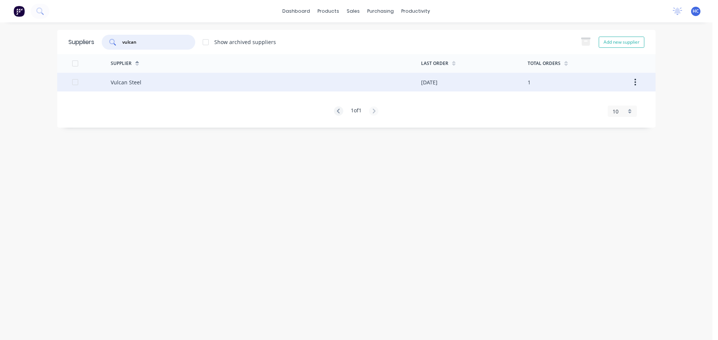
click at [182, 79] on div "Vulcan Steel" at bounding box center [266, 82] width 310 height 19
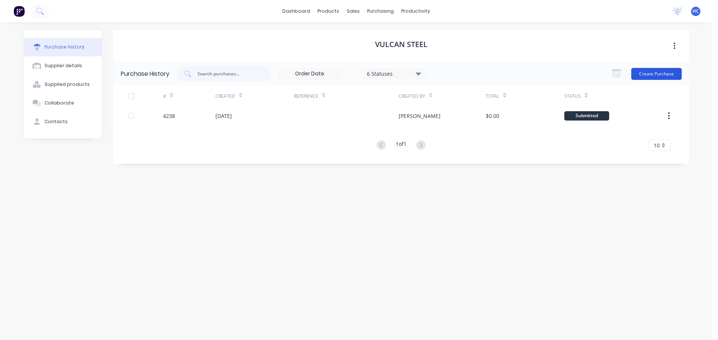
click at [643, 72] on button "Create Purchase" at bounding box center [656, 74] width 50 height 12
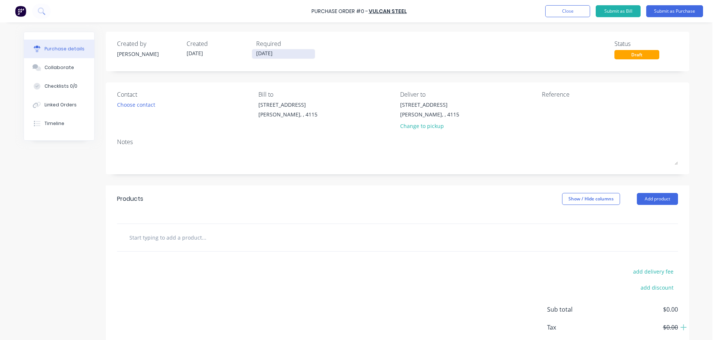
click at [264, 52] on input "[DATE]" at bounding box center [283, 53] width 63 height 9
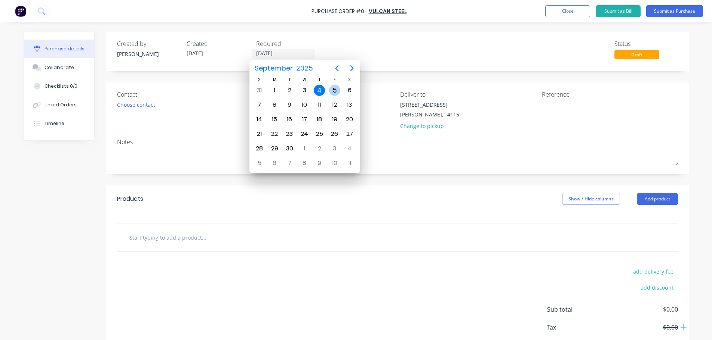
click at [330, 86] on div "5" at bounding box center [334, 90] width 11 height 11
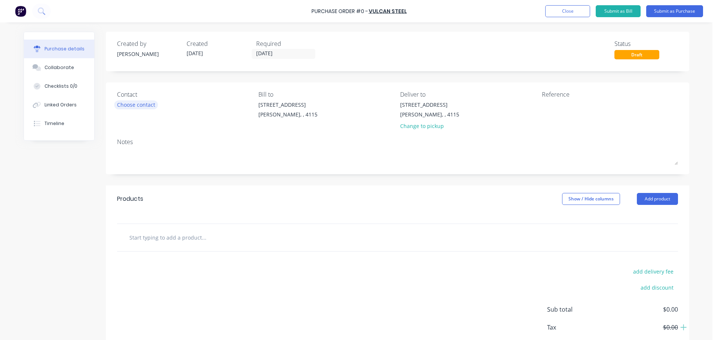
click at [143, 106] on div "Choose contact" at bounding box center [136, 105] width 38 height 8
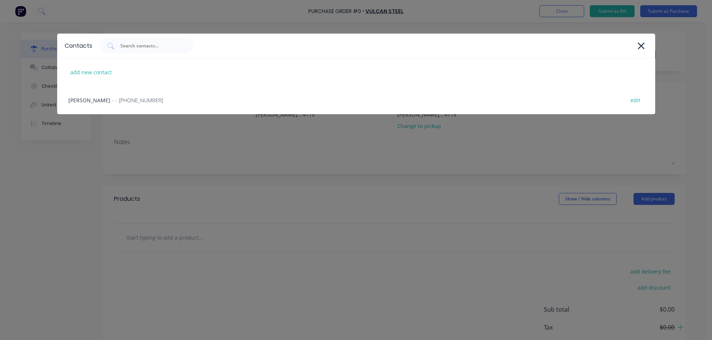
drag, startPoint x: 137, startPoint y: 99, endPoint x: 194, endPoint y: 100, distance: 57.6
click at [138, 99] on div "HAYDEN - - (07) 3372 3005 edit" at bounding box center [356, 100] width 598 height 28
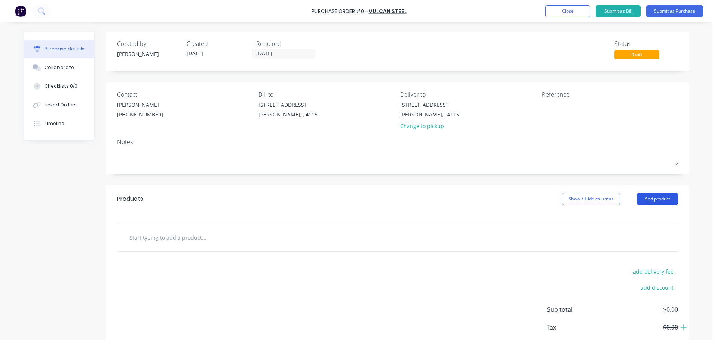
click at [645, 199] on button "Add product" at bounding box center [657, 199] width 41 height 12
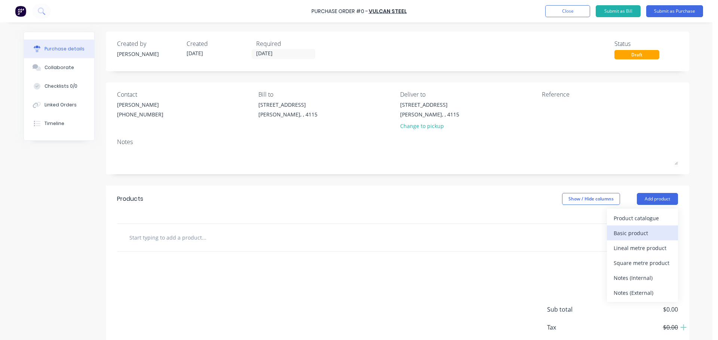
click at [631, 234] on div "Basic product" at bounding box center [642, 233] width 58 height 11
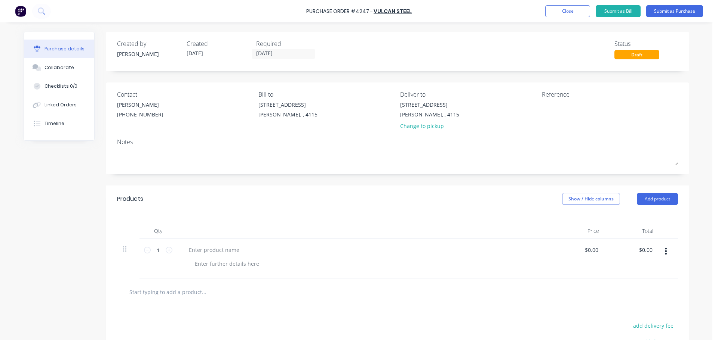
click at [225, 252] on div at bounding box center [214, 250] width 62 height 11
click at [153, 248] on input "1" at bounding box center [158, 250] width 15 height 11
click at [161, 249] on input "1" at bounding box center [158, 250] width 15 height 11
click at [195, 222] on div "Qty Price Total 18 18 50x5mm 316 S/STEEL FLAT BAR LENGTHS $0.00 $0.00 $0.00 $0.…" at bounding box center [397, 246] width 583 height 66
click at [678, 10] on button "Submit as Purchase" at bounding box center [674, 11] width 57 height 12
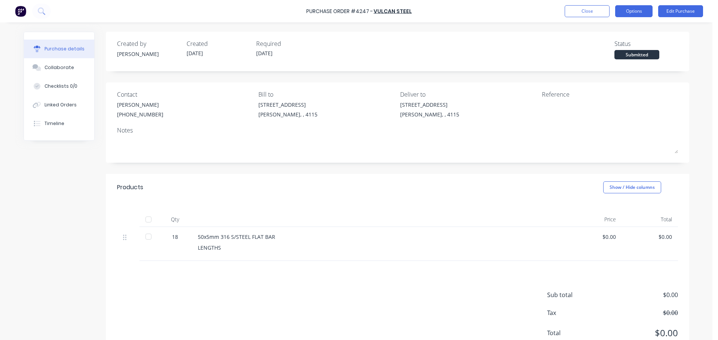
click at [647, 12] on button "Options" at bounding box center [633, 11] width 37 height 12
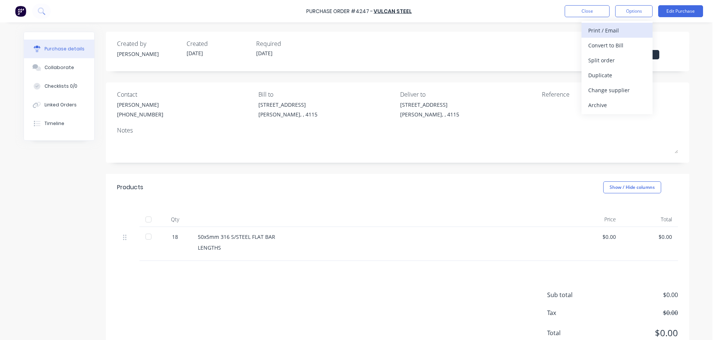
click at [616, 33] on div "Print / Email" at bounding box center [617, 30] width 58 height 11
click at [614, 54] on button "Without pricing" at bounding box center [616, 60] width 71 height 15
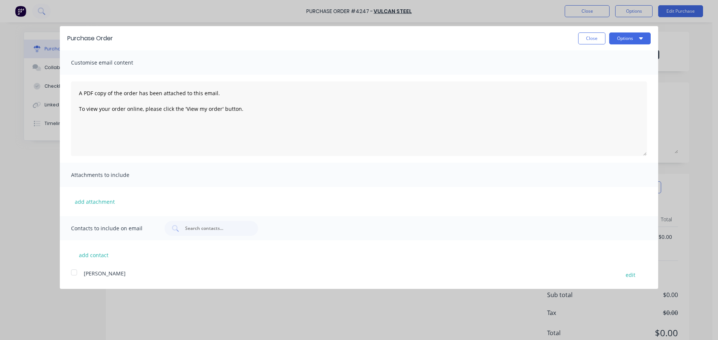
drag, startPoint x: 614, startPoint y: 54, endPoint x: 625, endPoint y: 45, distance: 14.6
click at [626, 38] on button "Options" at bounding box center [629, 39] width 41 height 12
click at [616, 59] on div "Print" at bounding box center [615, 57] width 58 height 11
click at [582, 38] on button "Close" at bounding box center [591, 39] width 27 height 12
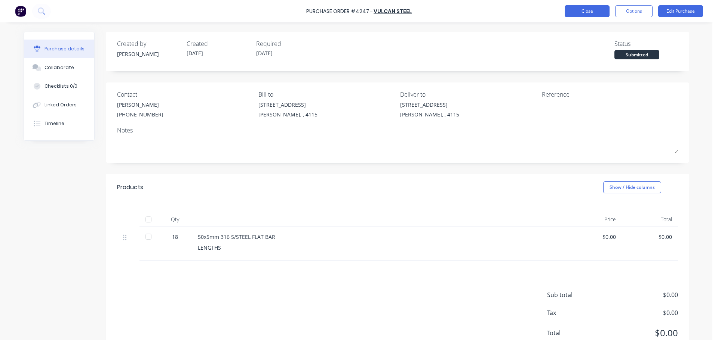
click at [588, 15] on button "Close" at bounding box center [586, 11] width 45 height 12
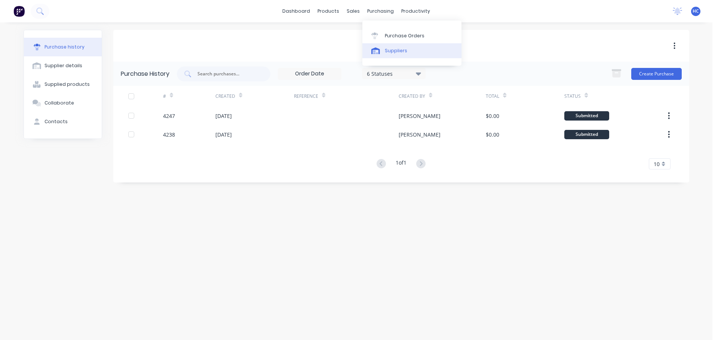
click at [396, 51] on div "Suppliers" at bounding box center [396, 50] width 22 height 7
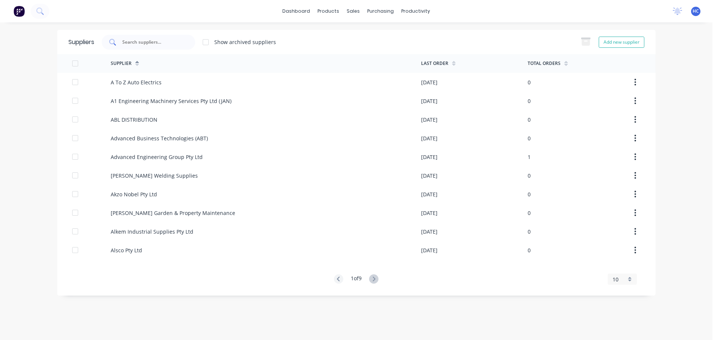
click at [137, 44] on input "text" at bounding box center [152, 41] width 62 height 7
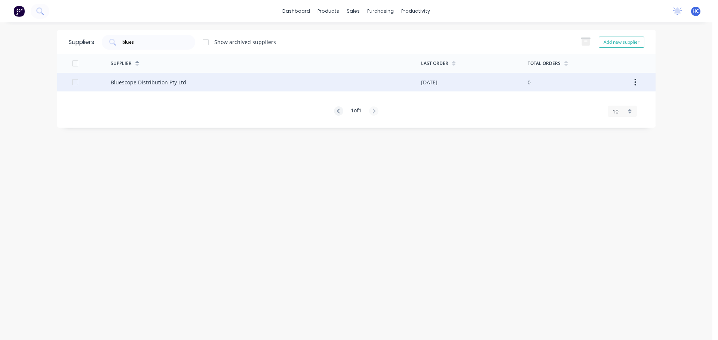
click at [237, 73] on div "Bluescope Distribution Pty Ltd" at bounding box center [266, 82] width 310 height 19
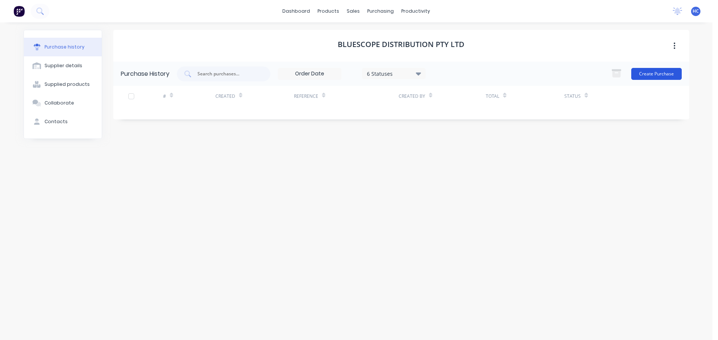
click at [669, 77] on button "Create Purchase" at bounding box center [656, 74] width 50 height 12
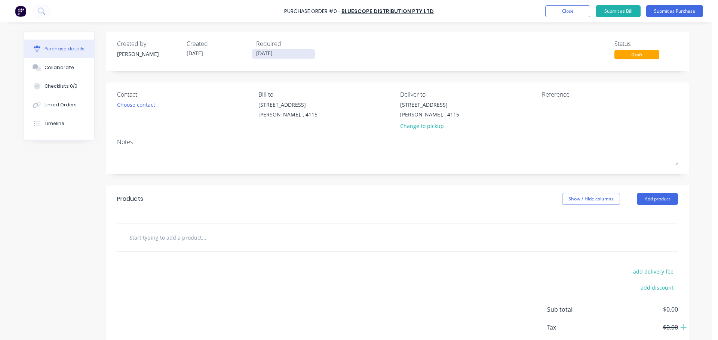
click at [263, 56] on input "[DATE]" at bounding box center [283, 53] width 63 height 9
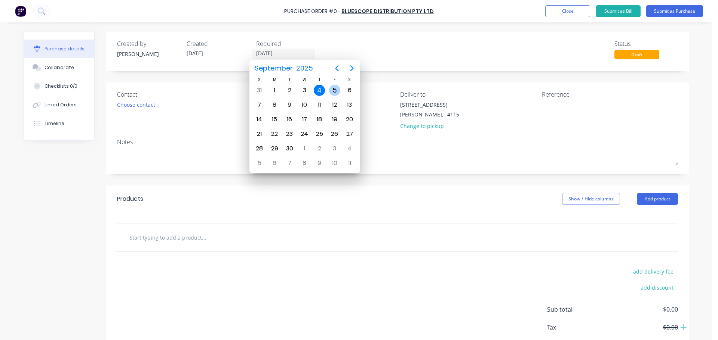
click at [333, 89] on div "5" at bounding box center [334, 90] width 11 height 11
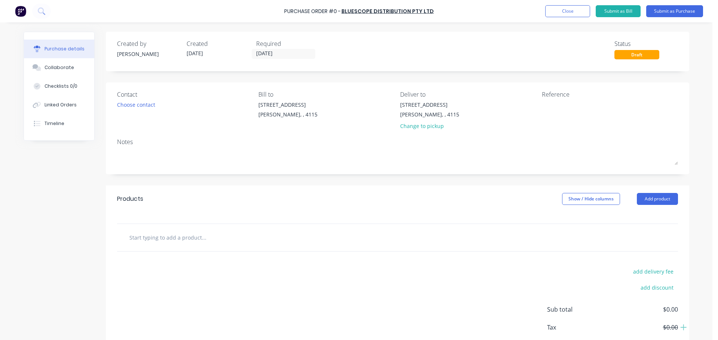
click at [124, 110] on div "Contact Choose contact" at bounding box center [185, 112] width 136 height 44
click at [125, 105] on div "Choose contact" at bounding box center [136, 105] width 38 height 8
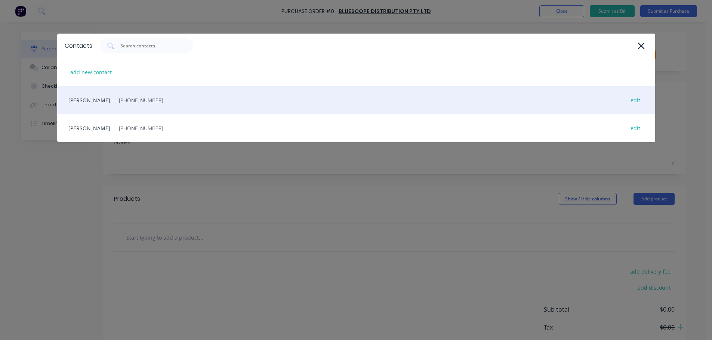
click at [132, 102] on span "- - (07) 3372 3005" at bounding box center [137, 100] width 51 height 8
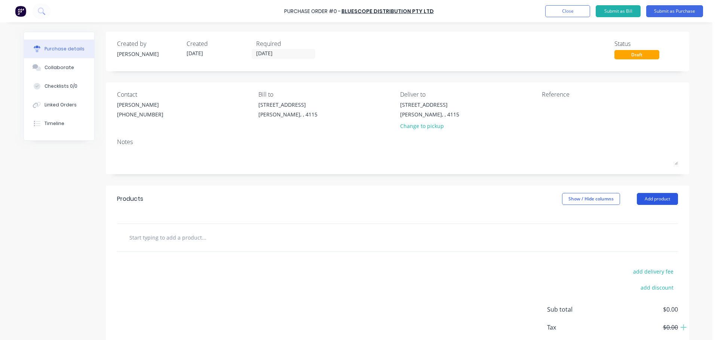
click at [656, 195] on button "Add product" at bounding box center [657, 199] width 41 height 12
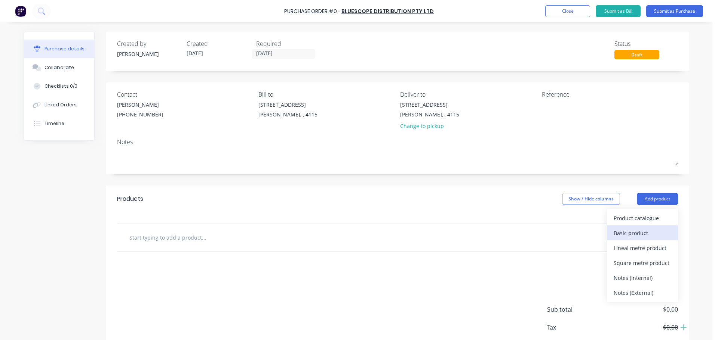
click at [637, 232] on div "Basic product" at bounding box center [642, 233] width 58 height 11
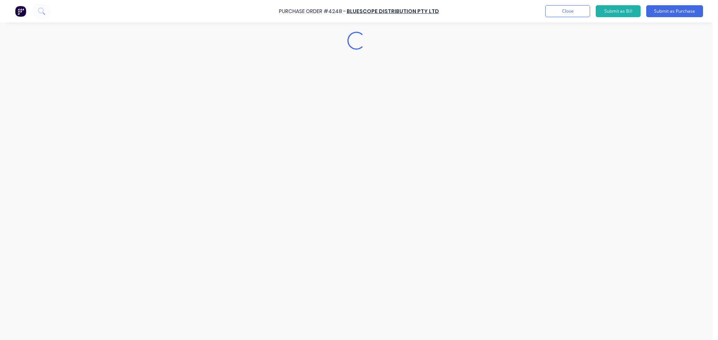
click at [226, 256] on div "Loading..." at bounding box center [356, 158] width 680 height 303
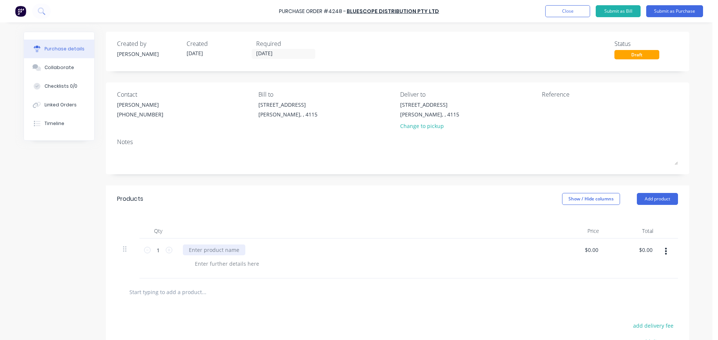
click at [226, 250] on div at bounding box center [214, 250] width 62 height 11
click at [208, 214] on div "Qty Price Total 1 1 76.1 DIA x3.5mm WALL GALV TUBE $0.00 $0.00 $0.00 $0.00" at bounding box center [397, 246] width 583 height 66
click at [224, 263] on div at bounding box center [227, 264] width 76 height 11
click at [267, 208] on div "Products Show / Hide columns Add product" at bounding box center [397, 199] width 583 height 27
click at [299, 223] on div "Qty Price Total 1 1 76.1 DIA x3.5mm WALL GALV TUBE 6500 LENGTH $0.00 $0.00 $0.0…" at bounding box center [397, 246] width 583 height 66
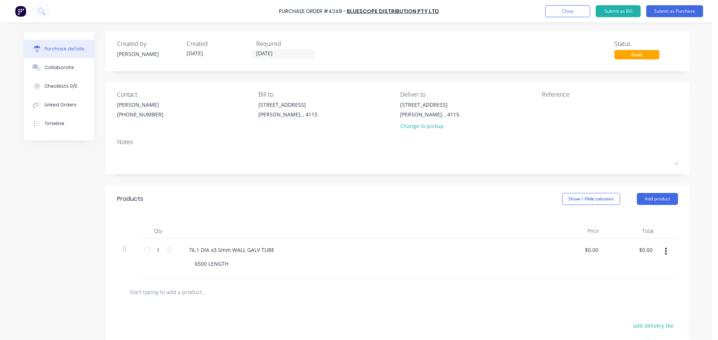
click at [281, 220] on div "Qty Price Total 1 1 76.1 DIA x3.5mm WALL GALV TUBE 6500 LENGTH $0.00 $0.00 $0.0…" at bounding box center [397, 246] width 583 height 66
click at [569, 16] on button "Close" at bounding box center [567, 11] width 45 height 12
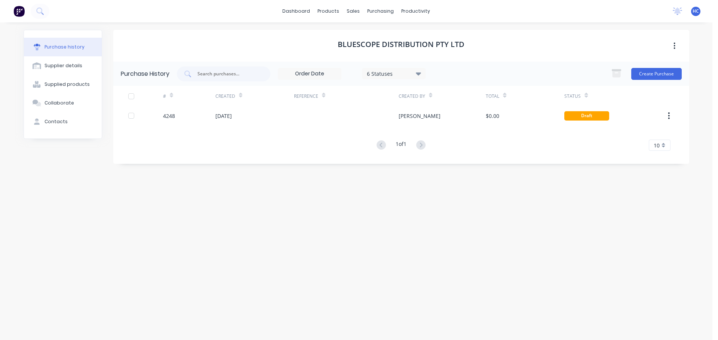
click at [391, 70] on div "6 Statuses" at bounding box center [393, 74] width 53 height 8
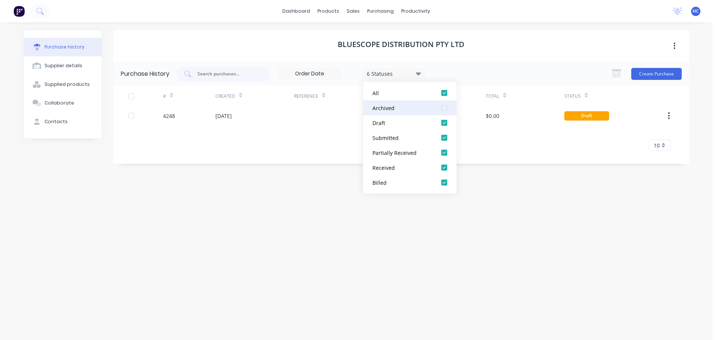
click at [444, 105] on div at bounding box center [444, 108] width 15 height 15
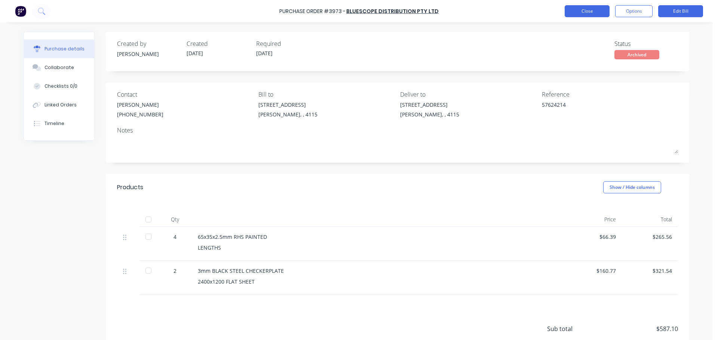
click at [591, 12] on button "Close" at bounding box center [586, 11] width 45 height 12
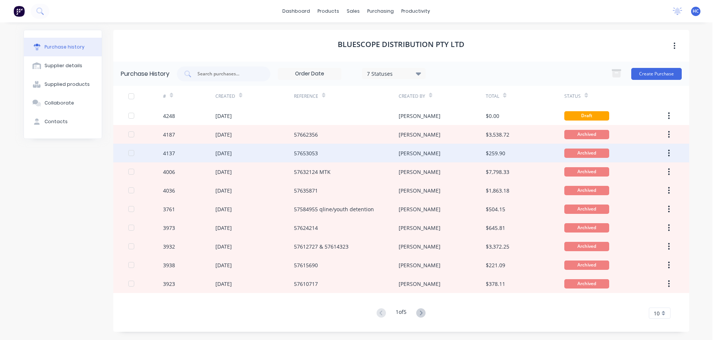
click at [464, 154] on div "[PERSON_NAME]" at bounding box center [441, 153] width 87 height 19
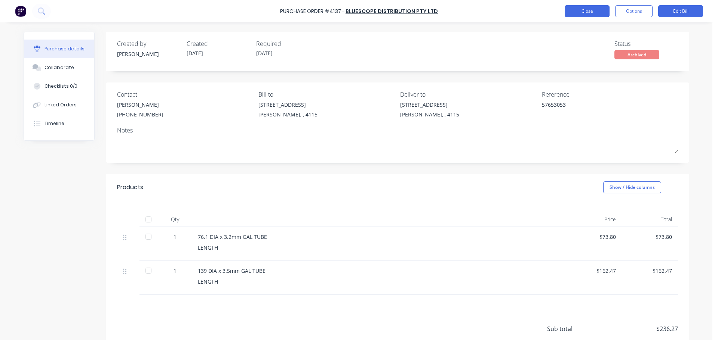
click at [598, 12] on button "Close" at bounding box center [586, 11] width 45 height 12
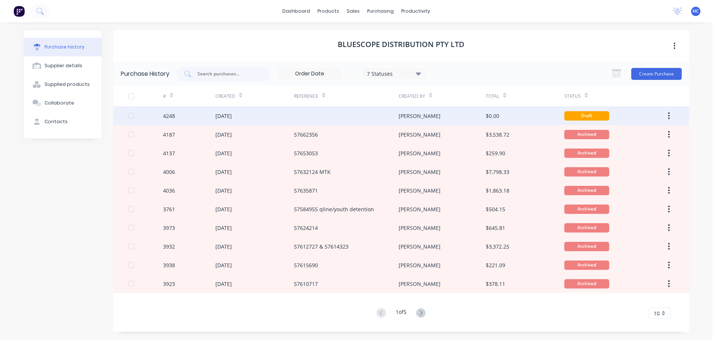
click at [386, 120] on div at bounding box center [346, 116] width 105 height 19
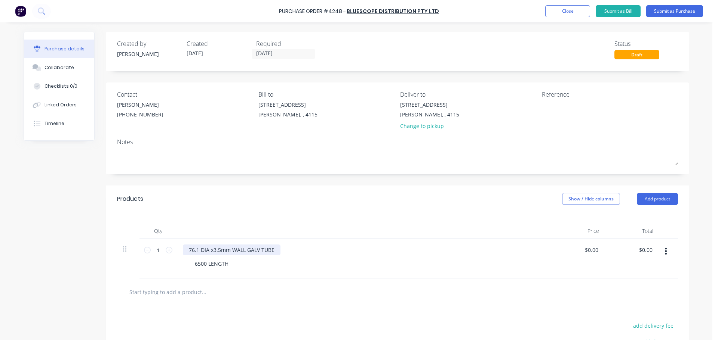
click at [217, 248] on div "76.1 DIA x3.5mm WALL GALV TUBE" at bounding box center [232, 250] width 98 height 11
click at [211, 247] on div "76.1 DIA x3.2mm WALL GALV TUBE" at bounding box center [232, 250] width 98 height 11
click at [245, 233] on div at bounding box center [364, 231] width 374 height 15
click at [679, 16] on button "Submit as Purchase" at bounding box center [674, 11] width 57 height 12
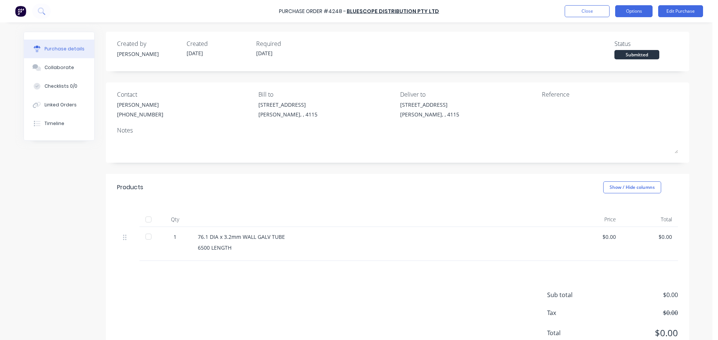
click at [630, 14] on button "Options" at bounding box center [633, 11] width 37 height 12
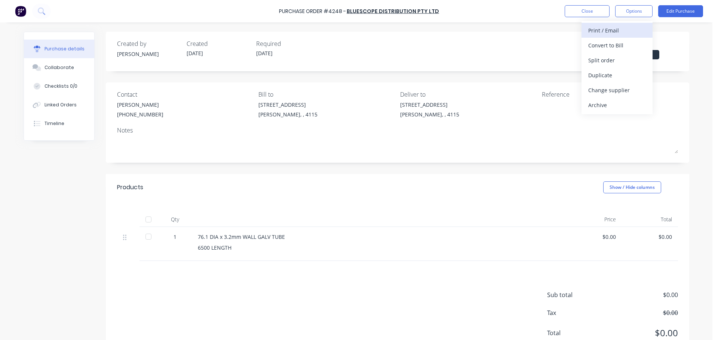
click at [620, 33] on div "Print / Email" at bounding box center [617, 30] width 58 height 11
click at [614, 60] on div "Without pricing" at bounding box center [617, 60] width 58 height 11
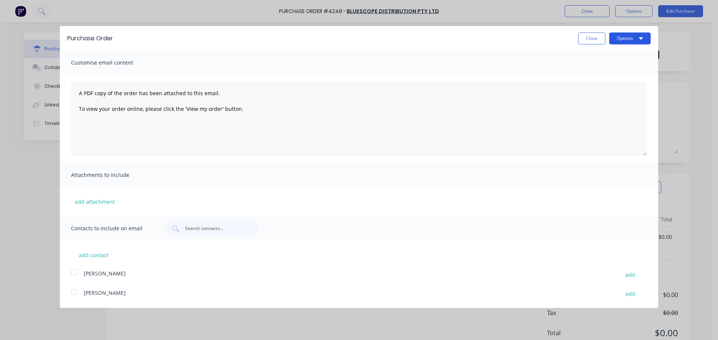
click at [617, 43] on button "Options" at bounding box center [629, 39] width 41 height 12
click at [616, 54] on div "Print" at bounding box center [615, 57] width 58 height 11
click at [596, 38] on button "Close" at bounding box center [591, 39] width 27 height 12
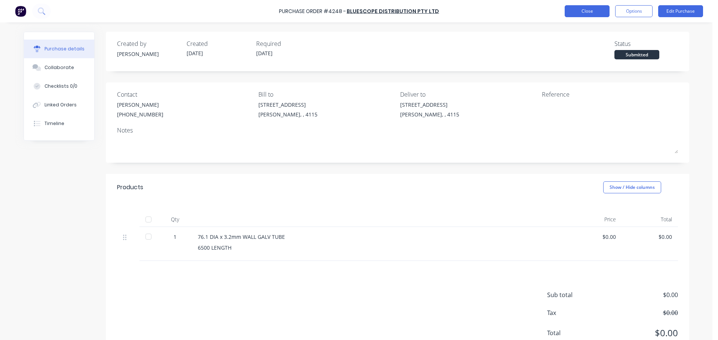
click at [588, 16] on button "Close" at bounding box center [586, 11] width 45 height 12
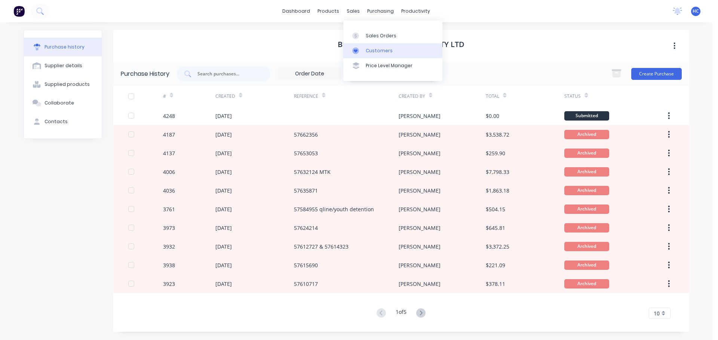
click at [371, 44] on link "Customers" at bounding box center [392, 50] width 99 height 15
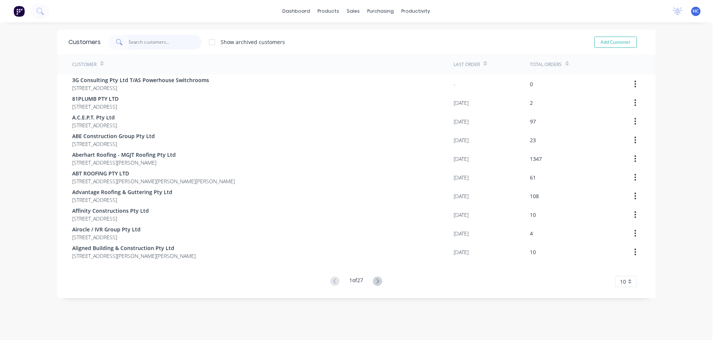
drag, startPoint x: 171, startPoint y: 41, endPoint x: 183, endPoint y: 43, distance: 12.0
click at [170, 41] on input "text" at bounding box center [165, 42] width 73 height 15
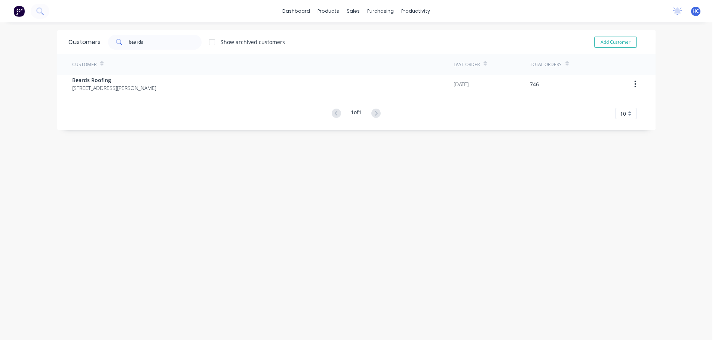
click at [107, 74] on div "Customer" at bounding box center [262, 64] width 381 height 21
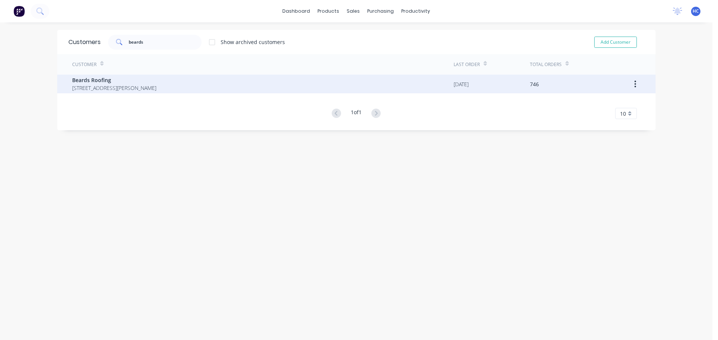
click at [132, 90] on span "[STREET_ADDRESS][PERSON_NAME]" at bounding box center [114, 88] width 84 height 8
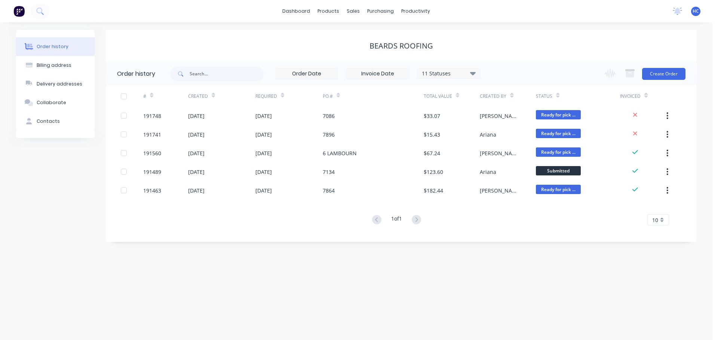
click at [640, 68] on div "Change order status Submitted Manufactured Ready for pick up Slitting Delivered…" at bounding box center [642, 74] width 85 height 24
click at [652, 71] on button "Create Order" at bounding box center [663, 74] width 43 height 12
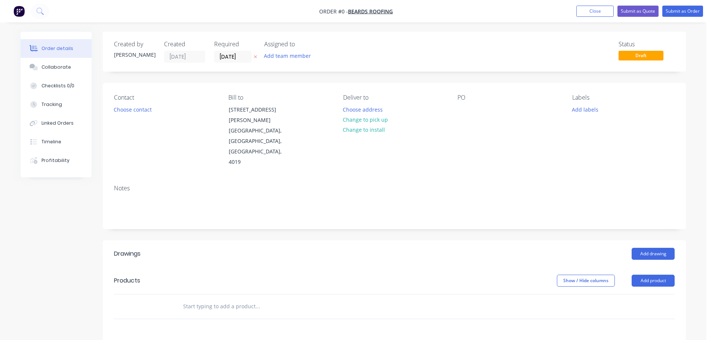
click at [255, 57] on icon at bounding box center [255, 57] width 3 height 4
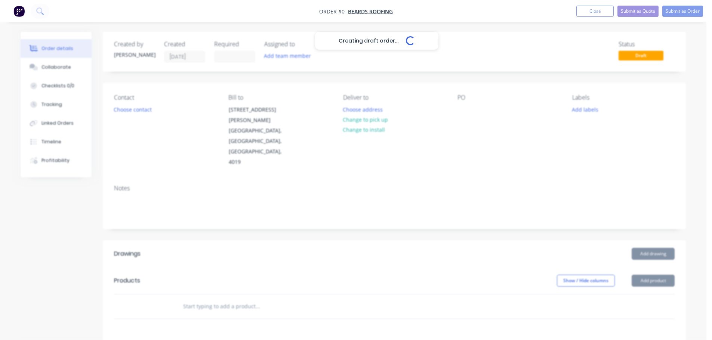
click at [466, 112] on div "Creating draft order... Loading..." at bounding box center [377, 202] width 712 height 340
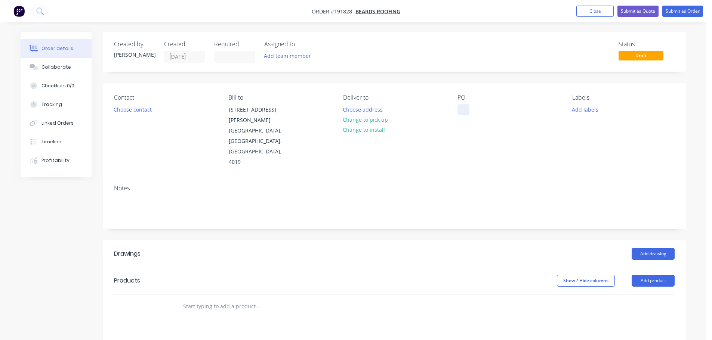
click at [463, 112] on div at bounding box center [463, 109] width 12 height 11
click at [462, 241] on header "Drawings Add drawing" at bounding box center [394, 254] width 583 height 27
click at [480, 248] on div "Add drawing" at bounding box center [453, 254] width 441 height 12
click at [253, 268] on header "Products Show / Hide columns Add product" at bounding box center [394, 281] width 583 height 27
click at [392, 248] on div "Add drawing" at bounding box center [453, 254] width 441 height 12
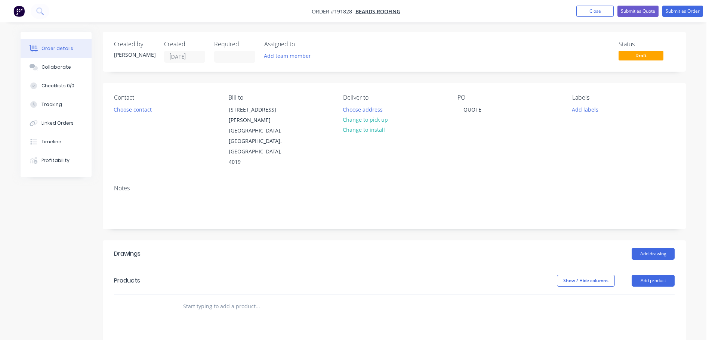
click at [519, 248] on div "Add drawing" at bounding box center [453, 254] width 441 height 12
click at [388, 268] on header "Products Show / Hide columns Add product" at bounding box center [394, 281] width 583 height 27
click at [647, 275] on button "Add product" at bounding box center [653, 281] width 43 height 12
click at [634, 295] on div "Product catalogue" at bounding box center [639, 300] width 58 height 11
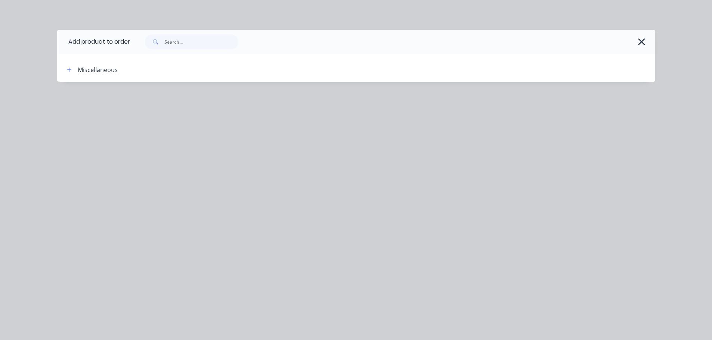
click at [306, 179] on div "Add product to order Miscellaneous" at bounding box center [356, 170] width 712 height 340
click at [317, 180] on div "Add product to order Miscellaneous" at bounding box center [356, 170] width 712 height 340
click at [642, 41] on icon "button" at bounding box center [641, 41] width 7 height 7
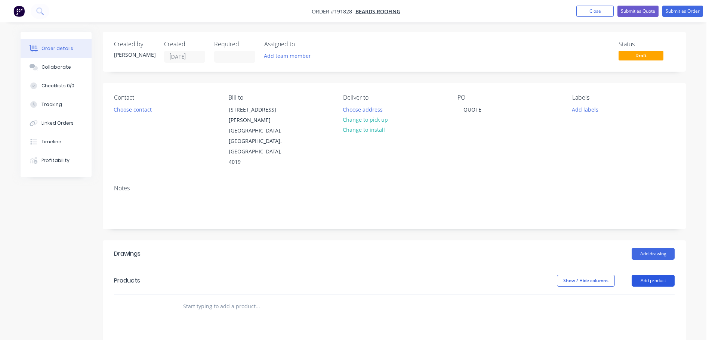
click at [642, 275] on button "Add product" at bounding box center [653, 281] width 43 height 12
click at [637, 295] on div "Product catalogue" at bounding box center [639, 300] width 58 height 11
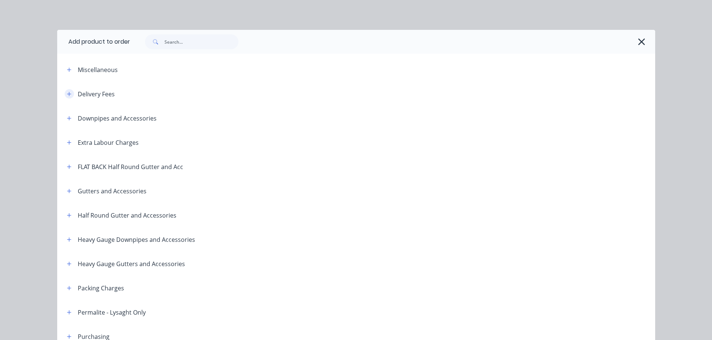
click at [67, 95] on icon "button" at bounding box center [69, 94] width 4 height 4
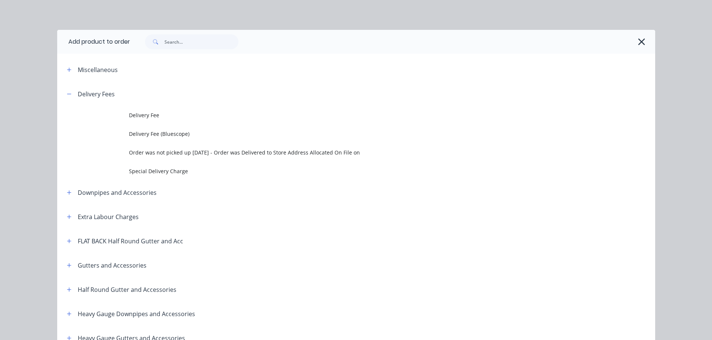
drag, startPoint x: 357, startPoint y: 77, endPoint x: 246, endPoint y: 96, distance: 112.9
click at [361, 77] on header "Miscellaneous" at bounding box center [356, 70] width 598 height 24
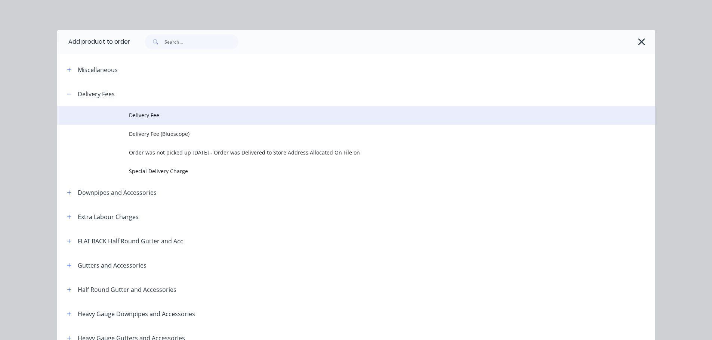
click at [165, 109] on td "Delivery Fee" at bounding box center [392, 115] width 526 height 19
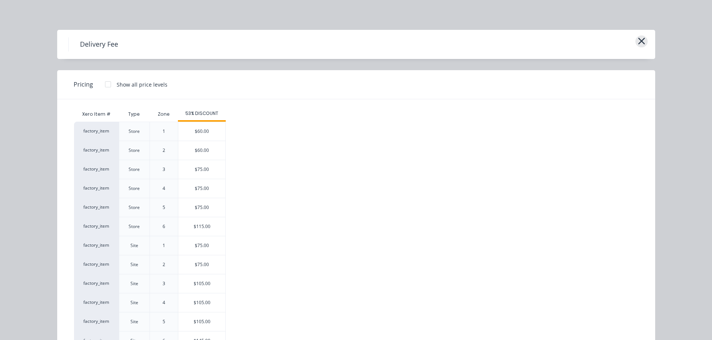
click at [640, 42] on icon "button" at bounding box center [641, 41] width 7 height 7
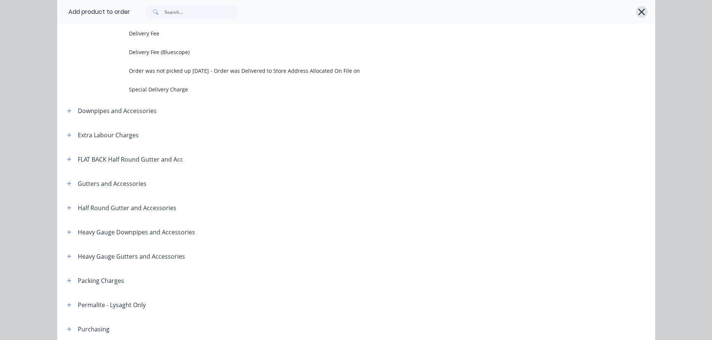
click at [638, 7] on icon "button" at bounding box center [642, 12] width 8 height 10
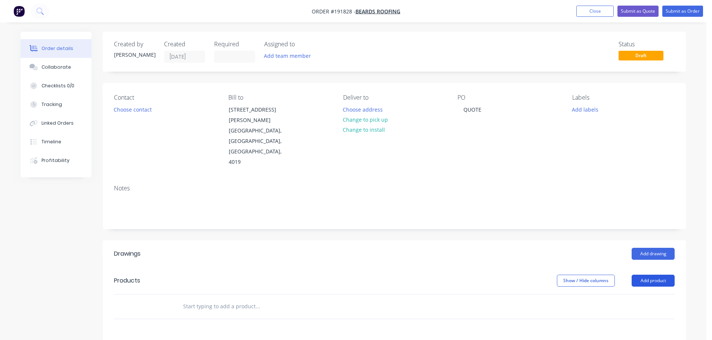
click at [668, 275] on button "Add product" at bounding box center [653, 281] width 43 height 12
click at [651, 293] on button "Product catalogue" at bounding box center [639, 300] width 71 height 15
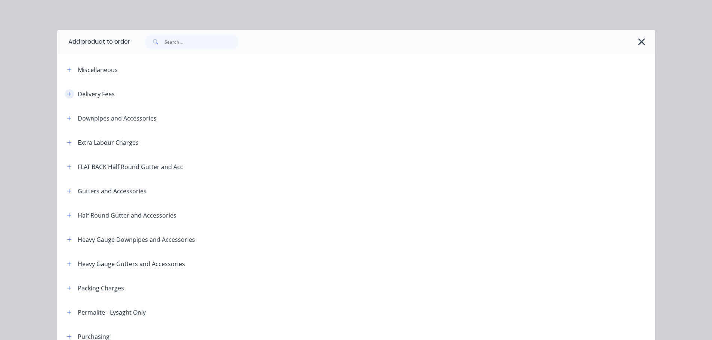
click at [65, 96] on button "button" at bounding box center [69, 93] width 9 height 9
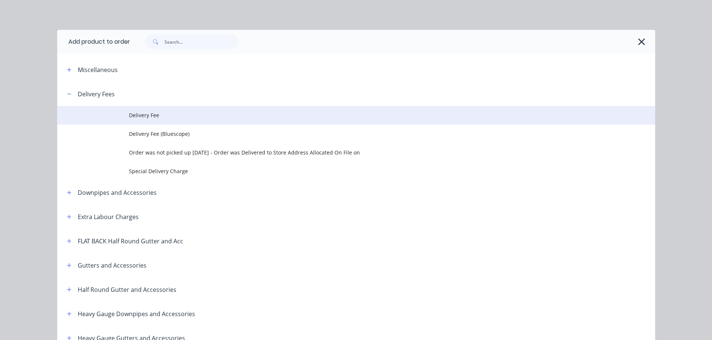
click at [183, 114] on span "Delivery Fee" at bounding box center [339, 115] width 421 height 8
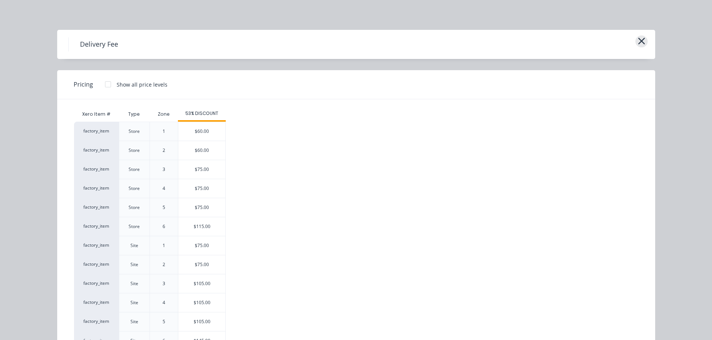
click at [641, 37] on icon "button" at bounding box center [642, 41] width 8 height 10
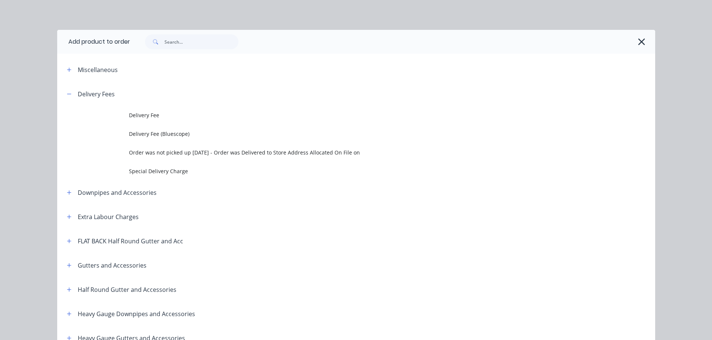
scroll to position [82, 0]
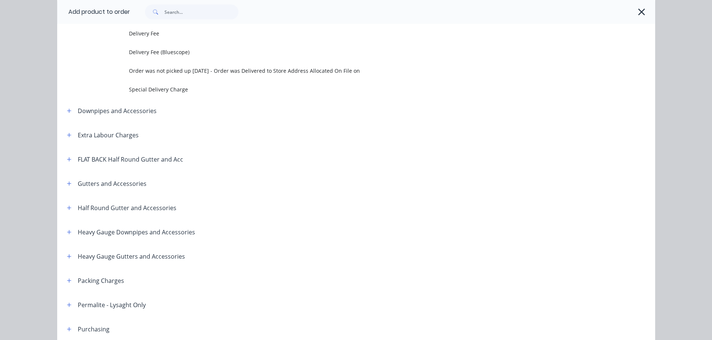
click at [632, 11] on div at bounding box center [389, 11] width 518 height 15
click at [638, 12] on icon "button" at bounding box center [642, 12] width 8 height 10
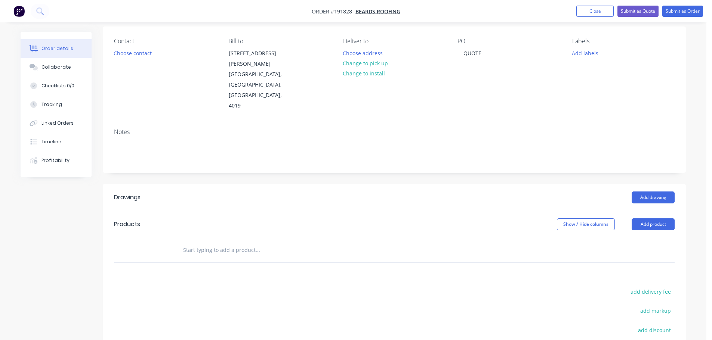
scroll to position [75, 0]
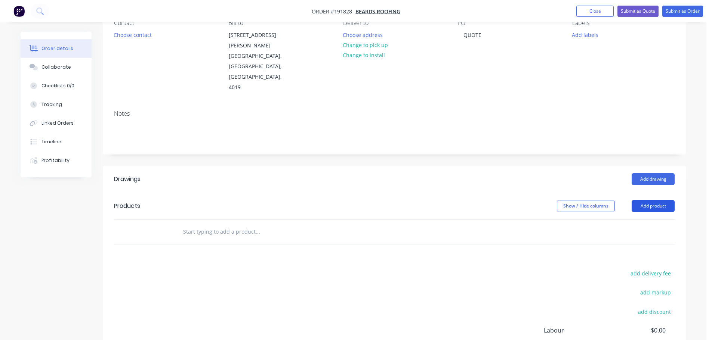
click at [662, 200] on button "Add product" at bounding box center [653, 206] width 43 height 12
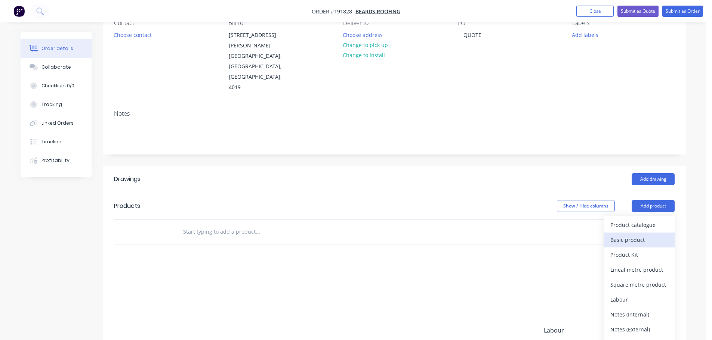
click at [626, 235] on div "Basic product" at bounding box center [639, 240] width 58 height 11
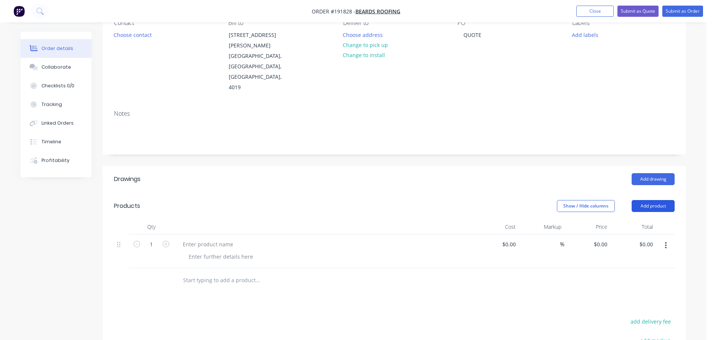
click at [633, 200] on button "Add product" at bounding box center [653, 206] width 43 height 12
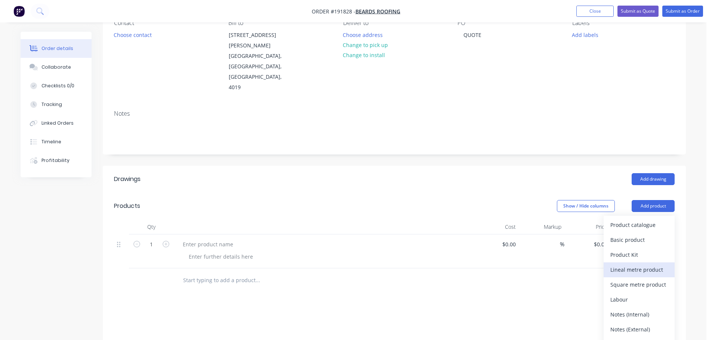
click at [635, 265] on div "Lineal metre product" at bounding box center [639, 270] width 58 height 11
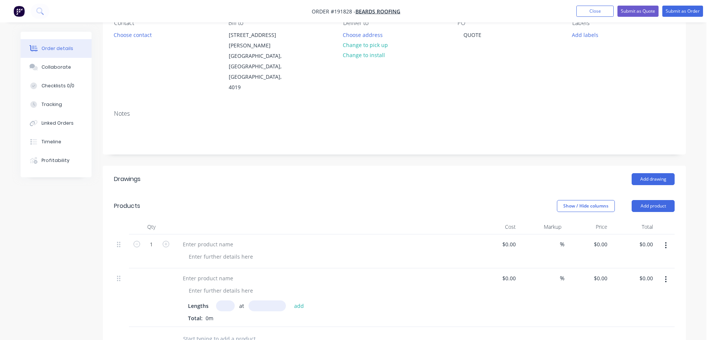
click at [666, 243] on icon "button" at bounding box center [665, 246] width 1 height 7
click at [643, 290] on div "Delete" at bounding box center [639, 295] width 58 height 11
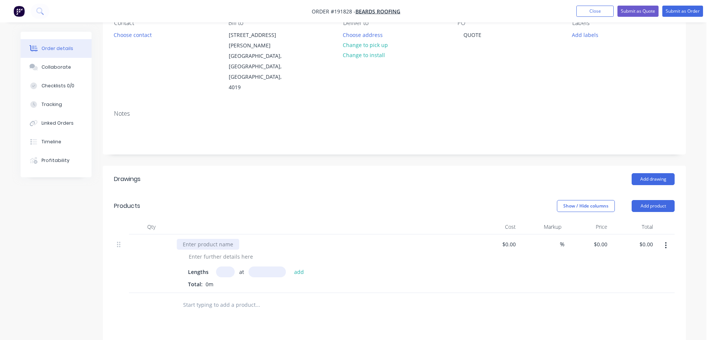
click at [228, 239] on div at bounding box center [208, 244] width 62 height 11
click at [244, 239] on div "DOMINION STYLE CLADDING AS ATTACHED" at bounding box center [236, 244] width 119 height 11
click at [223, 252] on div at bounding box center [221, 257] width 76 height 11
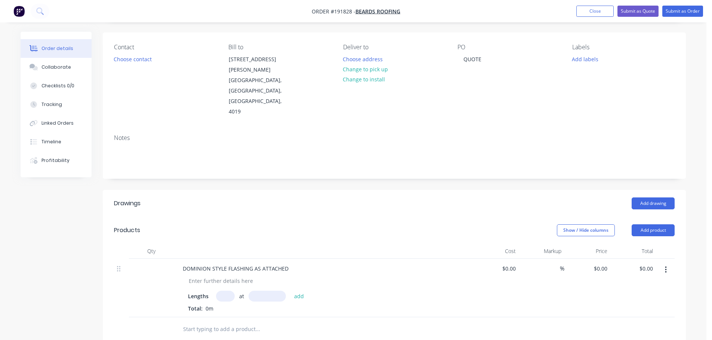
scroll to position [0, 0]
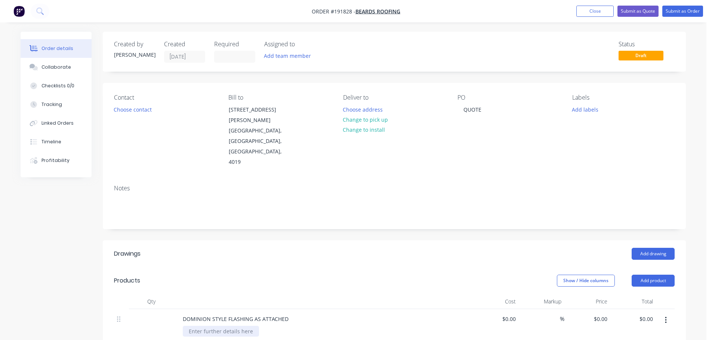
click at [216, 326] on div at bounding box center [221, 331] width 76 height 11
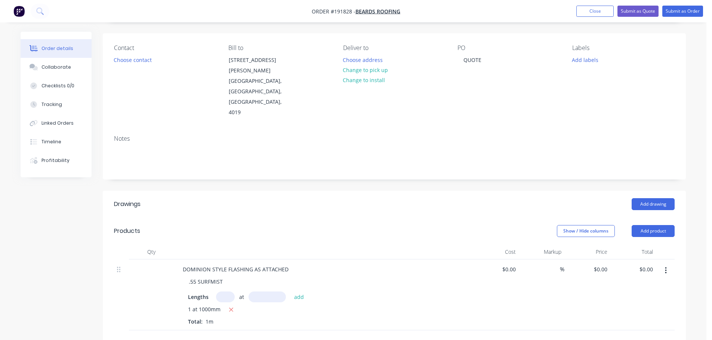
scroll to position [75, 0]
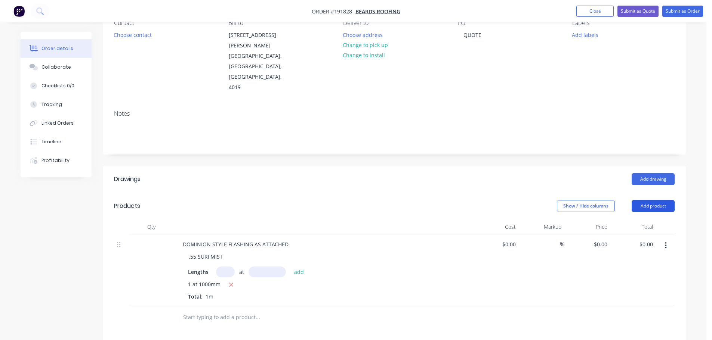
click at [665, 200] on button "Add product" at bounding box center [653, 206] width 43 height 12
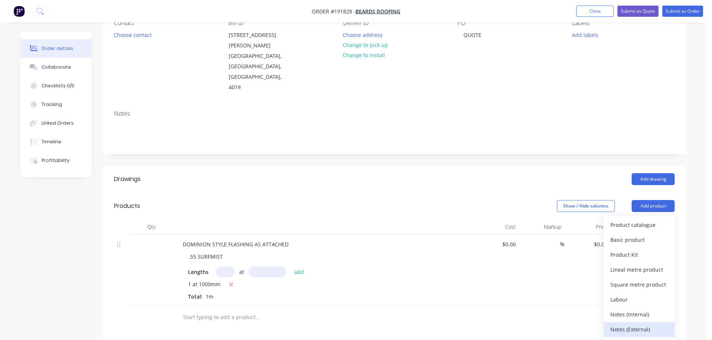
click at [635, 324] on div "Notes (External)" at bounding box center [639, 329] width 58 height 11
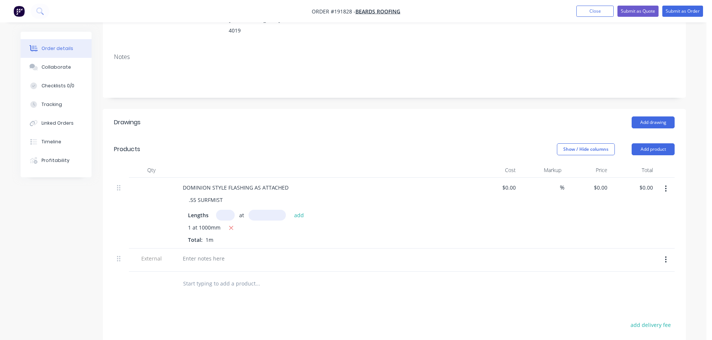
scroll to position [150, 0]
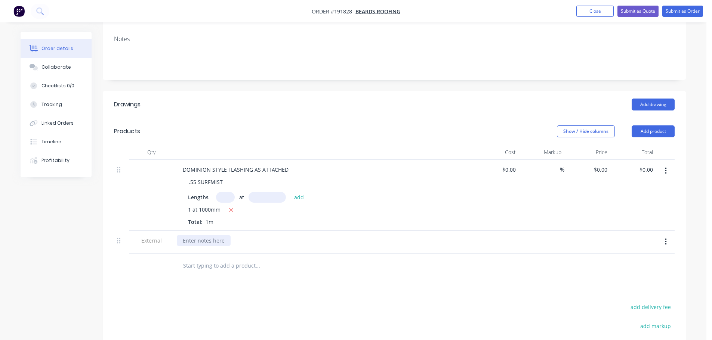
click at [198, 235] on div at bounding box center [204, 240] width 54 height 11
click at [326, 91] on header "Drawings Add drawing" at bounding box center [394, 104] width 583 height 27
drag, startPoint x: 73, startPoint y: 70, endPoint x: 76, endPoint y: 64, distance: 6.0
click at [73, 69] on button "Collaborate" at bounding box center [56, 67] width 71 height 19
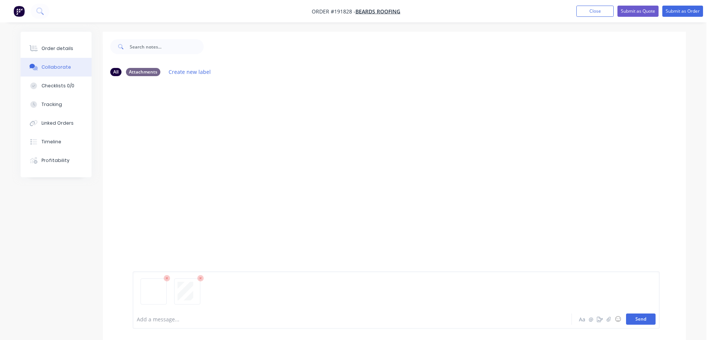
click at [641, 319] on button "Send" at bounding box center [641, 319] width 30 height 11
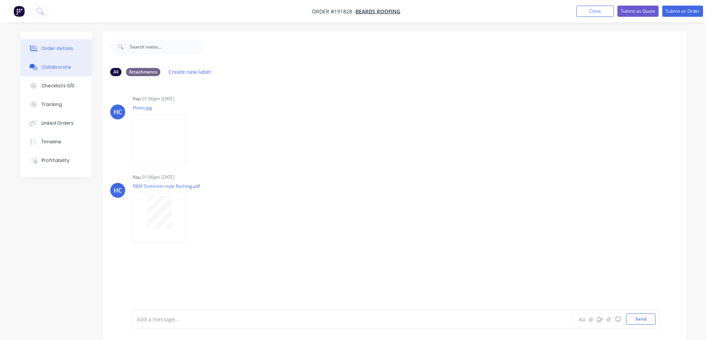
click at [70, 48] on div "Order details" at bounding box center [57, 48] width 32 height 7
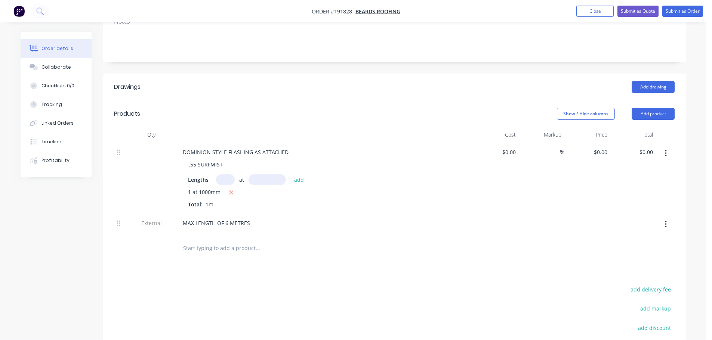
scroll to position [150, 0]
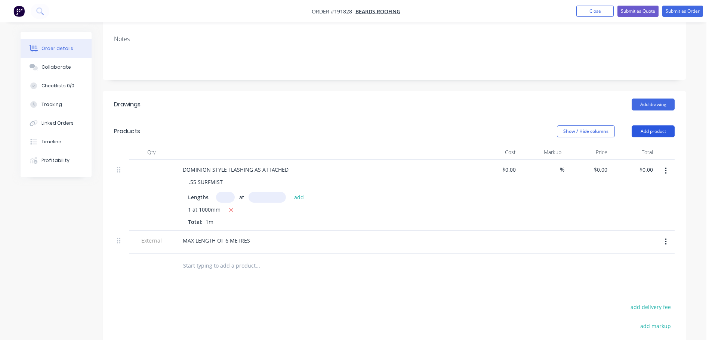
click at [643, 126] on button "Add product" at bounding box center [653, 132] width 43 height 12
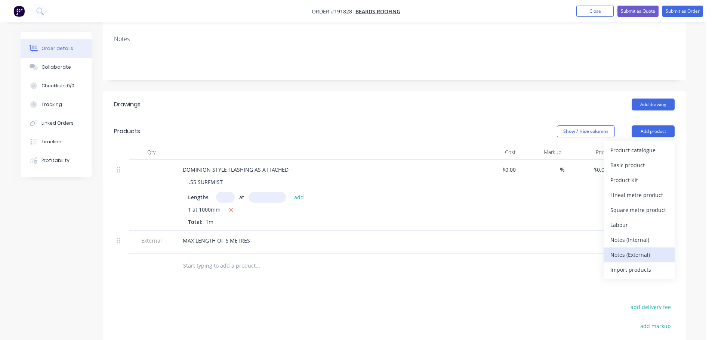
click at [635, 250] on div "Notes (External)" at bounding box center [639, 255] width 58 height 11
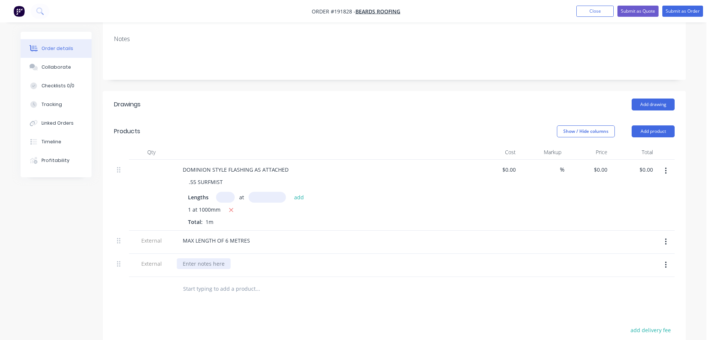
click at [217, 259] on div at bounding box center [204, 264] width 54 height 11
click at [460, 118] on header "Products Show / Hide columns Add product" at bounding box center [394, 131] width 583 height 27
click at [681, 4] on nav "Order #191828 - Beards Roofing Add product Close Submit as Quote Submit as Order" at bounding box center [356, 11] width 712 height 22
click at [689, 7] on button "Submit as Order" at bounding box center [682, 11] width 41 height 11
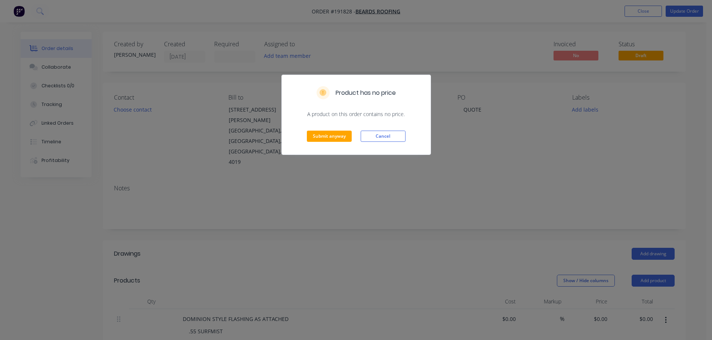
drag, startPoint x: 377, startPoint y: 141, endPoint x: 417, endPoint y: 132, distance: 40.6
click at [378, 141] on button "Cancel" at bounding box center [383, 136] width 45 height 11
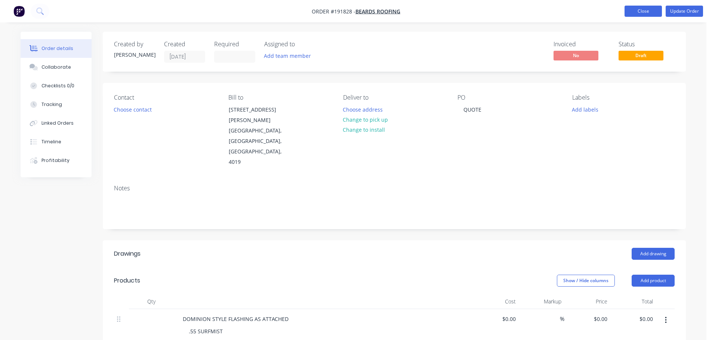
click at [648, 8] on button "Close" at bounding box center [643, 11] width 37 height 11
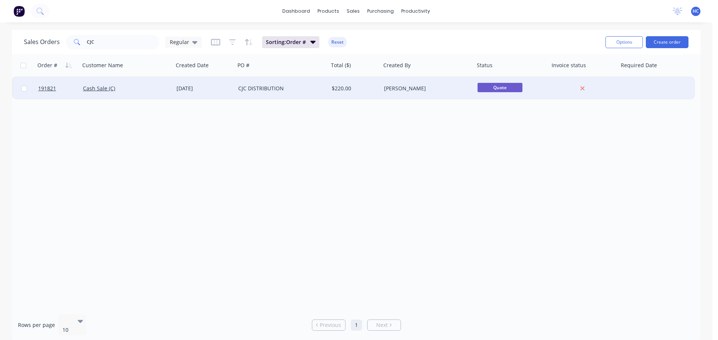
click at [385, 96] on div "[PERSON_NAME]" at bounding box center [427, 88] width 93 height 22
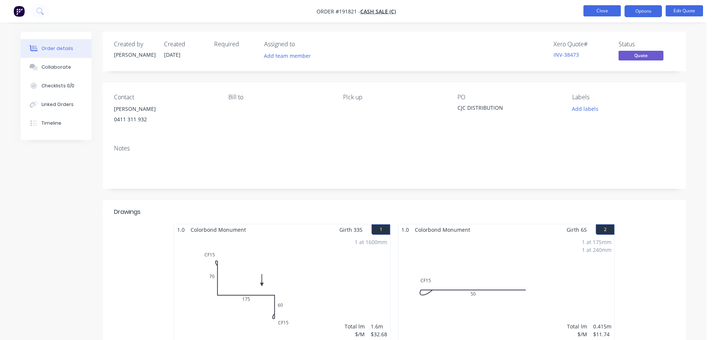
click at [607, 15] on button "Close" at bounding box center [601, 10] width 37 height 11
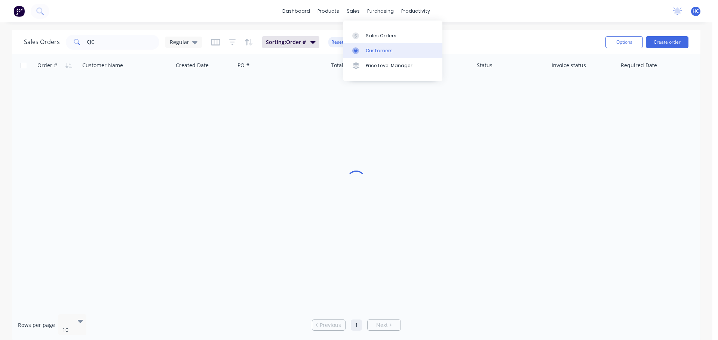
click at [371, 51] on div "Customers" at bounding box center [379, 50] width 27 height 7
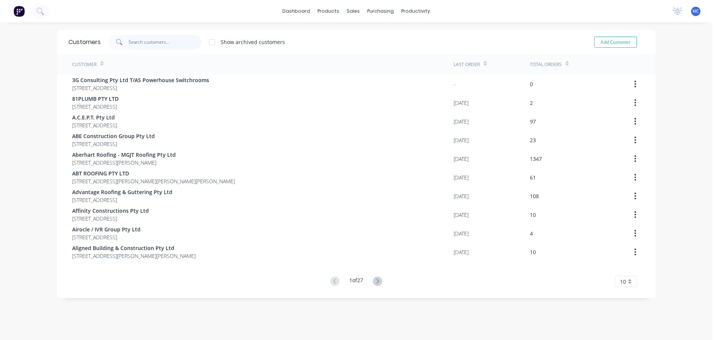
click at [141, 42] on input "text" at bounding box center [165, 42] width 73 height 15
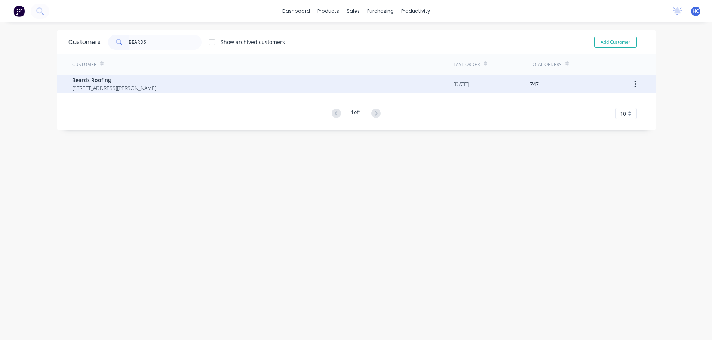
click at [117, 92] on span "[STREET_ADDRESS][PERSON_NAME]" at bounding box center [114, 88] width 84 height 8
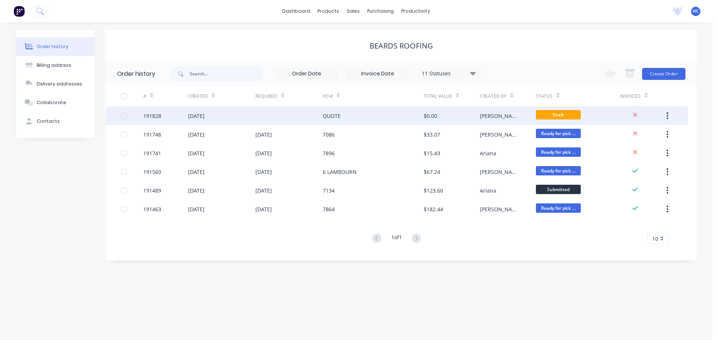
click at [239, 111] on div "[DATE]" at bounding box center [221, 116] width 67 height 19
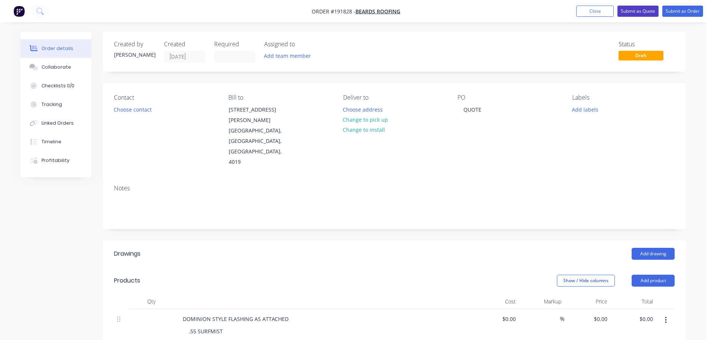
click at [646, 15] on button "Submit as Quote" at bounding box center [637, 11] width 41 height 11
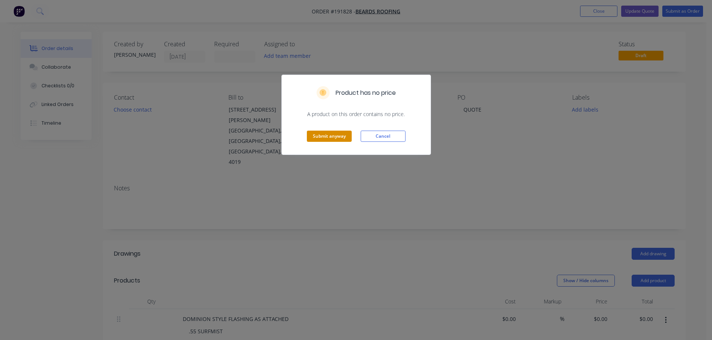
click at [329, 141] on button "Submit anyway" at bounding box center [329, 136] width 45 height 11
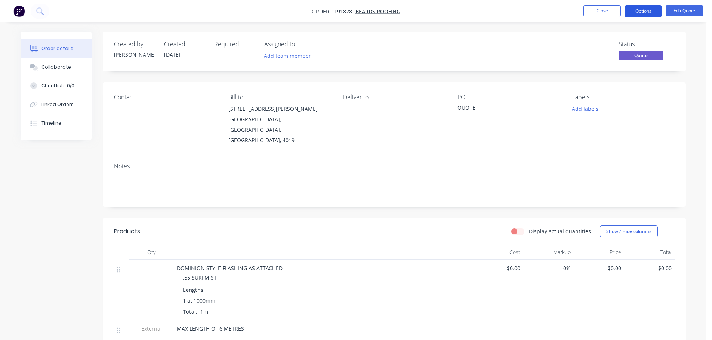
click at [645, 11] on button "Options" at bounding box center [643, 11] width 37 height 12
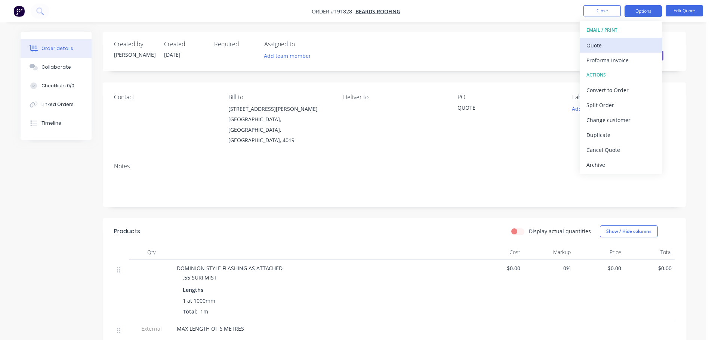
click at [606, 44] on div "Quote" at bounding box center [620, 45] width 69 height 11
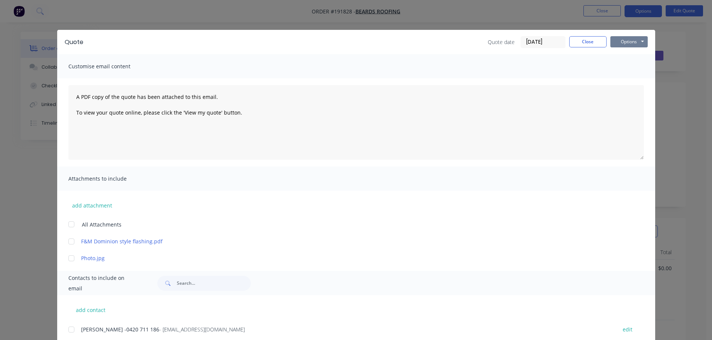
click at [624, 46] on button "Options" at bounding box center [628, 41] width 37 height 11
click at [629, 67] on button "Print" at bounding box center [634, 67] width 48 height 12
